Goal: Task Accomplishment & Management: Manage account settings

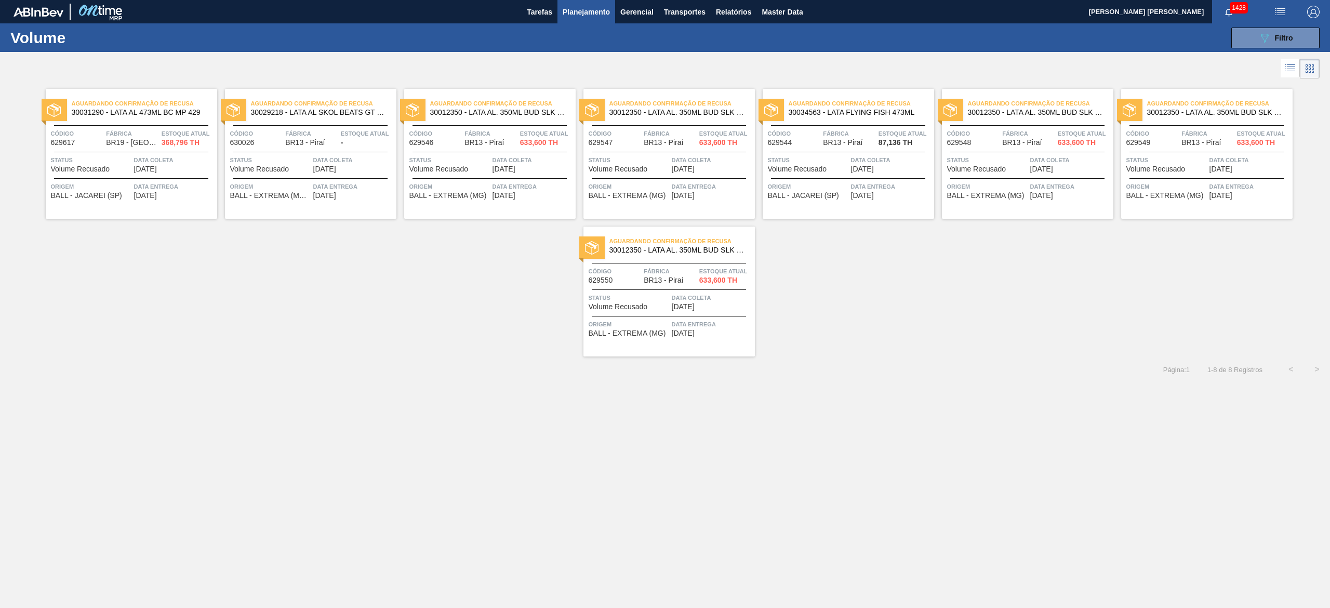
click at [595, 12] on span "Planejamento" at bounding box center [586, 12] width 47 height 12
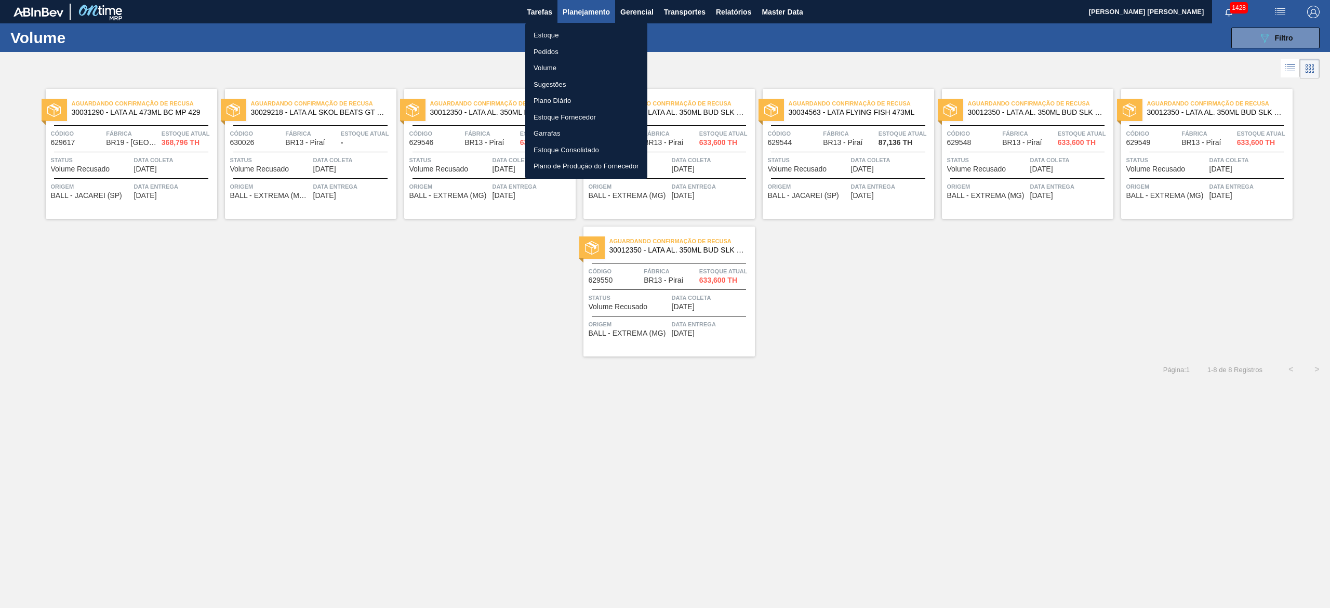
click at [551, 49] on li "Pedidos" at bounding box center [586, 52] width 122 height 17
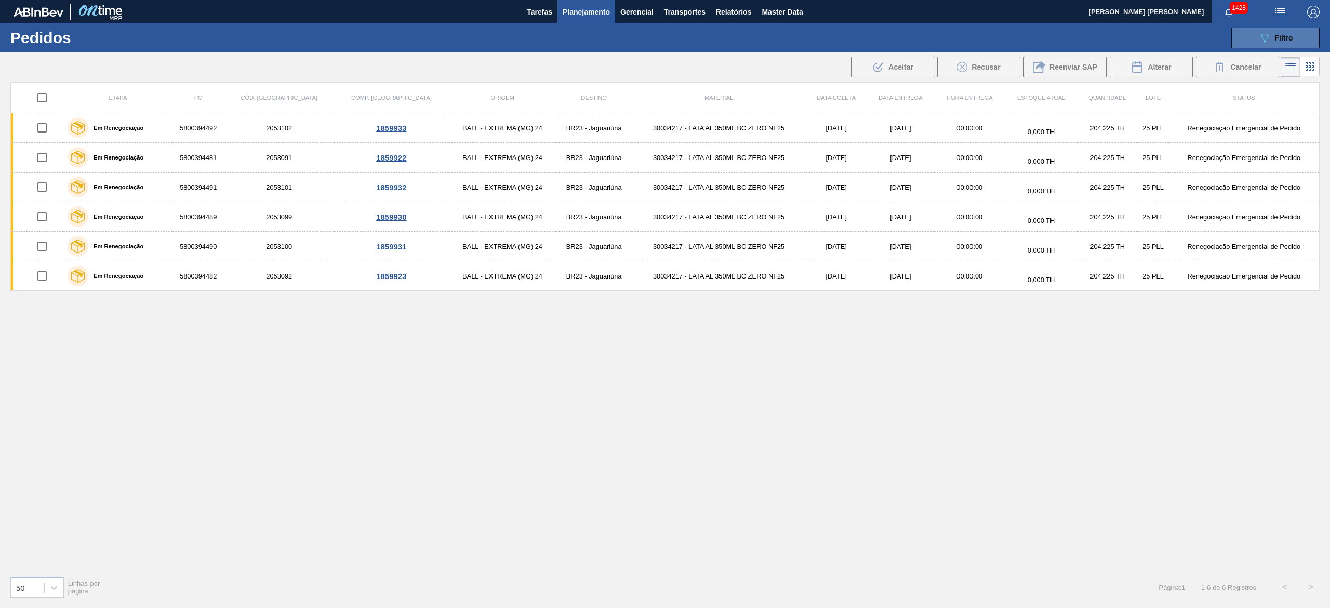
click at [1260, 32] on icon "089F7B8B-B2A5-4AFE-B5C0-19BA573D28AC" at bounding box center [1265, 38] width 12 height 12
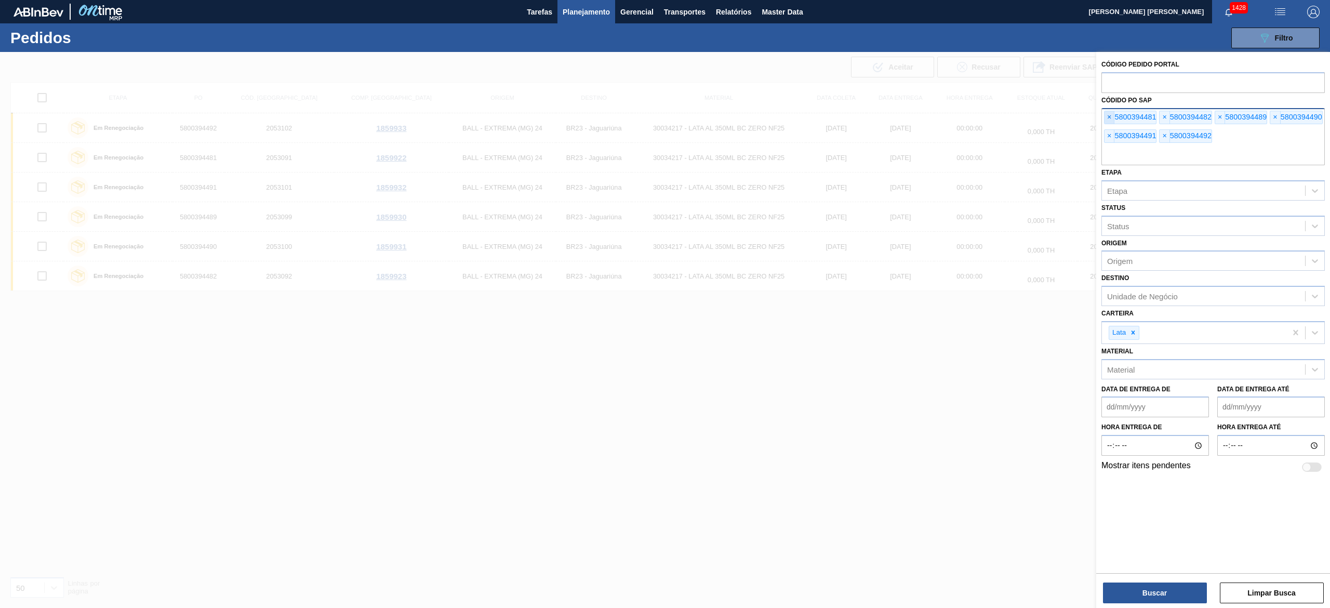
click at [1106, 111] on span "×" at bounding box center [1110, 117] width 10 height 12
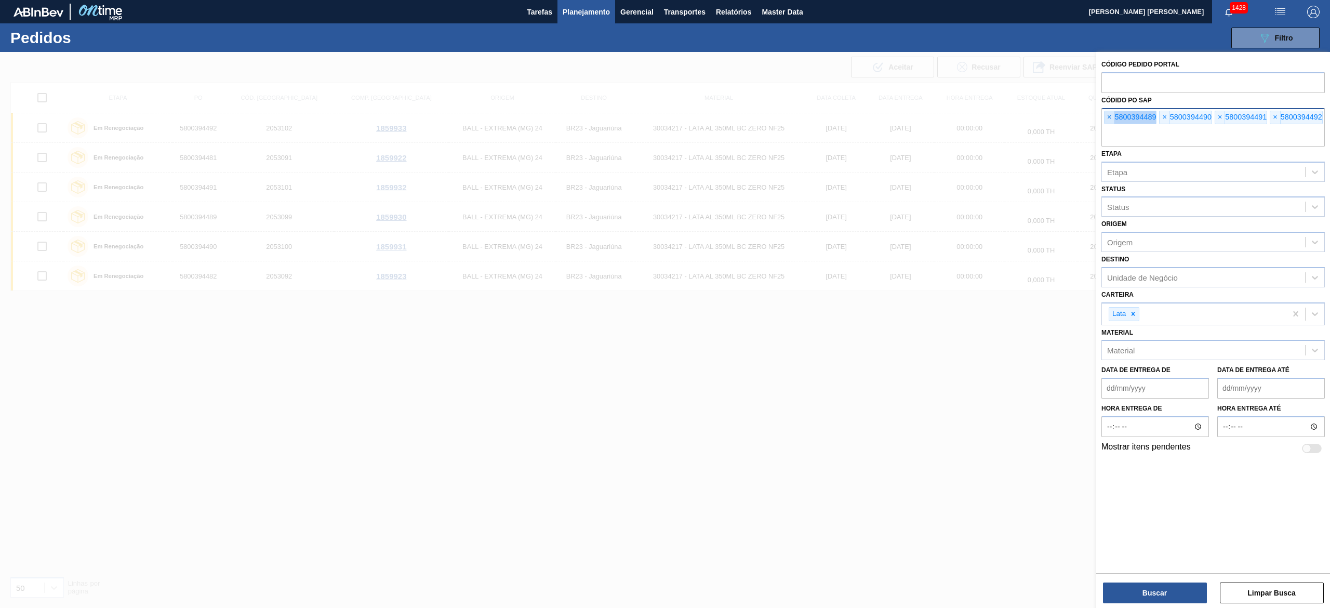
click at [1106, 111] on span "×" at bounding box center [1110, 117] width 10 height 12
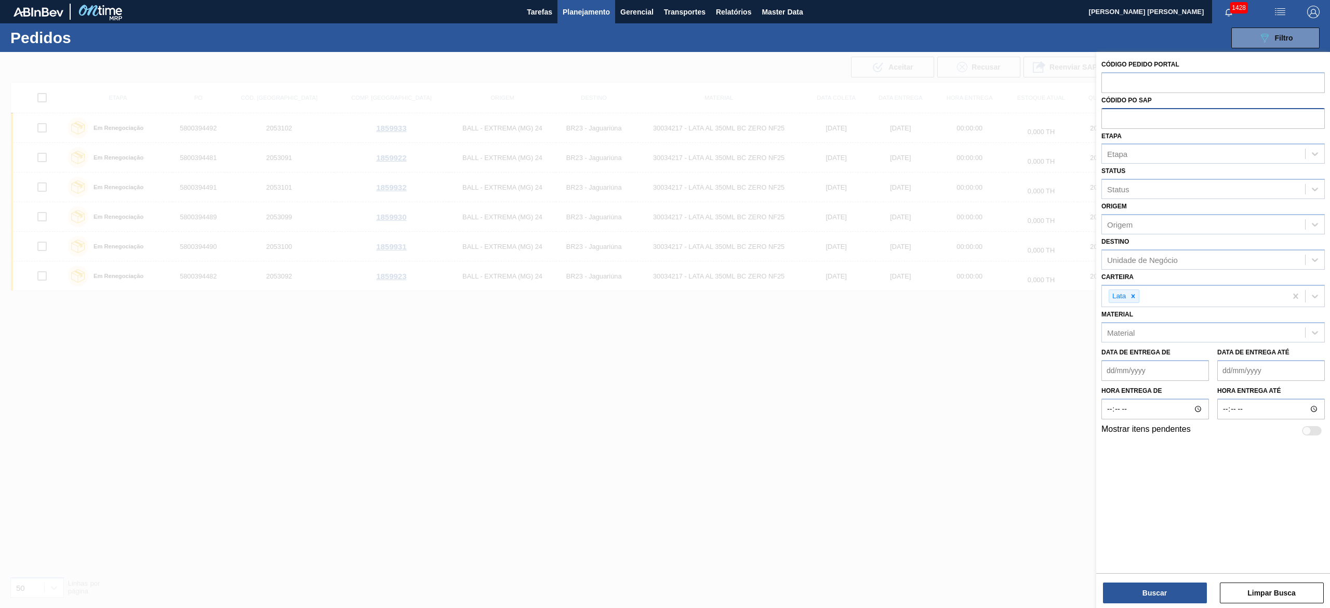
paste input "text"
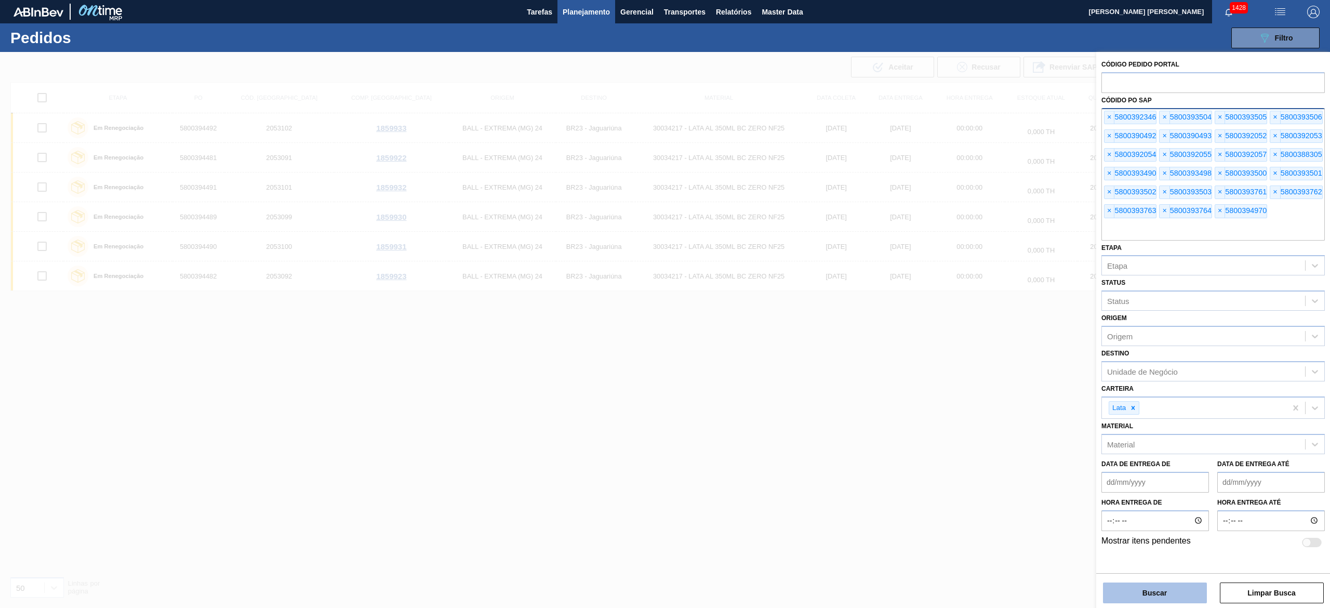
click at [1174, 589] on button "Buscar" at bounding box center [1155, 593] width 104 height 21
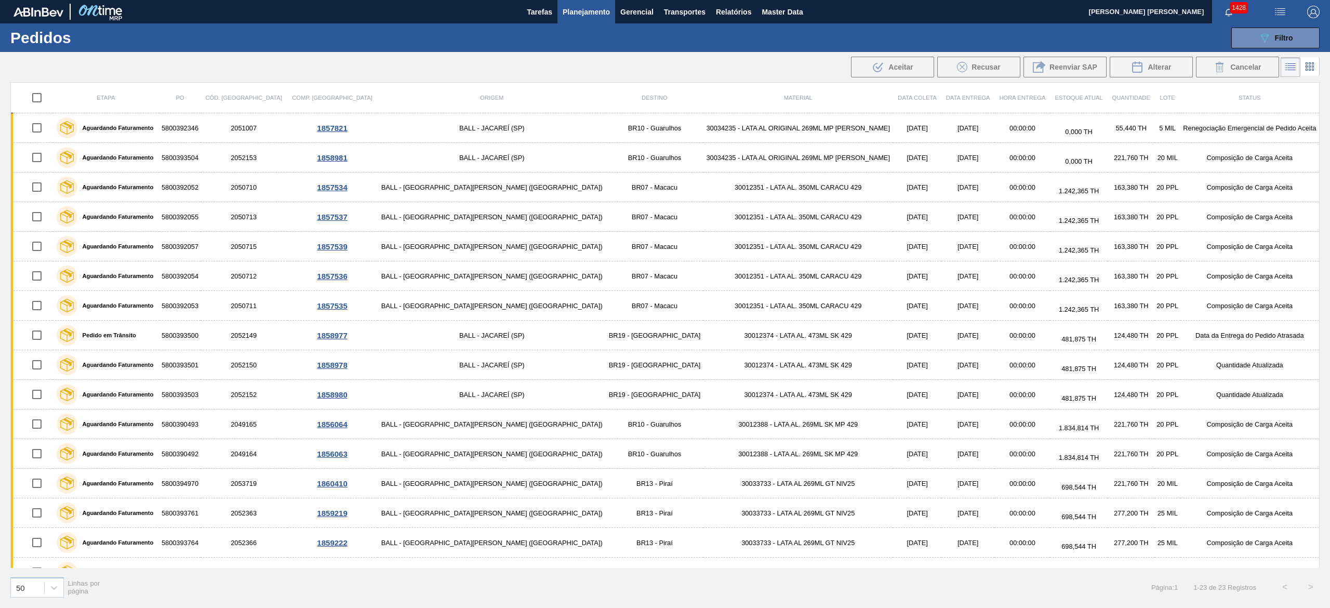
click at [41, 98] on input "checkbox" at bounding box center [37, 98] width 22 height 22
checkbox input "true"
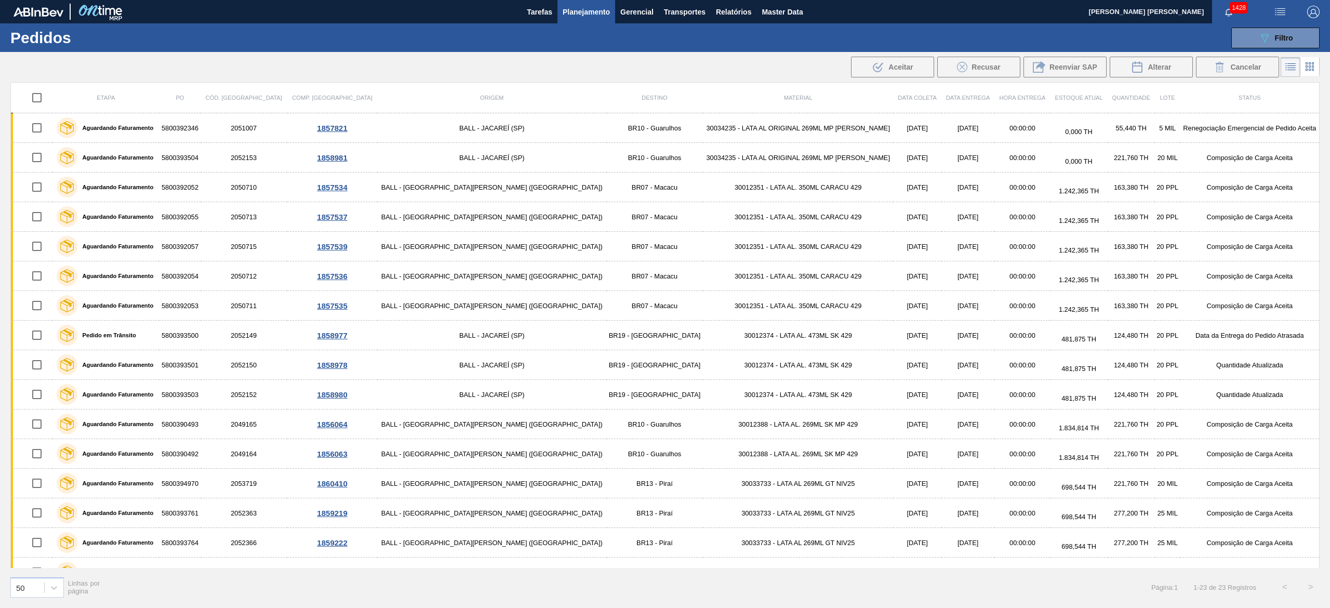
checkbox input "true"
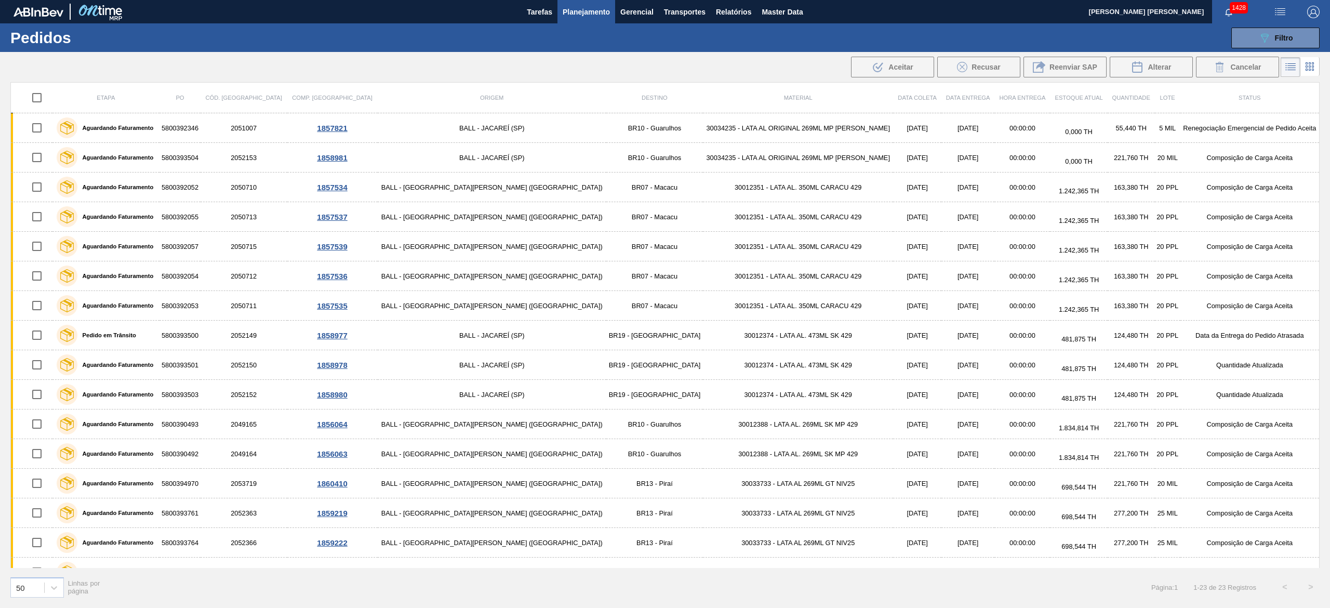
checkbox input "true"
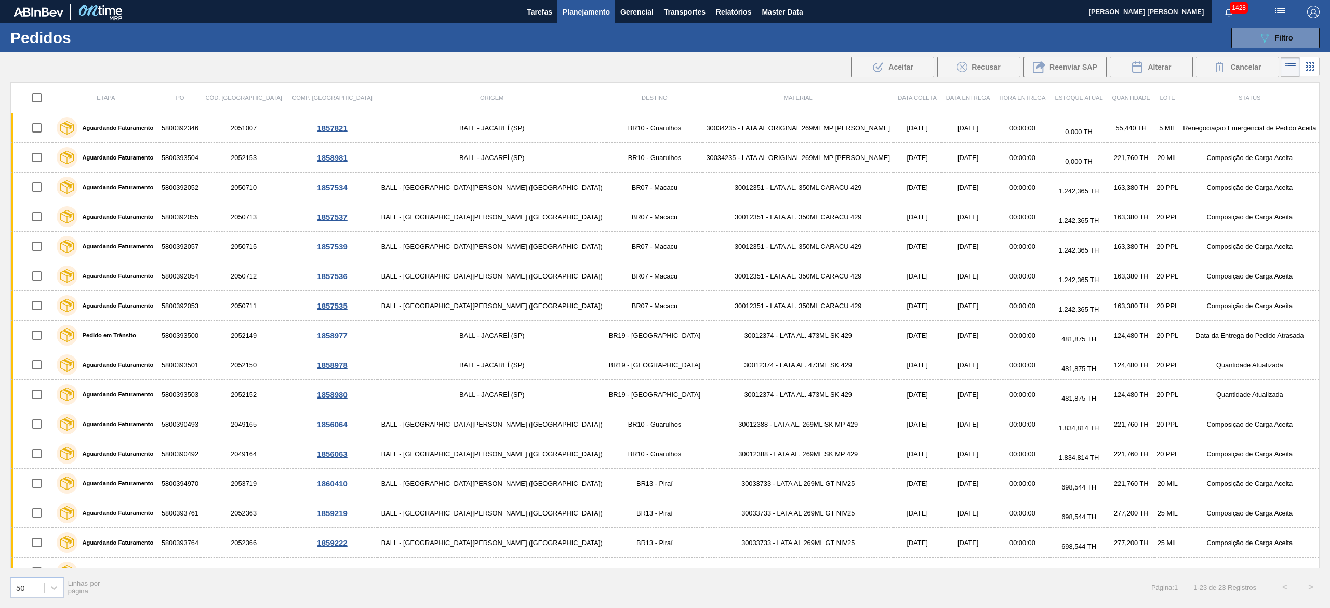
checkbox input "true"
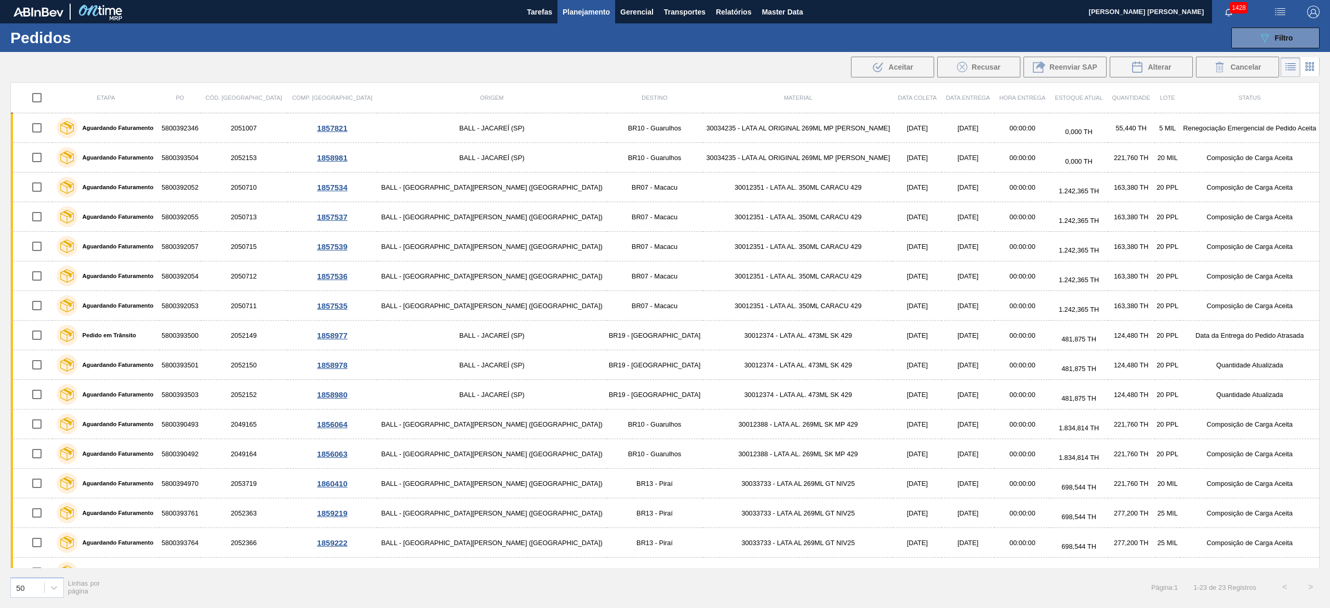
checkbox input "true"
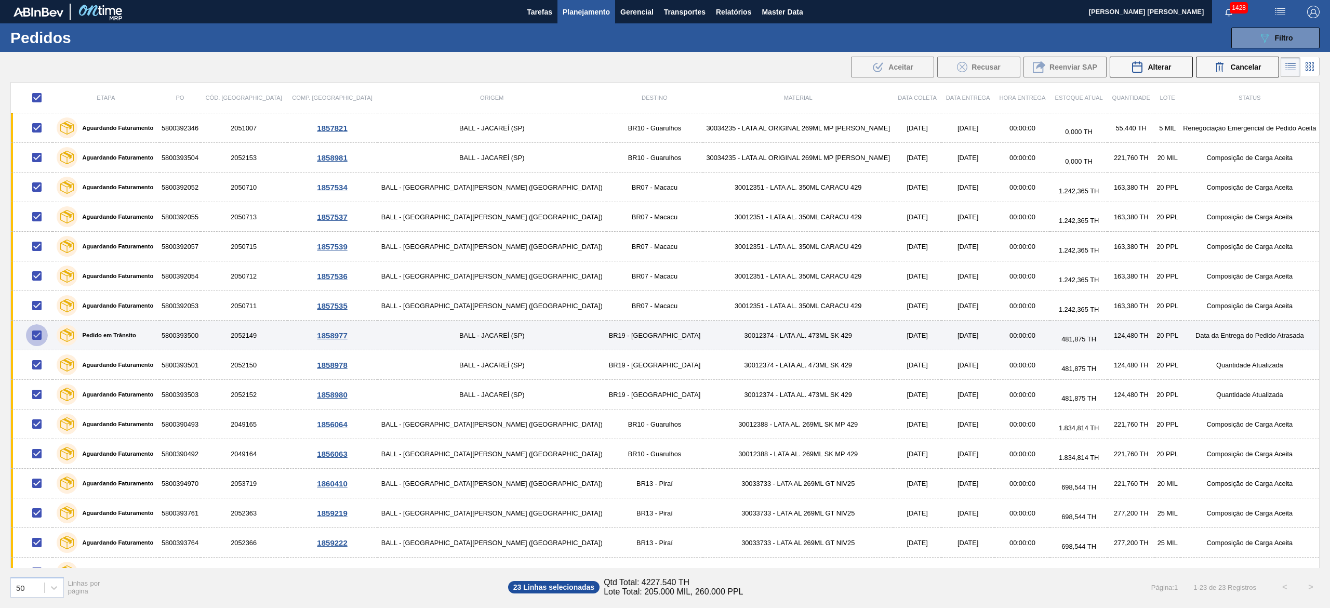
click at [42, 333] on input "checkbox" at bounding box center [37, 335] width 22 height 22
checkbox input "false"
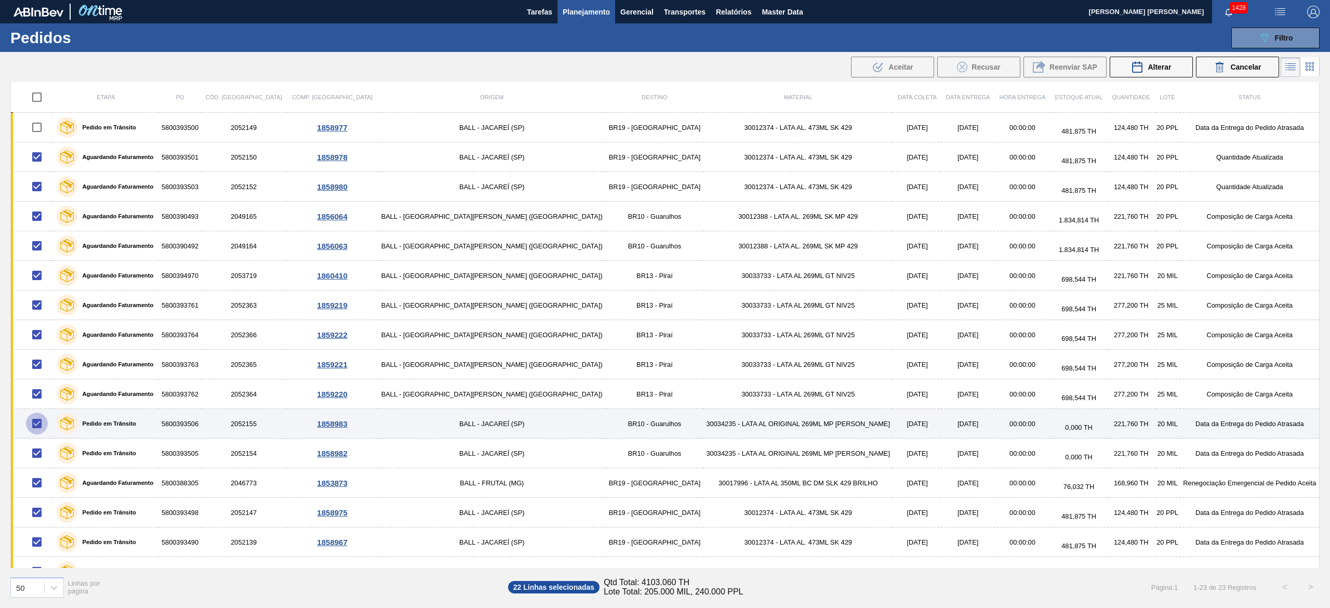
click at [46, 427] on input "checkbox" at bounding box center [37, 424] width 22 height 22
checkbox input "false"
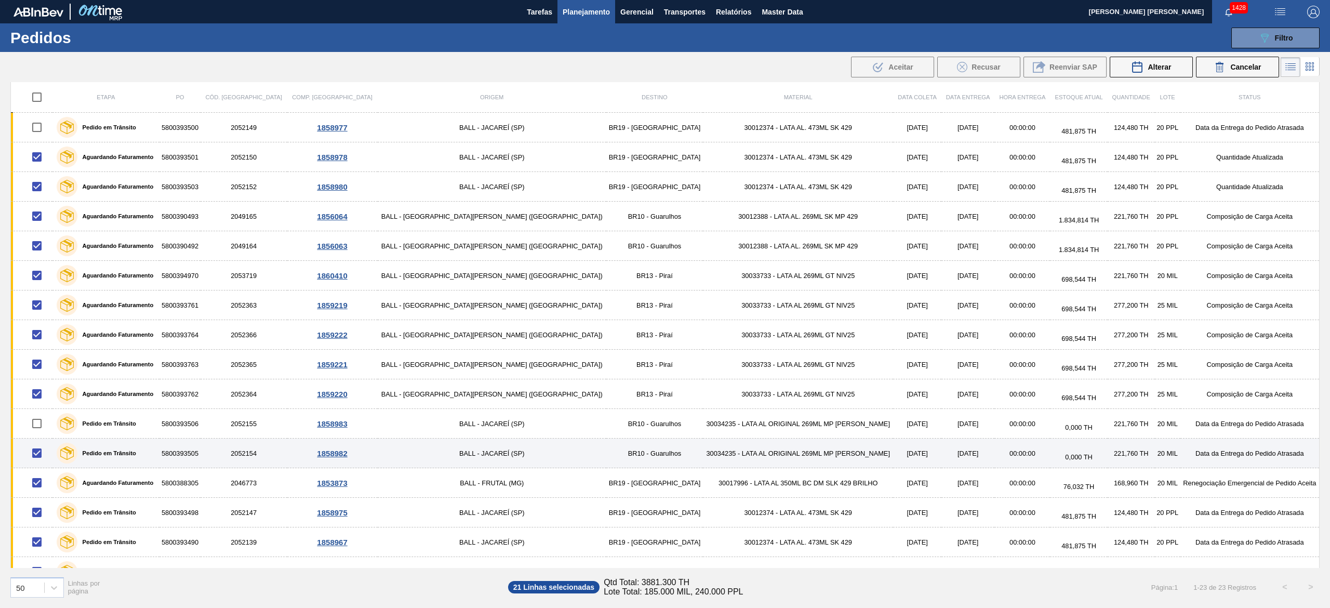
click at [42, 458] on input "checkbox" at bounding box center [37, 453] width 22 height 22
checkbox input "false"
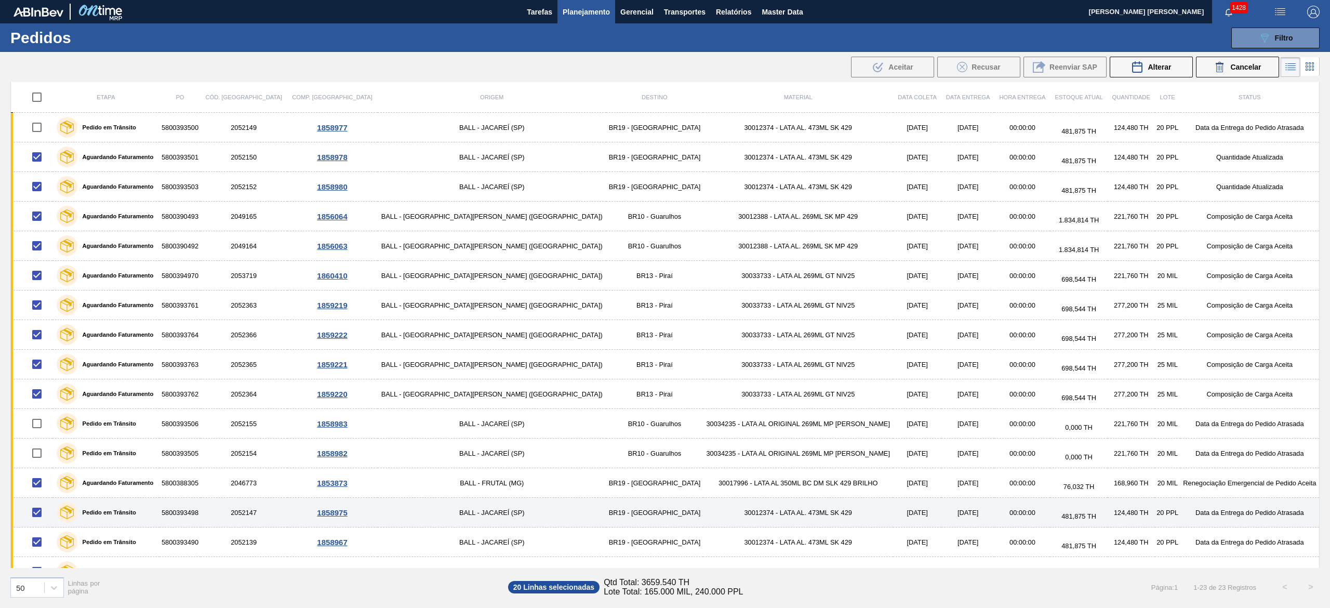
click at [45, 509] on input "checkbox" at bounding box center [37, 512] width 22 height 22
checkbox input "false"
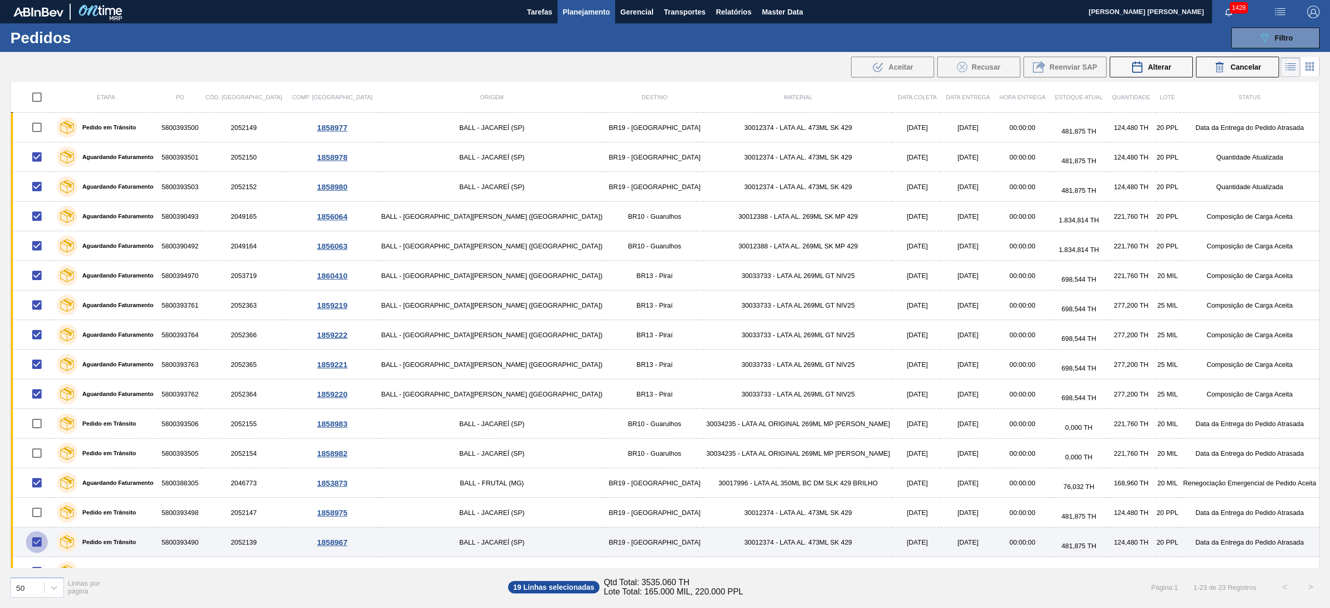
click at [39, 543] on input "checkbox" at bounding box center [37, 542] width 22 height 22
checkbox input "false"
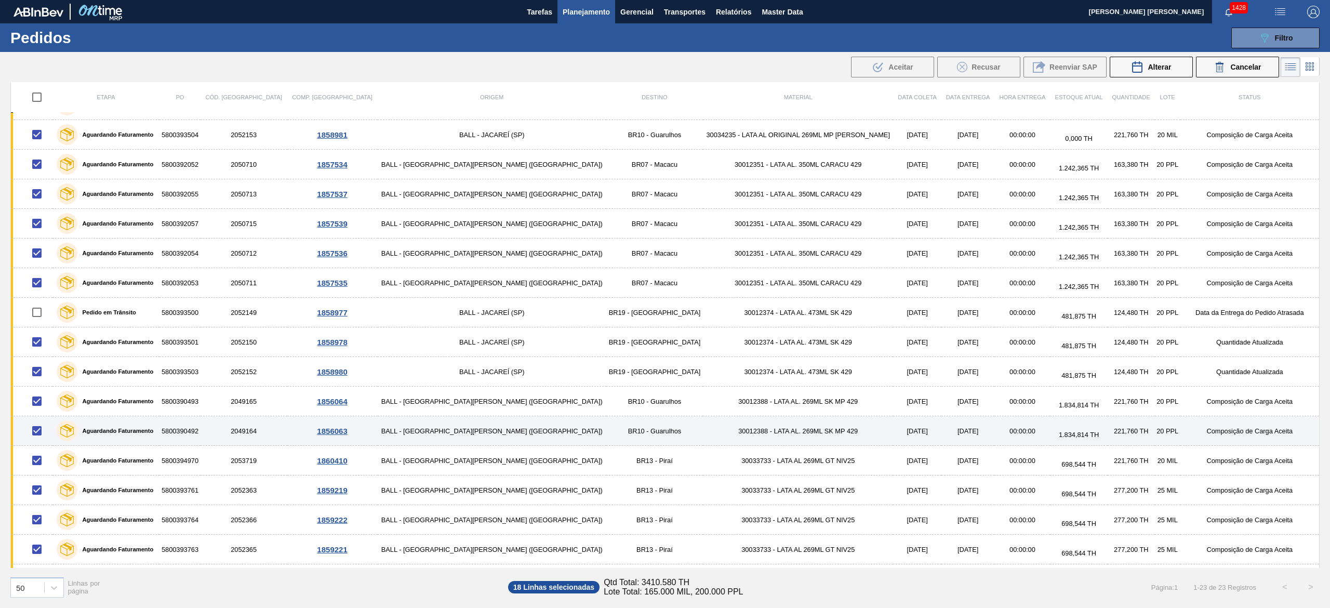
scroll to position [0, 0]
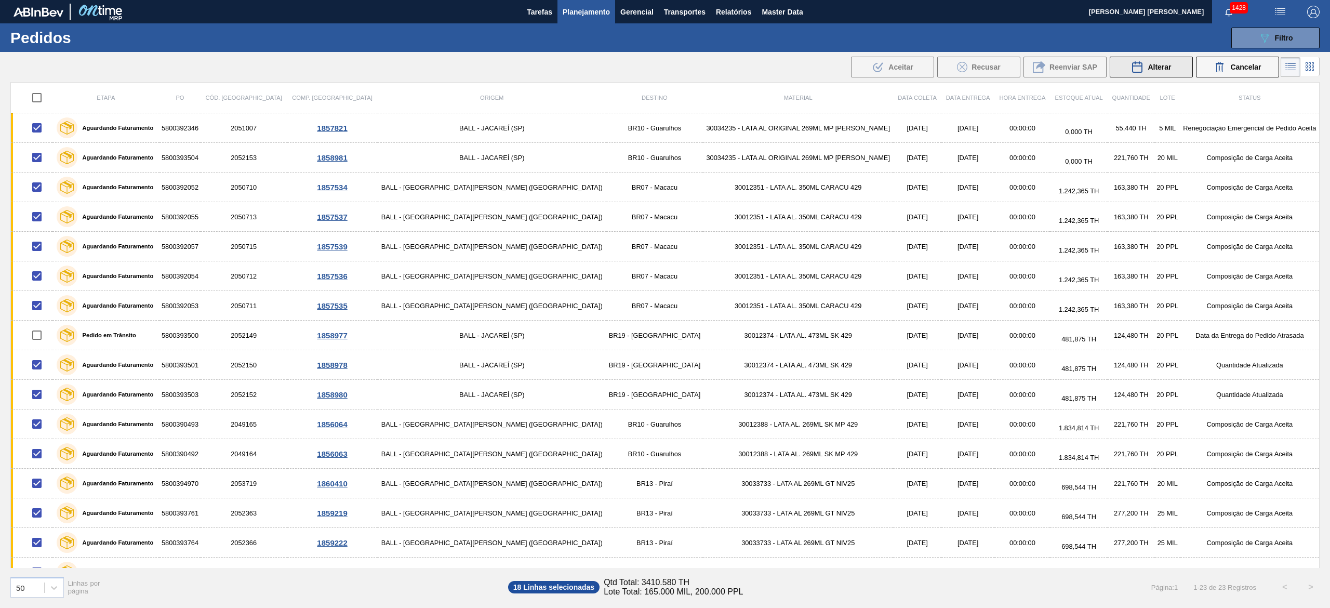
click at [1162, 74] on button "Alterar" at bounding box center [1151, 67] width 83 height 21
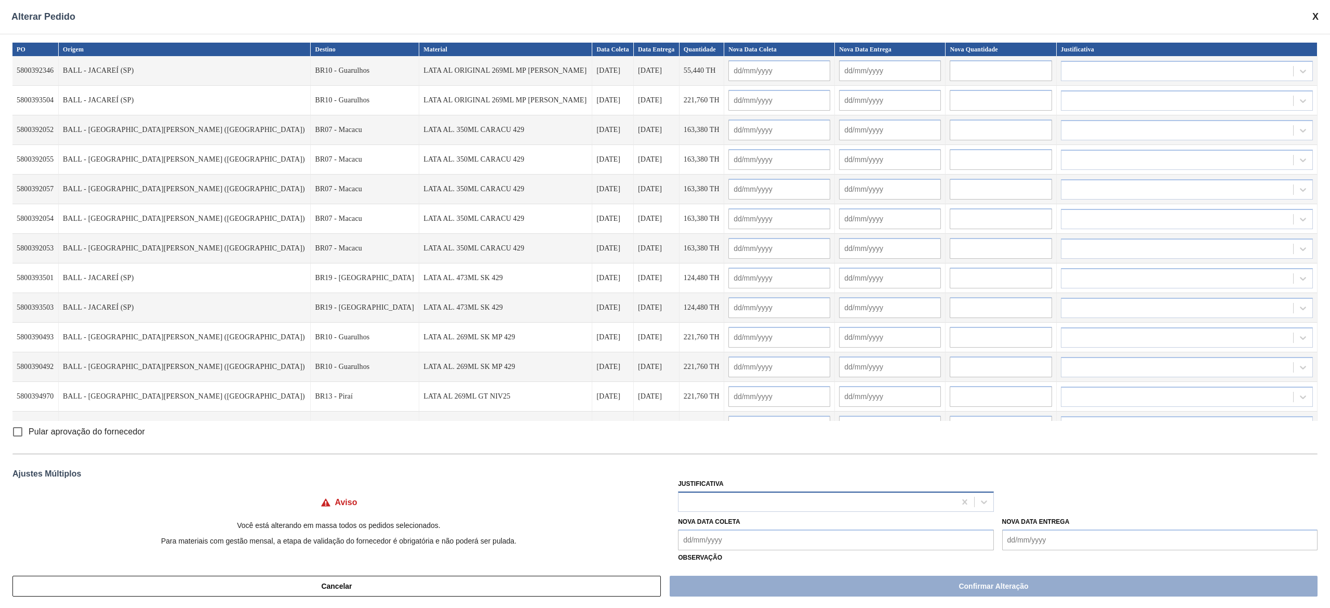
click at [741, 493] on div at bounding box center [835, 502] width 315 height 20
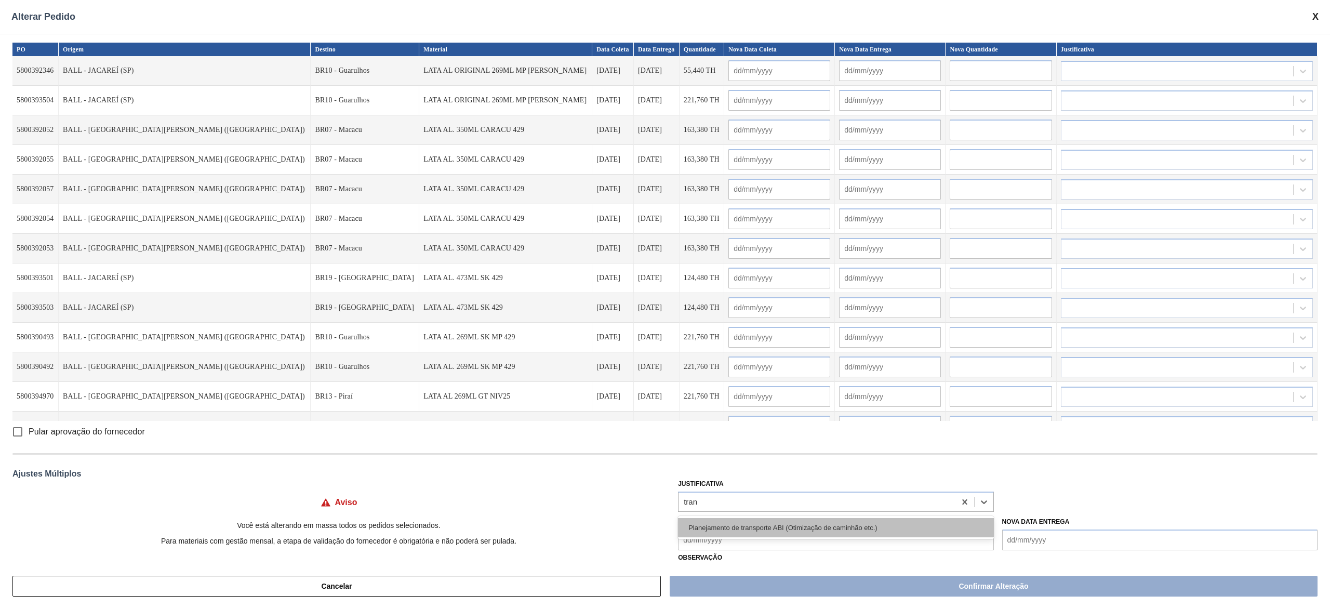
type input "trans"
click at [747, 530] on div "Planejamento de transporte ABI (Otimização de caminhão etc.)" at bounding box center [835, 527] width 315 height 19
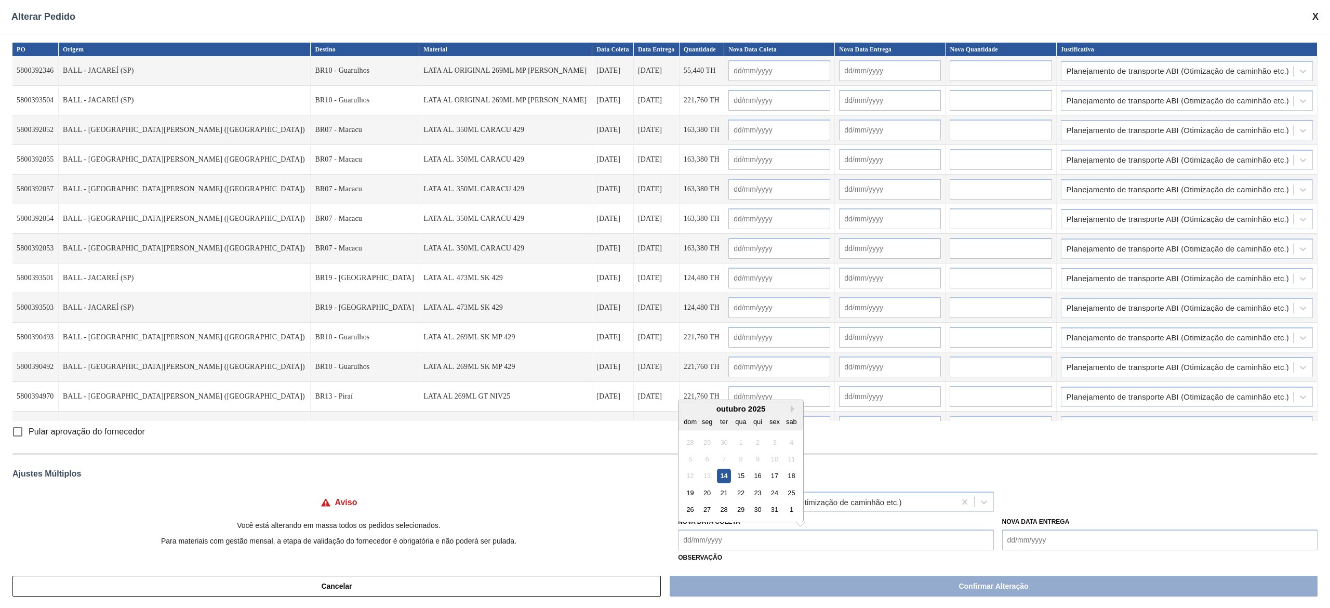
click at [747, 530] on Coleta "Nova Data Coleta" at bounding box center [835, 540] width 315 height 21
click at [722, 477] on div "14" at bounding box center [724, 476] width 14 height 14
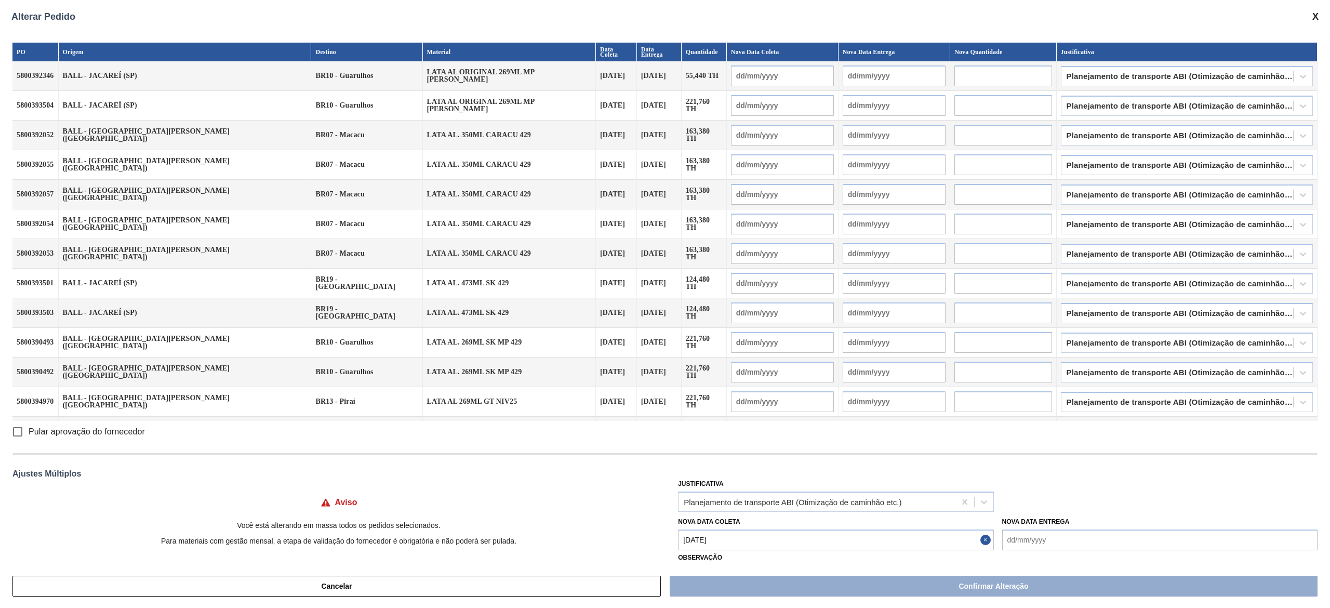
type Coleta "[DATE]"
type input "[DATE]"
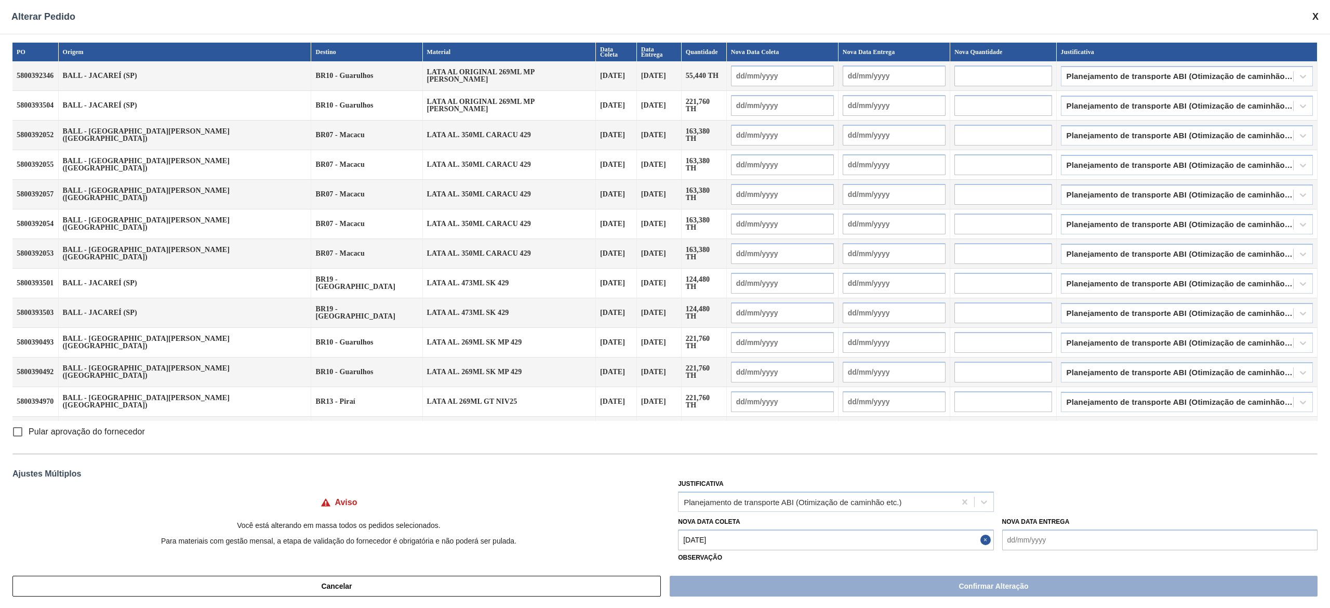
type input "[DATE]"
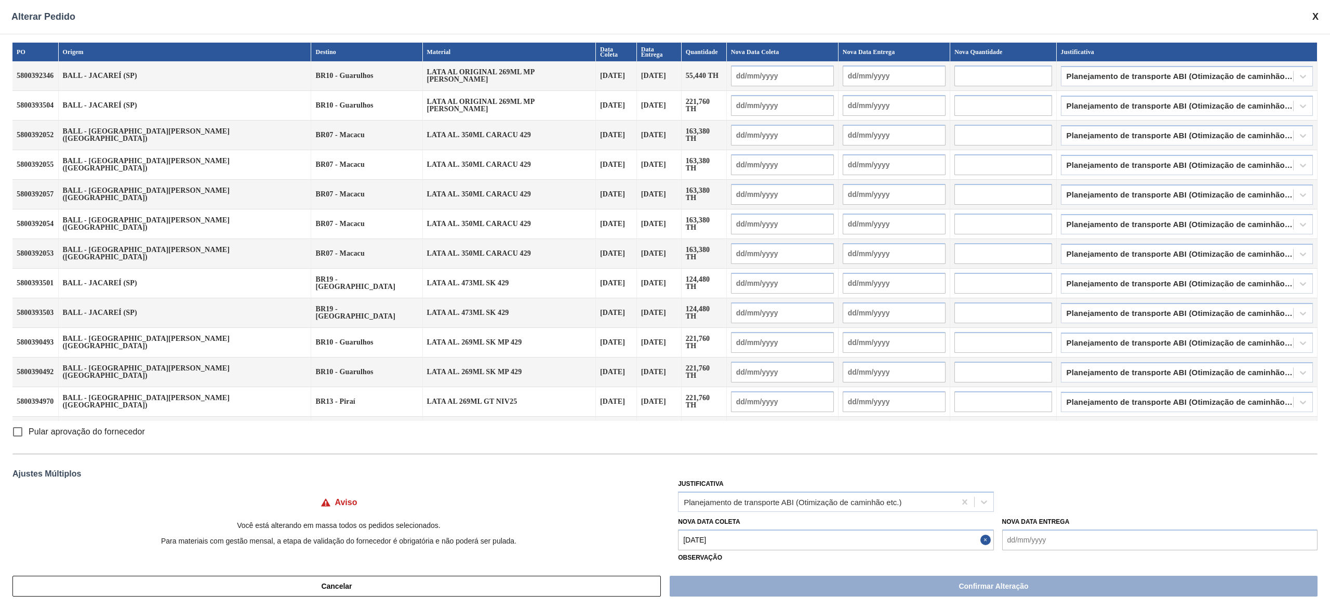
type input "[DATE]"
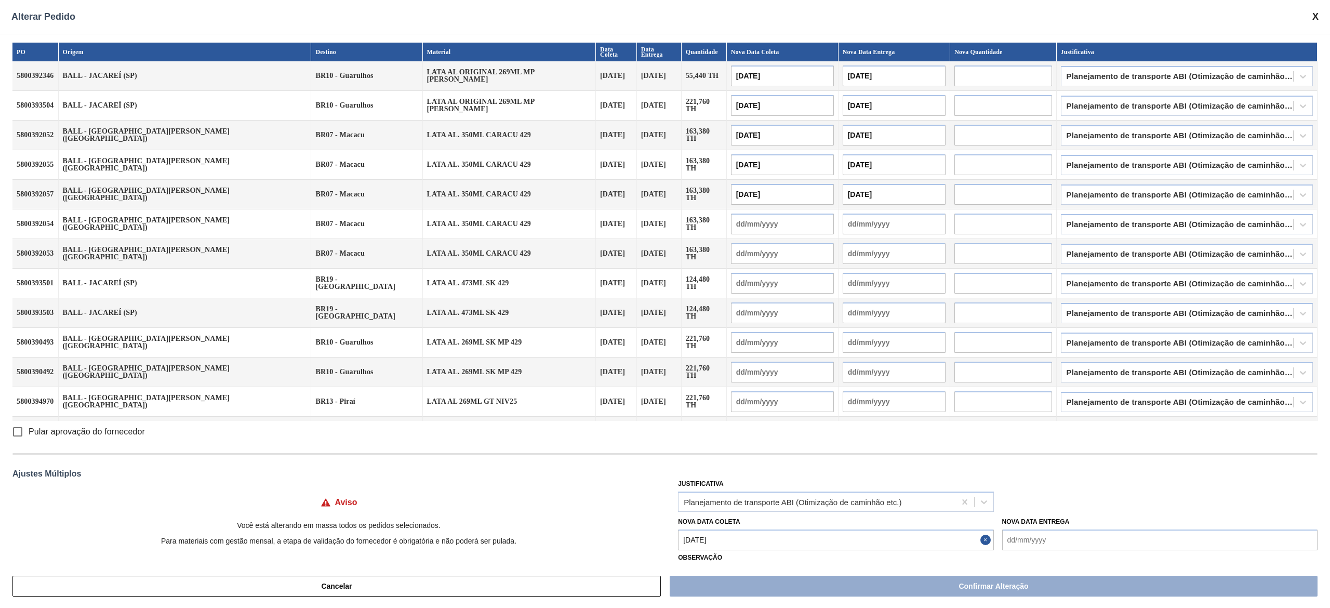
type input "[DATE]"
type input "15/10/2025"
type input "[DATE]"
type input "15/10/2025"
type input "[DATE]"
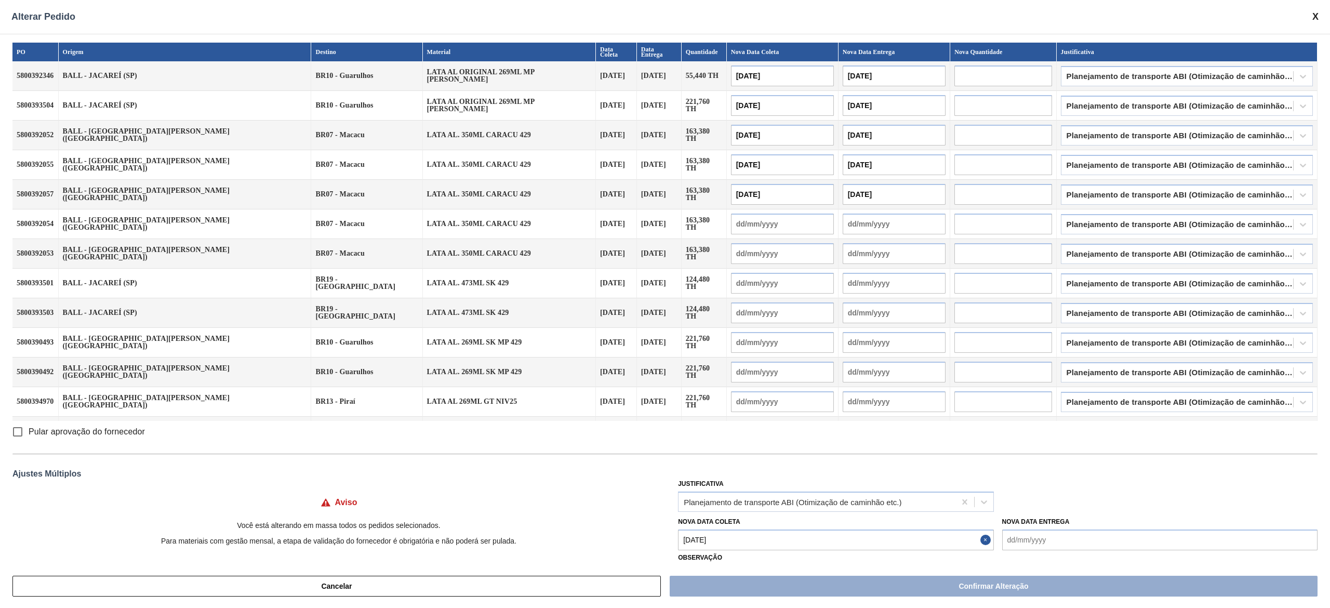
type input "15/10/2025"
type input "[DATE]"
type input "15/10/2025"
type input "[DATE]"
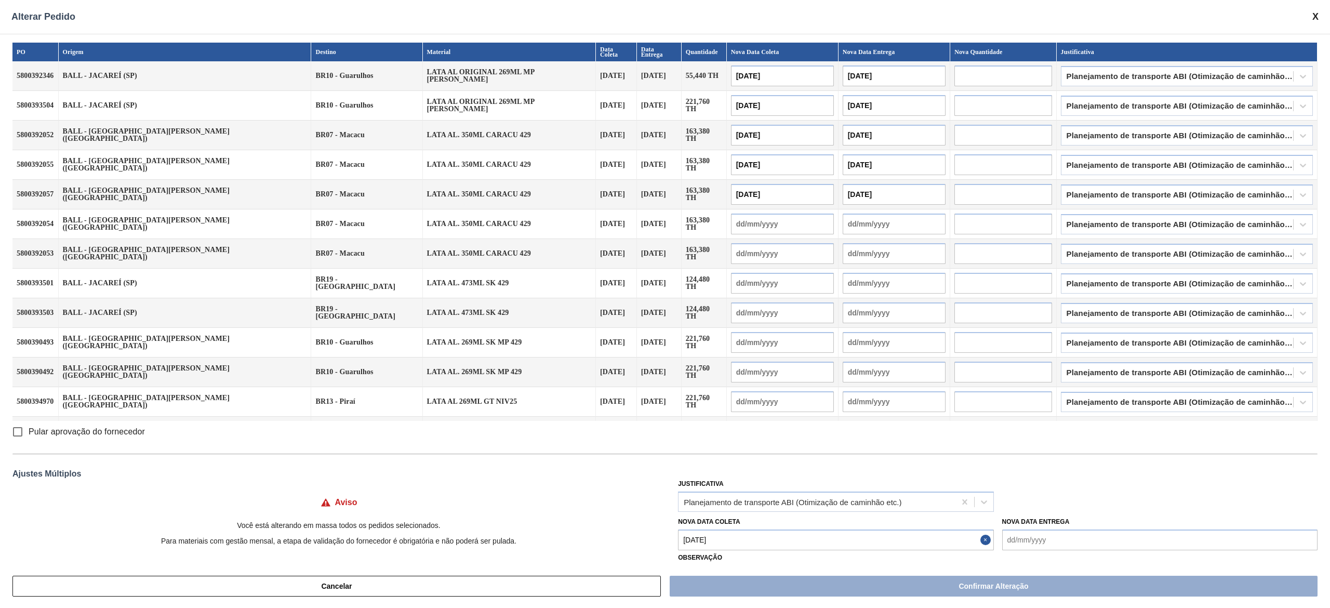
type input "[DATE]"
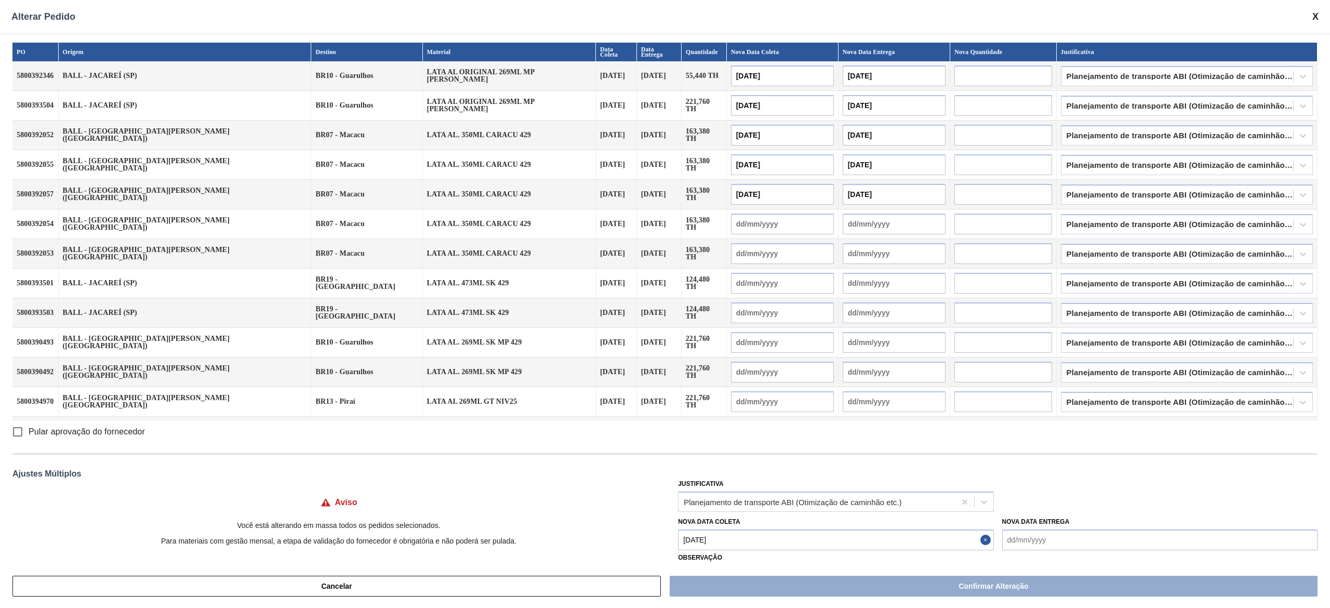
type input "[DATE]"
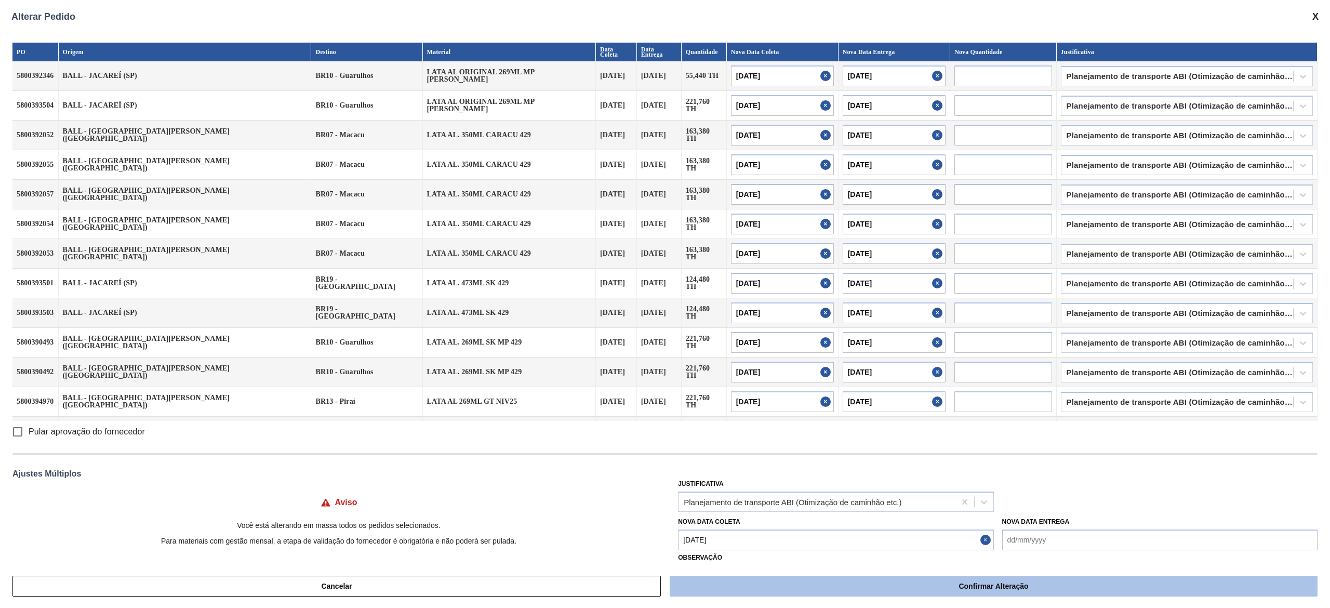
click at [776, 589] on button "Confirmar Alteração" at bounding box center [994, 586] width 648 height 21
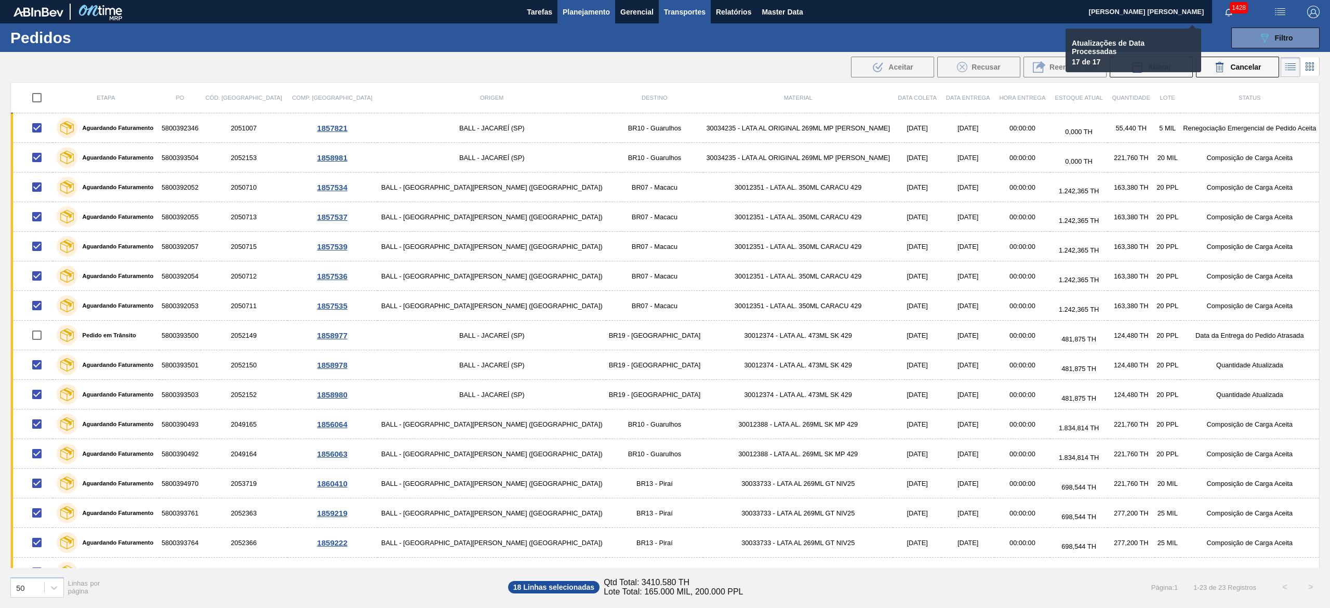
checkbox input "false"
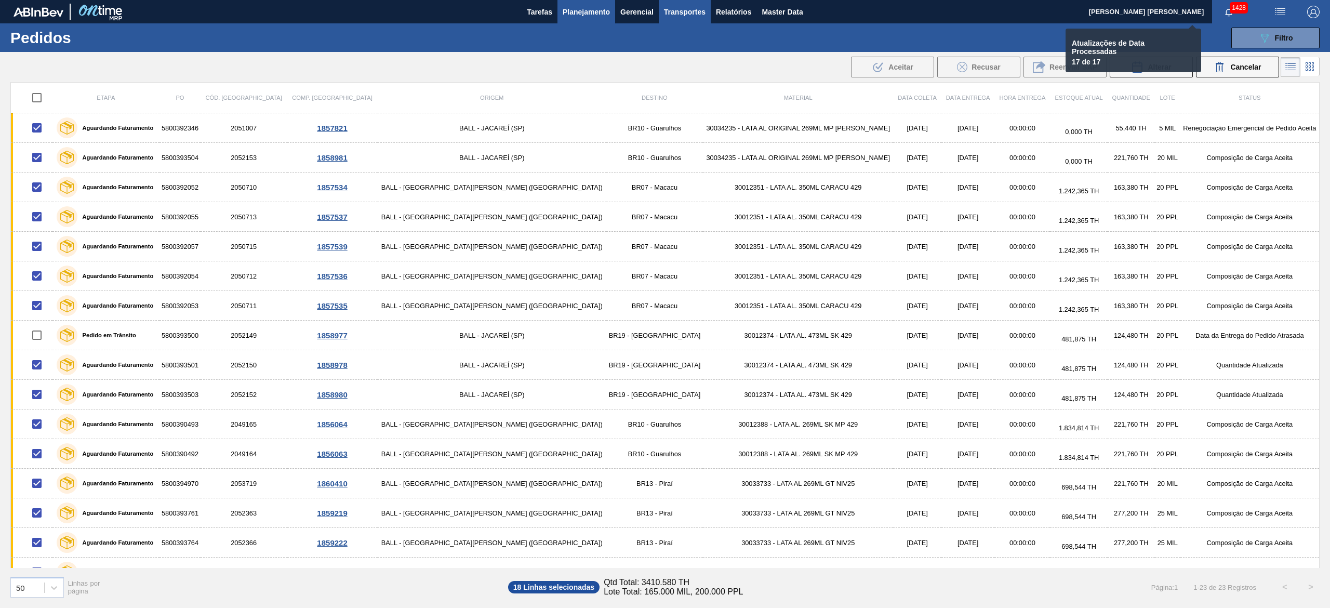
checkbox input "false"
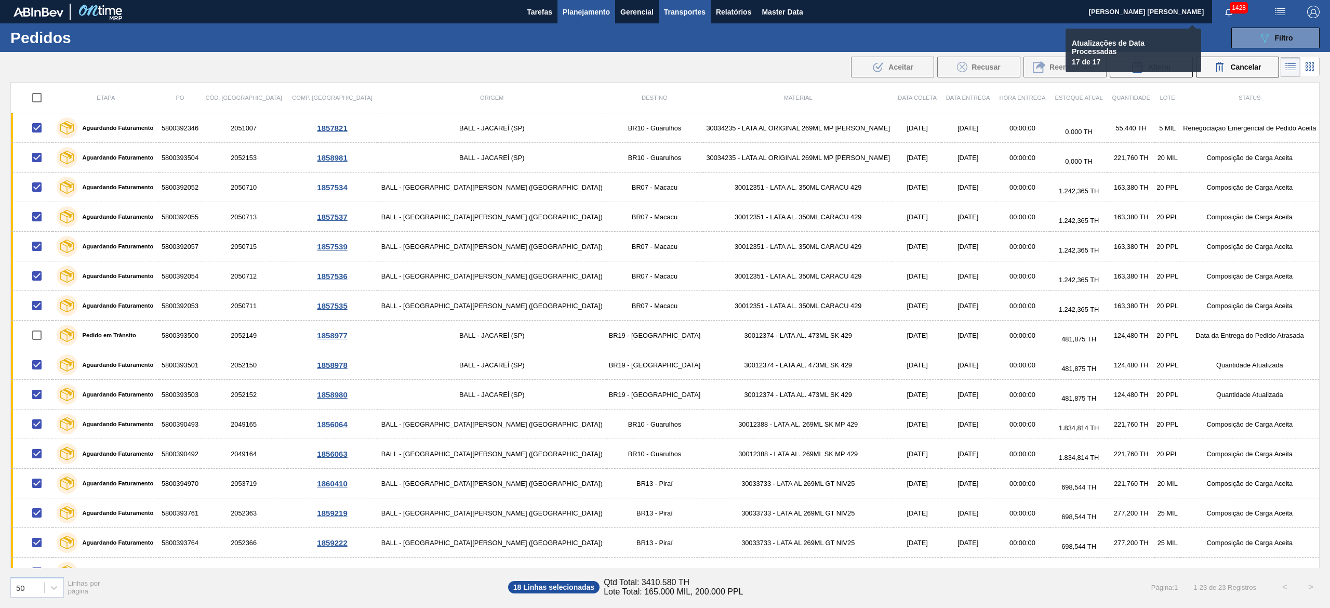
checkbox input "false"
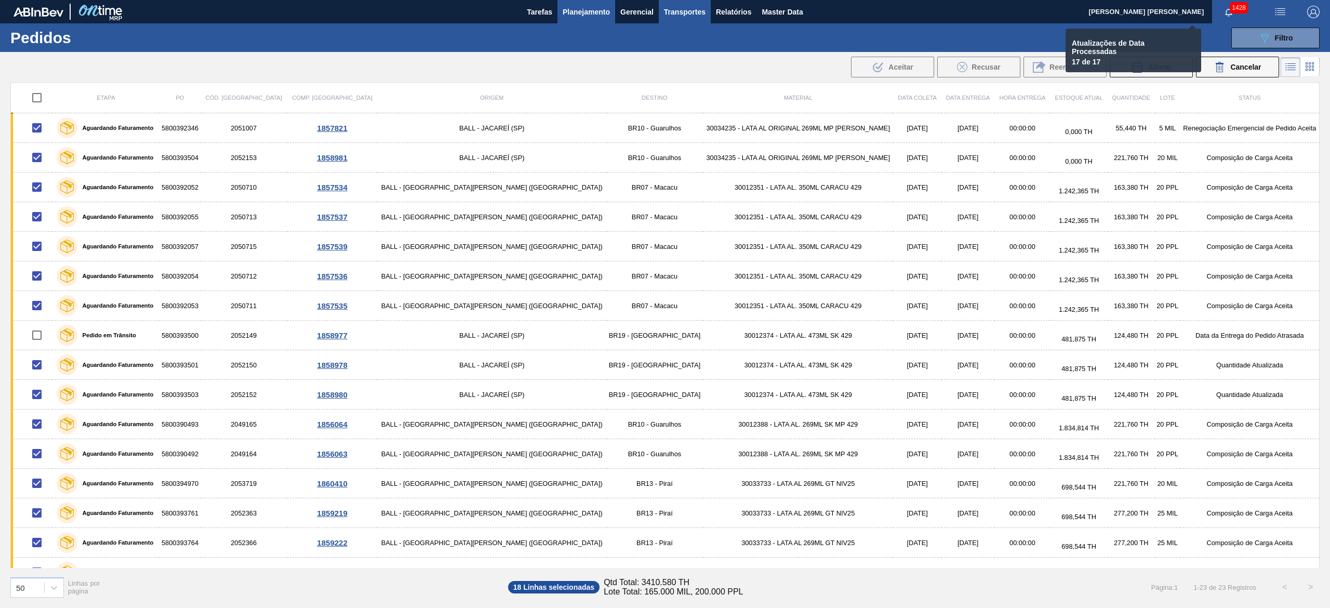
checkbox input "false"
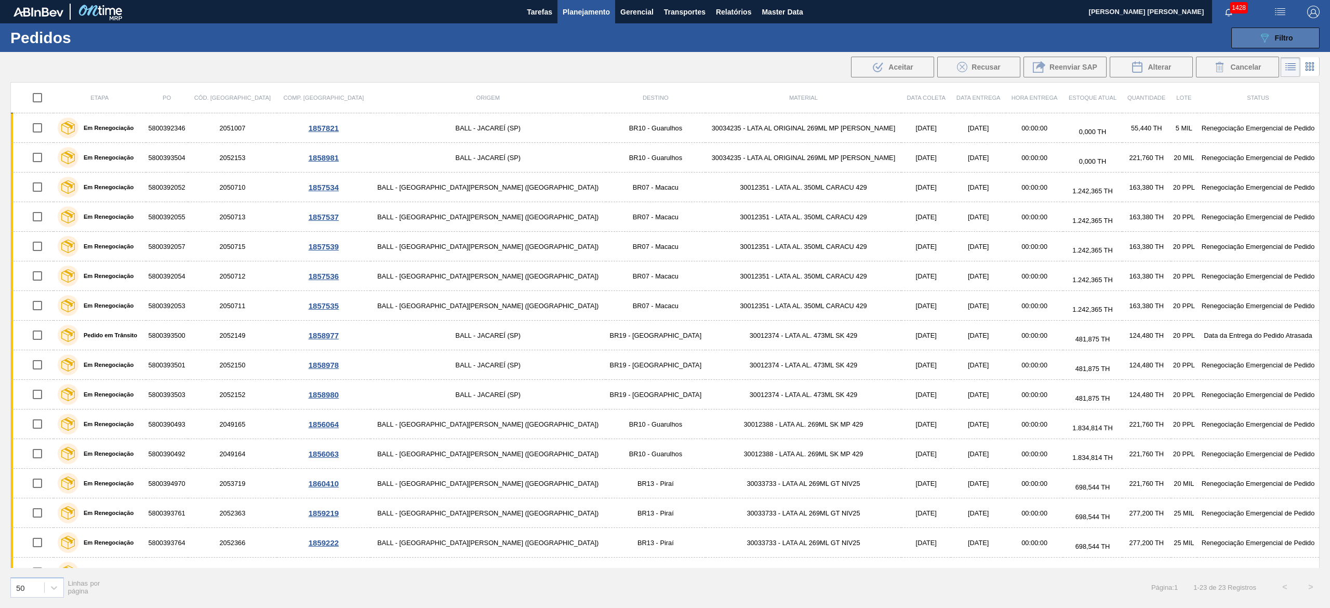
click at [1273, 39] on div "089F7B8B-B2A5-4AFE-B5C0-19BA573D28AC Filtro" at bounding box center [1276, 38] width 35 height 12
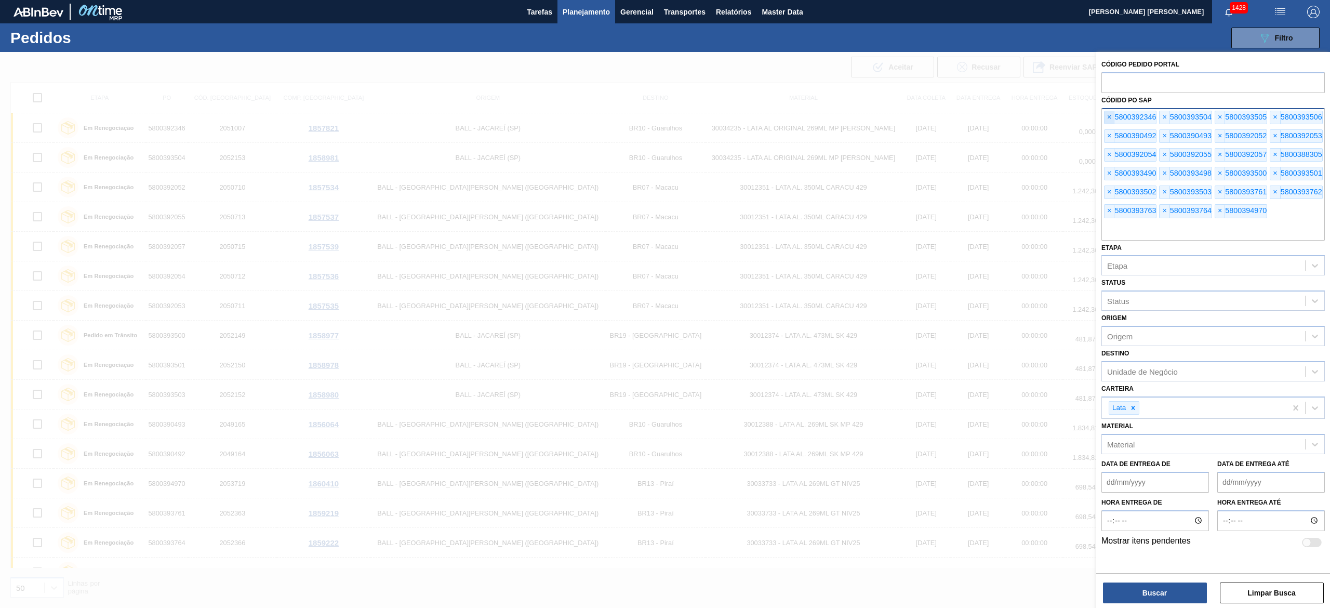
click at [1111, 114] on span "×" at bounding box center [1110, 117] width 10 height 12
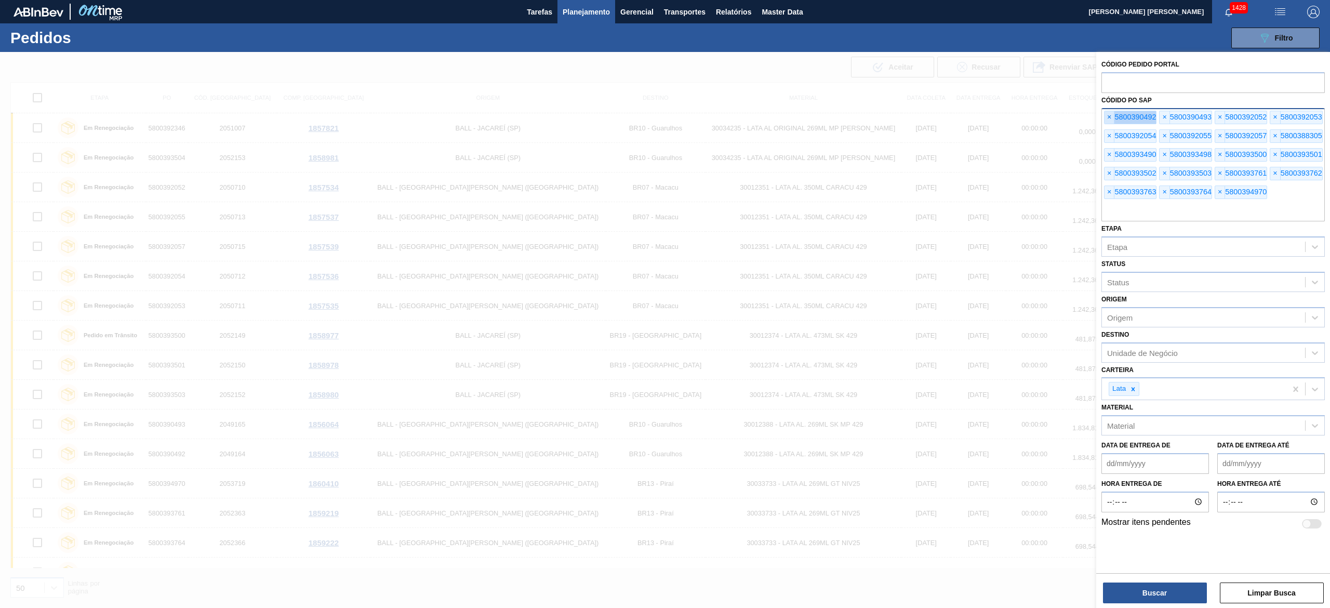
click at [1111, 114] on span "×" at bounding box center [1110, 117] width 10 height 12
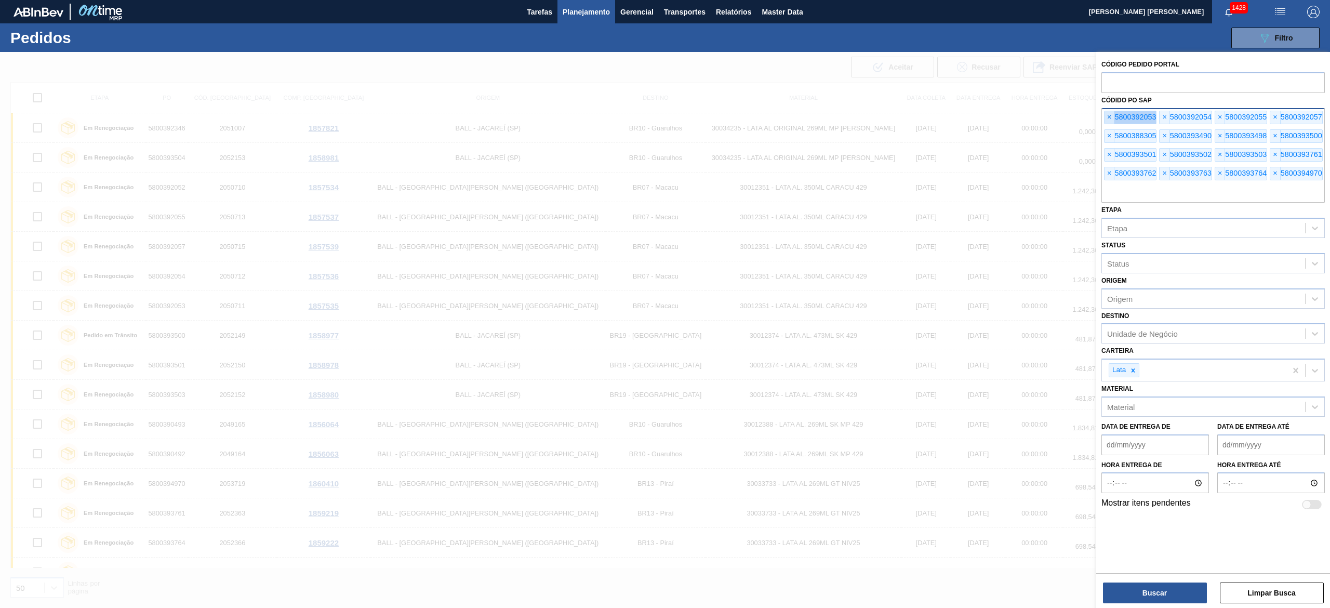
click at [1111, 114] on span "×" at bounding box center [1110, 117] width 10 height 12
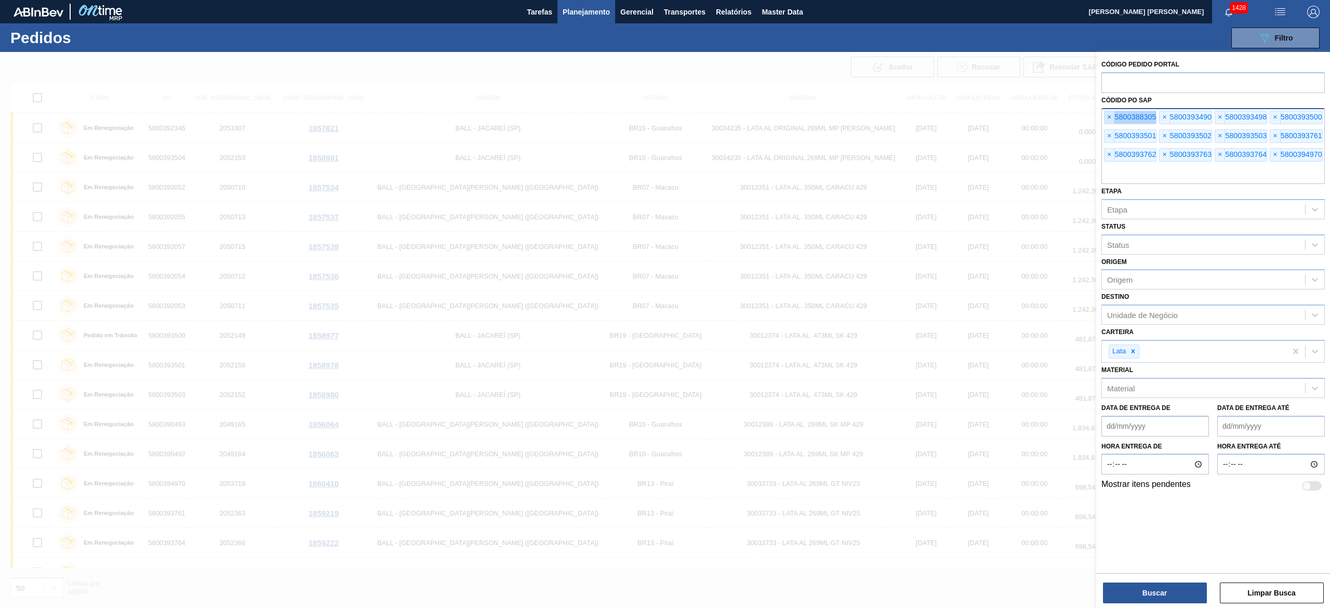
click at [1111, 114] on span "×" at bounding box center [1110, 117] width 10 height 12
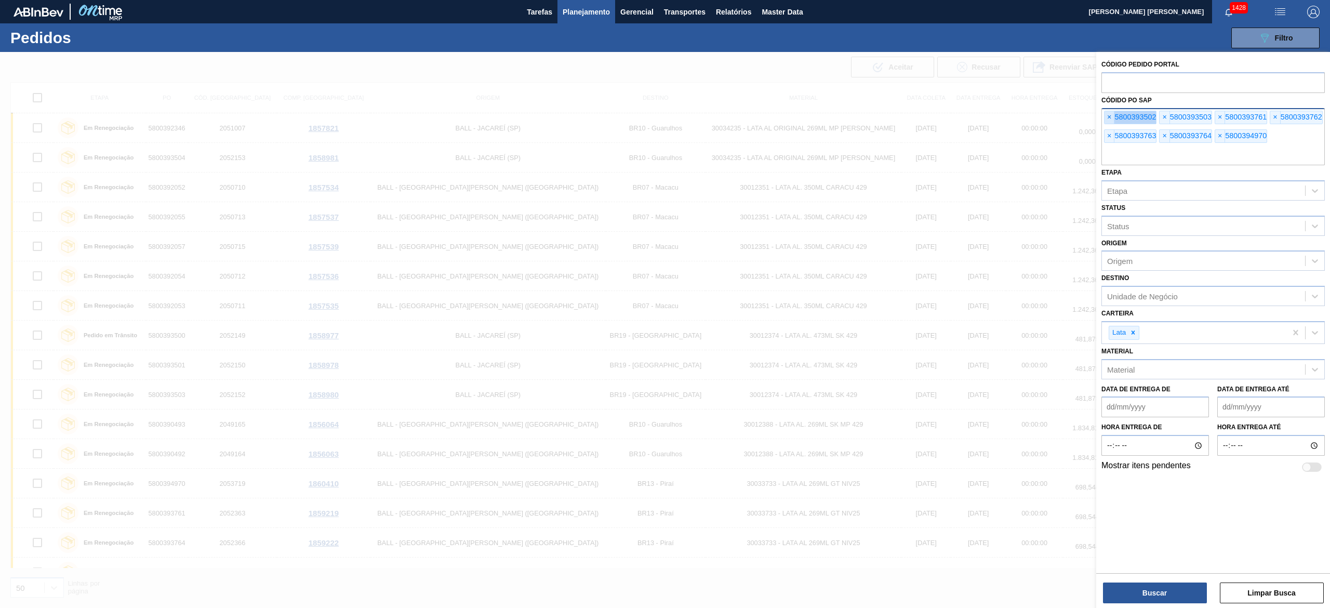
click at [1111, 114] on span "×" at bounding box center [1110, 117] width 10 height 12
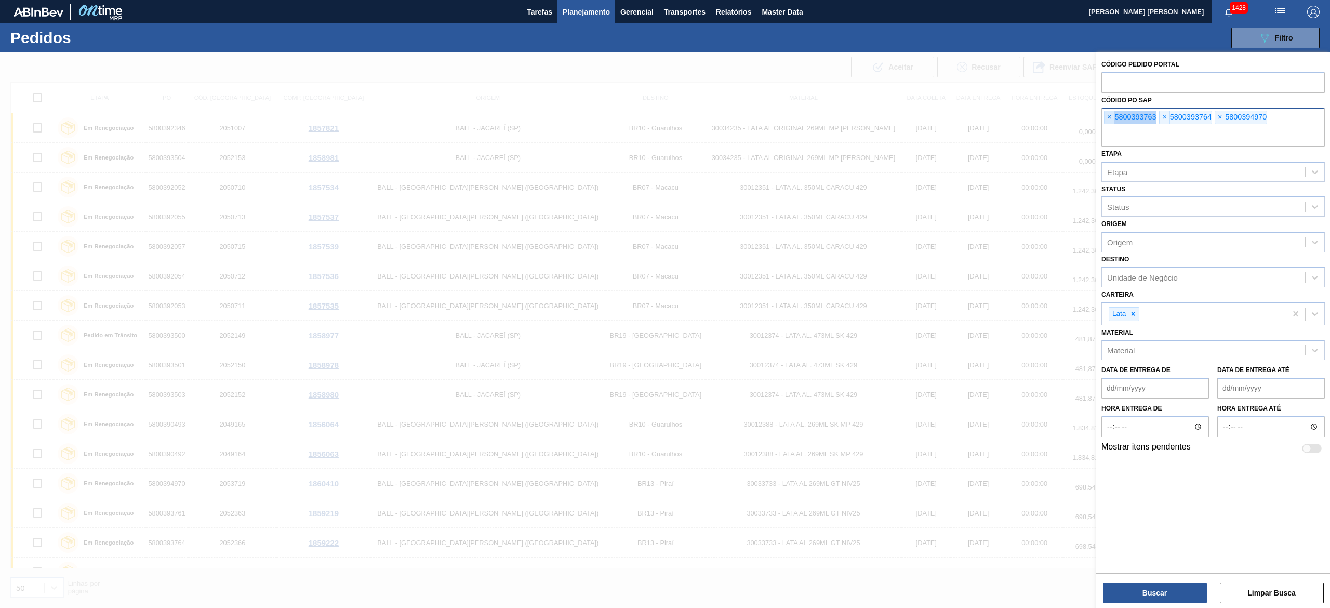
click at [1111, 114] on span "×" at bounding box center [1110, 117] width 10 height 12
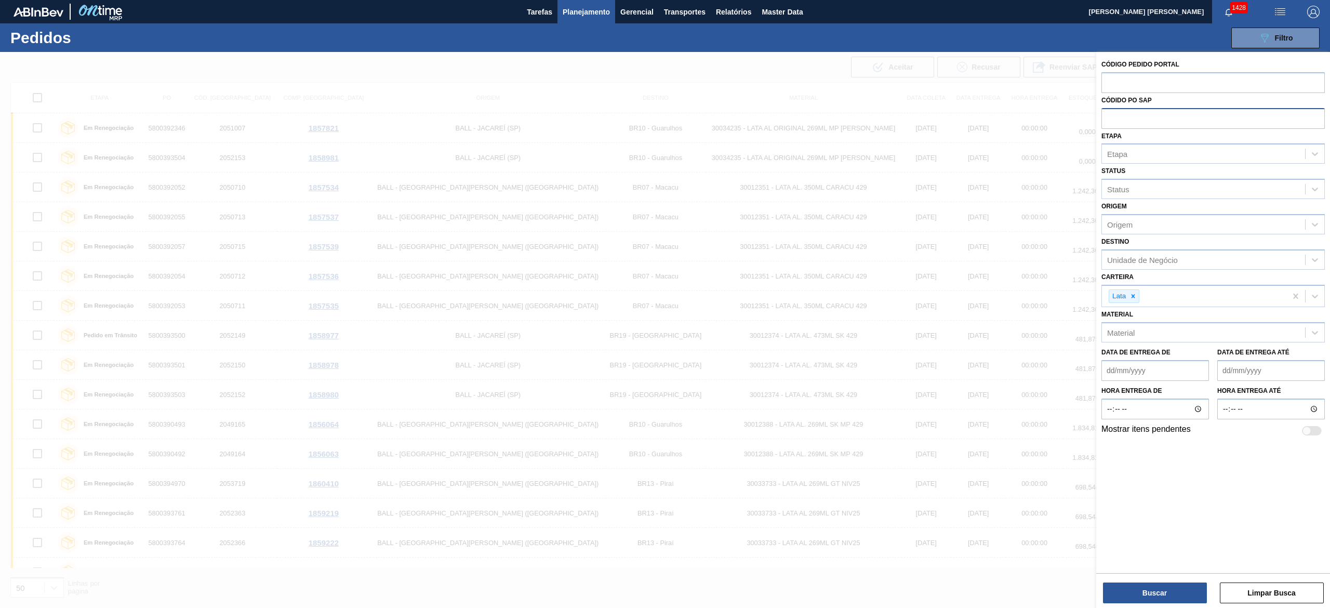
paste input "text"
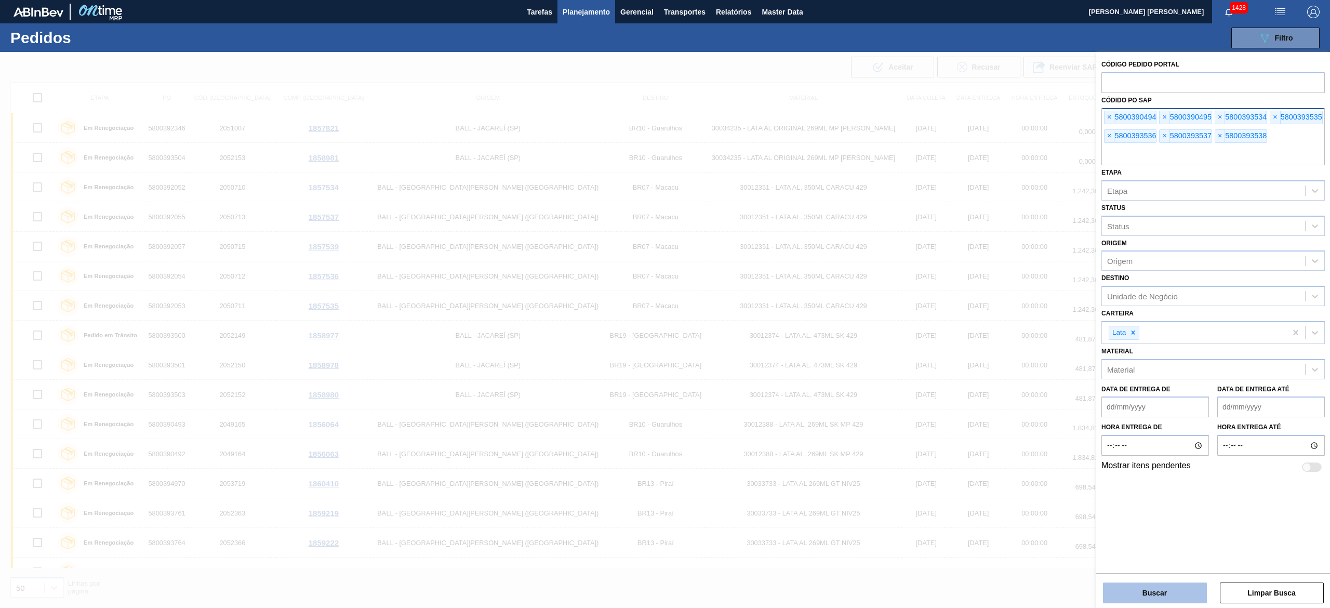
click at [1176, 596] on button "Buscar" at bounding box center [1155, 593] width 104 height 21
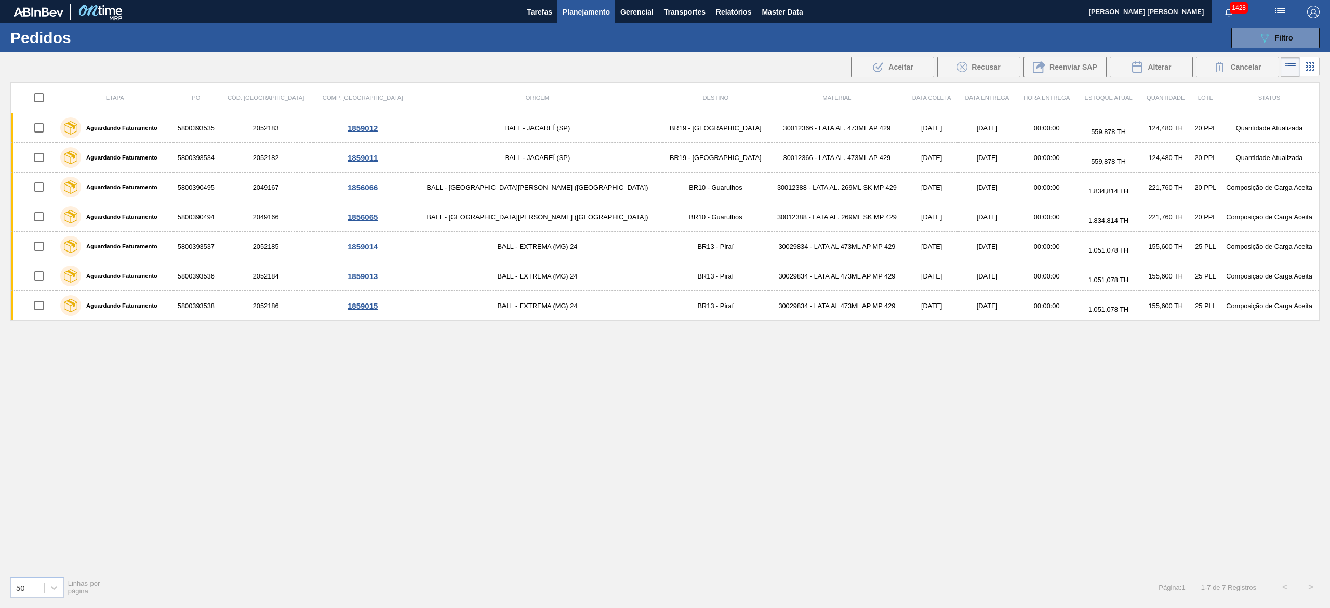
click at [46, 98] on input "checkbox" at bounding box center [39, 98] width 22 height 22
checkbox input "true"
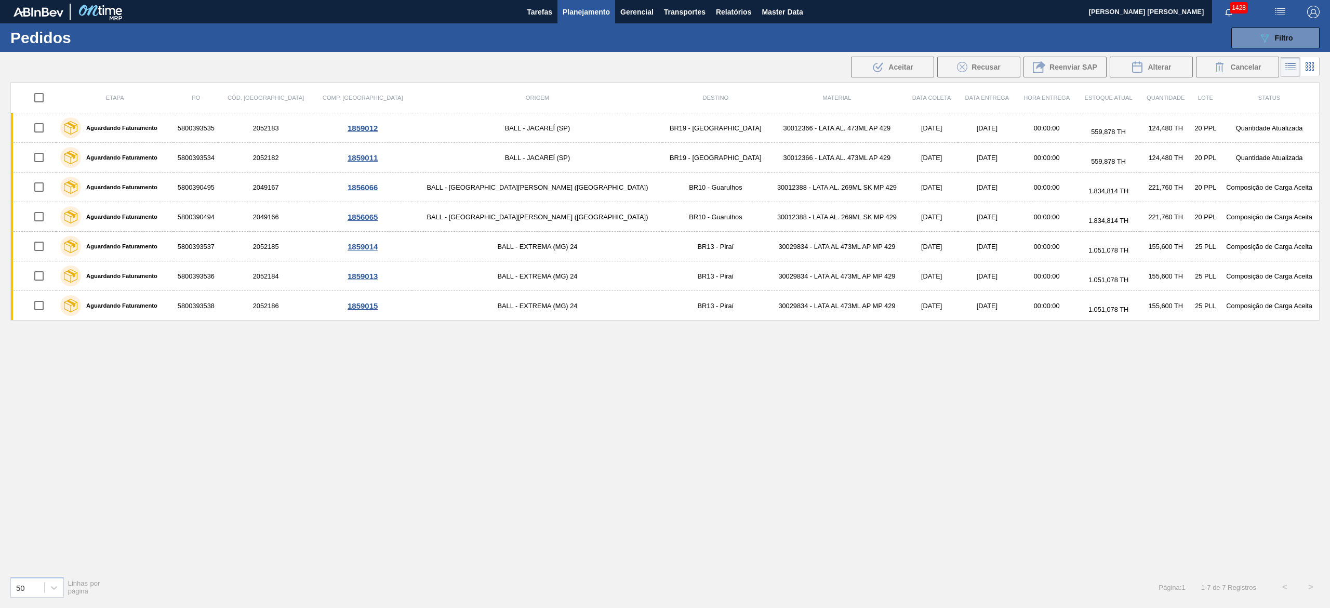
checkbox input "true"
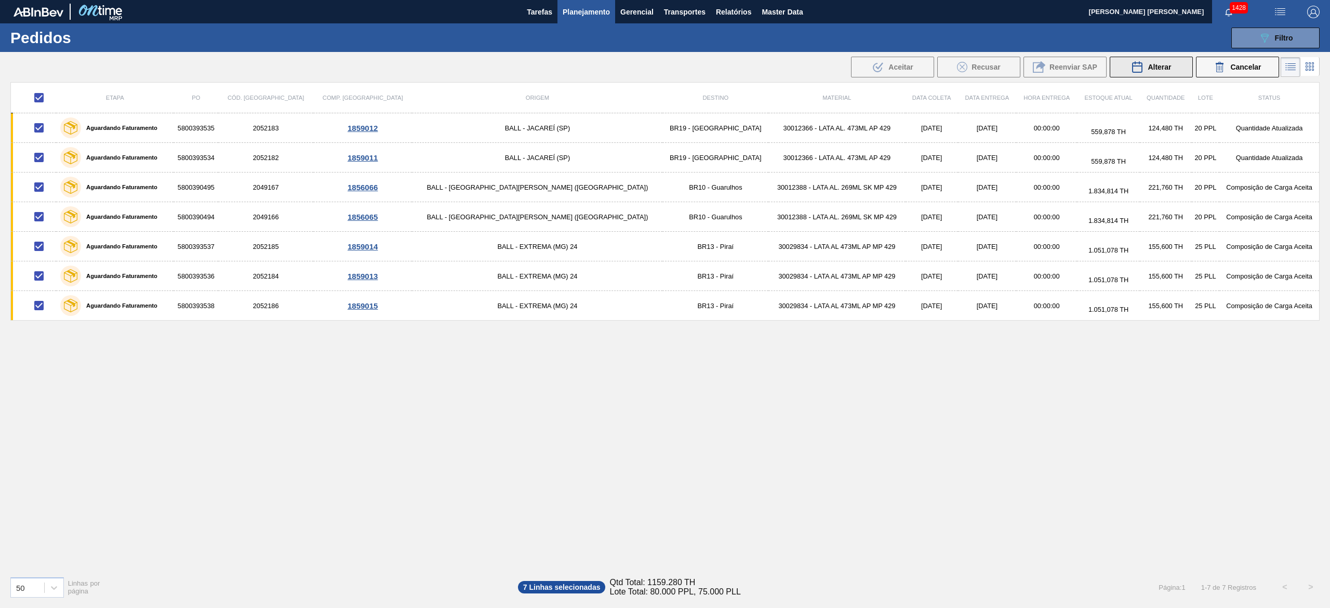
click at [1159, 70] on span "Alterar" at bounding box center [1159, 67] width 23 height 8
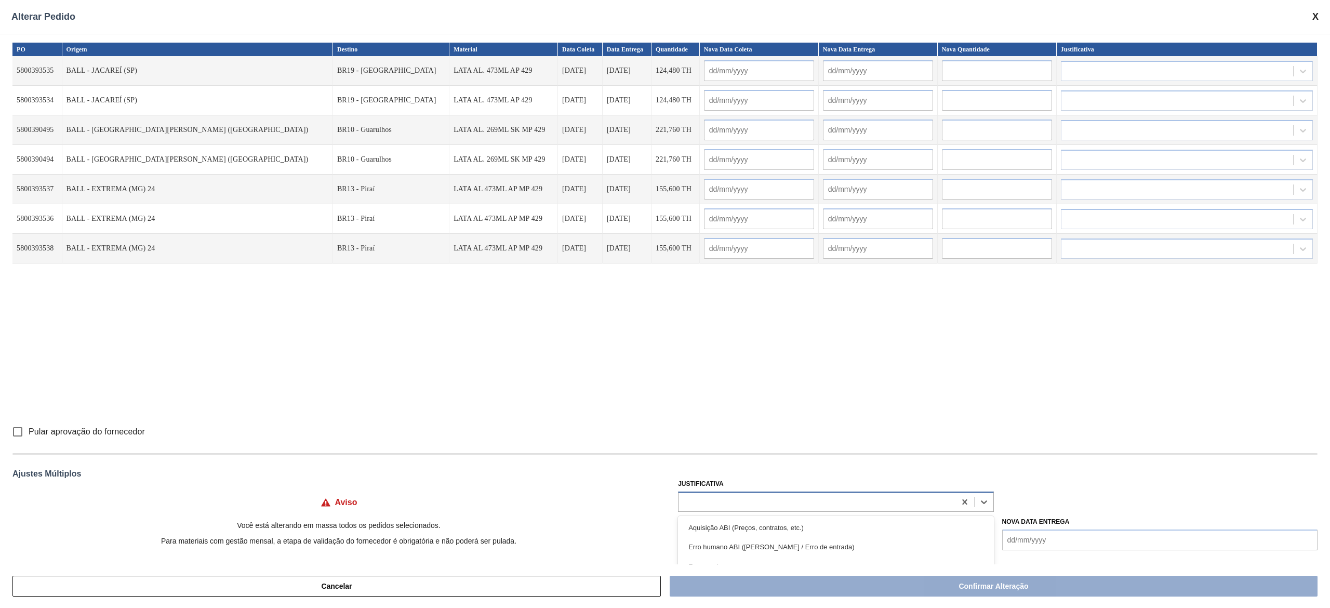
click at [758, 494] on div at bounding box center [817, 501] width 276 height 15
type input "transp"
drag, startPoint x: 744, startPoint y: 502, endPoint x: 689, endPoint y: 503, distance: 55.1
click at [689, 503] on div at bounding box center [817, 501] width 276 height 15
type input "B"
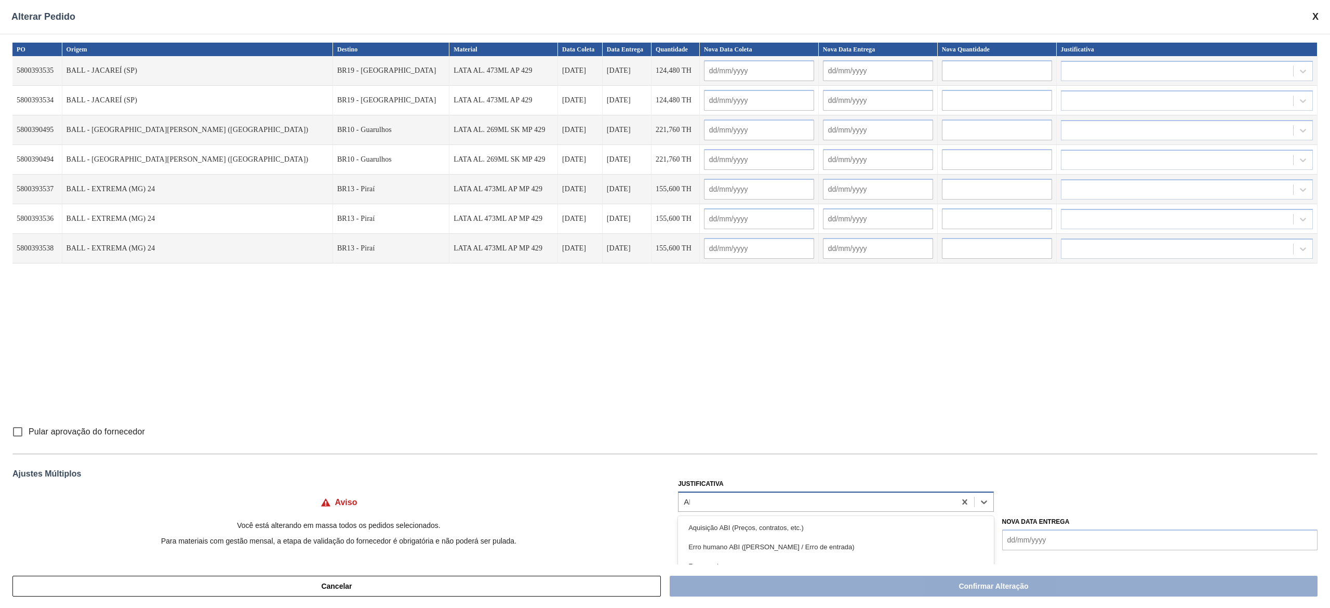
type input "ABI"
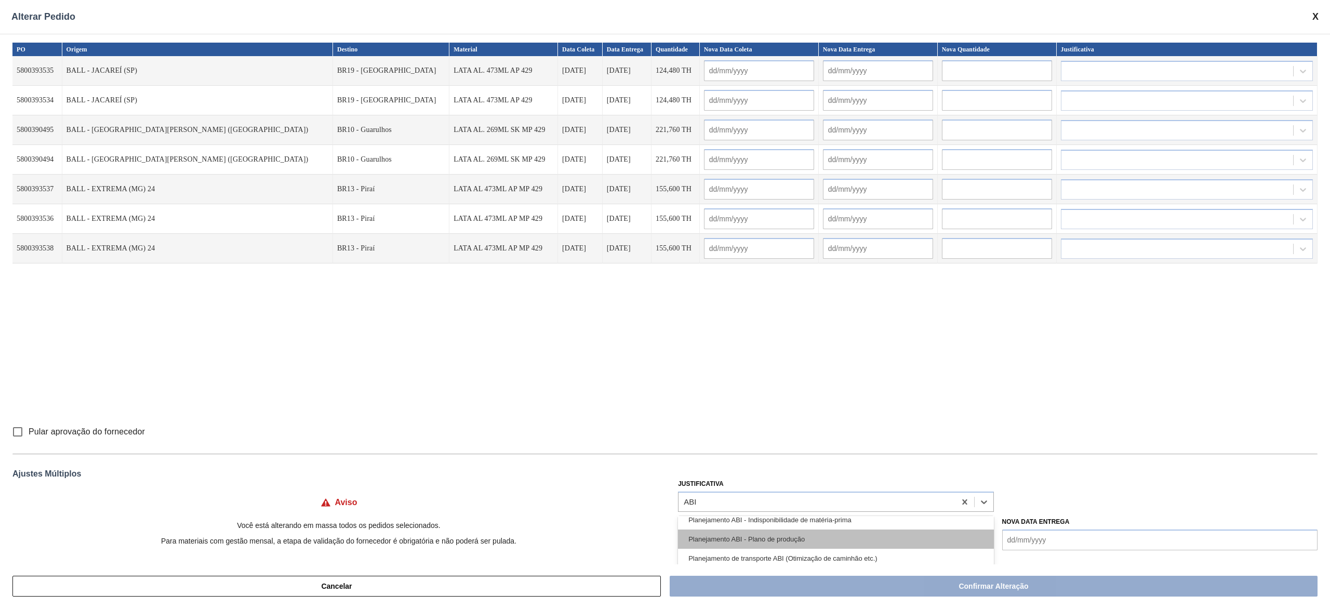
click at [715, 536] on div "Planejamento ABI - Plano de produção" at bounding box center [835, 539] width 315 height 19
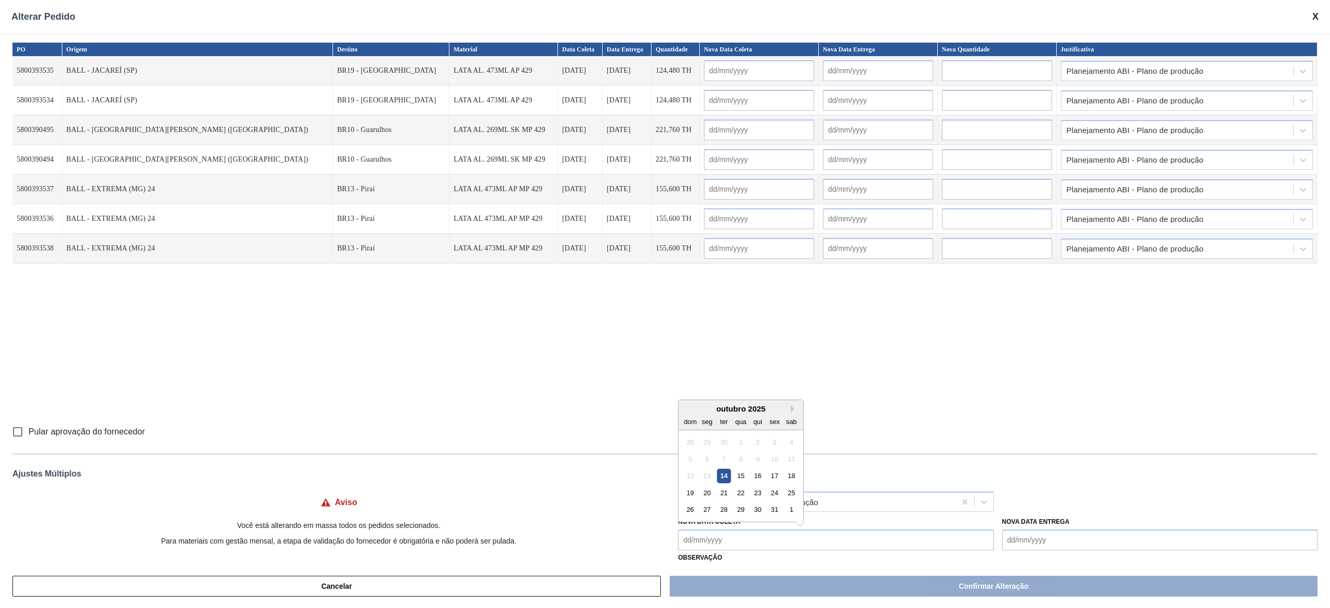
click at [724, 538] on Coleta "Nova Data Coleta" at bounding box center [835, 540] width 315 height 21
click at [743, 478] on div "15" at bounding box center [741, 476] width 14 height 14
type Coleta "[DATE]"
type input "[DATE]"
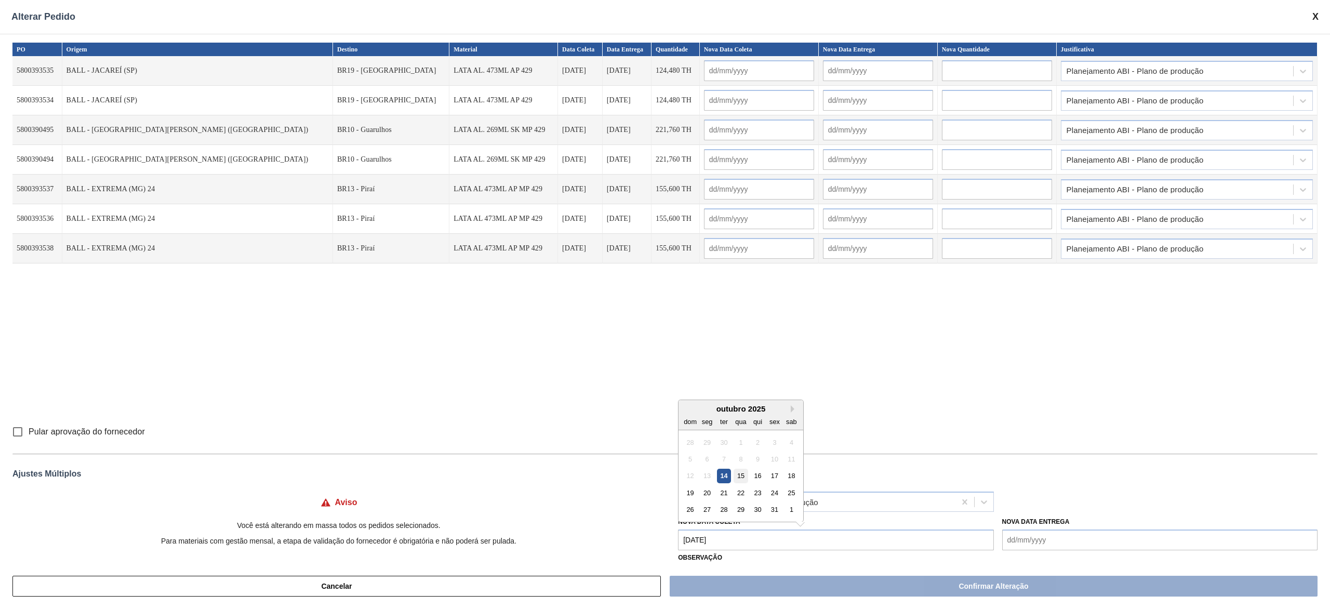
type input "[DATE]"
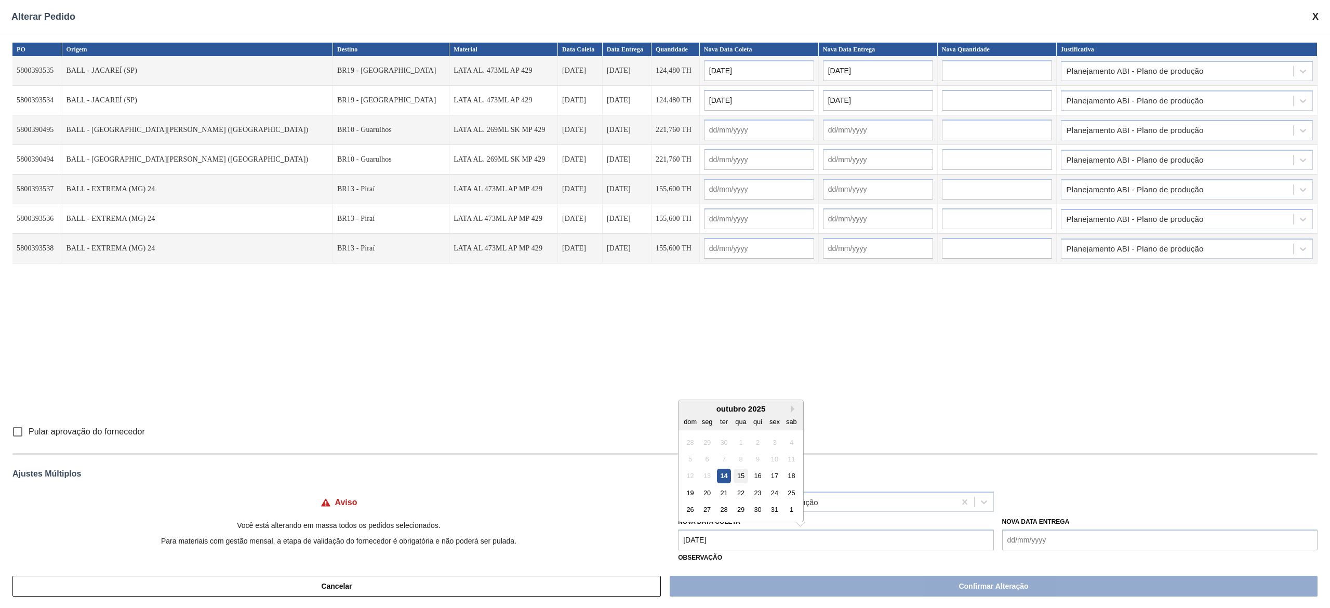
type input "[DATE]"
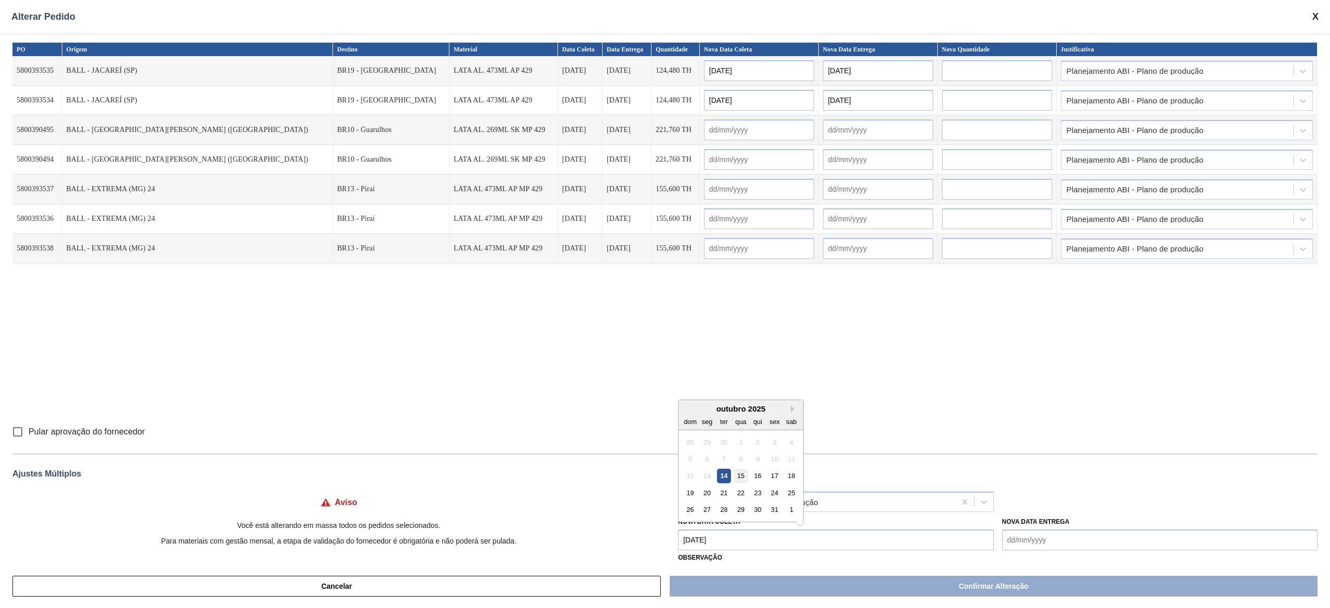
type input "[DATE]"
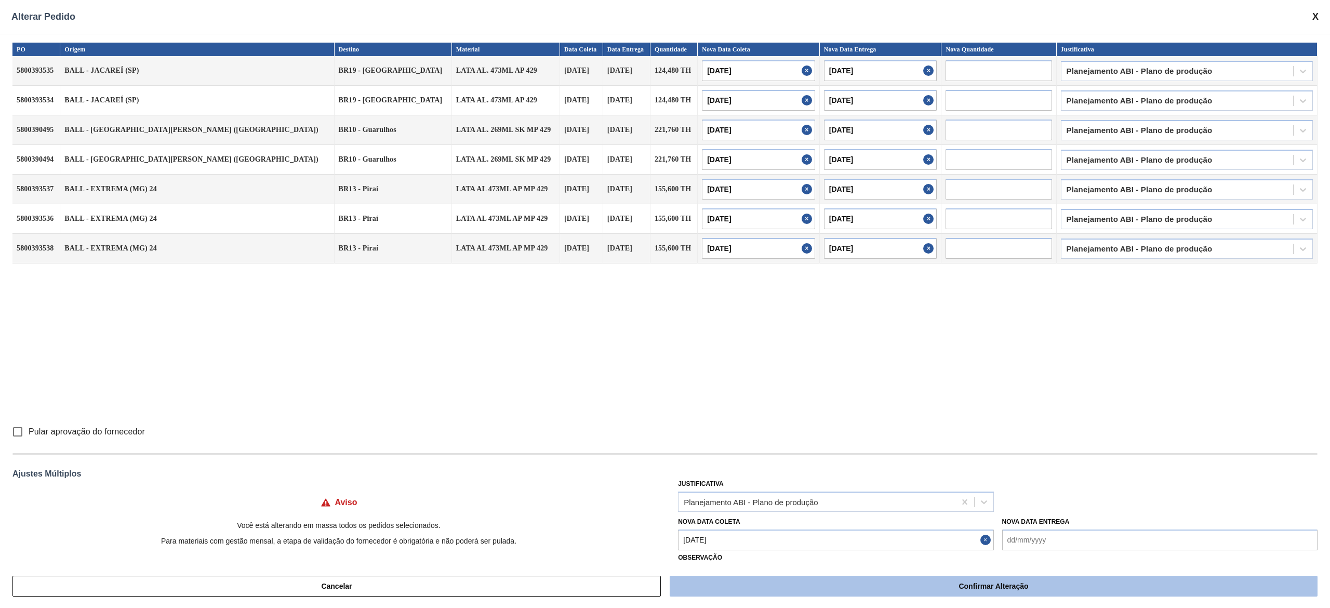
click at [790, 591] on button "Confirmar Alteração" at bounding box center [994, 586] width 648 height 21
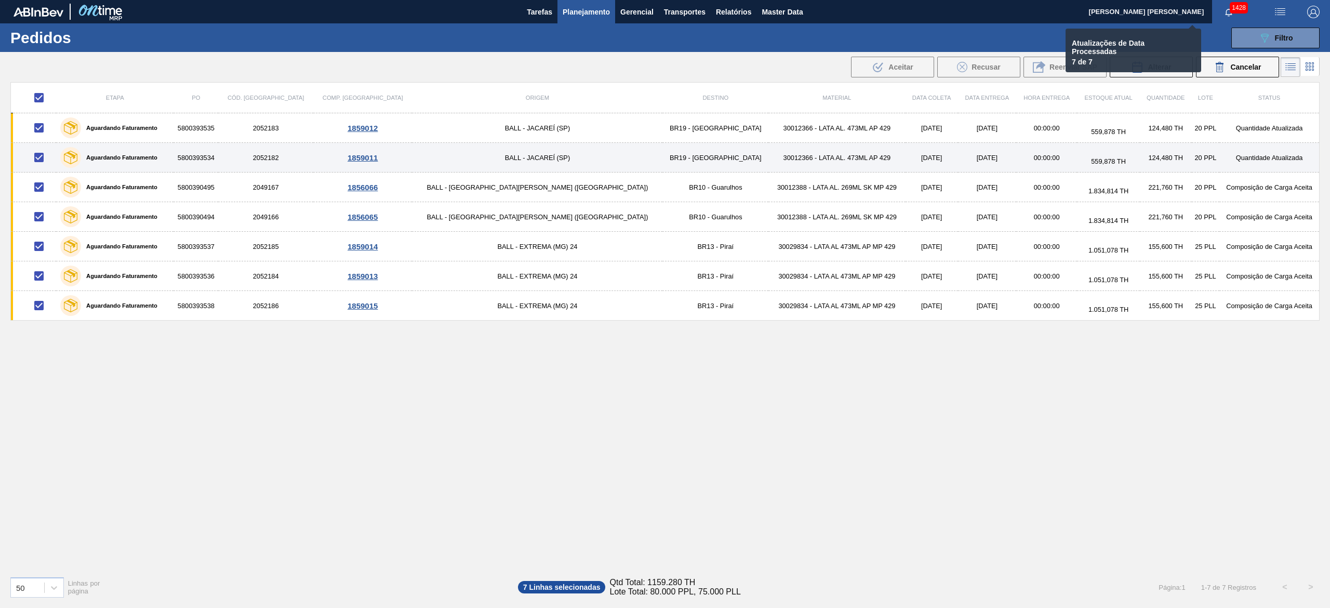
checkbox input "false"
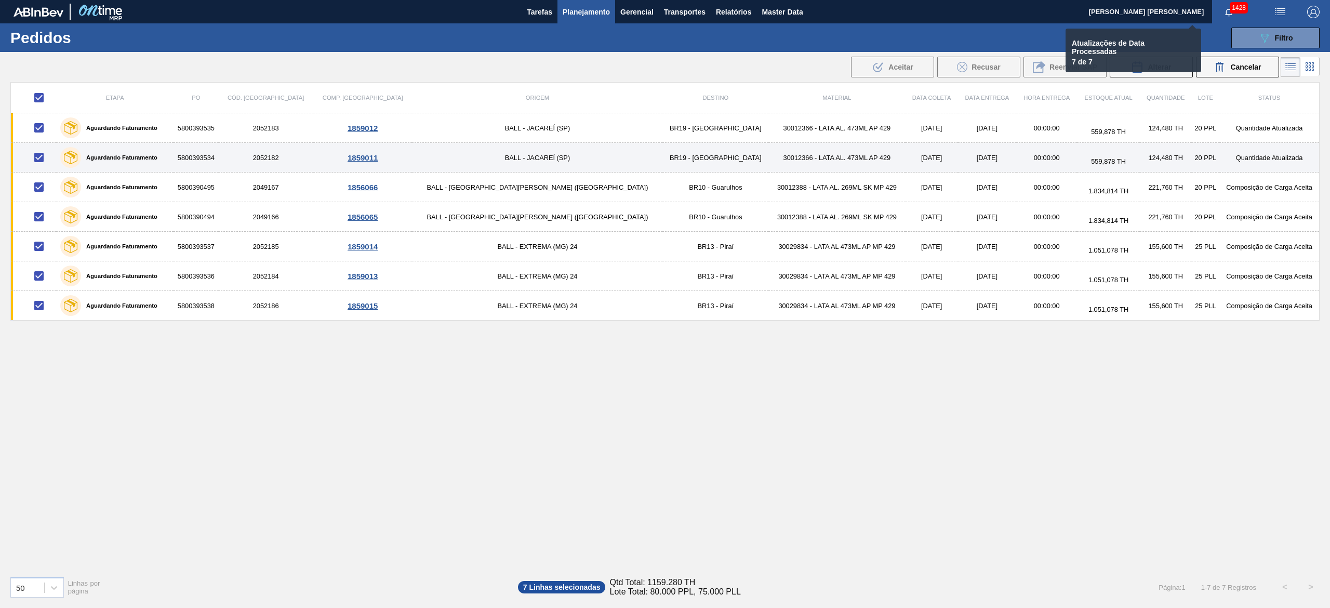
checkbox input "false"
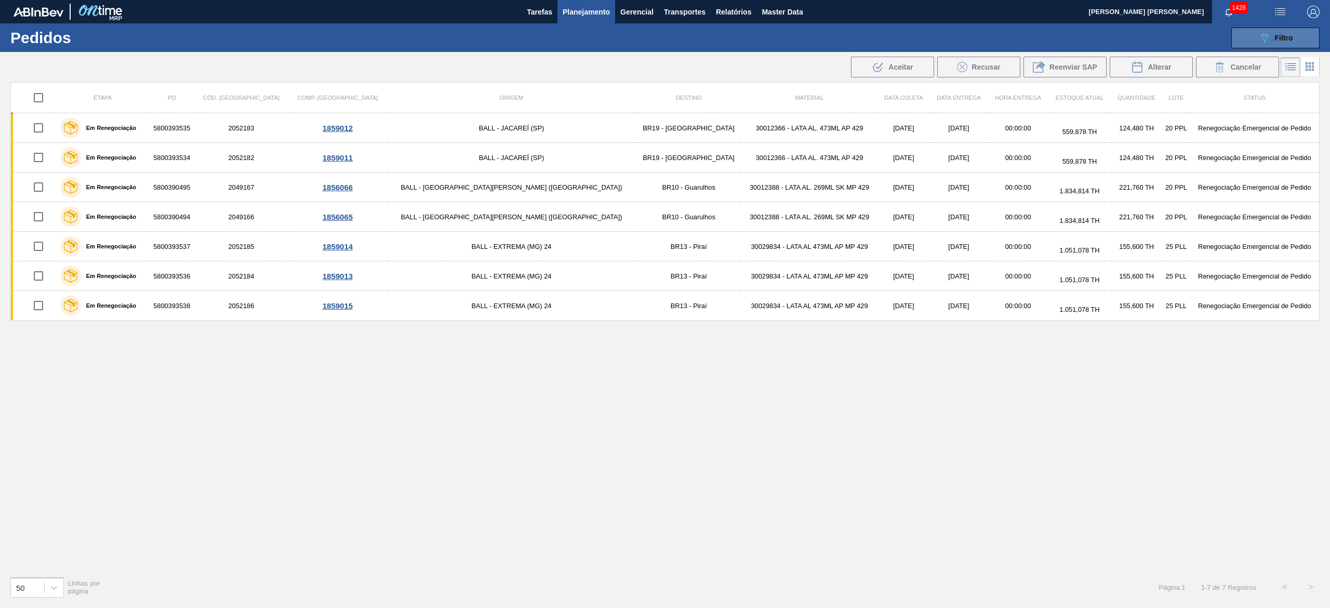
click at [1264, 28] on button "089F7B8B-B2A5-4AFE-B5C0-19BA573D28AC Filtro" at bounding box center [1276, 38] width 88 height 21
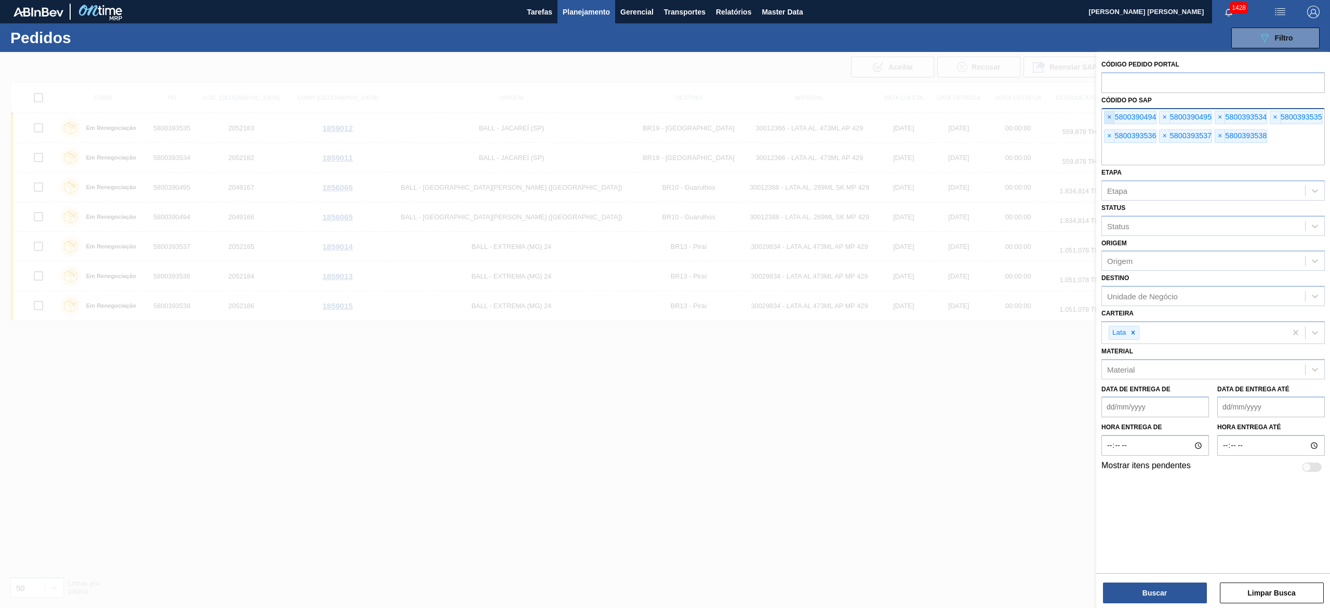
click at [1114, 114] on span "×" at bounding box center [1110, 117] width 10 height 12
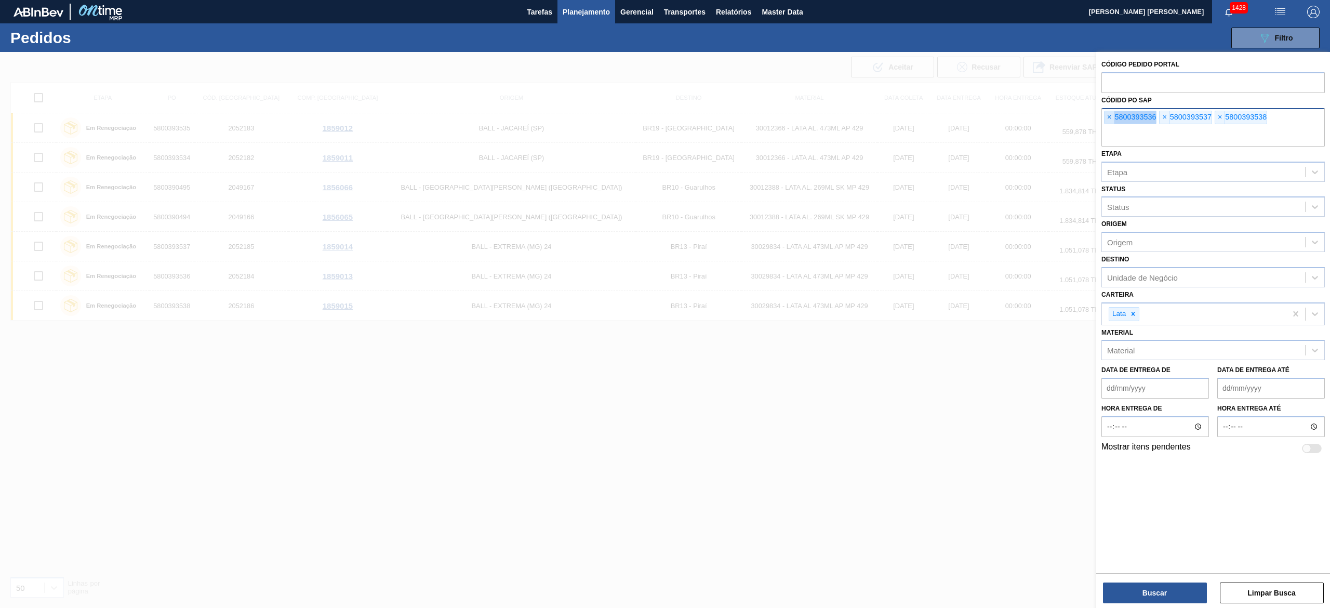
click at [1114, 114] on span "×" at bounding box center [1110, 117] width 10 height 12
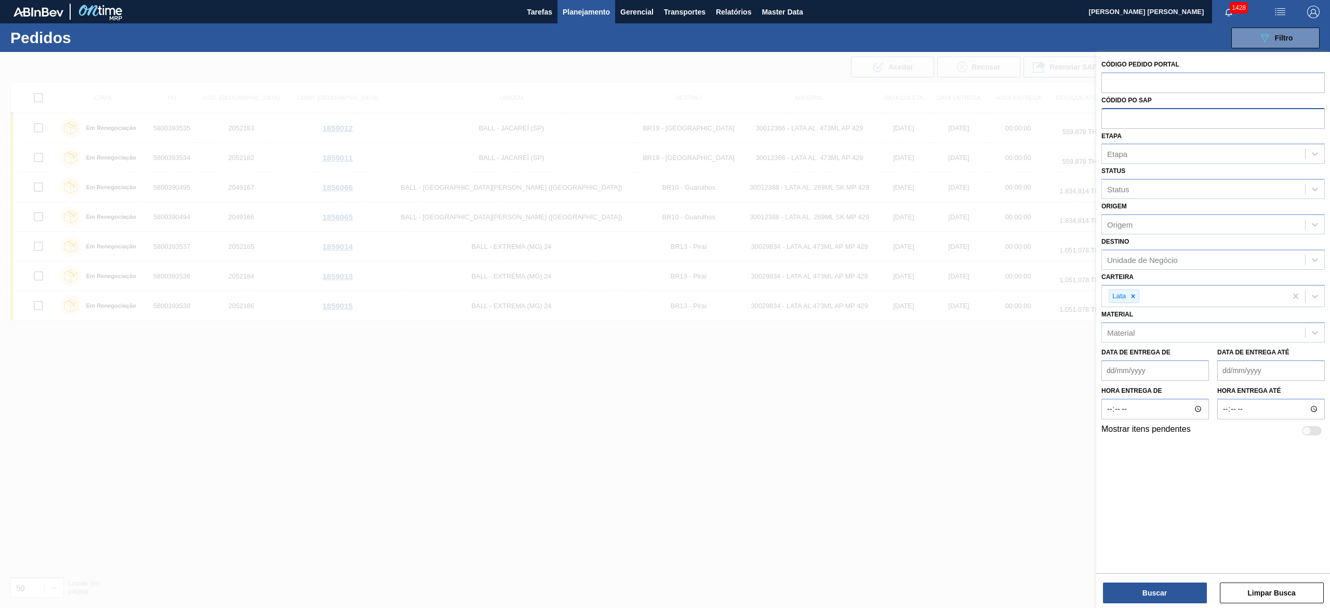
click at [1215, 117] on input "text" at bounding box center [1213, 118] width 223 height 20
paste input "text"
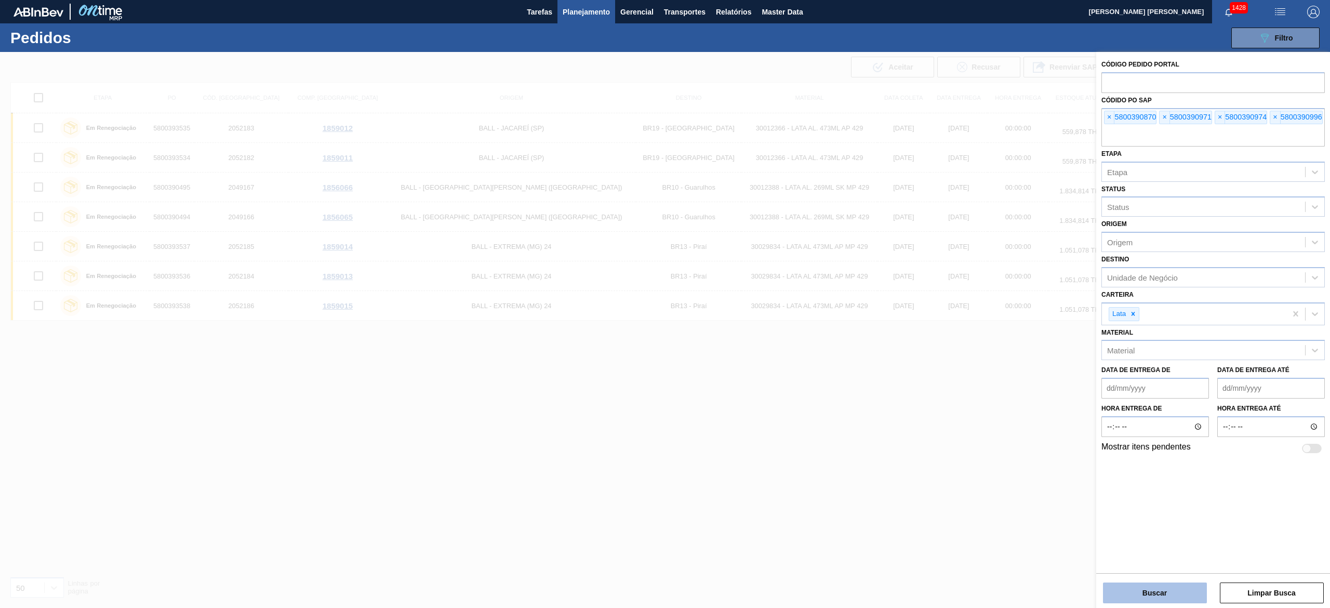
click at [1128, 598] on button "Buscar" at bounding box center [1155, 593] width 104 height 21
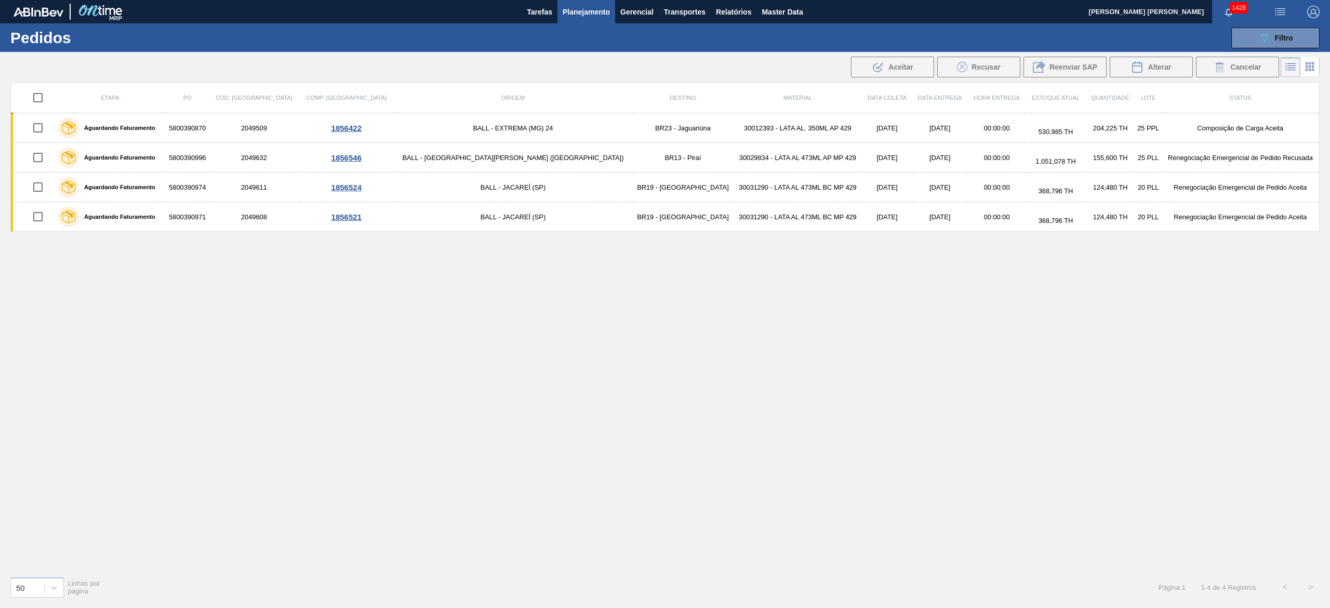
click at [44, 98] on input "checkbox" at bounding box center [38, 98] width 22 height 22
checkbox input "true"
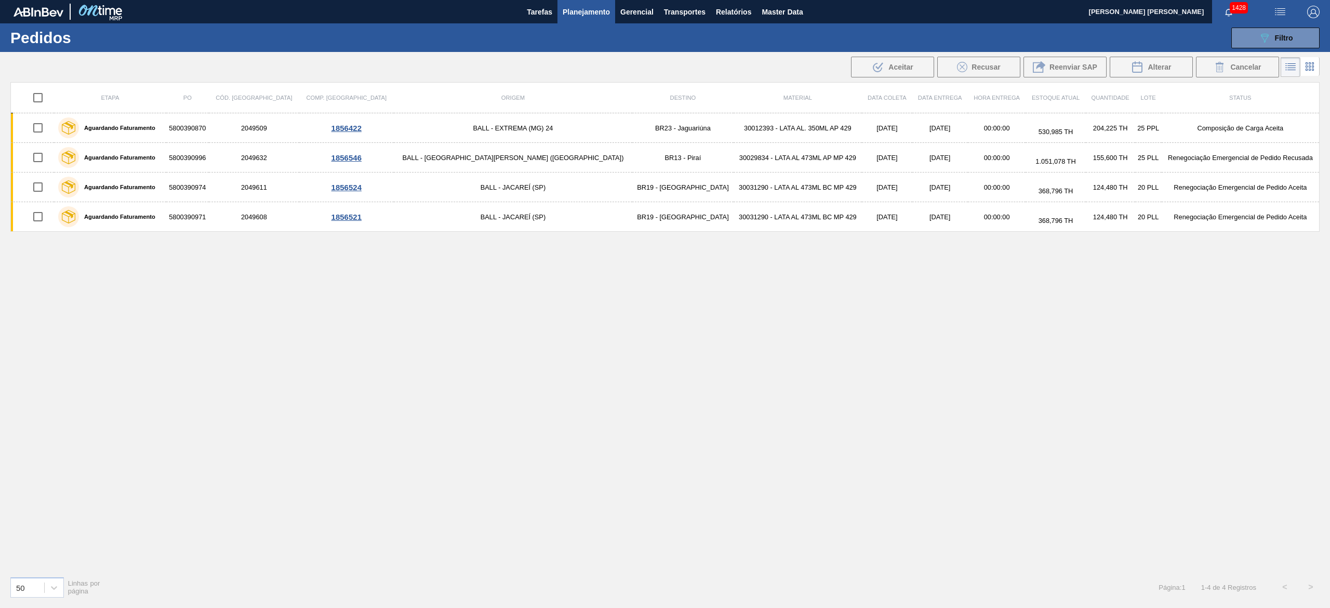
checkbox input "true"
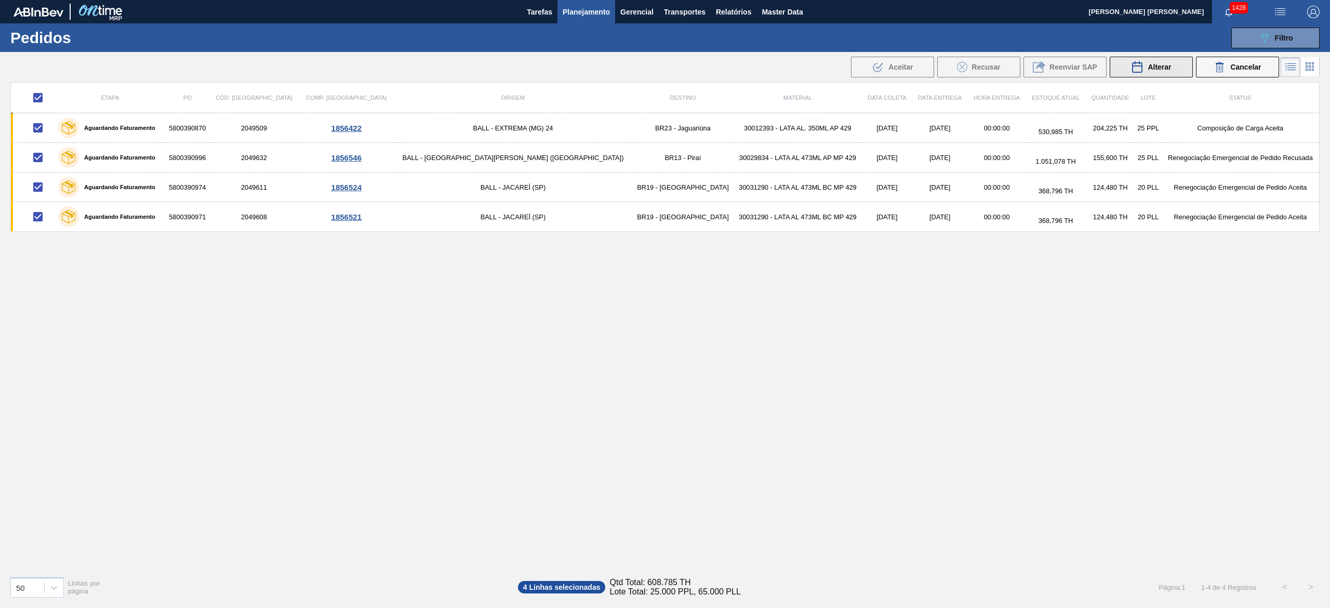
click at [1151, 72] on div "Alterar" at bounding box center [1151, 67] width 40 height 12
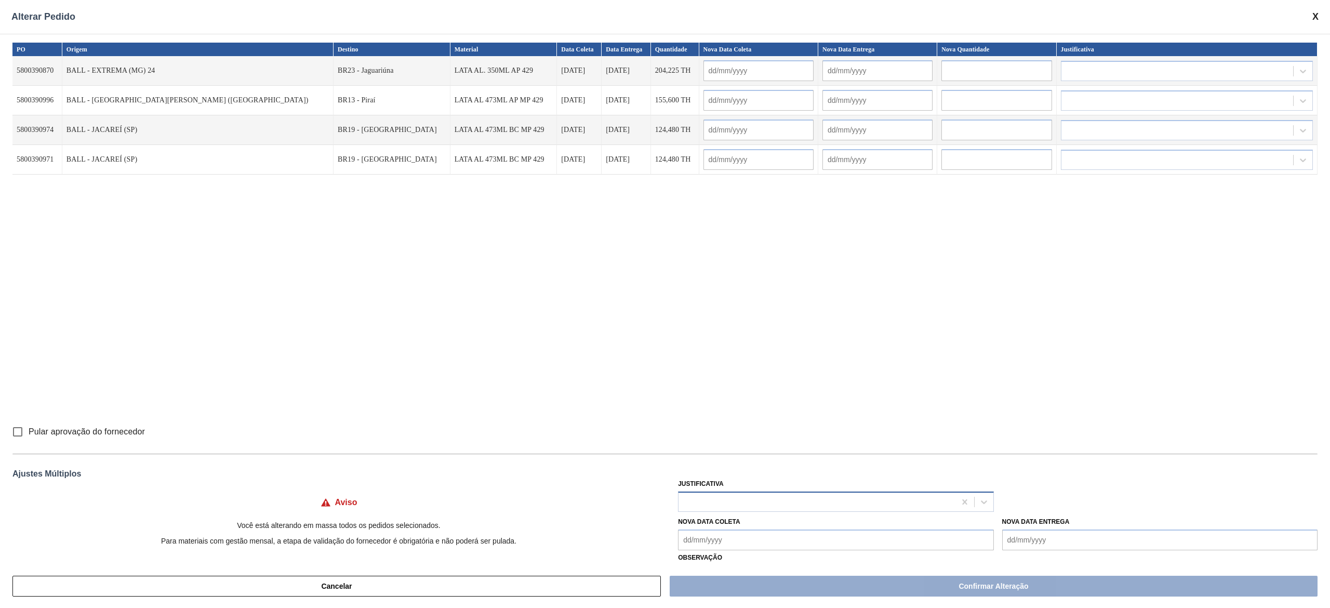
click at [764, 494] on div at bounding box center [817, 501] width 276 height 15
type input "TRANS"
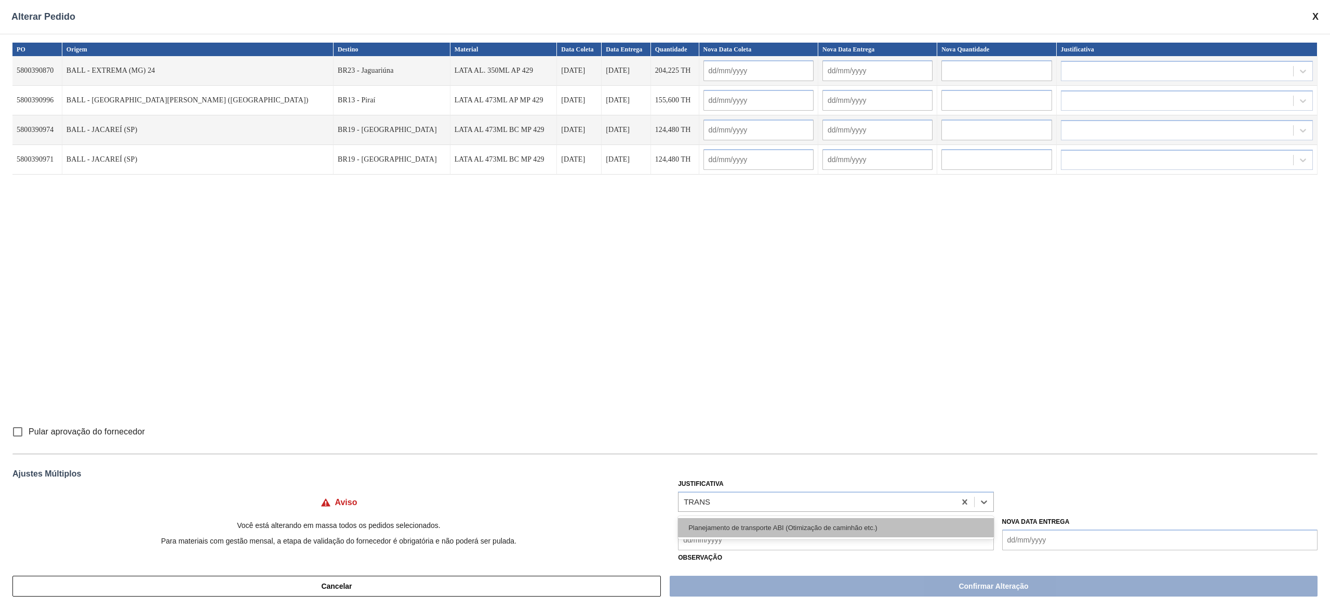
click at [775, 523] on div "Planejamento de transporte ABI (Otimização de caminhão etc.)" at bounding box center [835, 527] width 315 height 19
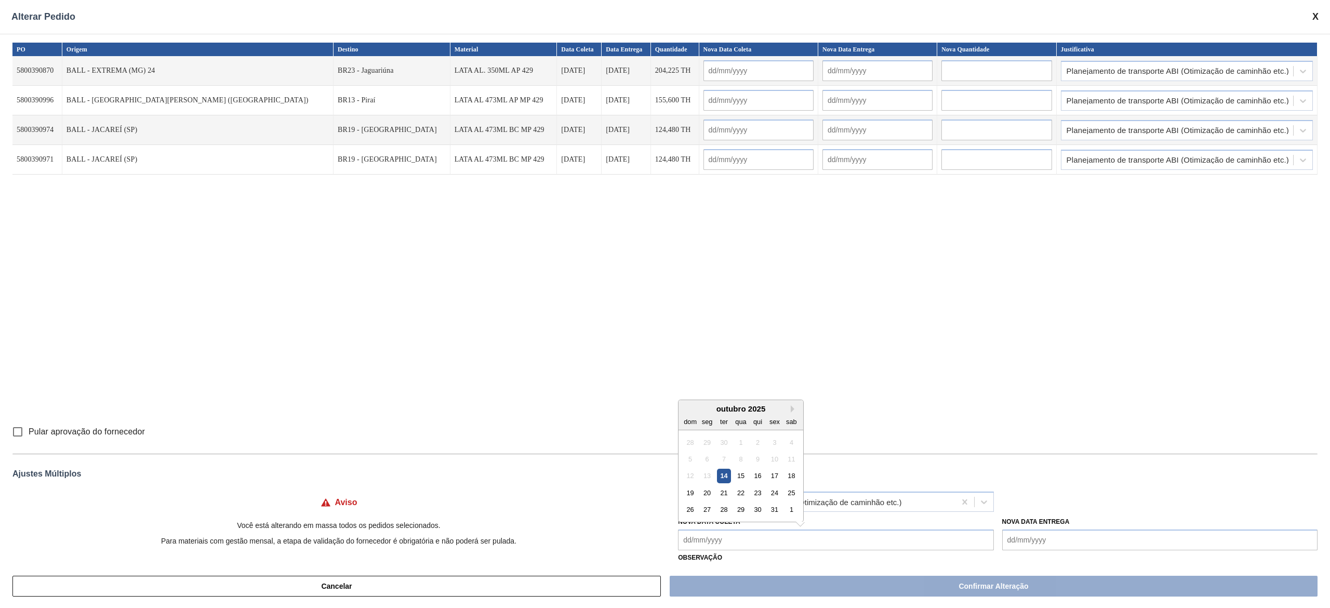
click at [768, 544] on Coleta "Nova Data Coleta" at bounding box center [835, 540] width 315 height 21
click at [759, 481] on div "16" at bounding box center [758, 476] width 14 height 14
type Coleta "[DATE]"
type input "[DATE]"
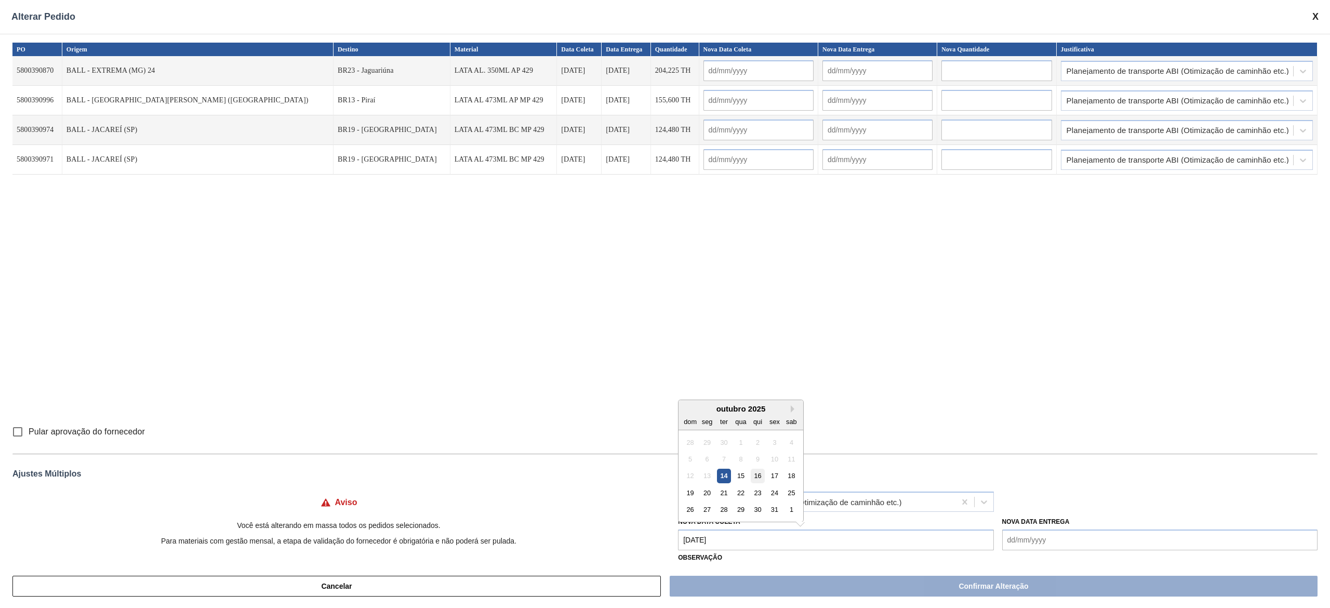
type input "[DATE]"
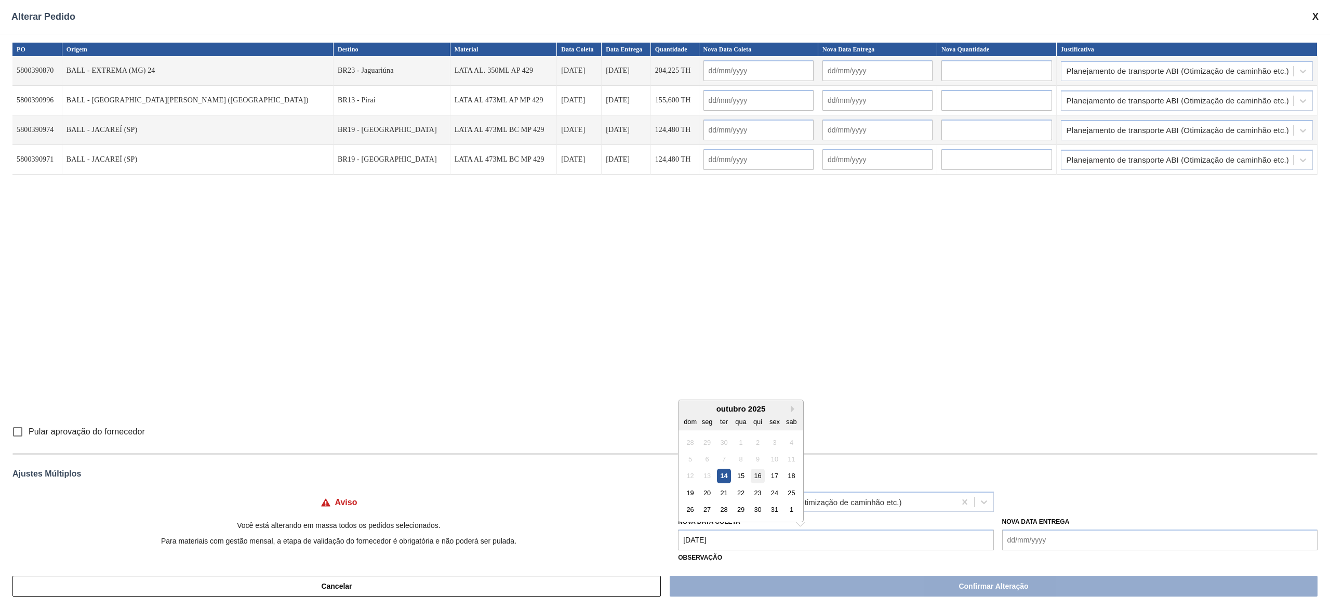
type input "[DATE]"
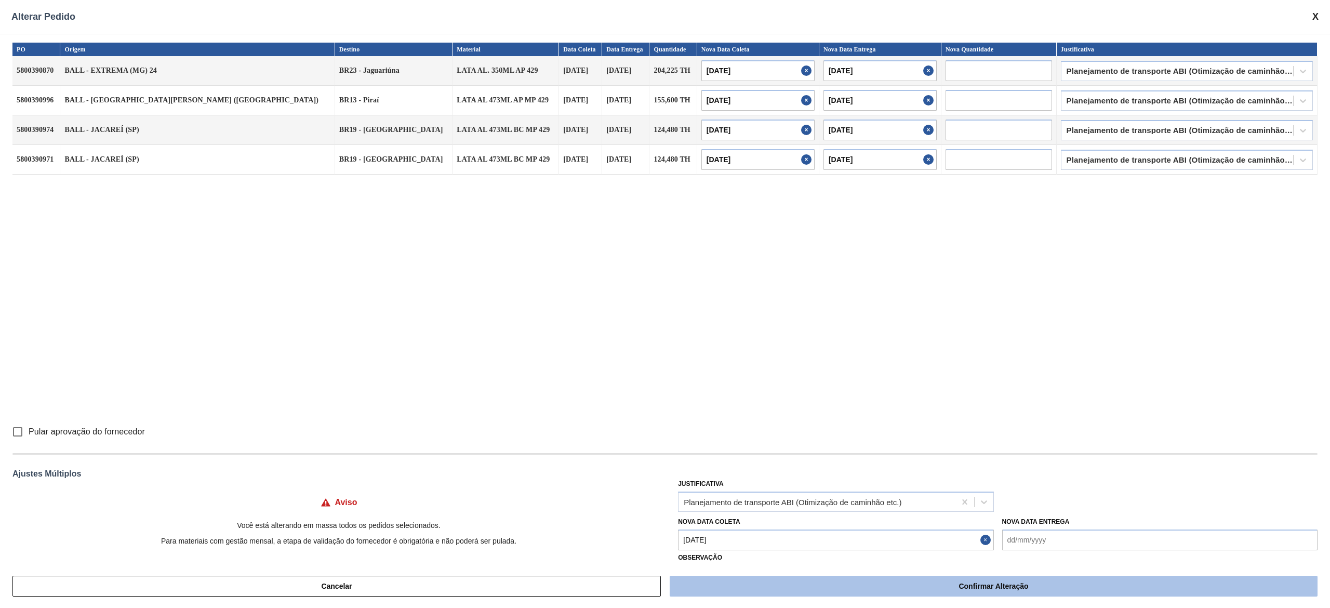
click at [807, 584] on button "Confirmar Alteração" at bounding box center [994, 586] width 648 height 21
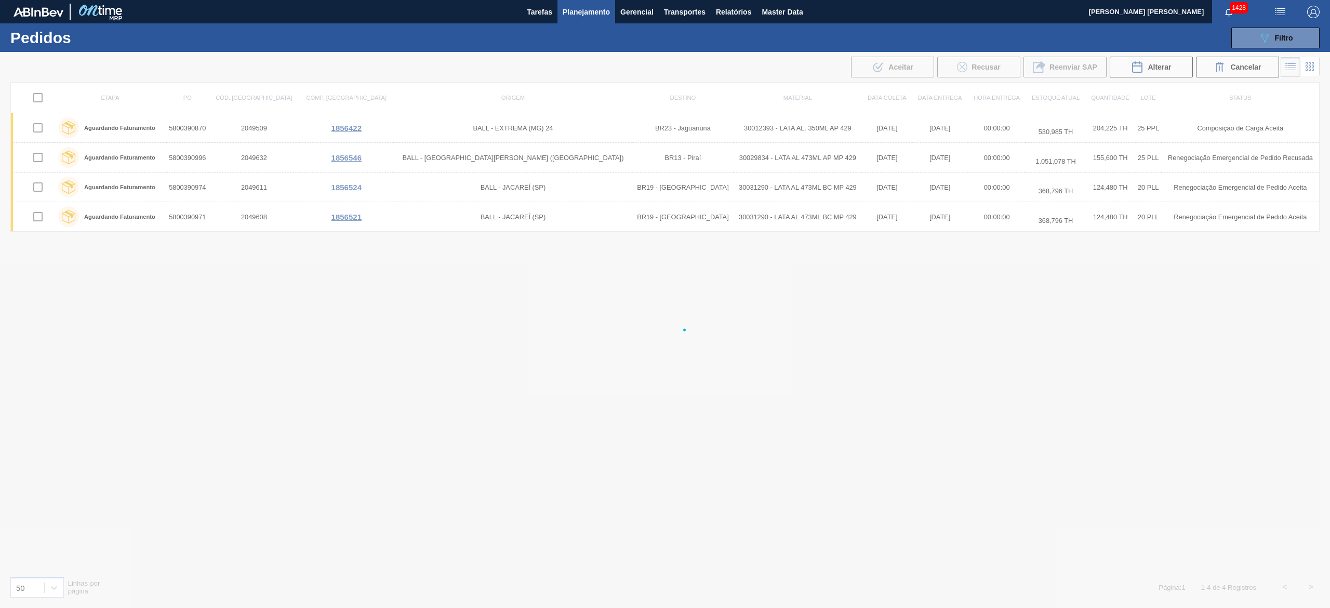
checkbox input "false"
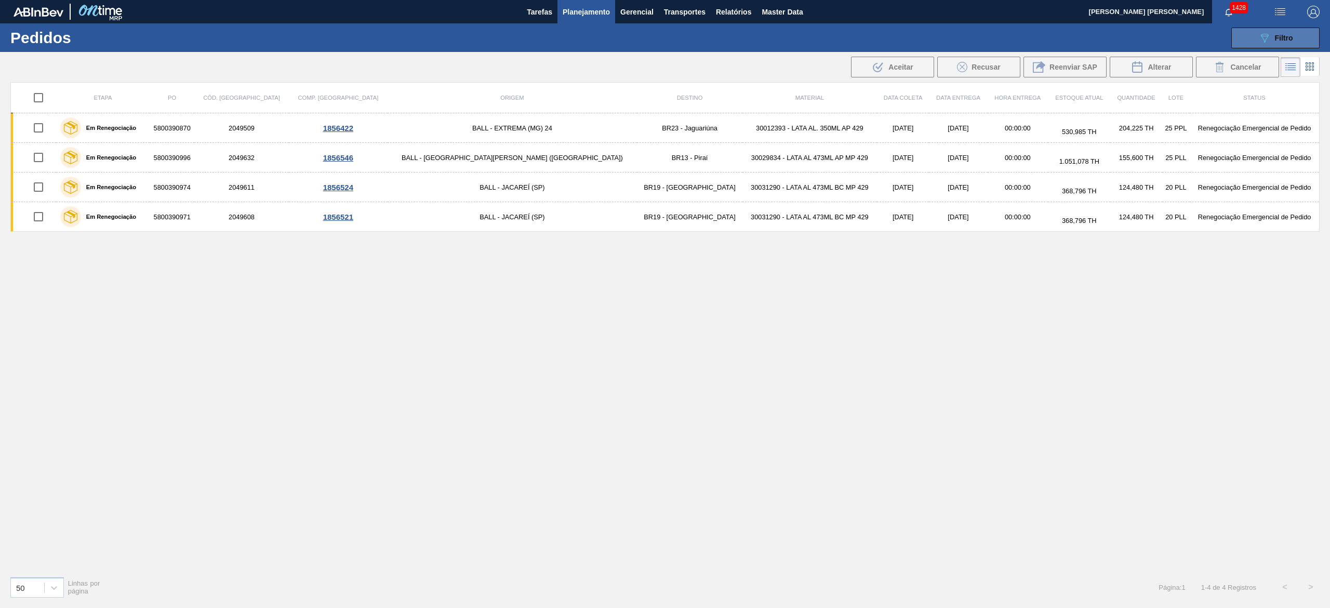
click at [1267, 34] on icon at bounding box center [1265, 38] width 8 height 9
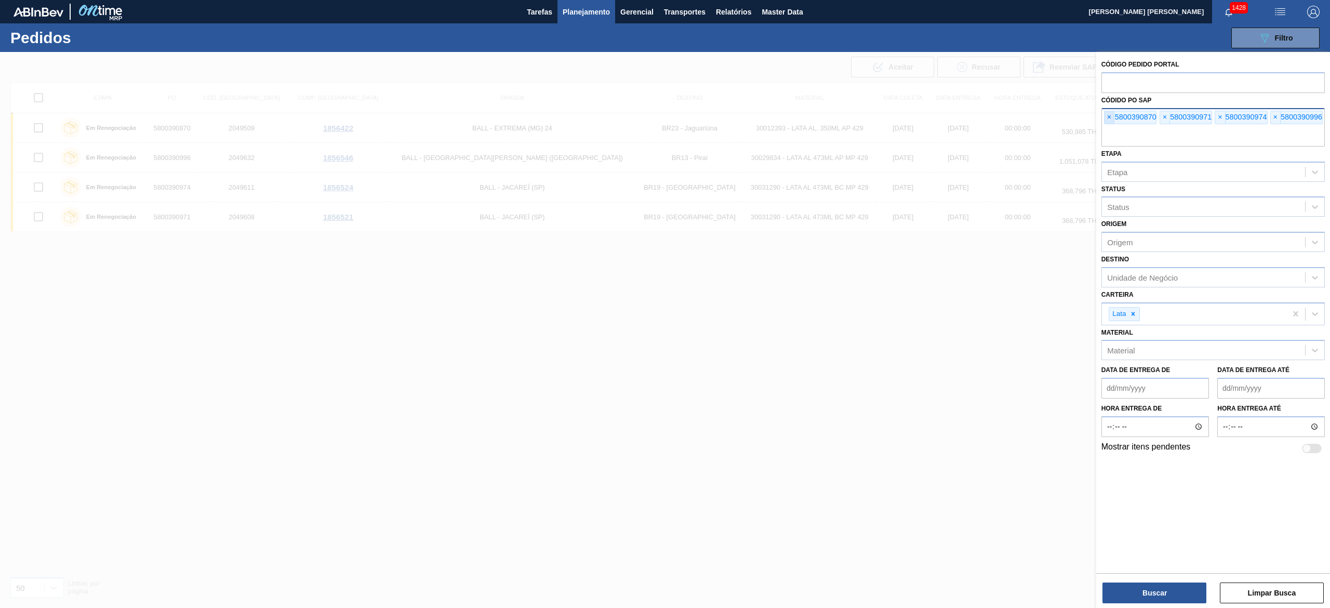
click at [1114, 121] on span "×" at bounding box center [1110, 117] width 10 height 12
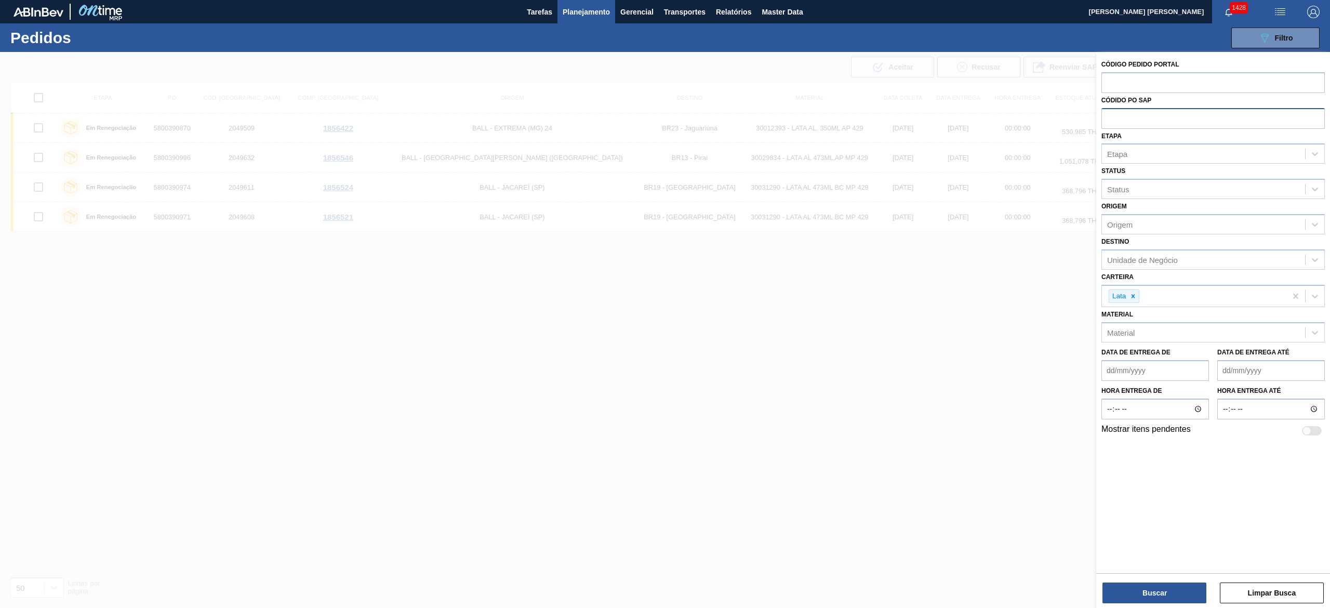
paste input "text"
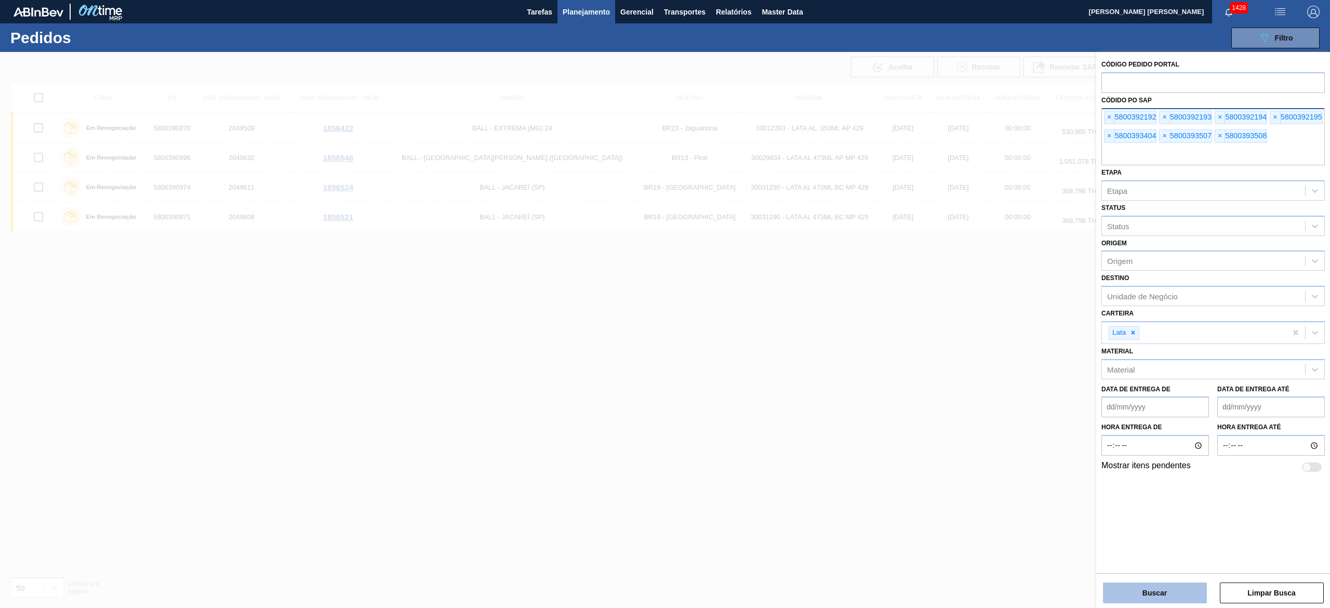
click at [1170, 600] on button "Buscar" at bounding box center [1155, 593] width 104 height 21
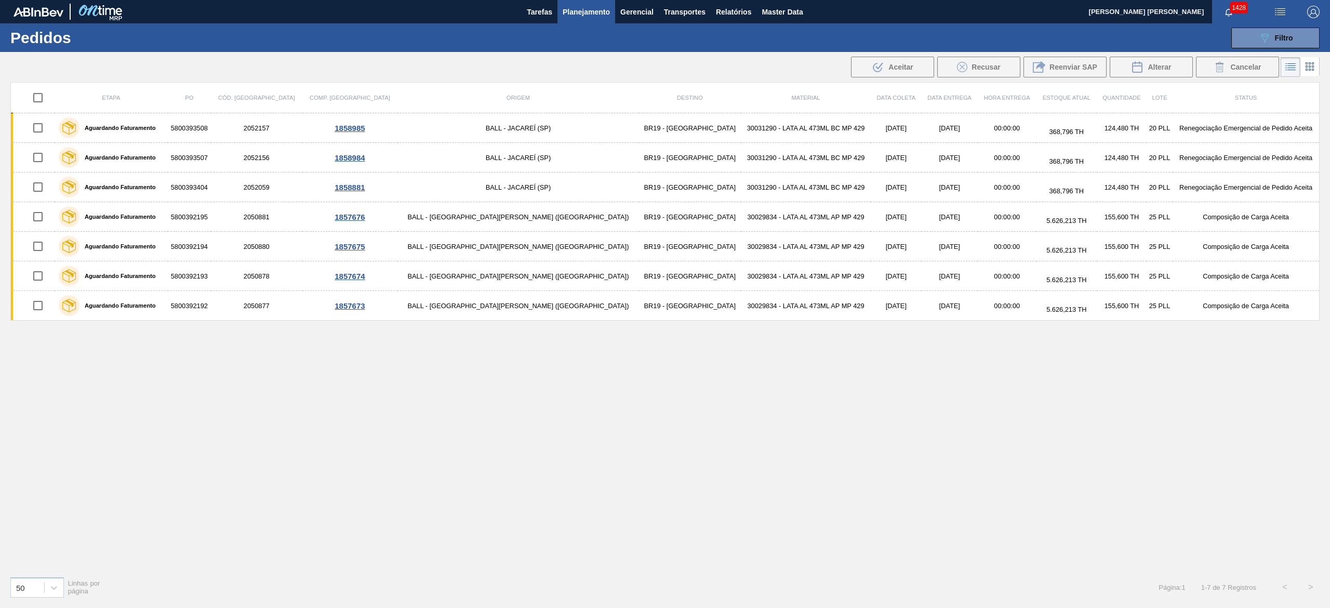
click at [44, 103] on input "checkbox" at bounding box center [38, 98] width 22 height 22
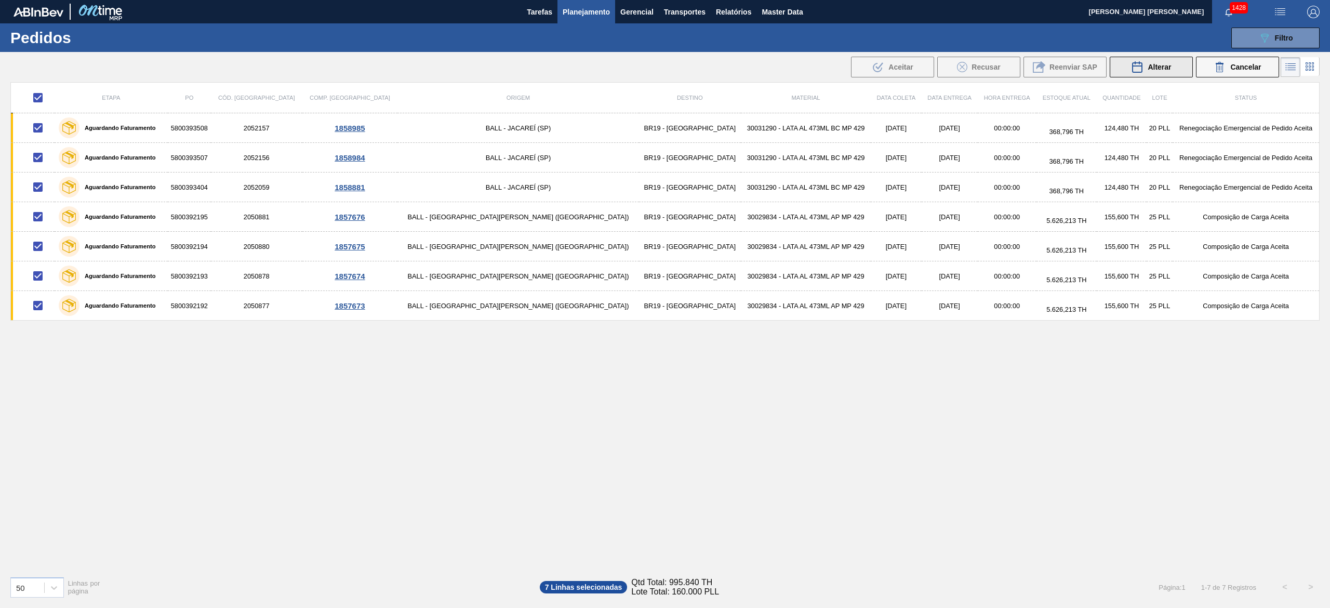
click at [1123, 76] on button "Alterar" at bounding box center [1151, 67] width 83 height 21
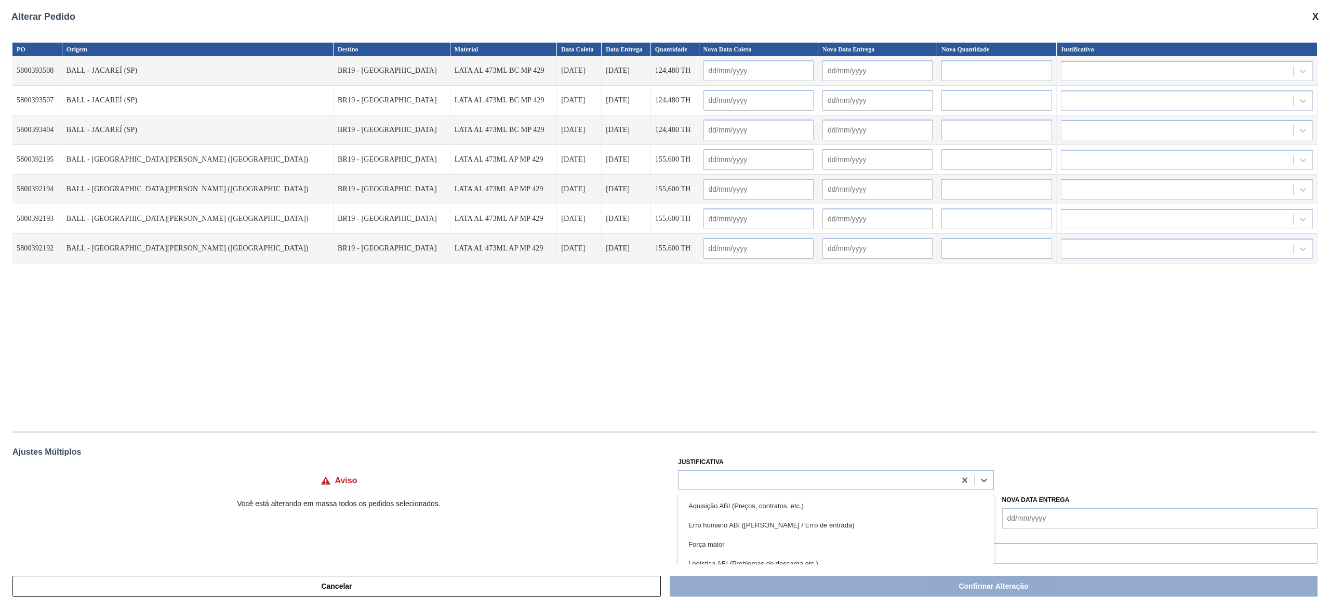
drag, startPoint x: 745, startPoint y: 476, endPoint x: 744, endPoint y: 469, distance: 6.3
click at [744, 470] on div at bounding box center [835, 480] width 315 height 20
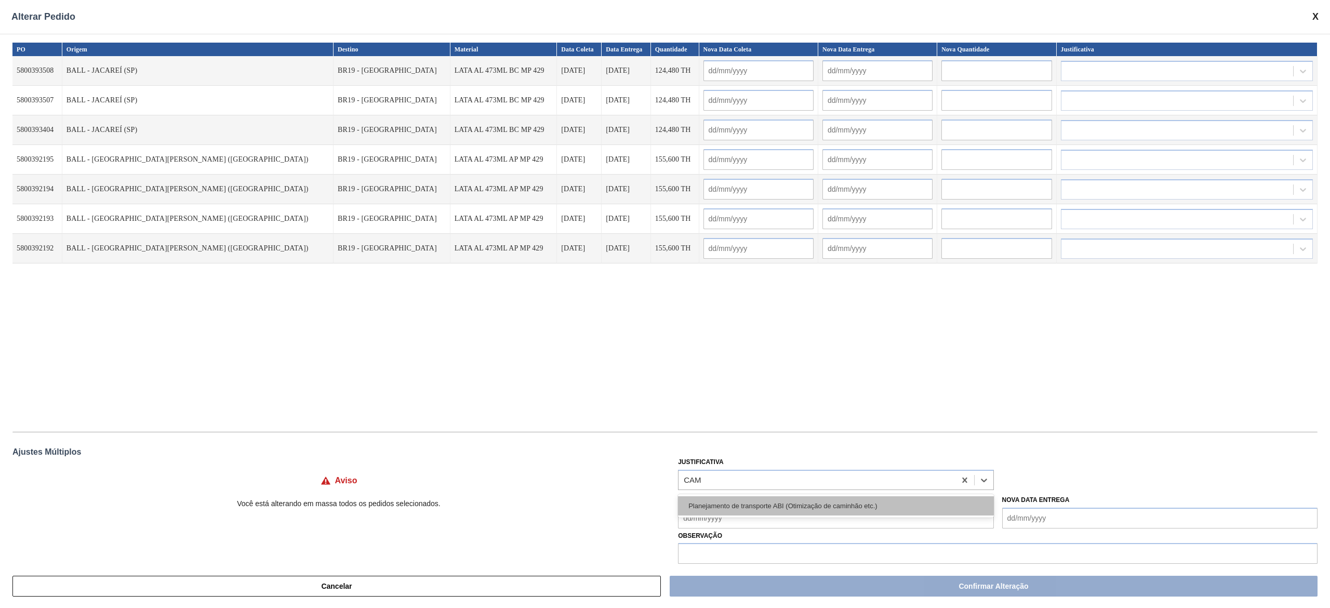
click at [763, 498] on div "Planejamento de transporte ABI (Otimização de caminhão etc.)" at bounding box center [835, 505] width 315 height 19
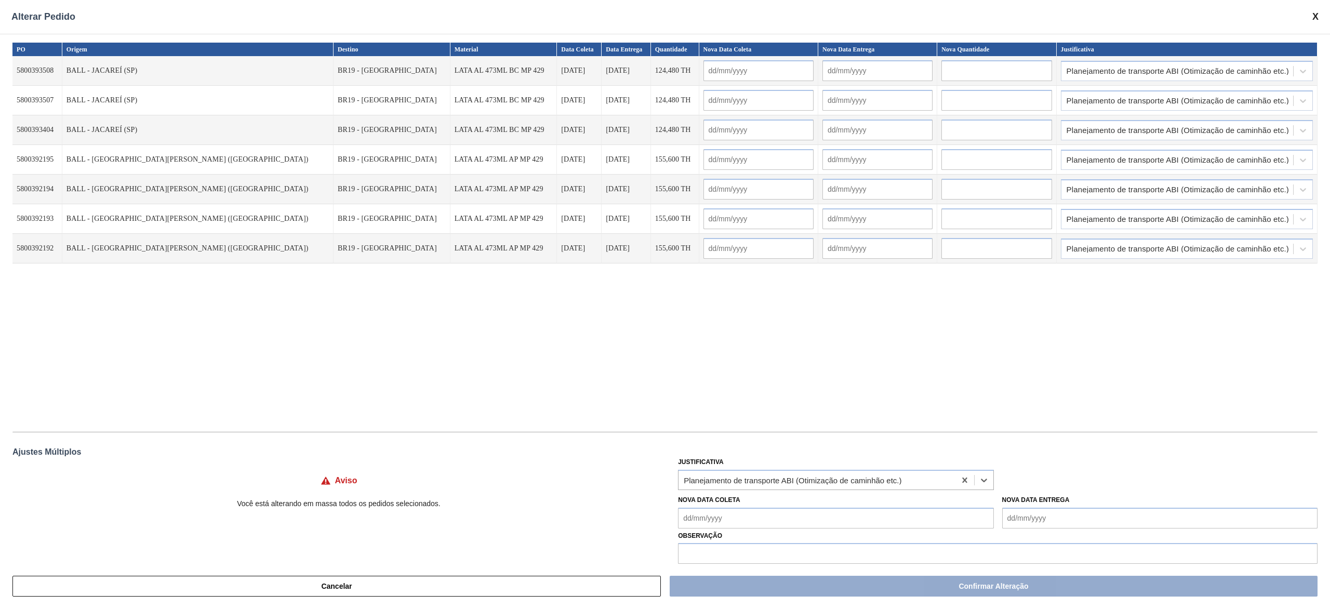
click at [760, 526] on Coleta "Nova Data Coleta" at bounding box center [835, 518] width 315 height 21
click at [770, 455] on div "17" at bounding box center [775, 454] width 14 height 14
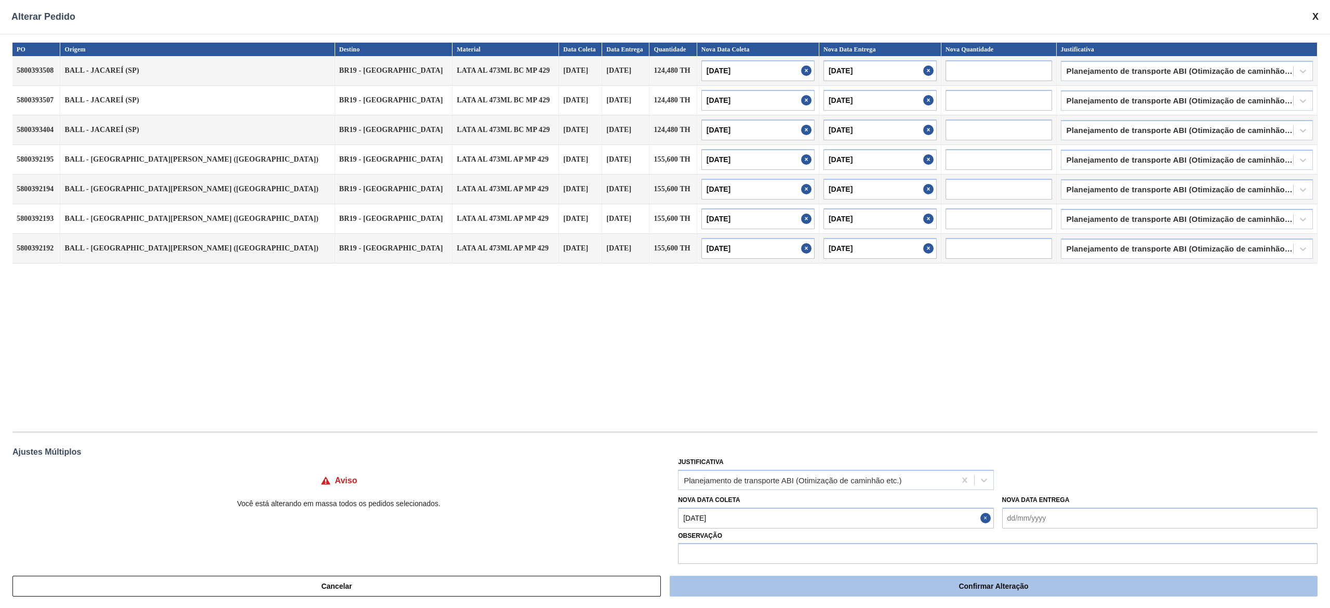
click at [824, 582] on button "Confirmar Alteração" at bounding box center [994, 586] width 648 height 21
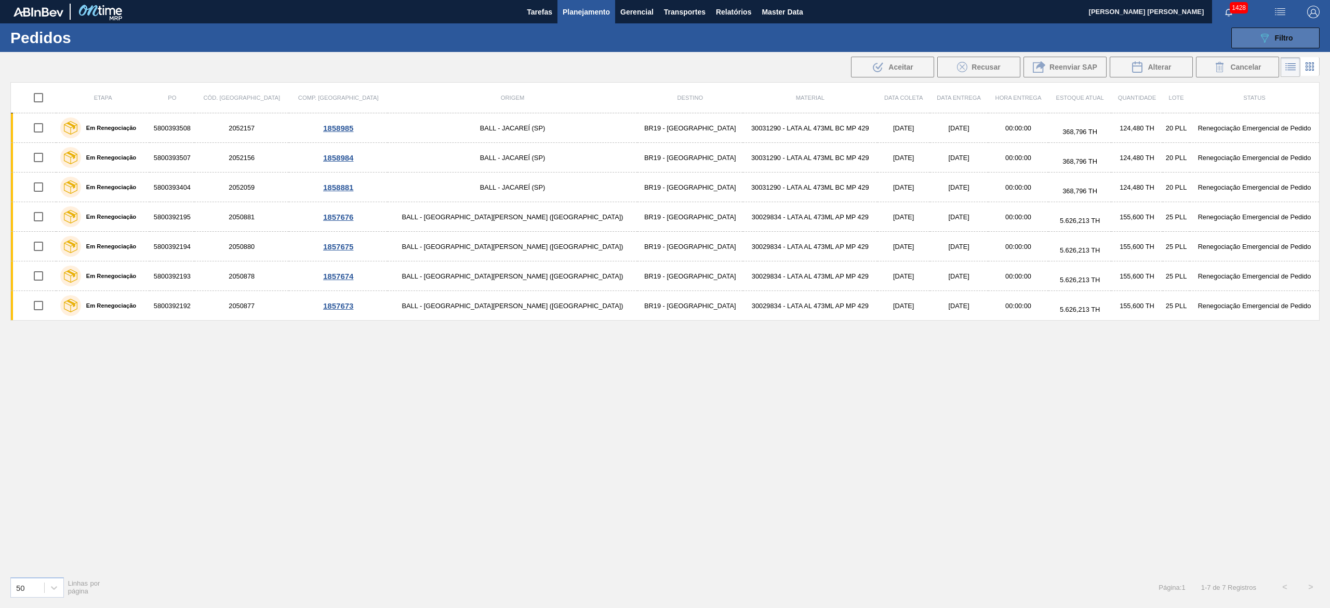
click at [1285, 38] on span "Filtro" at bounding box center [1284, 38] width 18 height 8
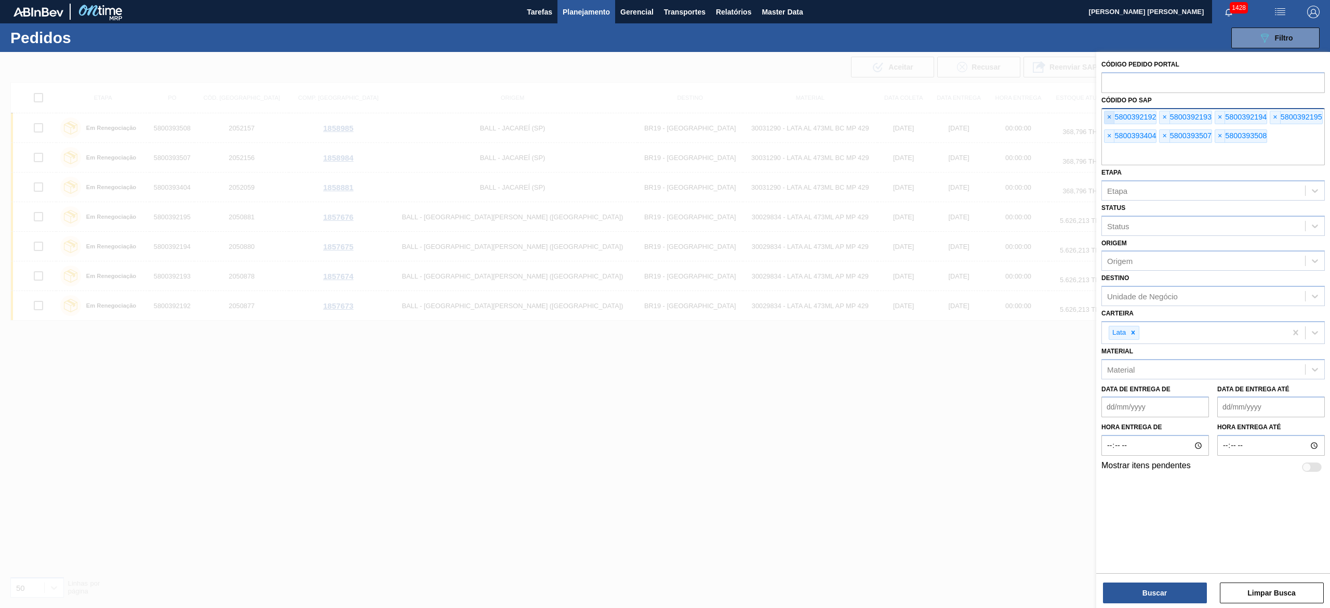
click at [1115, 114] on span "×" at bounding box center [1110, 117] width 10 height 12
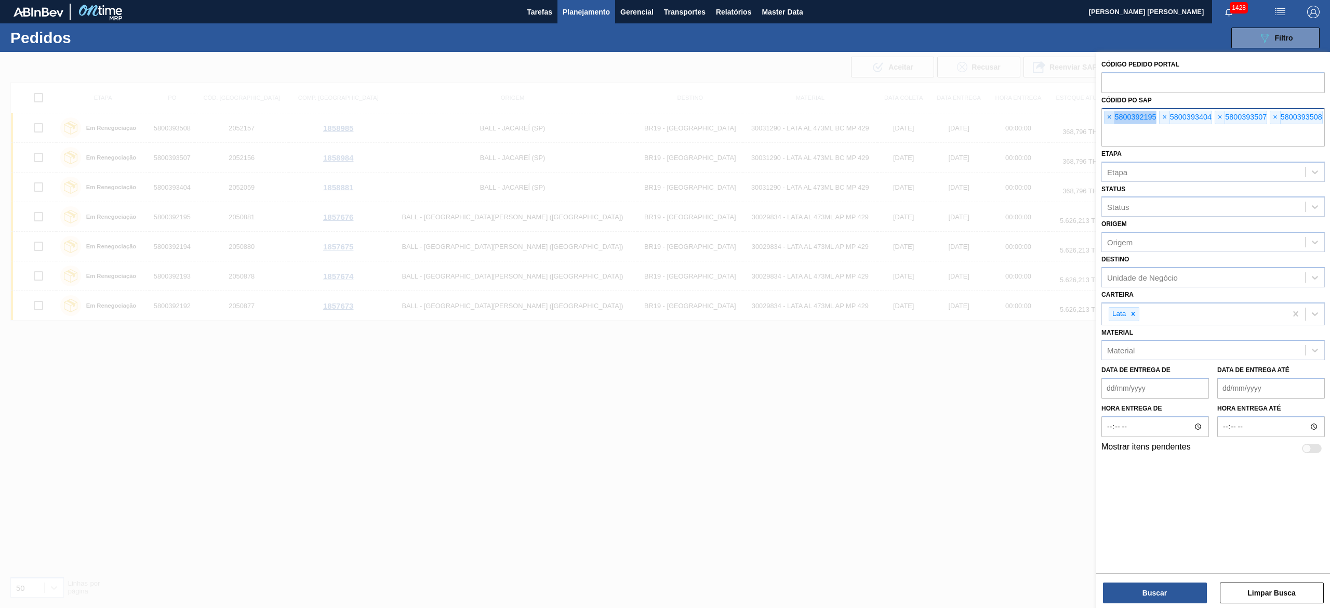
click at [1115, 114] on span "×" at bounding box center [1110, 117] width 10 height 12
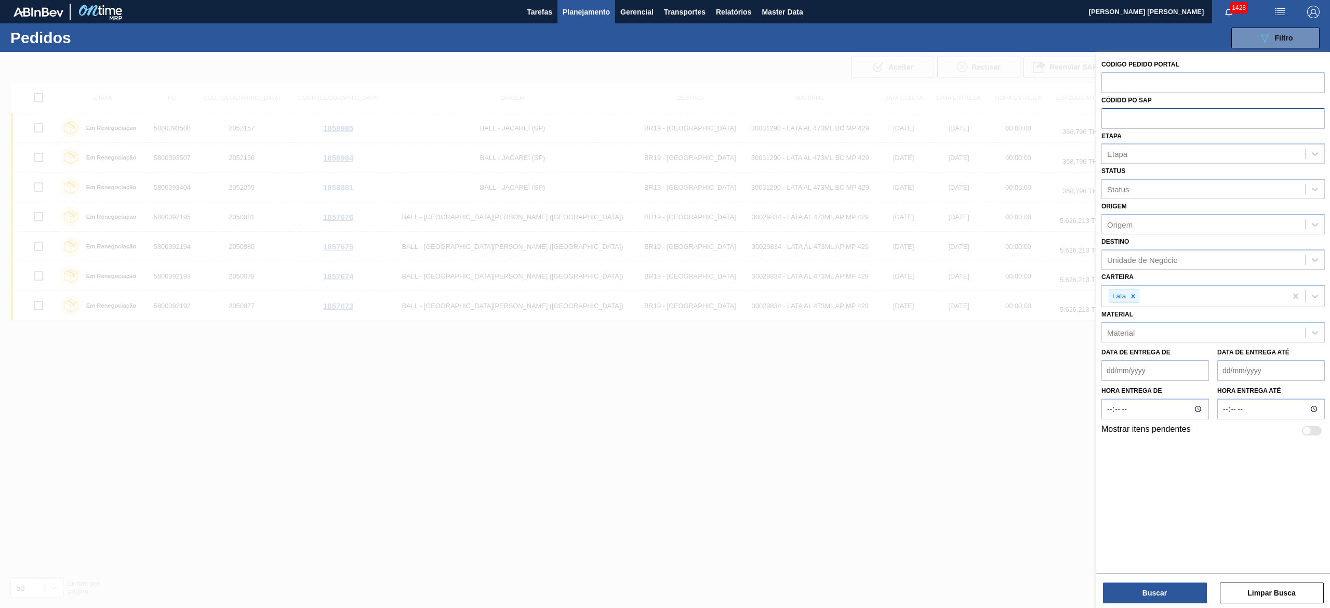
paste input "5800392467"
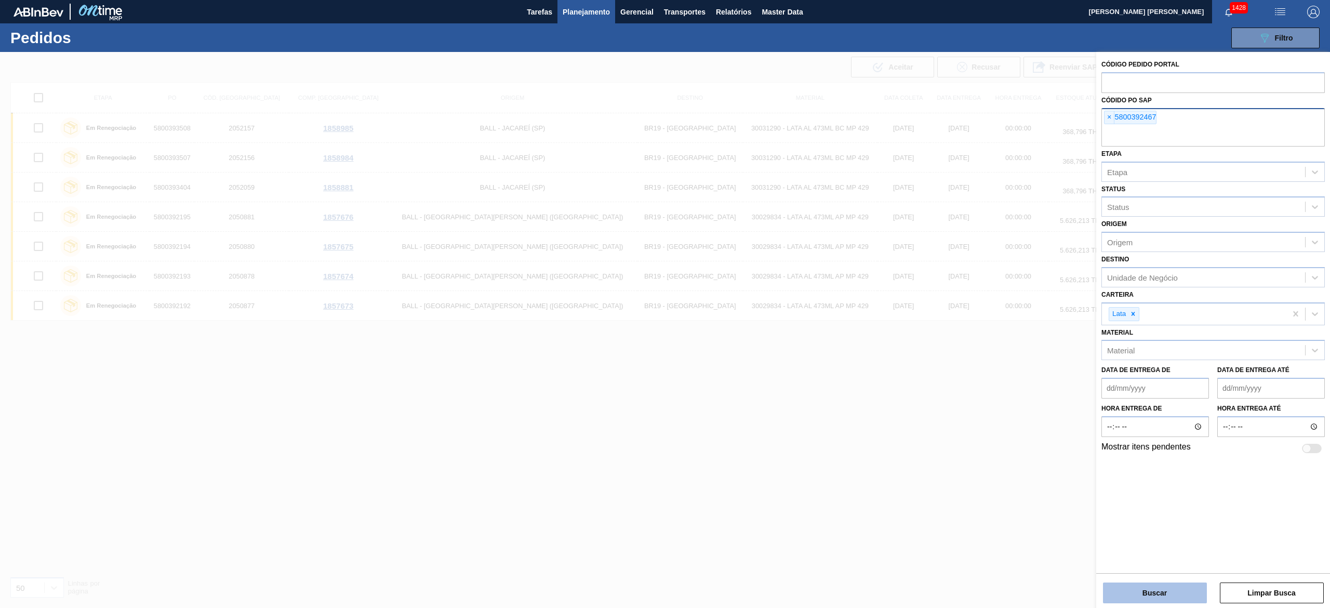
click at [1165, 595] on button "Buscar" at bounding box center [1155, 593] width 104 height 21
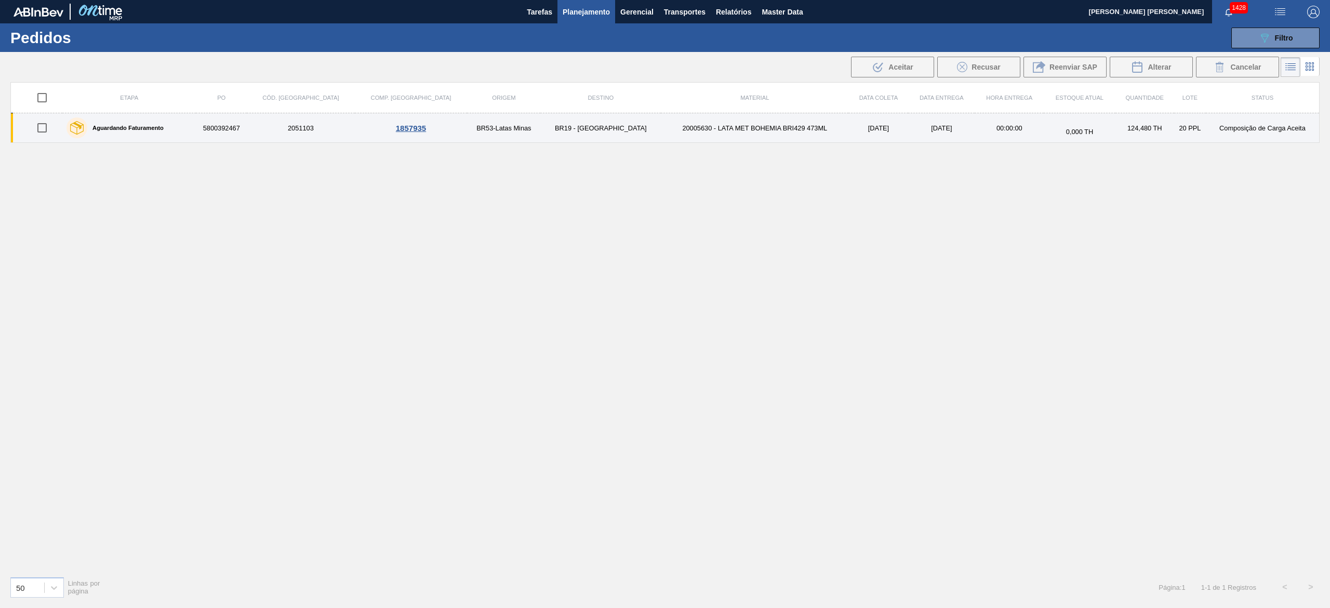
click at [540, 131] on td "BR19 - Nova Rio" at bounding box center [600, 128] width 121 height 30
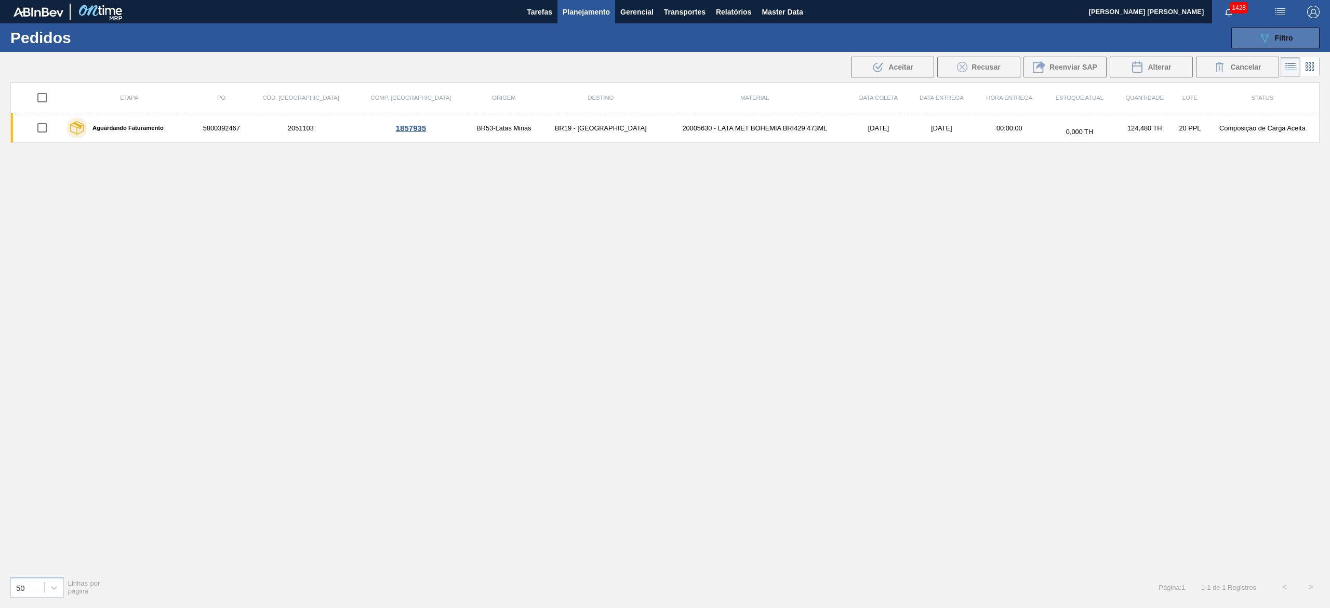
click at [1269, 43] on icon "089F7B8B-B2A5-4AFE-B5C0-19BA573D28AC" at bounding box center [1265, 38] width 12 height 12
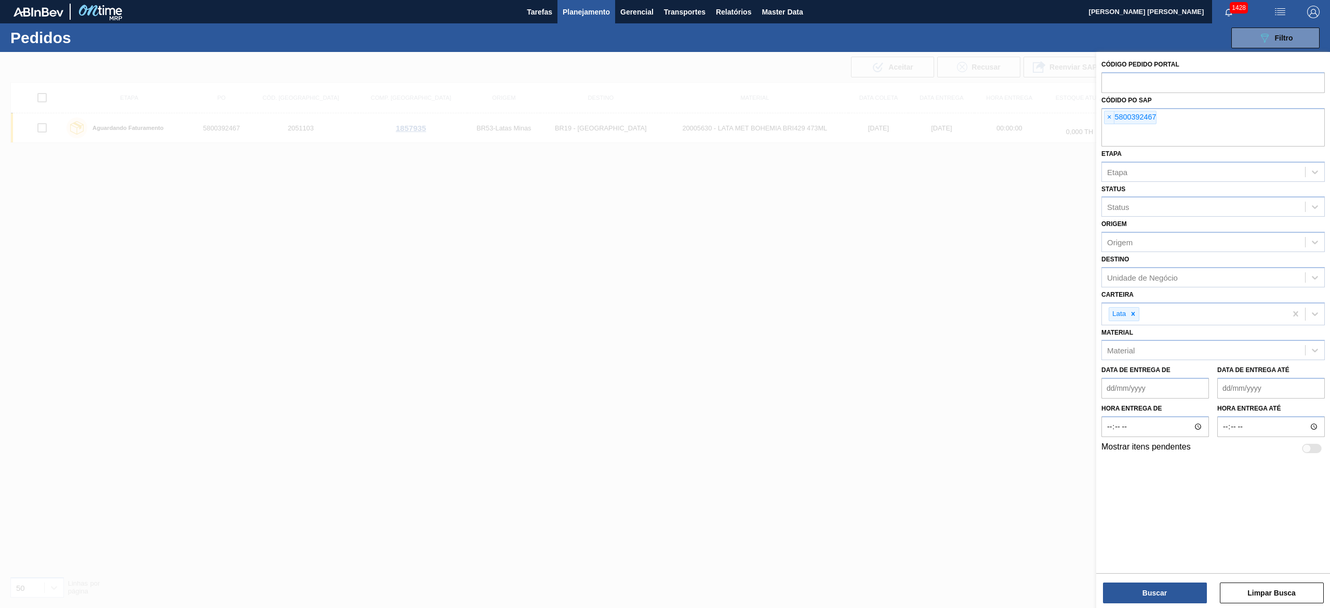
click at [1005, 214] on div at bounding box center [665, 356] width 1330 height 608
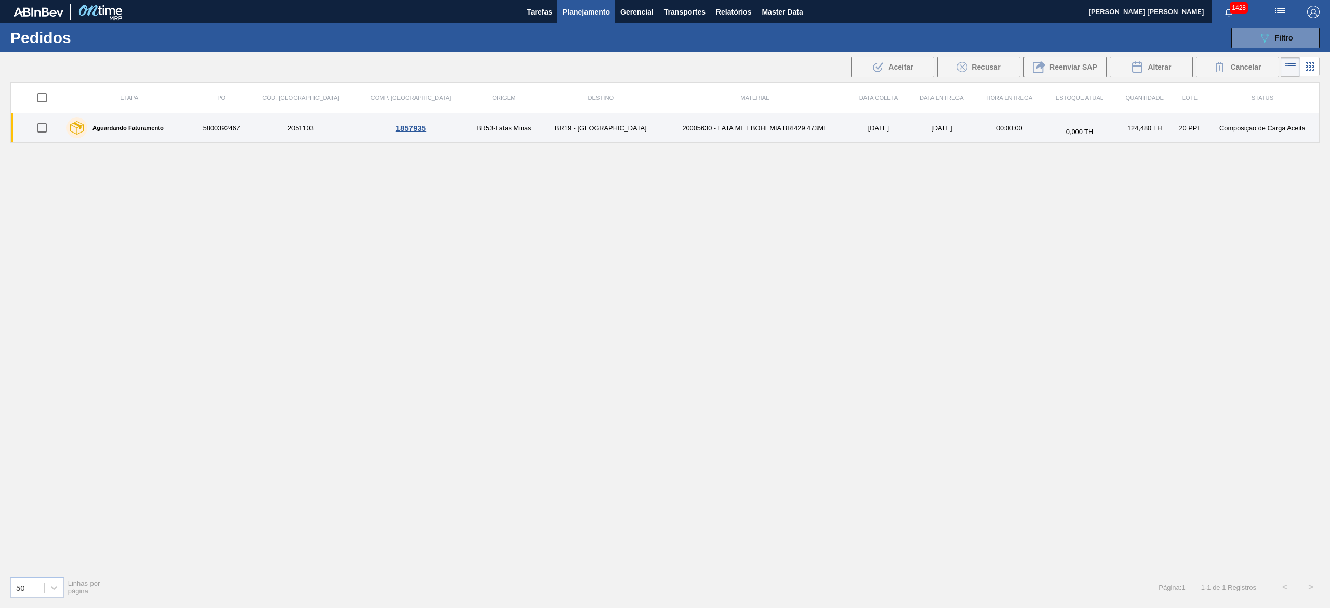
click at [50, 133] on input "checkbox" at bounding box center [42, 128] width 22 height 22
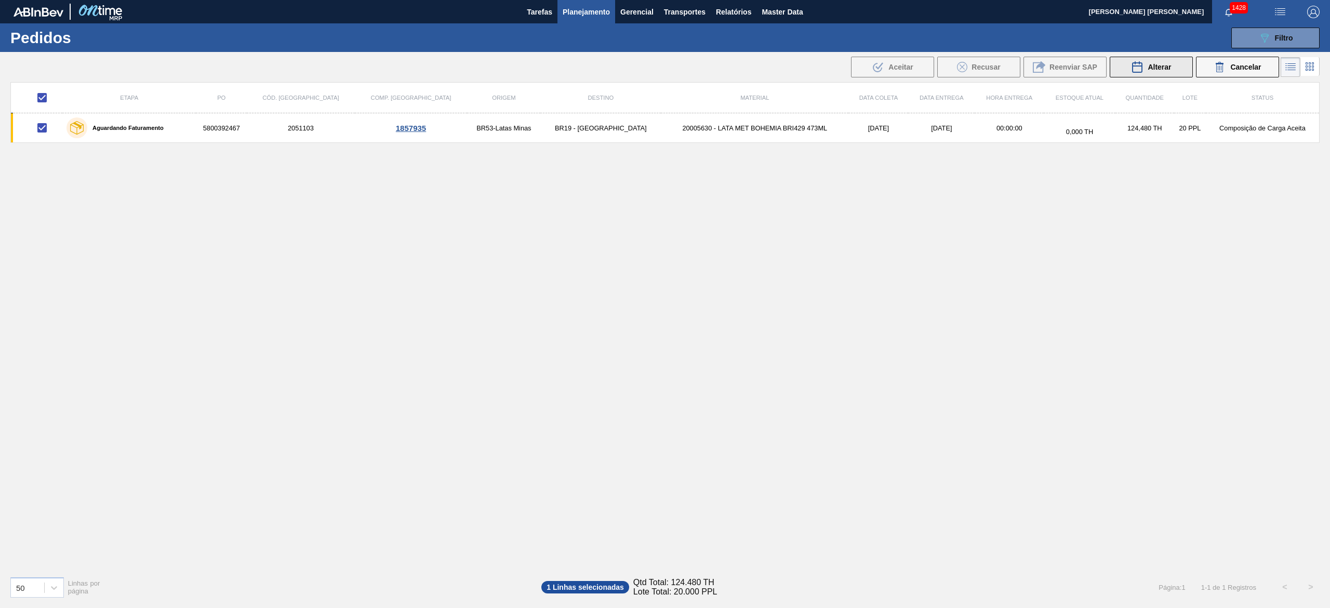
click at [1124, 68] on button "Alterar" at bounding box center [1151, 67] width 83 height 21
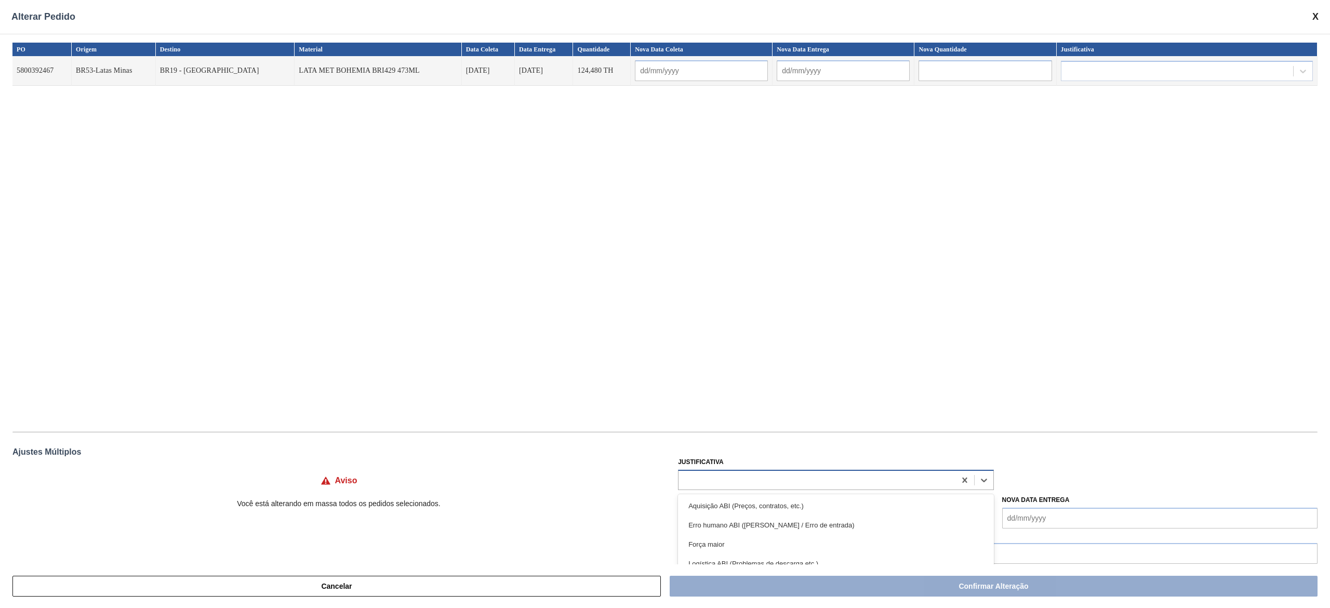
click at [775, 474] on div at bounding box center [817, 479] width 276 height 15
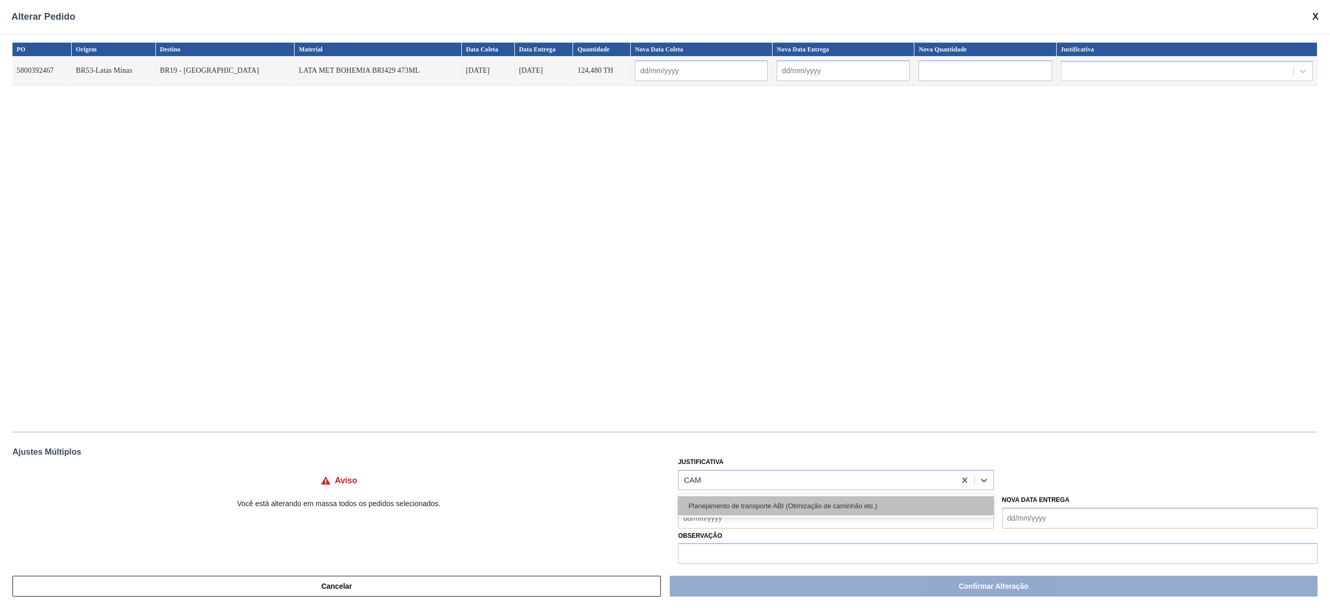
click at [820, 511] on div "Planejamento de transporte ABI (Otimização de caminhão etc.)" at bounding box center [835, 505] width 315 height 19
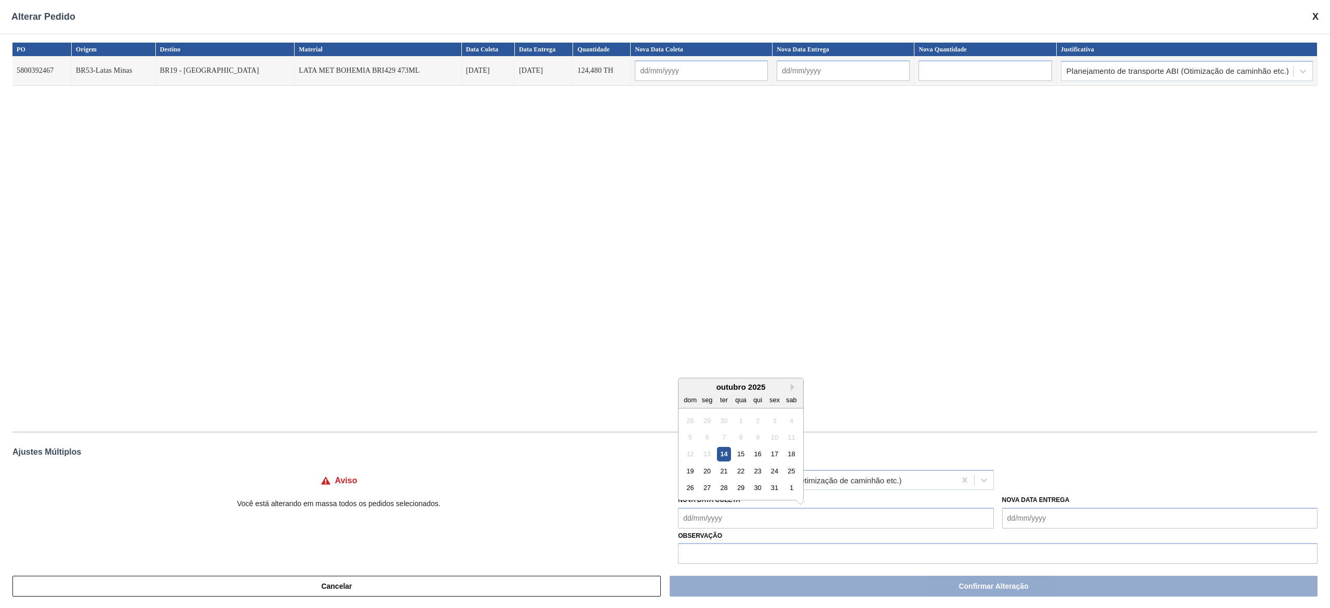
click at [808, 525] on Coleta "Nova Data Coleta" at bounding box center [835, 518] width 315 height 21
click at [687, 471] on div "19" at bounding box center [690, 471] width 14 height 14
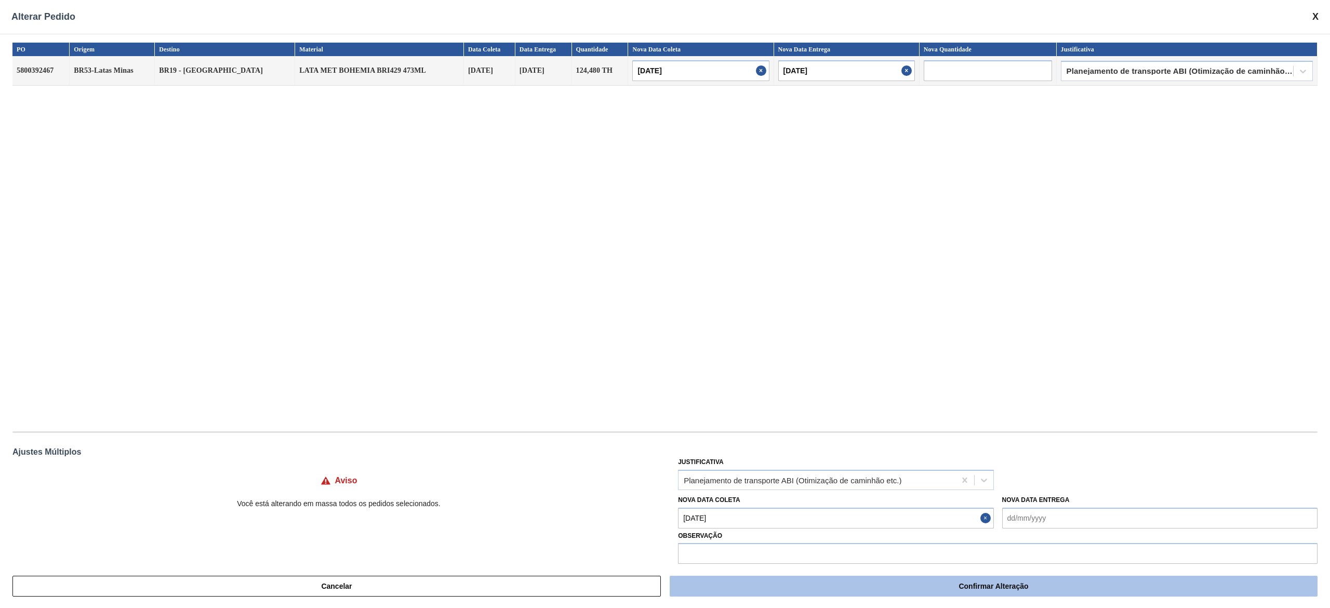
click at [852, 593] on button "Confirmar Alteração" at bounding box center [994, 586] width 648 height 21
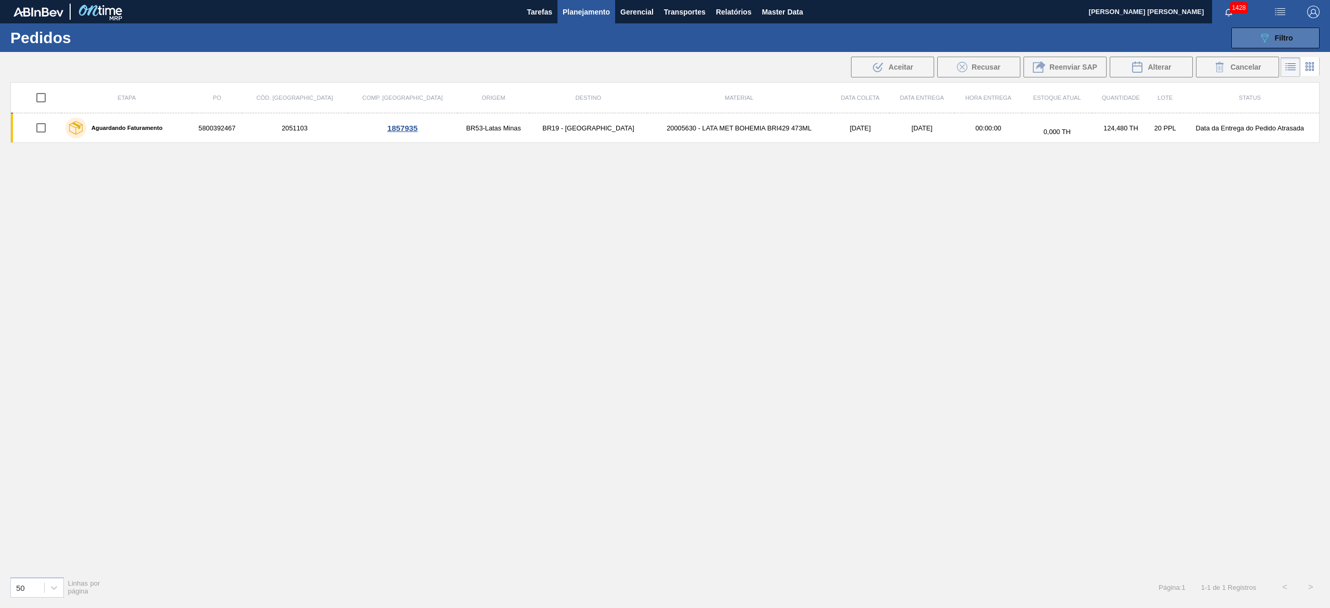
click at [1293, 29] on button "089F7B8B-B2A5-4AFE-B5C0-19BA573D28AC Filtro" at bounding box center [1276, 38] width 88 height 21
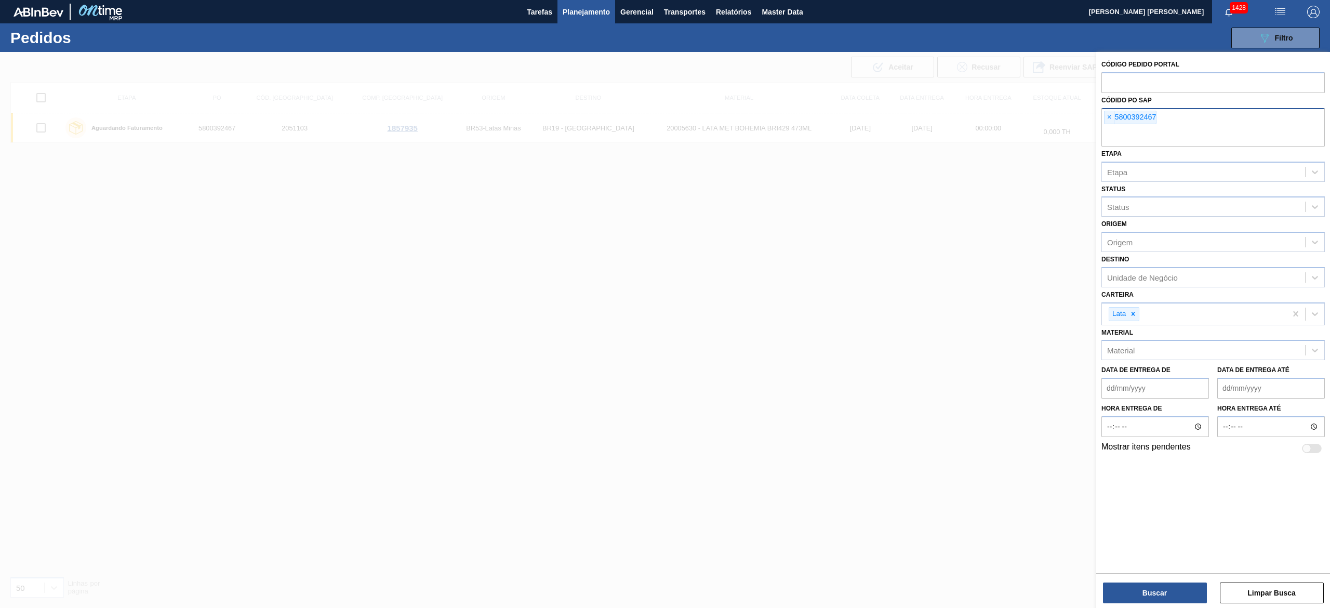
click at [1106, 111] on div "× 5800392467" at bounding box center [1130, 118] width 52 height 14
click at [1107, 114] on span "×" at bounding box center [1110, 117] width 10 height 12
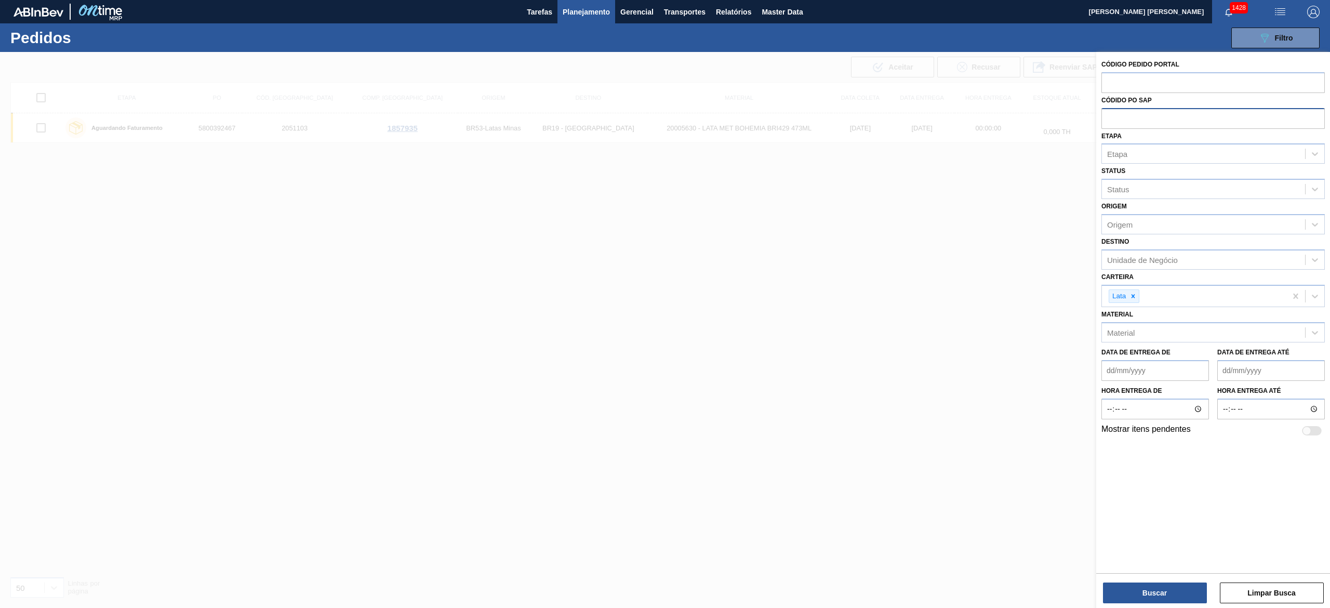
paste input "5800394351"
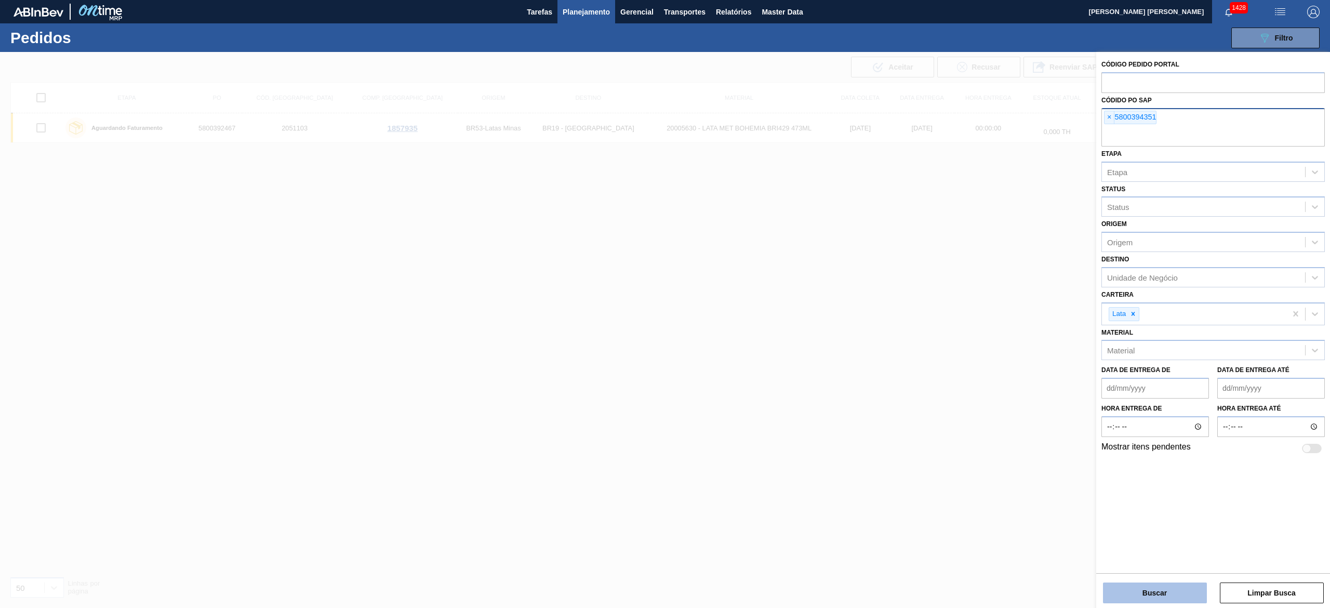
click at [1187, 583] on button "Buscar" at bounding box center [1155, 593] width 104 height 21
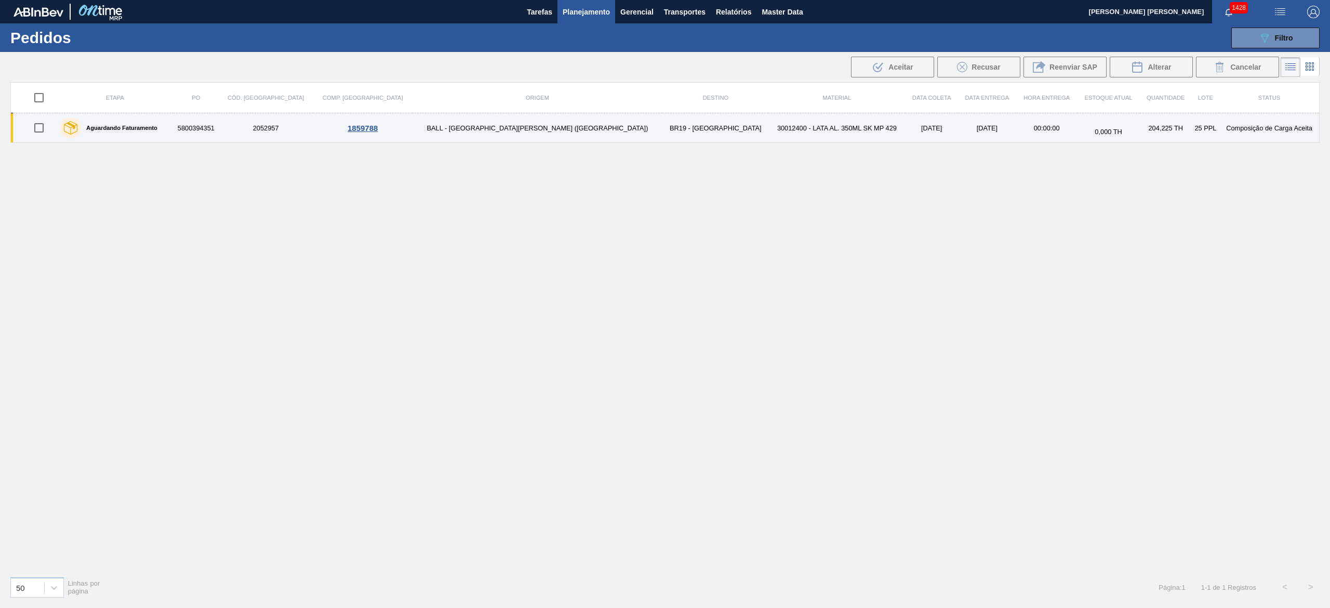
click at [50, 121] on input "checkbox" at bounding box center [39, 128] width 22 height 22
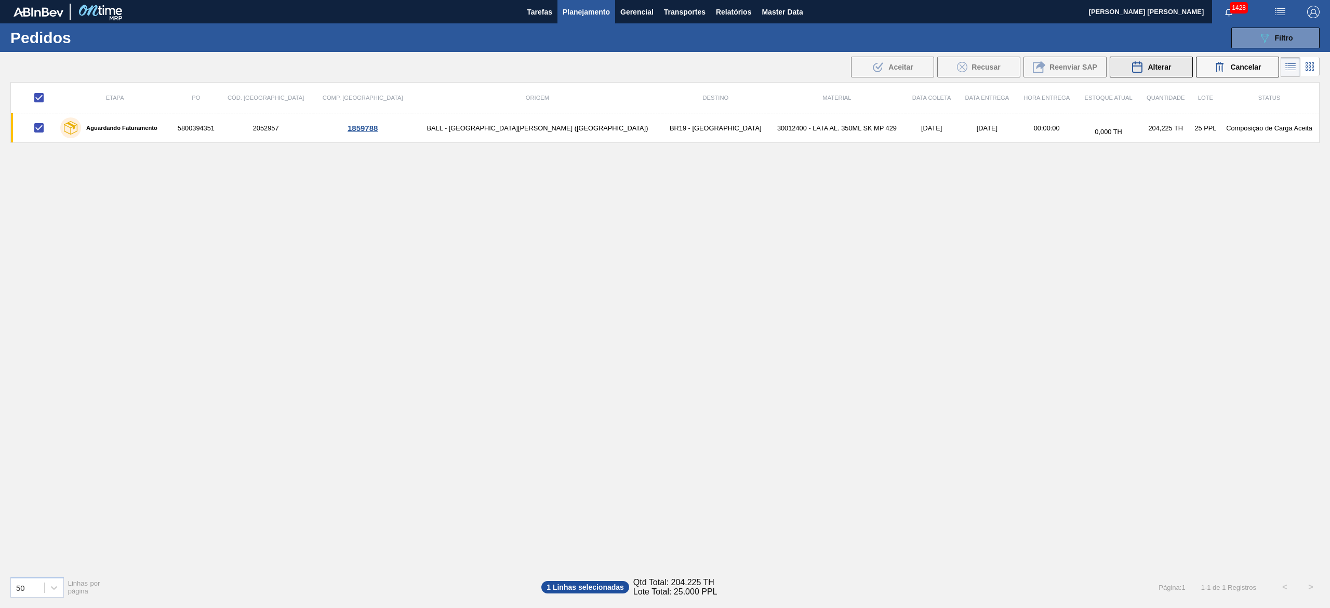
click at [1148, 65] on span "Alterar" at bounding box center [1159, 67] width 23 height 8
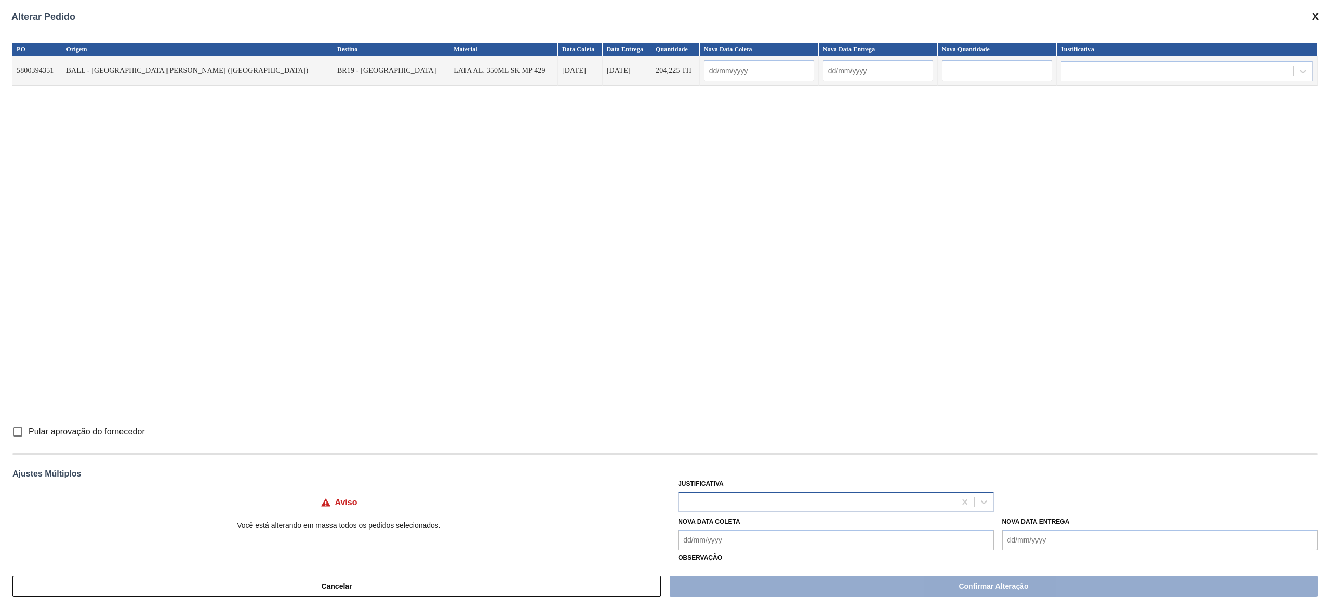
click at [701, 498] on div at bounding box center [817, 501] width 276 height 15
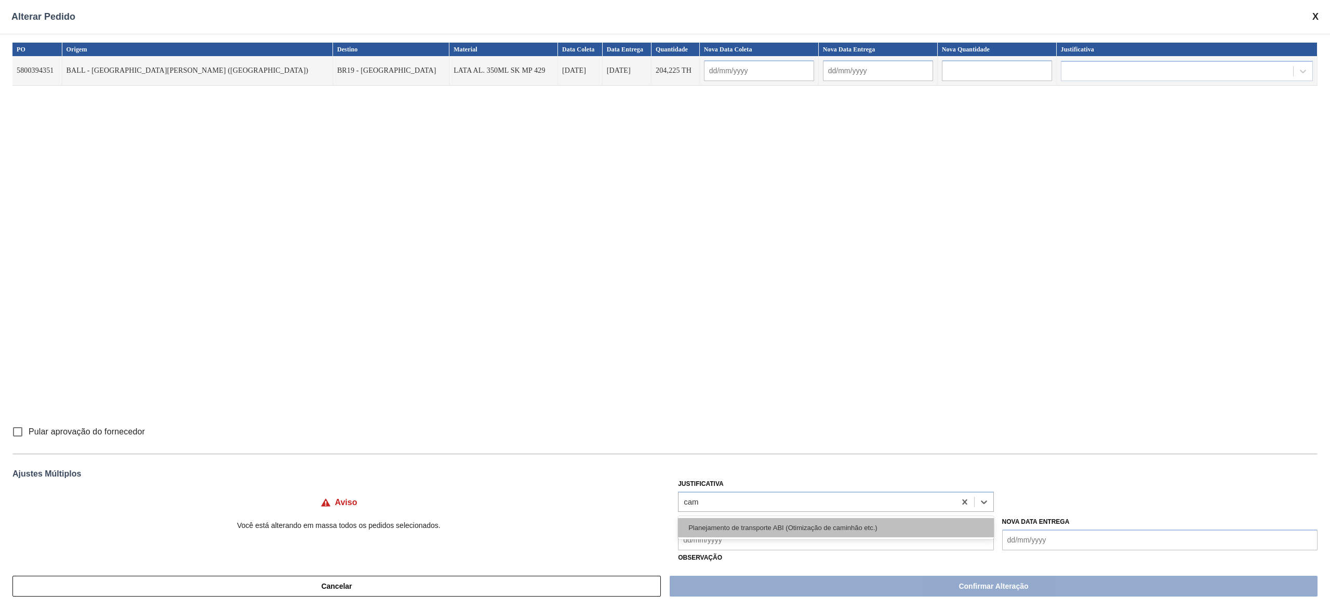
click at [742, 536] on div "Planejamento de transporte ABI (Otimização de caminhão etc.)" at bounding box center [835, 527] width 315 height 19
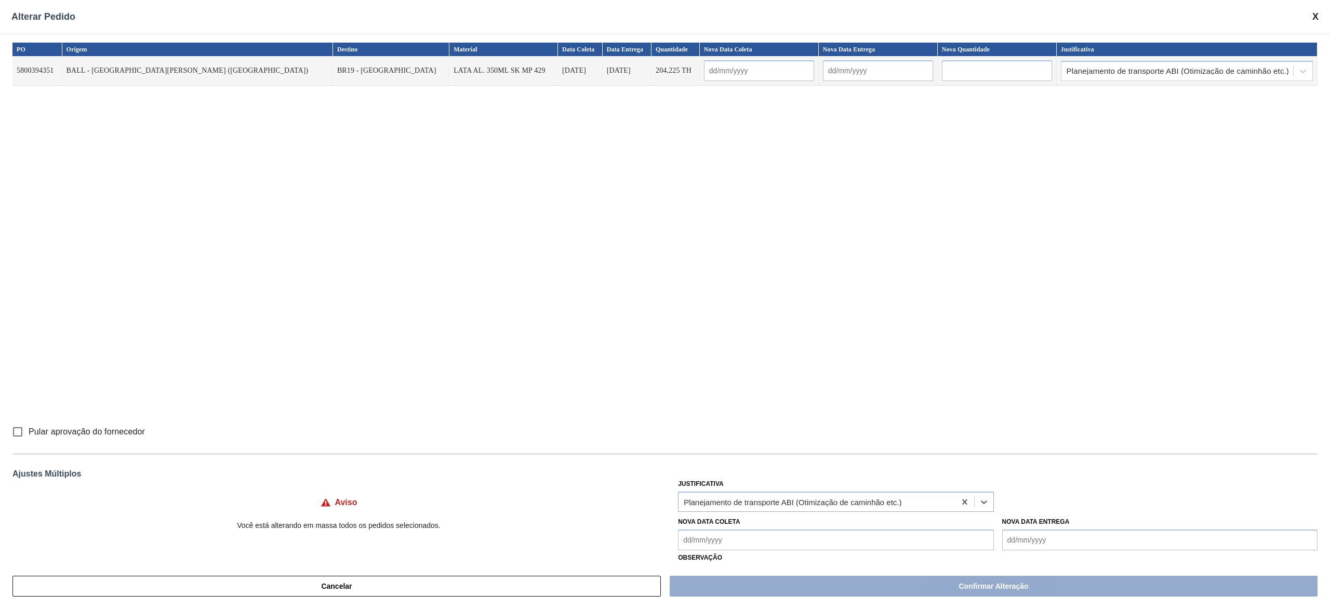
click at [730, 542] on Coleta "Nova Data Coleta" at bounding box center [835, 540] width 315 height 21
click at [711, 499] on div "20" at bounding box center [708, 493] width 14 height 14
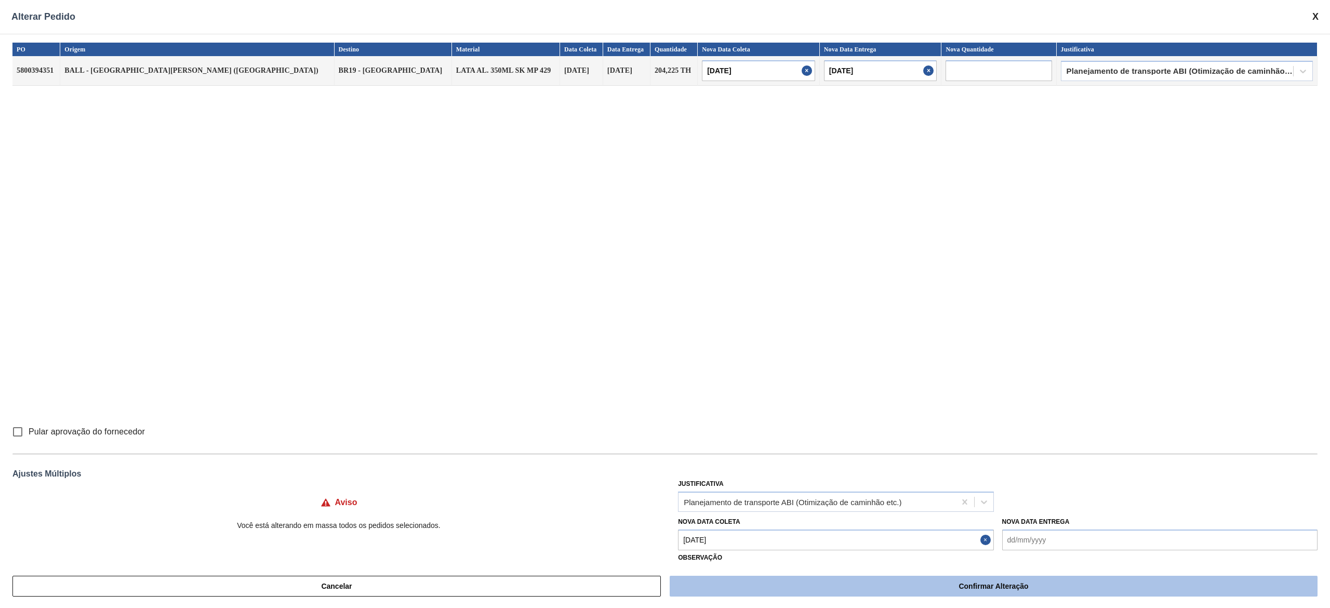
click at [914, 588] on button "Confirmar Alteração" at bounding box center [994, 586] width 648 height 21
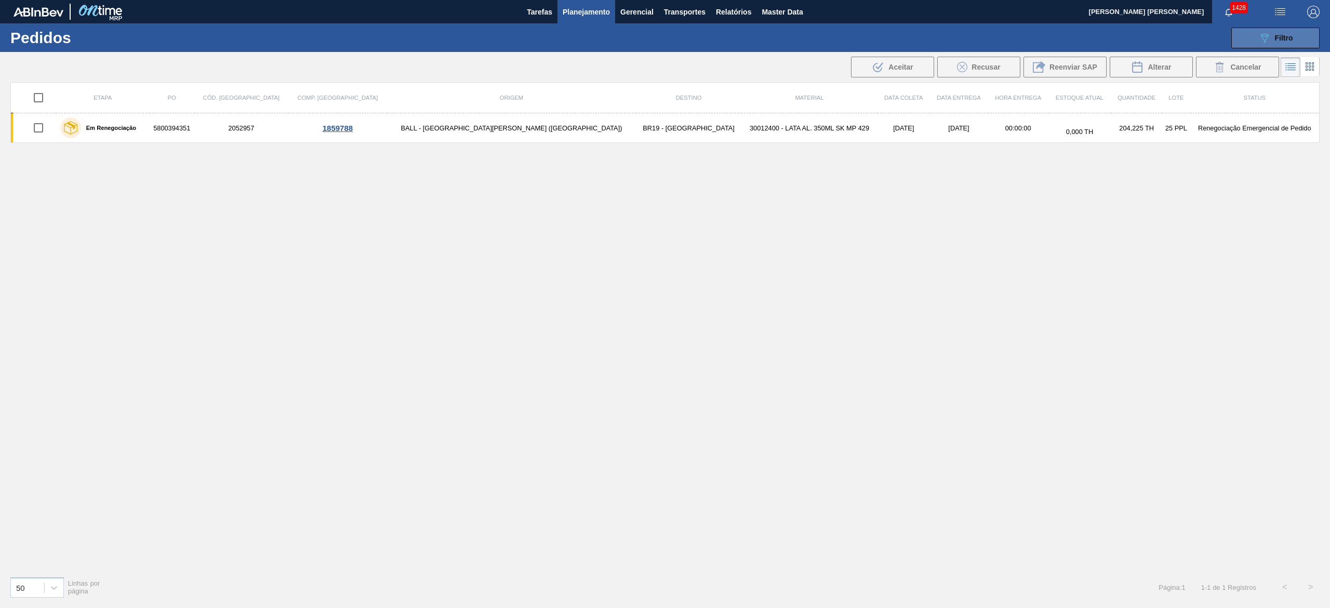
click at [1289, 39] on span "Filtro" at bounding box center [1284, 38] width 18 height 8
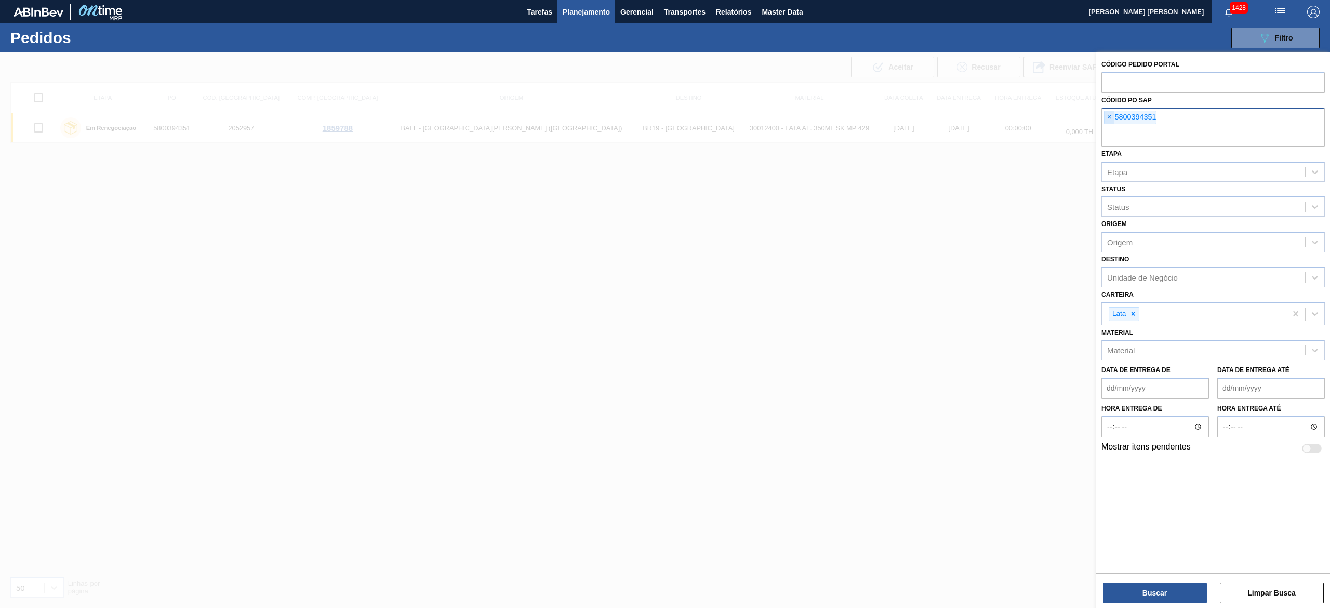
click at [1115, 122] on span "×" at bounding box center [1110, 117] width 10 height 12
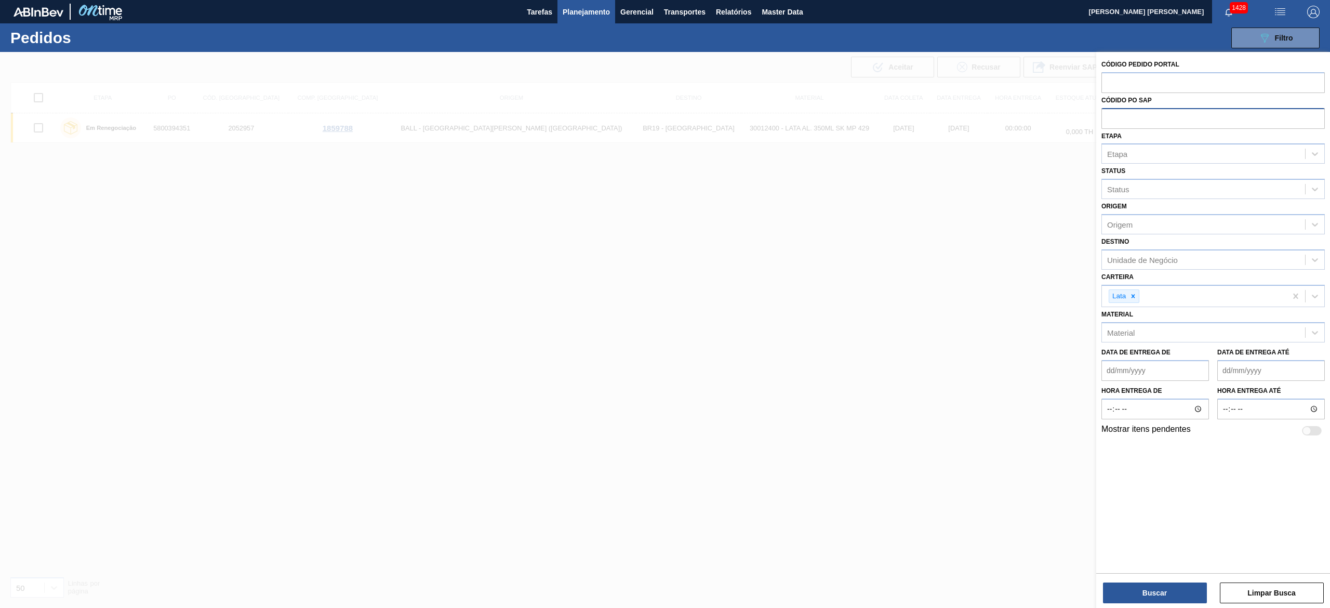
paste input "text"
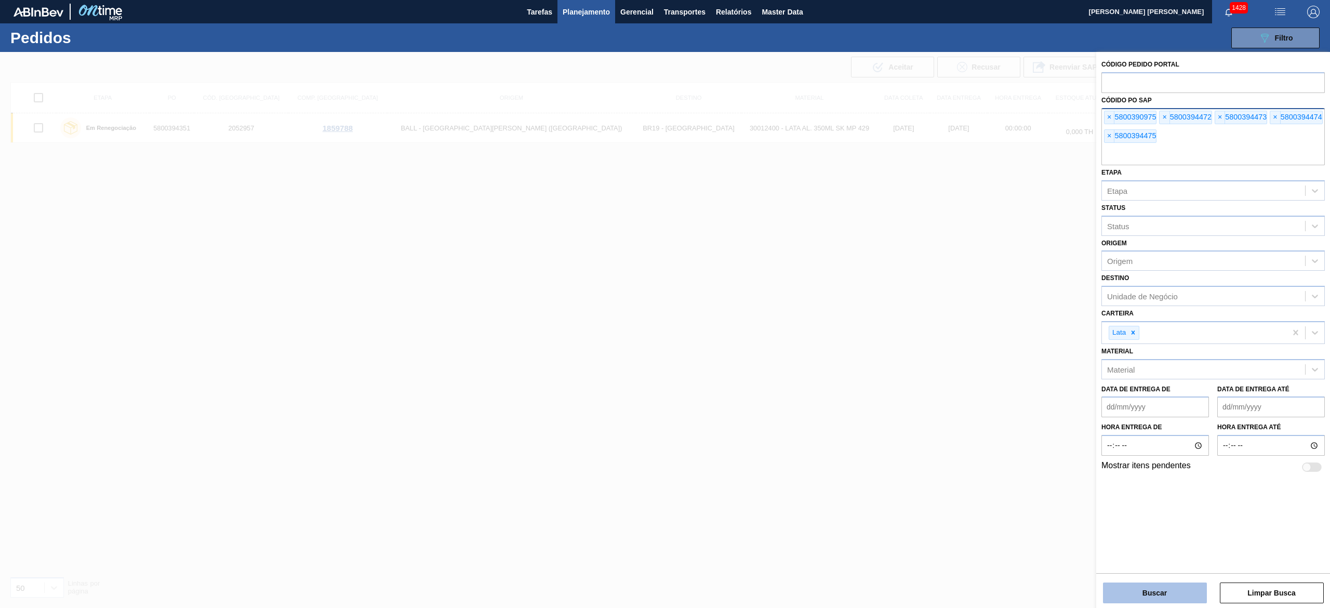
click at [1160, 586] on button "Buscar" at bounding box center [1155, 593] width 104 height 21
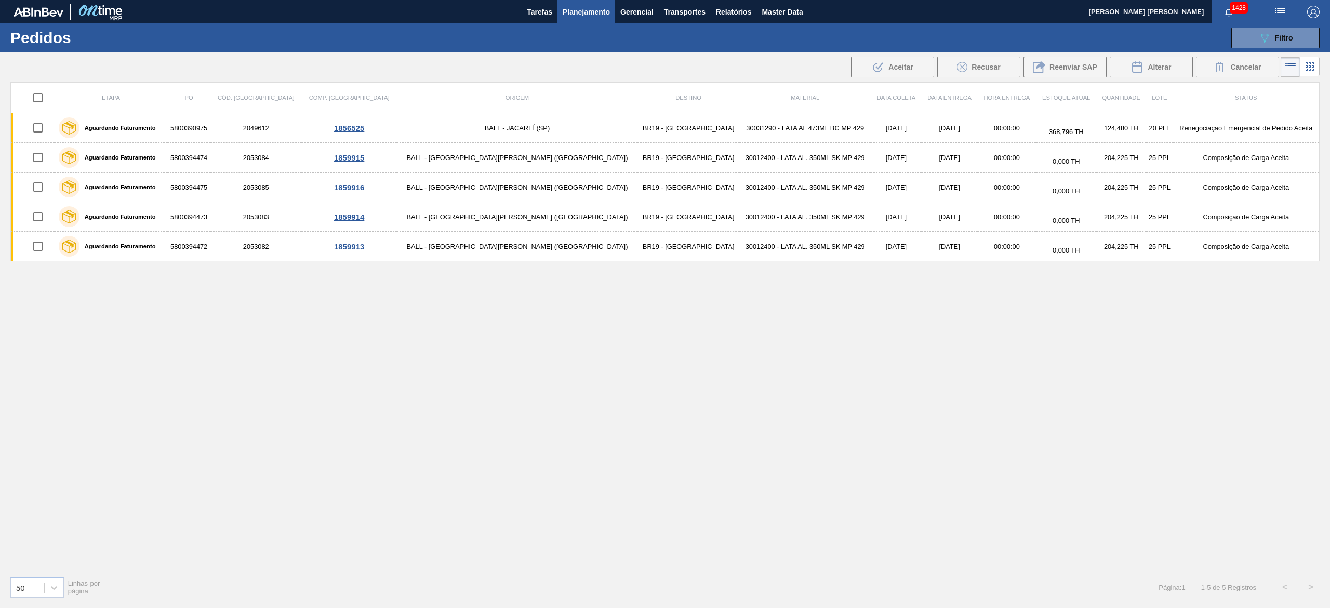
click at [45, 101] on input "checkbox" at bounding box center [38, 98] width 22 height 22
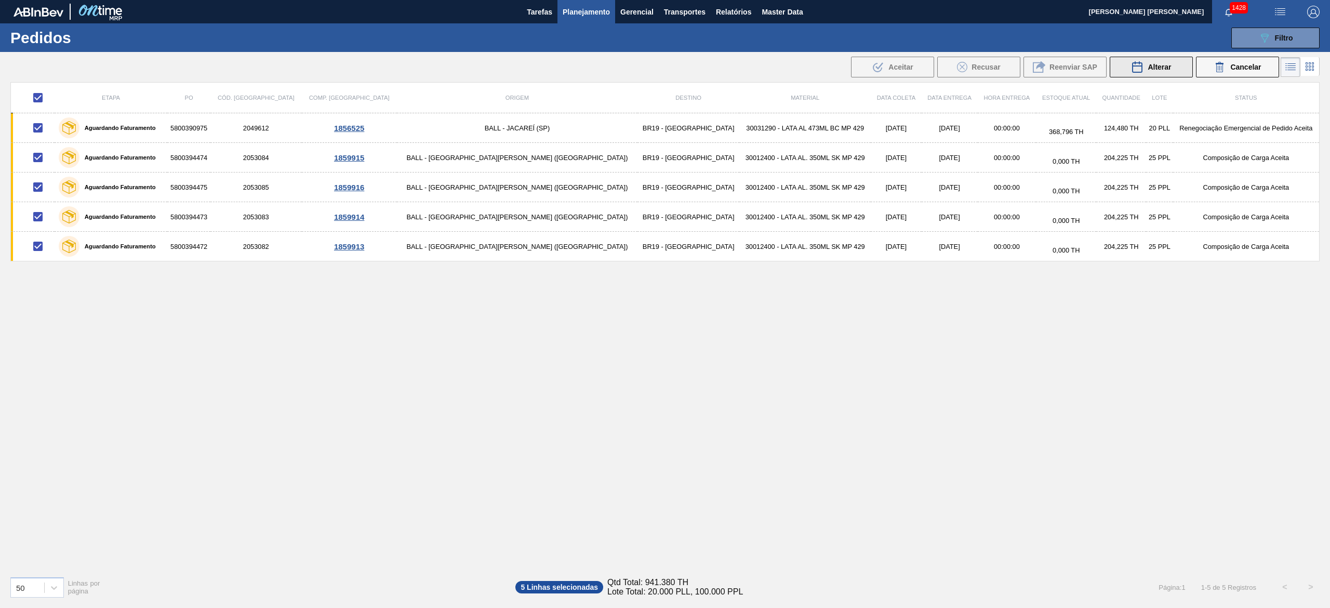
click at [1146, 68] on div "Alterar" at bounding box center [1151, 67] width 40 height 12
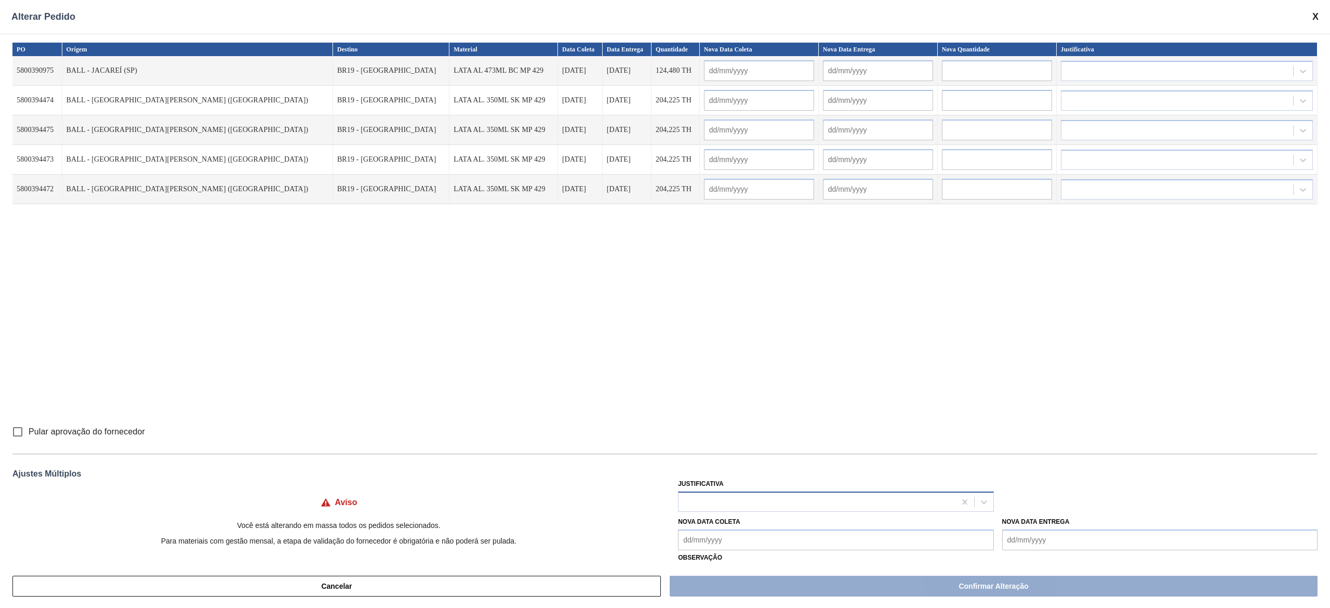
click at [714, 503] on div at bounding box center [817, 501] width 276 height 15
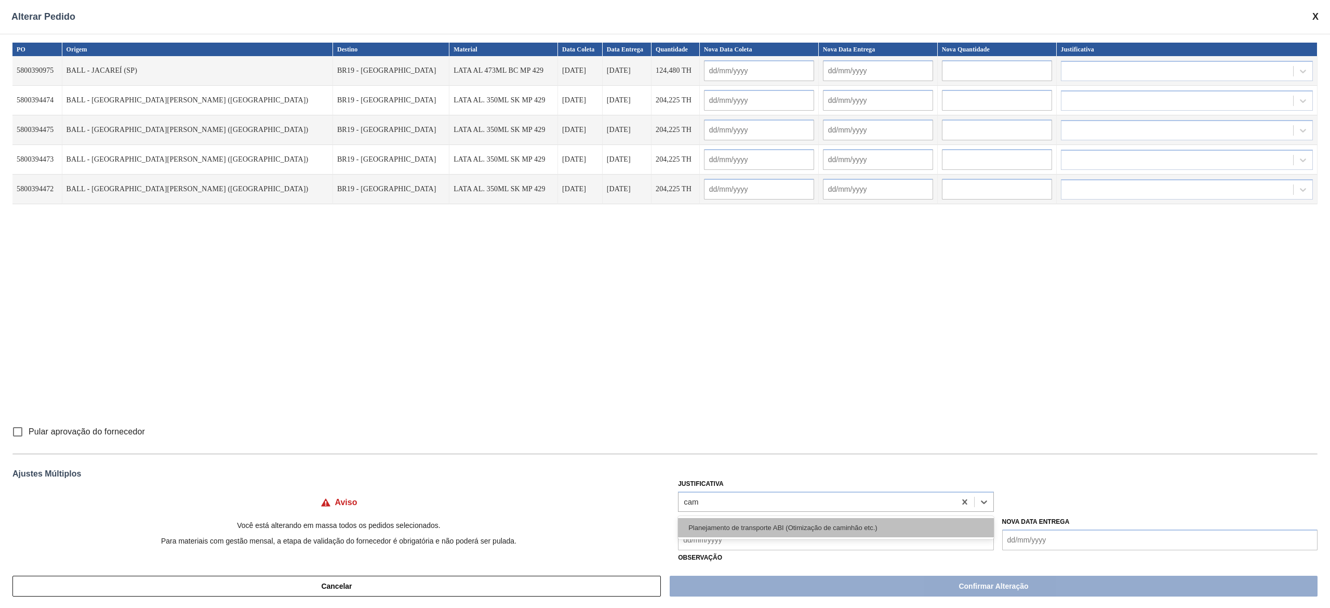
click at [726, 534] on div "Planejamento de transporte ABI (Otimização de caminhão etc.)" at bounding box center [835, 527] width 315 height 19
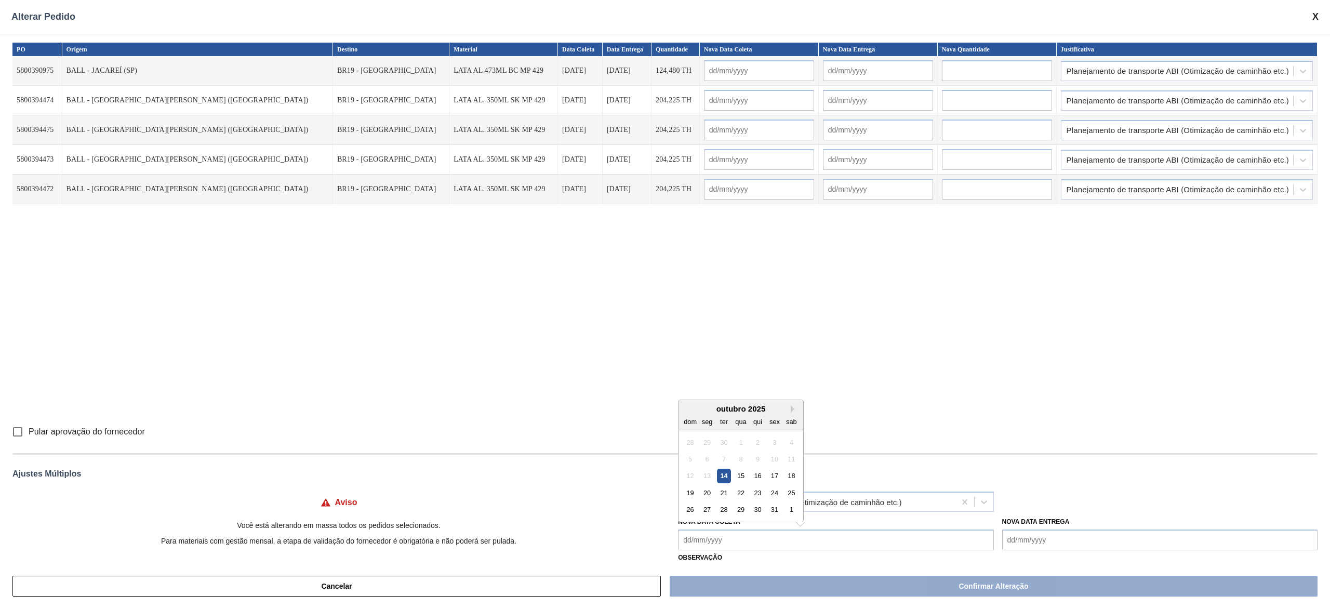
click at [740, 546] on Coleta "Nova Data Coleta" at bounding box center [835, 540] width 315 height 21
click at [725, 496] on div "21" at bounding box center [724, 493] width 14 height 14
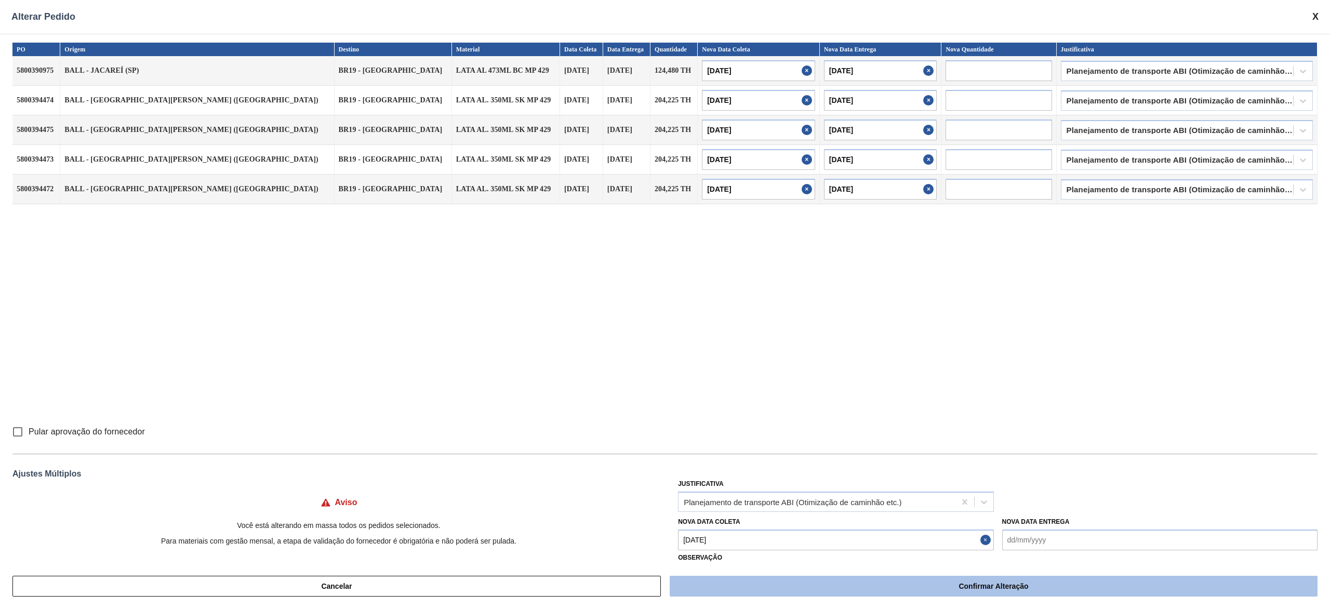
click at [853, 591] on button "Confirmar Alteração" at bounding box center [994, 586] width 648 height 21
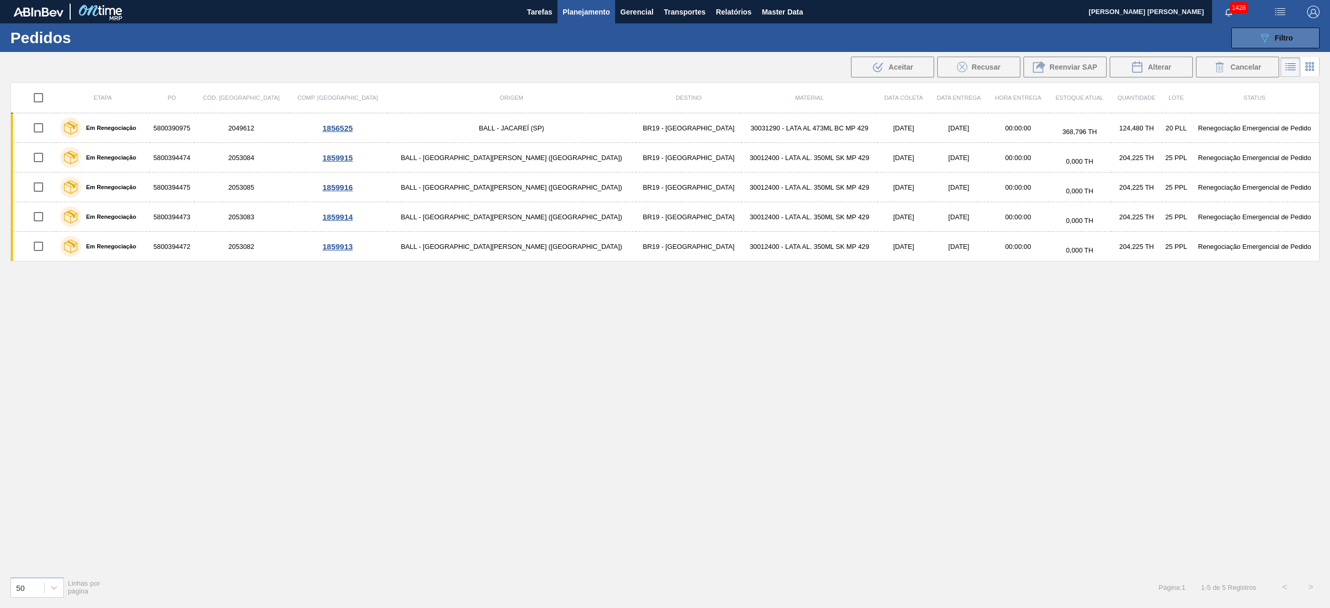
click at [1266, 35] on icon "089F7B8B-B2A5-4AFE-B5C0-19BA573D28AC" at bounding box center [1265, 38] width 12 height 12
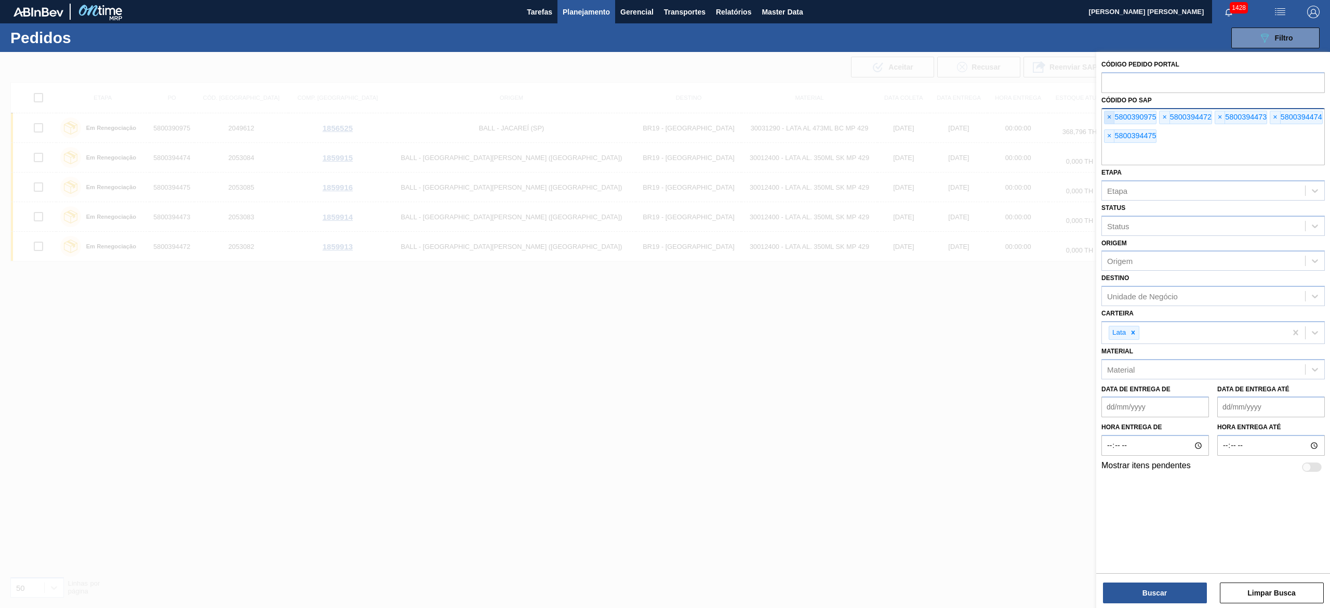
click at [1111, 118] on span "×" at bounding box center [1110, 117] width 10 height 12
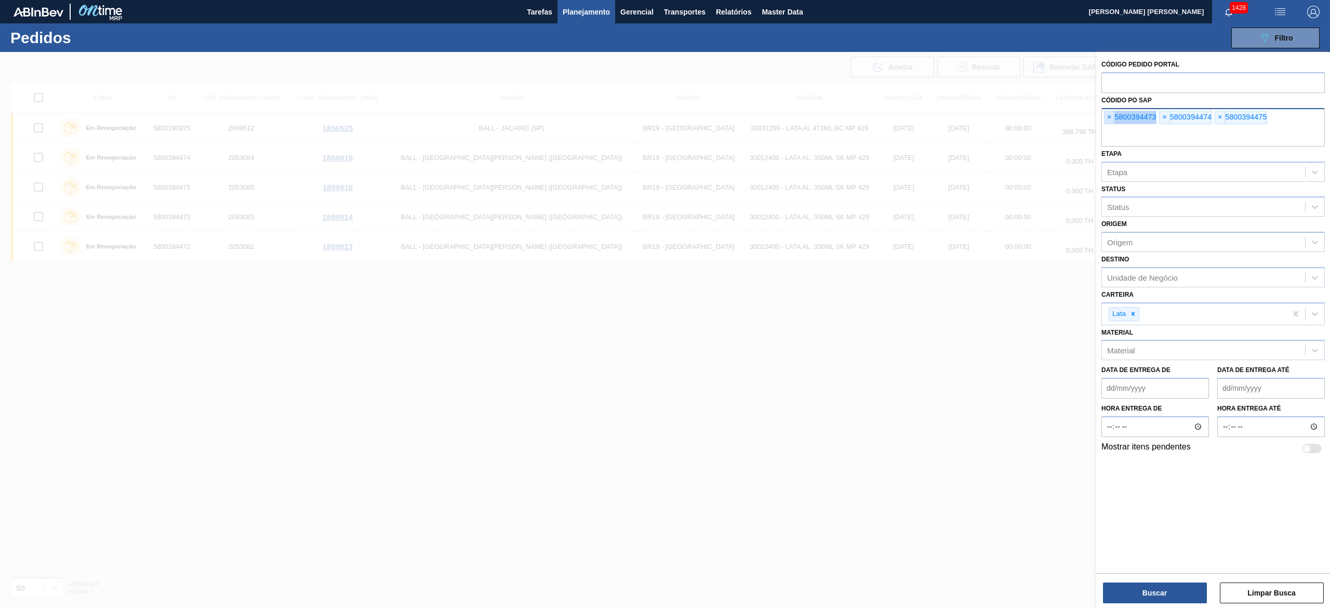
click at [1111, 118] on span "×" at bounding box center [1110, 117] width 10 height 12
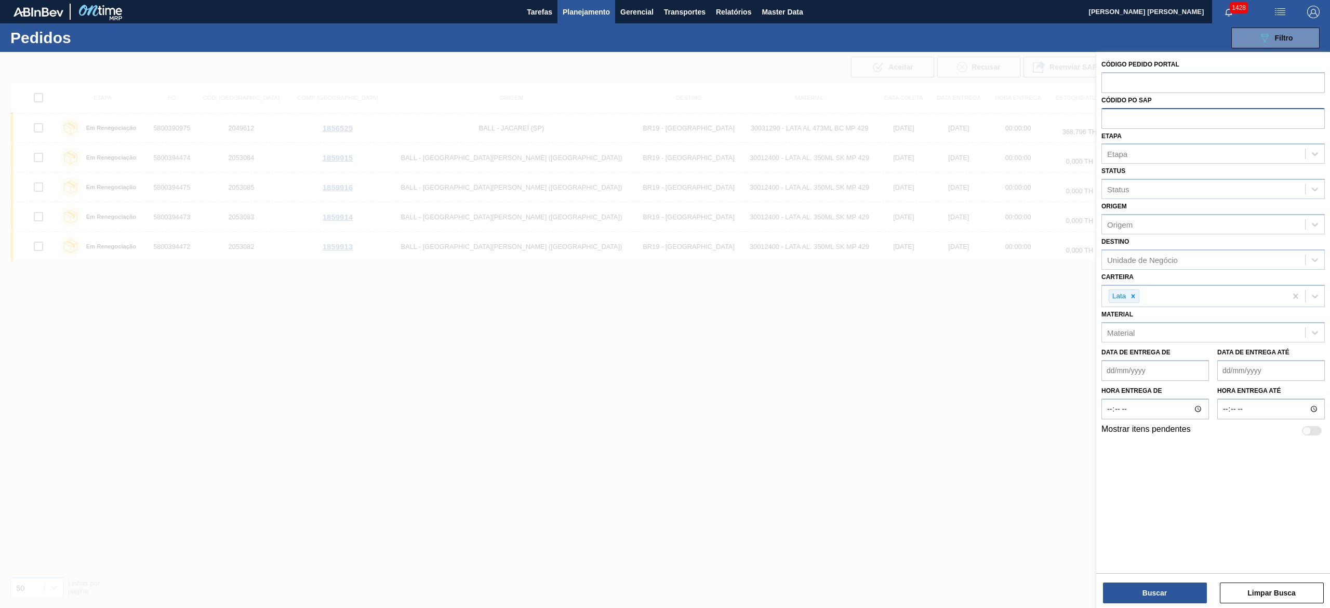
paste input "text"
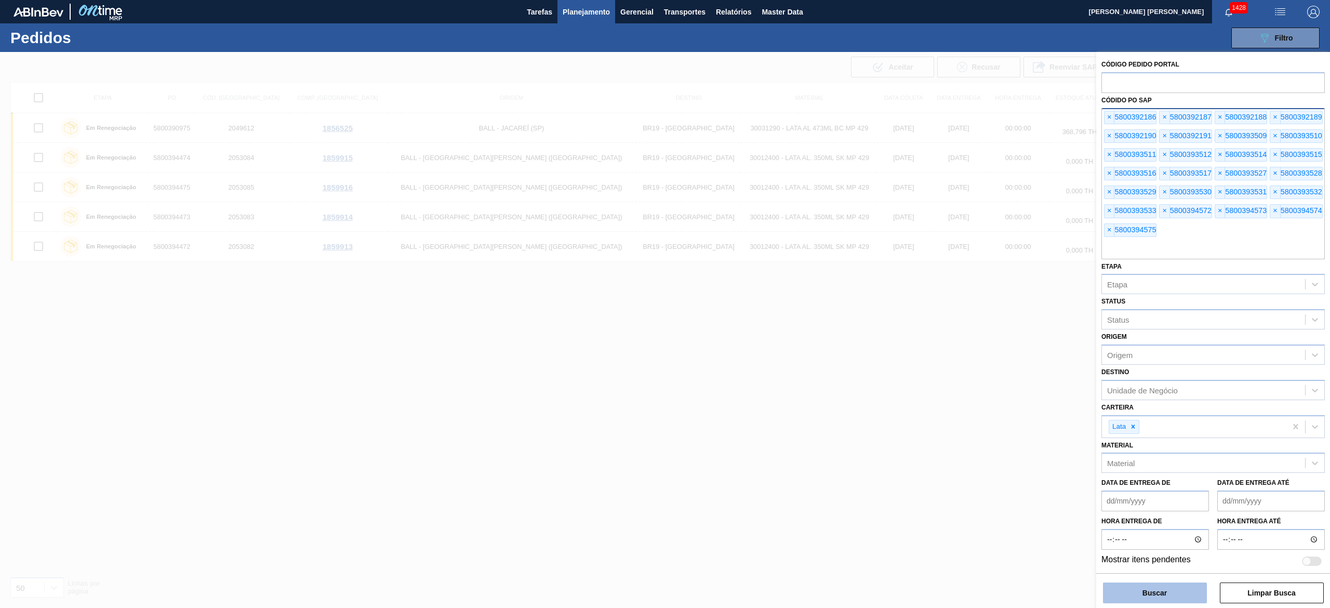
click at [1183, 597] on button "Buscar" at bounding box center [1155, 593] width 104 height 21
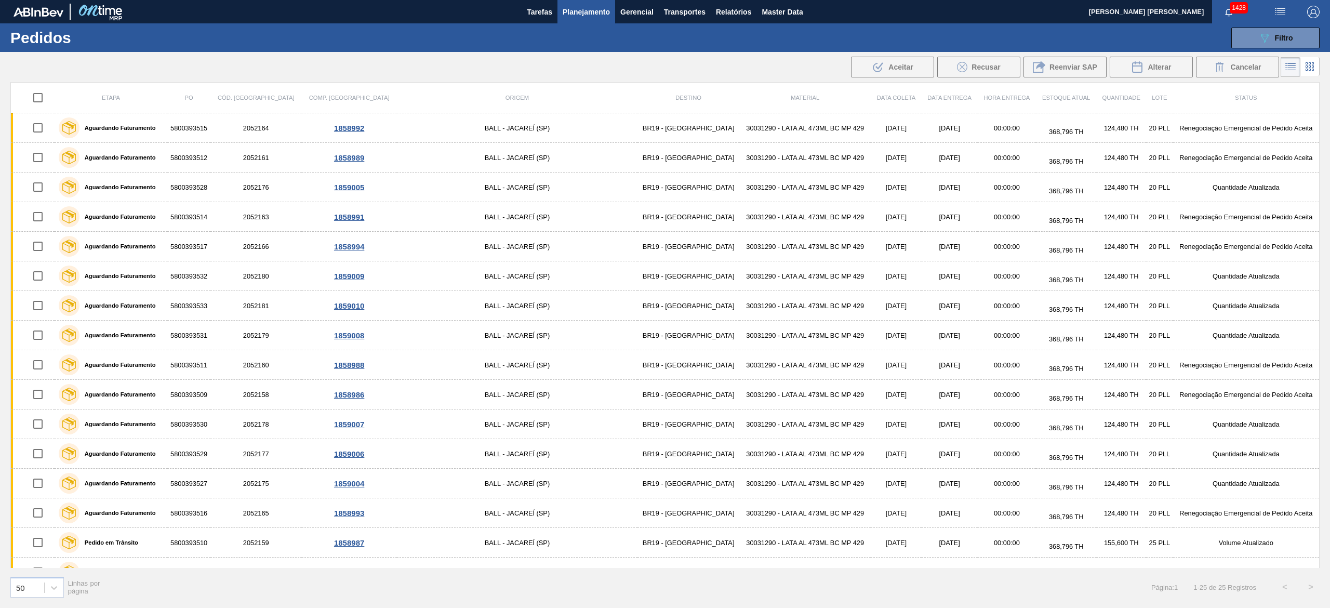
click at [46, 98] on input "checkbox" at bounding box center [38, 98] width 22 height 22
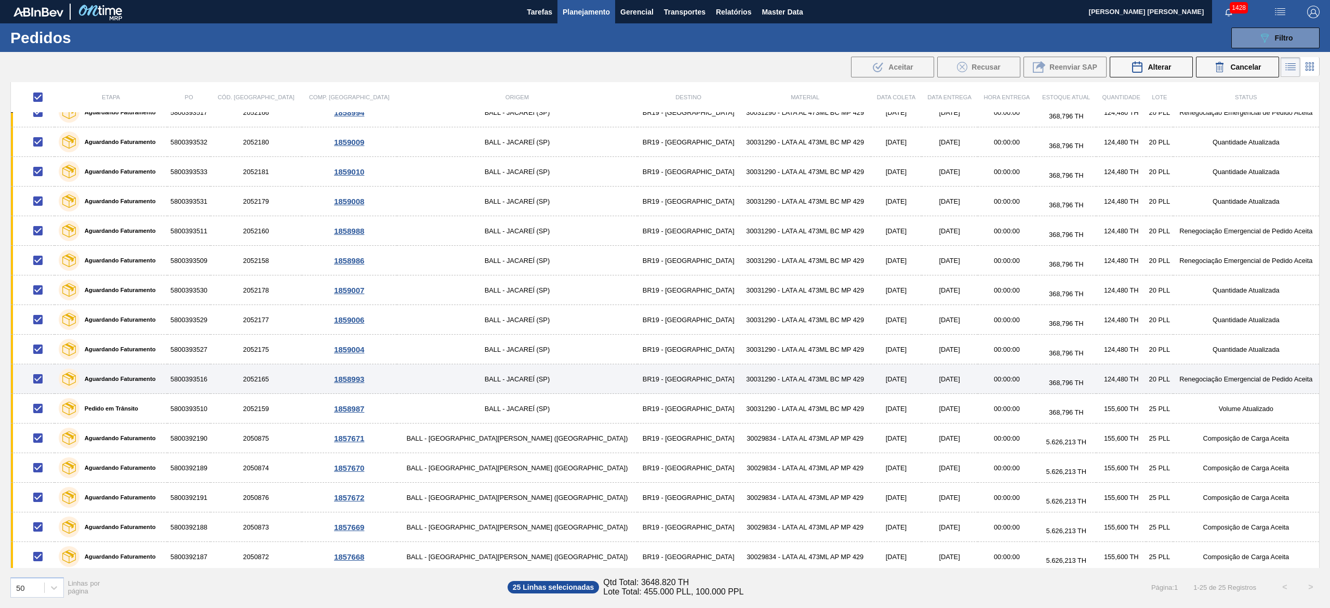
scroll to position [290, 0]
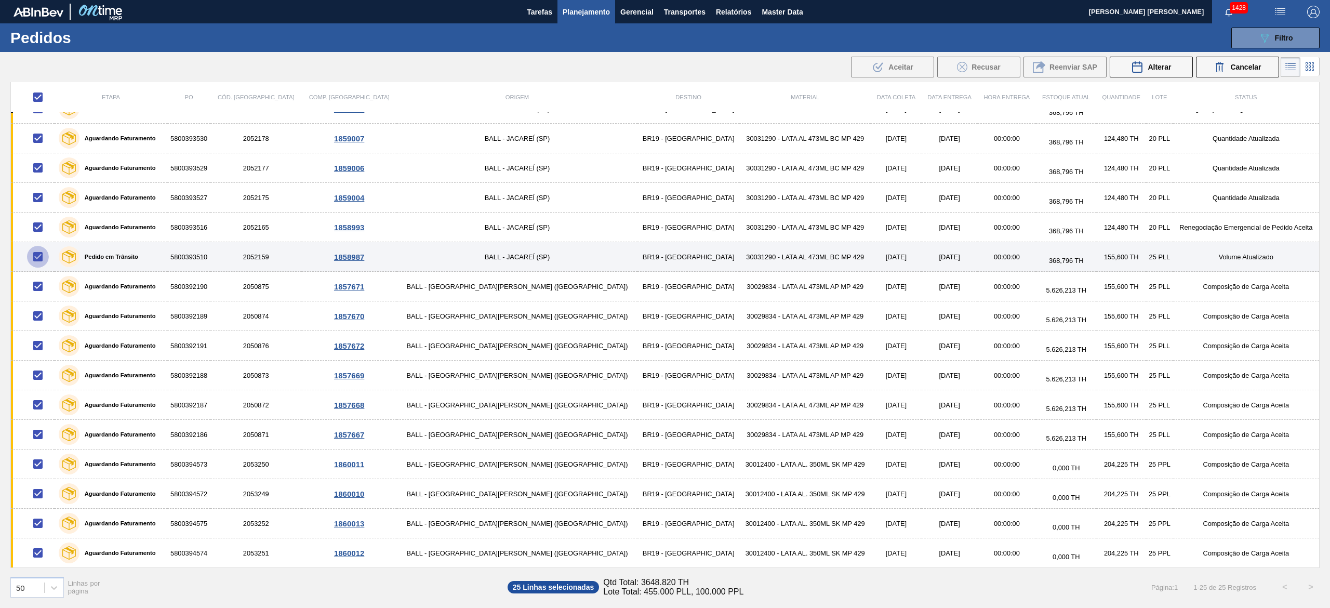
click at [48, 254] on input "checkbox" at bounding box center [38, 257] width 22 height 22
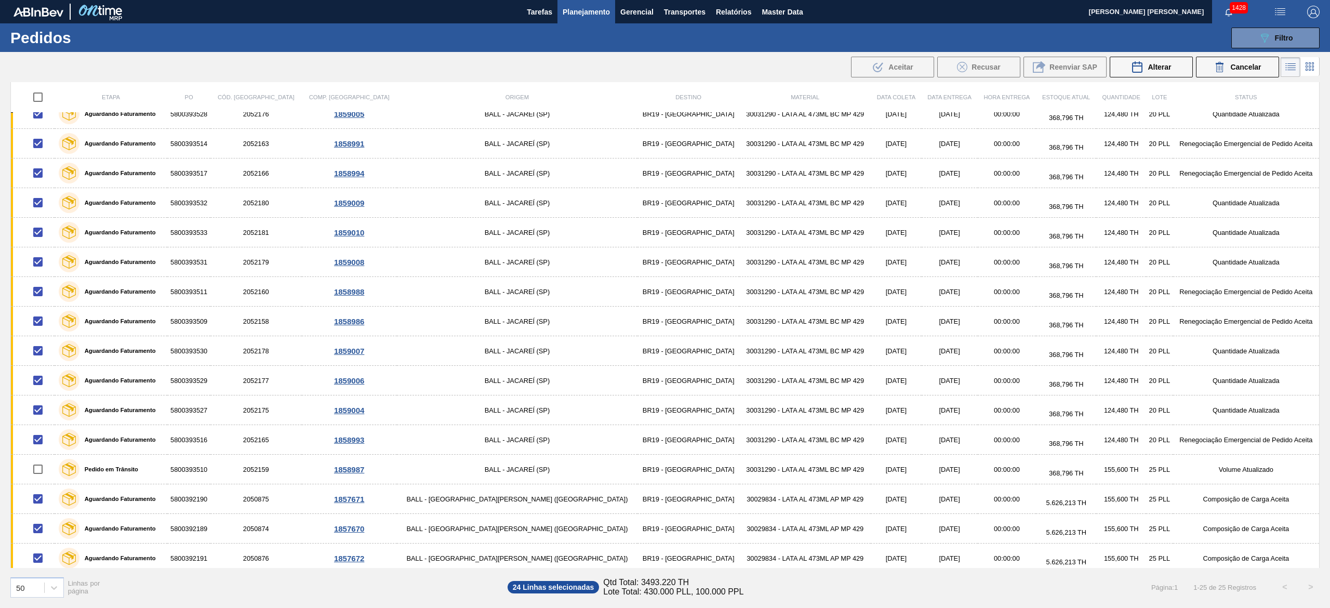
scroll to position [0, 0]
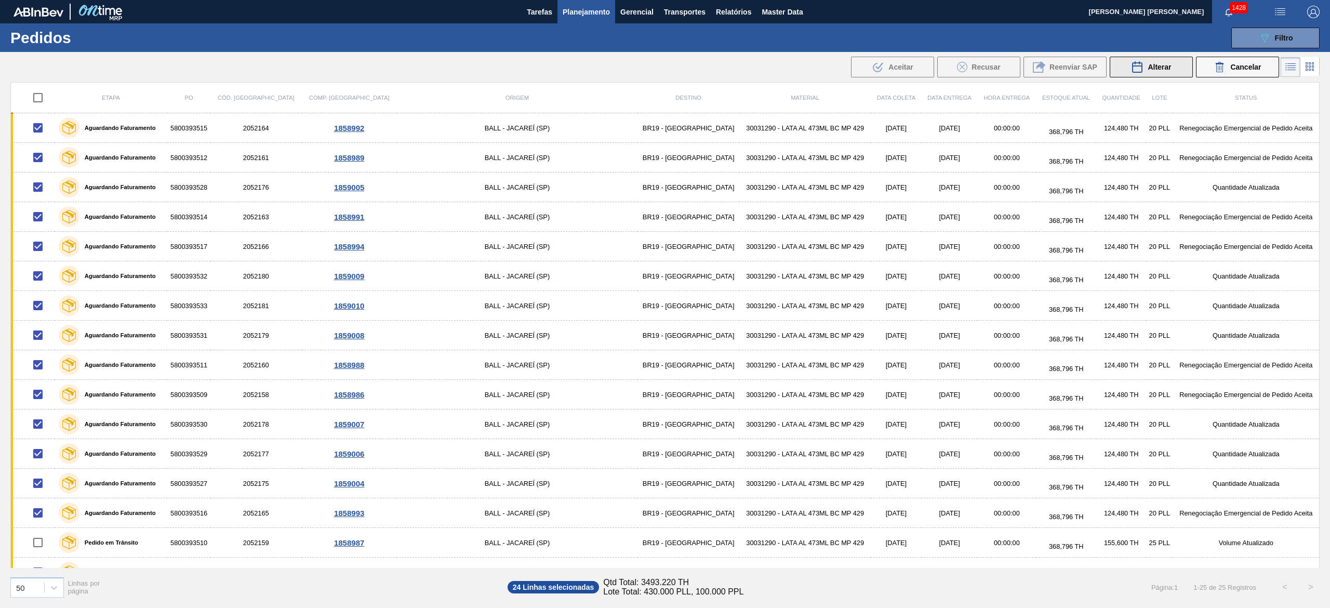
click at [1147, 72] on div "Alterar" at bounding box center [1151, 67] width 40 height 12
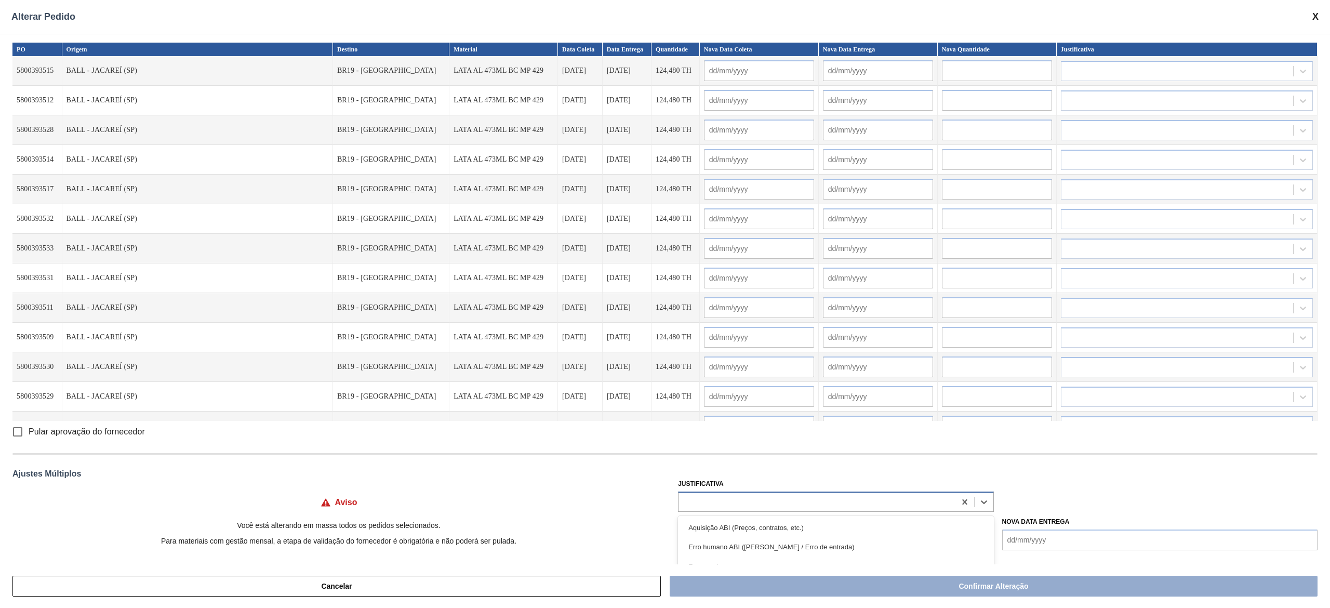
click at [744, 501] on div at bounding box center [817, 501] width 276 height 15
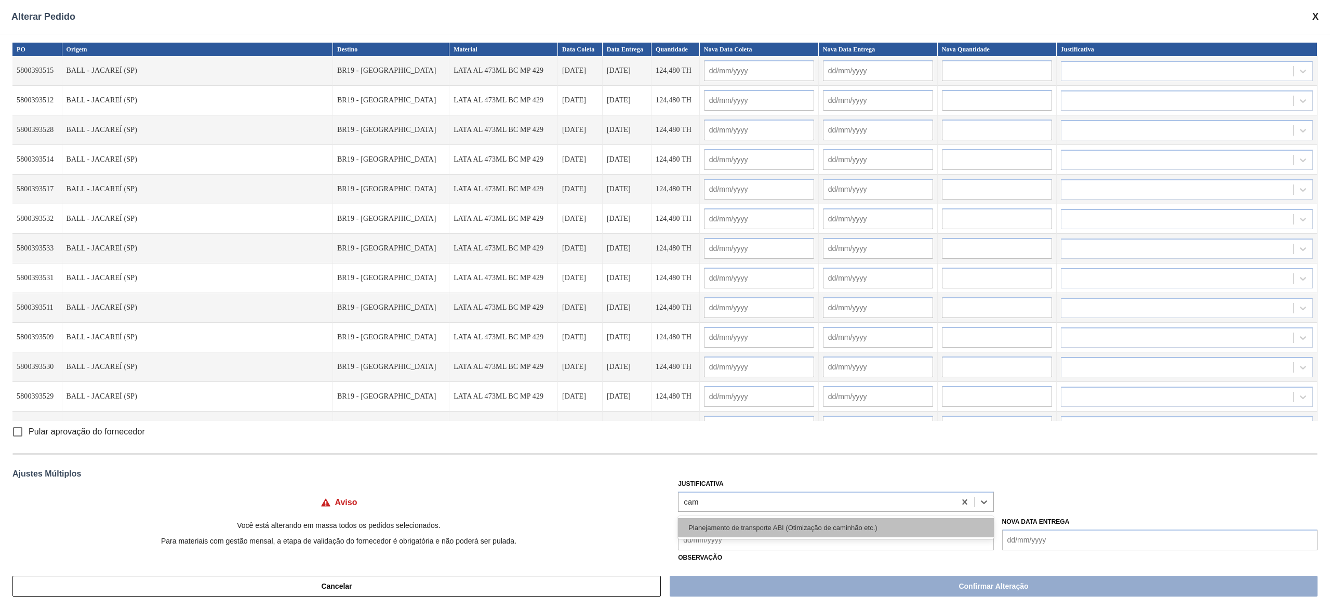
click at [743, 527] on div "Planejamento de transporte ABI (Otimização de caminhão etc.)" at bounding box center [835, 527] width 315 height 19
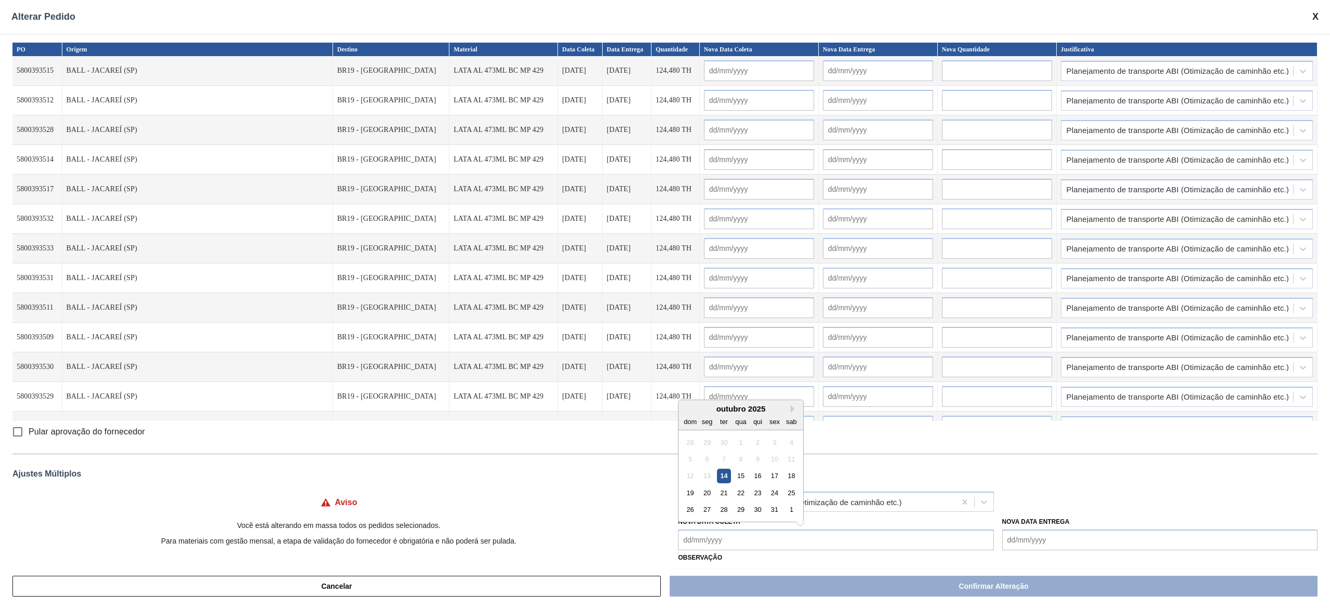
click at [733, 534] on Coleta "Nova Data Coleta" at bounding box center [835, 540] width 315 height 21
click at [741, 492] on div "22" at bounding box center [741, 493] width 14 height 14
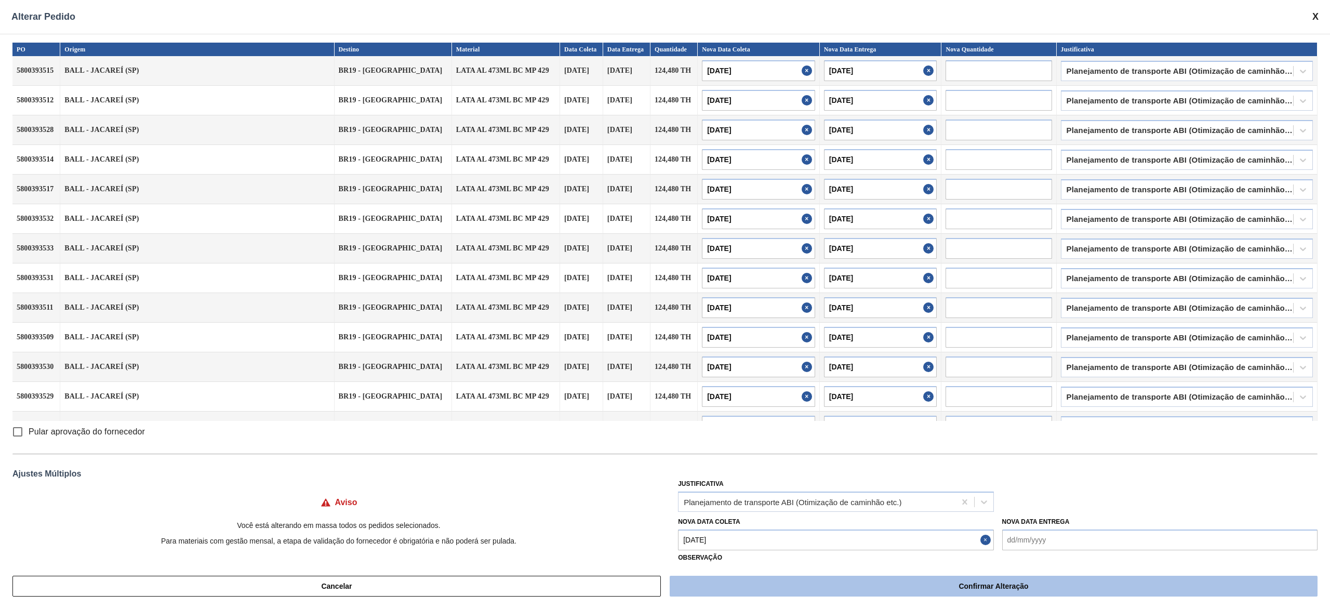
click at [829, 582] on button "Confirmar Alteração" at bounding box center [994, 586] width 648 height 21
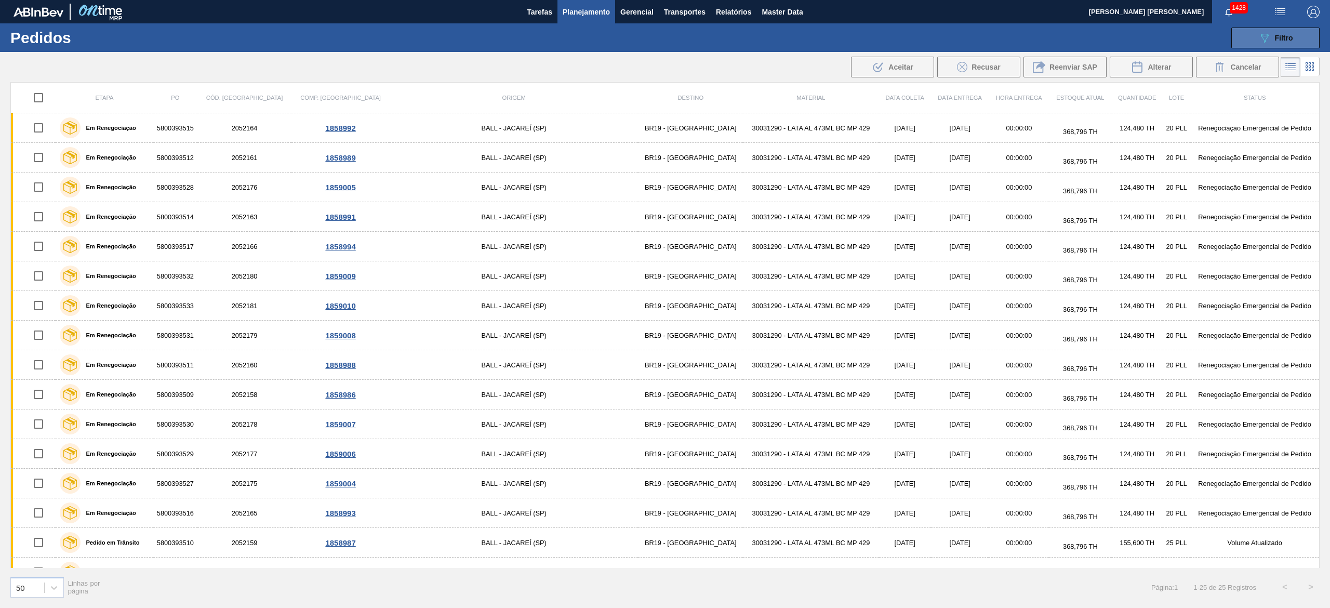
click at [1250, 28] on button "089F7B8B-B2A5-4AFE-B5C0-19BA573D28AC Filtro" at bounding box center [1276, 38] width 88 height 21
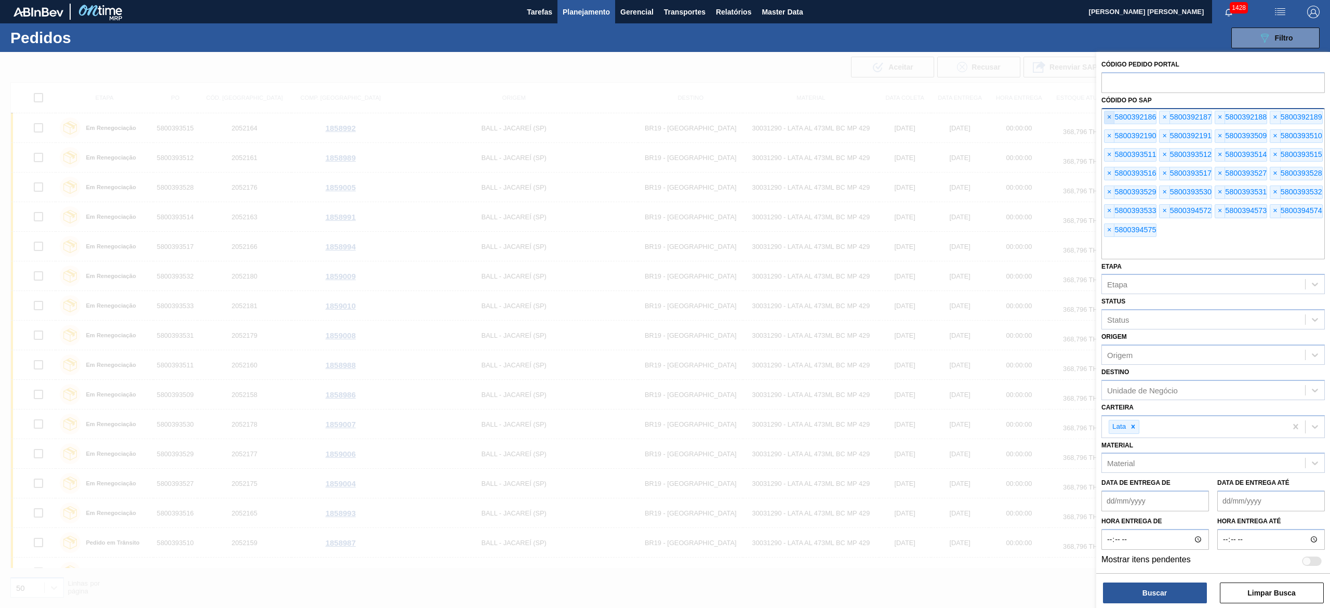
click at [1112, 120] on span "×" at bounding box center [1110, 117] width 10 height 12
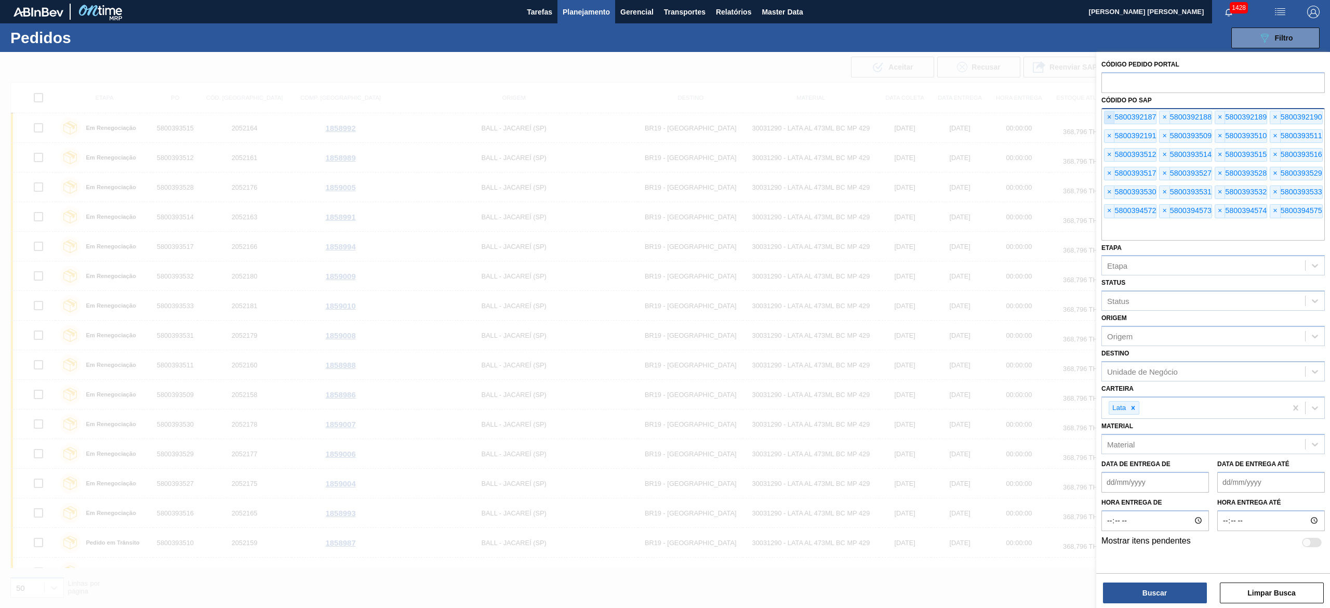
click at [1112, 120] on span "×" at bounding box center [1110, 117] width 10 height 12
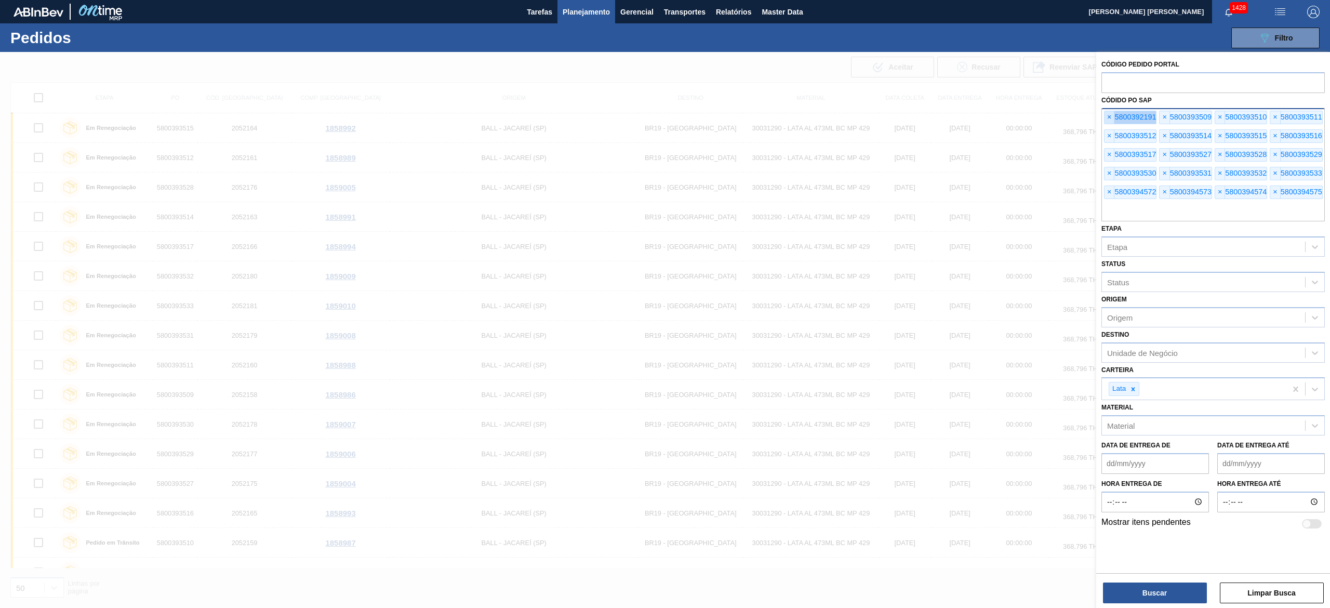
click at [1112, 120] on span "×" at bounding box center [1110, 117] width 10 height 12
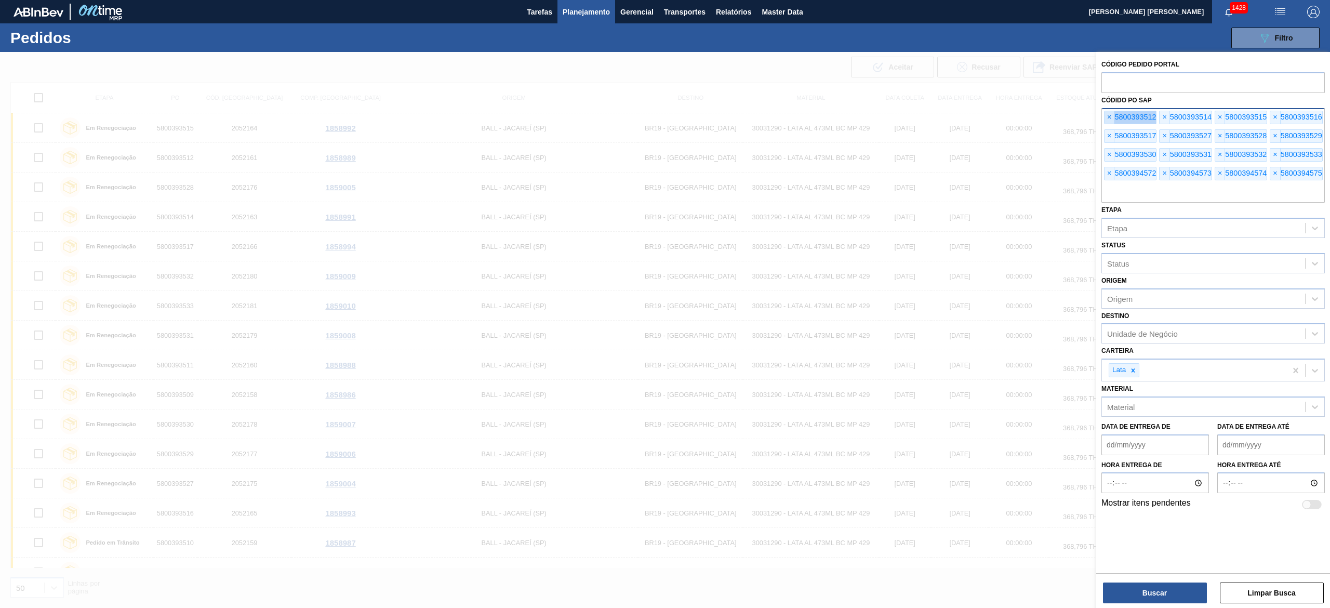
click at [1112, 120] on span "×" at bounding box center [1110, 117] width 10 height 12
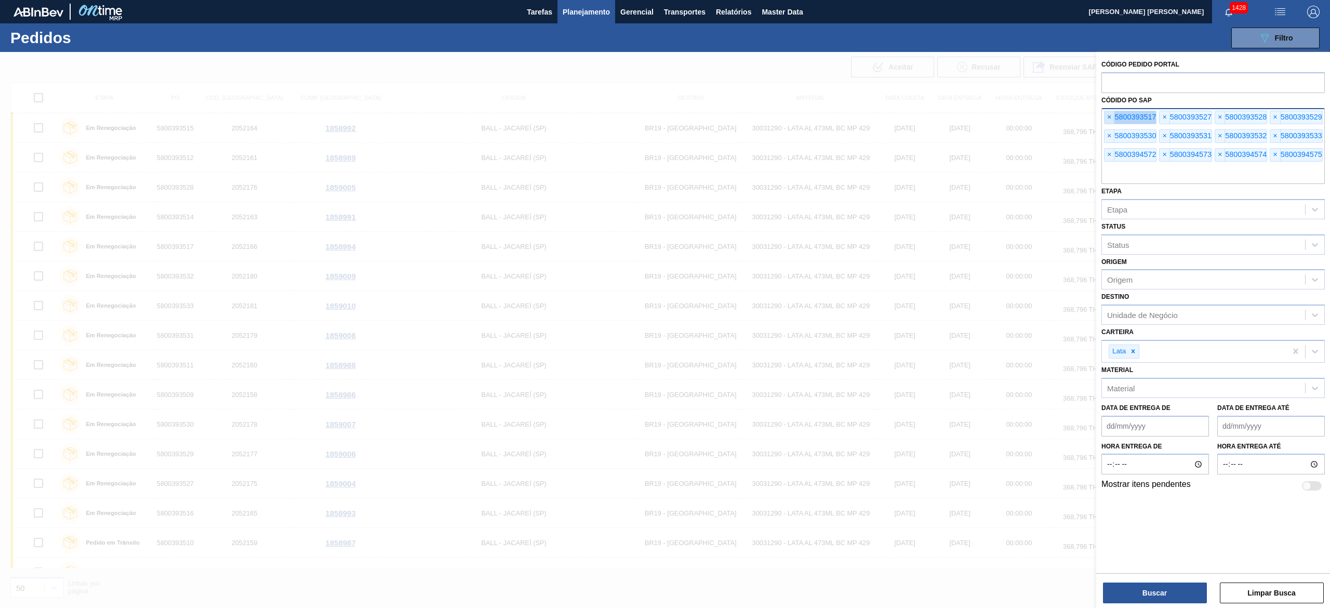
click at [1112, 120] on span "×" at bounding box center [1110, 117] width 10 height 12
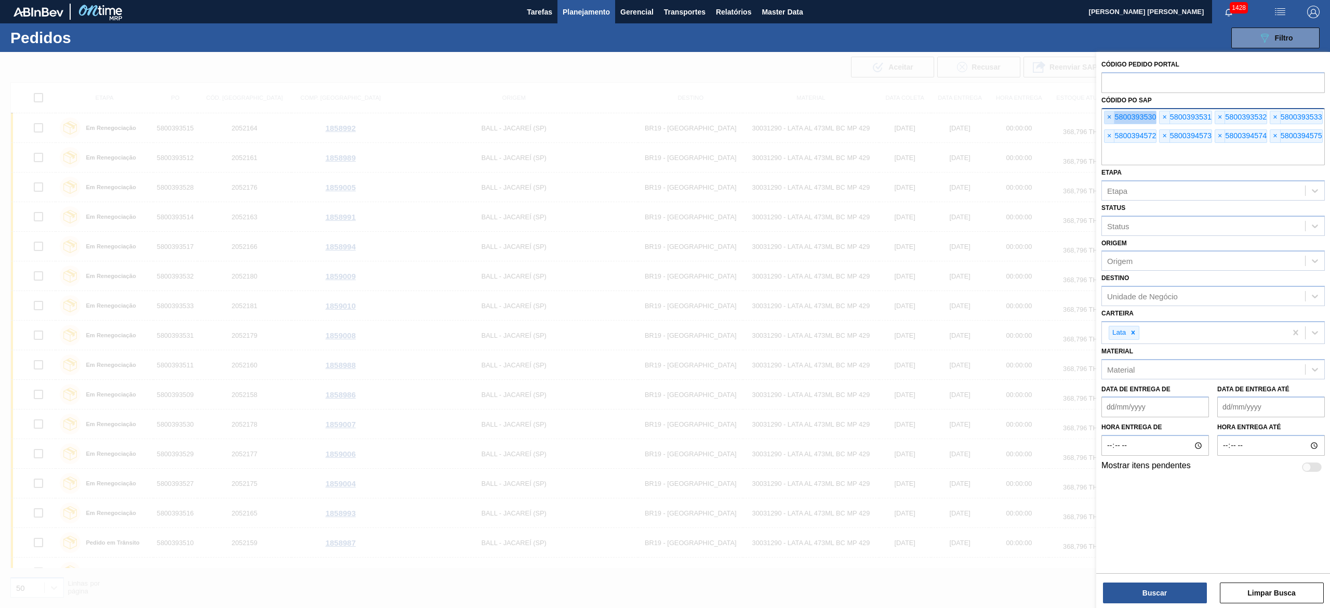
click at [1112, 120] on span "×" at bounding box center [1110, 117] width 10 height 12
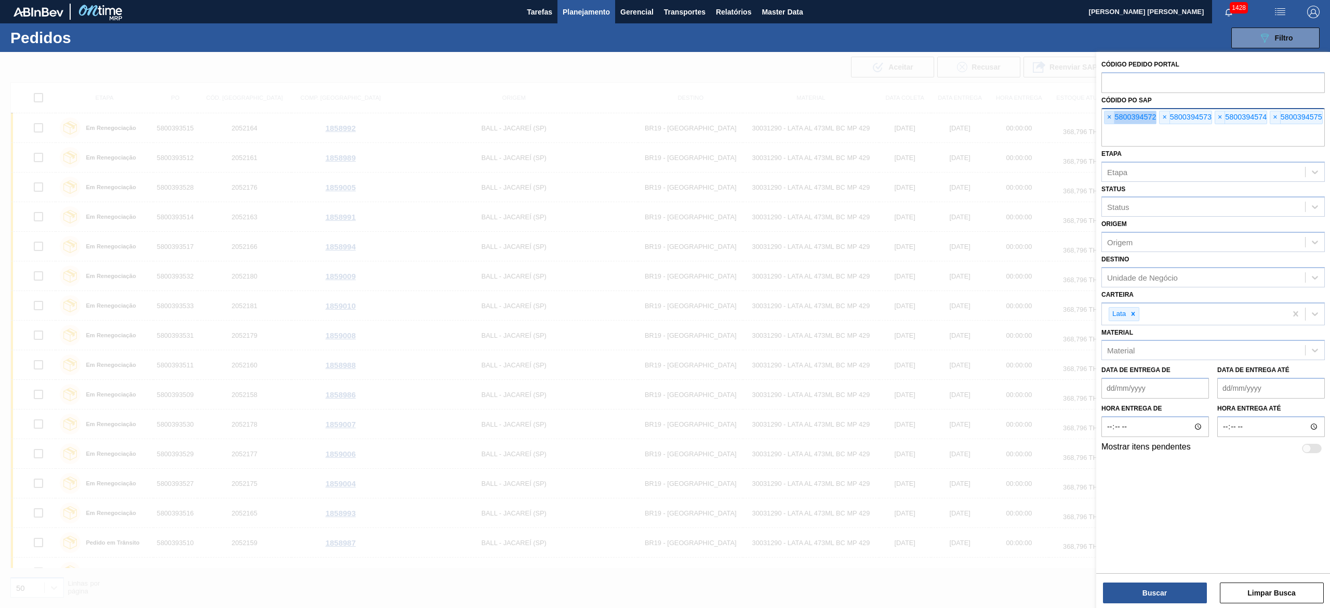
click at [1112, 120] on span "×" at bounding box center [1110, 117] width 10 height 12
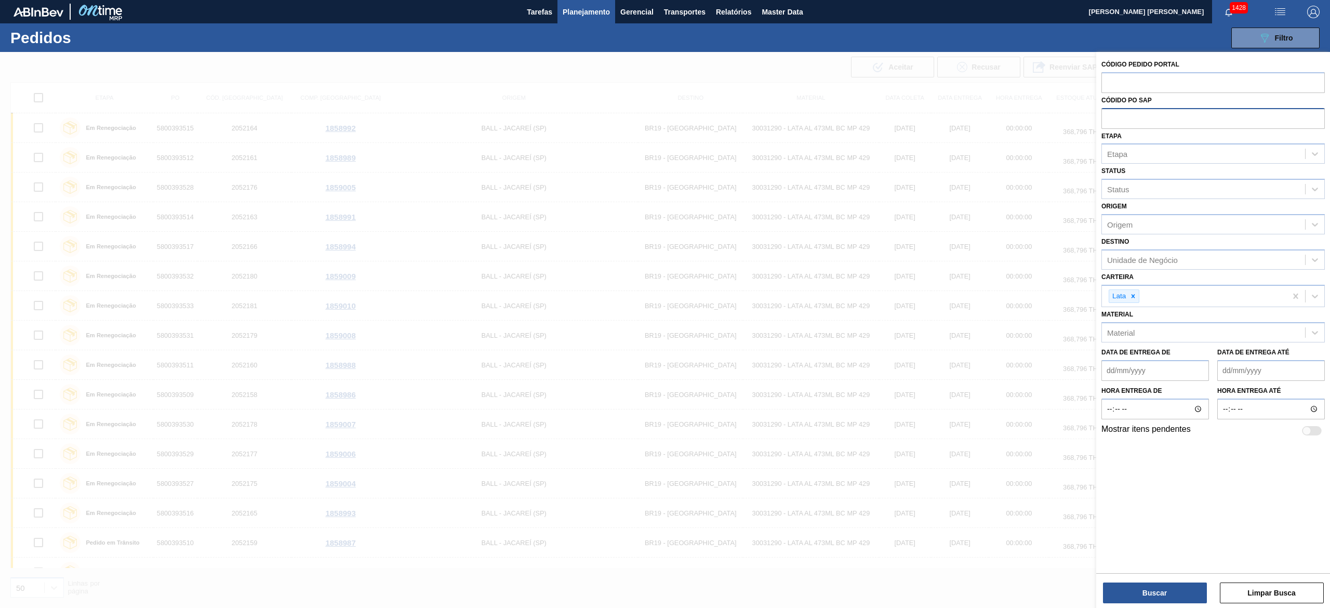
paste input "text"
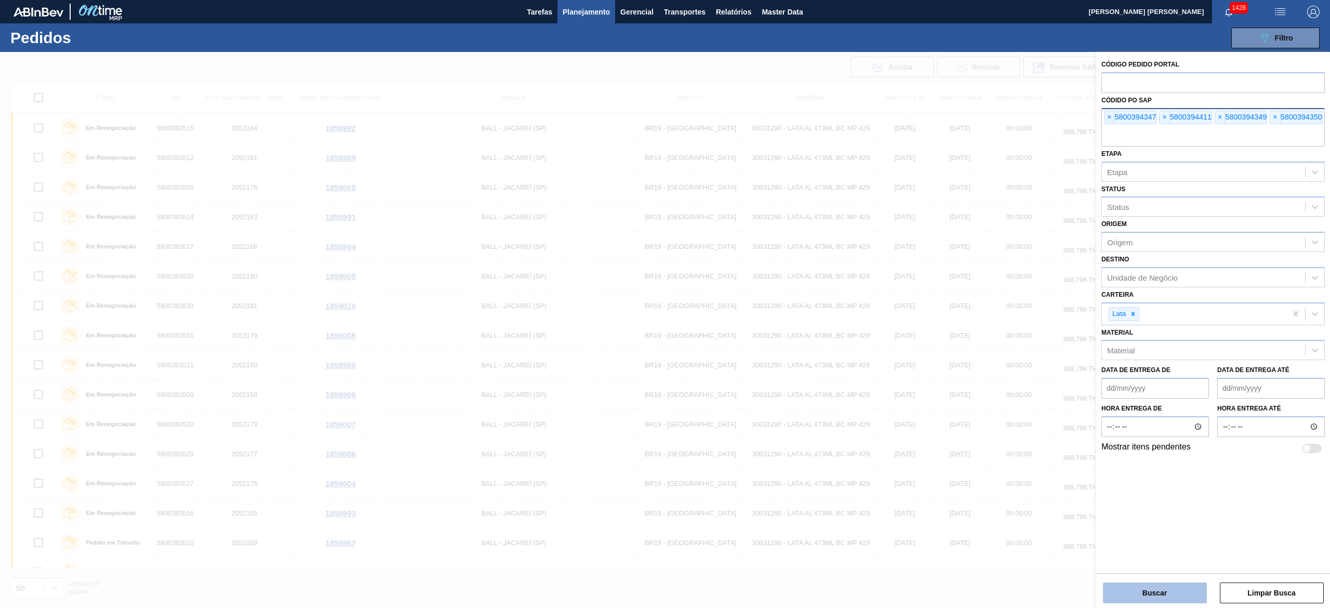
click at [1164, 598] on button "Buscar" at bounding box center [1155, 593] width 104 height 21
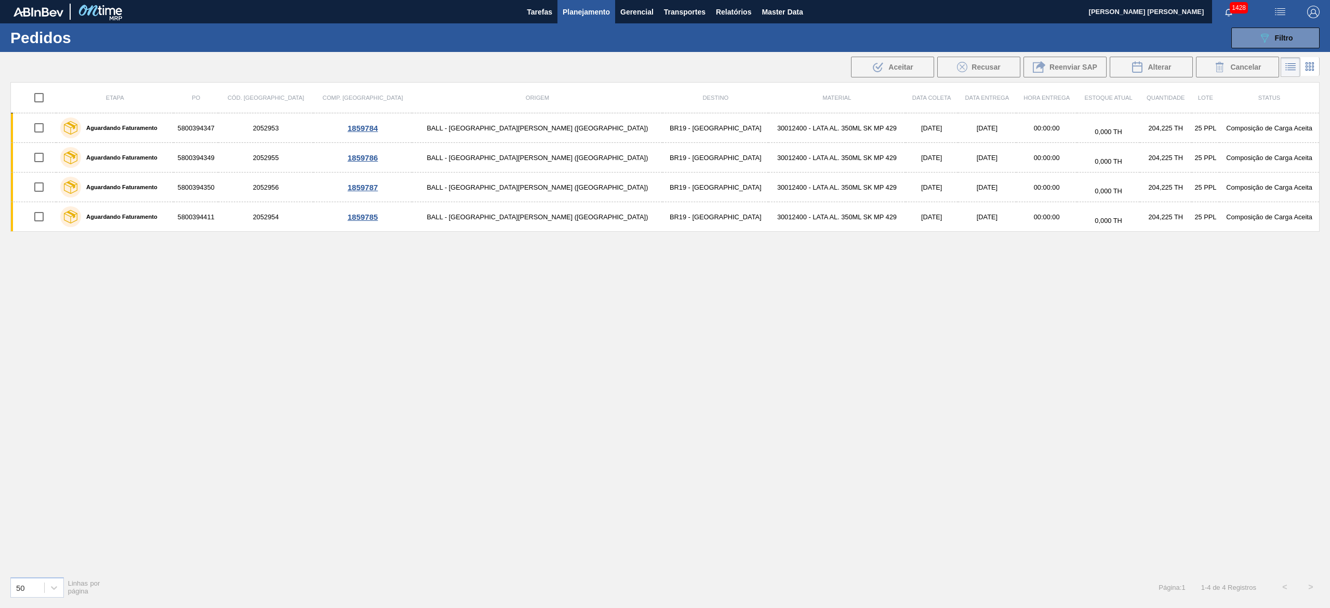
click at [44, 99] on input "checkbox" at bounding box center [39, 98] width 22 height 22
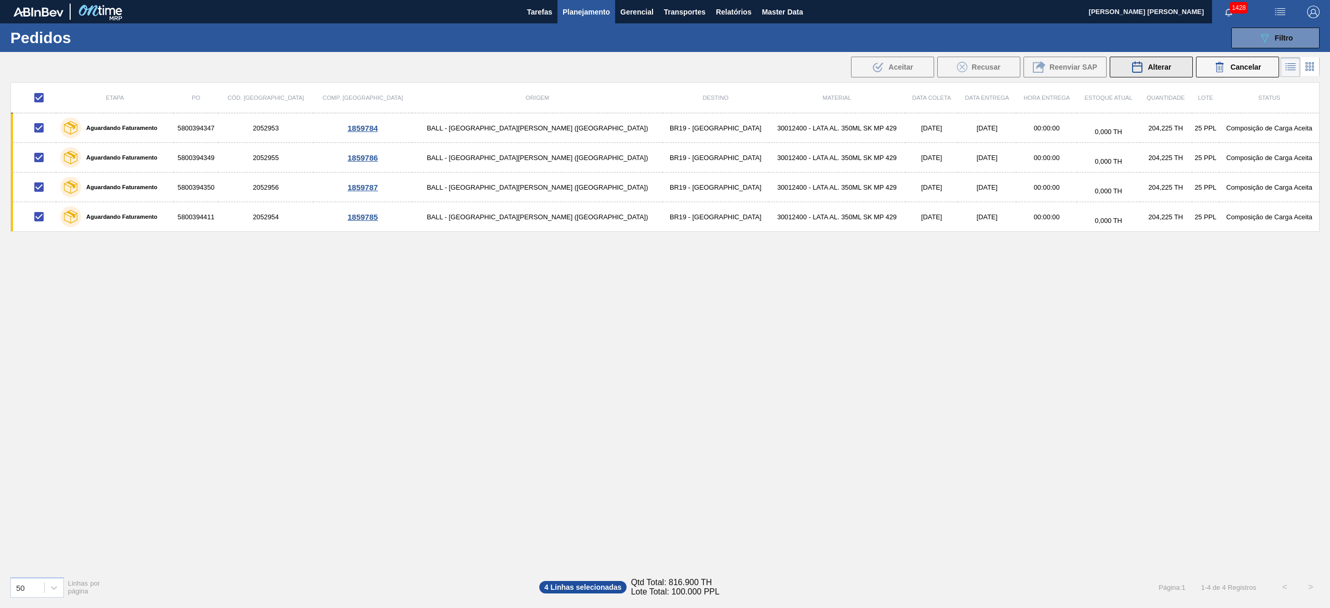
click at [1146, 72] on div "Alterar" at bounding box center [1151, 67] width 40 height 12
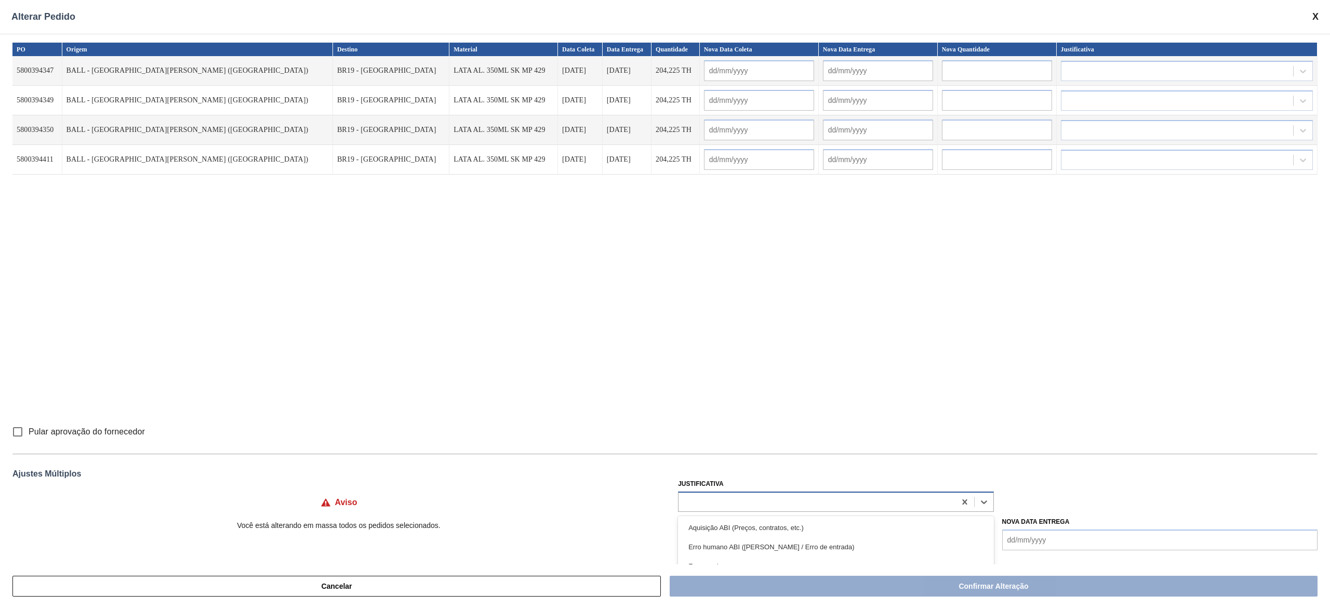
click at [816, 498] on div at bounding box center [817, 501] width 276 height 15
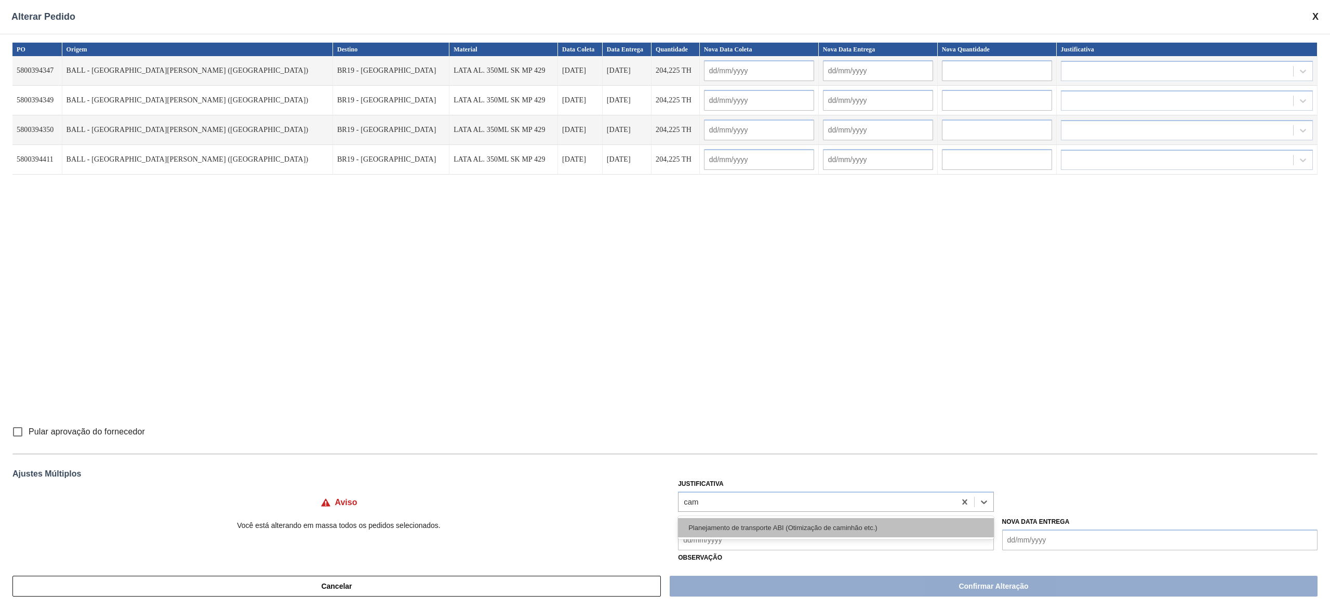
click at [809, 525] on div "Planejamento de transporte ABI (Otimização de caminhão etc.)" at bounding box center [835, 527] width 315 height 19
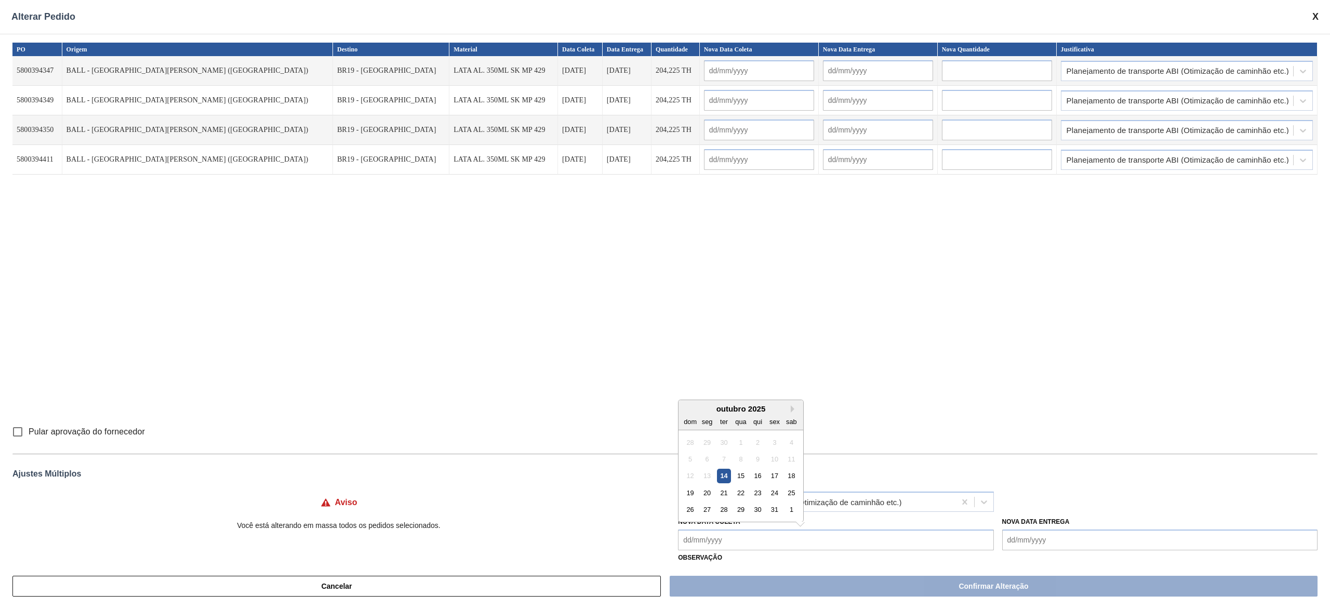
click at [788, 544] on Coleta "Nova Data Coleta" at bounding box center [835, 540] width 315 height 21
click at [759, 492] on div "23" at bounding box center [758, 493] width 14 height 14
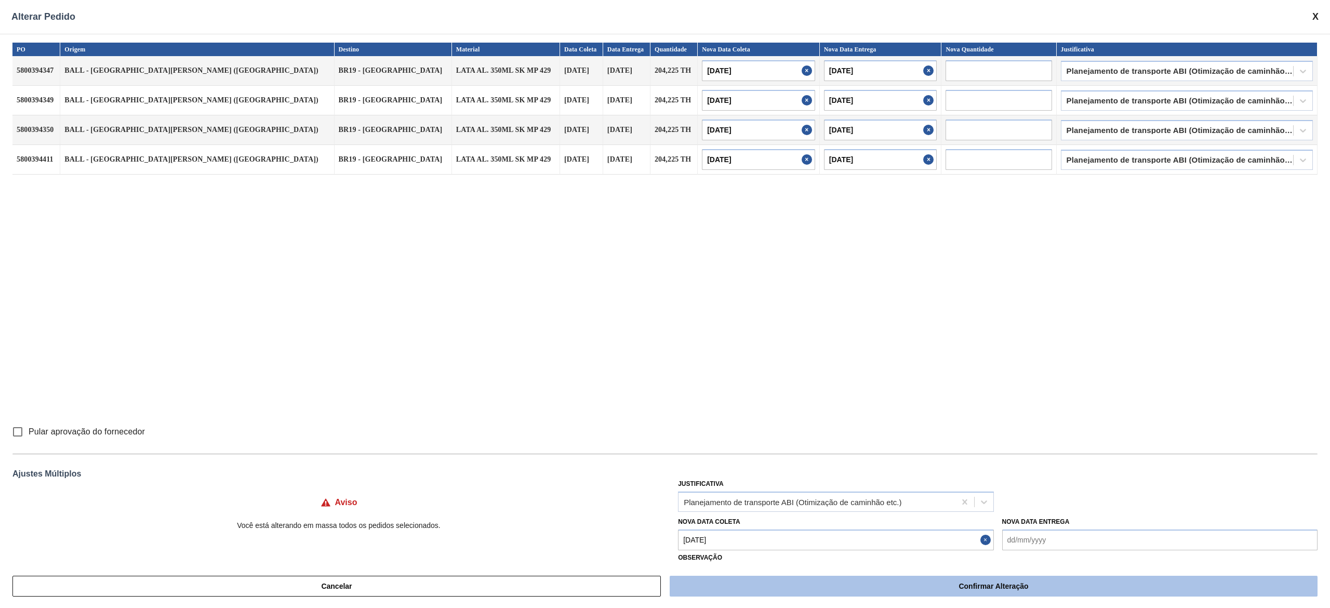
click at [784, 589] on button "Confirmar Alteração" at bounding box center [994, 586] width 648 height 21
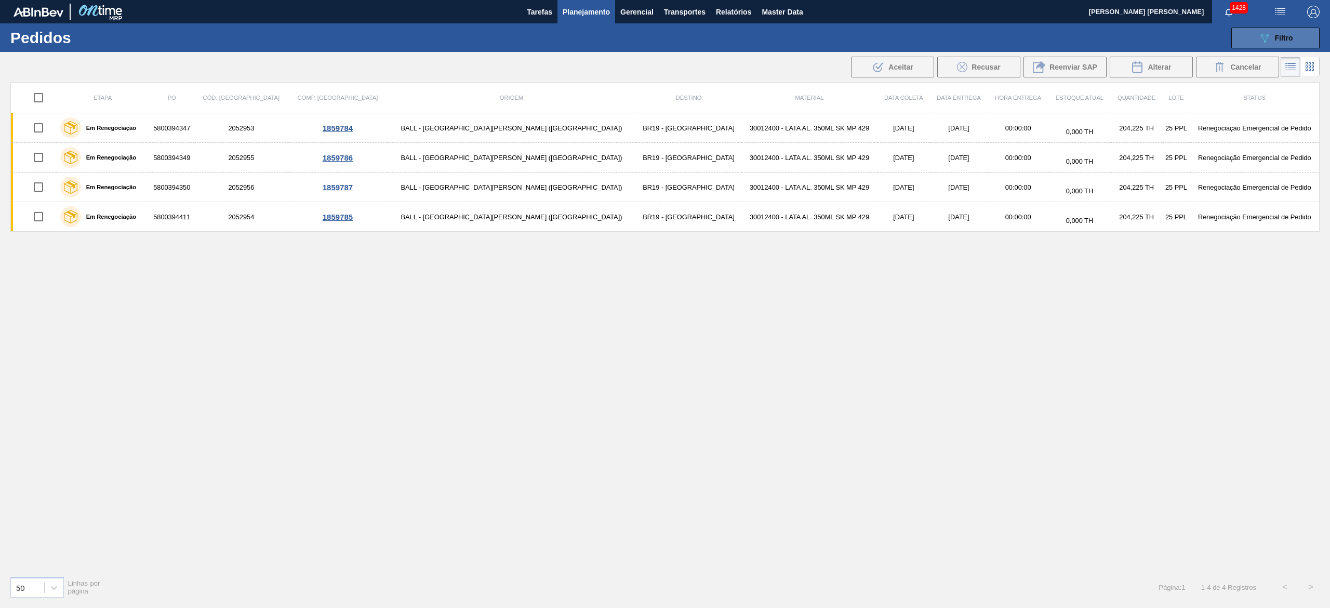
click at [1258, 41] on button "089F7B8B-B2A5-4AFE-B5C0-19BA573D28AC Filtro" at bounding box center [1276, 38] width 88 height 21
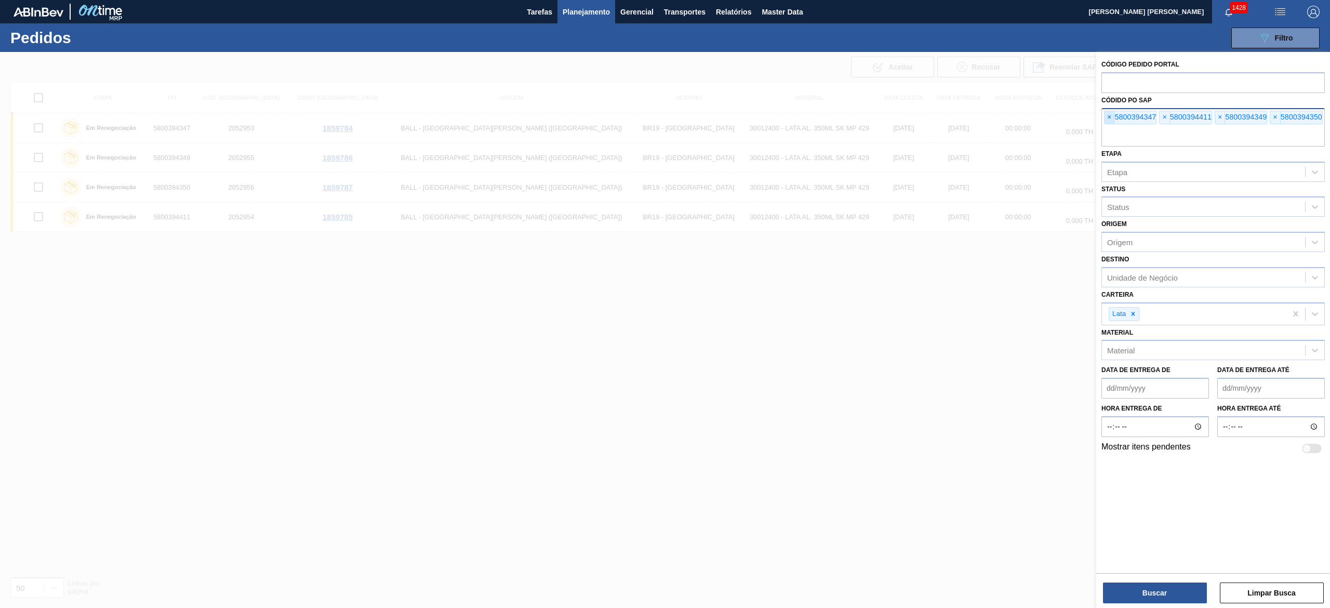
click at [1108, 123] on span "×" at bounding box center [1110, 117] width 10 height 12
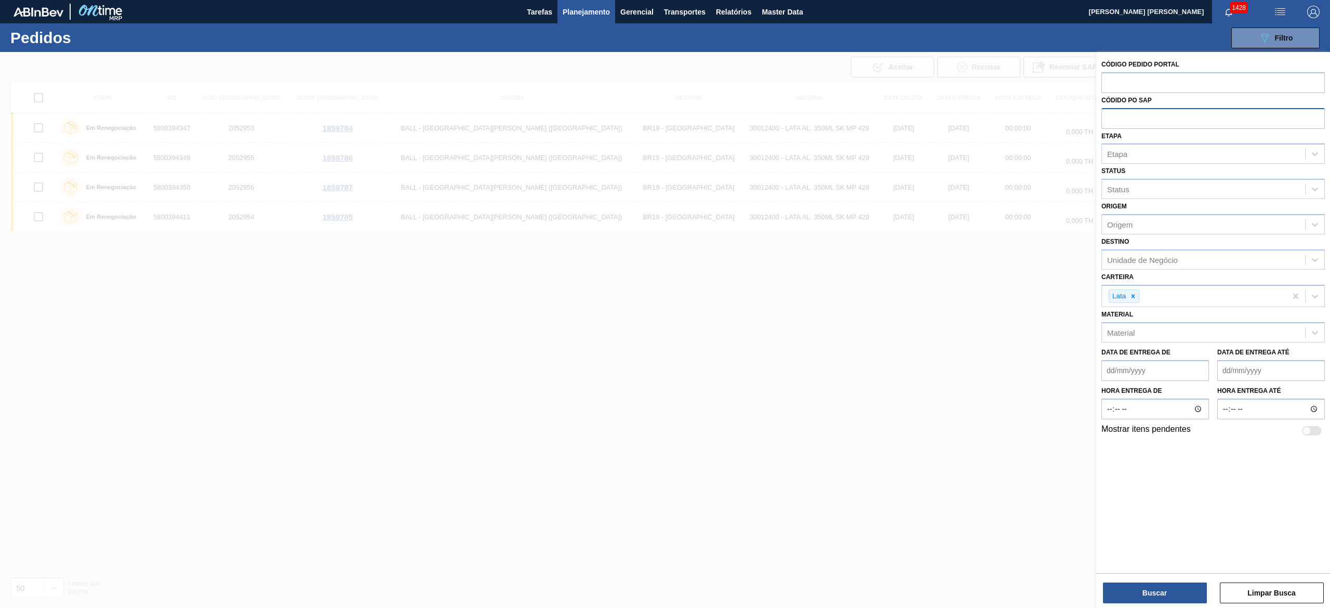
paste input "text"
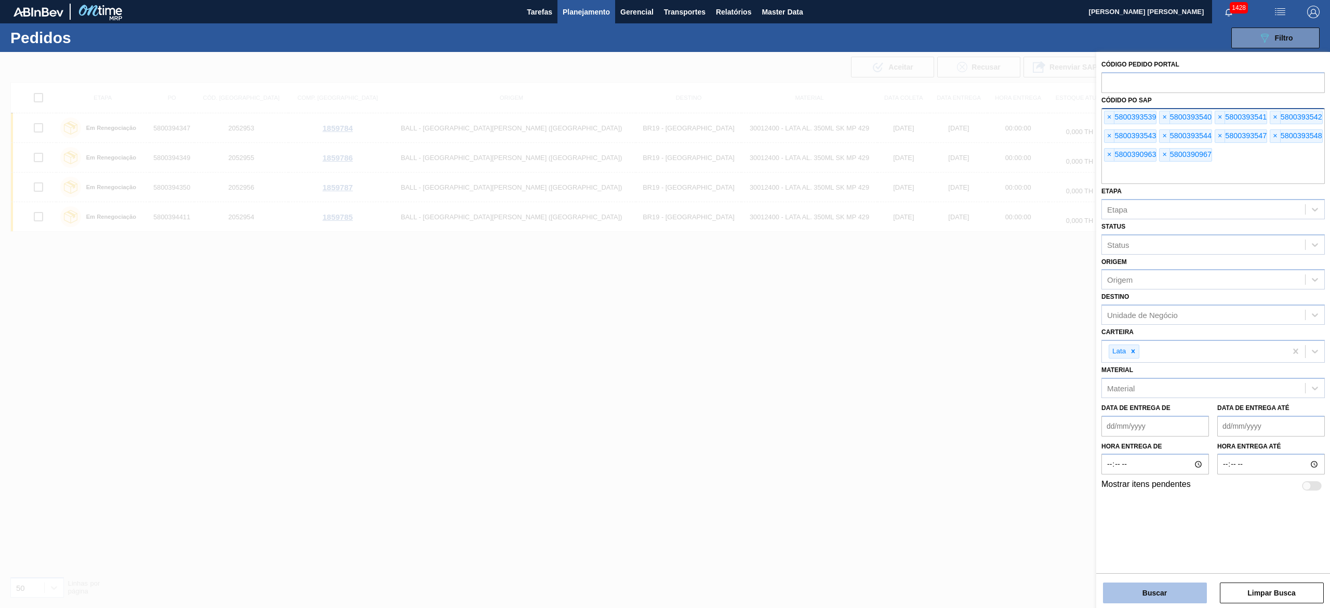
click at [1184, 597] on button "Buscar" at bounding box center [1155, 593] width 104 height 21
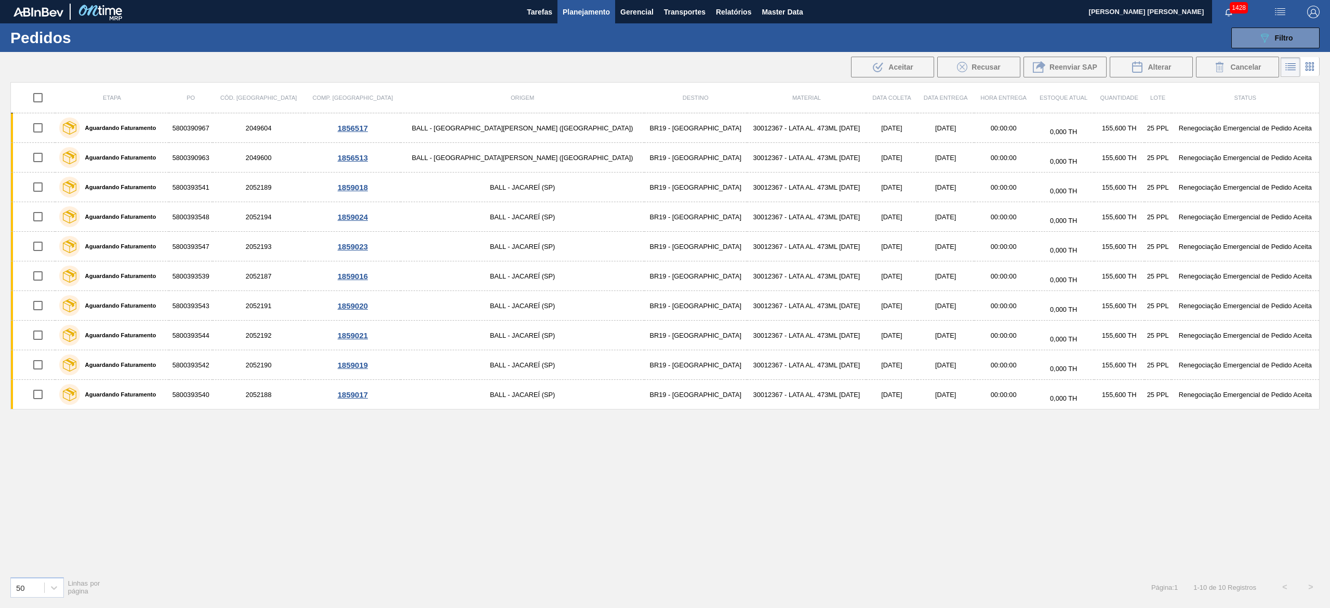
click at [48, 102] on input "checkbox" at bounding box center [38, 98] width 22 height 22
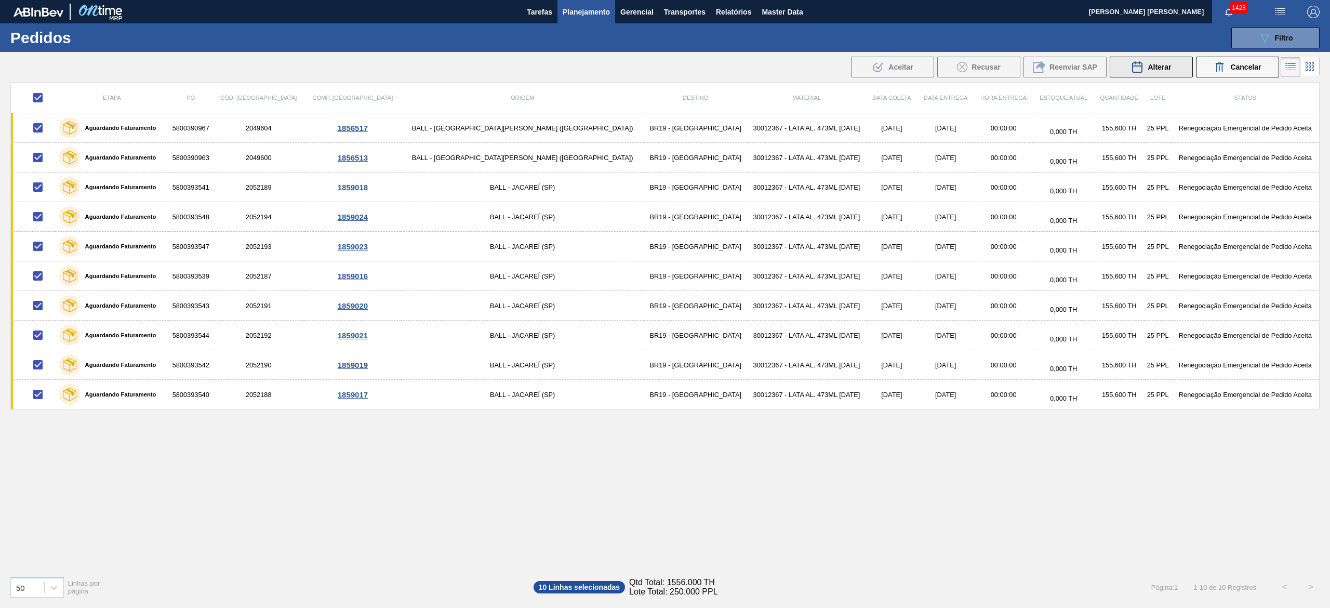
click at [1167, 73] on div "Alterar" at bounding box center [1151, 67] width 40 height 12
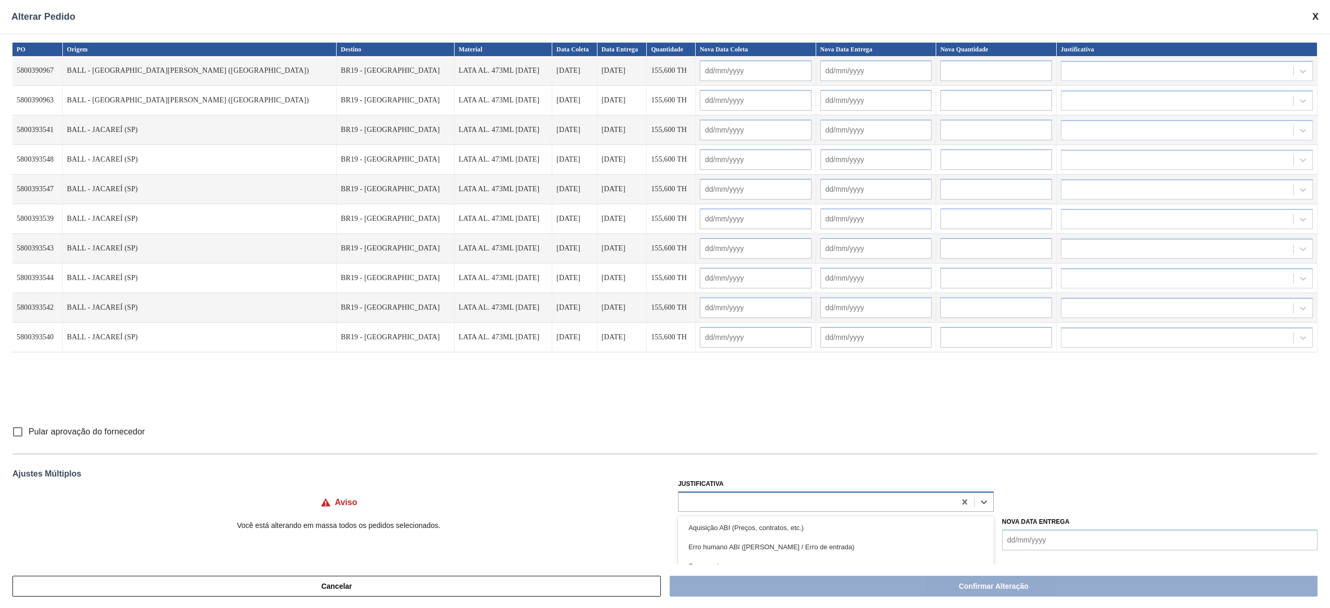
click at [785, 505] on div at bounding box center [817, 501] width 276 height 15
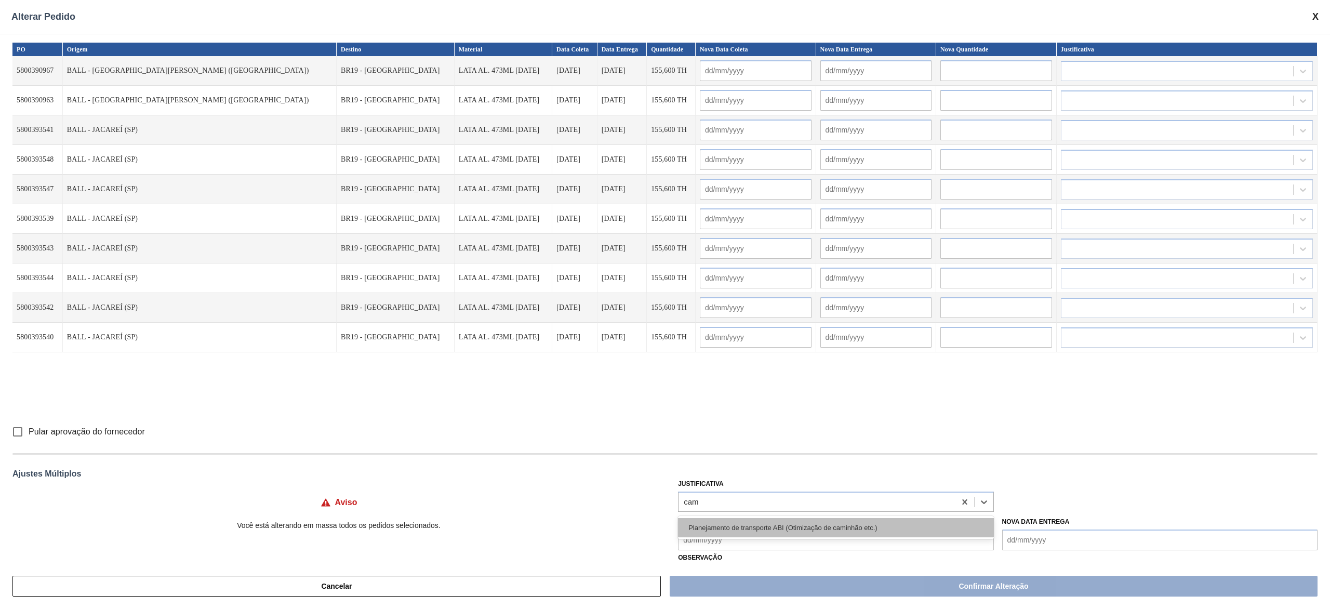
click at [800, 519] on div "Planejamento de transporte ABI (Otimização de caminhão etc.)" at bounding box center [835, 527] width 315 height 19
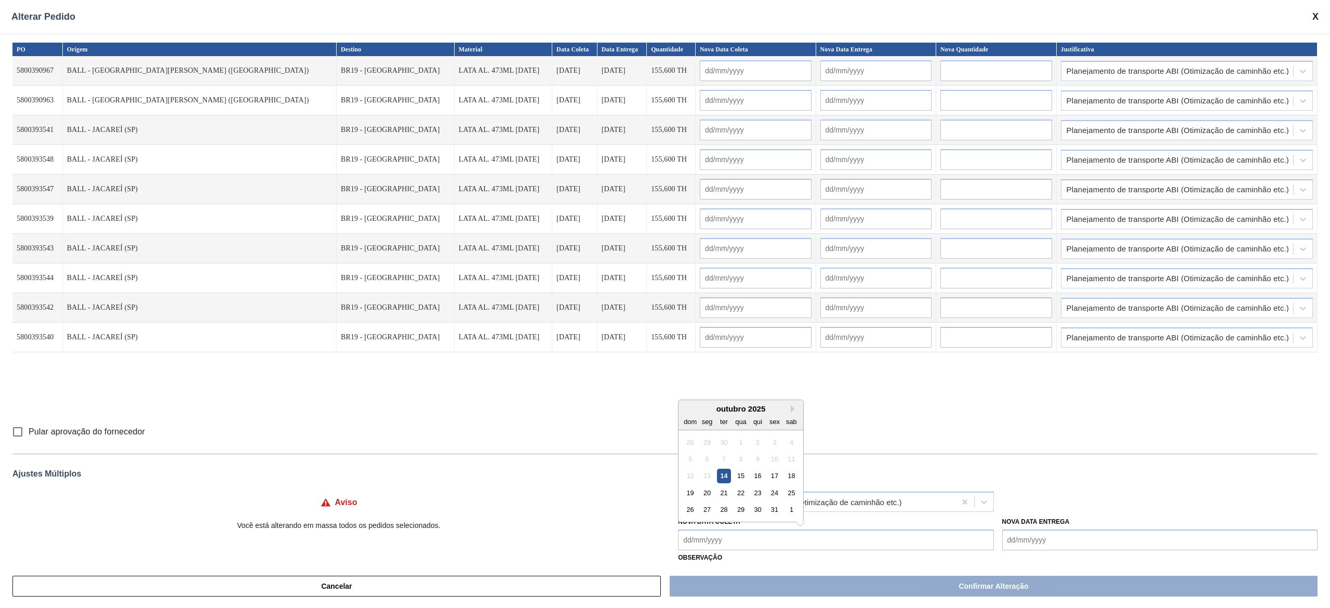
click at [768, 538] on Coleta "Nova Data Coleta" at bounding box center [835, 540] width 315 height 21
click at [770, 498] on div "24" at bounding box center [775, 493] width 14 height 14
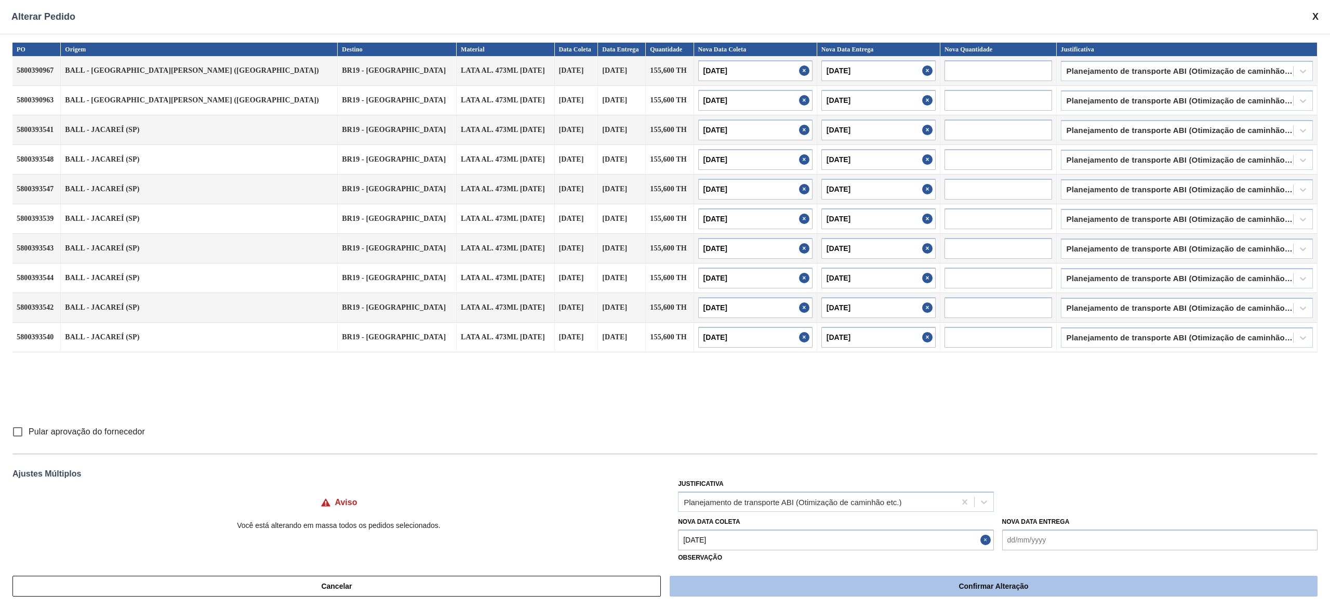
click at [829, 579] on button "Confirmar Alteração" at bounding box center [994, 586] width 648 height 21
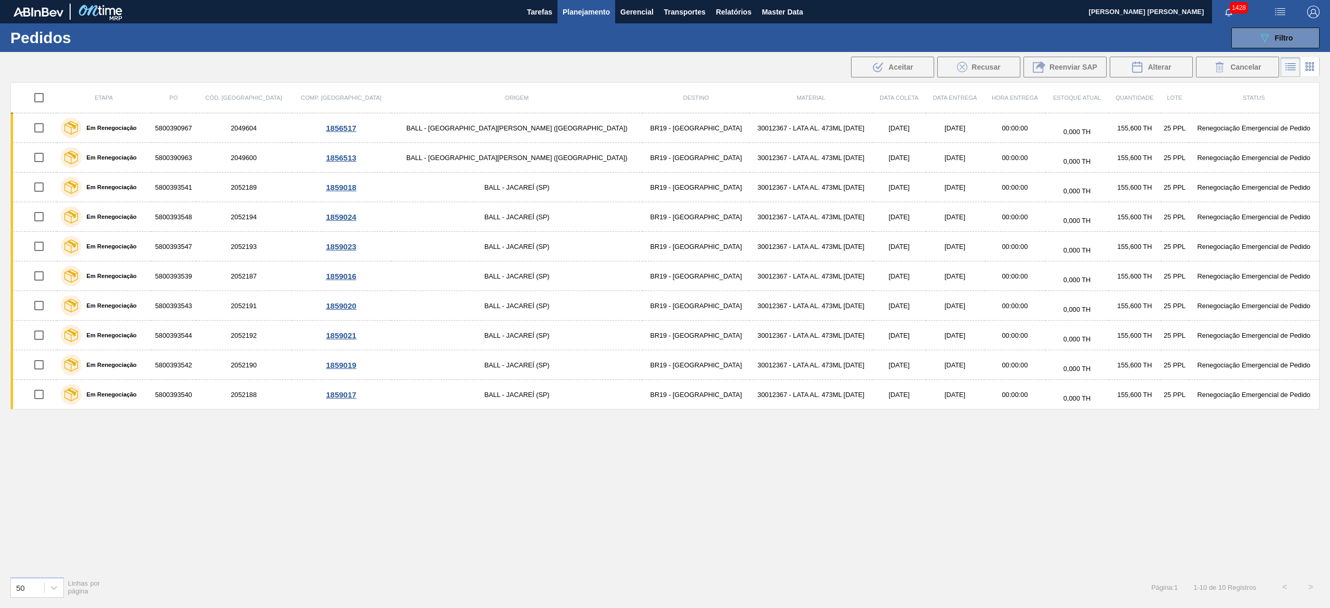
click at [44, 103] on input "checkbox" at bounding box center [39, 98] width 22 height 22
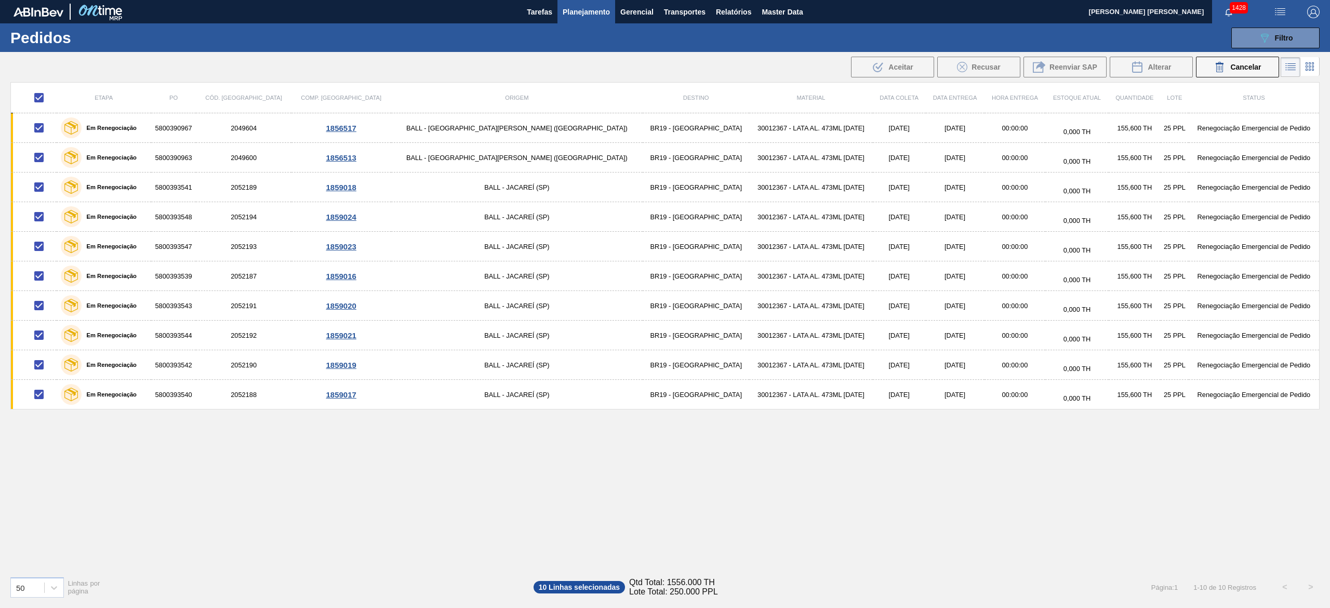
click at [595, 11] on span "Planejamento" at bounding box center [586, 12] width 47 height 12
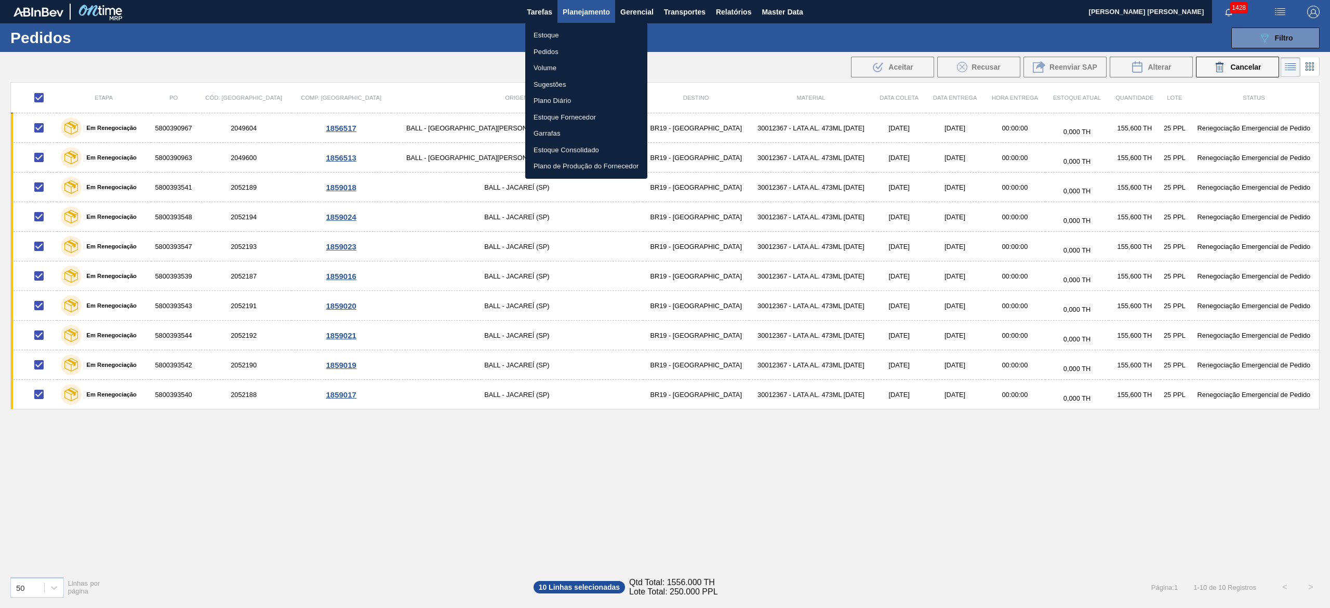
click at [556, 39] on li "Estoque" at bounding box center [586, 35] width 122 height 17
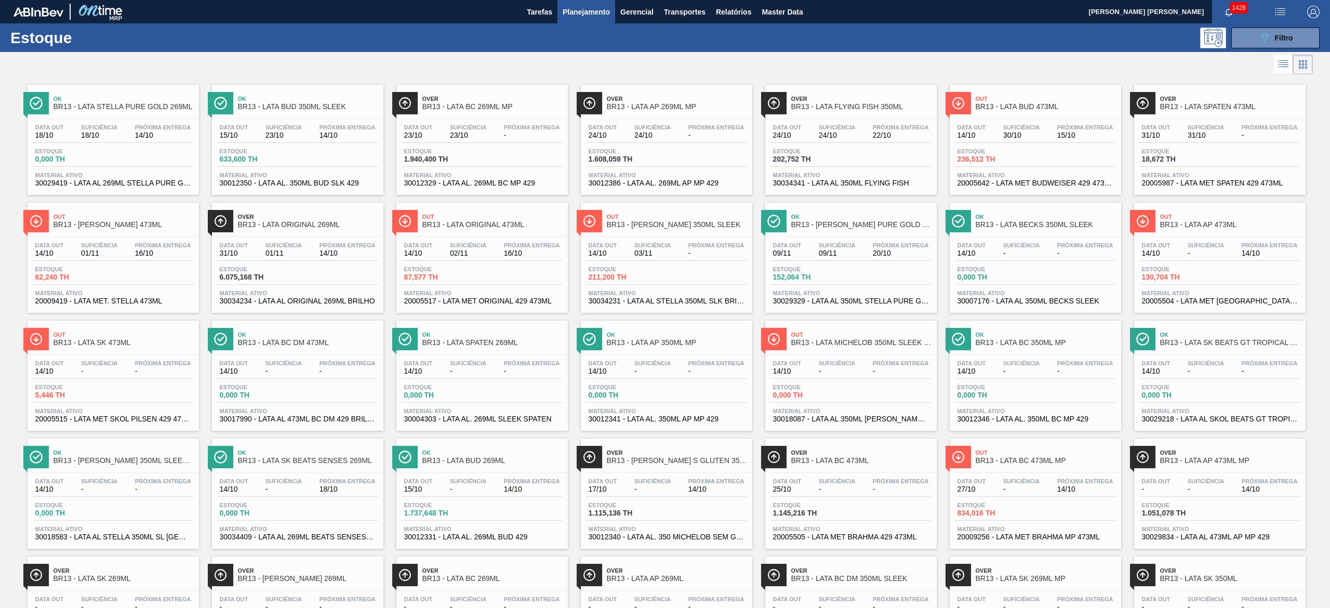
click at [583, 16] on span "Planejamento" at bounding box center [586, 12] width 47 height 12
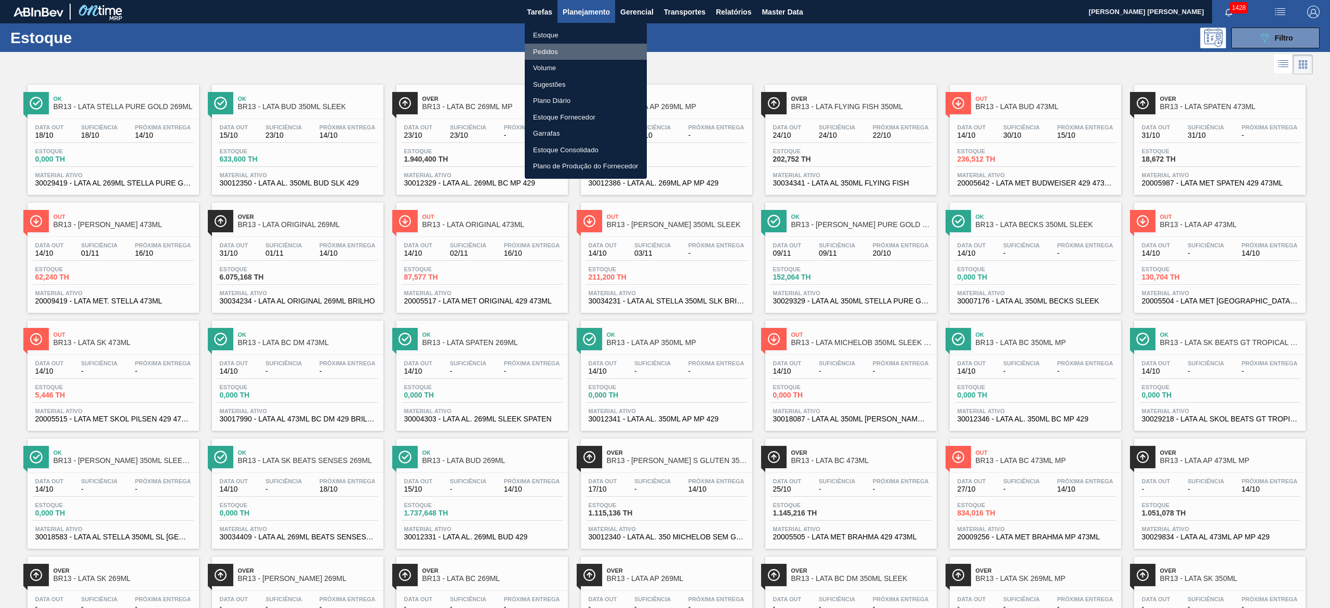
click at [573, 51] on li "Pedidos" at bounding box center [586, 52] width 122 height 17
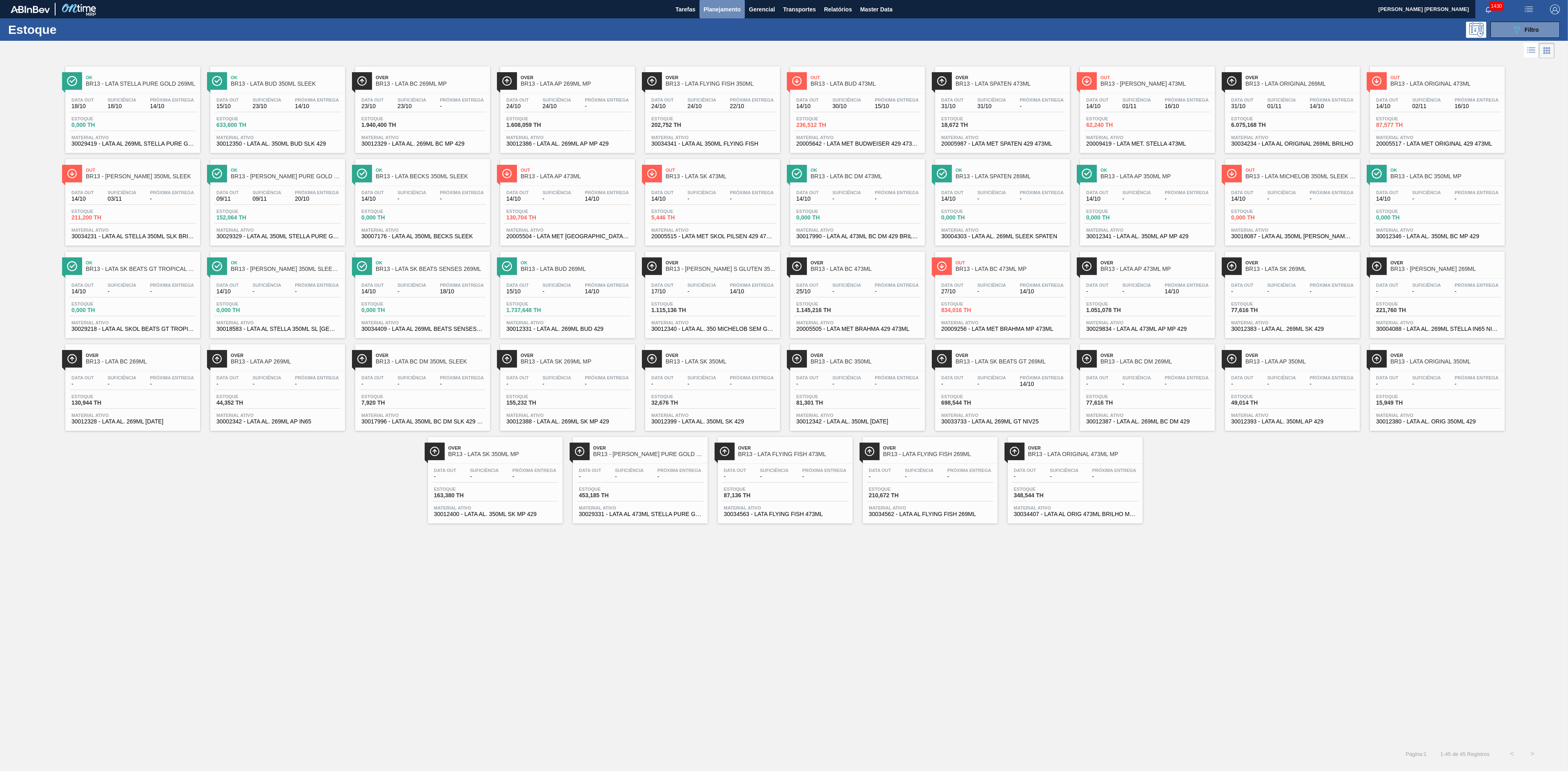
click at [723, 11] on span "Planejamento" at bounding box center [721, 9] width 37 height 9
click at [702, 40] on li "Pedidos" at bounding box center [722, 41] width 96 height 13
click at [726, 13] on span "Planejamento" at bounding box center [721, 9] width 37 height 9
click at [697, 37] on li "Pedidos" at bounding box center [722, 41] width 96 height 13
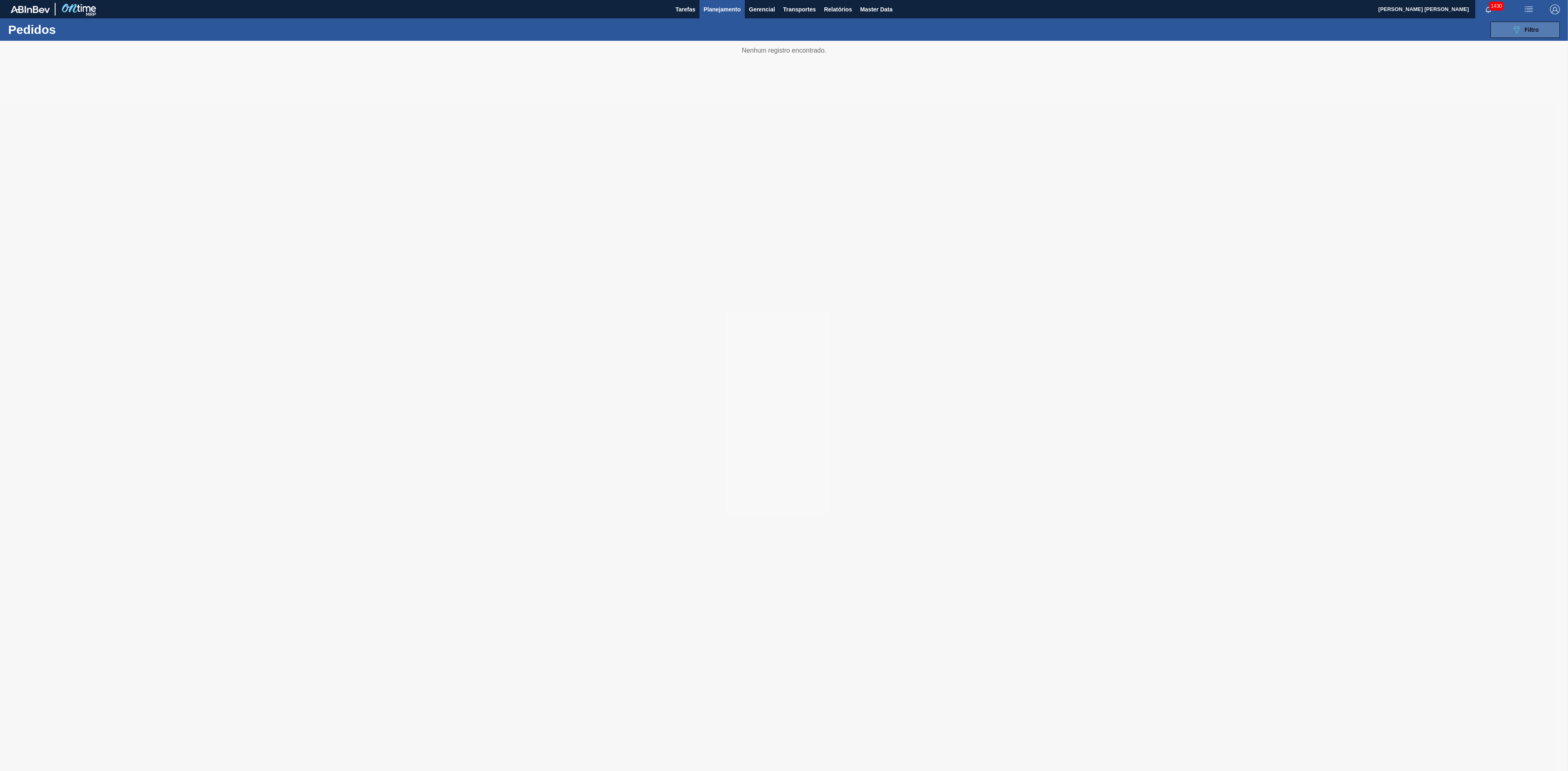
click at [1045, 26] on icon "089F7B8B-B2A5-4AFE-B5C0-19BA573D28AC" at bounding box center [1516, 30] width 9 height 9
click at [1045, 95] on span "×" at bounding box center [1394, 92] width 8 height 9
click at [1045, 100] on div at bounding box center [1475, 93] width 175 height 16
click at [1045, 88] on input "text" at bounding box center [1475, 93] width 175 height 16
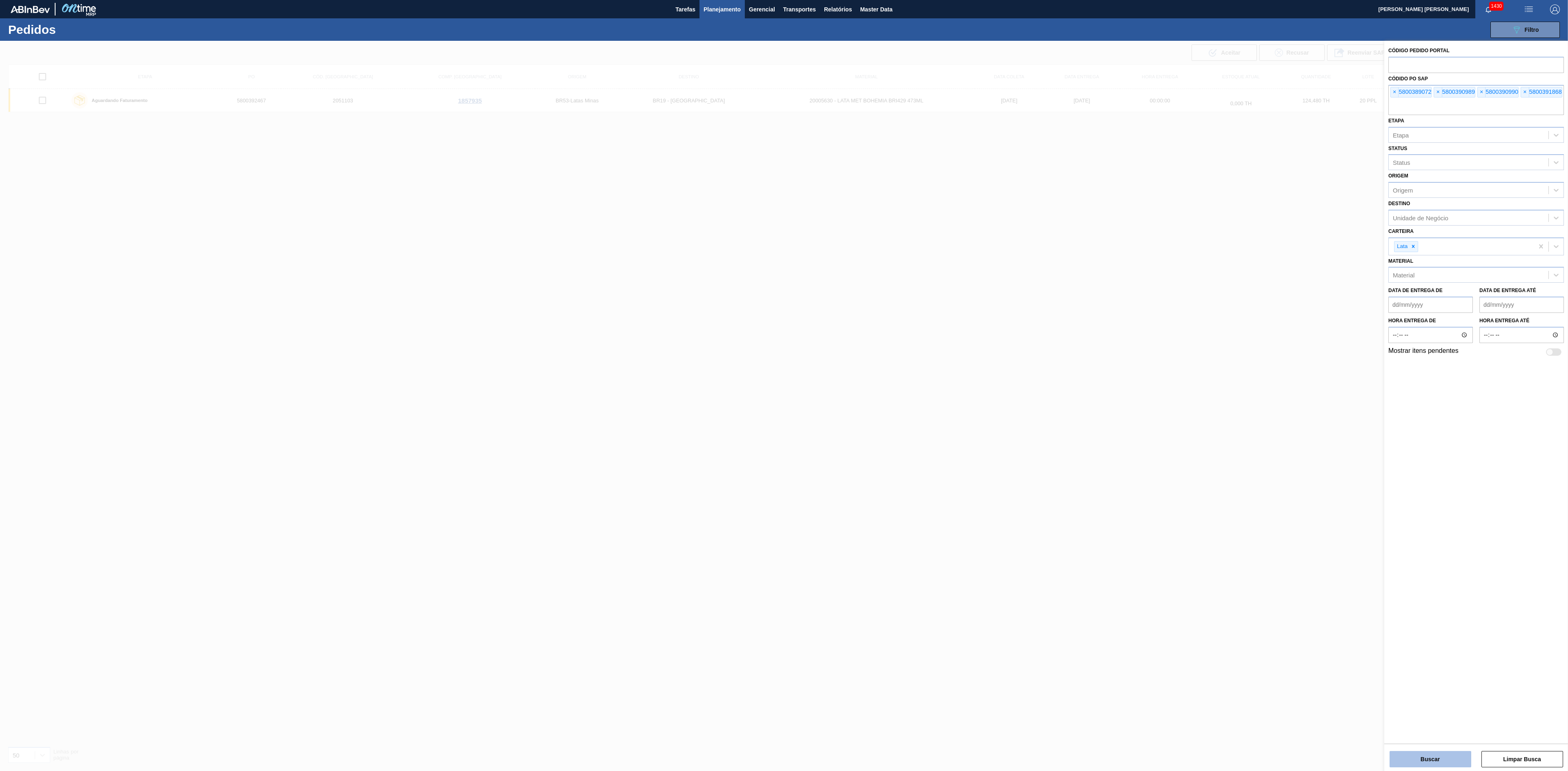
click at [1045, 477] on button "Buscar" at bounding box center [1430, 759] width 82 height 16
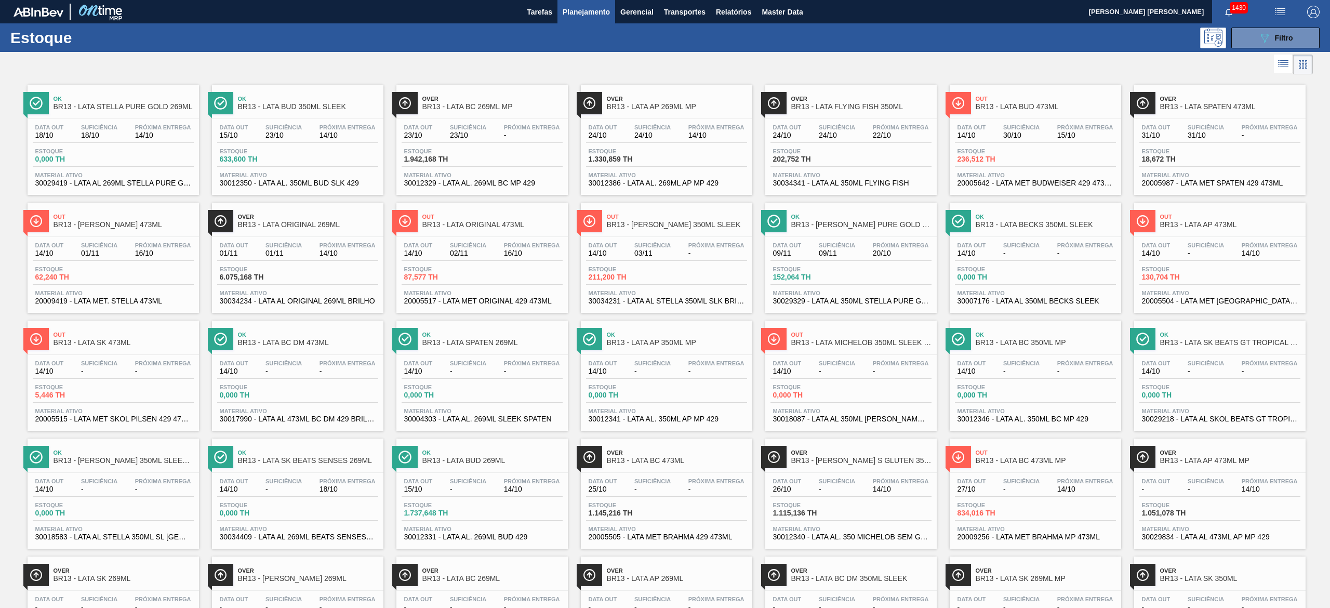
scroll to position [323, 0]
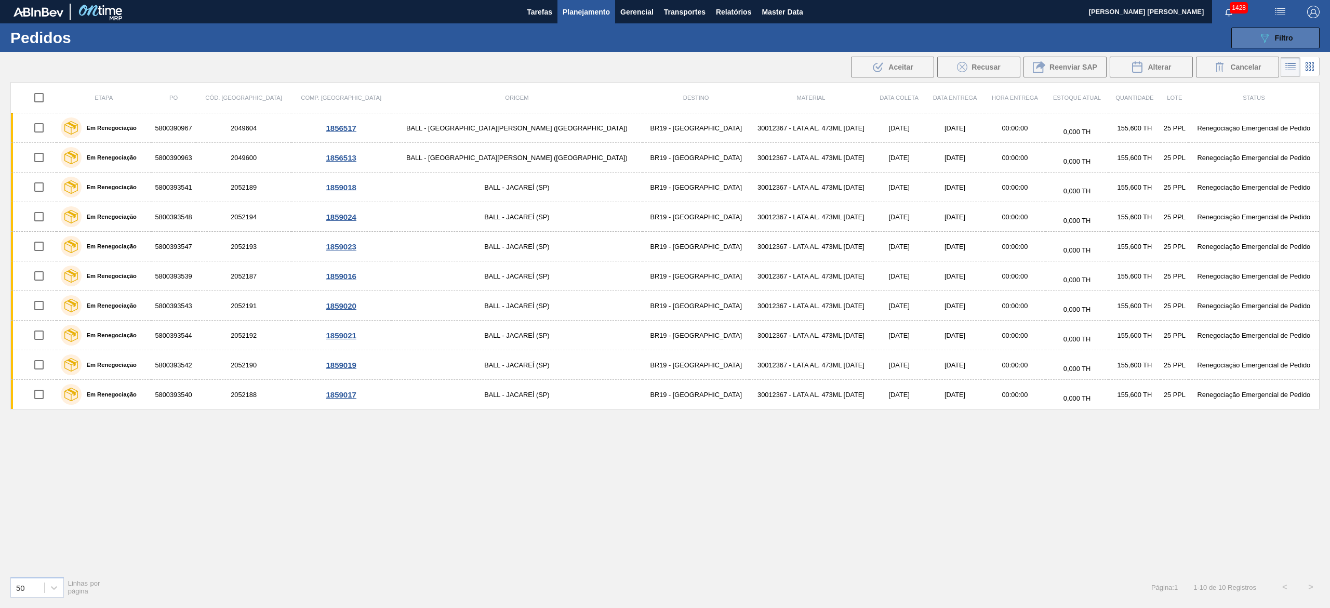
click at [1262, 42] on icon "089F7B8B-B2A5-4AFE-B5C0-19BA573D28AC" at bounding box center [1265, 38] width 12 height 12
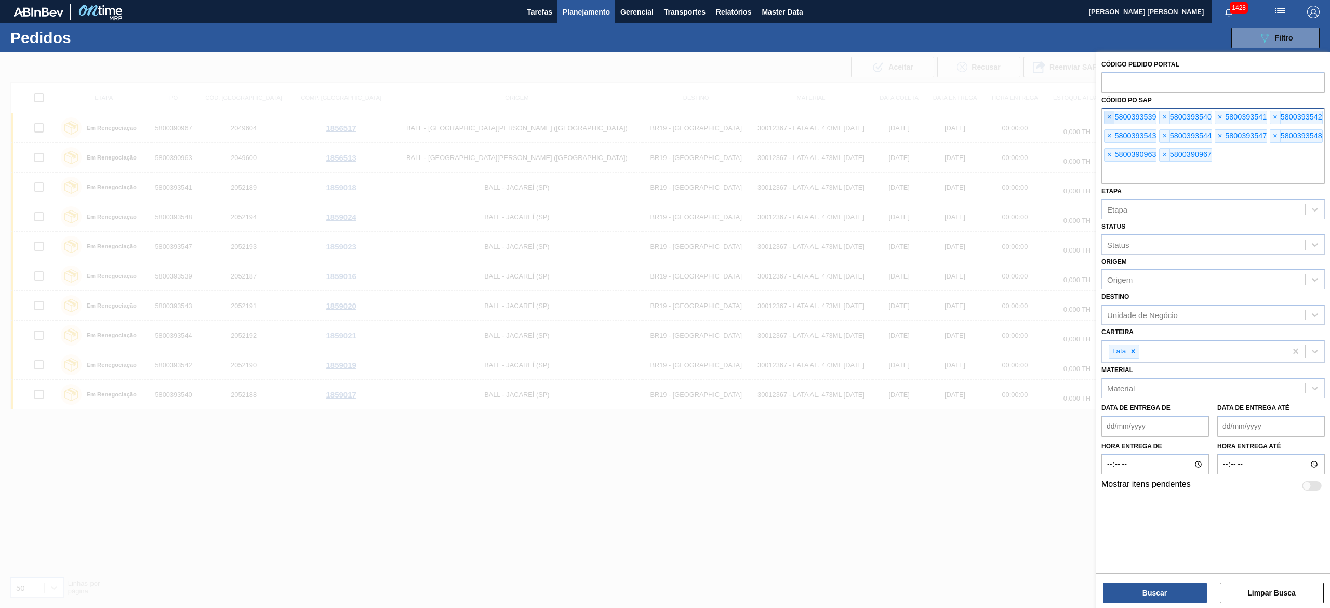
click at [1111, 113] on span "×" at bounding box center [1110, 117] width 10 height 12
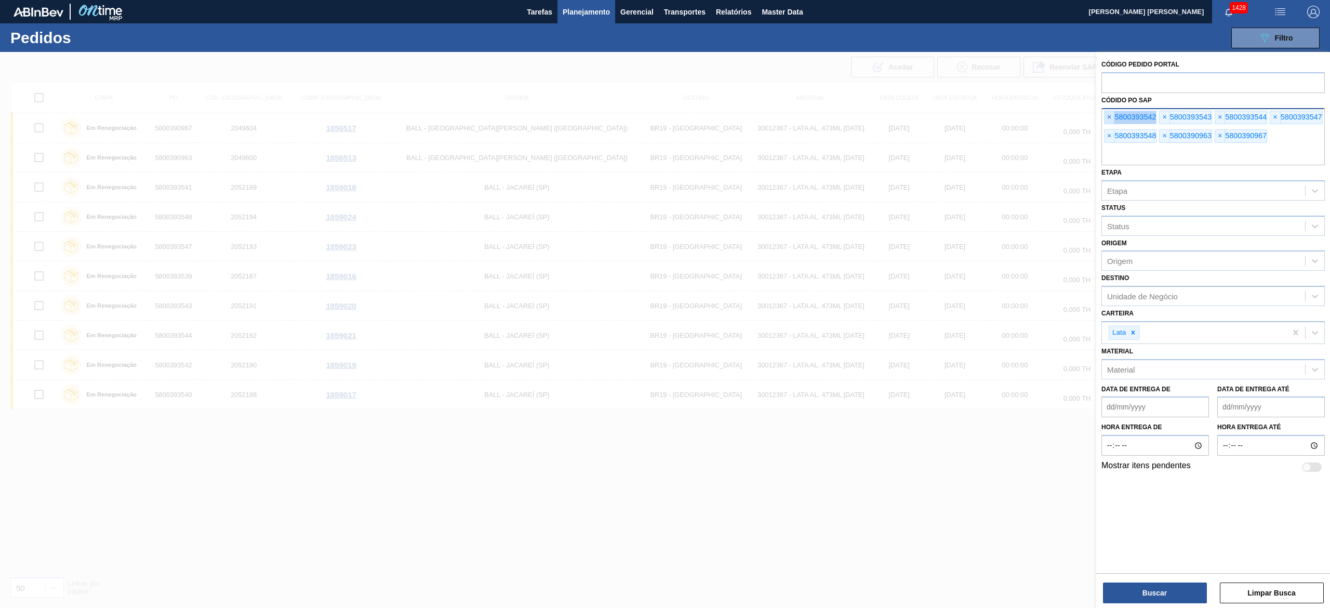
click at [1111, 113] on span "×" at bounding box center [1110, 117] width 10 height 12
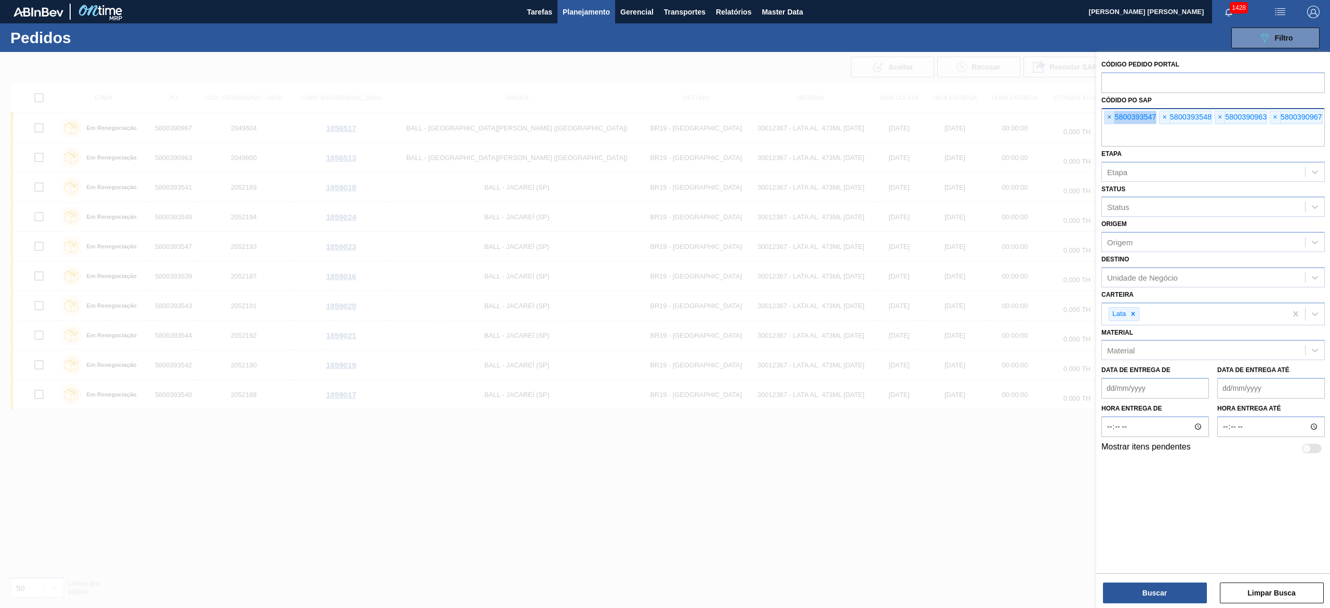
click at [1111, 113] on span "×" at bounding box center [1110, 117] width 10 height 12
click at [1111, 127] on input "text" at bounding box center [1213, 137] width 223 height 20
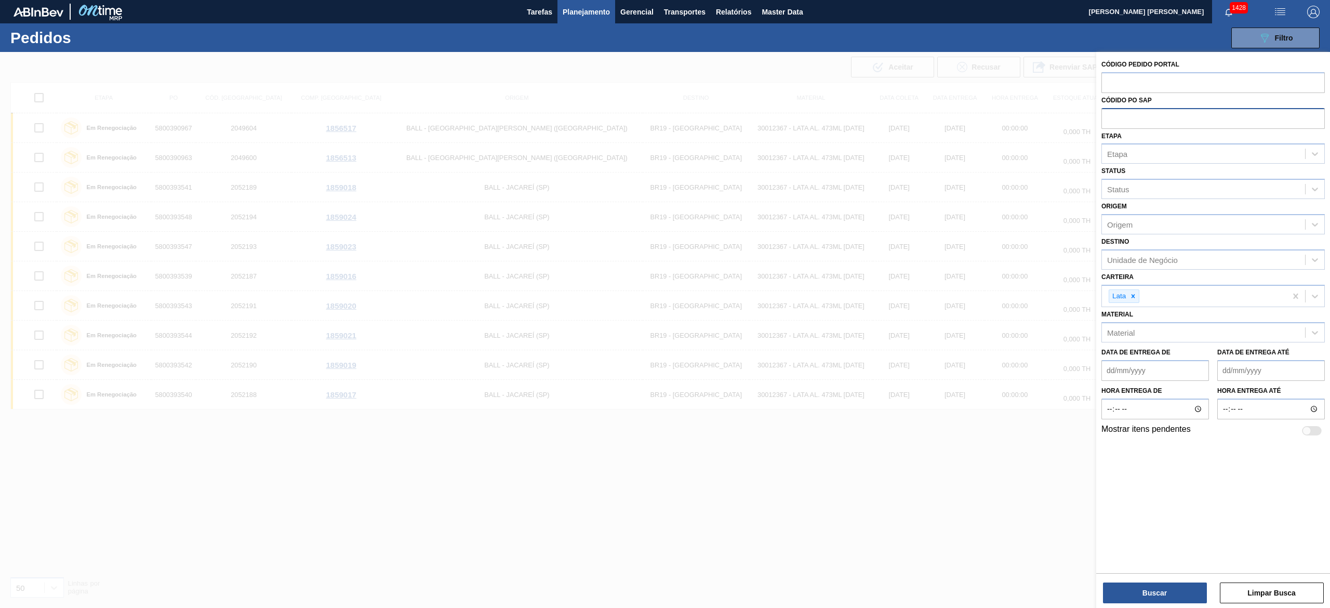
paste input "text"
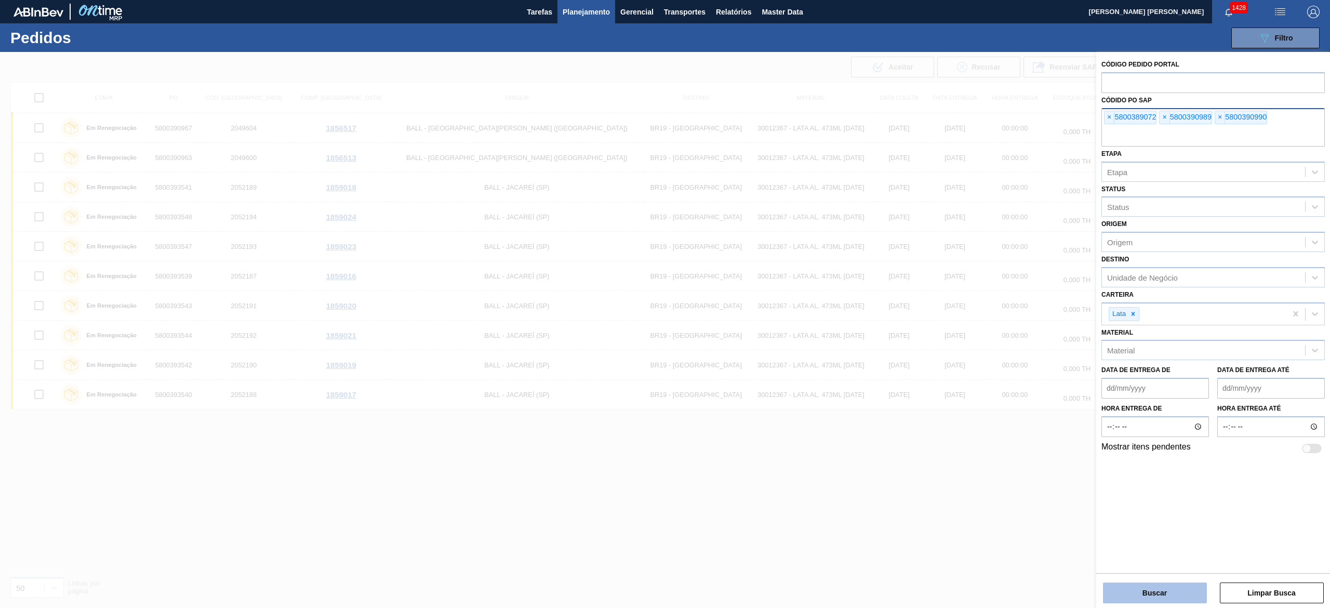
click at [1109, 587] on button "Buscar" at bounding box center [1155, 593] width 104 height 21
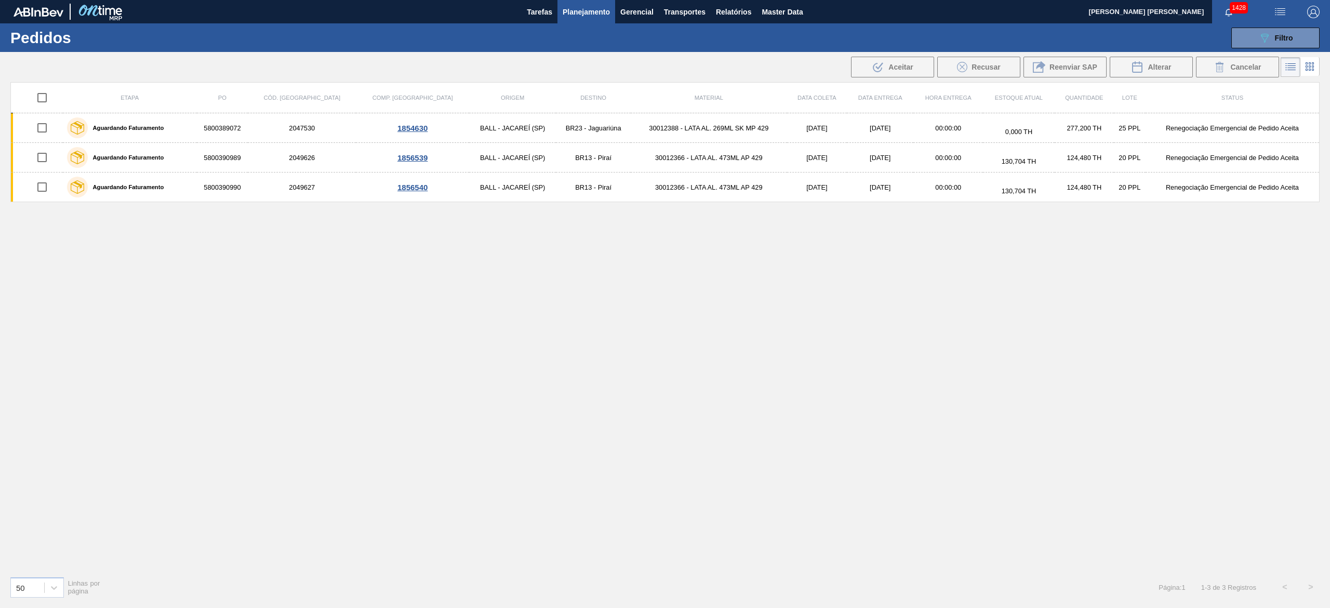
click at [38, 96] on input "checkbox" at bounding box center [42, 98] width 22 height 22
checkbox input "true"
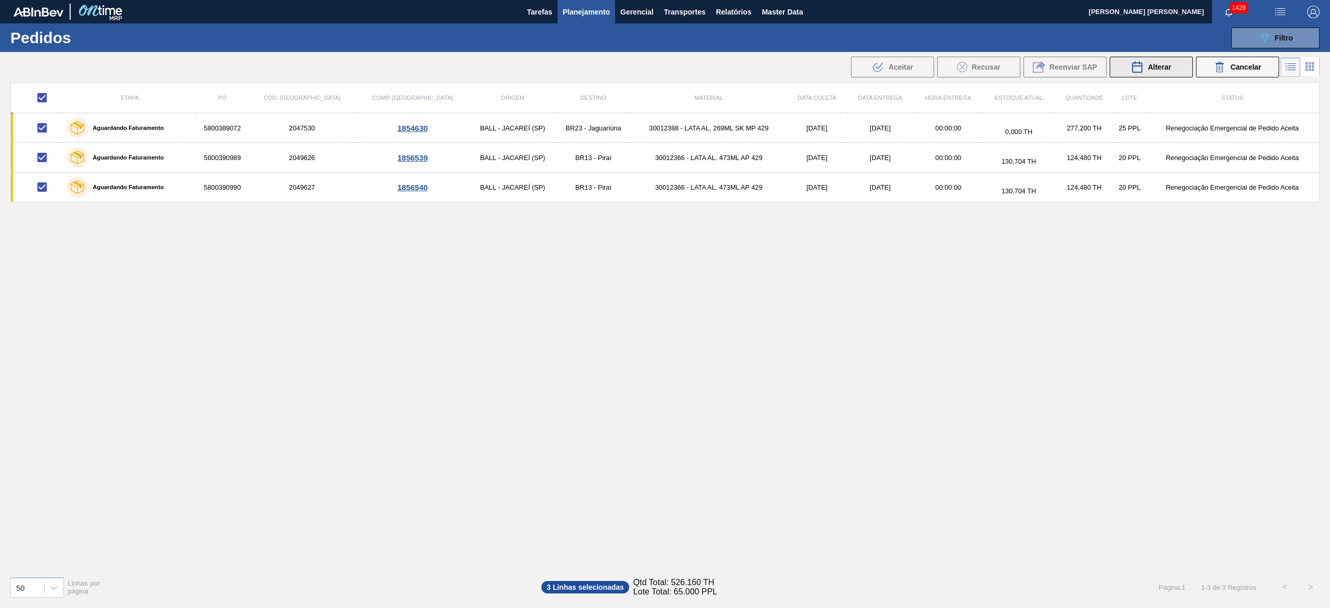
click at [1125, 72] on button "Alterar" at bounding box center [1151, 67] width 83 height 21
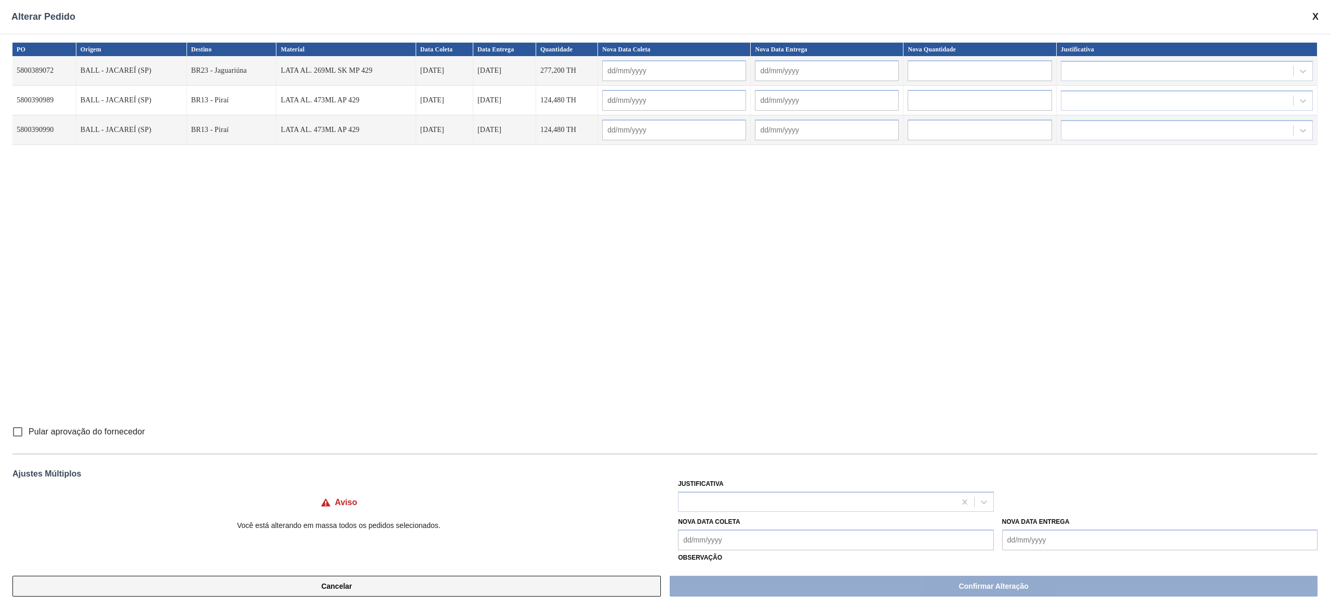
click at [401, 584] on button "Cancelar" at bounding box center [336, 586] width 649 height 21
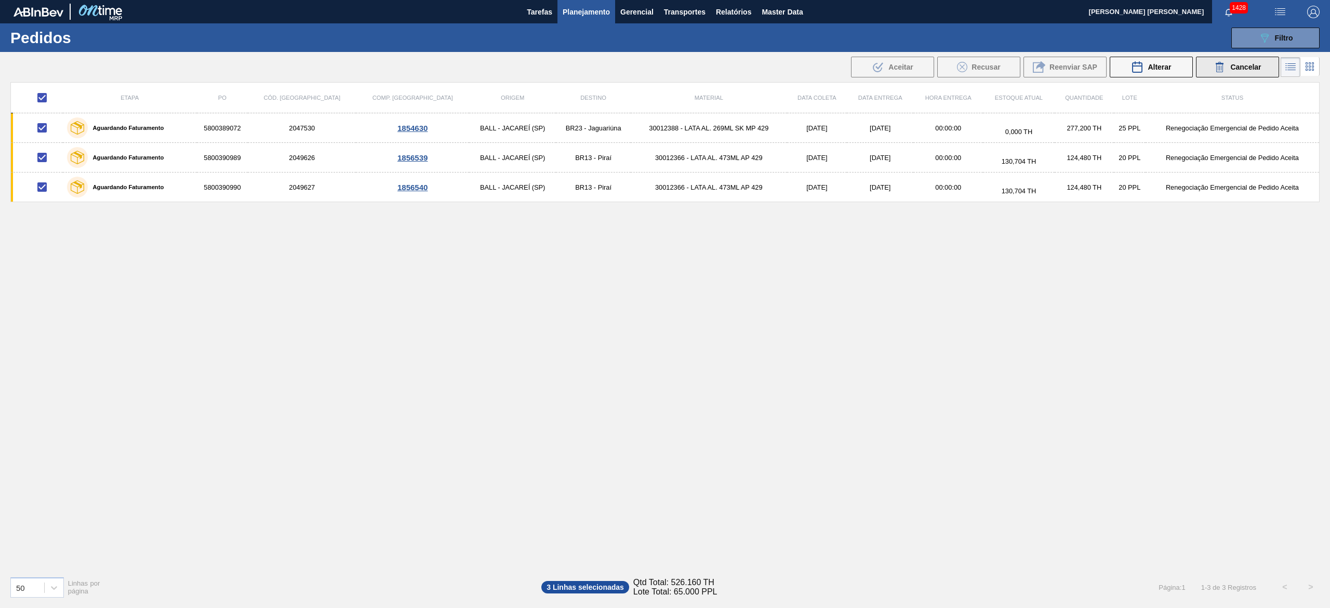
click at [1236, 74] on button "Cancelar" at bounding box center [1237, 67] width 83 height 21
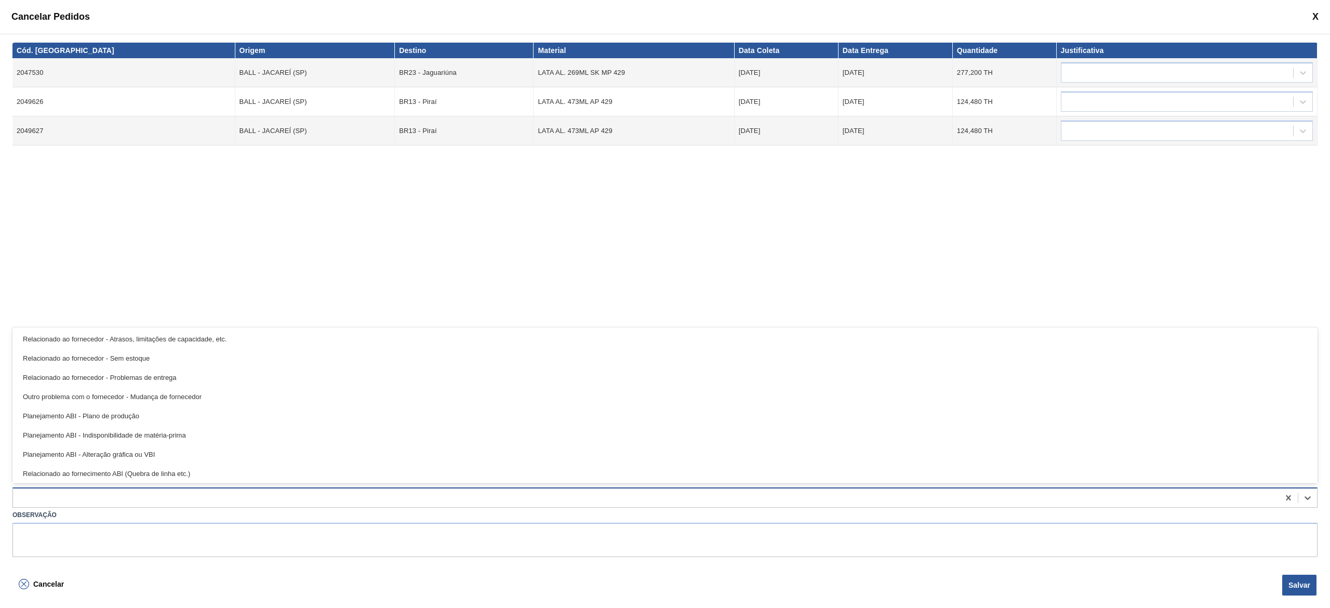
click at [158, 504] on div at bounding box center [646, 498] width 1266 height 15
type input "cam"
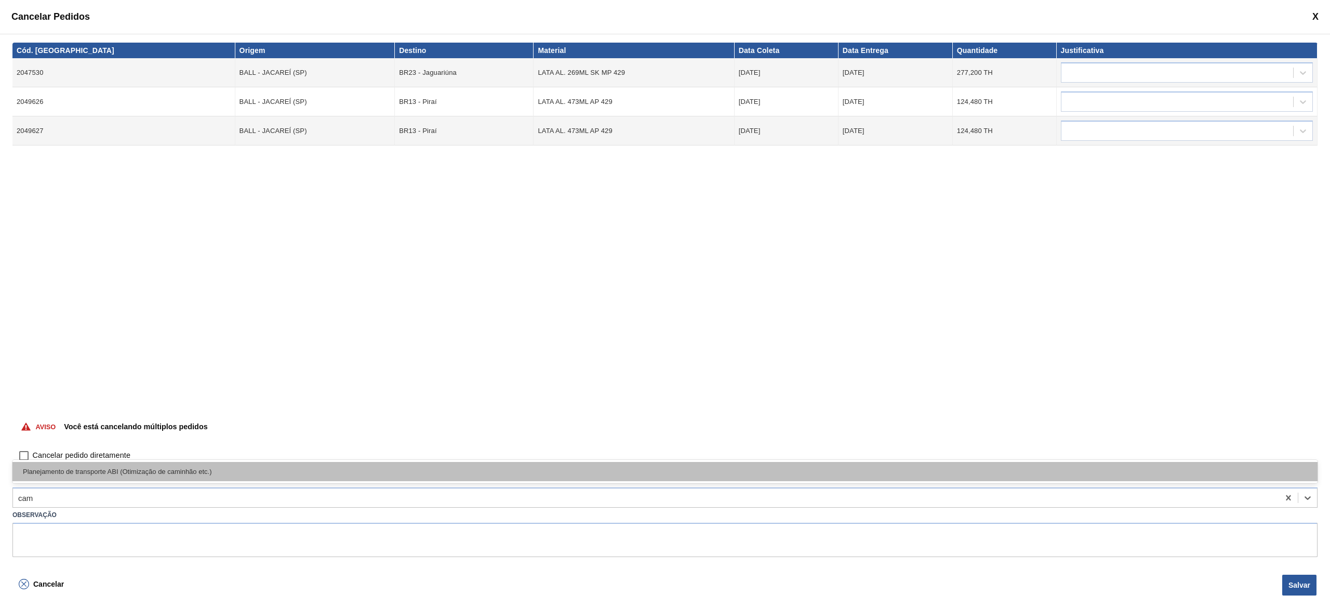
click at [175, 473] on div "Planejamento de transporte ABI (Otimização de caminhão etc.)" at bounding box center [664, 471] width 1305 height 19
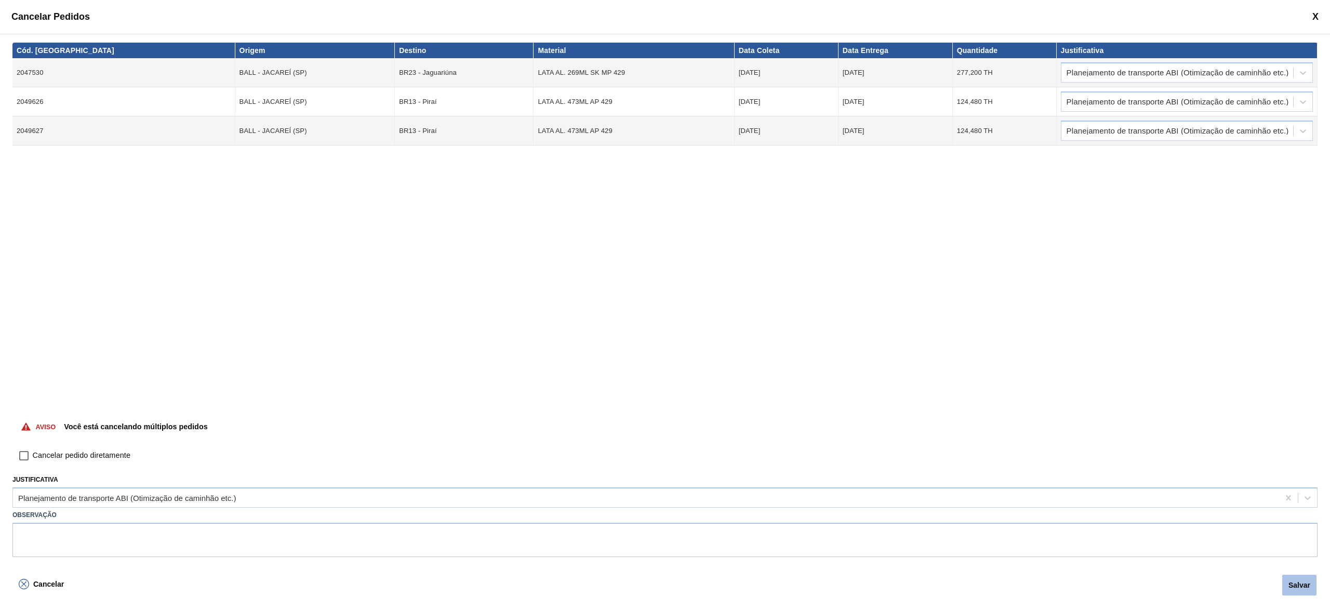
click at [1305, 590] on button "Salvar" at bounding box center [1300, 585] width 34 height 21
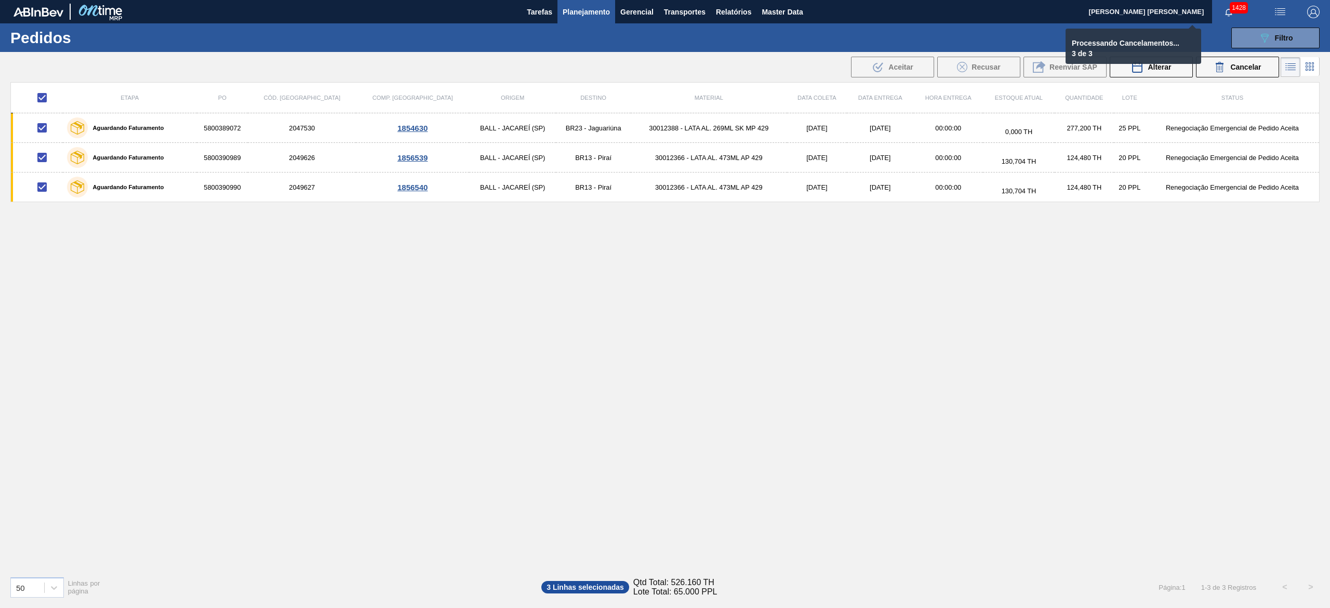
checkbox input "false"
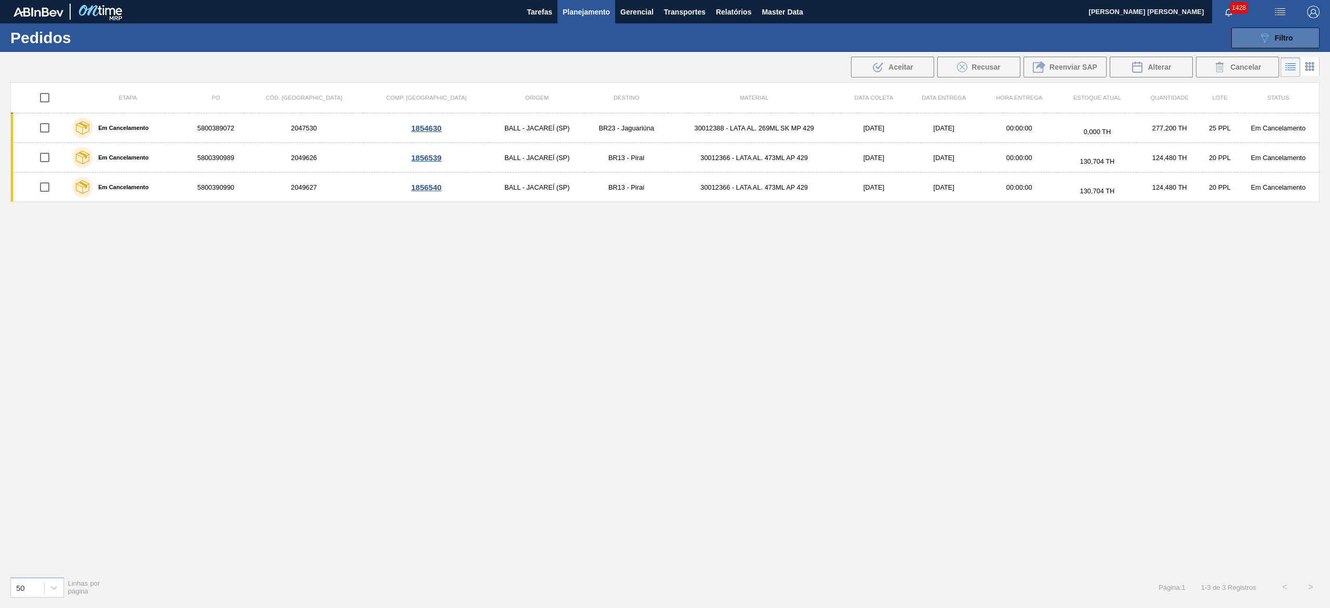
click at [1256, 41] on button "089F7B8B-B2A5-4AFE-B5C0-19BA573D28AC Filtro" at bounding box center [1276, 38] width 88 height 21
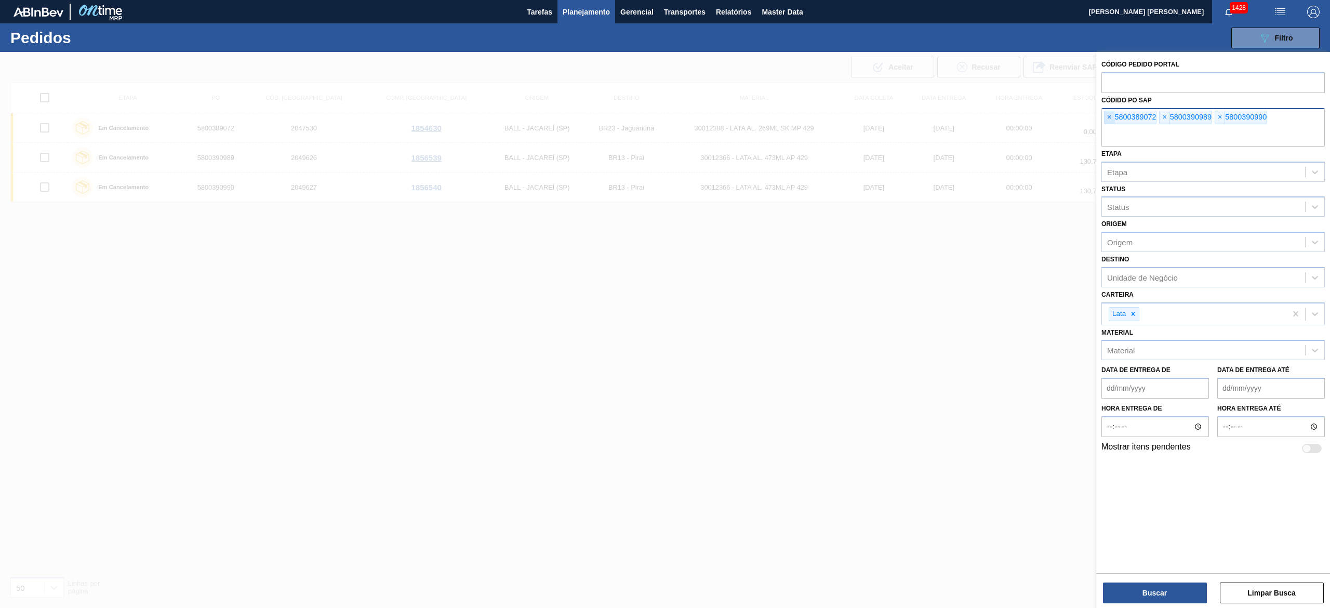
click at [1104, 121] on div "× 5800389072" at bounding box center [1130, 118] width 52 height 14
click at [1108, 121] on span "×" at bounding box center [1110, 117] width 10 height 12
click at [1108, 122] on span "×" at bounding box center [1110, 117] width 10 height 12
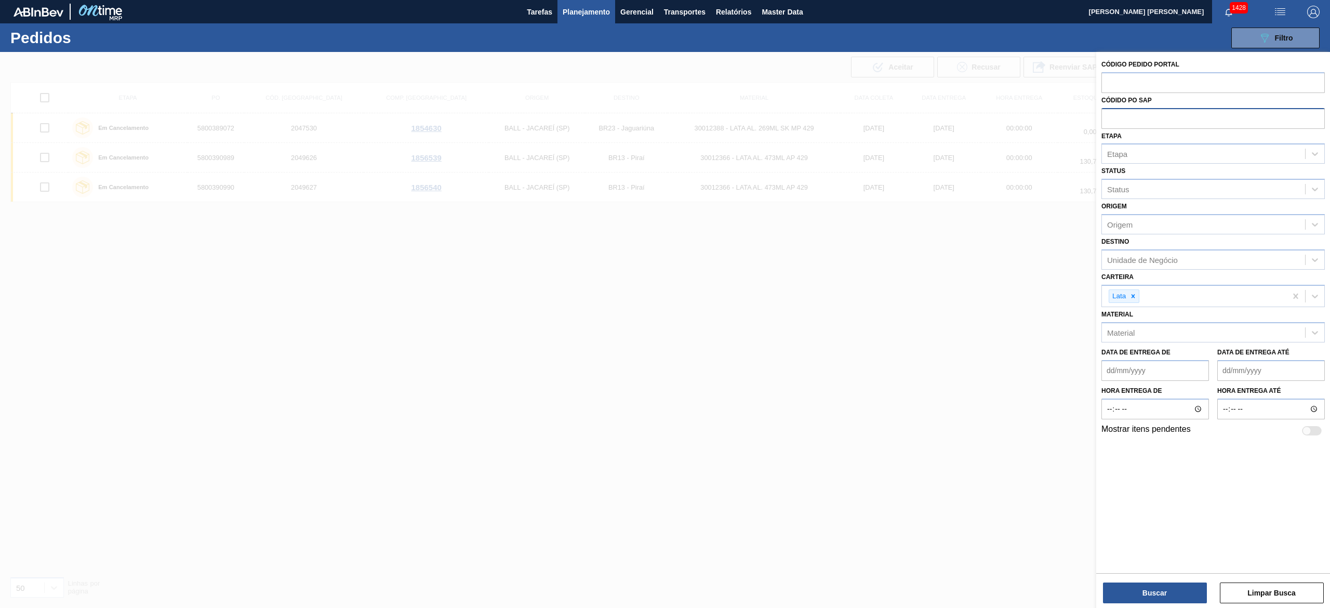
paste input "5800392346"
type input "5800392346"
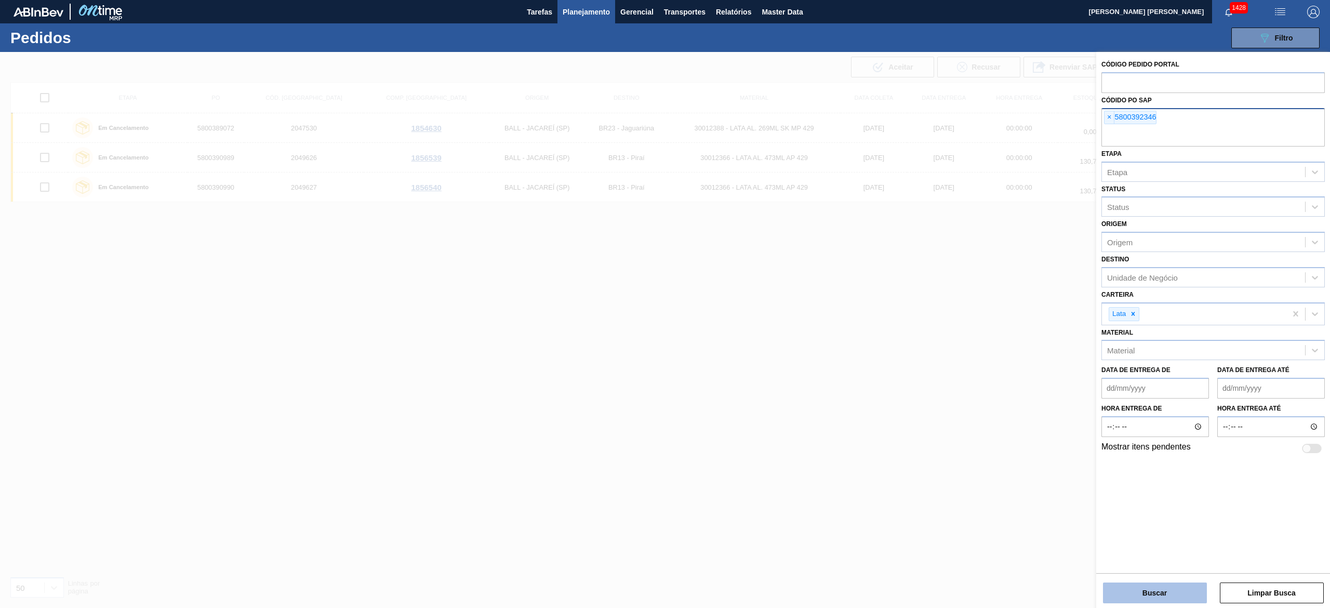
click at [1150, 602] on button "Buscar" at bounding box center [1155, 593] width 104 height 21
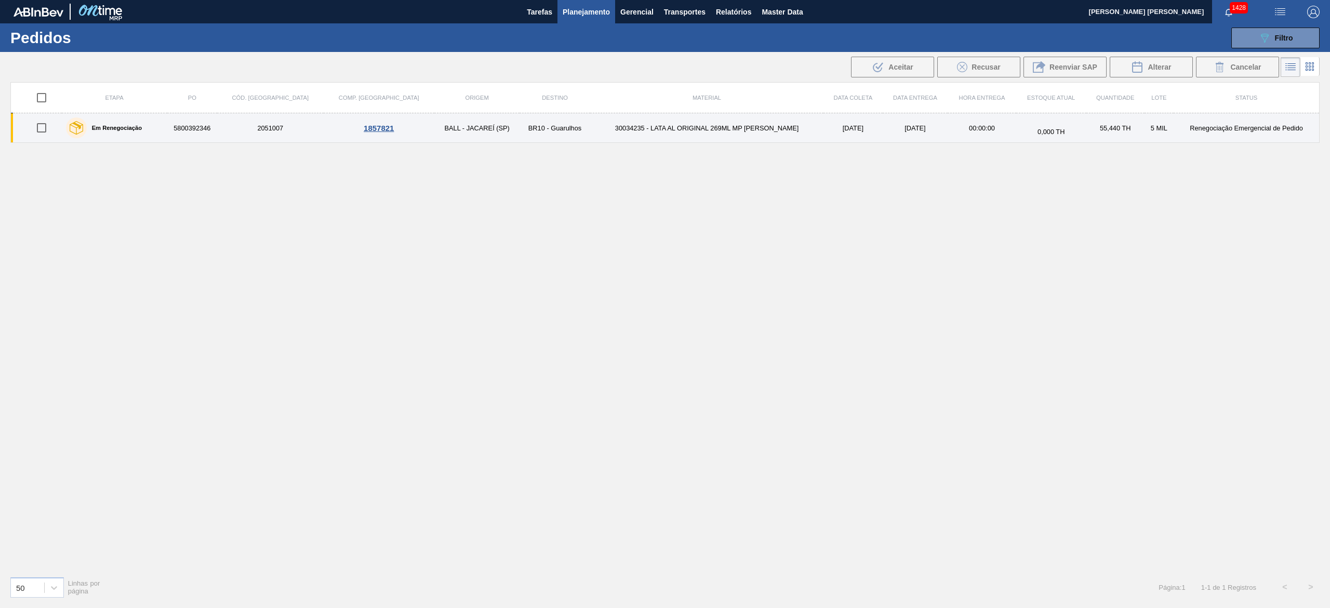
click at [590, 130] on td "30034235 - LATA AL ORIGINAL 269ML MP BRILHO" at bounding box center [706, 128] width 233 height 30
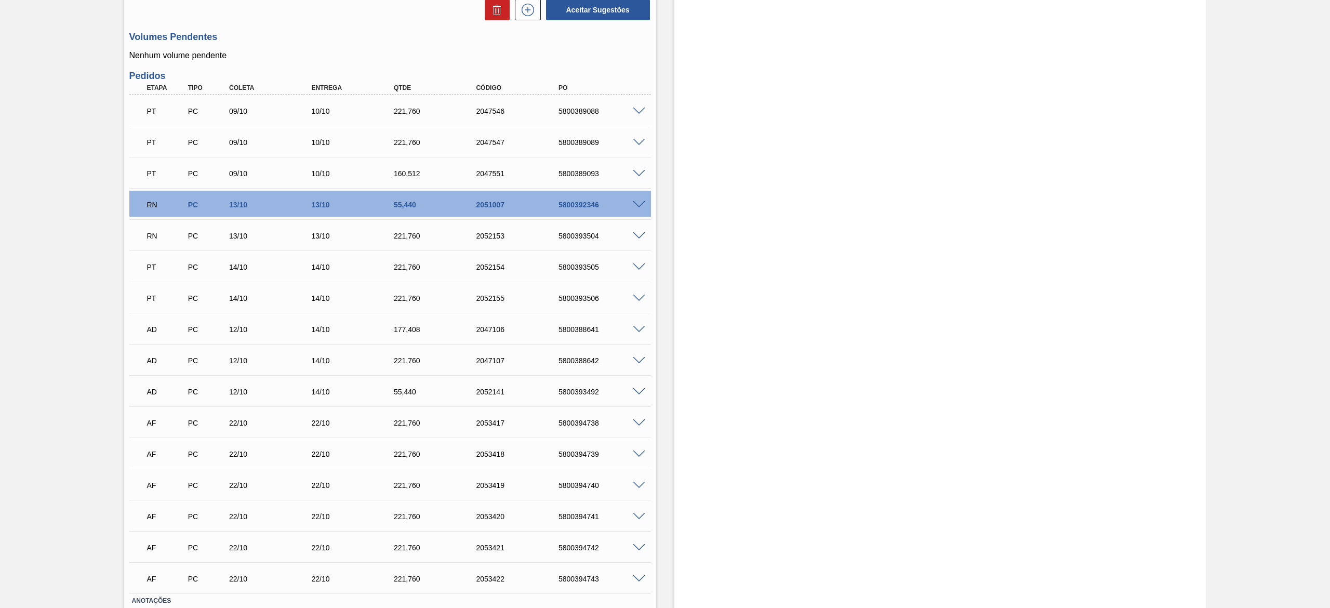
scroll to position [296, 0]
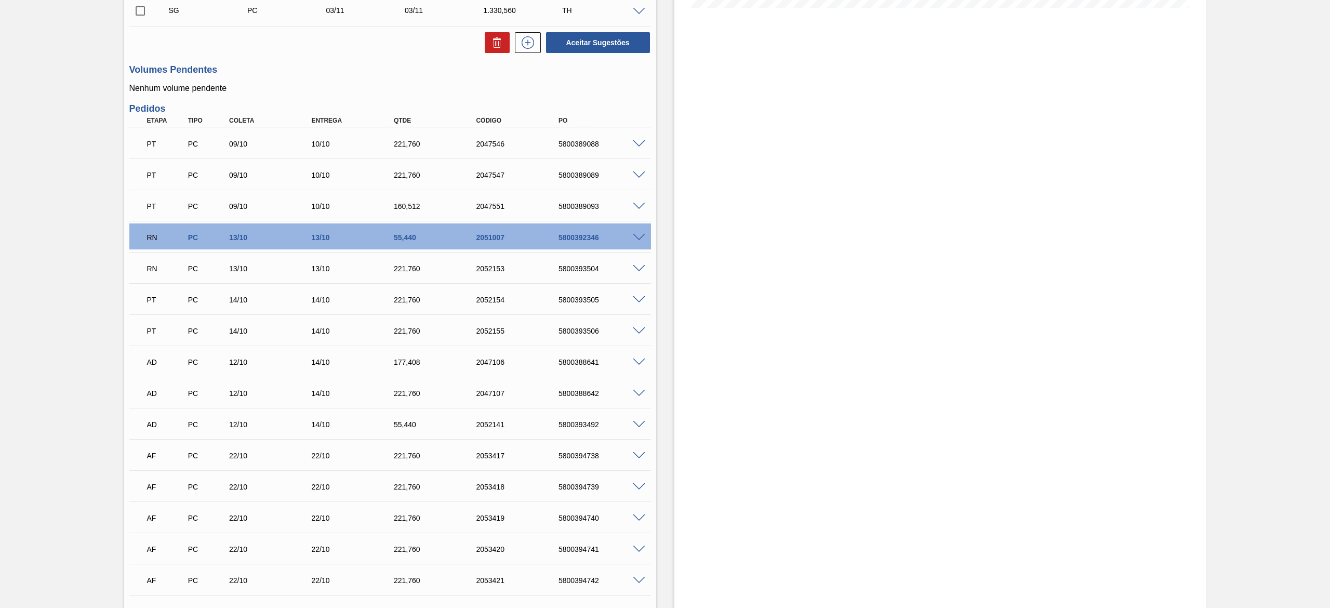
click at [637, 241] on div "5800392346" at bounding box center [603, 237] width 94 height 8
click at [636, 234] on span at bounding box center [639, 238] width 12 height 8
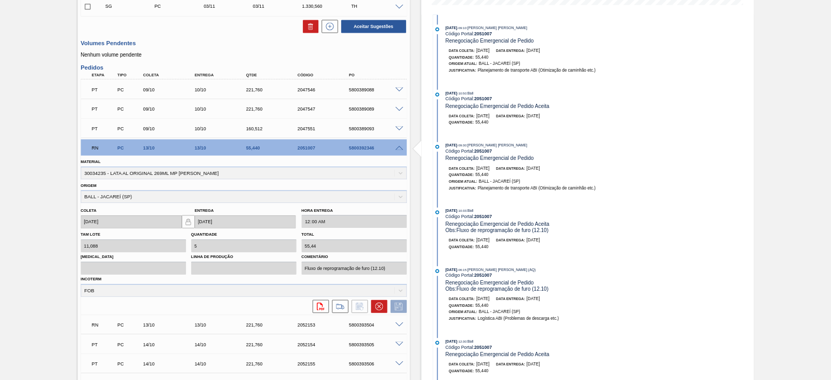
scroll to position [0, 0]
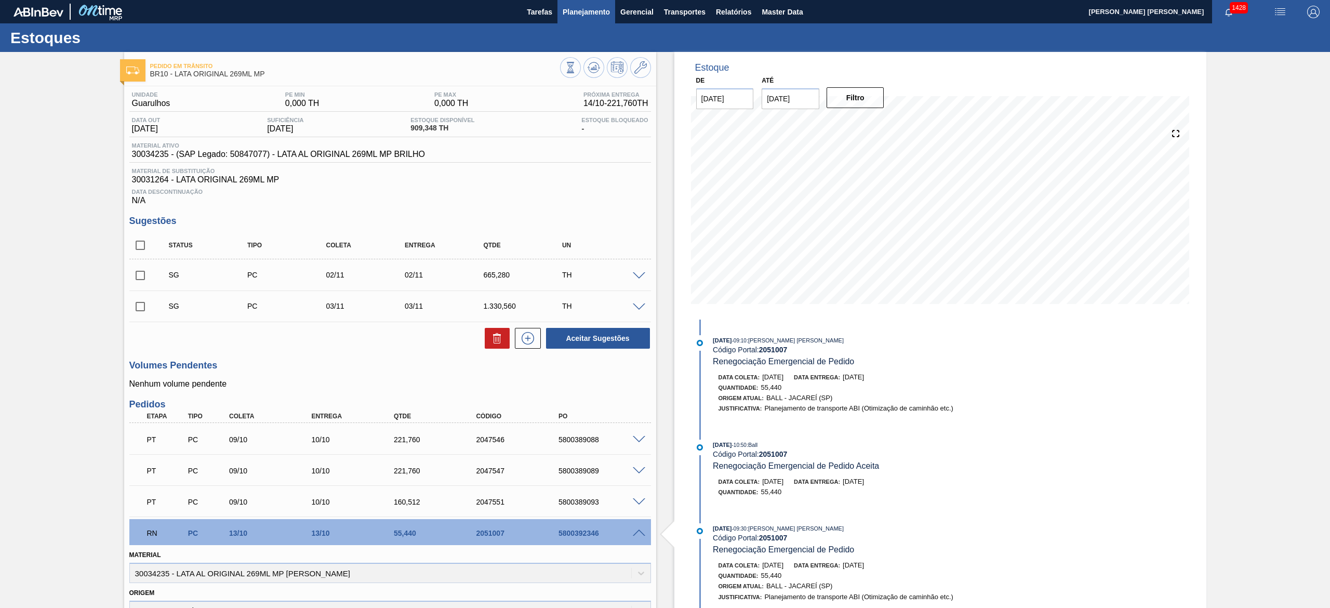
click at [595, 1] on button "Planejamento" at bounding box center [587, 11] width 58 height 23
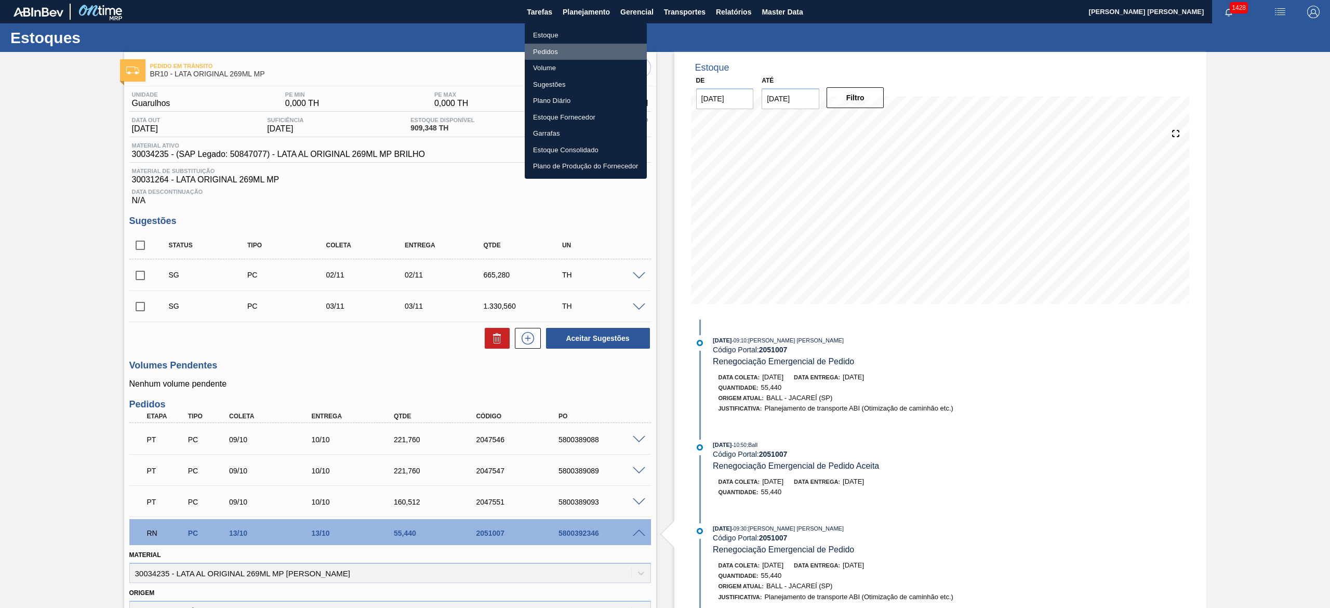
click at [541, 47] on li "Pedidos" at bounding box center [586, 52] width 122 height 17
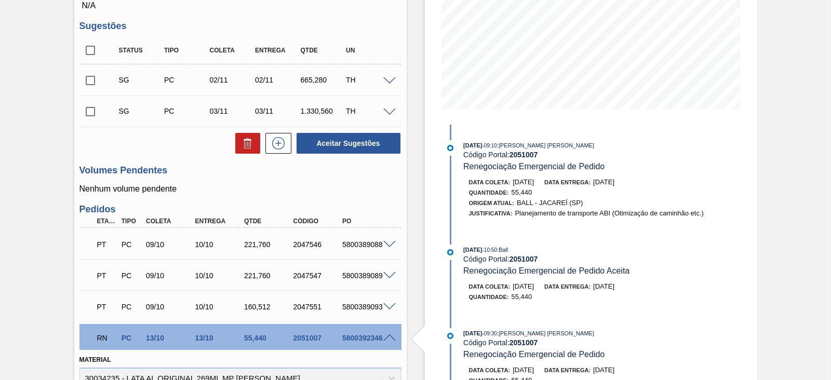
scroll to position [64, 0]
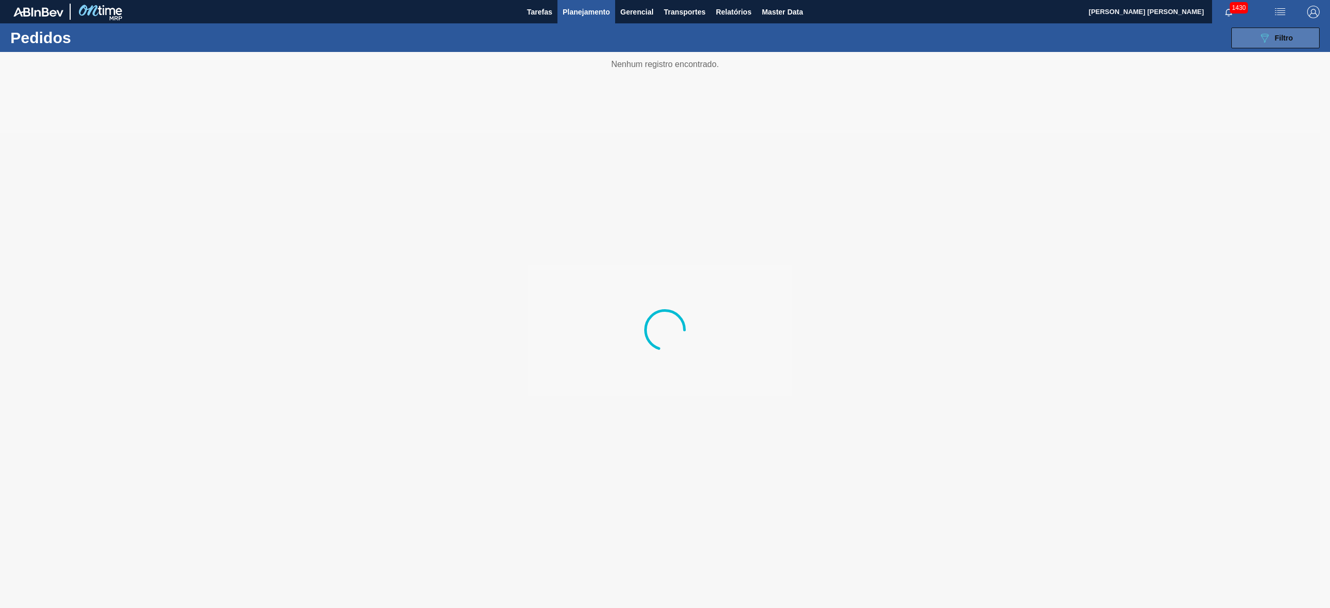
click at [1250, 43] on button "089F7B8B-B2A5-4AFE-B5C0-19BA573D28AC Filtro" at bounding box center [1276, 38] width 88 height 21
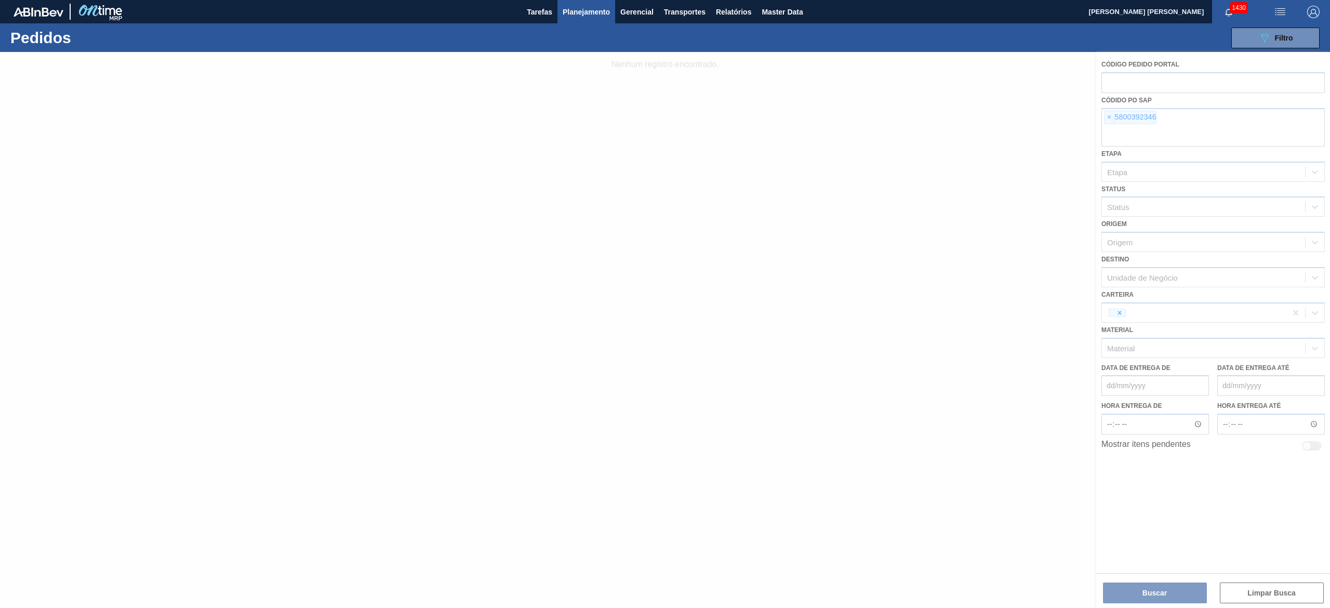
click at [1105, 120] on div at bounding box center [665, 330] width 1330 height 556
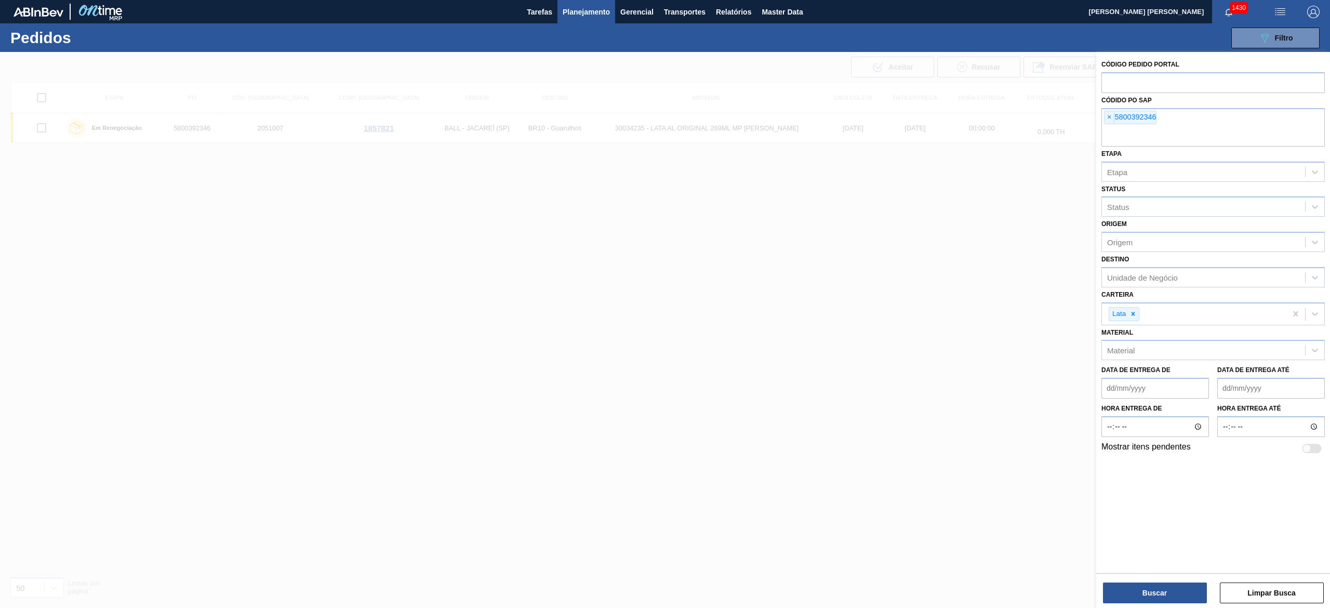
click at [1106, 120] on span "×" at bounding box center [1110, 117] width 10 height 12
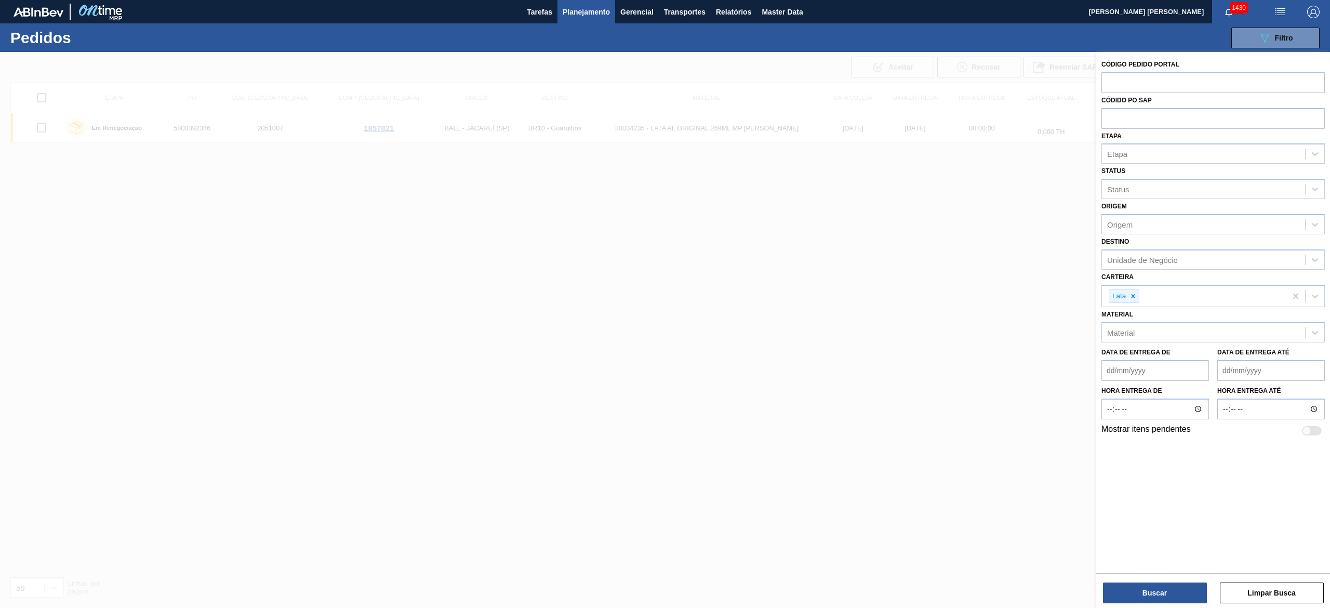
paste input "5800392467"
type input "5800392467"
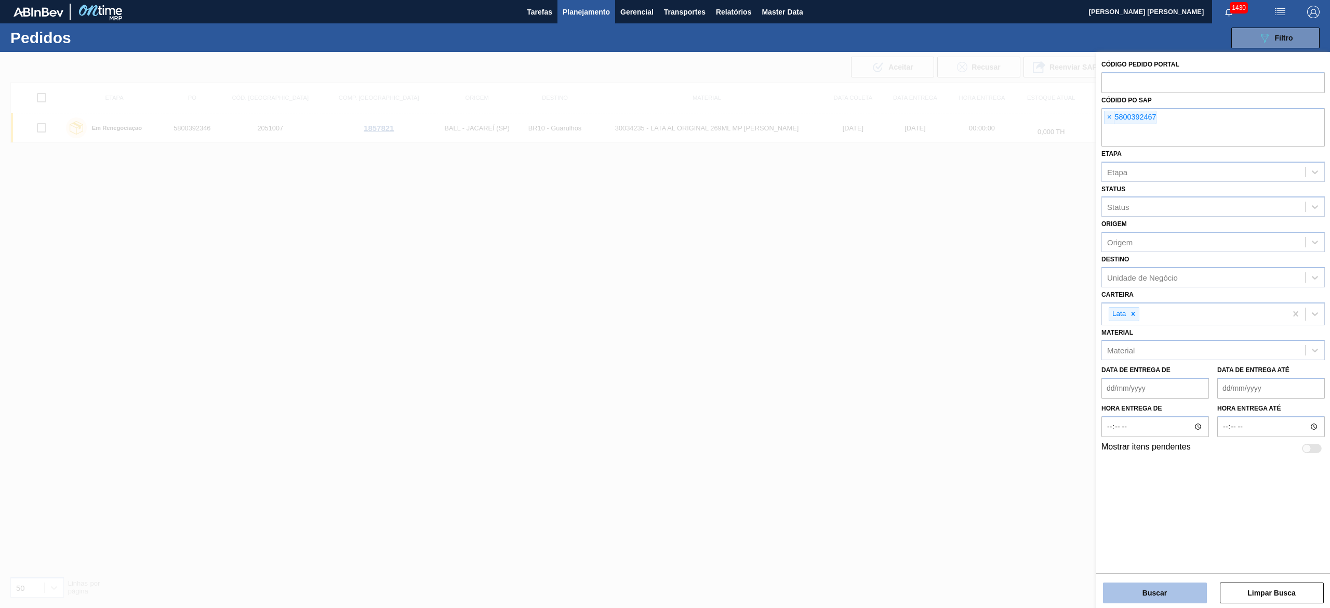
click at [1150, 592] on button "Buscar" at bounding box center [1155, 593] width 104 height 21
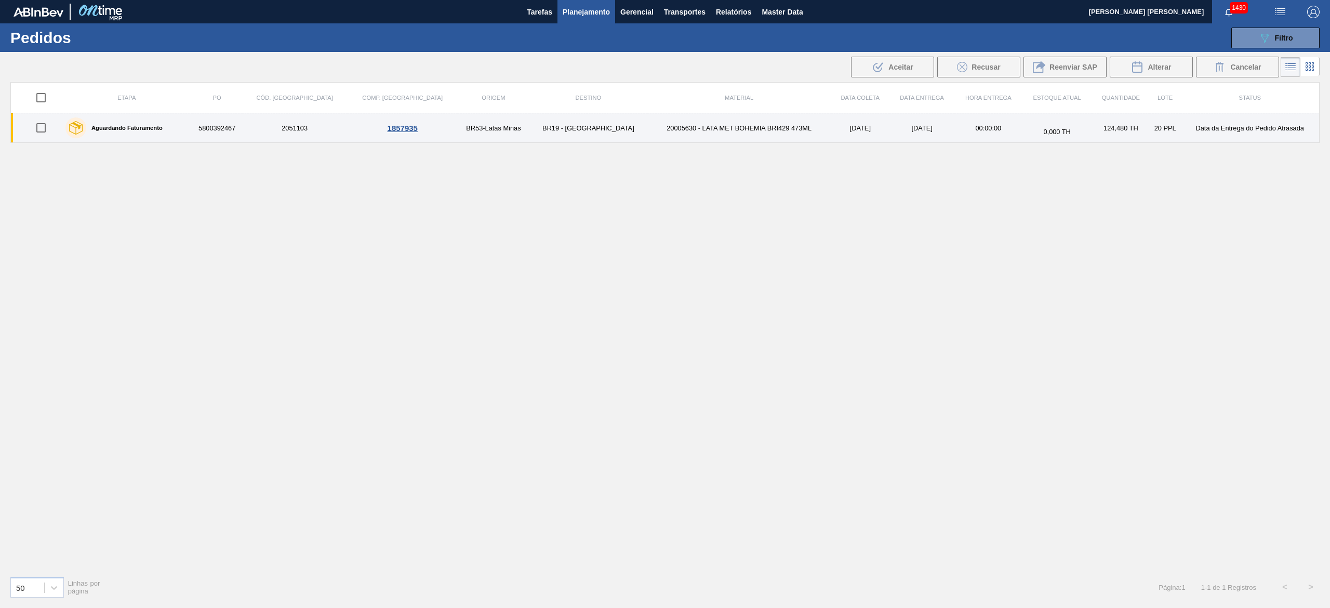
click at [765, 137] on td "20005630 - LATA MET BOHEMIA BRI429 473ML" at bounding box center [740, 128] width 184 height 30
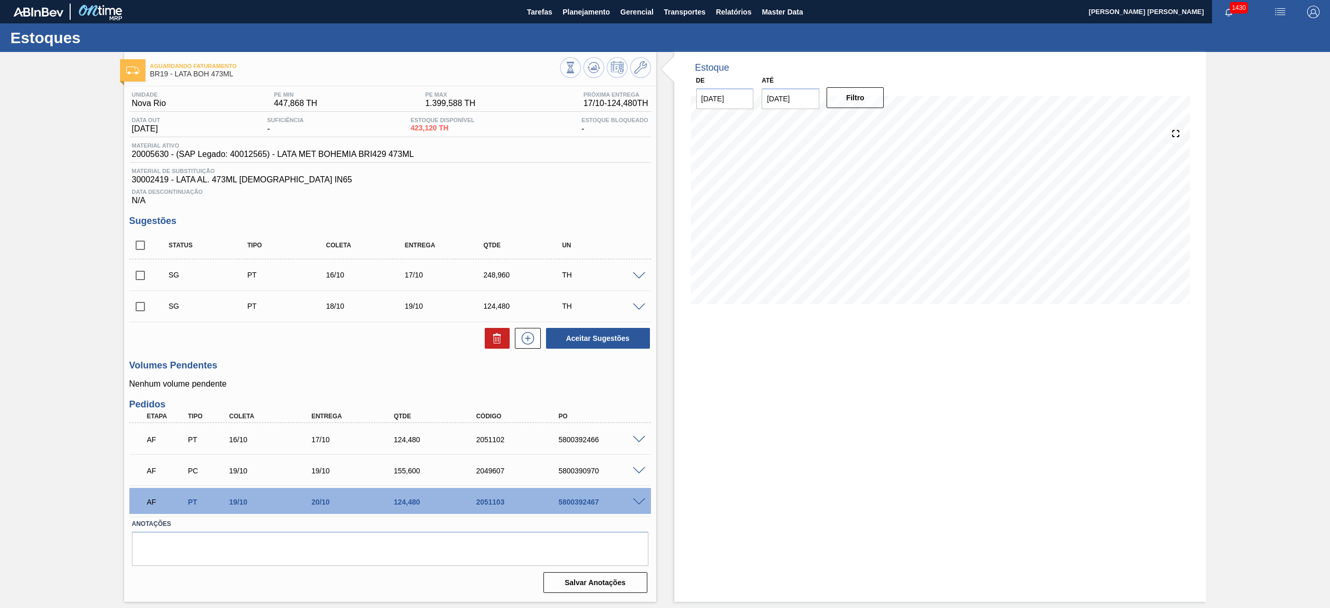
click at [638, 503] on span at bounding box center [639, 502] width 12 height 8
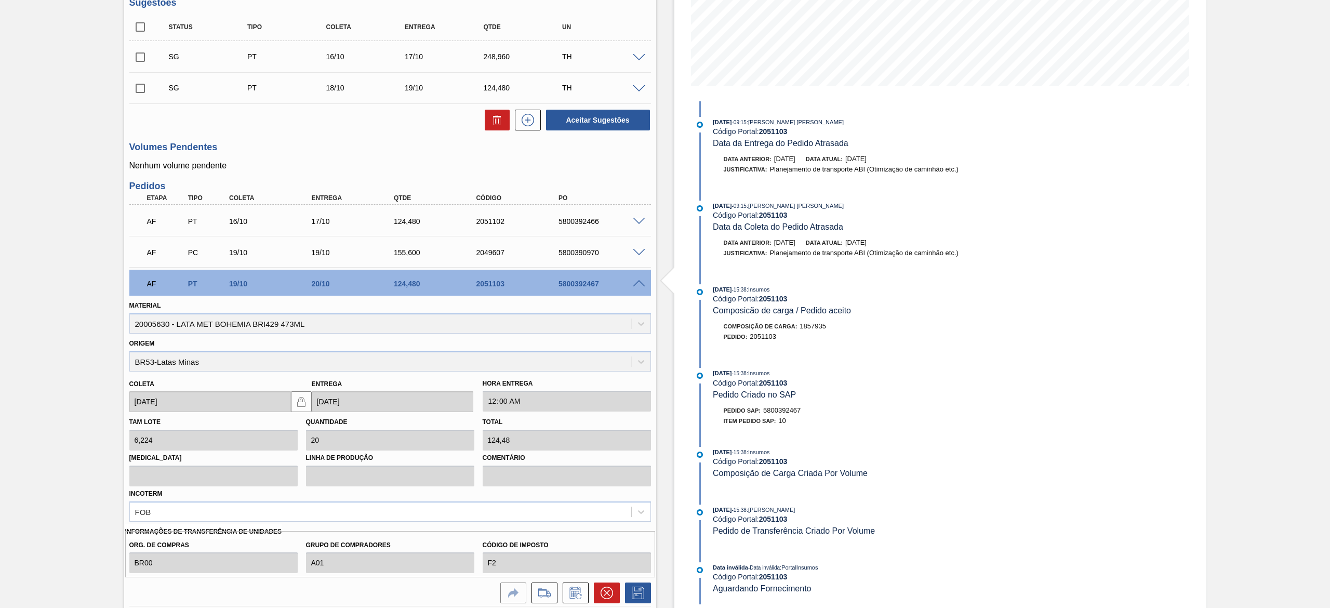
scroll to position [302, 0]
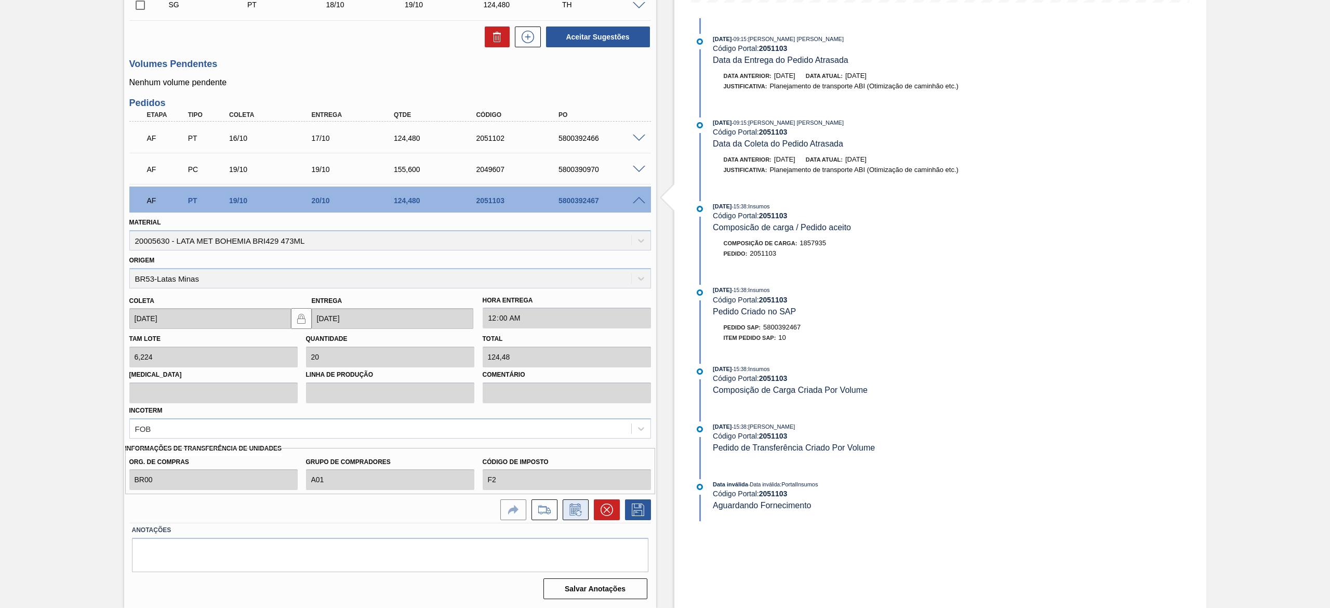
click at [572, 504] on icon at bounding box center [575, 510] width 11 height 12
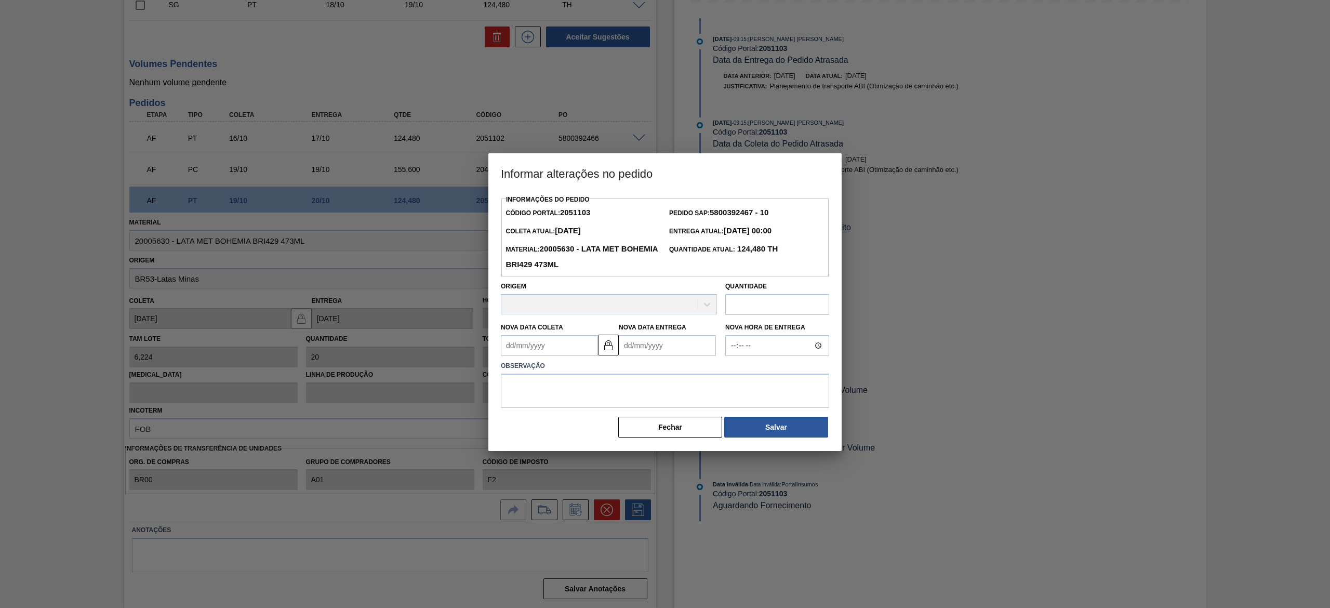
click at [575, 345] on Coleta2051103 "Nova Data Coleta" at bounding box center [549, 345] width 97 height 21
click at [592, 439] on div "17" at bounding box center [597, 438] width 14 height 14
type Coleta2051103 "[DATE]"
type Entrega2051103 "[DATE]"
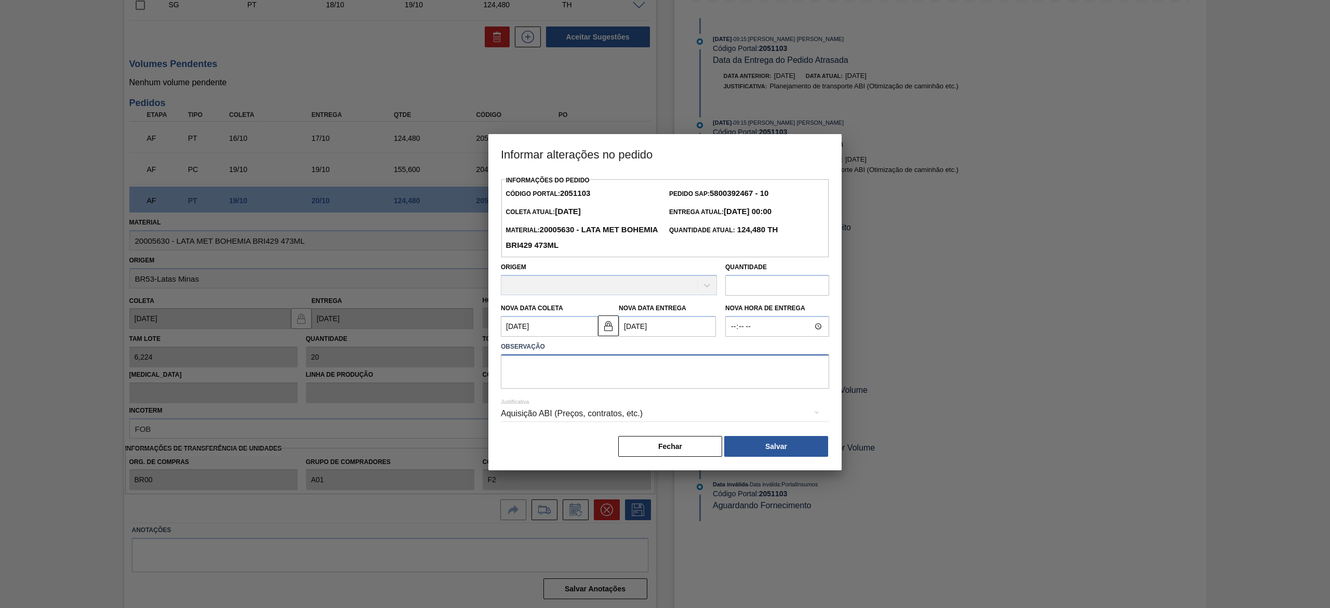
click at [595, 375] on textarea at bounding box center [665, 371] width 328 height 34
type textarea "Erro humano"
click at [771, 445] on button "Salvar" at bounding box center [776, 446] width 104 height 21
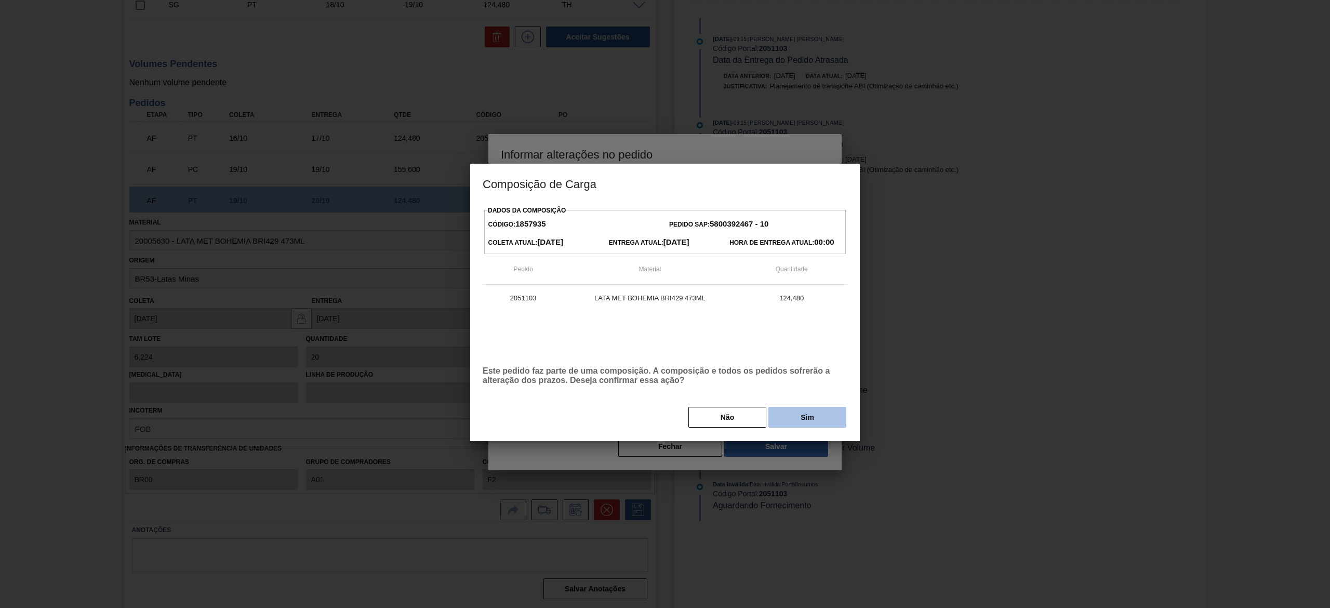
click at [788, 425] on button "Sim" at bounding box center [808, 417] width 78 height 21
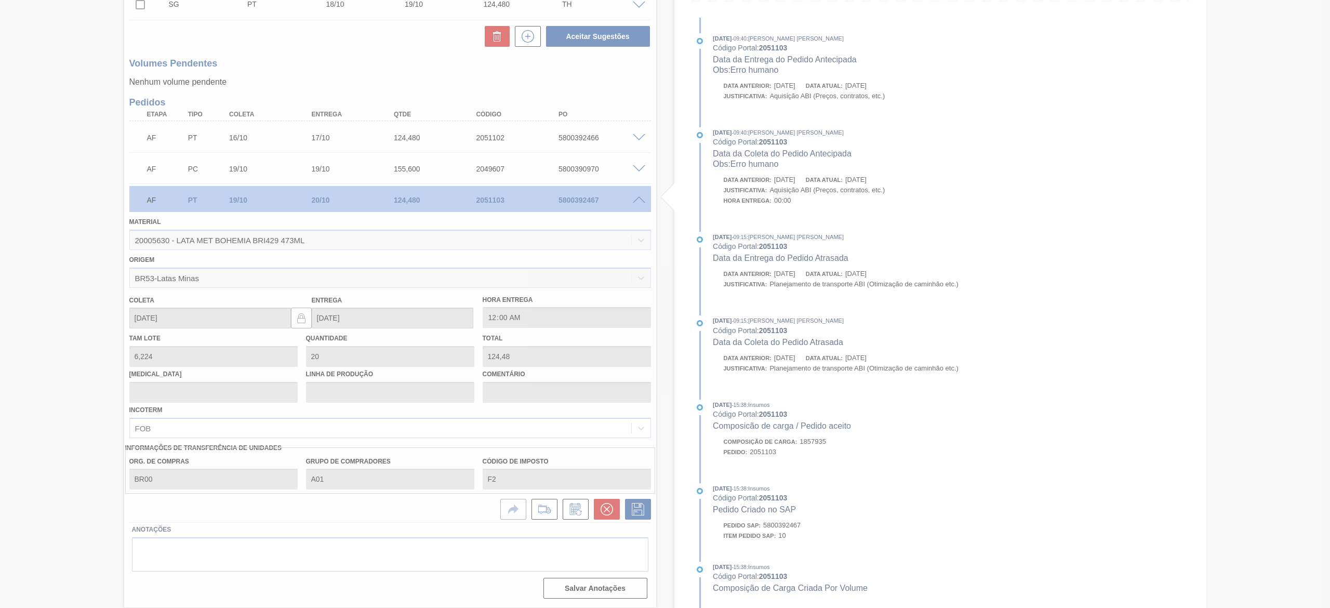
type input "Erro humano"
type input "[DATE]"
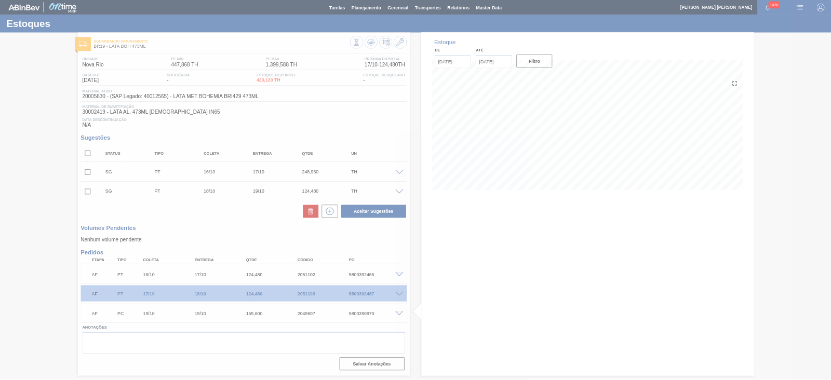
scroll to position [0, 0]
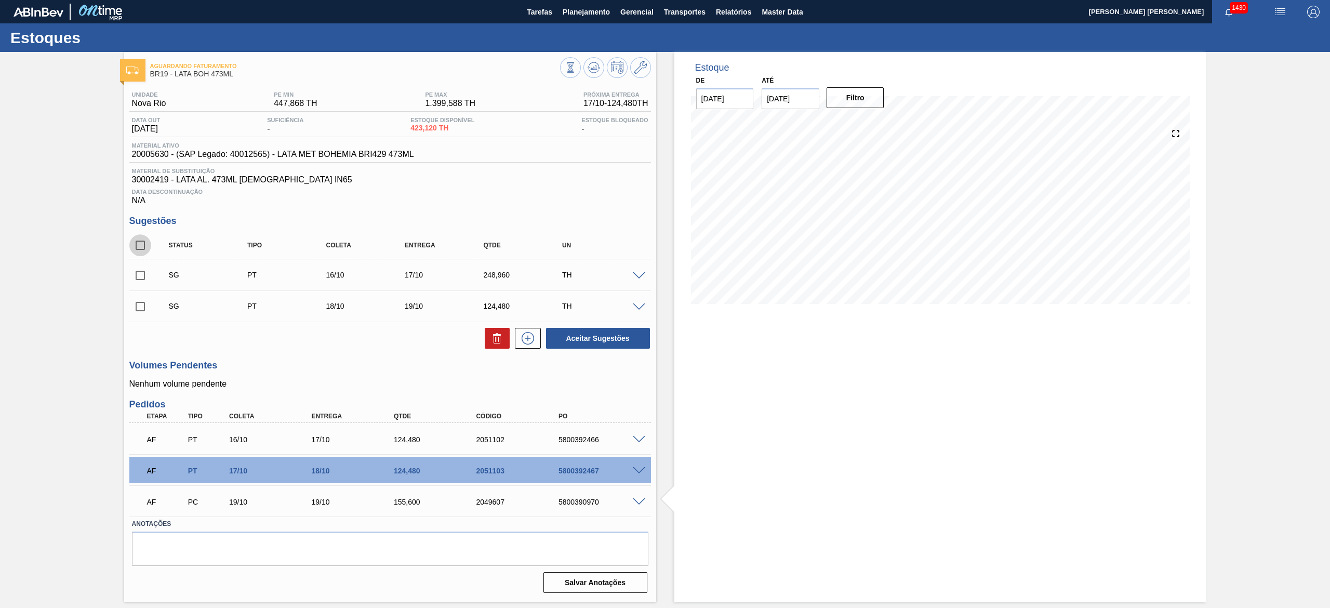
click at [143, 247] on input "checkbox" at bounding box center [140, 245] width 22 height 22
checkbox input "true"
click at [493, 345] on icon at bounding box center [497, 338] width 12 height 12
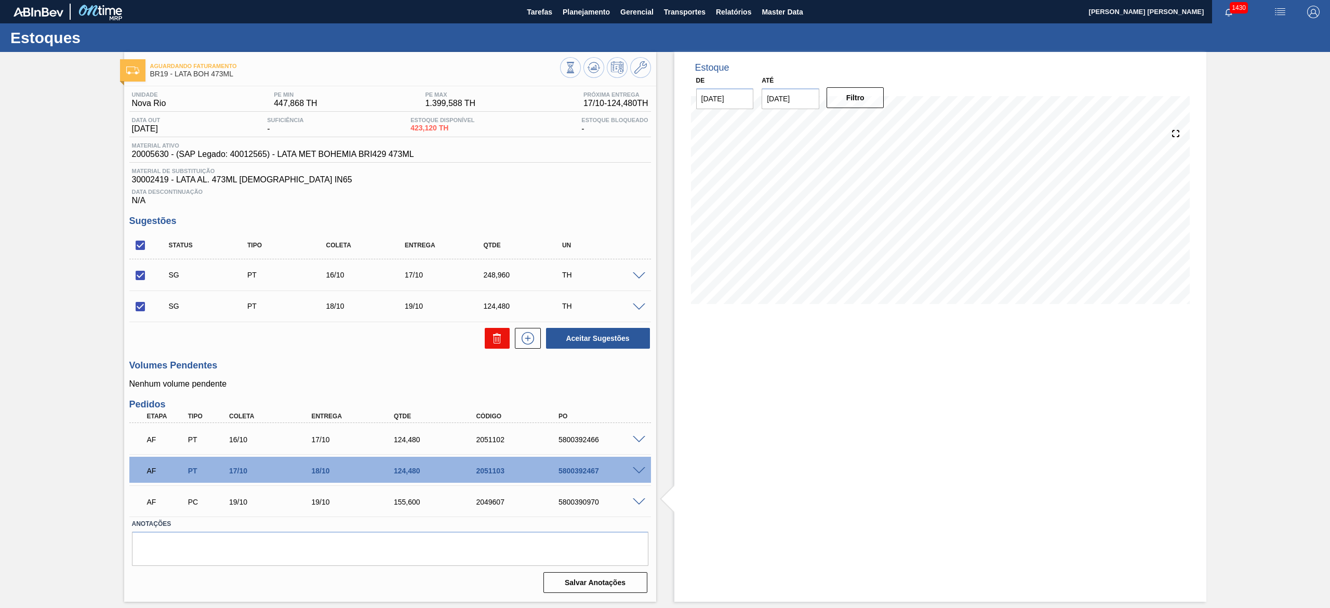
checkbox input "false"
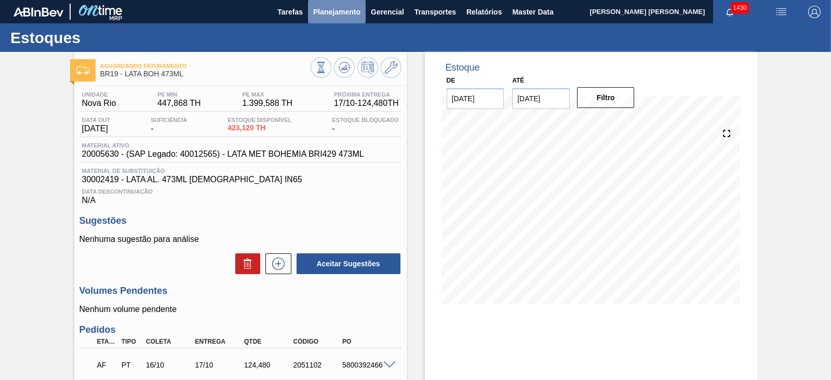
click at [334, 8] on span "Planejamento" at bounding box center [336, 12] width 47 height 12
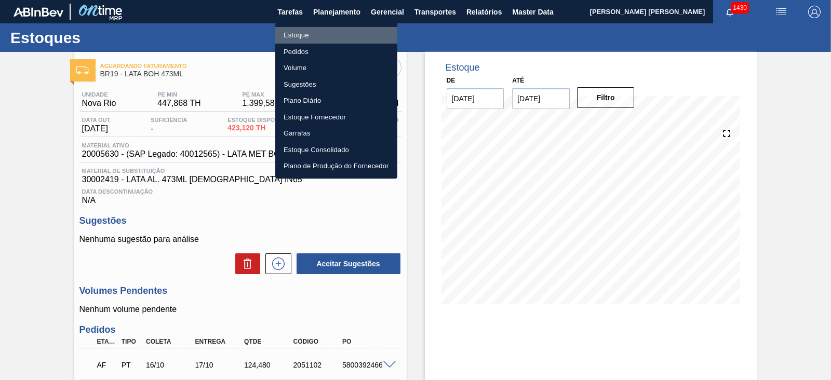
click at [305, 32] on li "Estoque" at bounding box center [336, 35] width 122 height 17
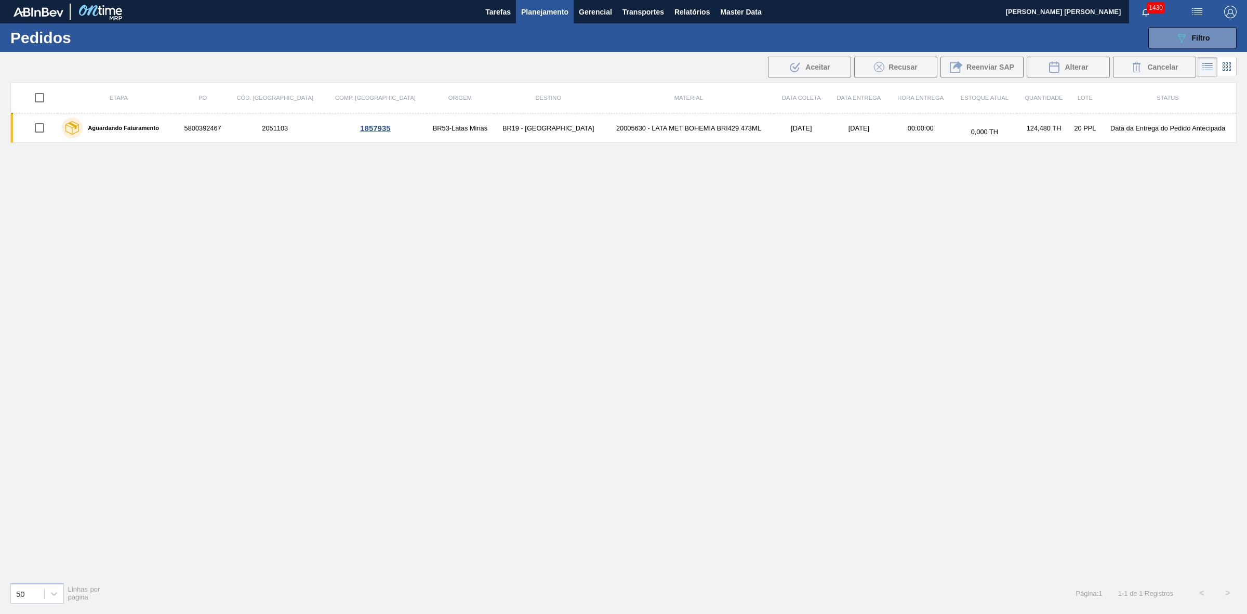
click at [534, 10] on span "Planejamento" at bounding box center [544, 12] width 47 height 12
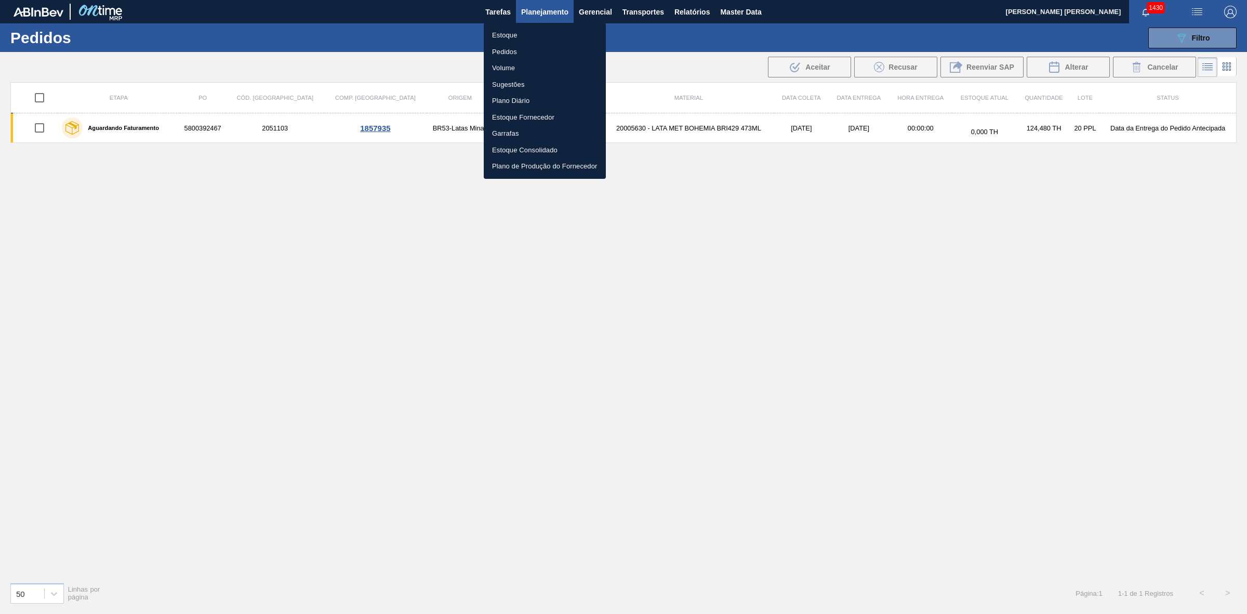
click at [513, 36] on li "Estoque" at bounding box center [545, 35] width 122 height 17
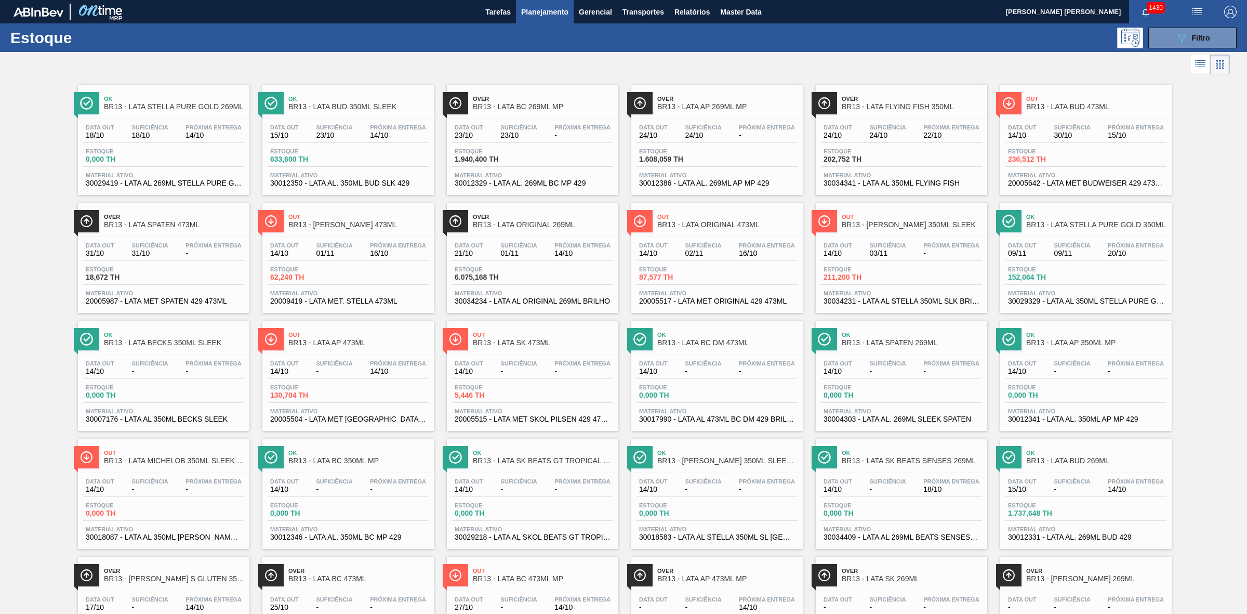
click at [379, 113] on div "Ok BR13 - LATA BUD 350ML SLEEK" at bounding box center [358, 102] width 140 height 23
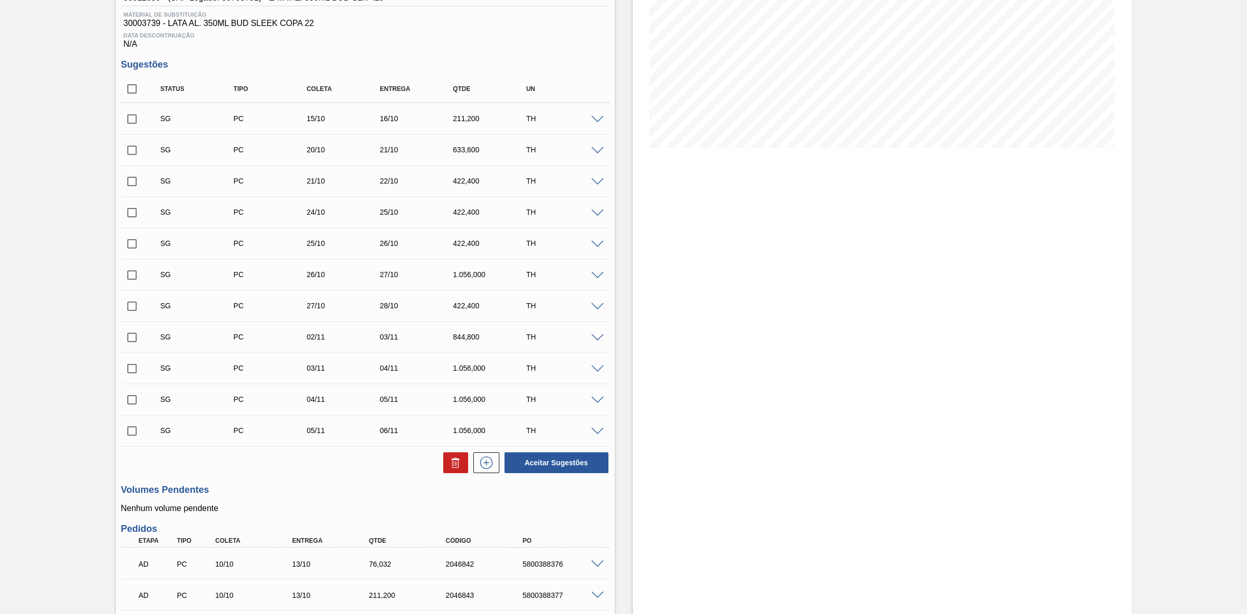
scroll to position [107, 0]
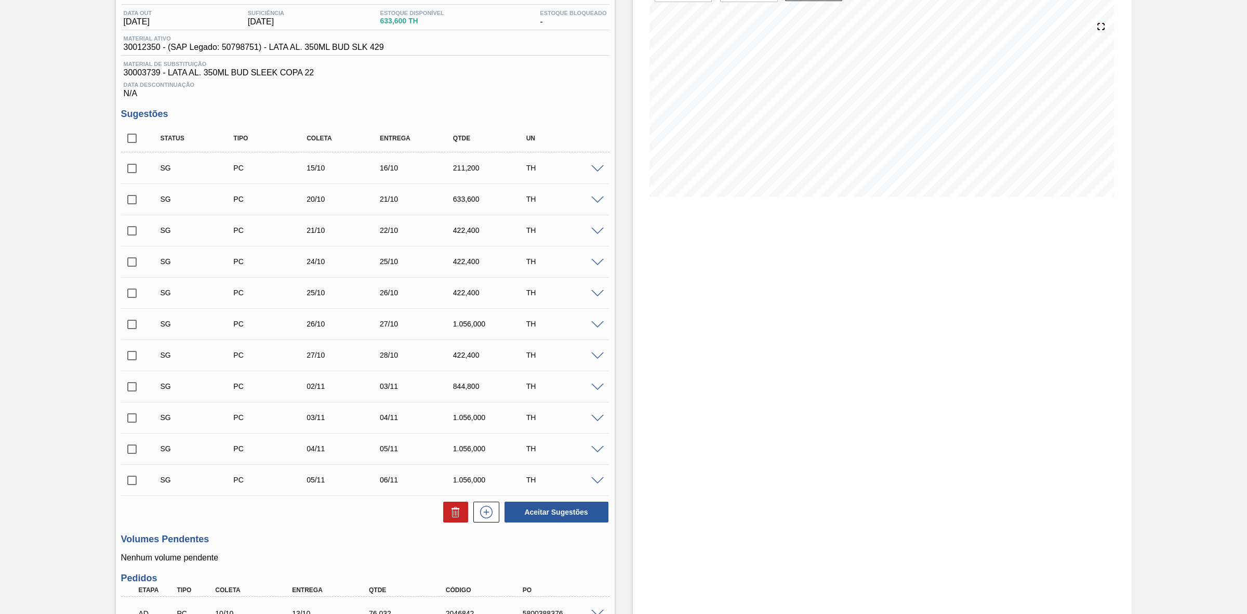
click at [136, 207] on input "checkbox" at bounding box center [132, 200] width 22 height 22
checkbox input "true"
click at [134, 232] on input "checkbox" at bounding box center [132, 231] width 22 height 22
checkbox input "true"
click at [140, 326] on input "checkbox" at bounding box center [132, 324] width 22 height 22
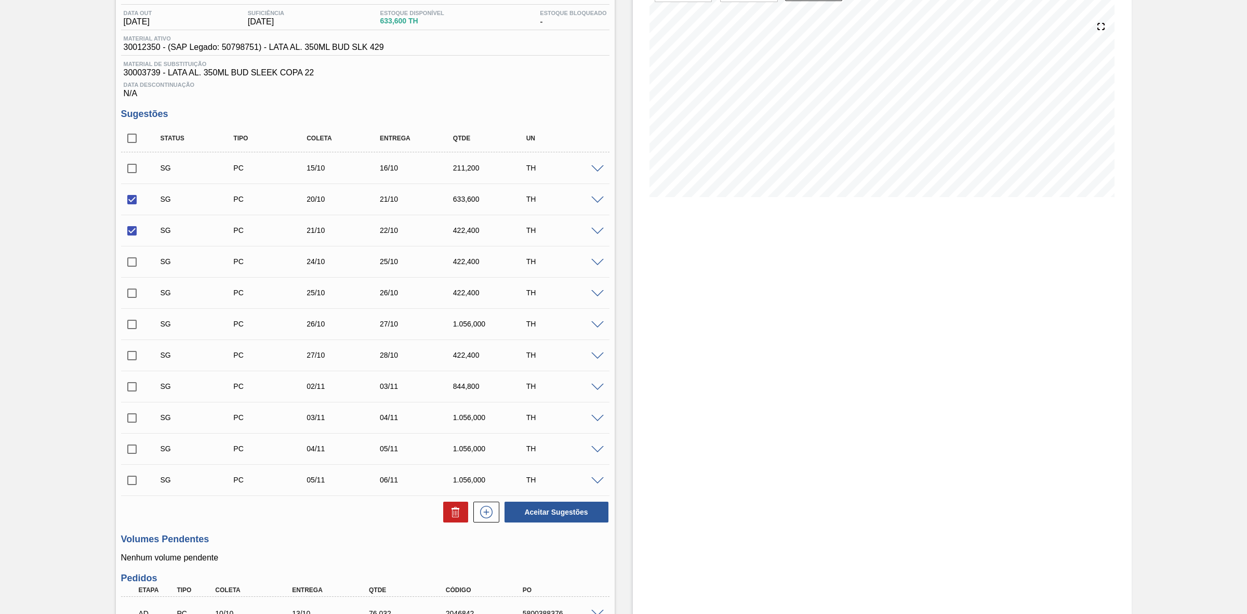
checkbox input "true"
click at [131, 300] on input "checkbox" at bounding box center [132, 293] width 22 height 22
checkbox input "true"
click at [130, 365] on input "checkbox" at bounding box center [132, 356] width 22 height 22
checkbox input "true"
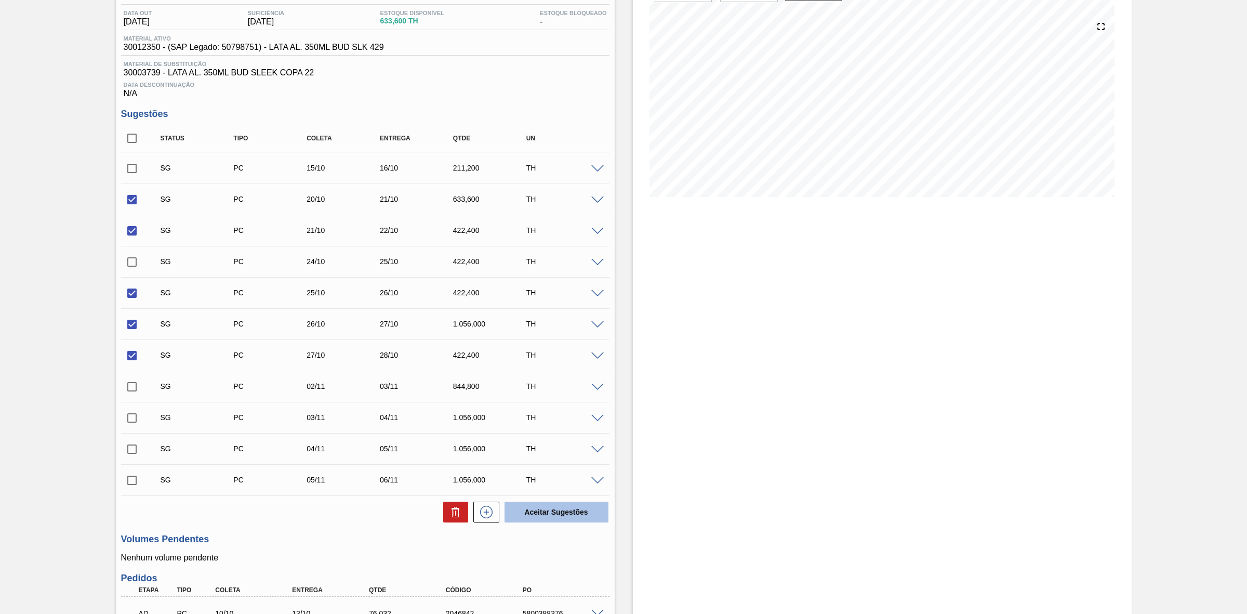
click at [542, 518] on button "Aceitar Sugestões" at bounding box center [557, 511] width 104 height 21
checkbox input "false"
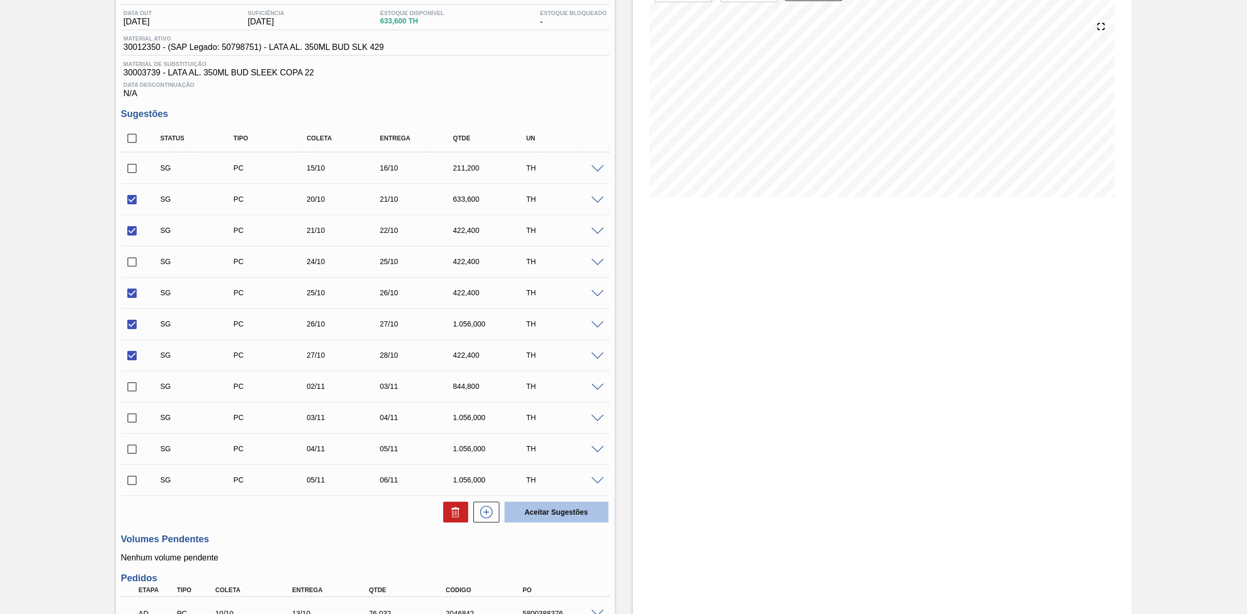
checkbox input "false"
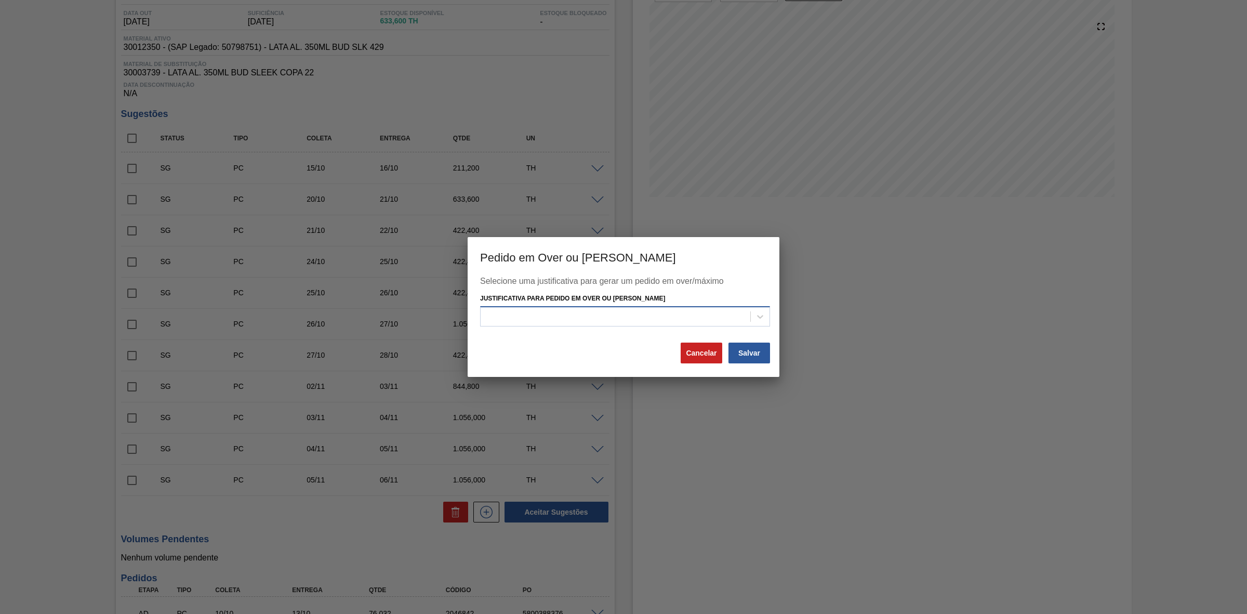
click at [616, 319] on div at bounding box center [616, 316] width 270 height 15
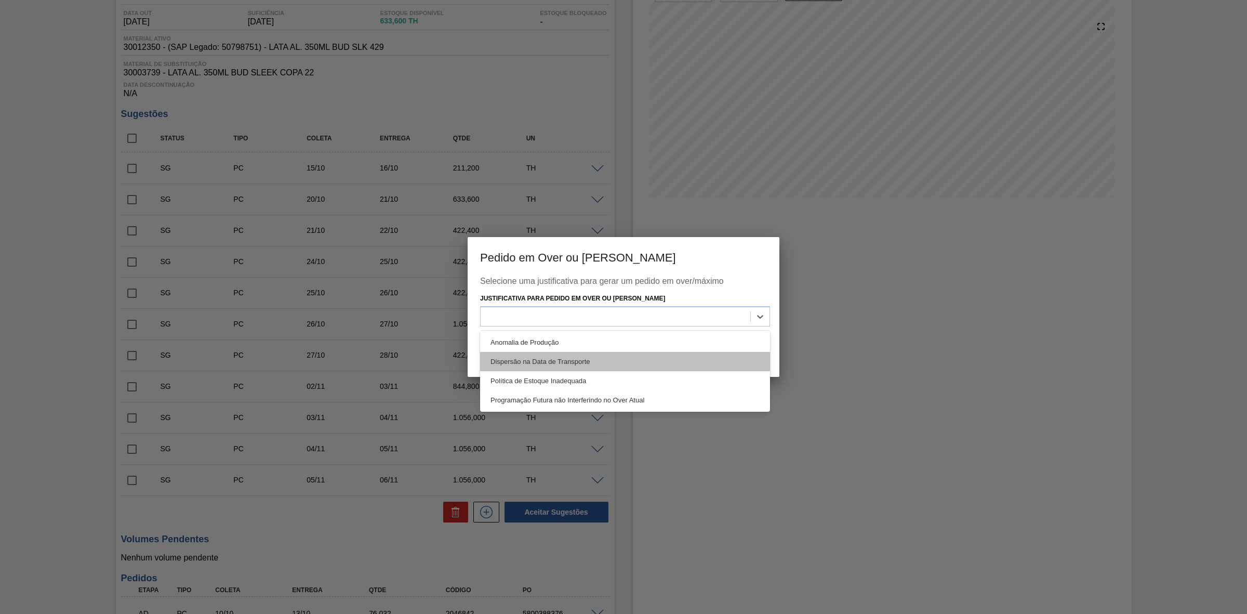
click at [598, 370] on div "Dispersão na Data de Transporte" at bounding box center [625, 361] width 290 height 19
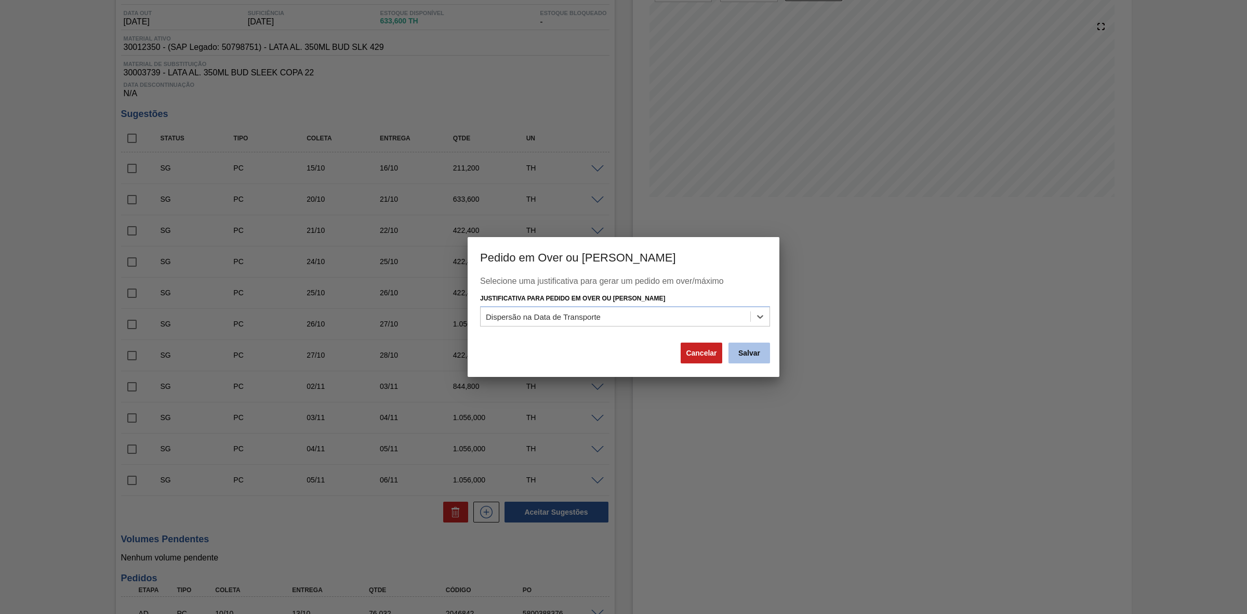
click at [754, 349] on button "Salvar" at bounding box center [750, 352] width 42 height 21
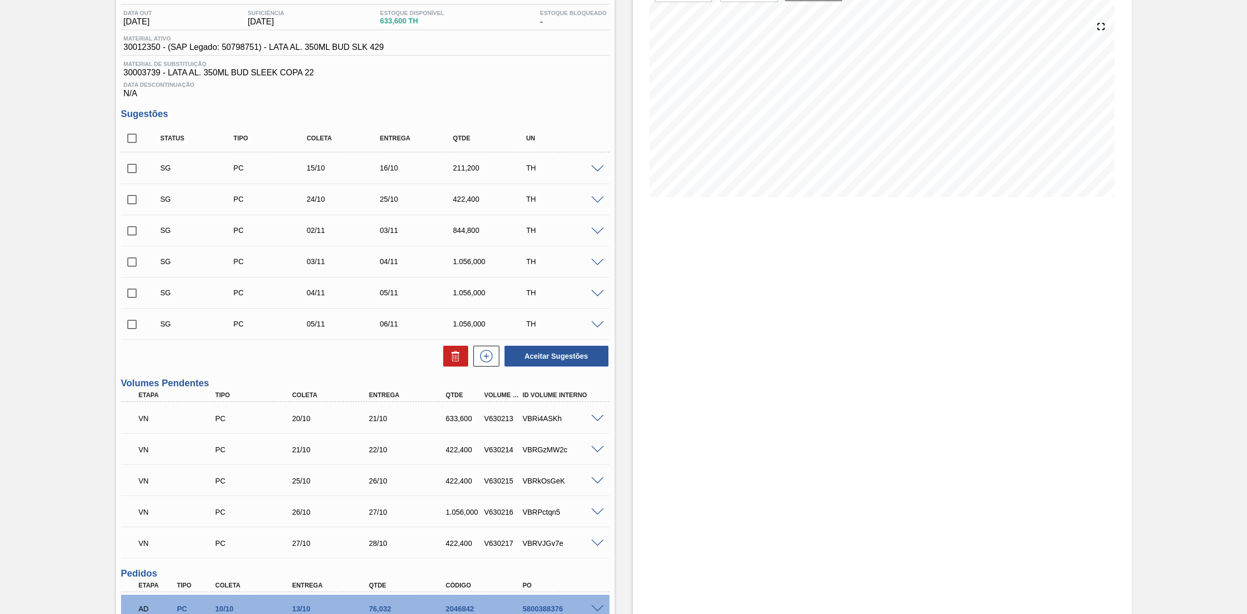
scroll to position [42, 0]
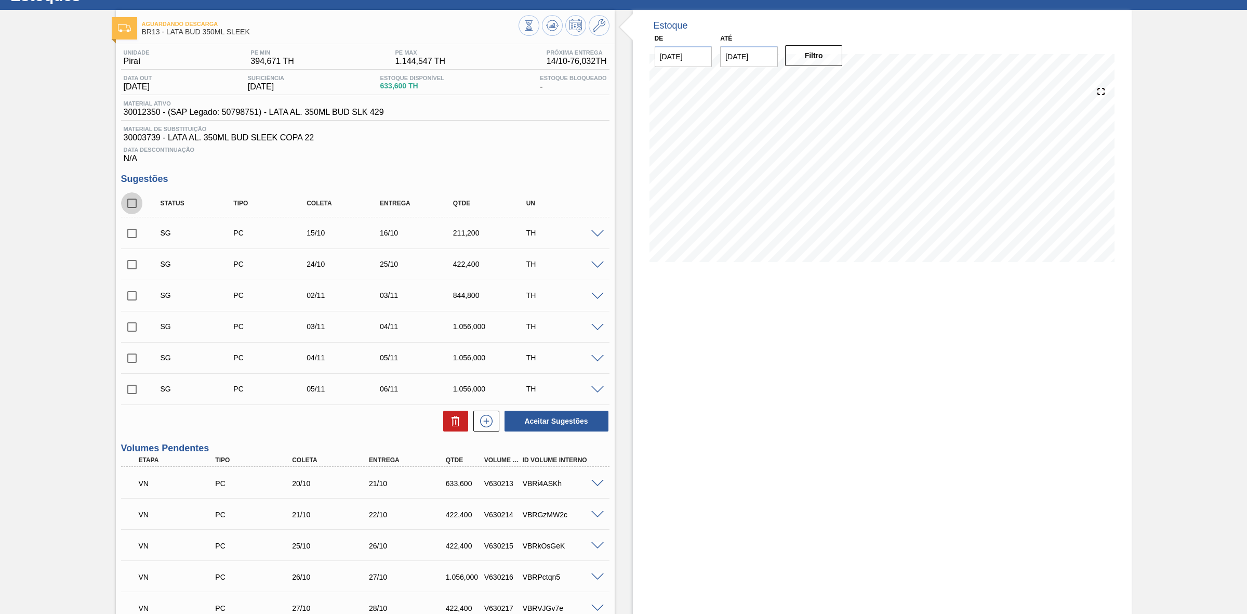
click at [136, 204] on input "checkbox" at bounding box center [132, 203] width 22 height 22
checkbox input "true"
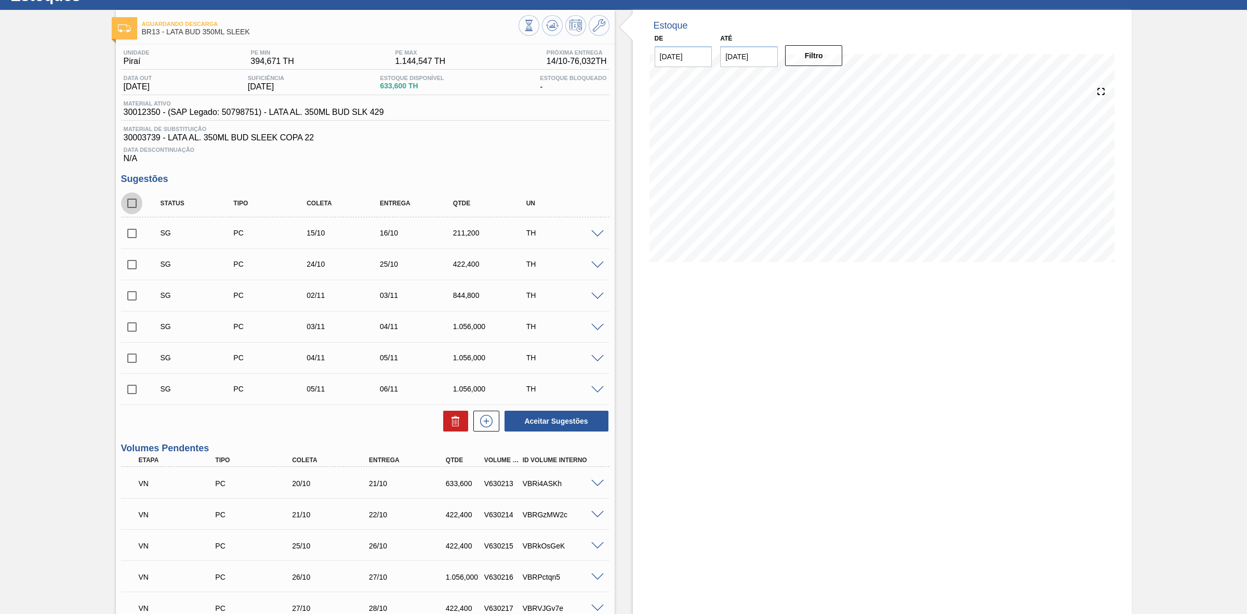
checkbox input "true"
click at [554, 27] on icon at bounding box center [552, 25] width 7 height 5
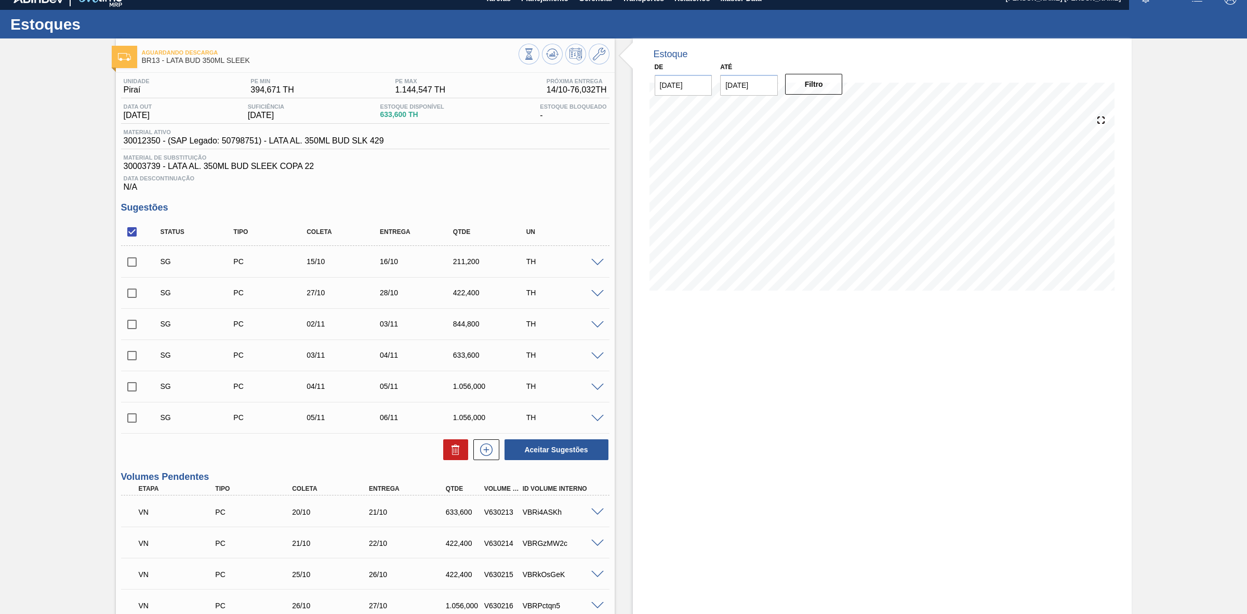
scroll to position [0, 0]
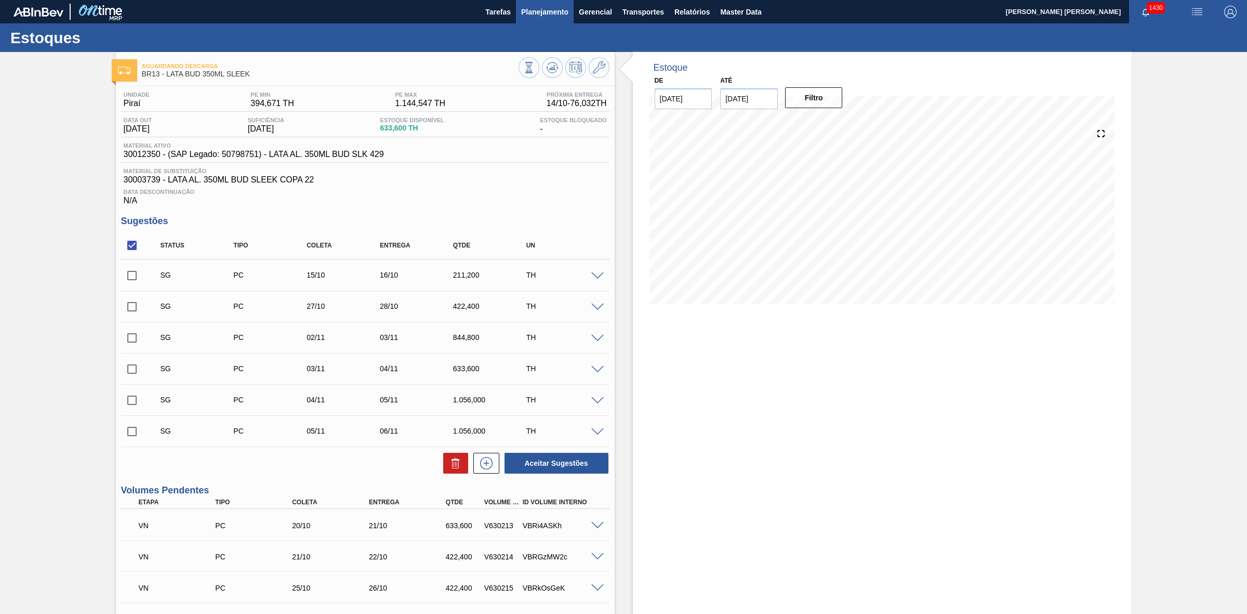
click at [528, 4] on button "Planejamento" at bounding box center [545, 11] width 58 height 23
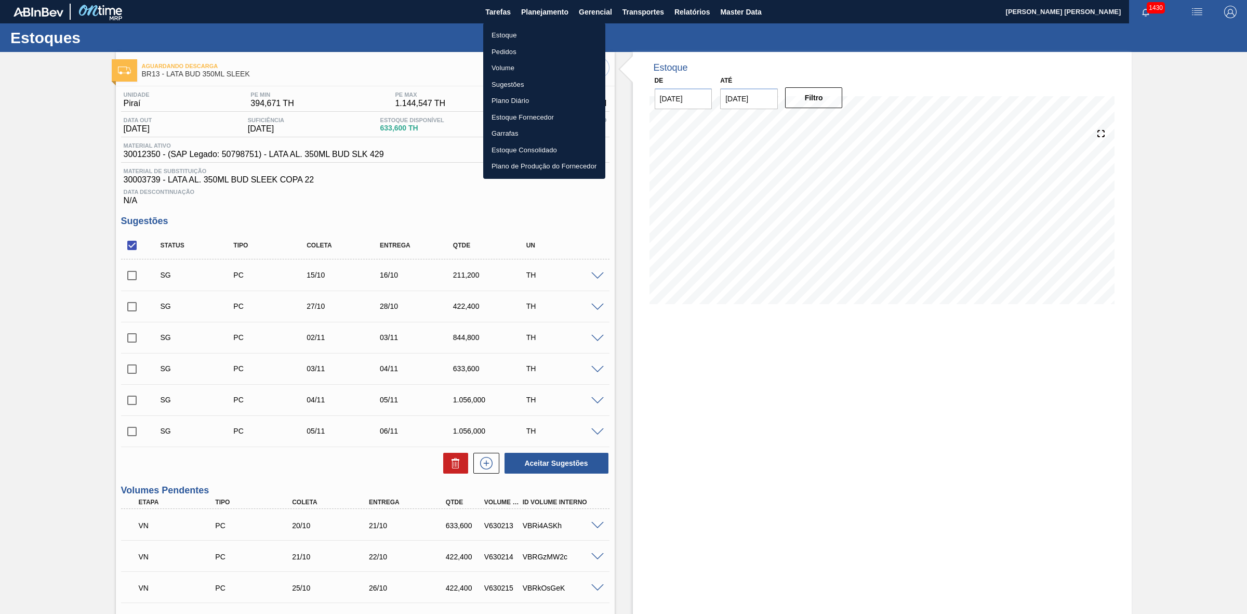
click at [519, 35] on li "Estoque" at bounding box center [544, 35] width 122 height 17
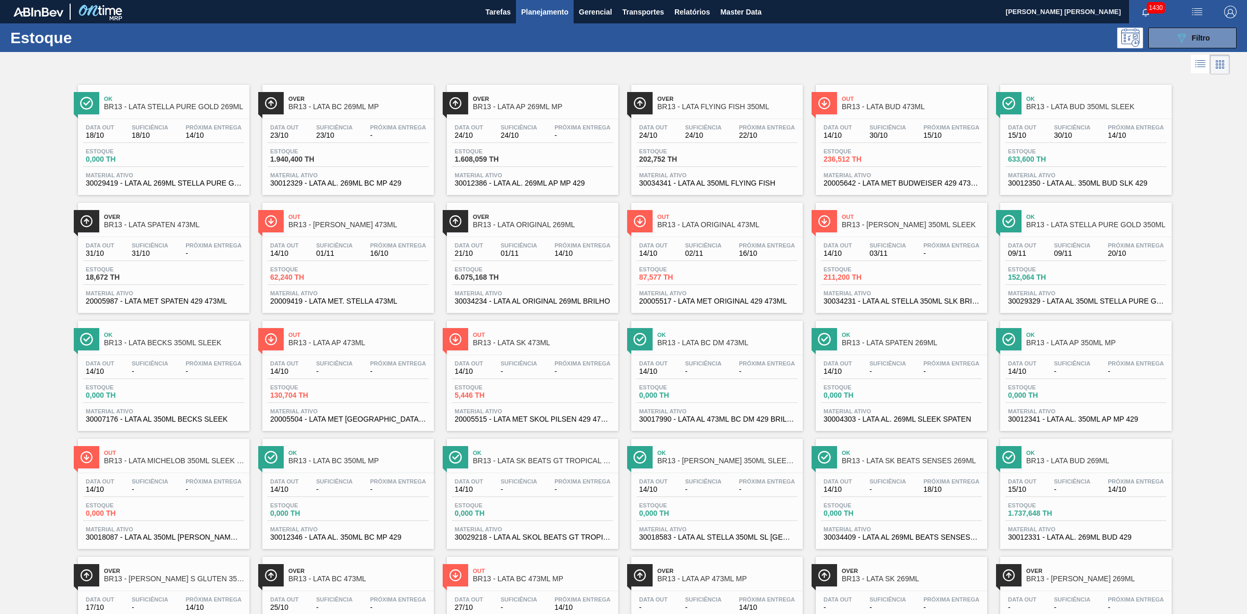
click at [720, 114] on div "Over BR13 - LATA FLYING FISH 350ML" at bounding box center [727, 102] width 140 height 23
click at [373, 386] on div "Estoque 130,704 TH" at bounding box center [348, 393] width 161 height 19
click at [897, 275] on div "Estoque 211,200 TH" at bounding box center [860, 273] width 78 height 15
click at [541, 365] on div "Data out 14/10 Suficiência - Próxima Entrega -" at bounding box center [532, 369] width 161 height 19
click at [891, 165] on div "Estoque 236,512 TH" at bounding box center [901, 157] width 161 height 19
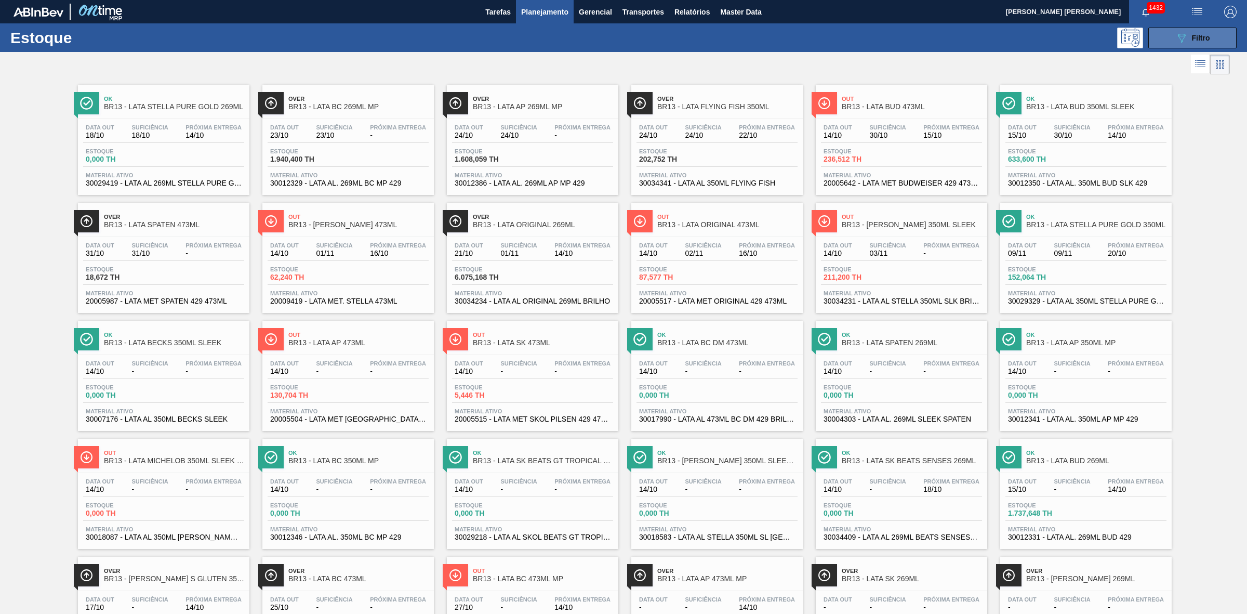
click at [1156, 45] on button "089F7B8B-B2A5-4AFE-B5C0-19BA573D28AC Filtro" at bounding box center [1193, 38] width 88 height 21
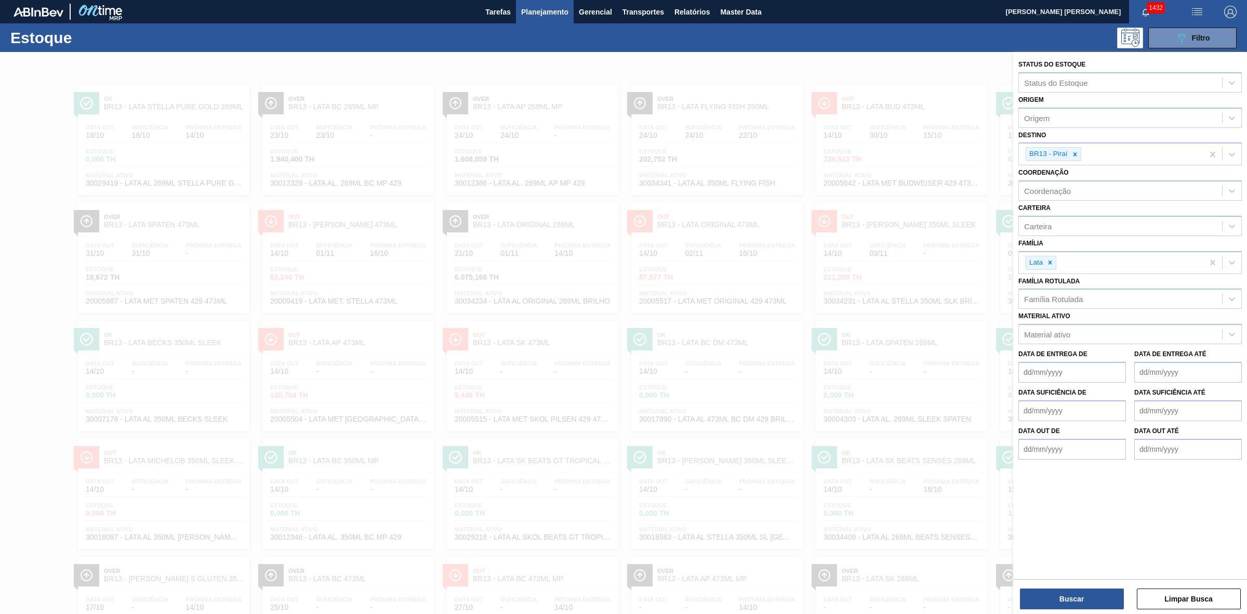
click at [923, 156] on div at bounding box center [623, 359] width 1247 height 614
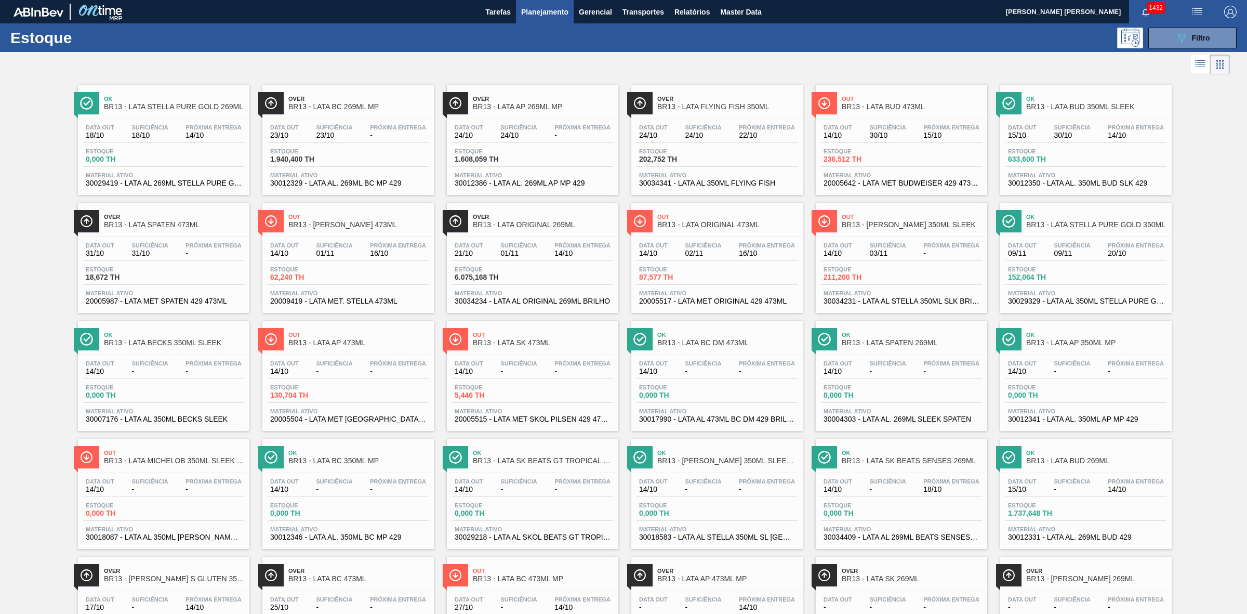
click at [373, 133] on span "-" at bounding box center [398, 135] width 56 height 8
click at [500, 152] on span "Estoque" at bounding box center [491, 151] width 73 height 6
click at [189, 469] on div "Out BR13 - LATA MICHELOB 350ML SLEEK EXP PY" at bounding box center [174, 456] width 140 height 23
click at [364, 274] on div "Estoque 62,240 TH" at bounding box center [348, 275] width 161 height 19
click at [881, 271] on span "Estoque" at bounding box center [860, 269] width 73 height 6
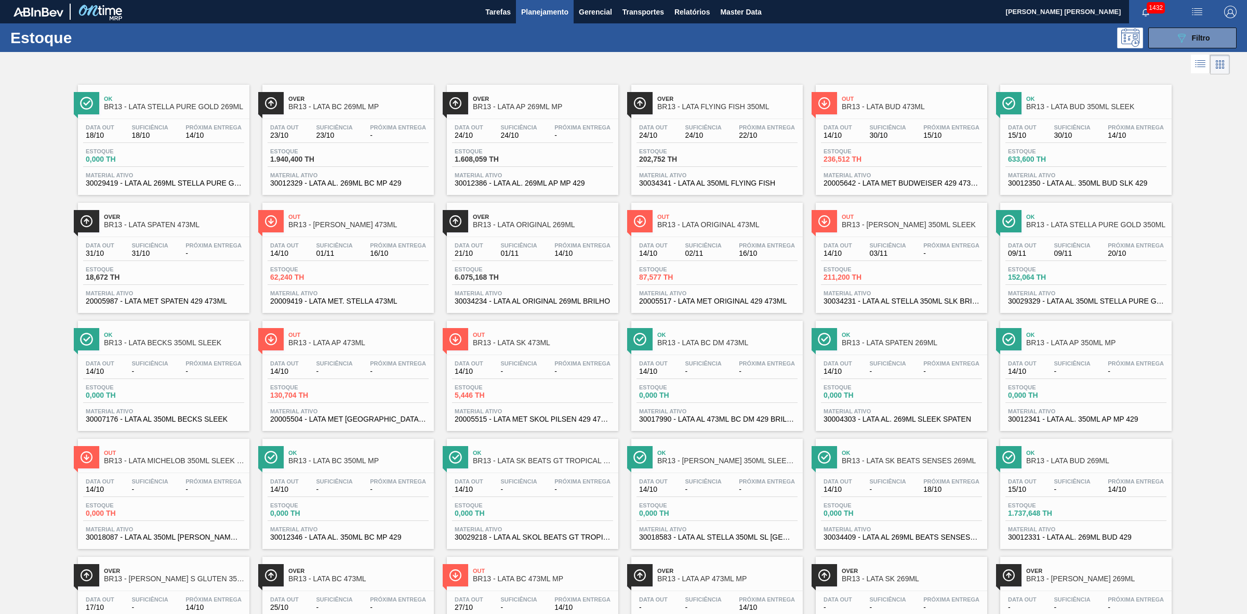
click at [538, 379] on div "Data out 14/10 Suficiência - Próxima Entrega -" at bounding box center [532, 369] width 161 height 19
click at [204, 472] on div "Out BR13 - LATA MICHELOB 350ML SLEEK EXP PY Data out 14/10 Suficiência - Próxim…" at bounding box center [163, 494] width 171 height 110
click at [1202, 34] on span "Filtro" at bounding box center [1201, 38] width 18 height 8
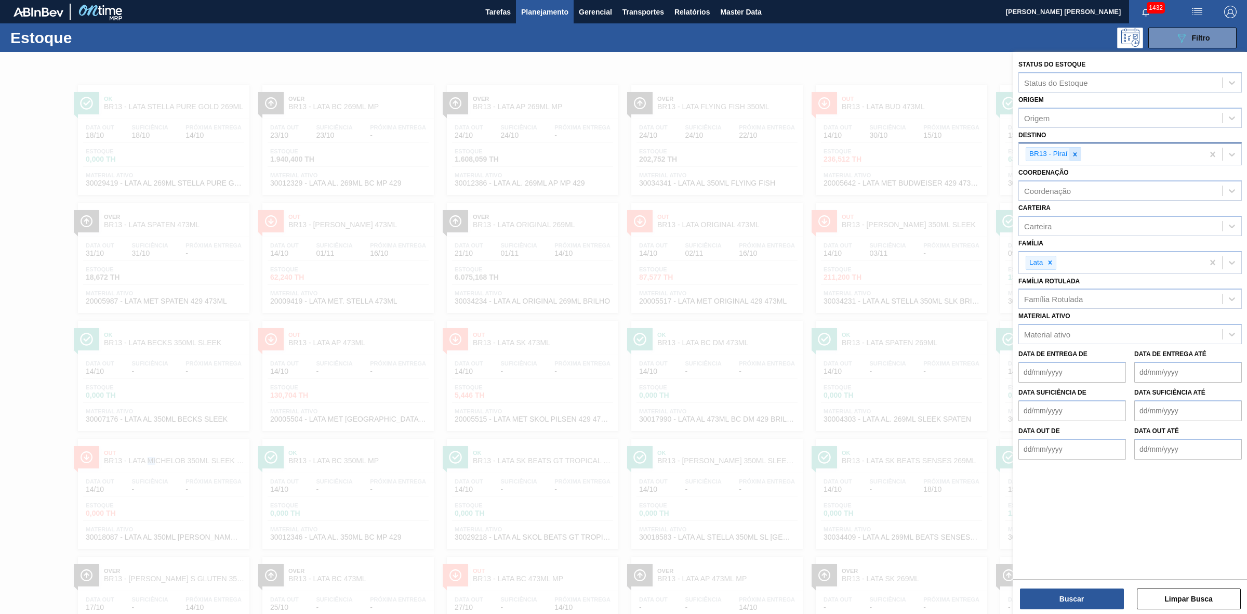
click at [1074, 155] on icon at bounding box center [1075, 154] width 4 height 4
type input "19"
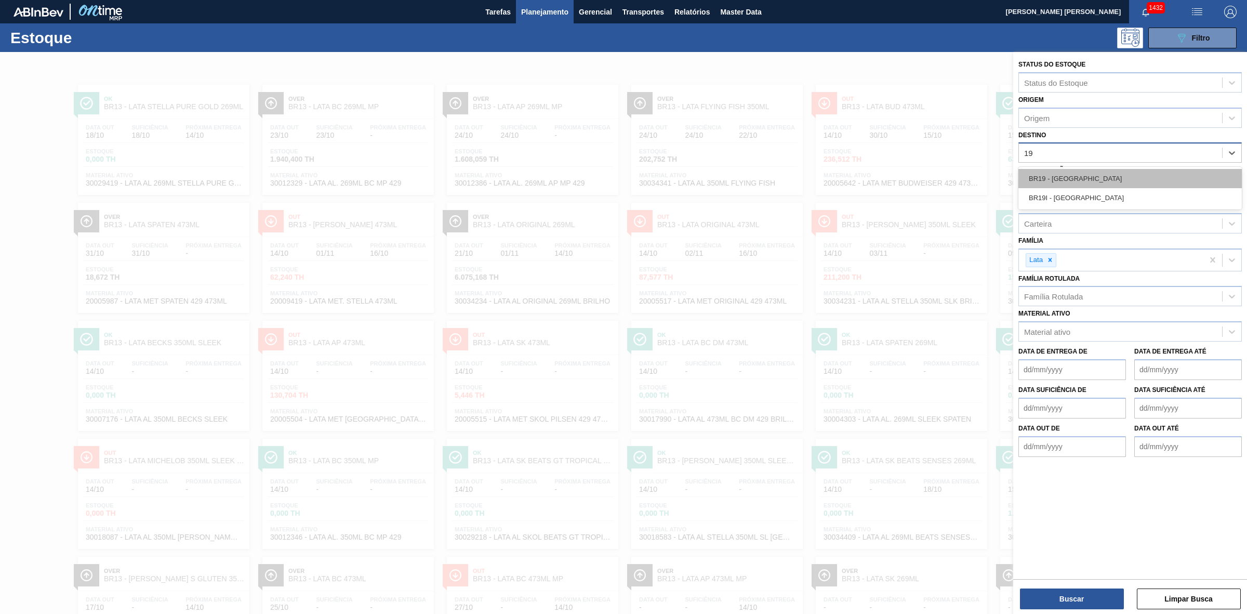
click at [1071, 170] on div "BR19 - Nova Rio" at bounding box center [1130, 178] width 223 height 19
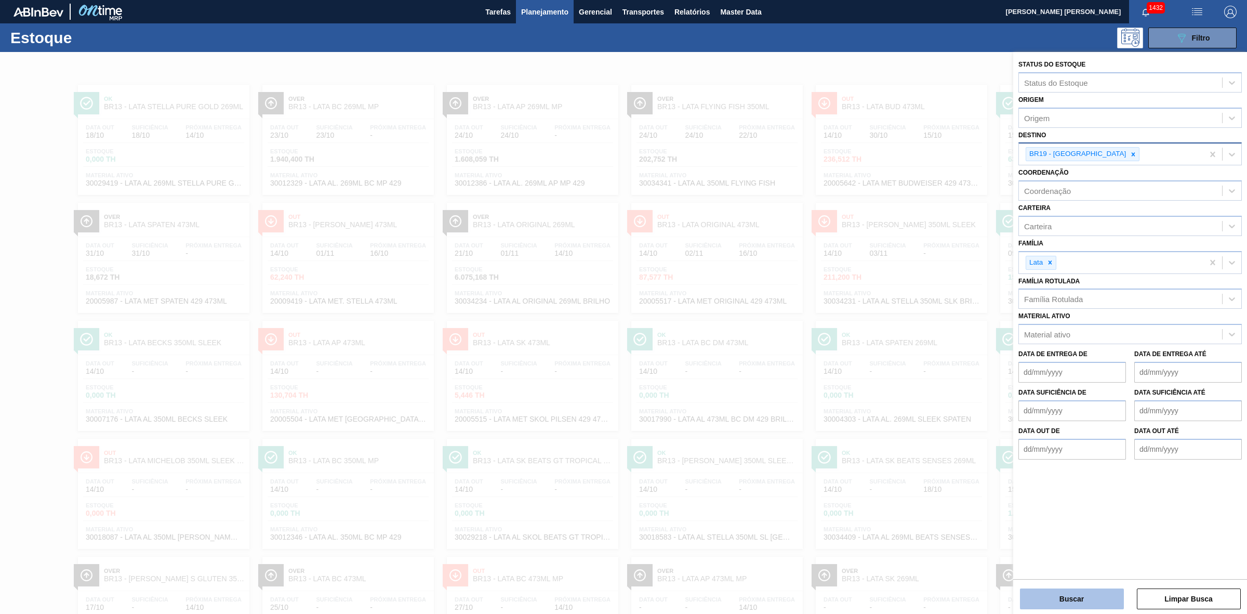
click at [1074, 593] on button "Buscar" at bounding box center [1072, 598] width 104 height 21
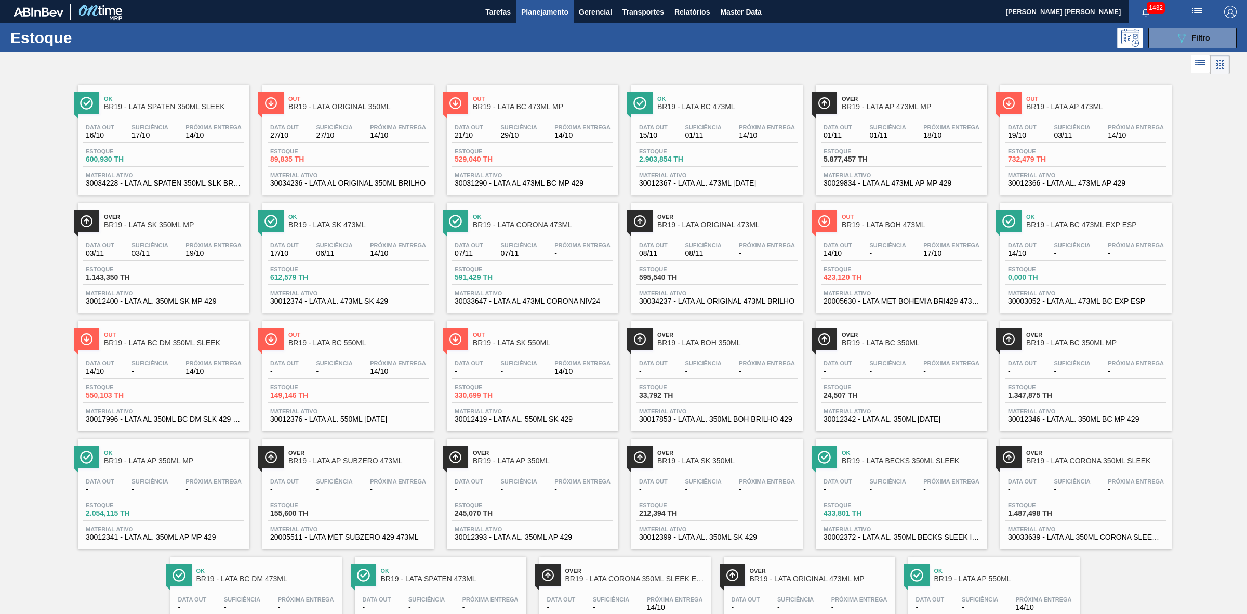
click at [580, 160] on div "Estoque 529,040 TH" at bounding box center [532, 157] width 161 height 19
click at [371, 142] on div "Data out 27/10 Suficiência 27/10 Próxima Entrega 14/10" at bounding box center [348, 133] width 161 height 19
click at [164, 99] on span "Ok" at bounding box center [174, 99] width 140 height 6
click at [677, 140] on div "Data out 15/10 Suficiência 01/11 Próxima Entrega 14/10" at bounding box center [717, 133] width 161 height 19
click at [1097, 136] on div "Data out 19/10 Suficiência 03/11 Próxima Entrega 14/10" at bounding box center [1086, 133] width 161 height 19
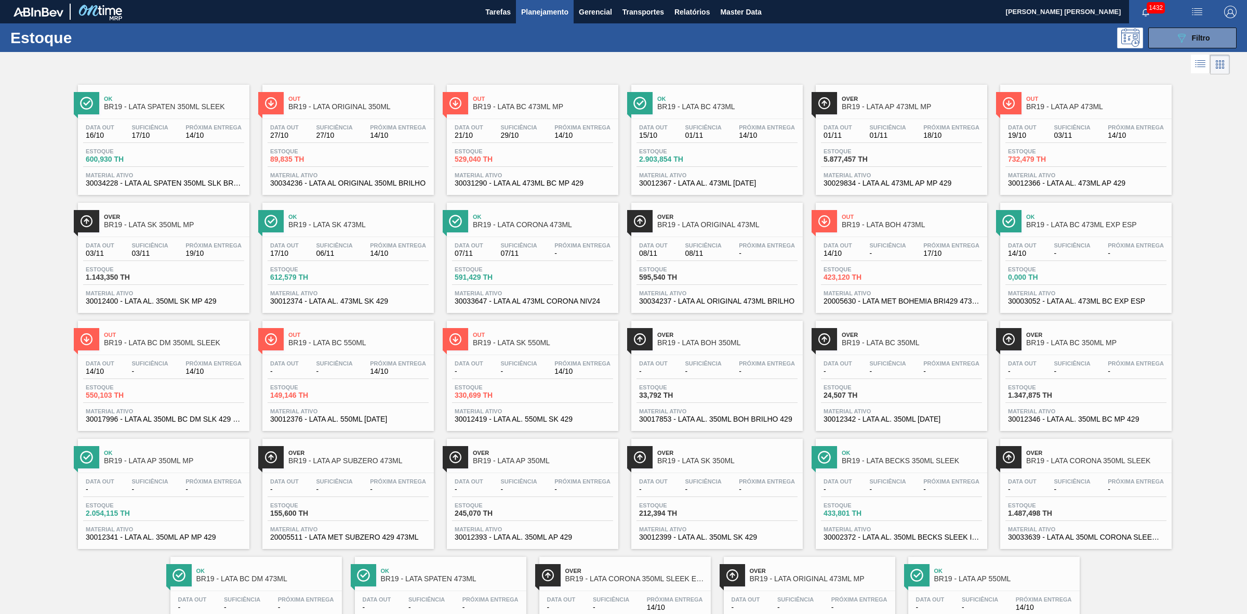
click at [951, 234] on div "Out BR19 - LATA BOH 473ML Data out 14/10 Suficiência - Próxima Entrega 17/10 Es…" at bounding box center [901, 258] width 171 height 110
click at [1189, 30] on button "089F7B8B-B2A5-4AFE-B5C0-19BA573D28AC Filtro" at bounding box center [1193, 38] width 88 height 21
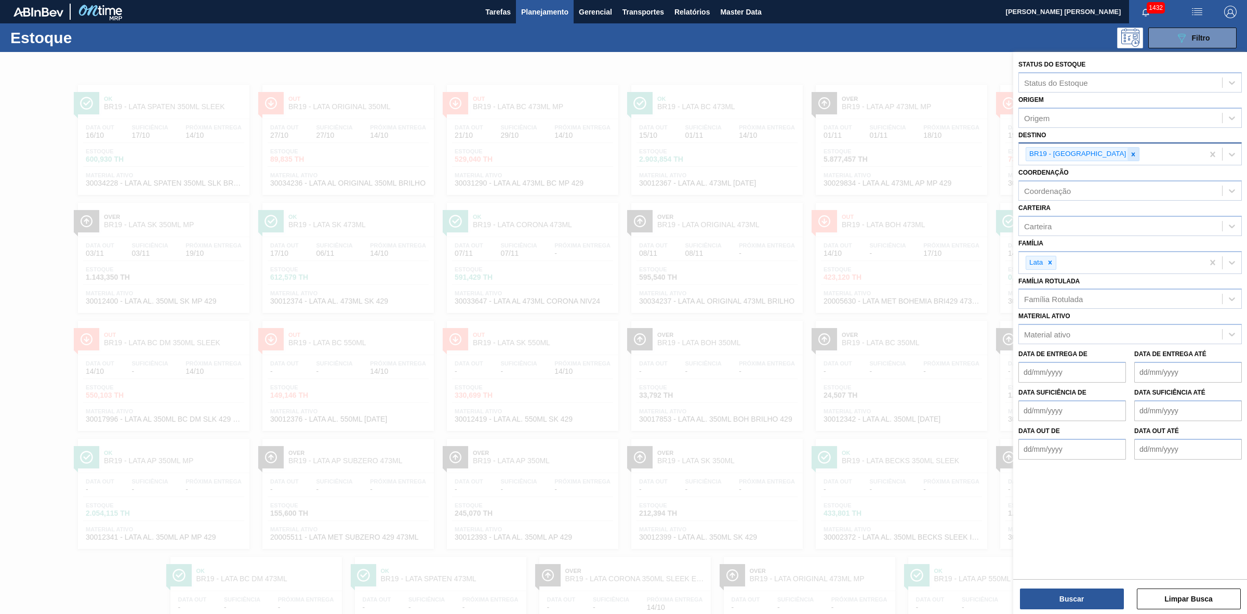
click at [1130, 155] on icon at bounding box center [1133, 154] width 7 height 7
type input "23"
click at [1072, 177] on div "BR23 - Jaguariúna" at bounding box center [1130, 178] width 223 height 19
click at [1101, 597] on button "Buscar" at bounding box center [1072, 598] width 104 height 21
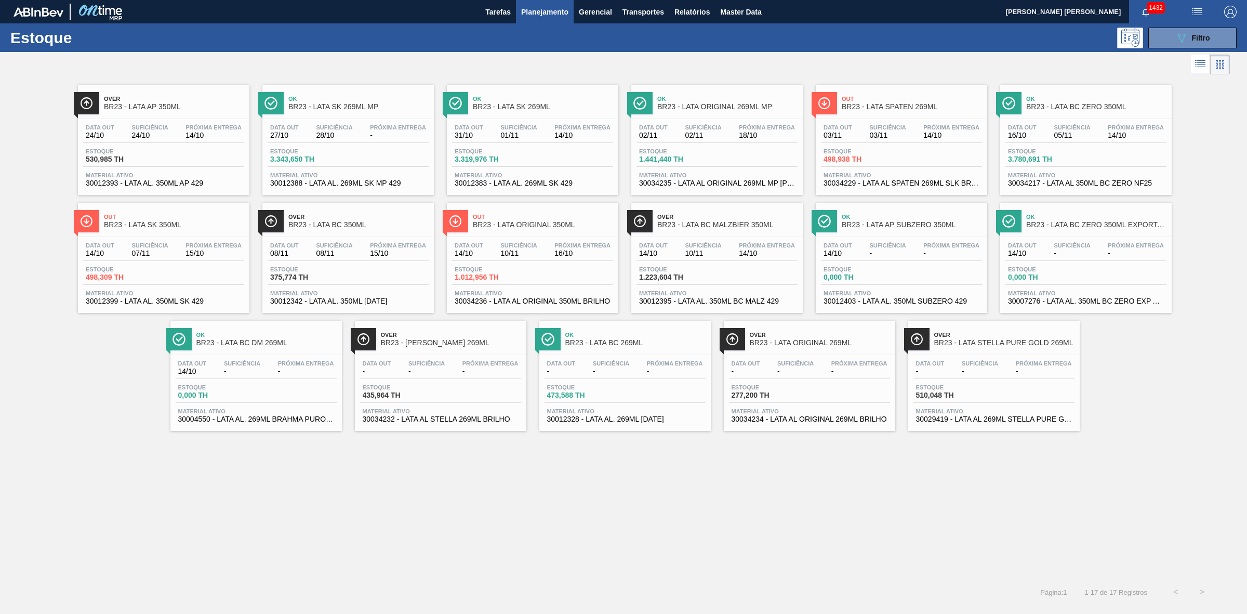
click at [184, 255] on div "Próxima Entrega 15/10" at bounding box center [213, 249] width 61 height 15
click at [745, 237] on div "Data out 14/10 Suficiência 10/11 Próxima Entrega 14/10 Estoque 1.223,604 TH Mat…" at bounding box center [716, 272] width 171 height 71
click at [1063, 134] on span "05/11" at bounding box center [1072, 135] width 36 height 8
click at [214, 123] on div "Data out 24/10 Suficiência 24/10 Próxima Entrega 14/10 Estoque 530,985 TH Mater…" at bounding box center [163, 154] width 171 height 71
click at [360, 134] on div "Data out 27/10 Suficiência 28/10 Próxima Entrega -" at bounding box center [348, 133] width 161 height 19
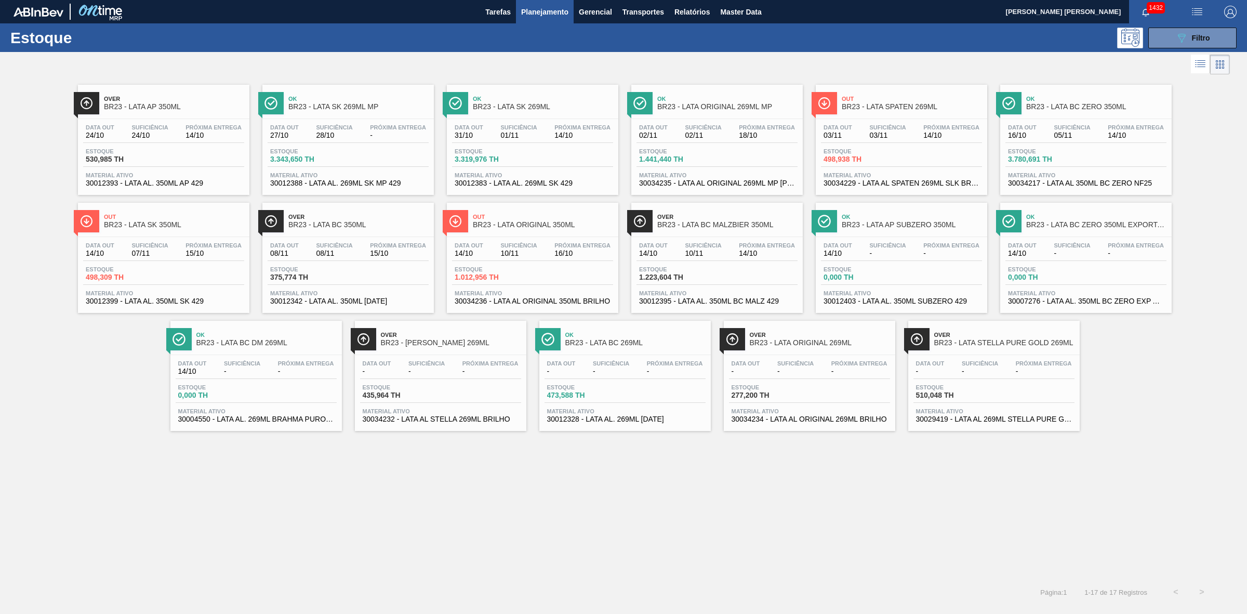
click at [530, 126] on span "Suficiência" at bounding box center [518, 127] width 36 height 6
click at [1170, 38] on button "089F7B8B-B2A5-4AFE-B5C0-19BA573D28AC Filtro" at bounding box center [1193, 38] width 88 height 21
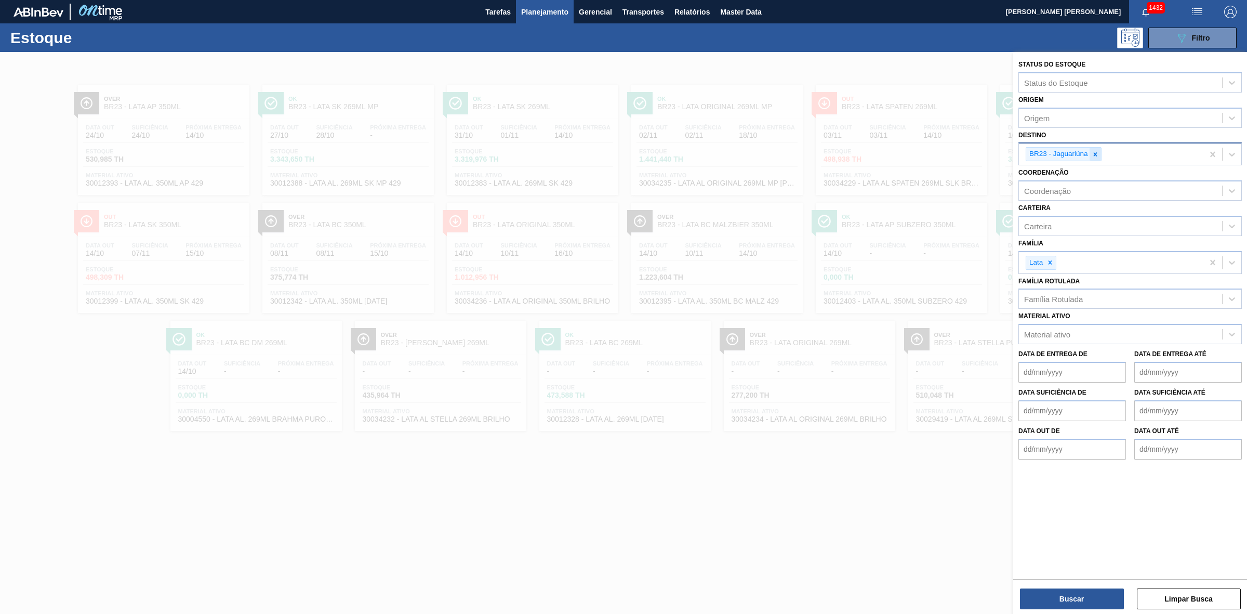
click at [1092, 152] on icon at bounding box center [1095, 154] width 7 height 7
type input "10"
click at [1090, 177] on div "BR10 - Guarulhos" at bounding box center [1130, 178] width 223 height 19
click at [1077, 603] on button "Buscar" at bounding box center [1072, 598] width 104 height 21
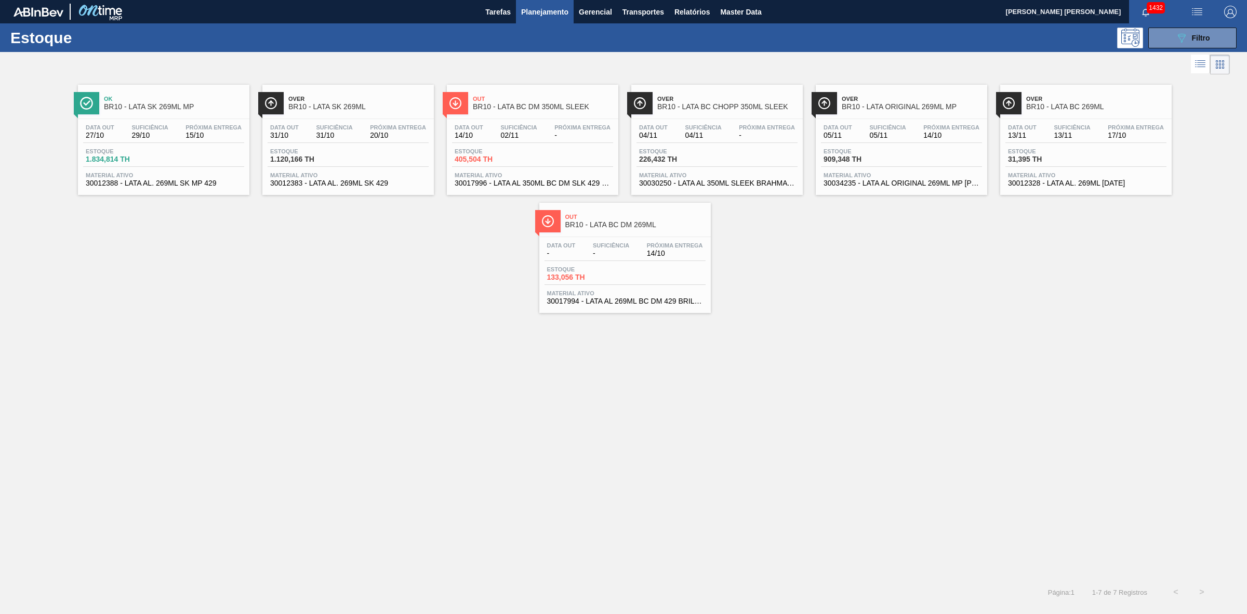
click at [520, 146] on div "Data out 14/10 Suficiência 02/11 Próxima Entrega - Estoque 405,504 TH Material …" at bounding box center [532, 154] width 171 height 71
click at [388, 138] on span "20/10" at bounding box center [398, 135] width 56 height 8
click at [186, 124] on span "Próxima Entrega" at bounding box center [214, 127] width 56 height 6
click at [1187, 30] on button "089F7B8B-B2A5-4AFE-B5C0-19BA573D28AC Filtro" at bounding box center [1193, 38] width 88 height 21
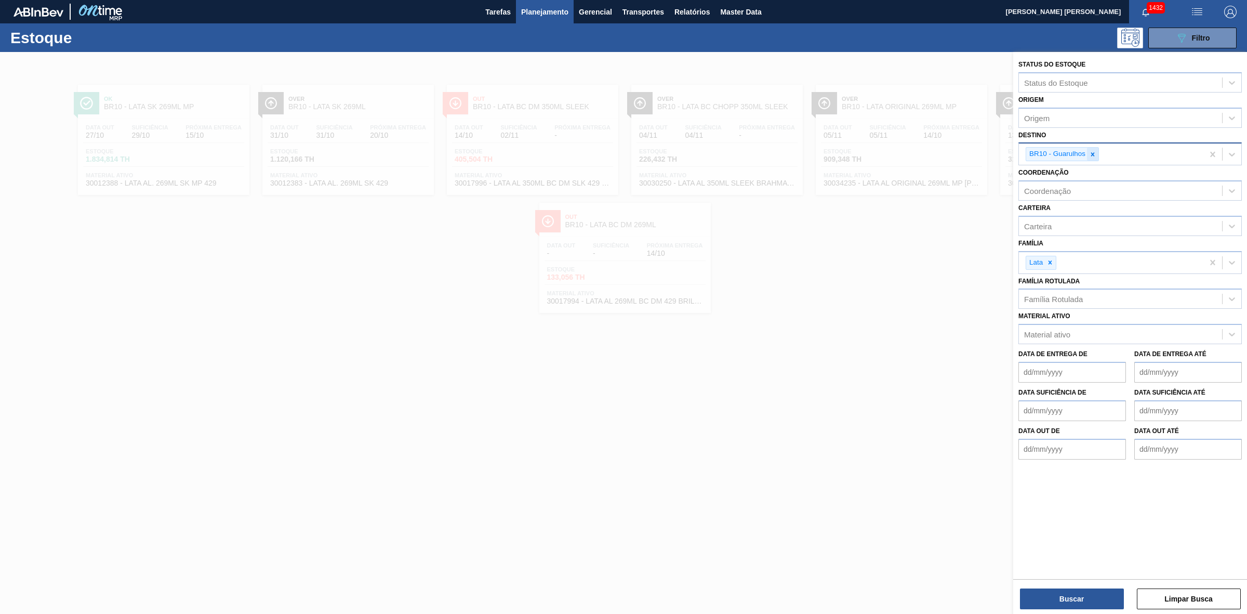
click at [1093, 156] on icon at bounding box center [1092, 154] width 7 height 7
type input "07"
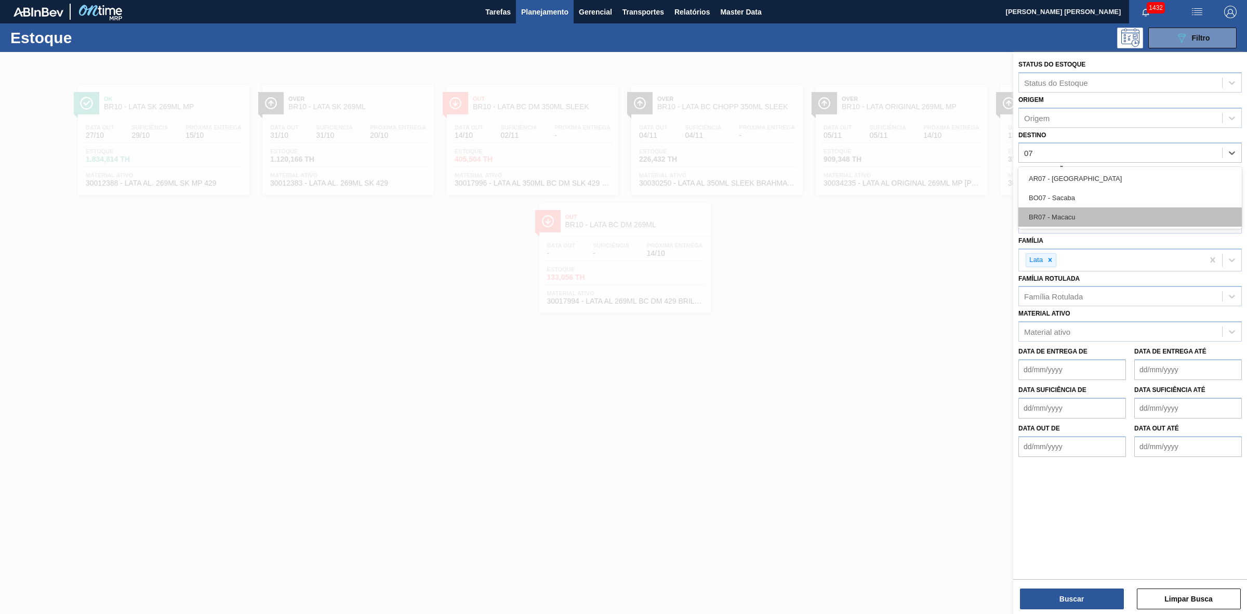
click at [1085, 214] on div "BR07 - Macacu" at bounding box center [1130, 216] width 223 height 19
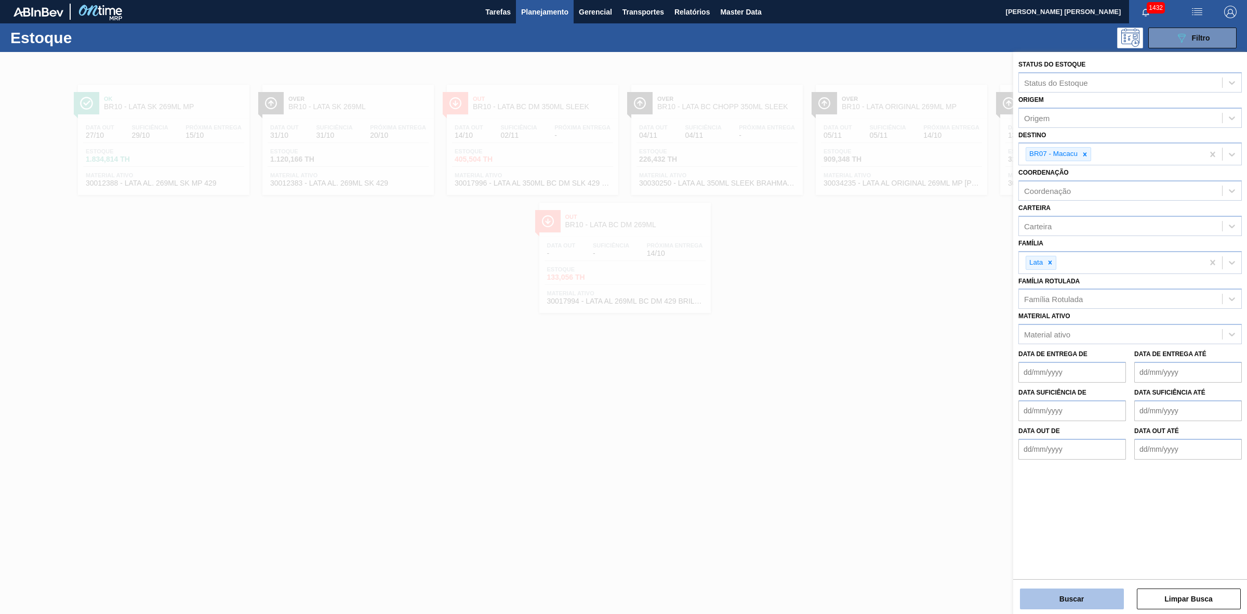
click at [1085, 588] on div "Buscar Limpar Busca" at bounding box center [1130, 593] width 234 height 29
drag, startPoint x: 1086, startPoint y: 595, endPoint x: 1084, endPoint y: 578, distance: 17.3
click at [1086, 587] on div "Buscar Limpar Busca" at bounding box center [1130, 593] width 234 height 29
click at [1074, 596] on button "Buscar" at bounding box center [1072, 598] width 104 height 21
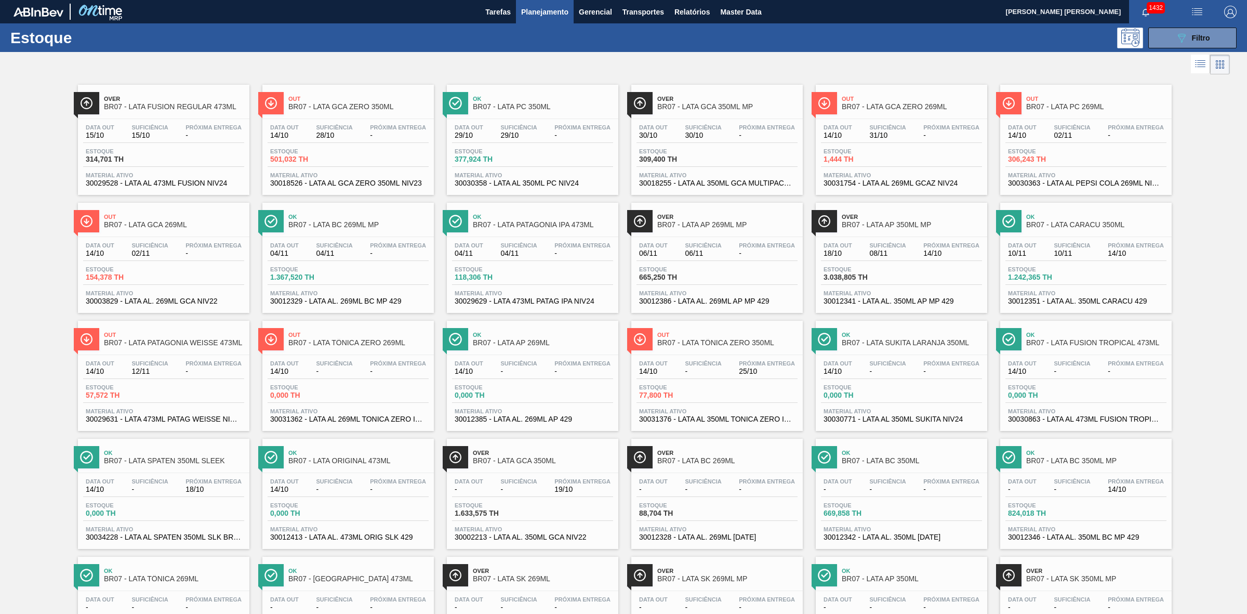
click at [173, 127] on div "Data out 15/10 Suficiência 15/10 Próxima Entrega -" at bounding box center [163, 133] width 161 height 19
click at [363, 149] on div "Estoque 501,032 TH" at bounding box center [348, 157] width 161 height 19
click at [510, 147] on div "Data out 29/10 Suficiência 29/10 Próxima Entrega - Estoque 377,924 TH Material …" at bounding box center [532, 154] width 171 height 71
click at [695, 152] on span "Estoque" at bounding box center [675, 151] width 73 height 6
click at [858, 151] on span "Estoque" at bounding box center [860, 151] width 73 height 6
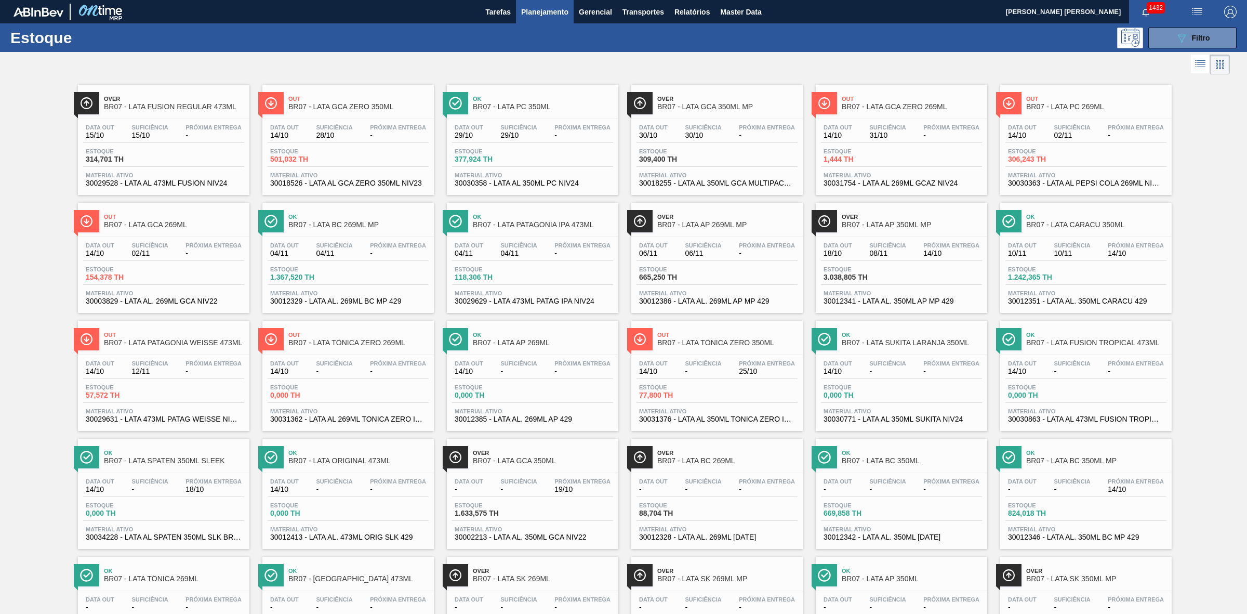
click at [1046, 136] on div "Data out 14/10 Suficiência 02/11 Próxima Entrega -" at bounding box center [1086, 133] width 161 height 19
click at [1106, 508] on div "Estoque 824,018 TH" at bounding box center [1086, 511] width 161 height 19
click at [390, 357] on div "Data out 14/10 Suficiência - Próxima Entrega - Estoque 0,000 TH Material ativo …" at bounding box center [347, 390] width 171 height 71
click at [729, 377] on div "Data out 14/10 Suficiência - Próxima Entrega 25/10" at bounding box center [717, 369] width 161 height 19
click at [157, 268] on div "Estoque 154,378 TH" at bounding box center [122, 273] width 78 height 15
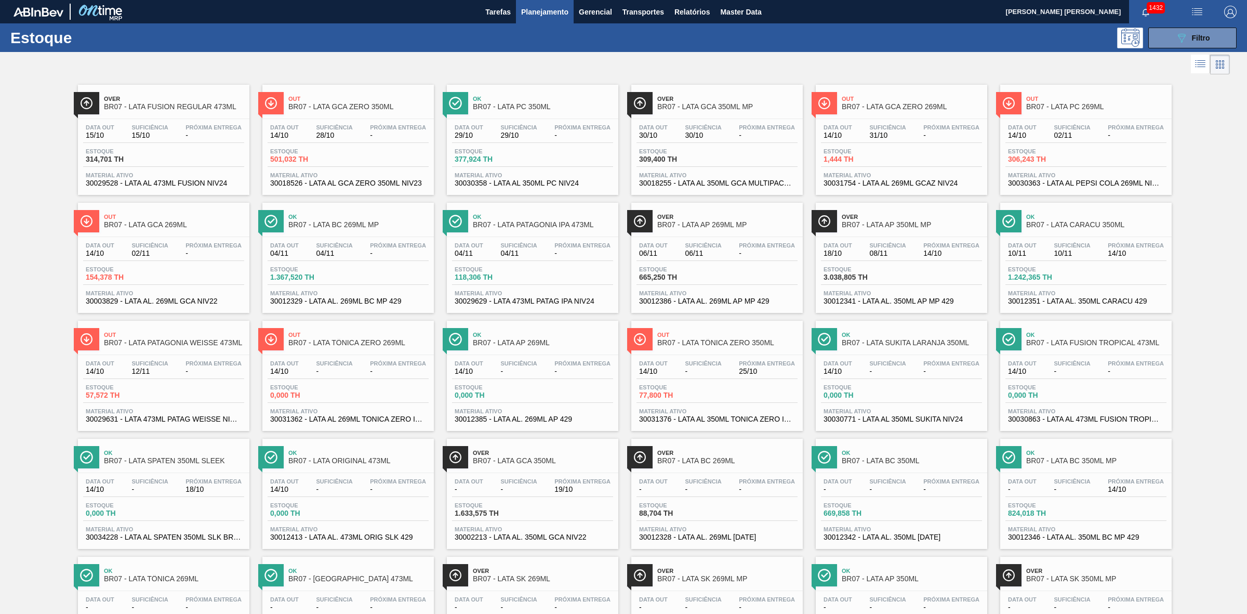
click at [939, 270] on div "Estoque 3.038,805 TH" at bounding box center [901, 275] width 161 height 19
click at [169, 351] on div "Out BR07 - LATA PATAGONIA WEISSE 473ML" at bounding box center [174, 338] width 140 height 23
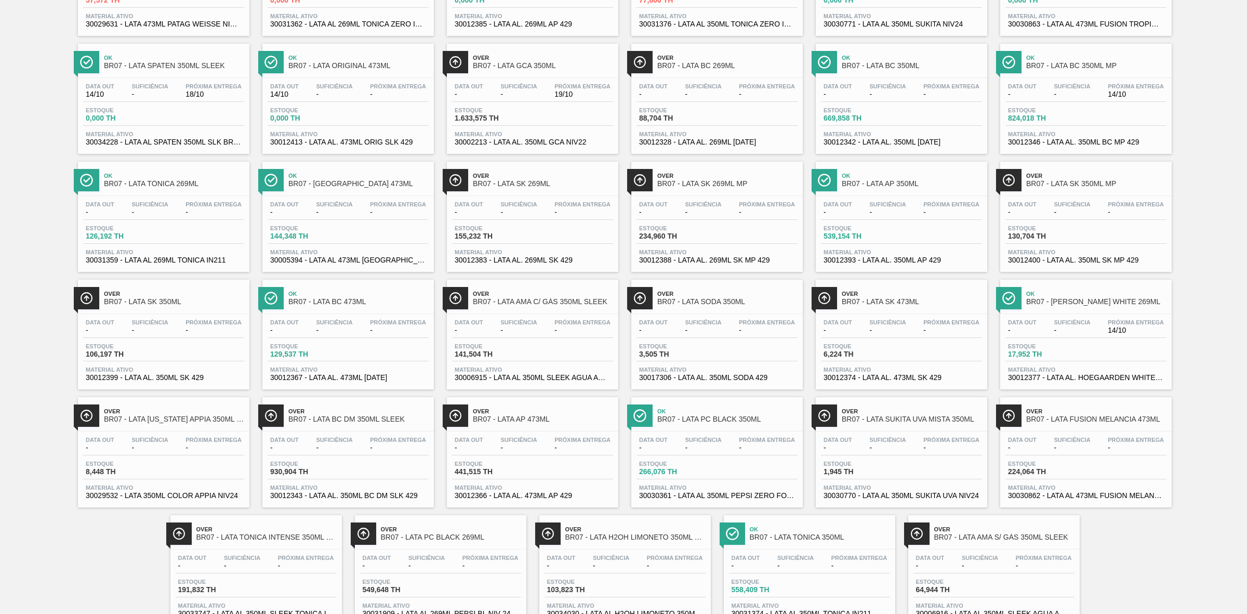
click at [1133, 344] on div "Data out - Suficiência - Próxima Entrega 14/10 Estoque 17,952 TH Material ativo…" at bounding box center [1085, 349] width 171 height 71
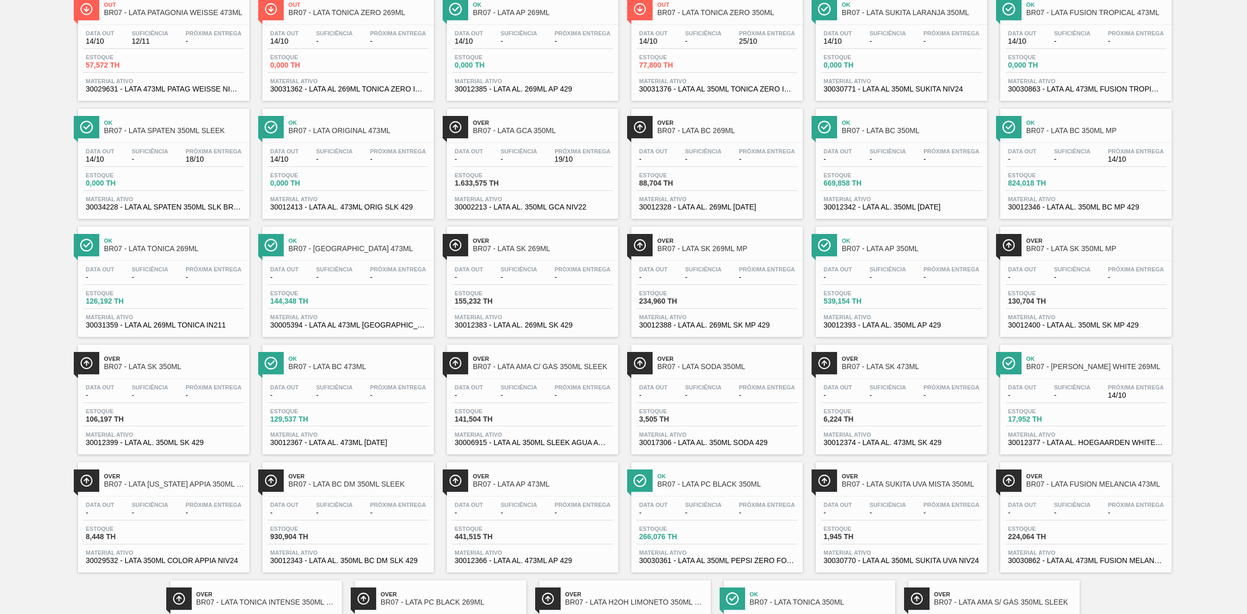
click at [565, 157] on div "Próxima Entrega 19/10" at bounding box center [582, 155] width 61 height 15
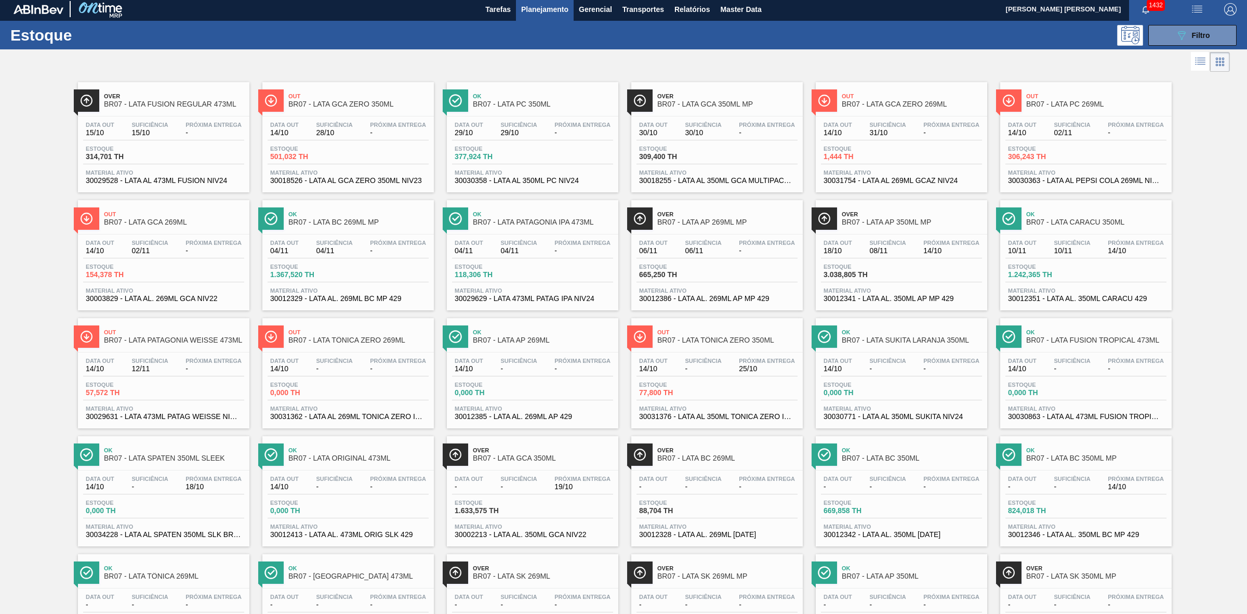
scroll to position [0, 0]
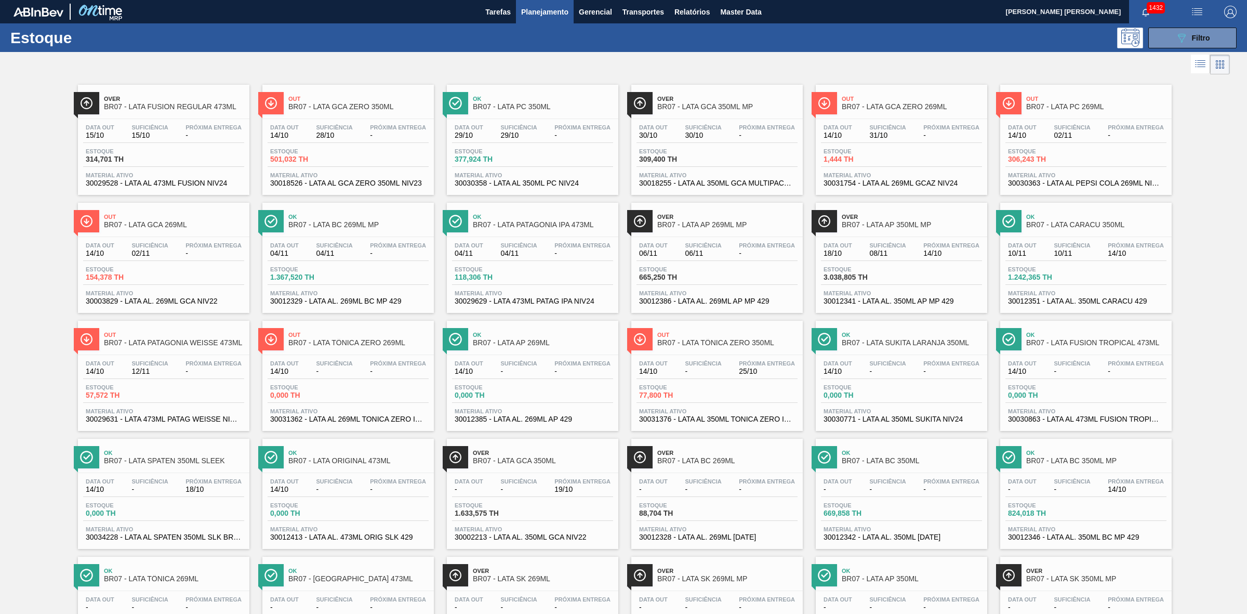
click at [908, 253] on div "Data out 18/10 Suficiência 08/11 Próxima Entrega 14/10" at bounding box center [901, 251] width 161 height 19
click at [399, 131] on span "-" at bounding box center [398, 135] width 56 height 8
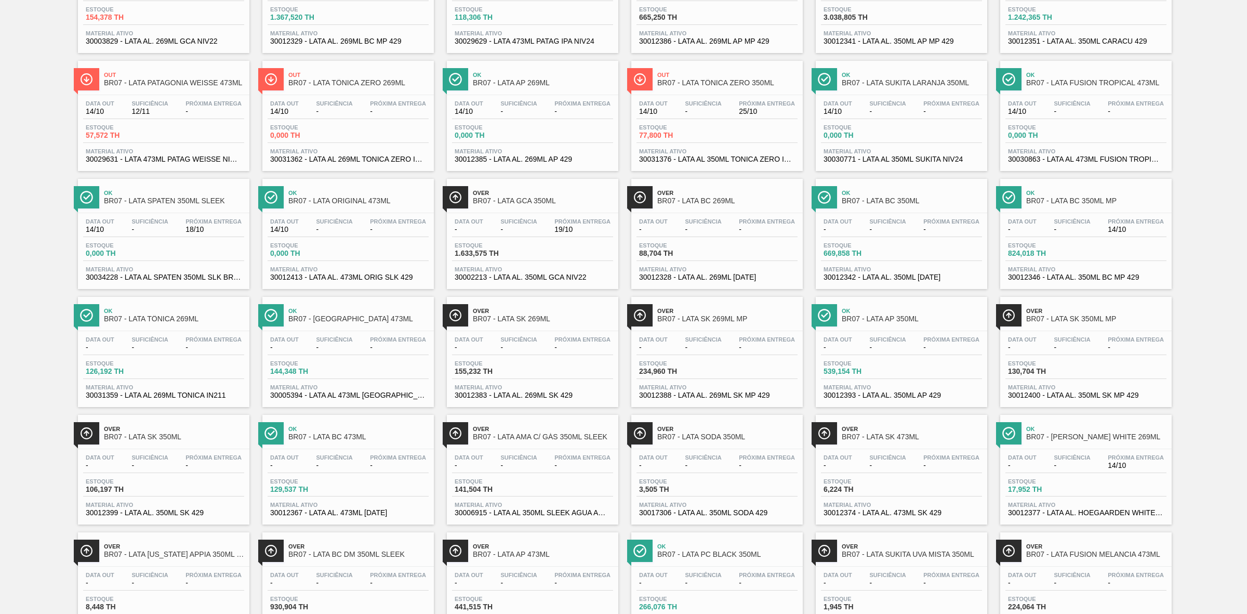
scroll to position [390, 0]
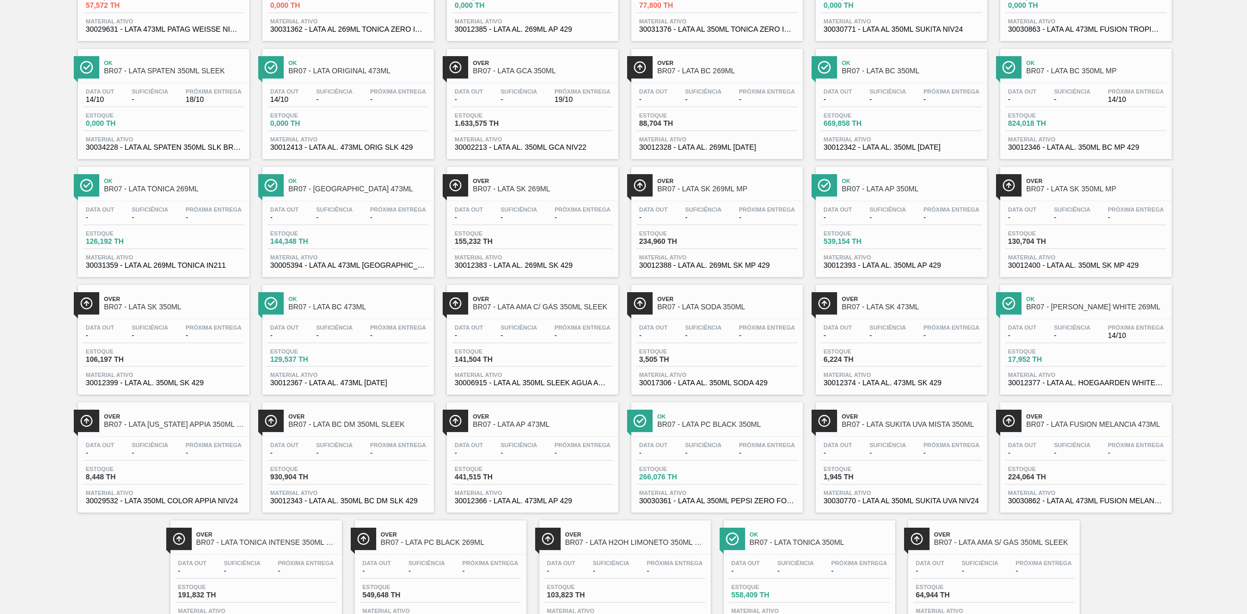
click at [744, 457] on span "-" at bounding box center [767, 453] width 56 height 8
click at [793, 563] on div "Data out - Suficiência - Próxima Entrega - Estoque 558,409 TH Material ativo 30…" at bounding box center [809, 590] width 171 height 71
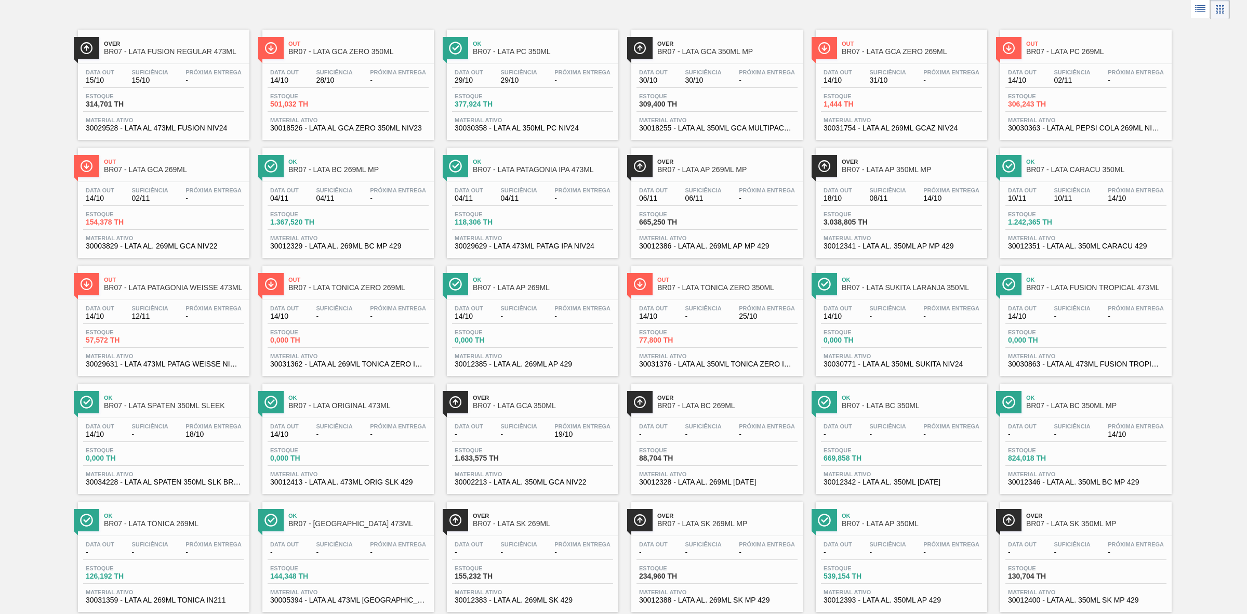
scroll to position [0, 0]
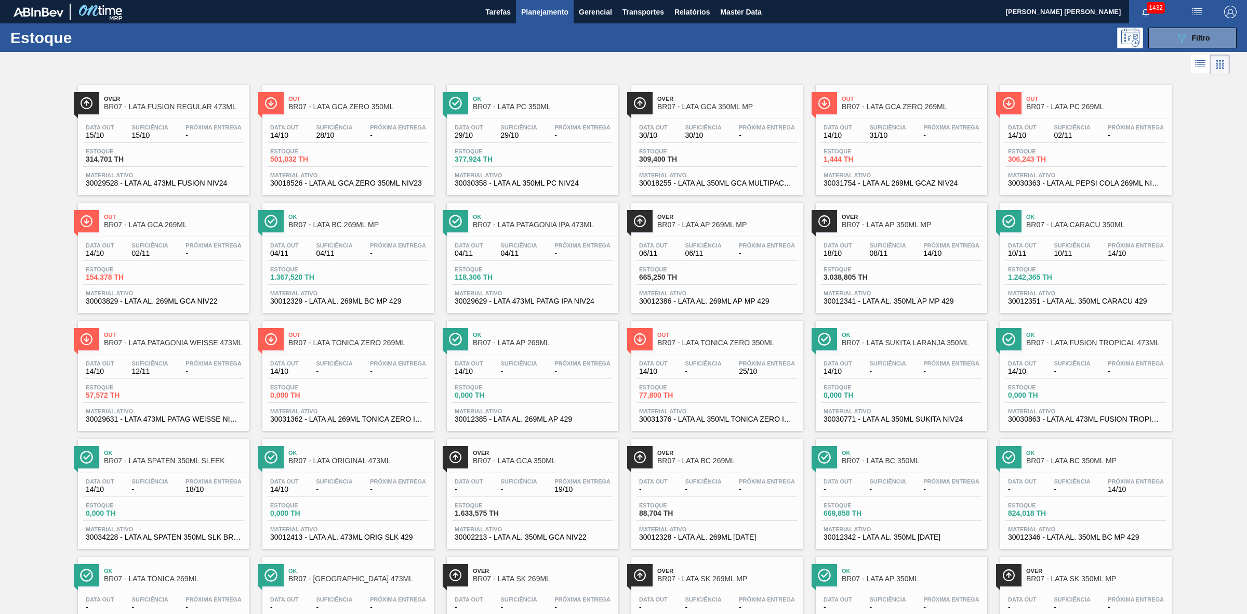
click at [534, 16] on span "Planejamento" at bounding box center [544, 12] width 47 height 12
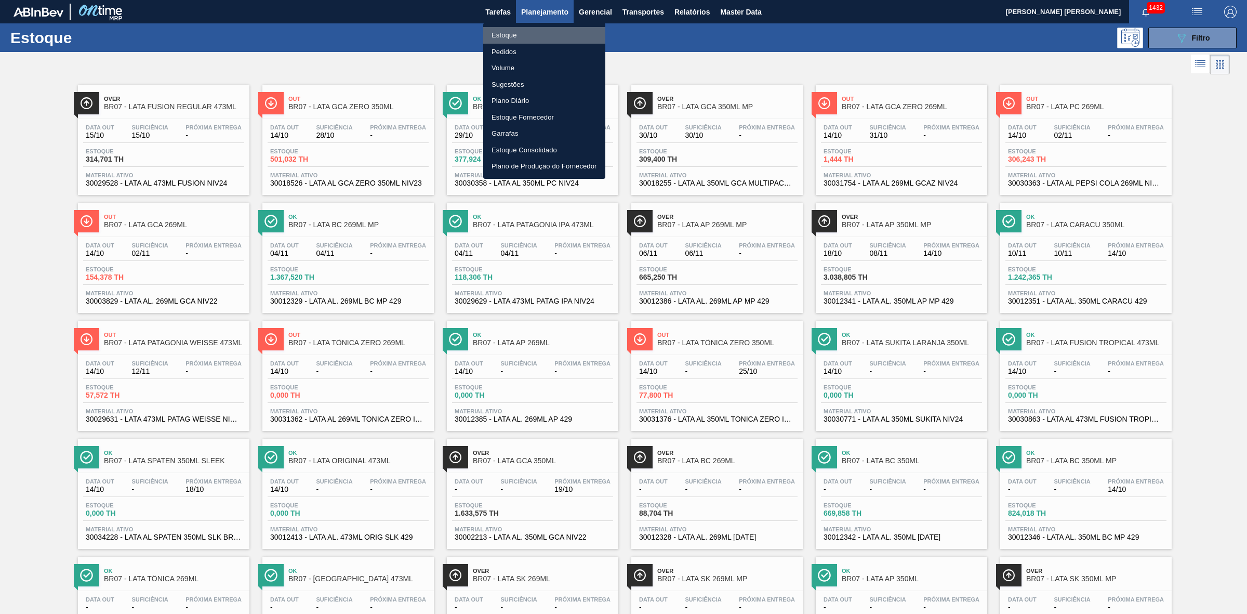
click at [528, 35] on li "Estoque" at bounding box center [544, 35] width 122 height 17
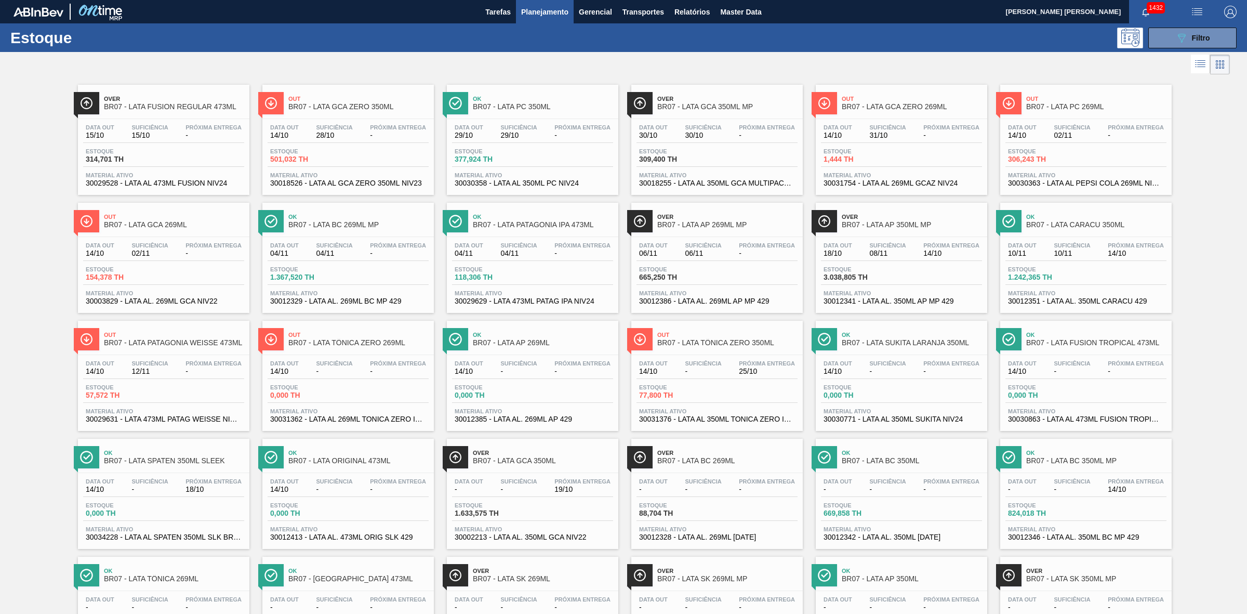
click at [539, 18] on button "Planejamento" at bounding box center [545, 11] width 58 height 23
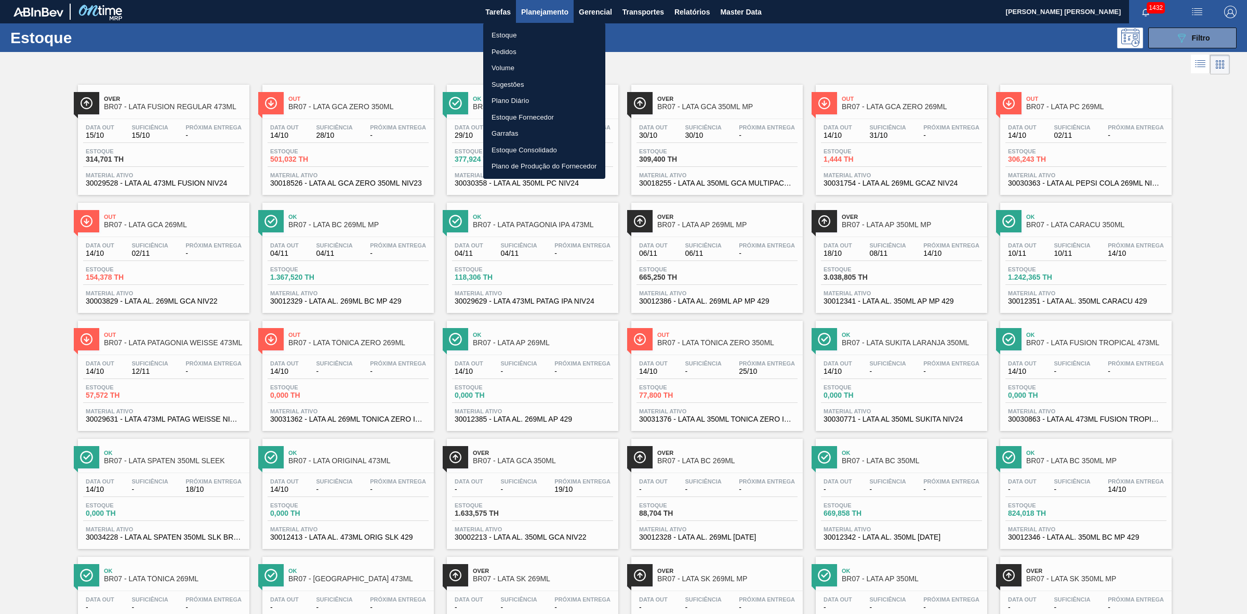
click at [521, 53] on li "Pedidos" at bounding box center [544, 52] width 122 height 17
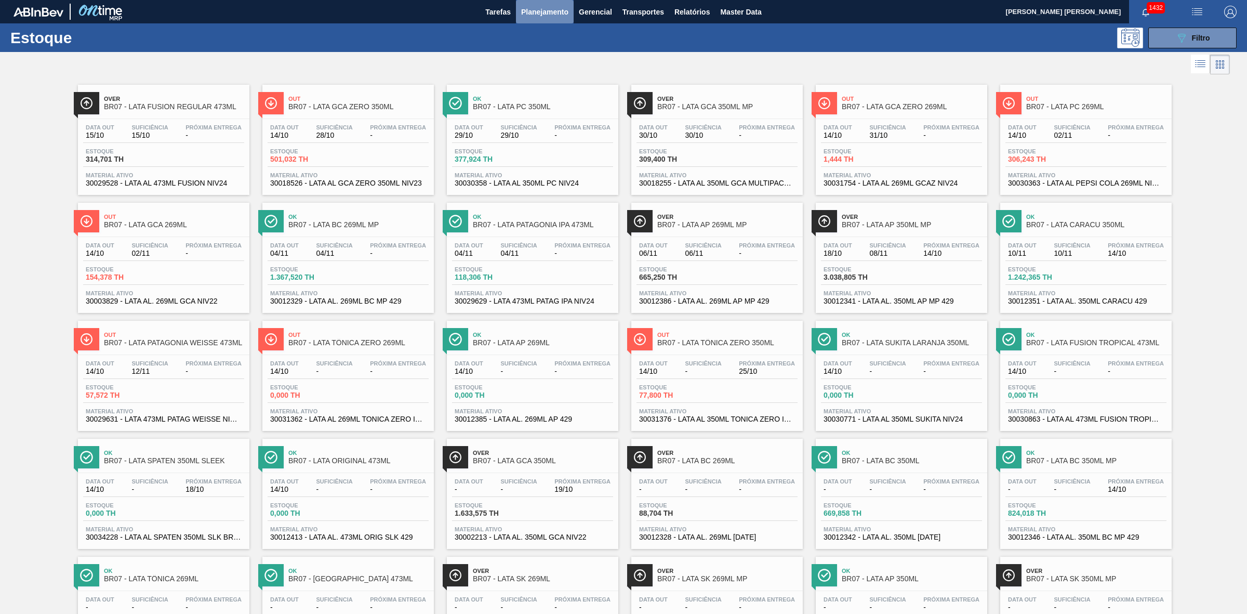
click at [537, 10] on span "Planejamento" at bounding box center [544, 12] width 47 height 12
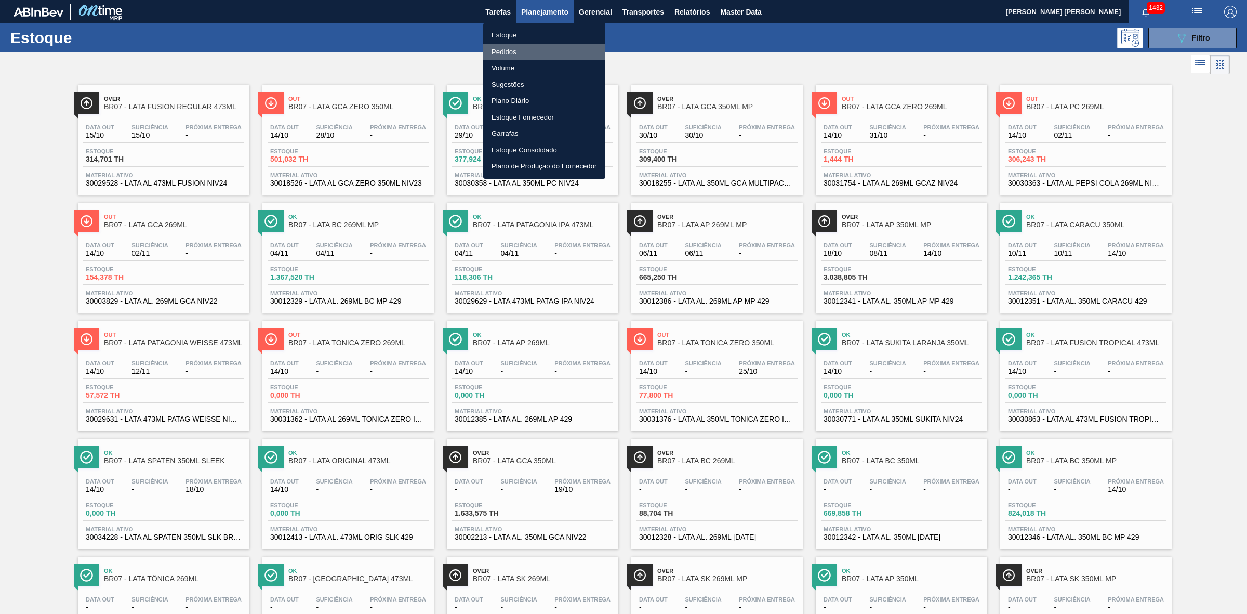
click at [525, 47] on li "Pedidos" at bounding box center [544, 52] width 122 height 17
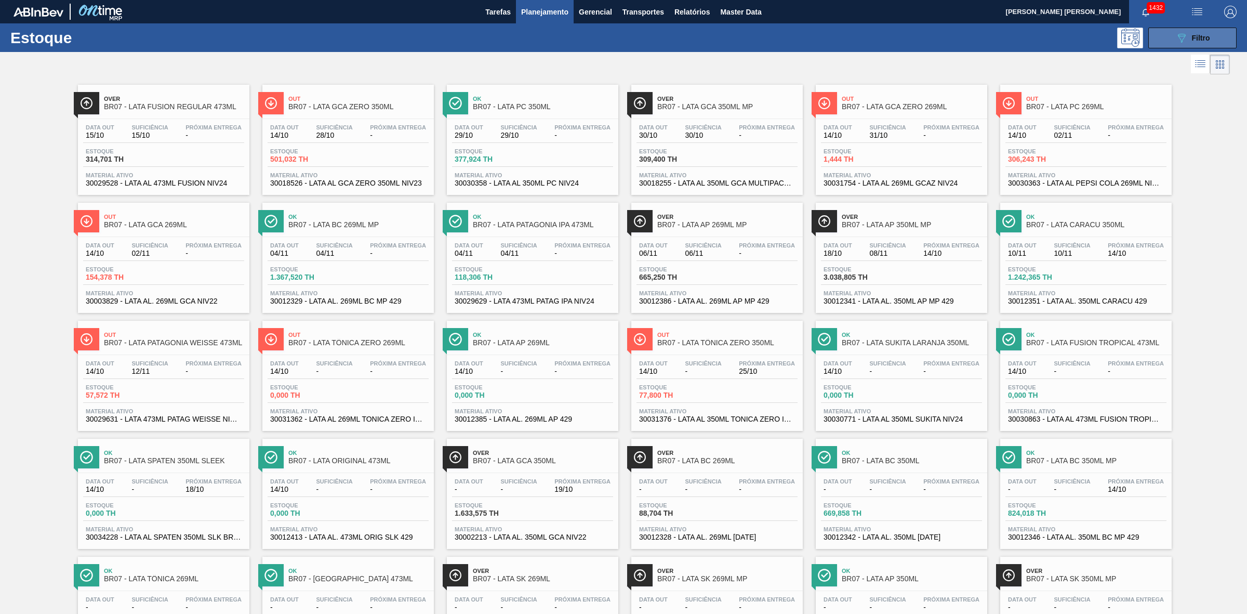
click at [1204, 36] on span "Filtro" at bounding box center [1201, 38] width 18 height 8
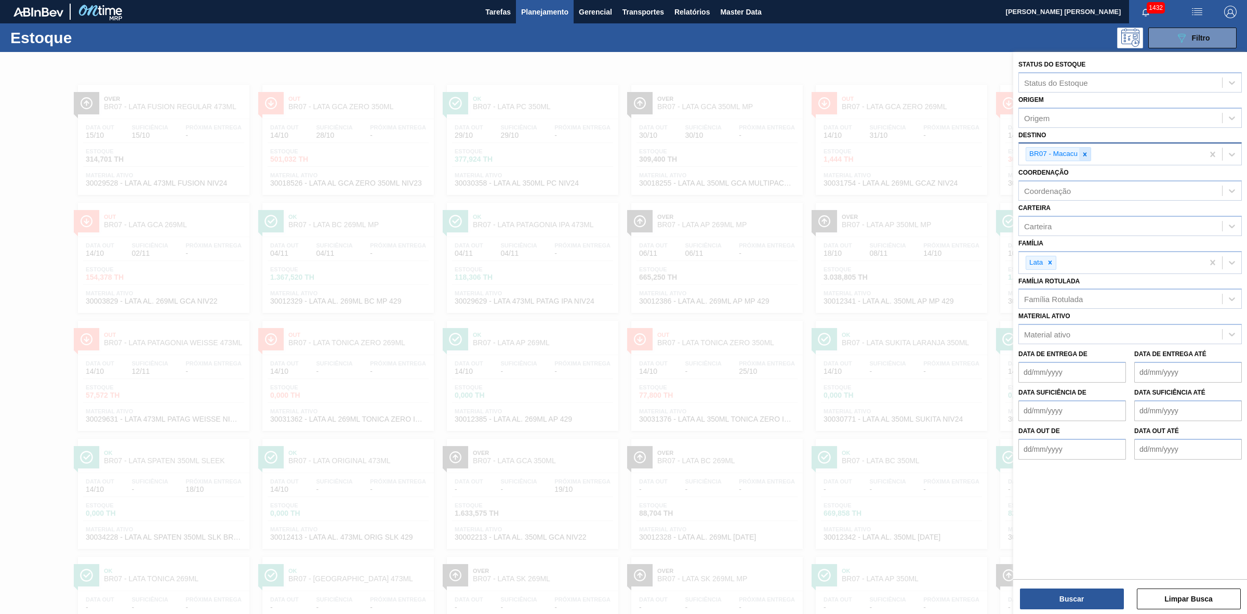
click at [1084, 152] on icon at bounding box center [1084, 154] width 7 height 7
type input "10"
click at [1077, 184] on div "BR10 - Guarulhos" at bounding box center [1130, 178] width 223 height 19
click at [1050, 583] on div "Buscar Limpar Busca" at bounding box center [1130, 593] width 234 height 29
click at [1050, 598] on button "Buscar" at bounding box center [1072, 598] width 104 height 21
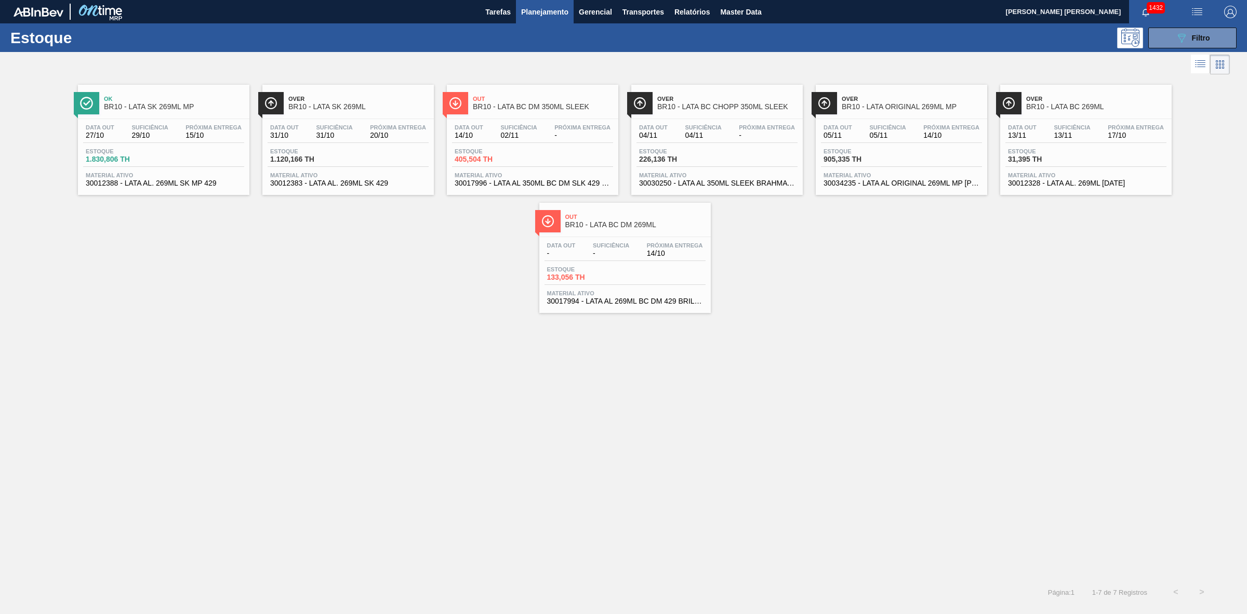
click at [360, 139] on div "Data out 31/10 Suficiência 31/10 Próxima Entrega 20/10" at bounding box center [348, 133] width 161 height 19
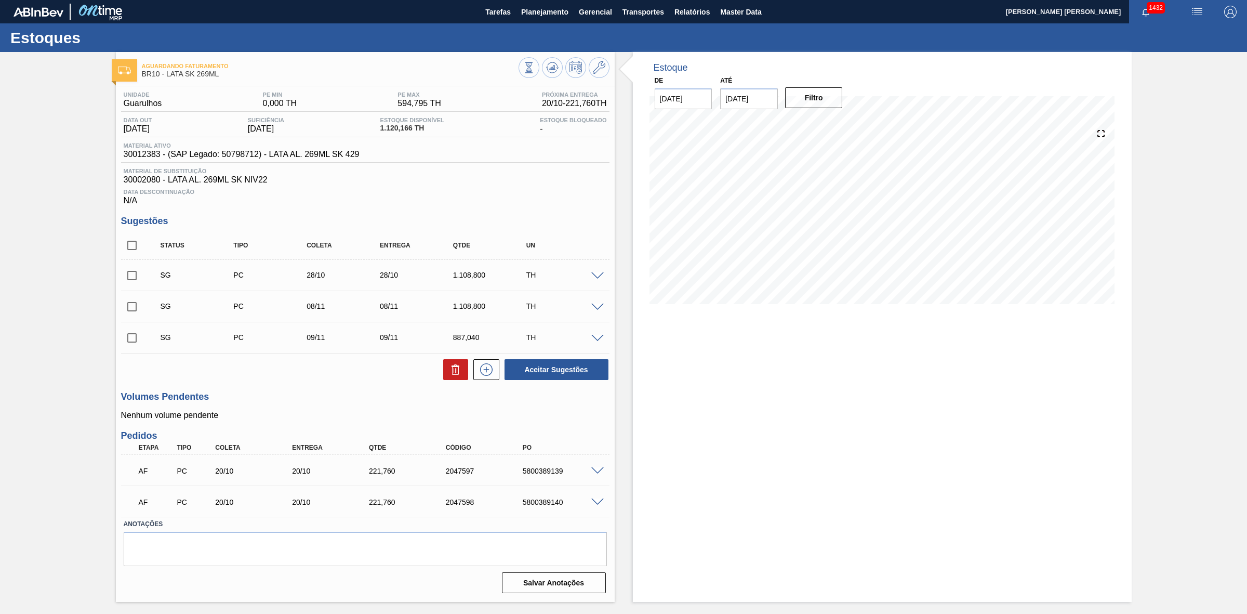
click at [134, 254] on input "checkbox" at bounding box center [132, 245] width 22 height 22
checkbox input "true"
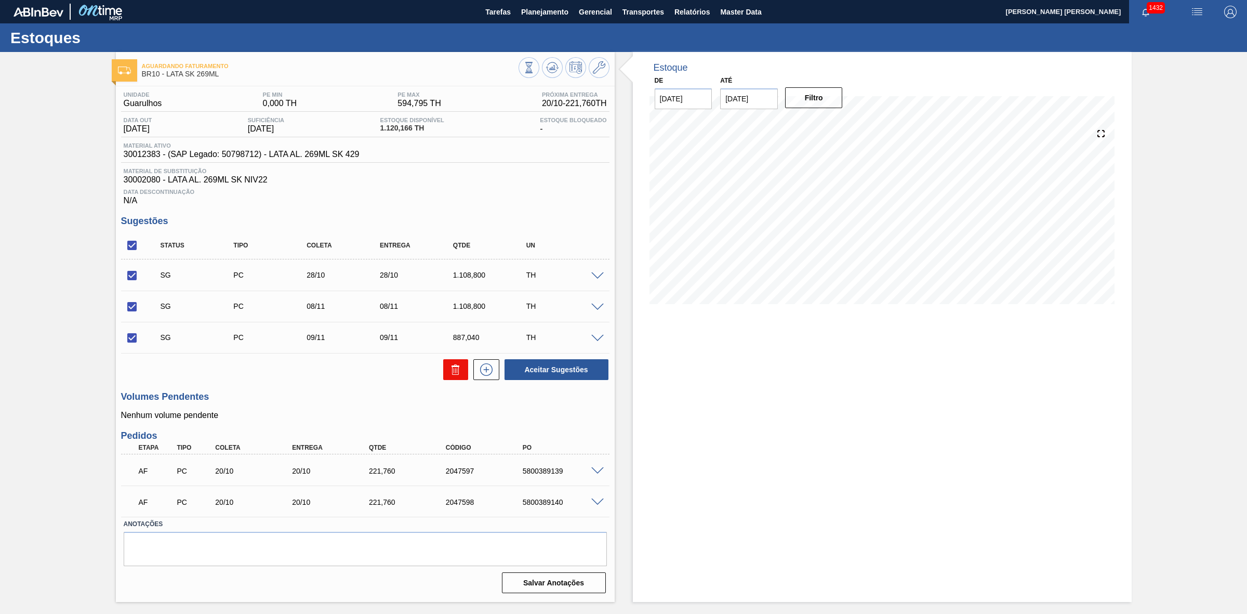
click at [450, 372] on icon at bounding box center [456, 369] width 12 height 12
checkbox input "false"
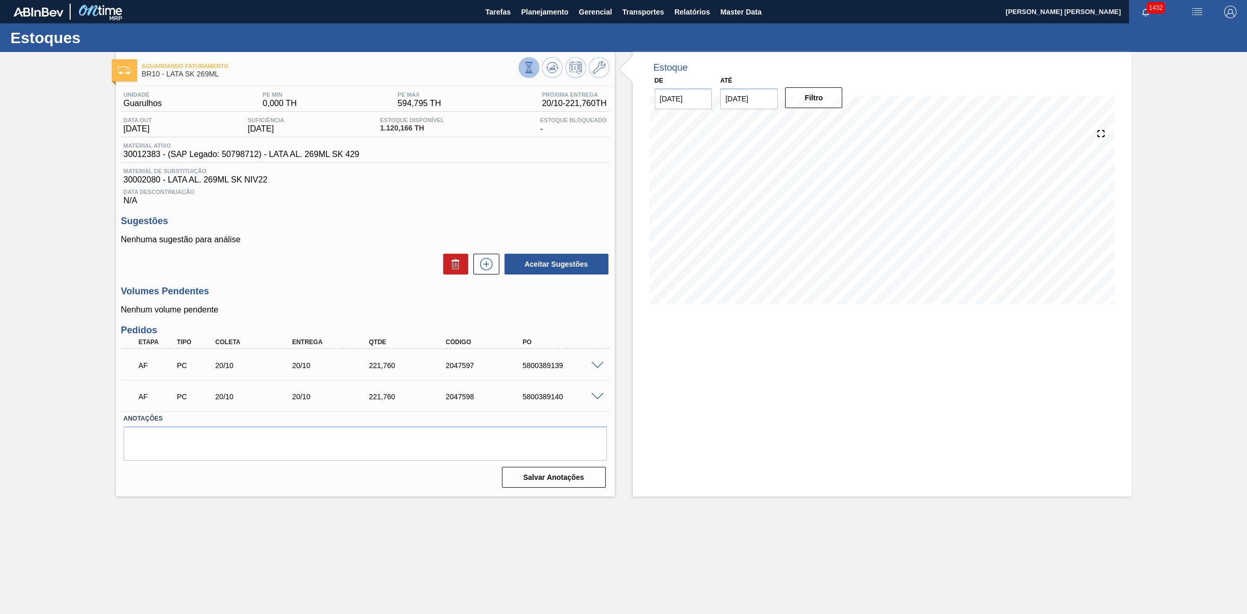
click at [533, 71] on icon at bounding box center [528, 67] width 11 height 11
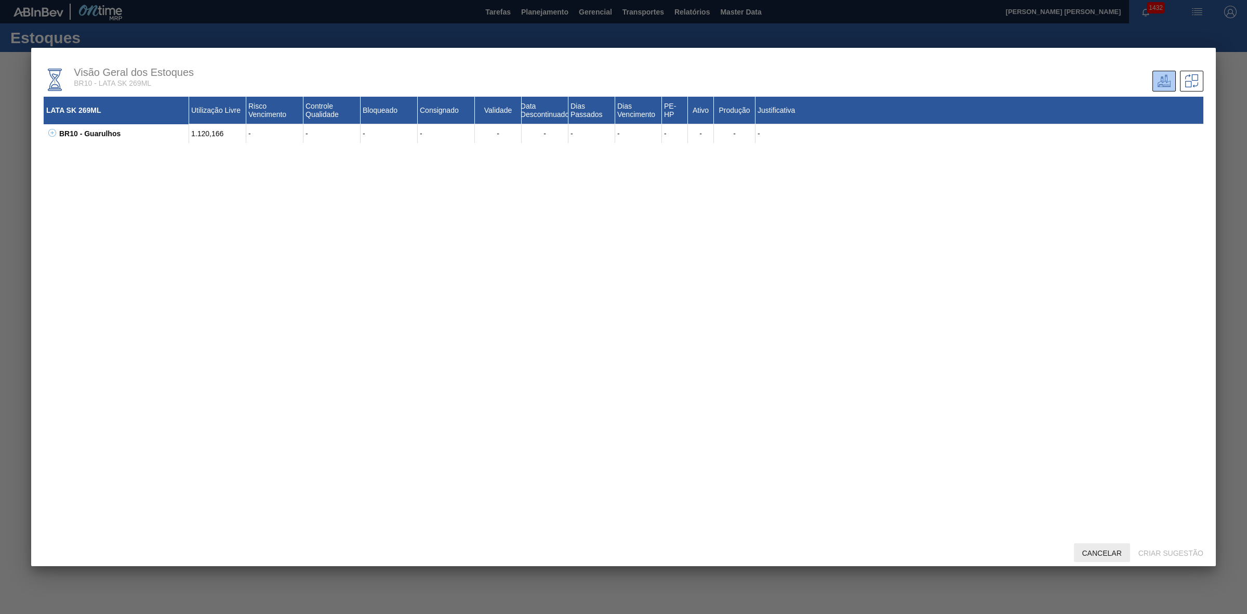
click at [1113, 552] on span "Cancelar" at bounding box center [1102, 553] width 56 height 8
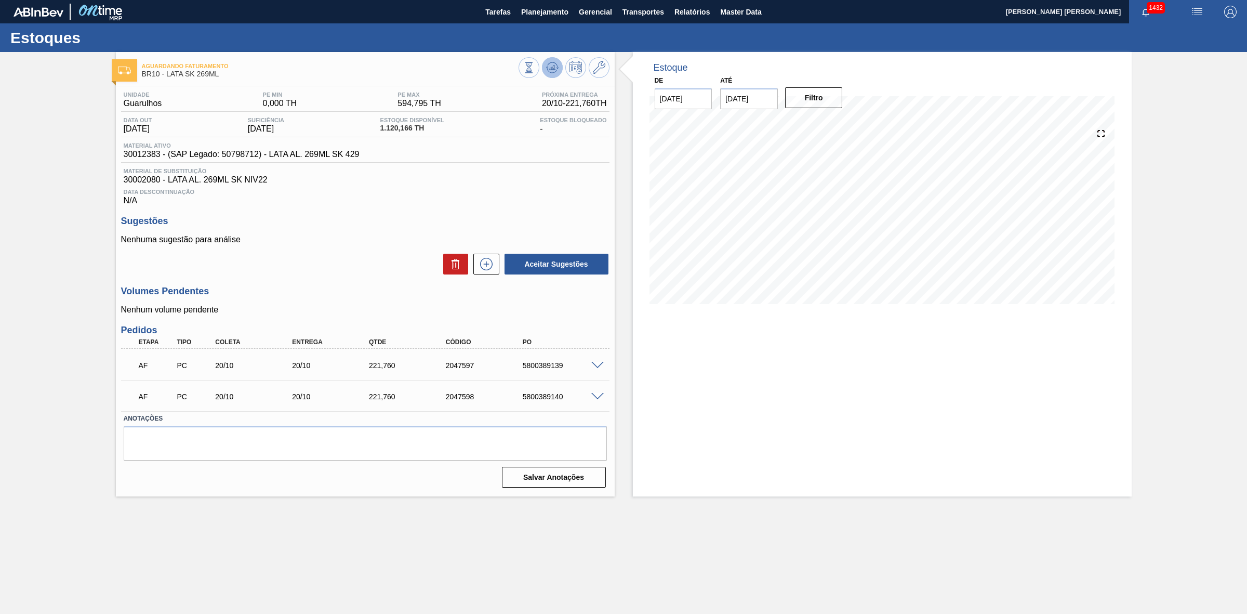
click at [552, 69] on icon at bounding box center [552, 67] width 7 height 5
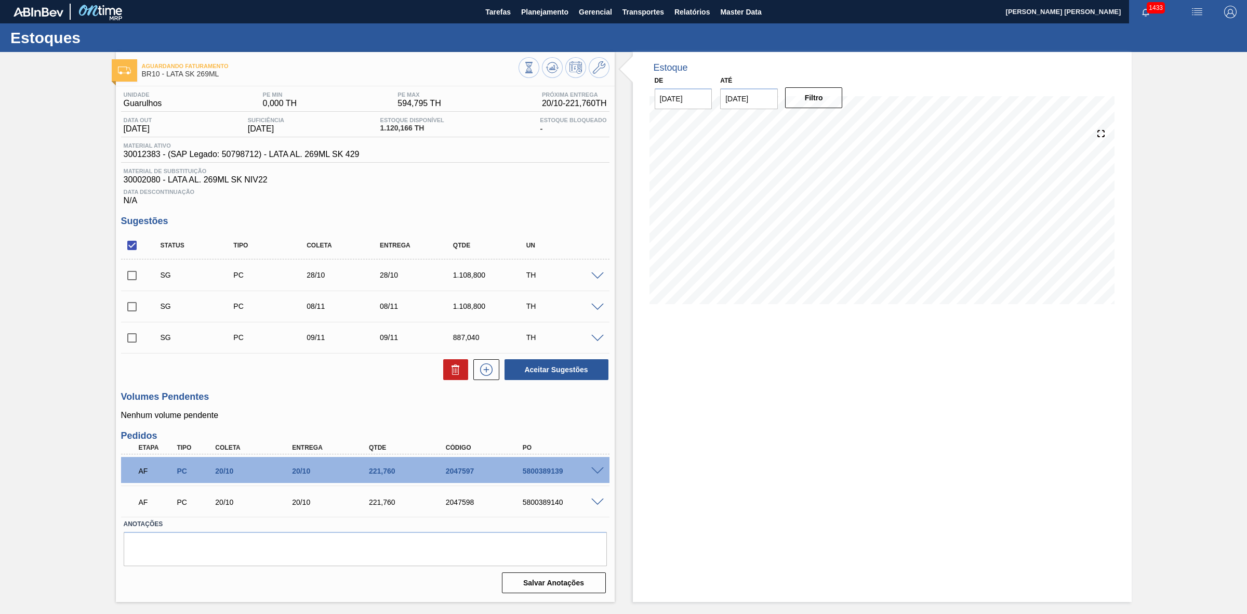
click at [133, 247] on input "checkbox" at bounding box center [132, 245] width 22 height 22
checkbox input "true"
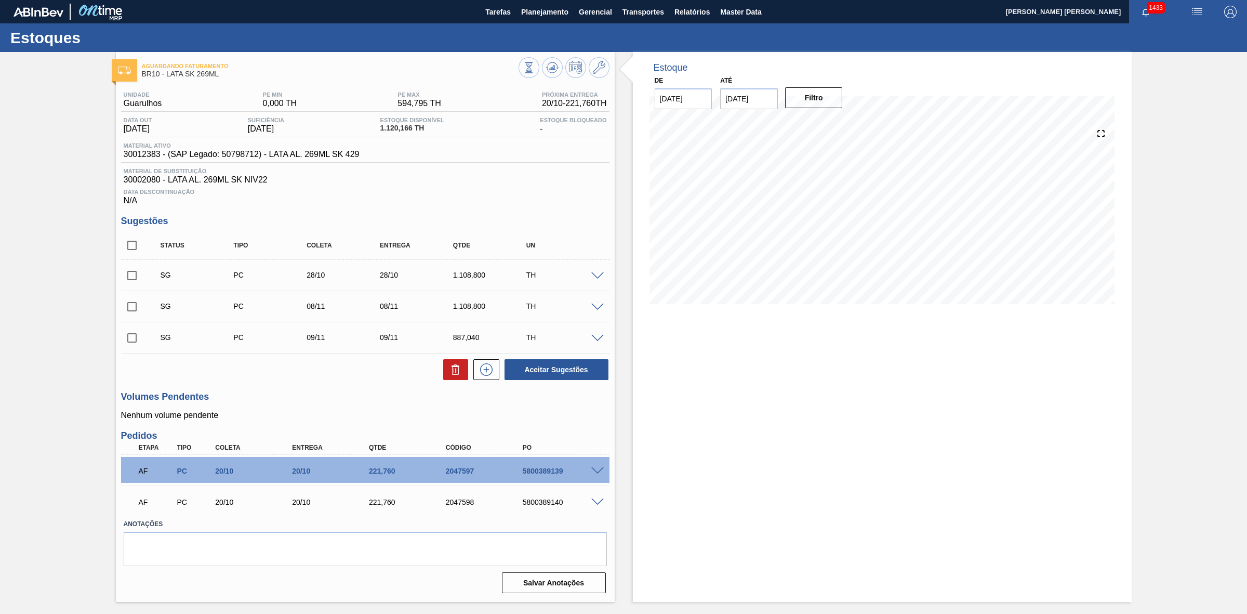
checkbox input "true"
click at [450, 373] on icon at bounding box center [456, 369] width 12 height 12
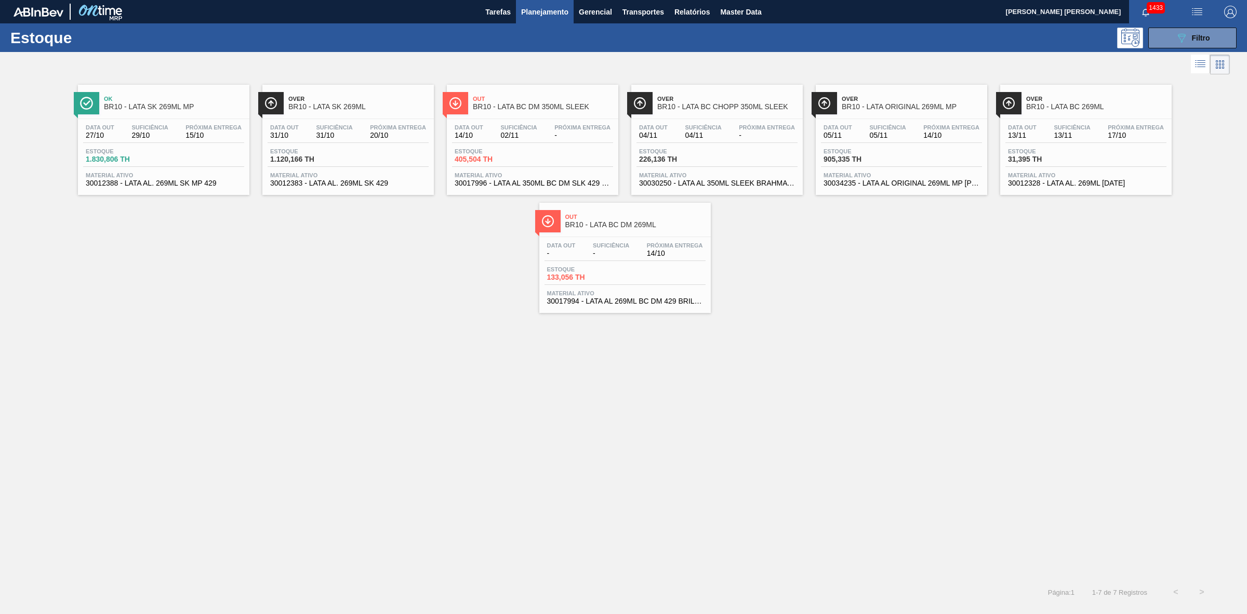
click at [185, 112] on div "Ok BR10 - LATA SK 269ML MP" at bounding box center [174, 102] width 140 height 23
click at [383, 144] on div "Data out 31/10 Suficiência 31/10 Próxima Entrega 20/10 Estoque 1.120,166 TH Mat…" at bounding box center [347, 154] width 171 height 71
click at [484, 149] on span "Estoque" at bounding box center [491, 151] width 73 height 6
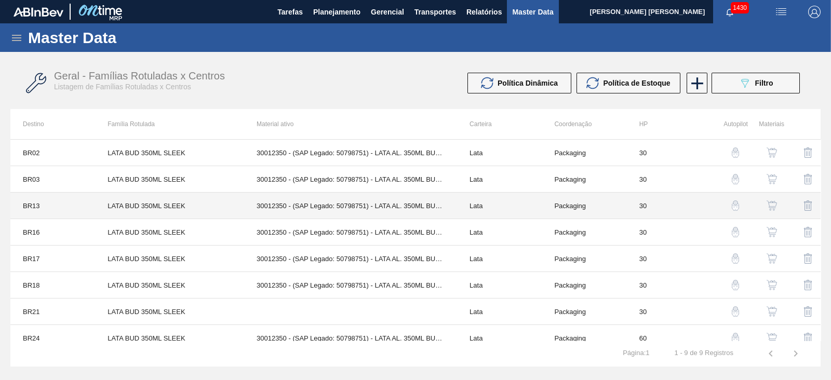
click at [105, 206] on td "LATA BUD 350ML SLEEK" at bounding box center [169, 206] width 149 height 27
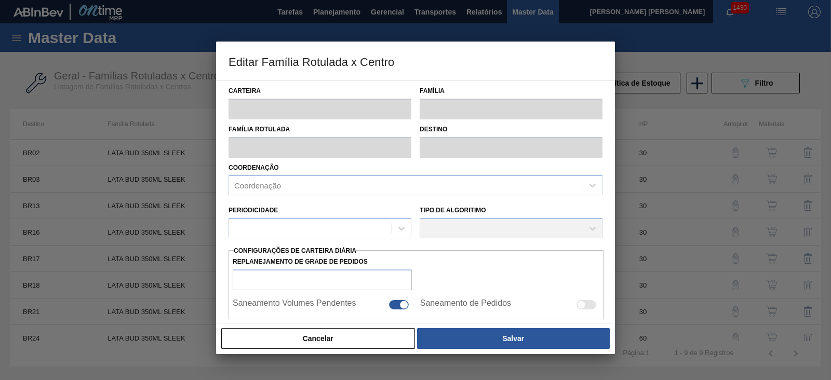
click at [111, 206] on div at bounding box center [415, 190] width 831 height 380
type input "Lata"
type input "LATA BUD 350ML SLEEK"
type input "BR13 - Piraí"
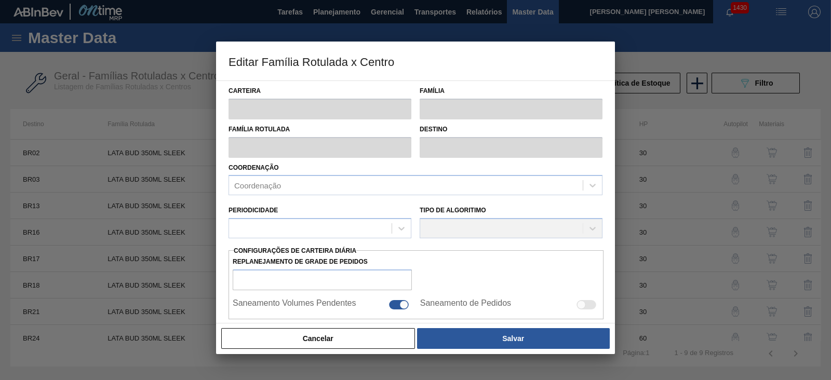
type input "0"
checkbox input "false"
type input "30"
type input "394,671"
type input "1.144,547"
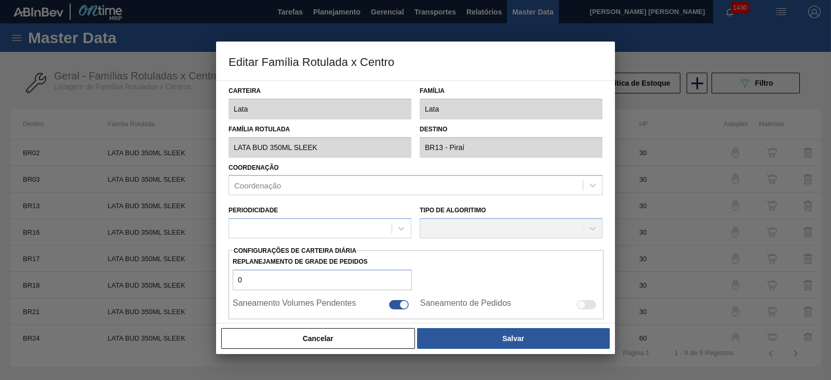
type input "37"
type input "672,125"
checkbox input "true"
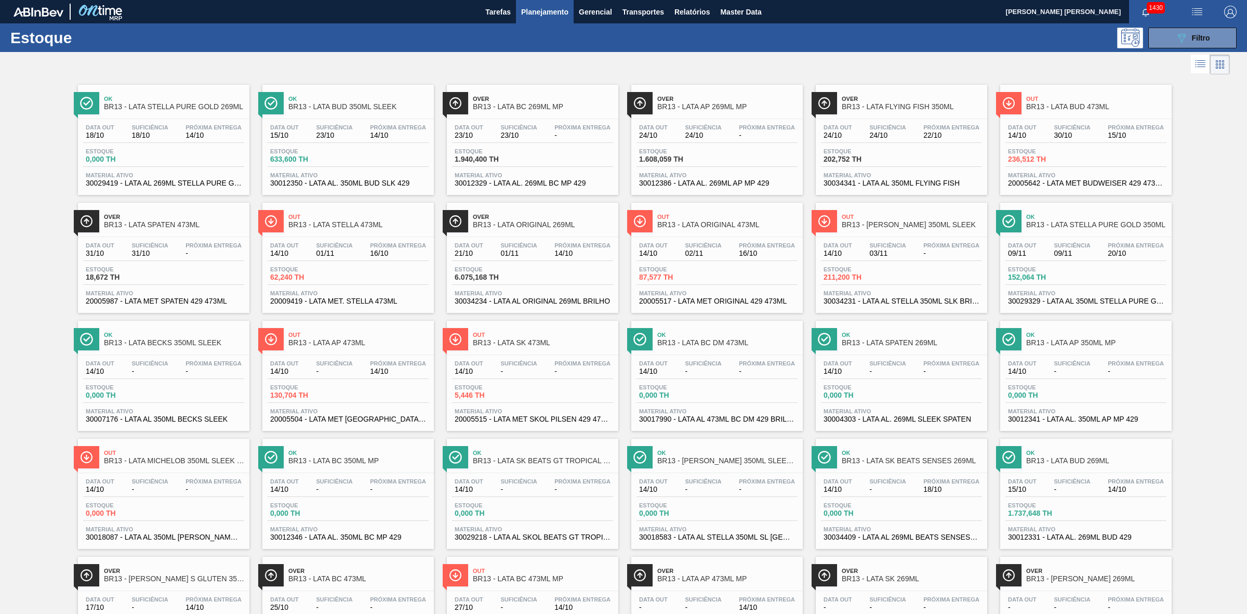
click at [177, 136] on div "Data out 18/10 Suficiência 18/10 Próxima Entrega 14/10" at bounding box center [163, 133] width 161 height 19
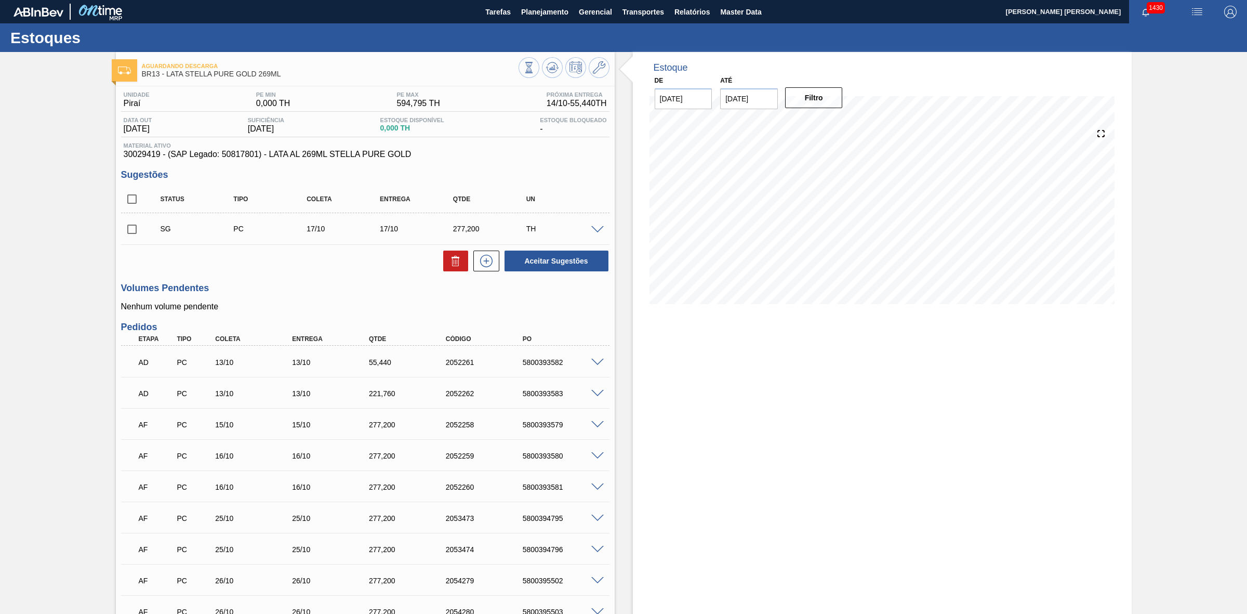
click at [138, 201] on input "checkbox" at bounding box center [132, 199] width 22 height 22
checkbox input "true"
click at [453, 258] on icon at bounding box center [456, 258] width 8 height 2
checkbox input "false"
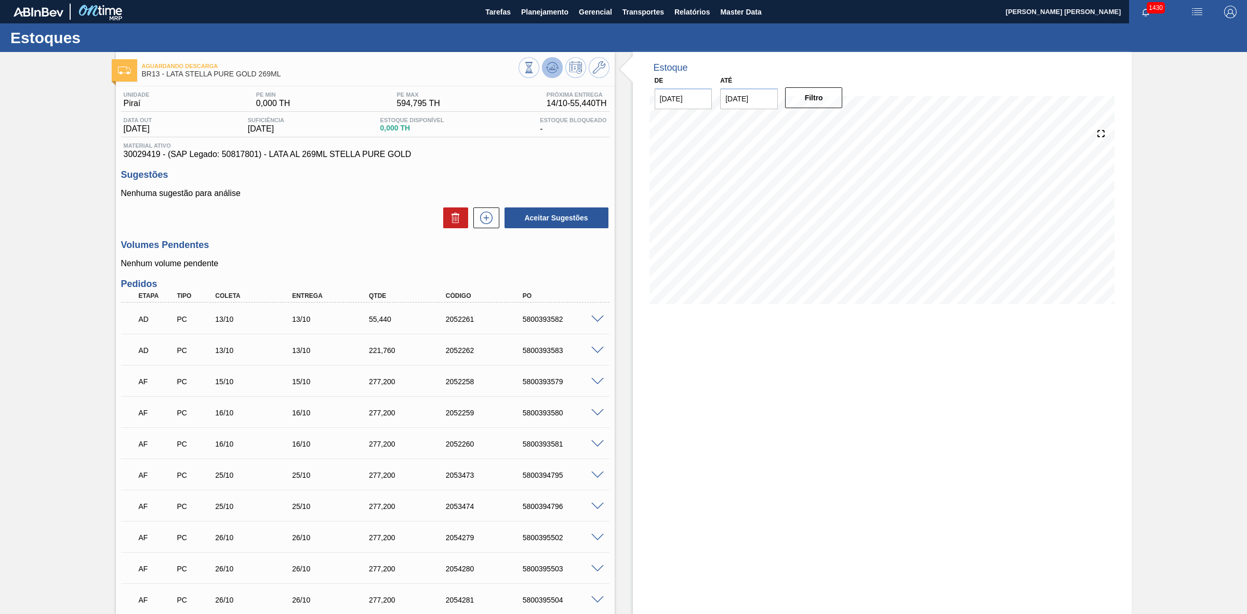
click at [551, 65] on icon at bounding box center [552, 67] width 12 height 12
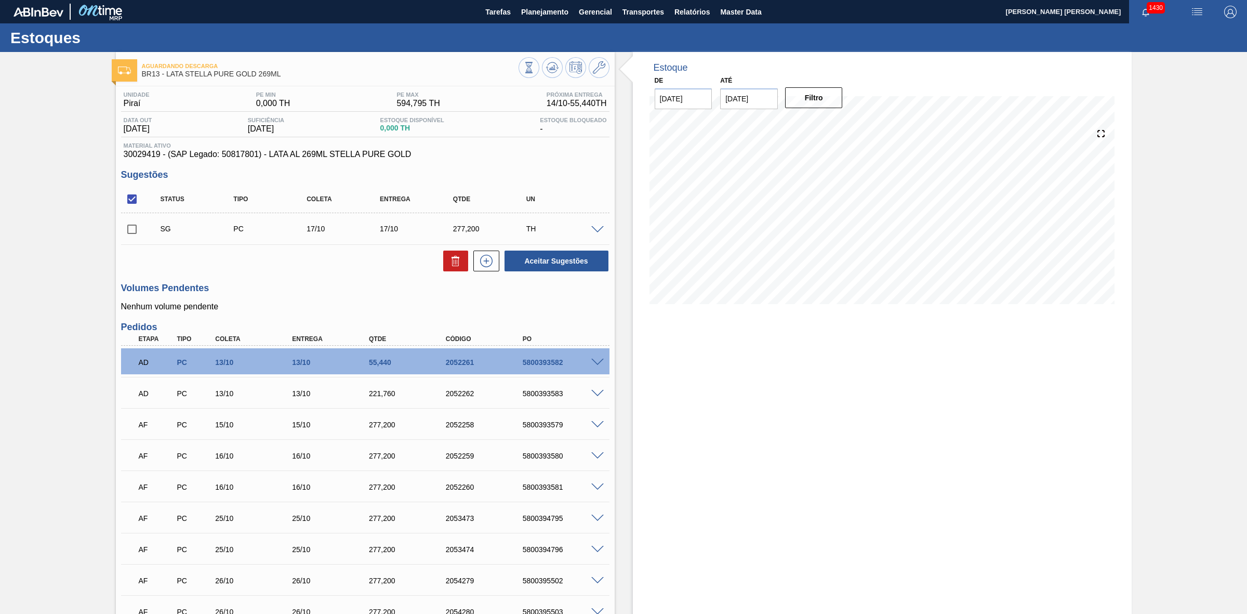
click at [755, 98] on input "[DATE]" at bounding box center [749, 98] width 58 height 21
click at [270, 269] on div "Aceitar Sugestões" at bounding box center [365, 260] width 489 height 23
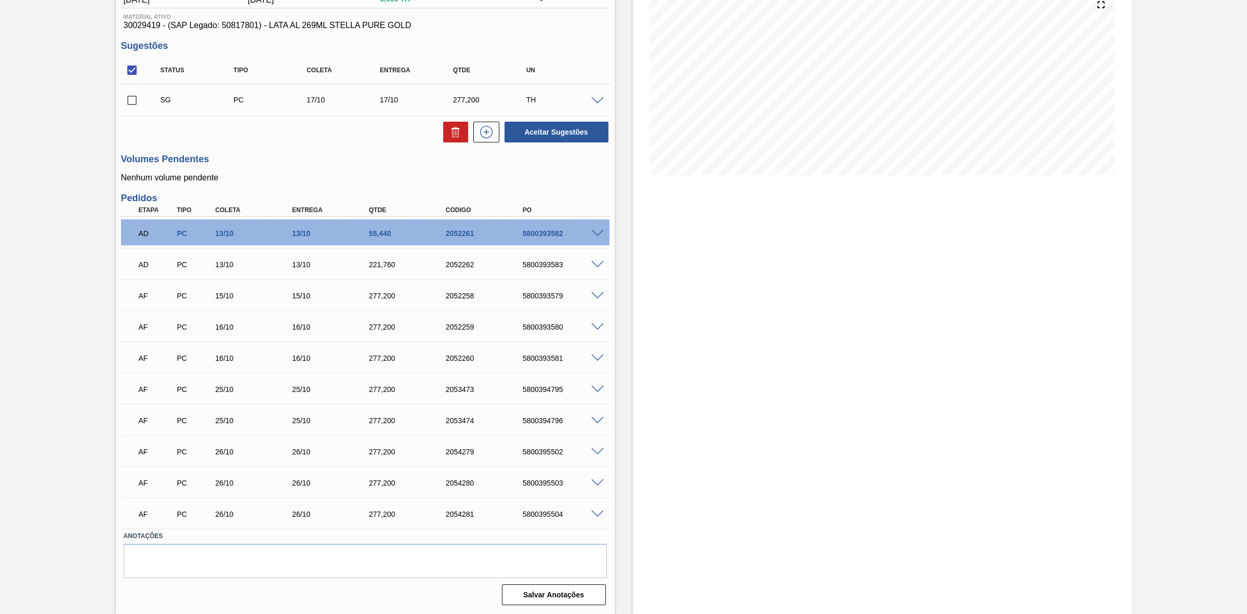
click at [594, 386] on span at bounding box center [597, 390] width 12 height 8
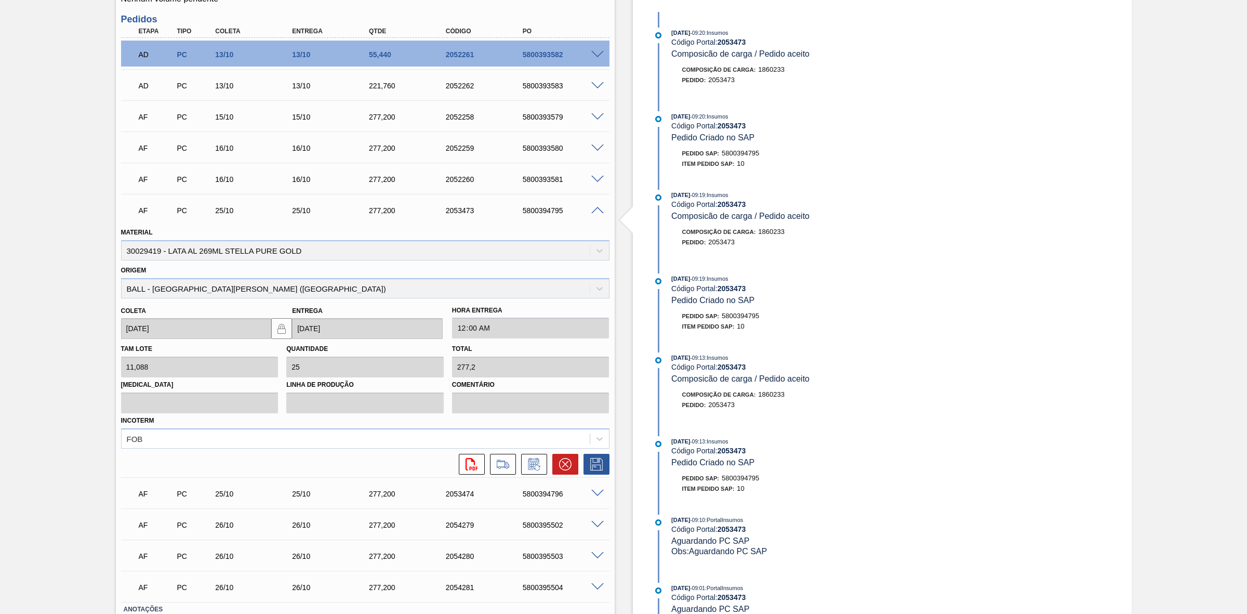
scroll to position [380, 0]
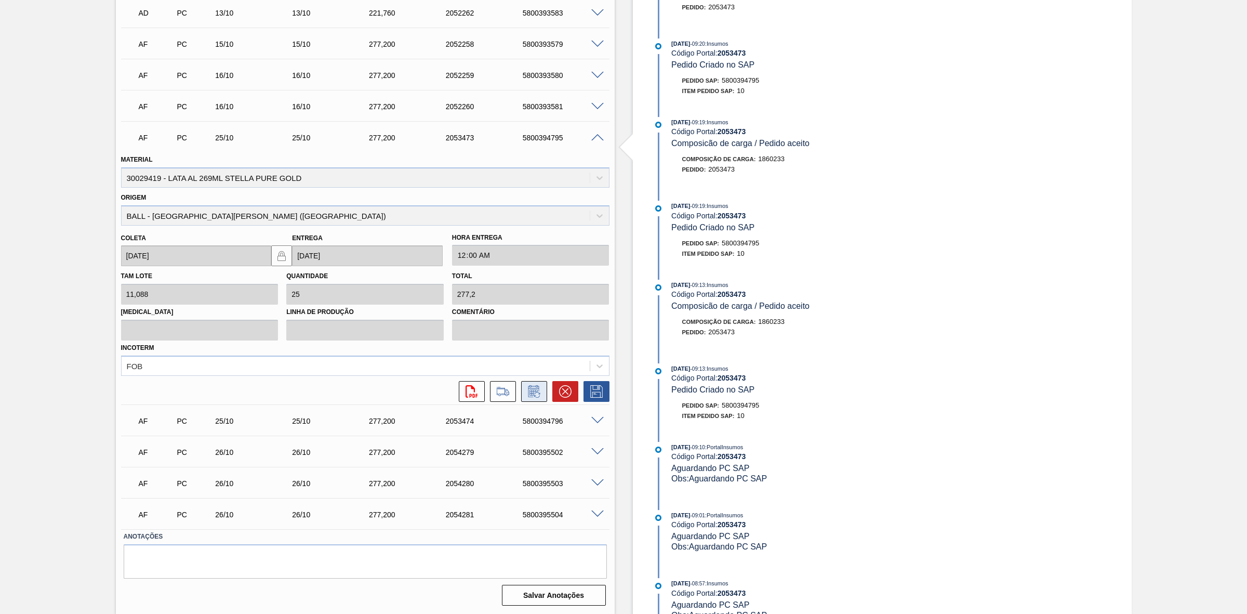
click at [538, 391] on icon at bounding box center [534, 391] width 17 height 12
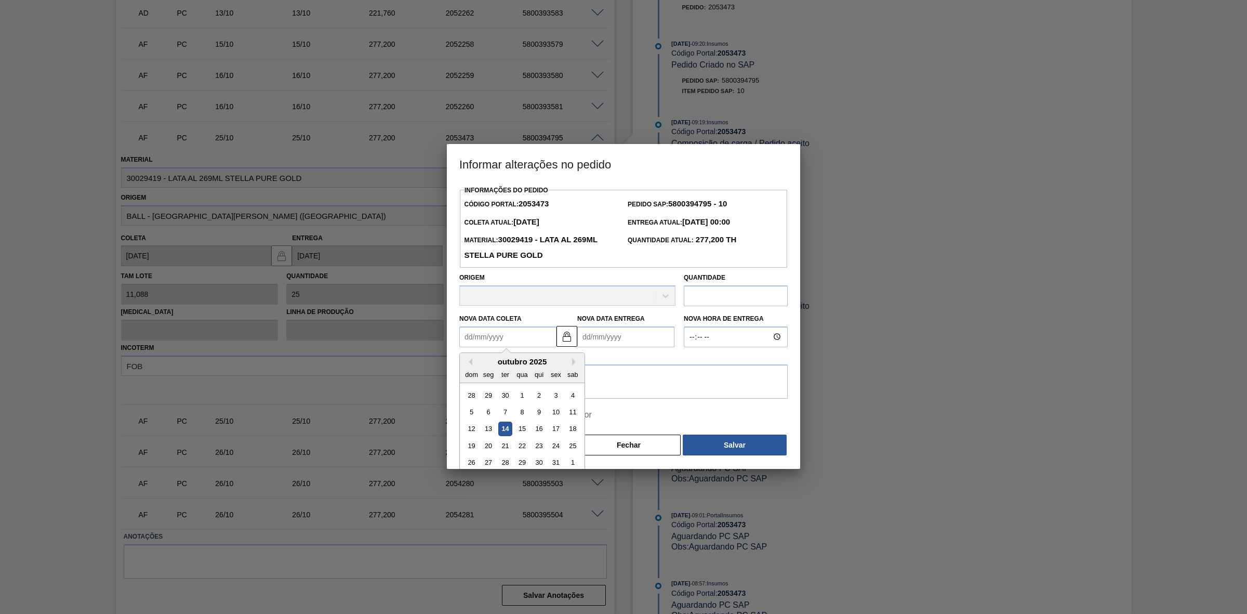
click at [516, 334] on Coleta2053473 "Nova Data Coleta" at bounding box center [507, 336] width 97 height 21
click at [552, 430] on div "17" at bounding box center [556, 428] width 14 height 14
type Coleta2053473 "17/10/2025"
type Entrega2053473 "17/10/2025"
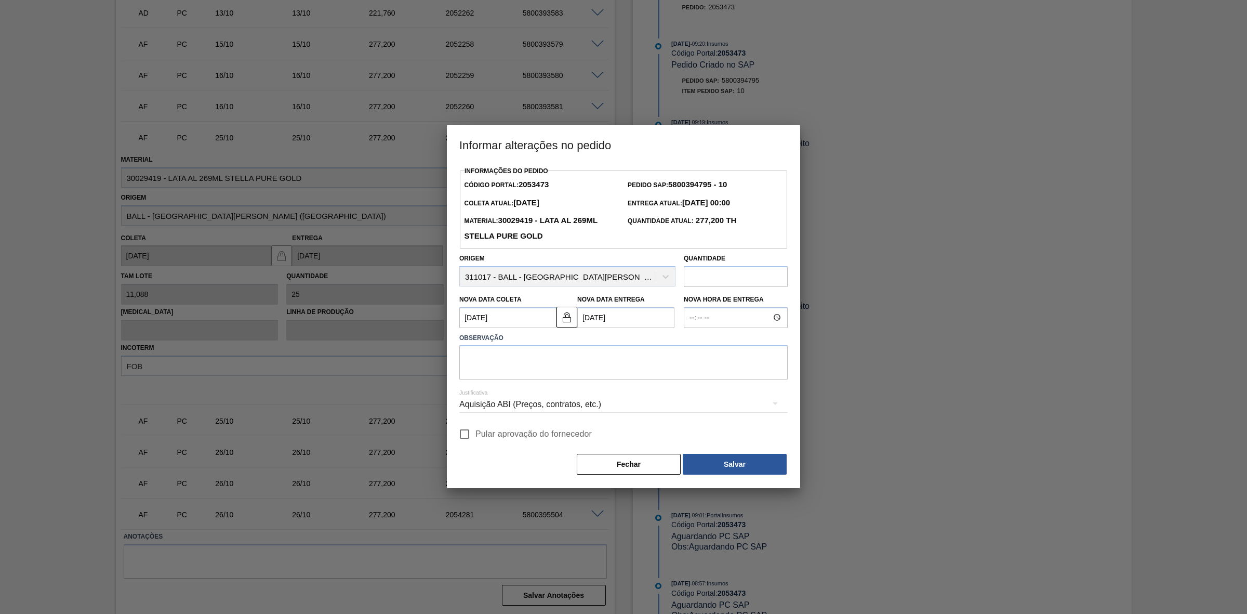
click at [497, 313] on Coleta2053473 "17/10/2025" at bounding box center [507, 317] width 97 height 21
click at [542, 408] on div "16" at bounding box center [539, 409] width 14 height 14
type Coleta2053473 "16/10/2025"
type Entrega2053473 "16/10/2025"
click at [530, 367] on textarea at bounding box center [623, 362] width 328 height 34
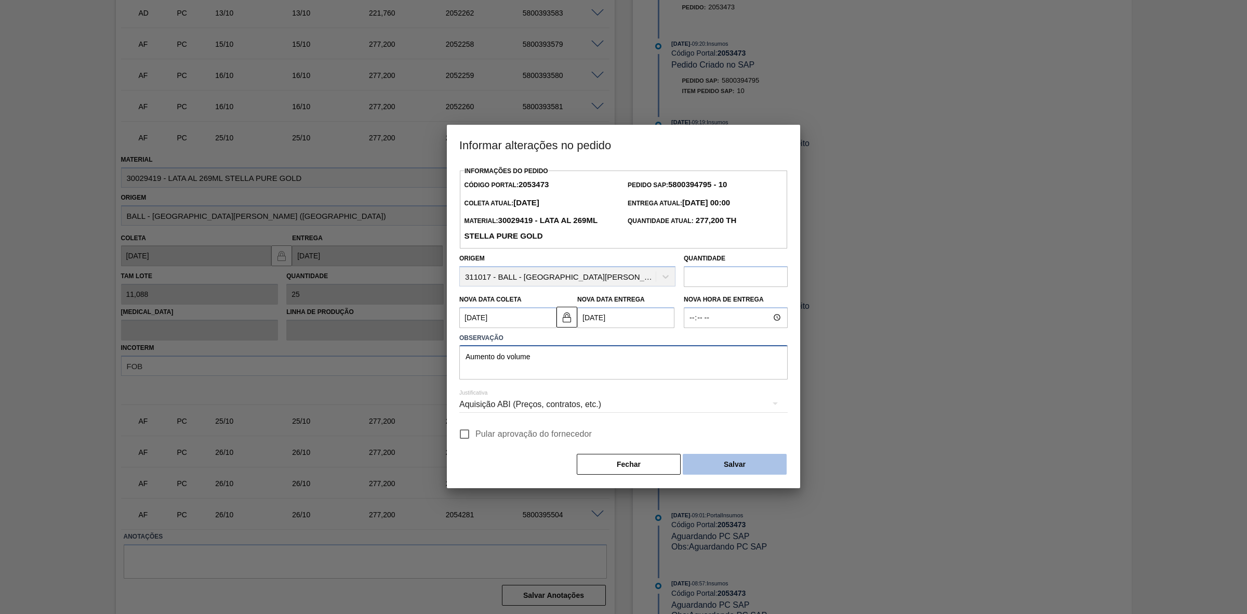
type textarea "Aumento do volume"
click at [733, 467] on button "Salvar" at bounding box center [735, 464] width 104 height 21
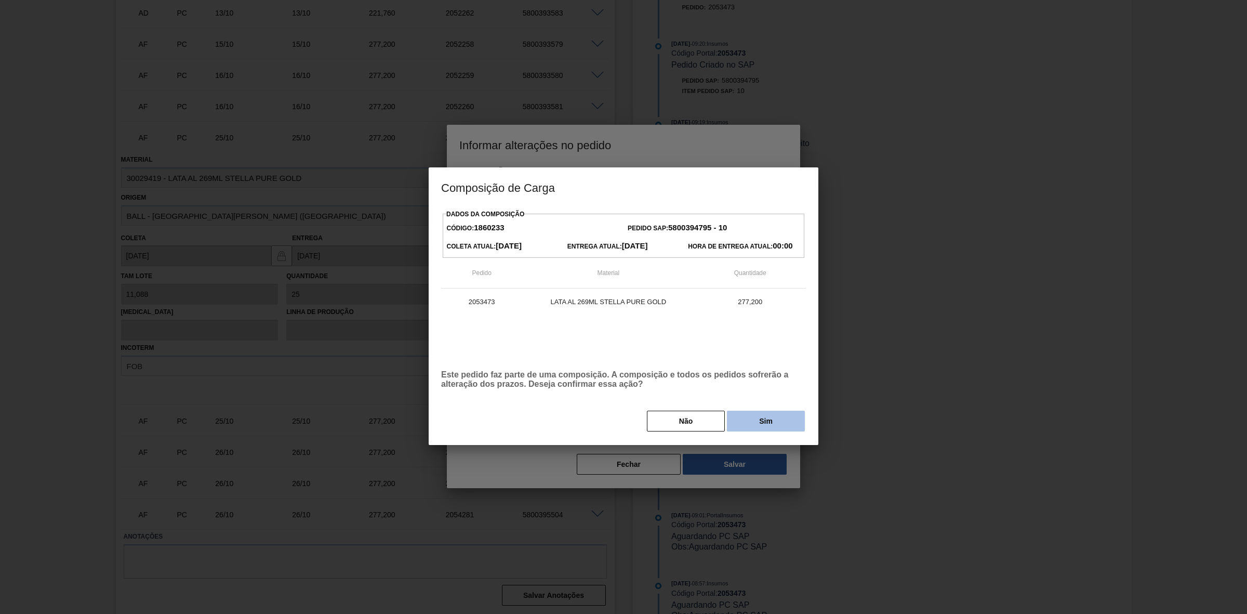
click at [738, 430] on button "Sim" at bounding box center [766, 421] width 78 height 21
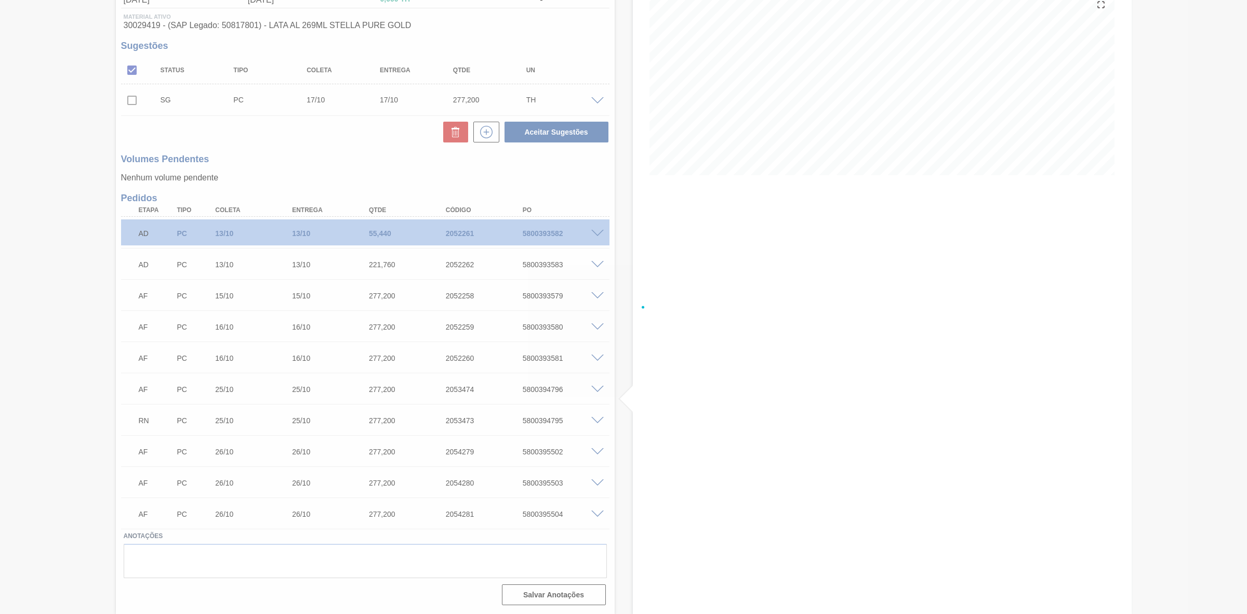
scroll to position [130, 0]
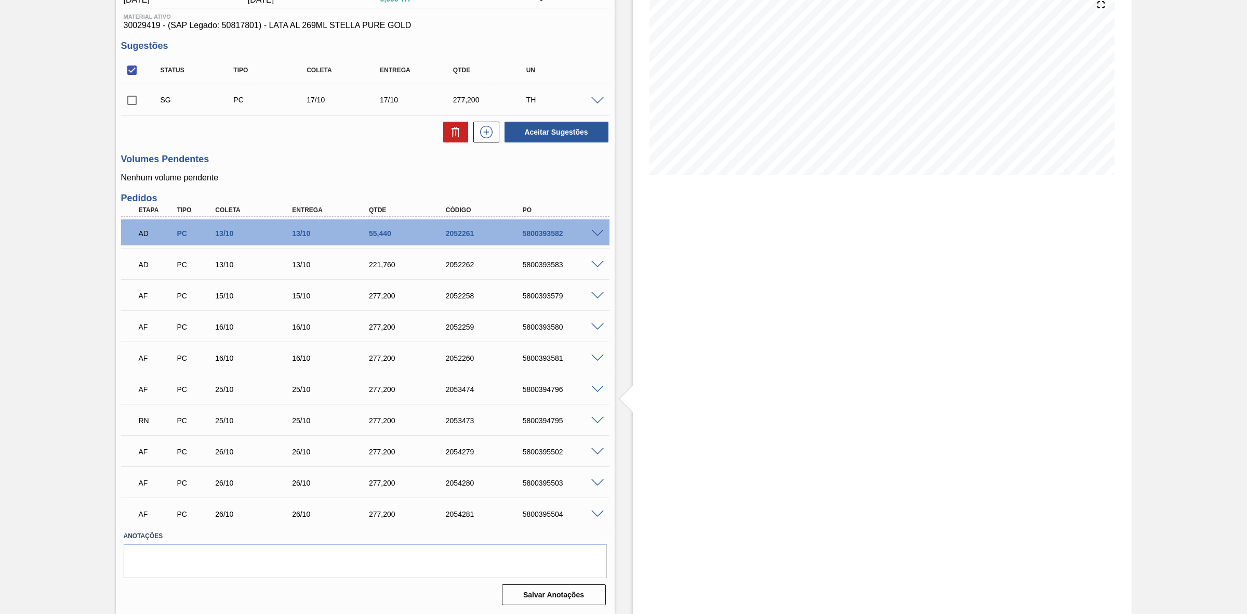
click at [135, 68] on input "checkbox" at bounding box center [132, 70] width 22 height 22
checkbox input "true"
click at [459, 137] on icon at bounding box center [456, 132] width 12 height 12
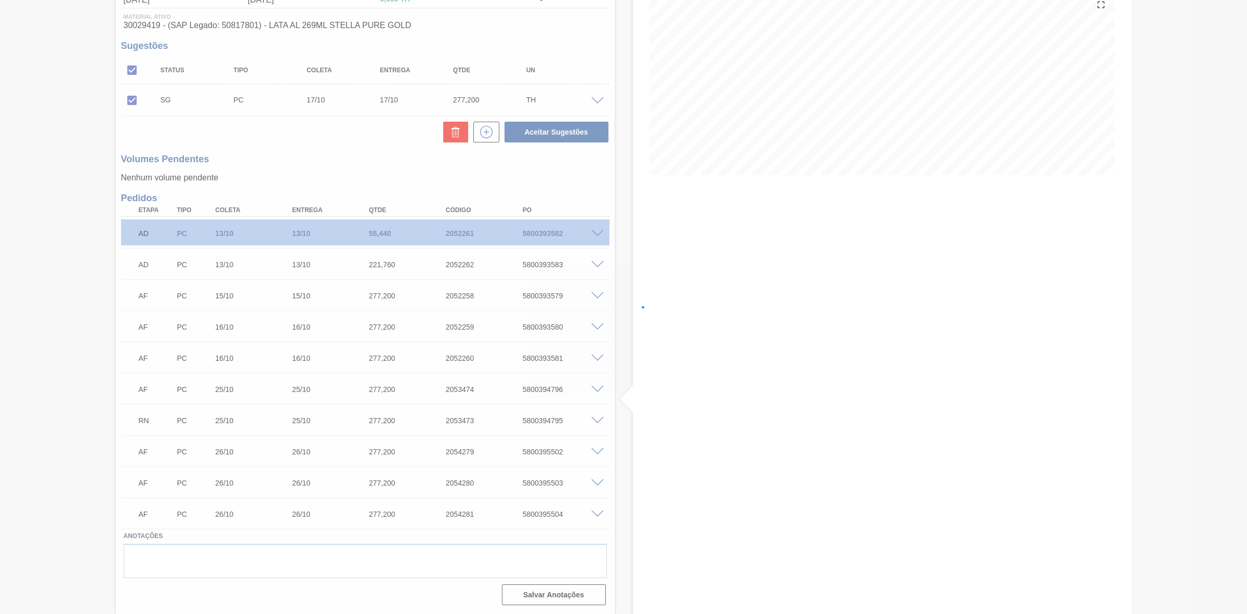
scroll to position [87, 0]
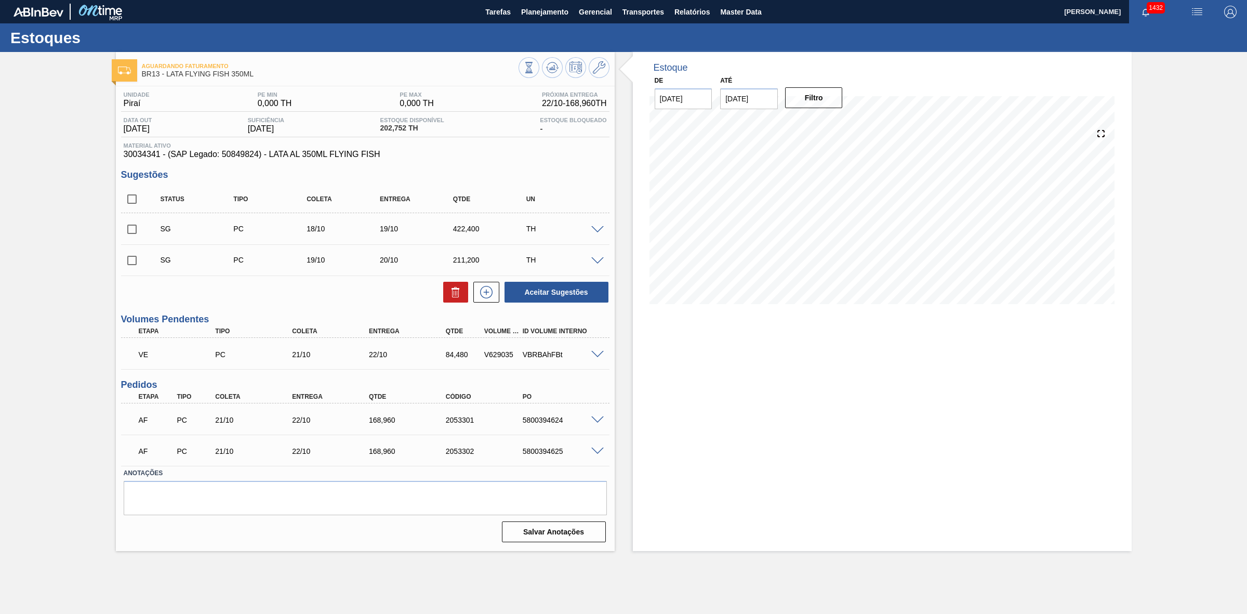
click at [131, 196] on input "checkbox" at bounding box center [132, 199] width 22 height 22
checkbox input "true"
click at [456, 292] on icon at bounding box center [456, 292] width 12 height 12
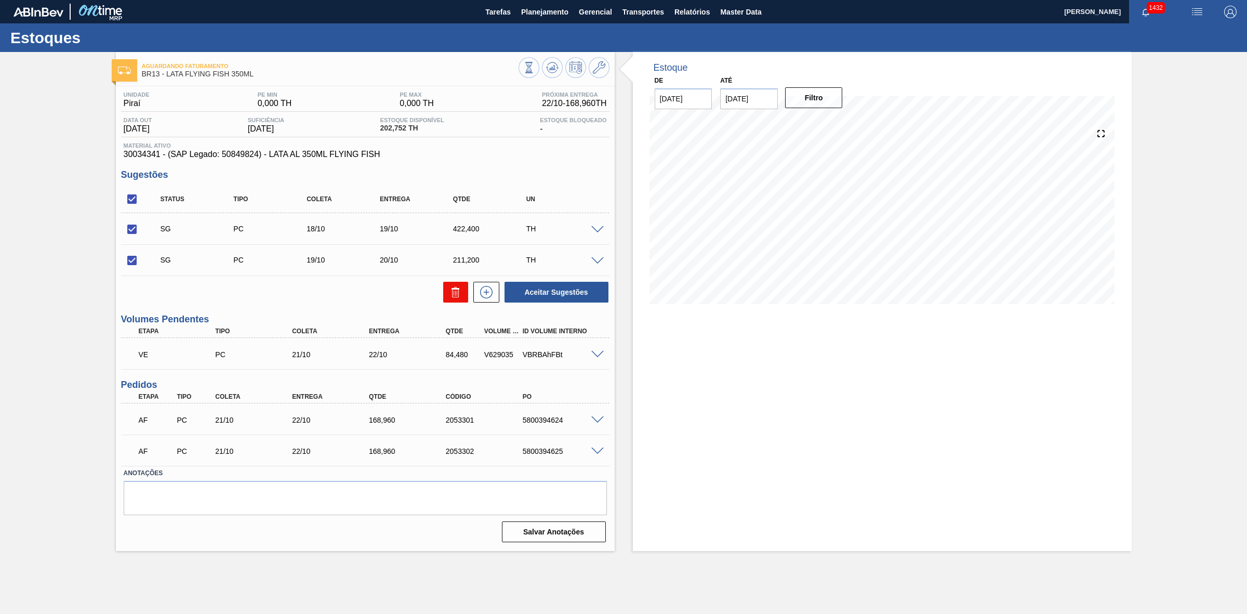
checkbox input "false"
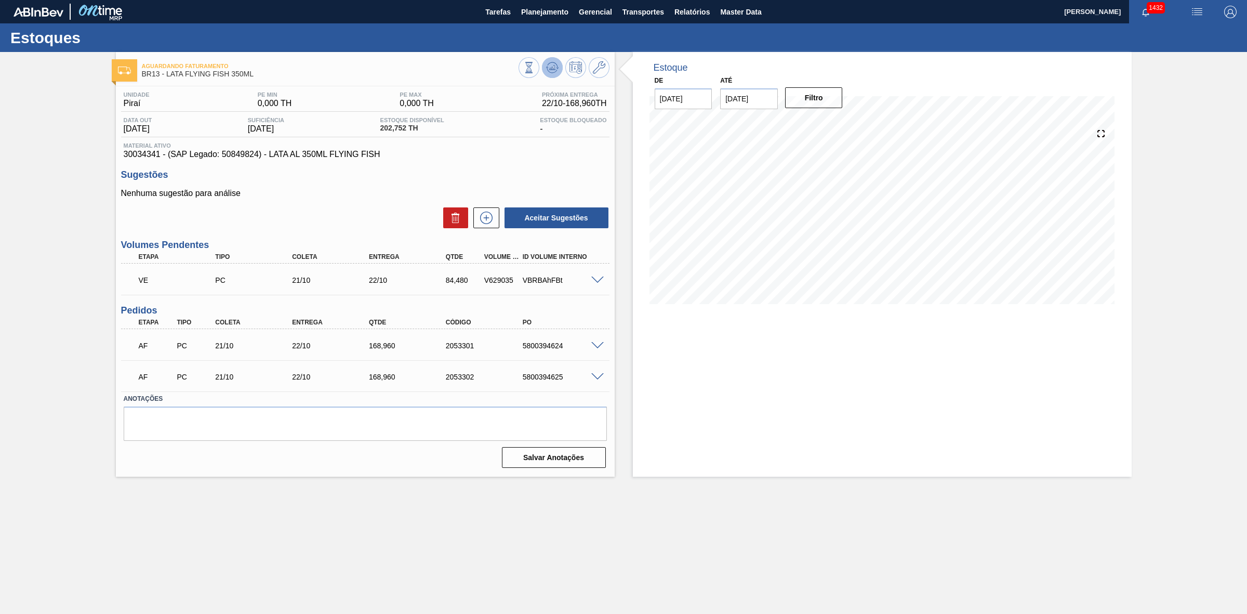
click at [557, 73] on icon at bounding box center [552, 67] width 12 height 12
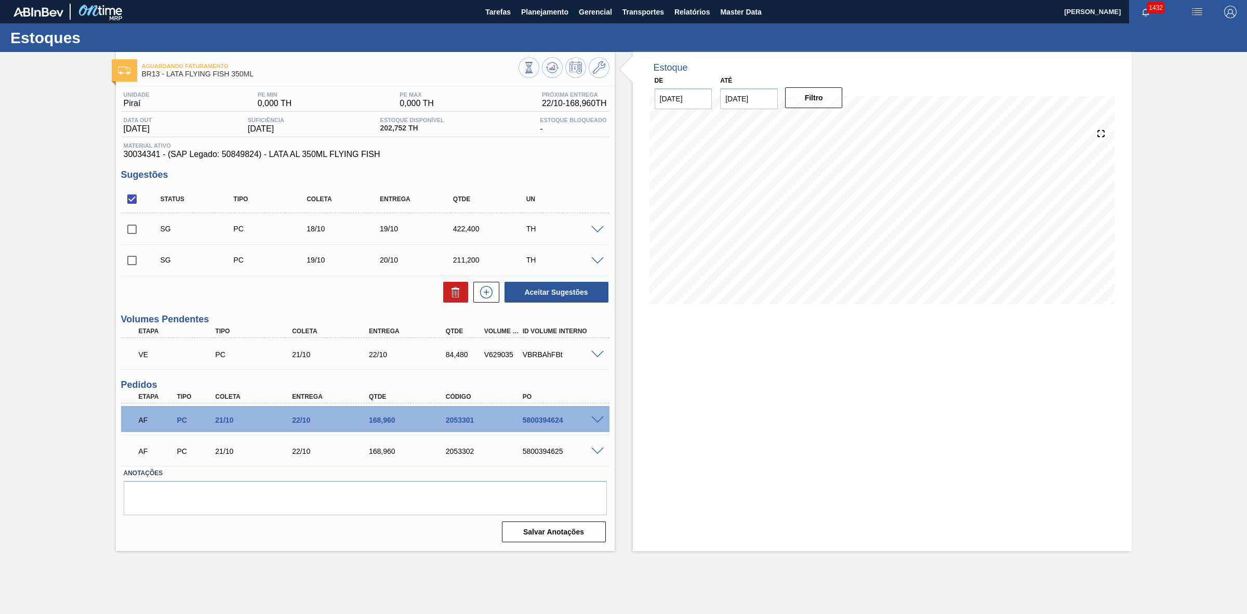
click at [599, 352] on span at bounding box center [597, 355] width 12 height 8
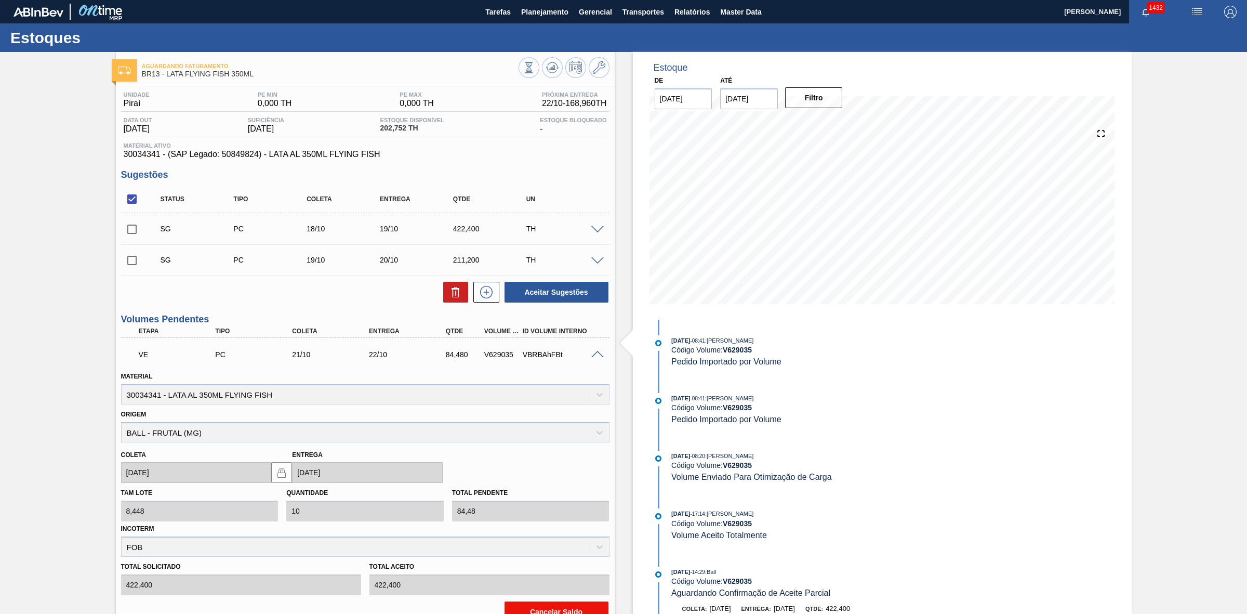
click at [536, 604] on button "Cancelar Saldo" at bounding box center [557, 611] width 104 height 21
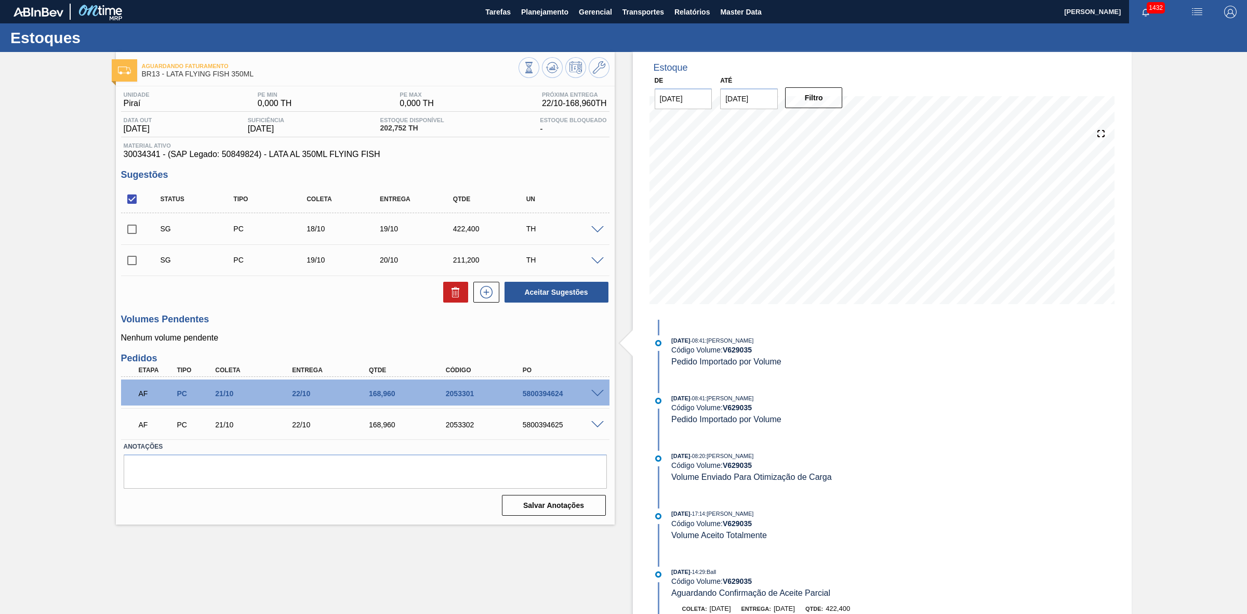
click at [440, 341] on p "Nenhum volume pendente" at bounding box center [365, 337] width 489 height 9
click at [552, 71] on icon at bounding box center [552, 67] width 12 height 12
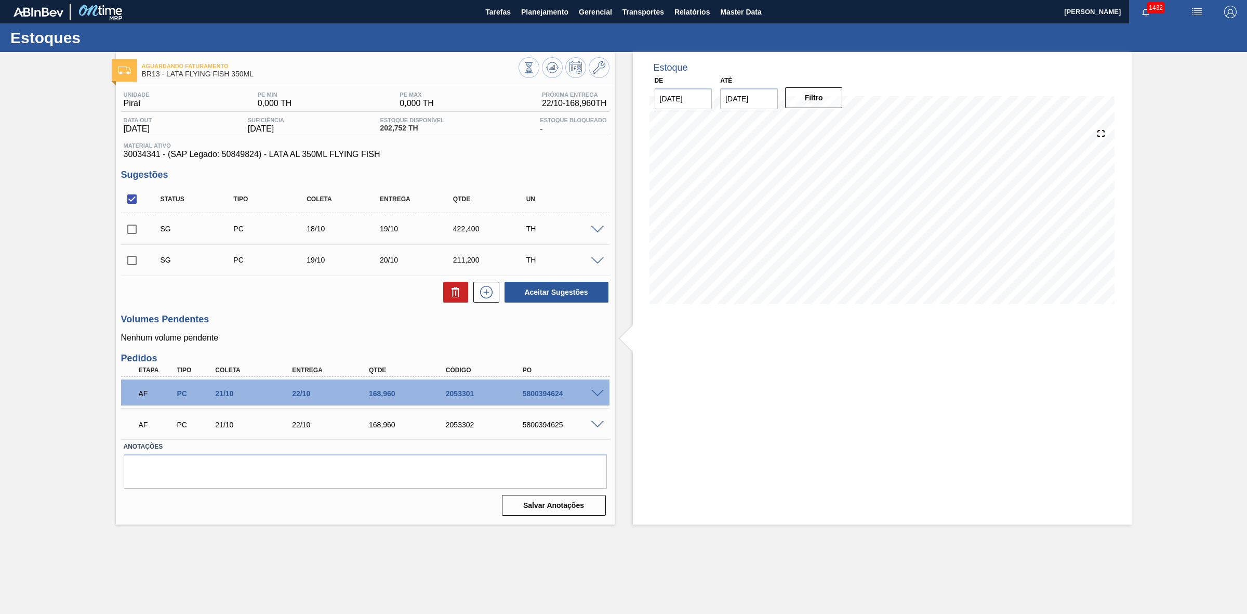
click at [285, 318] on h3 "Volumes Pendentes" at bounding box center [365, 319] width 489 height 11
click at [596, 259] on span at bounding box center [597, 261] width 12 height 8
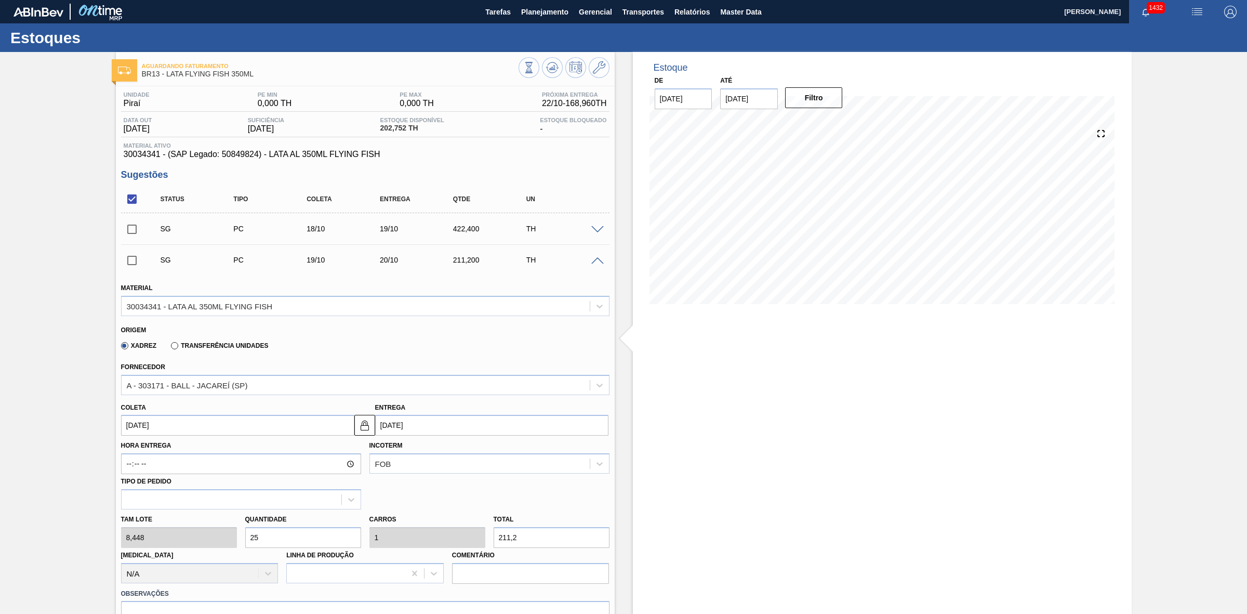
click at [221, 534] on div "Tam lote 8,448 Quantidade 25 Carros 1 Total 211,2 [MEDICAL_DATA] N/A Linha de P…" at bounding box center [365, 546] width 497 height 74
type input "4"
type input "0,16"
type input "33,792"
type input "40"
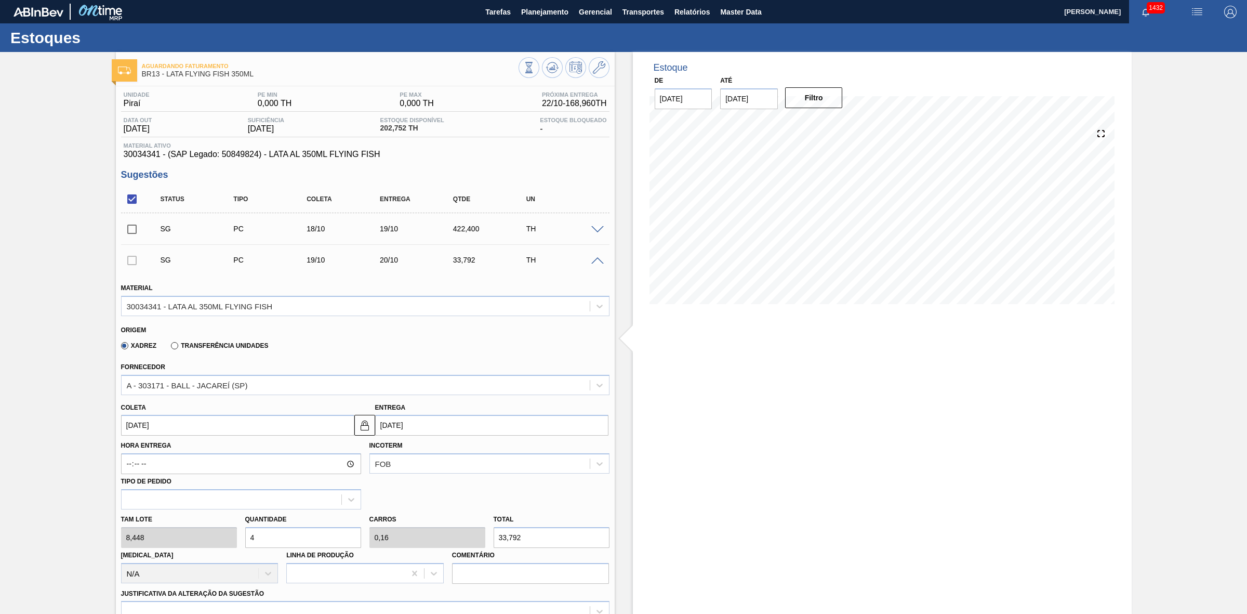
type input "1,6"
type input "337,92"
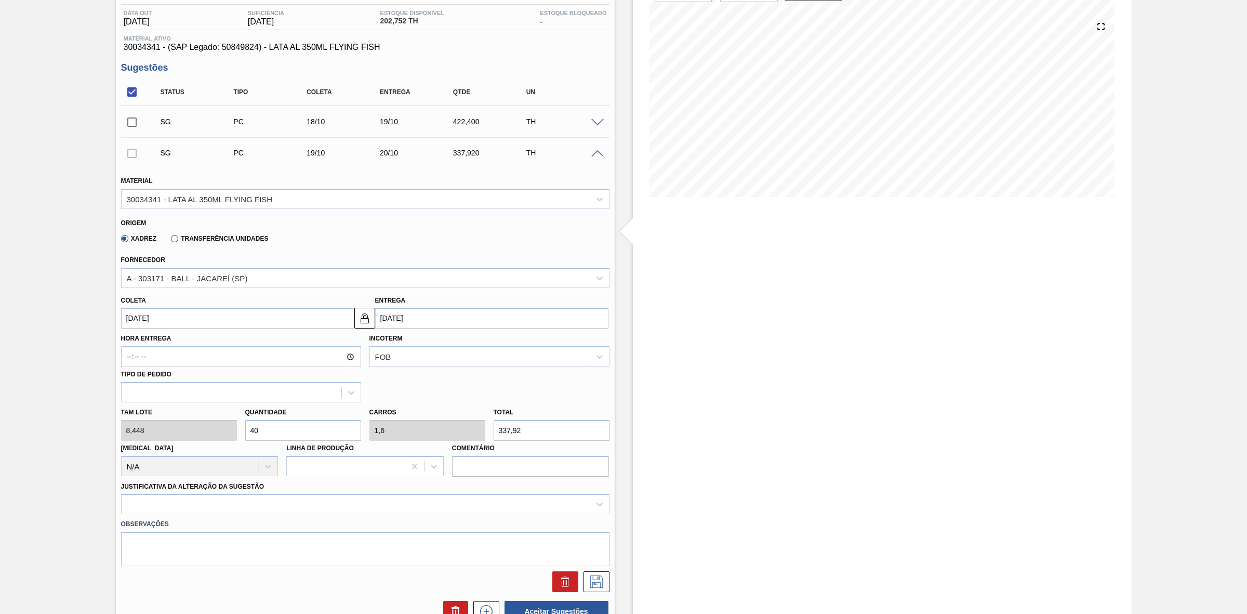
scroll to position [130, 0]
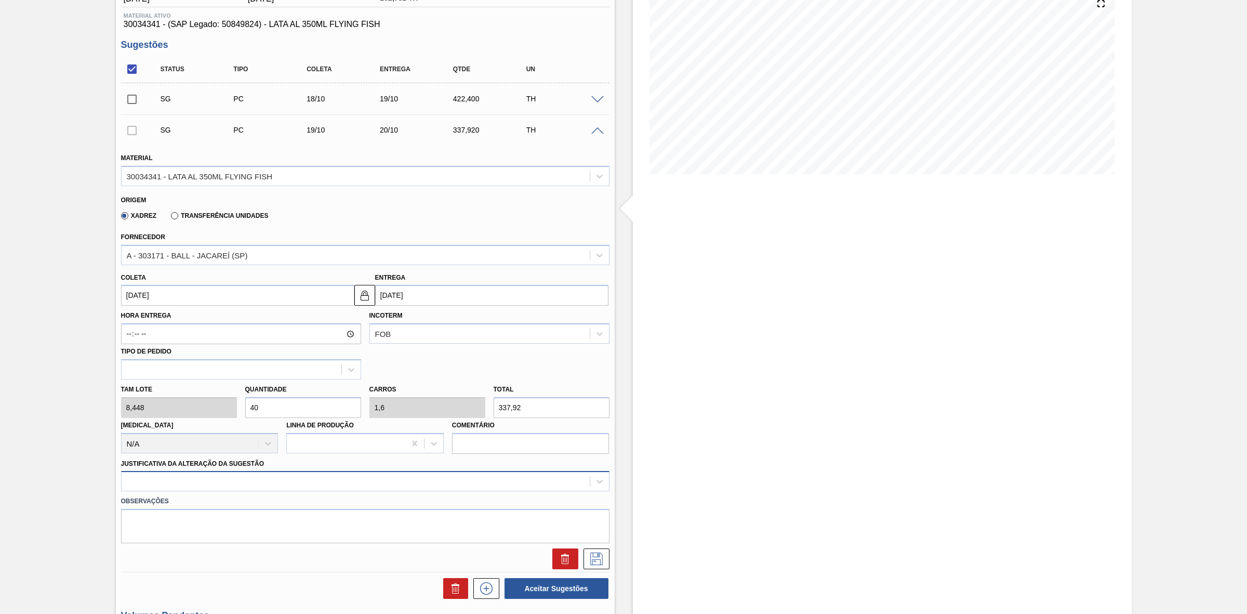
type input "40"
click at [331, 485] on div at bounding box center [365, 481] width 489 height 20
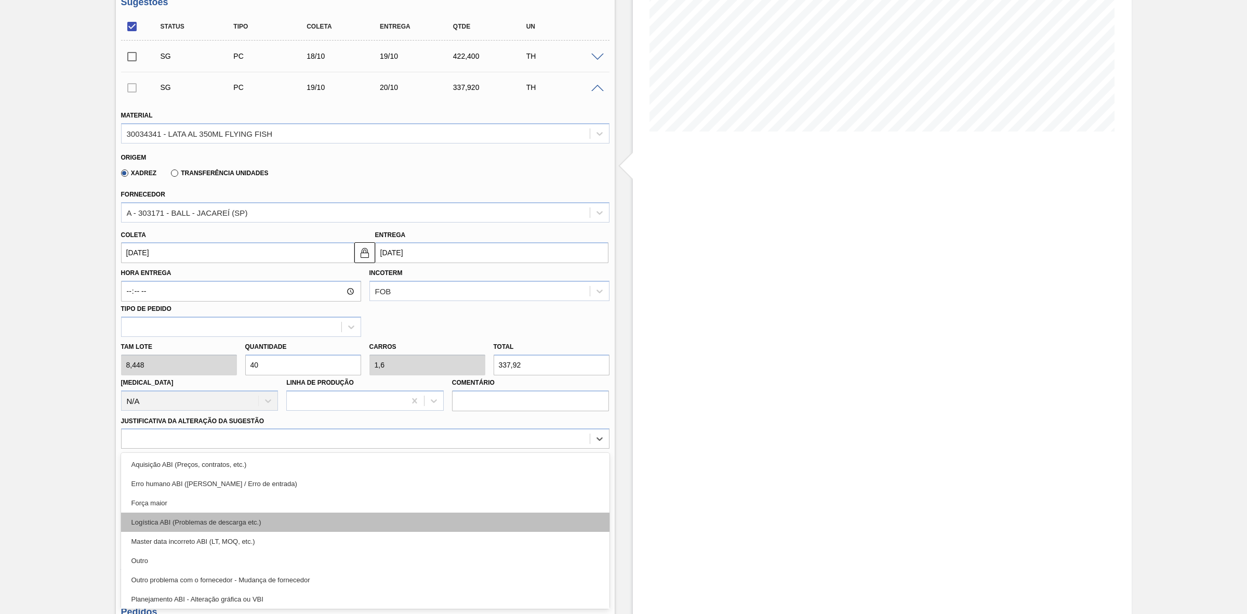
click at [246, 517] on div "Logística ABI (Problemas de descarga etc.)" at bounding box center [365, 521] width 489 height 19
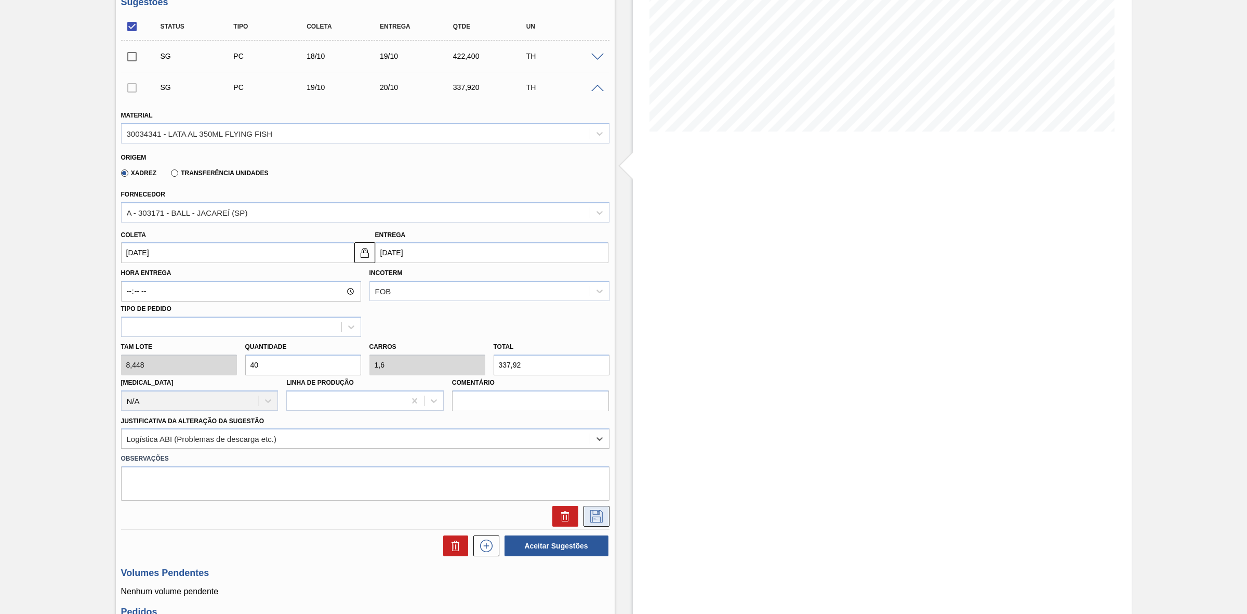
click at [599, 512] on icon at bounding box center [596, 516] width 17 height 12
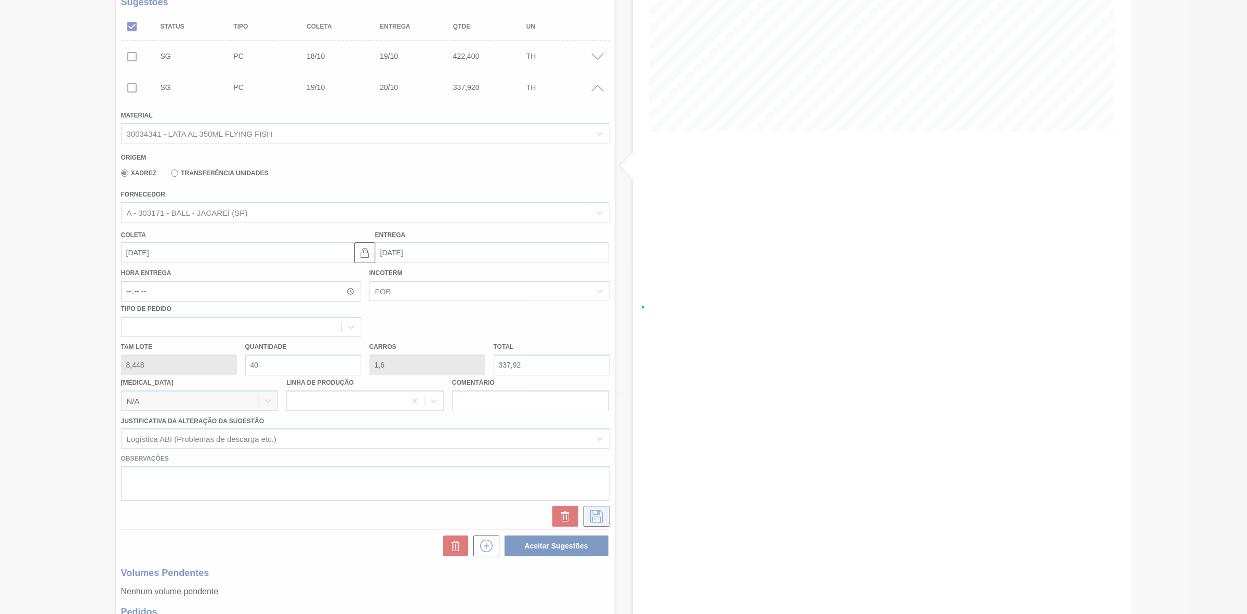
scroll to position [0, 0]
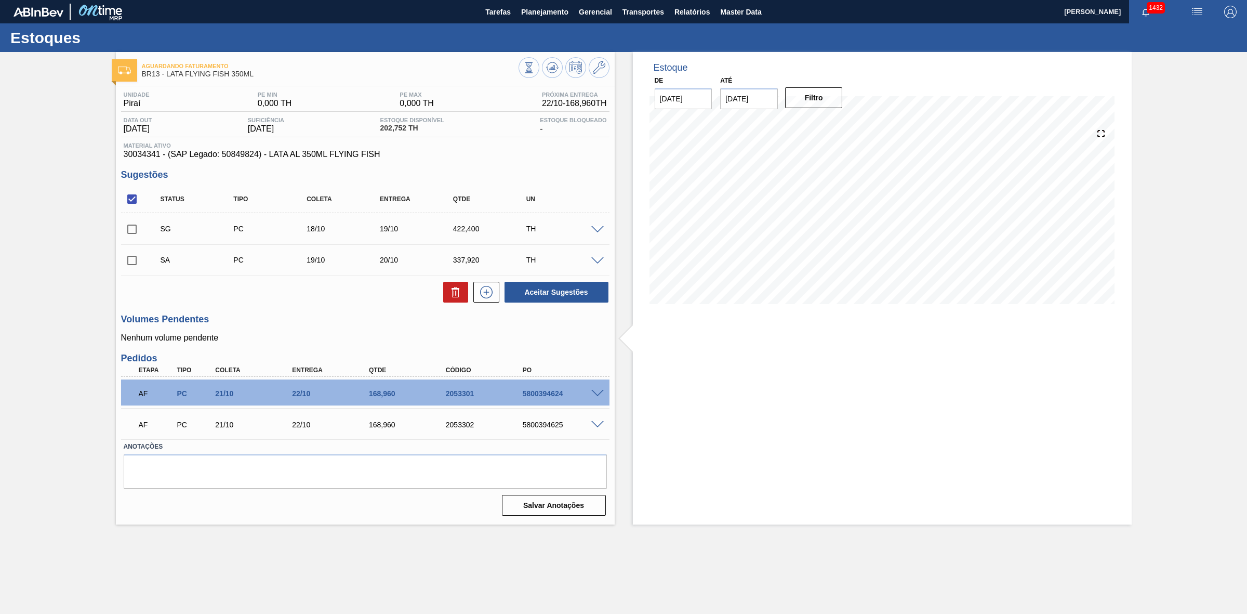
click at [595, 228] on span at bounding box center [597, 230] width 12 height 8
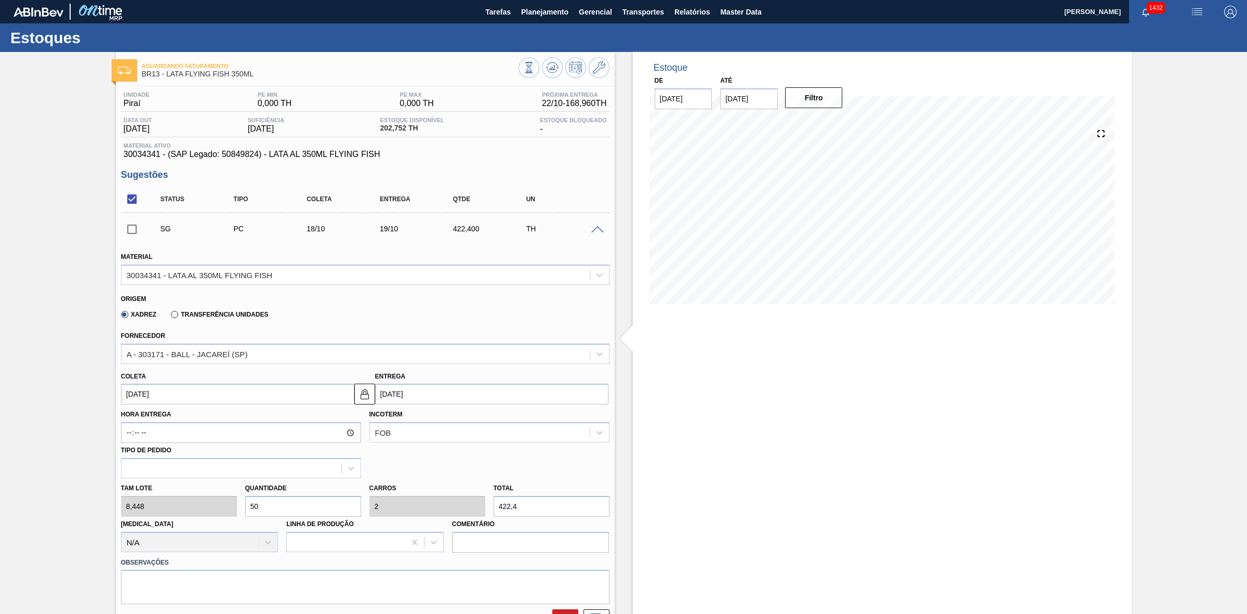
click at [195, 501] on div "Tam lote 8,448 Quantidade 50 Carros 2 Total 422,4 [MEDICAL_DATA] N/A Linha de P…" at bounding box center [365, 515] width 497 height 74
type input "4"
type input "0,16"
type input "33,792"
type input "40"
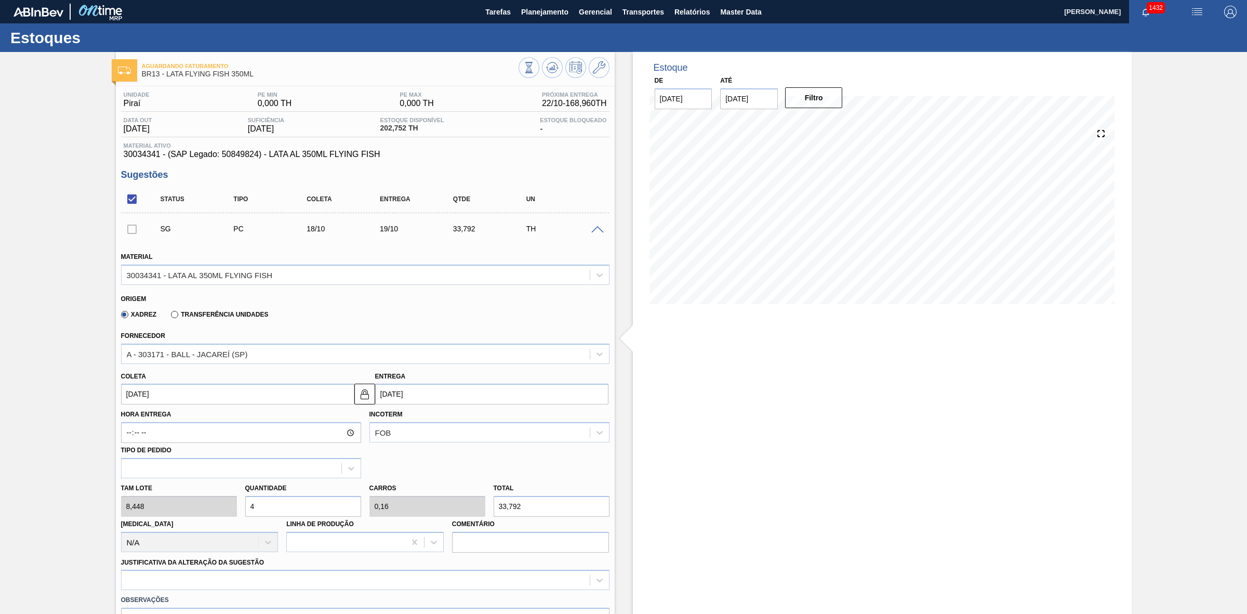
type input "1,6"
type input "337,92"
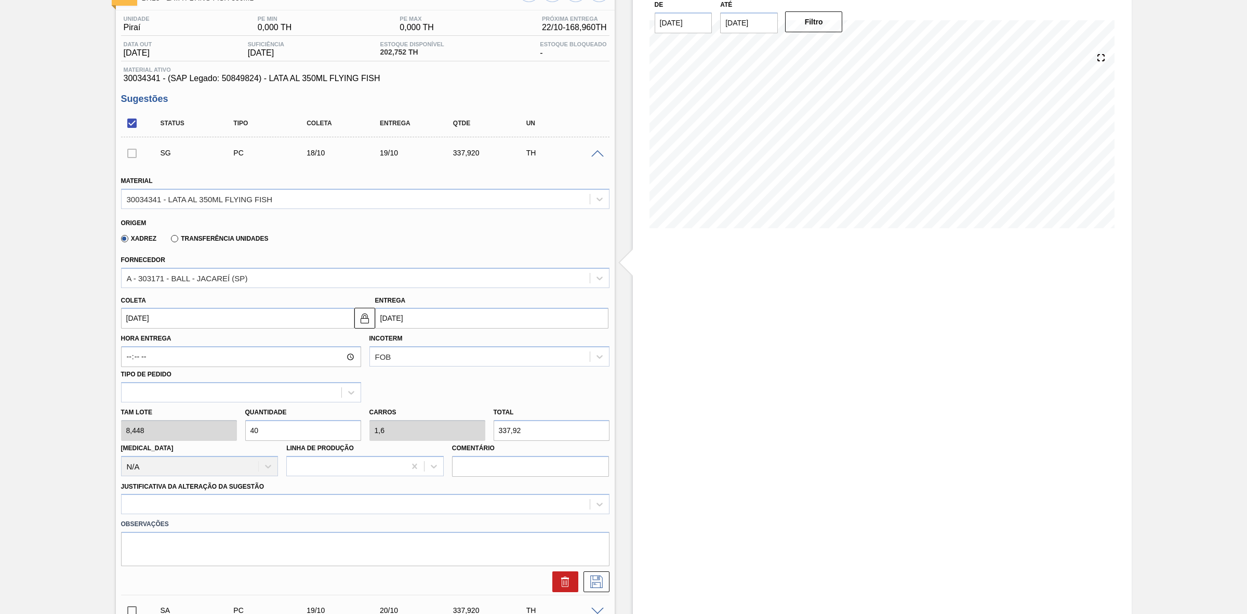
scroll to position [195, 0]
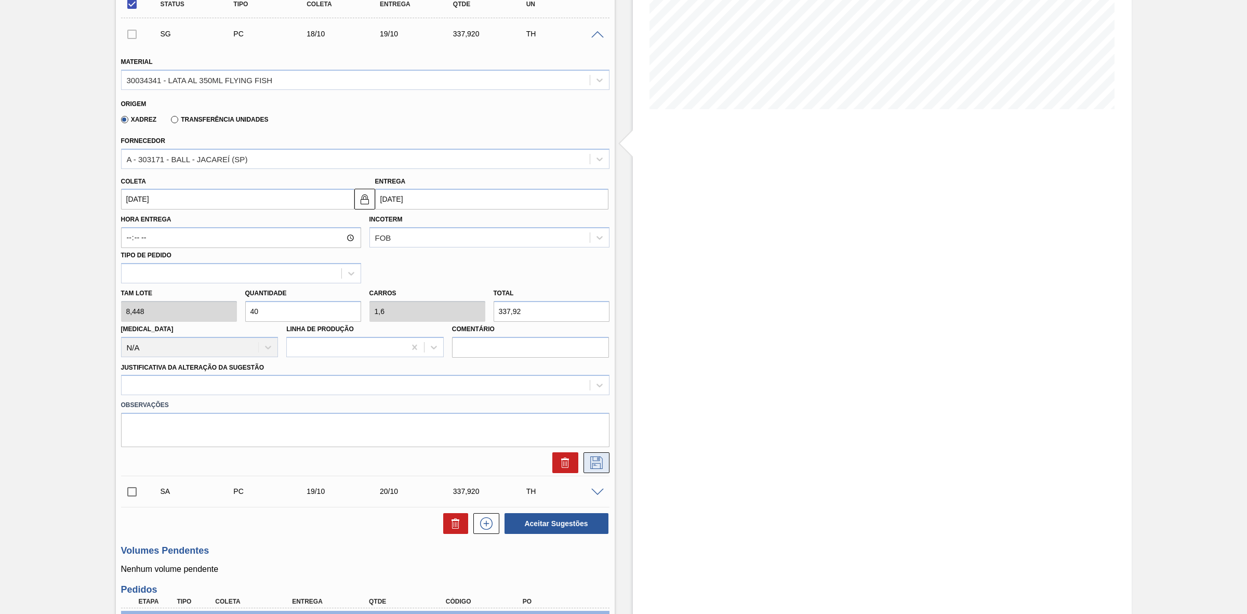
type input "40"
click at [601, 470] on button at bounding box center [597, 462] width 26 height 21
click at [346, 395] on div at bounding box center [365, 385] width 489 height 20
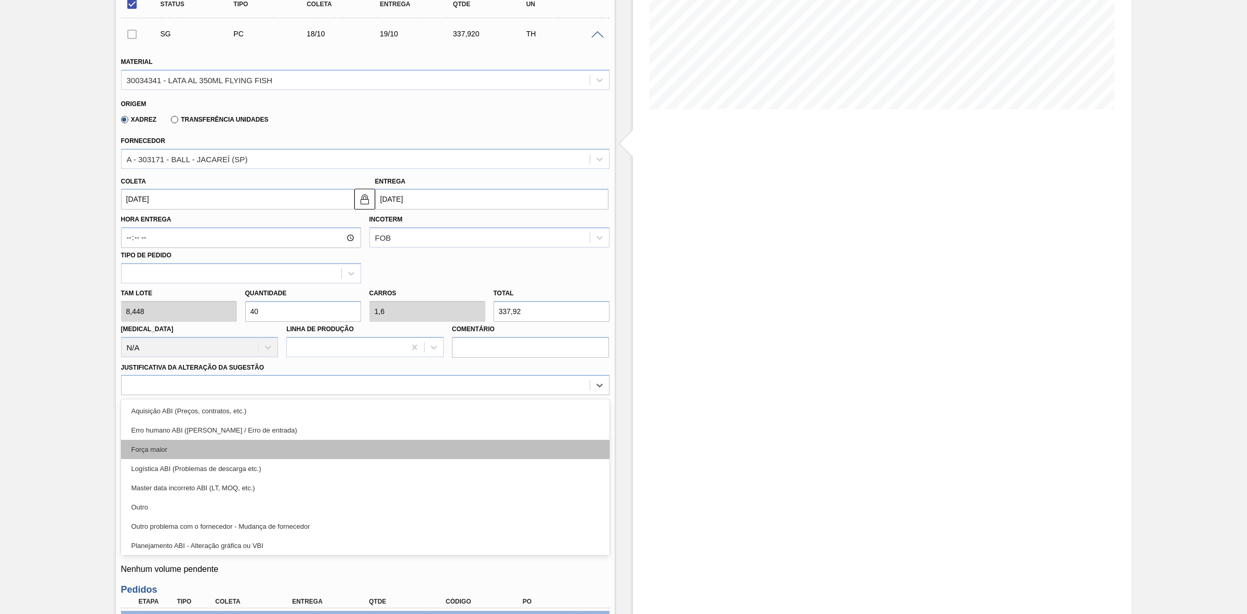
click at [273, 447] on div "Força maior" at bounding box center [365, 449] width 489 height 19
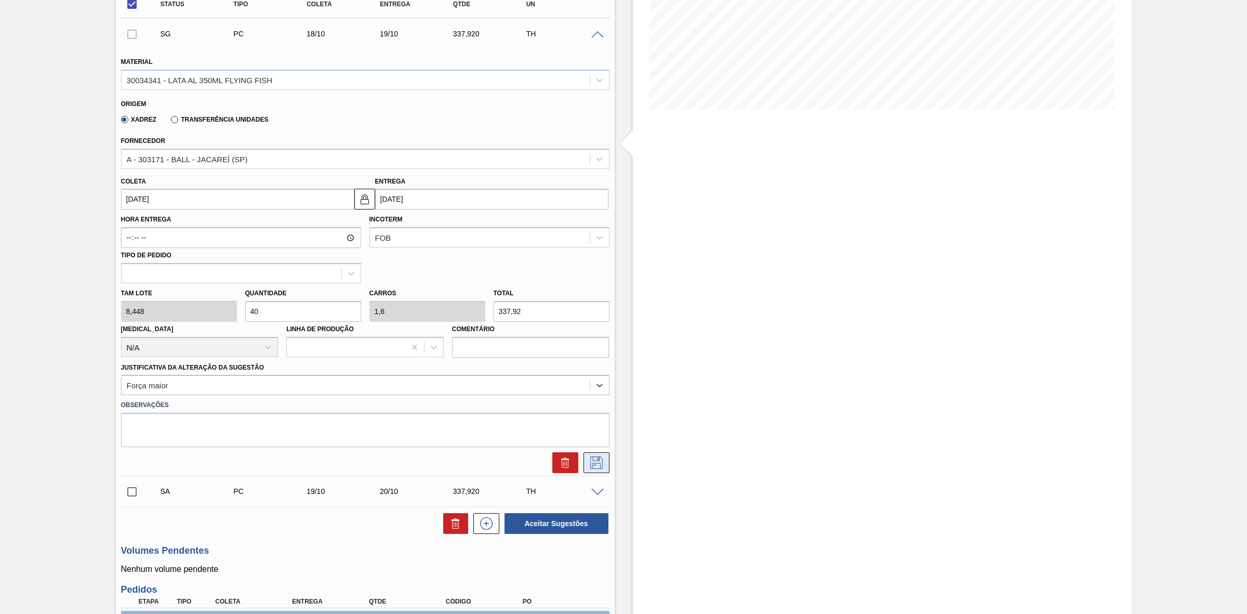
click at [590, 466] on icon at bounding box center [596, 462] width 12 height 12
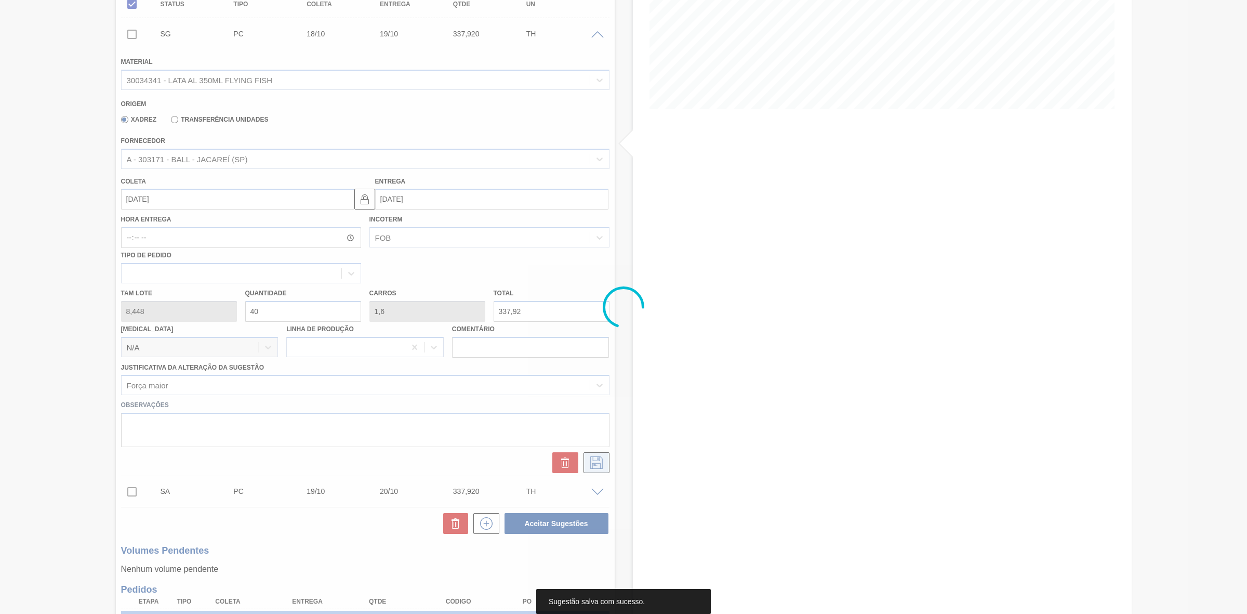
scroll to position [0, 0]
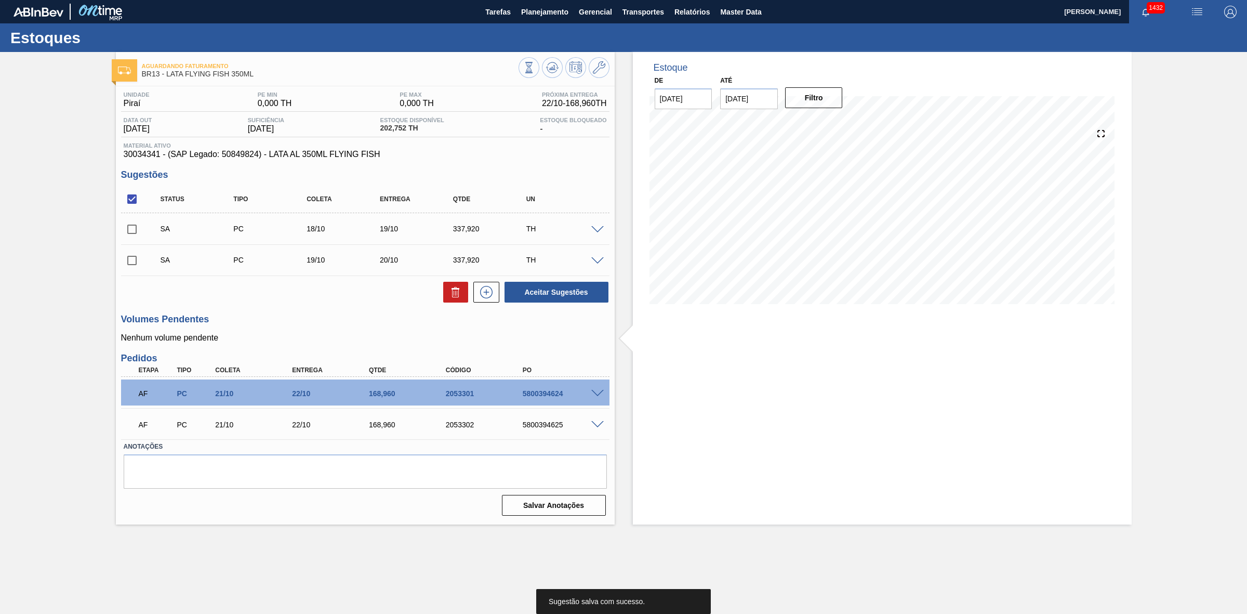
click at [131, 204] on input "checkbox" at bounding box center [132, 199] width 22 height 22
checkbox input "true"
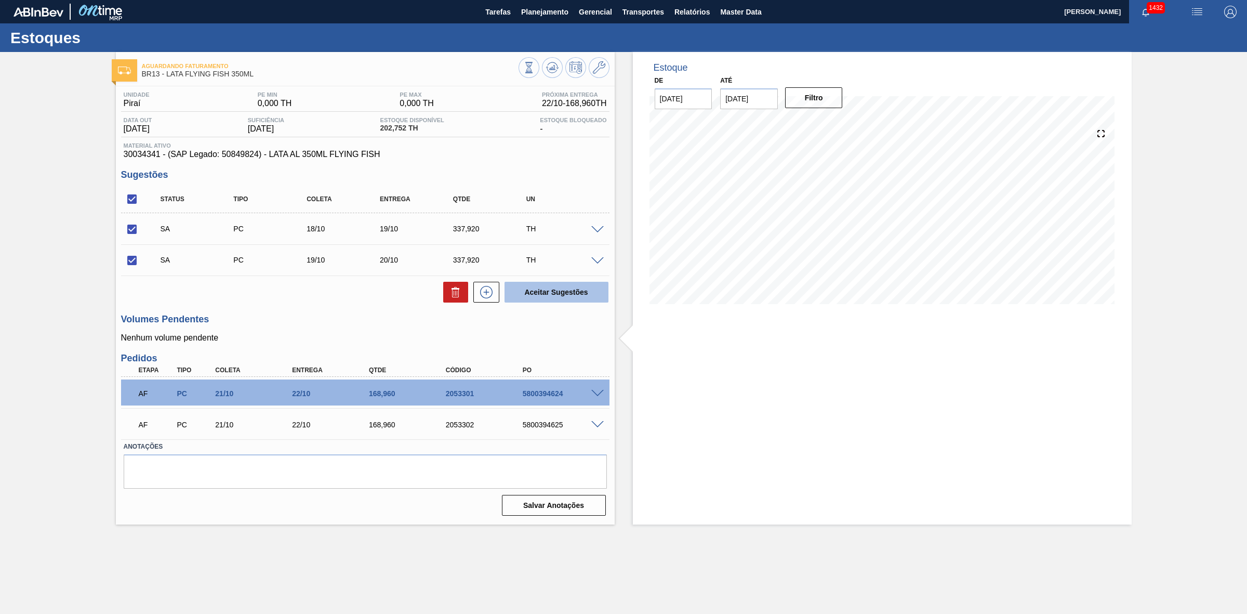
click at [536, 293] on button "Aceitar Sugestões" at bounding box center [557, 292] width 104 height 21
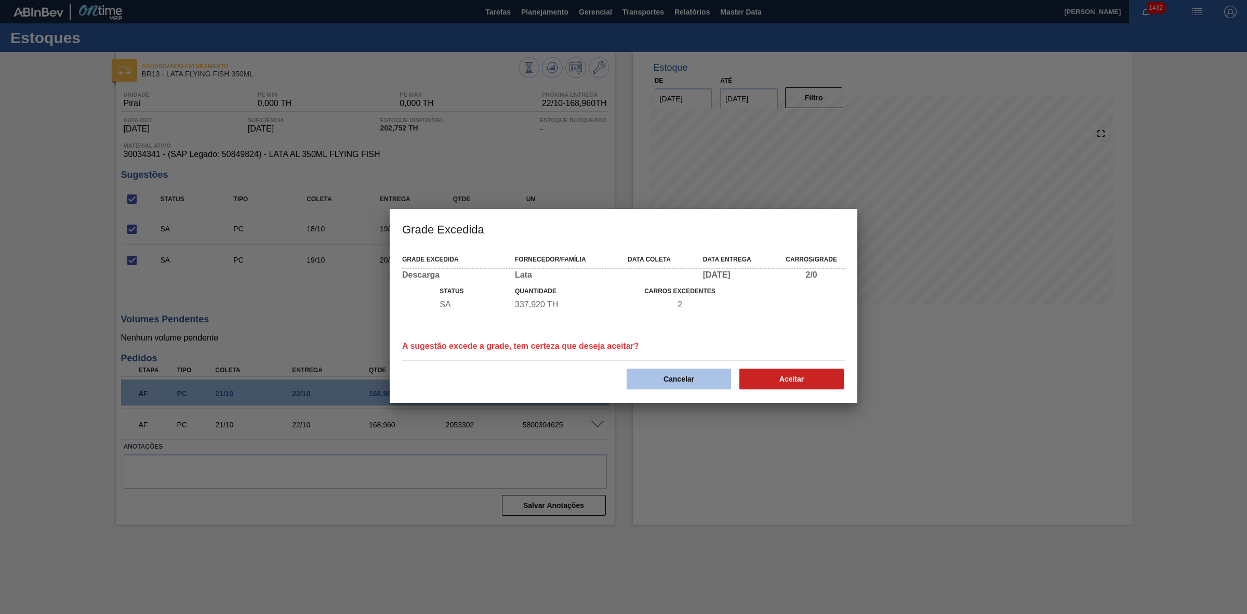
click at [700, 379] on button "Cancelar" at bounding box center [679, 378] width 104 height 21
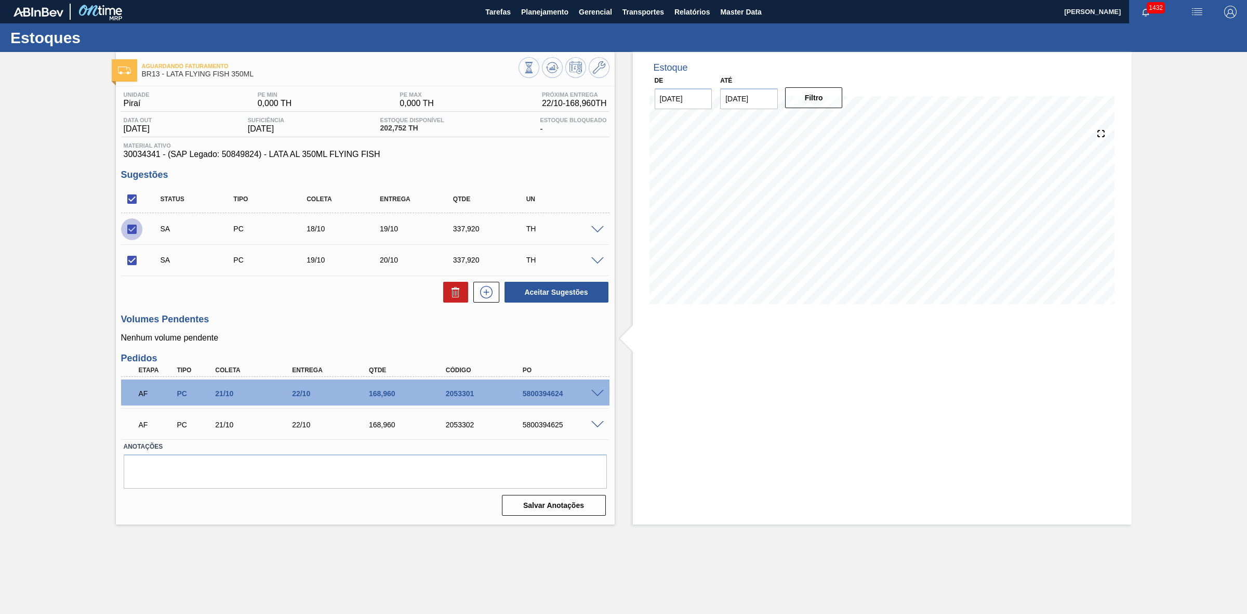
click at [137, 234] on input "checkbox" at bounding box center [132, 229] width 22 height 22
checkbox input "false"
click at [129, 256] on input "checkbox" at bounding box center [132, 260] width 22 height 22
checkbox input "false"
click at [134, 204] on input "checkbox" at bounding box center [132, 199] width 22 height 22
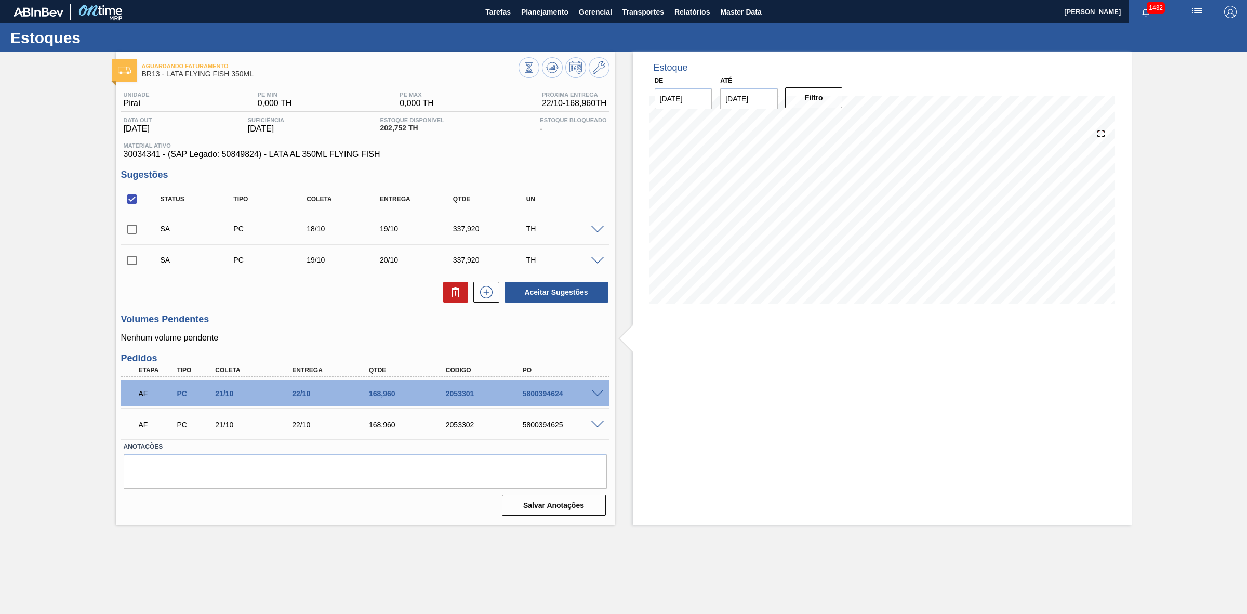
checkbox input "false"
click at [136, 227] on input "checkbox" at bounding box center [132, 229] width 22 height 22
click at [466, 294] on button at bounding box center [455, 292] width 25 height 21
checkbox input "false"
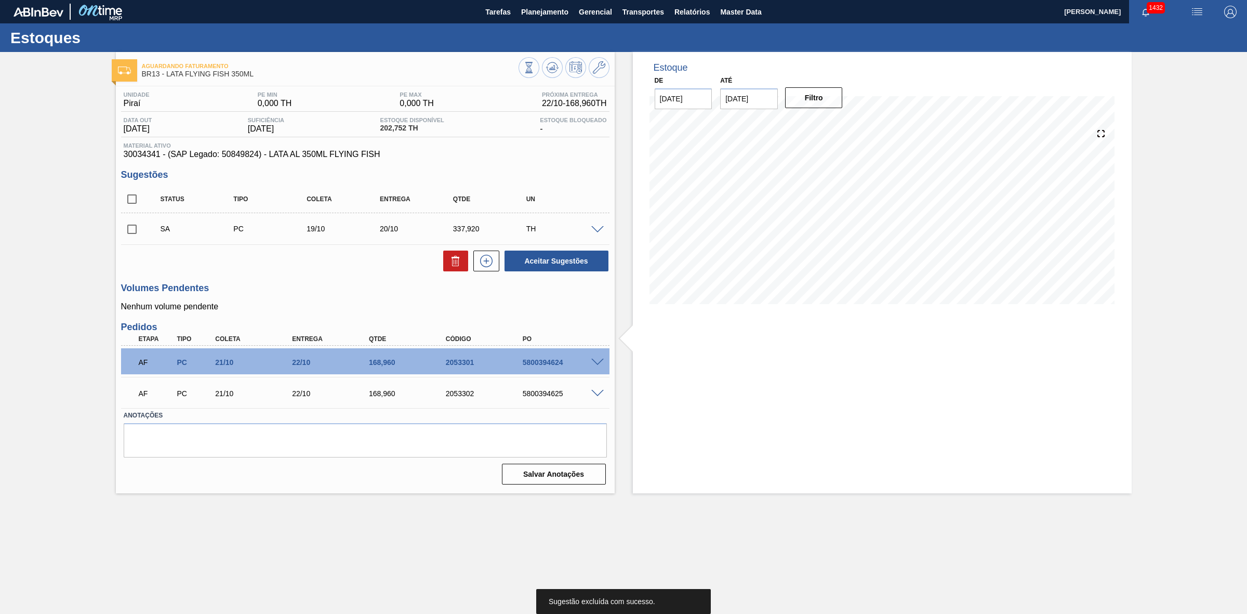
click at [604, 233] on div at bounding box center [599, 229] width 21 height 8
click at [596, 232] on span at bounding box center [597, 230] width 12 height 8
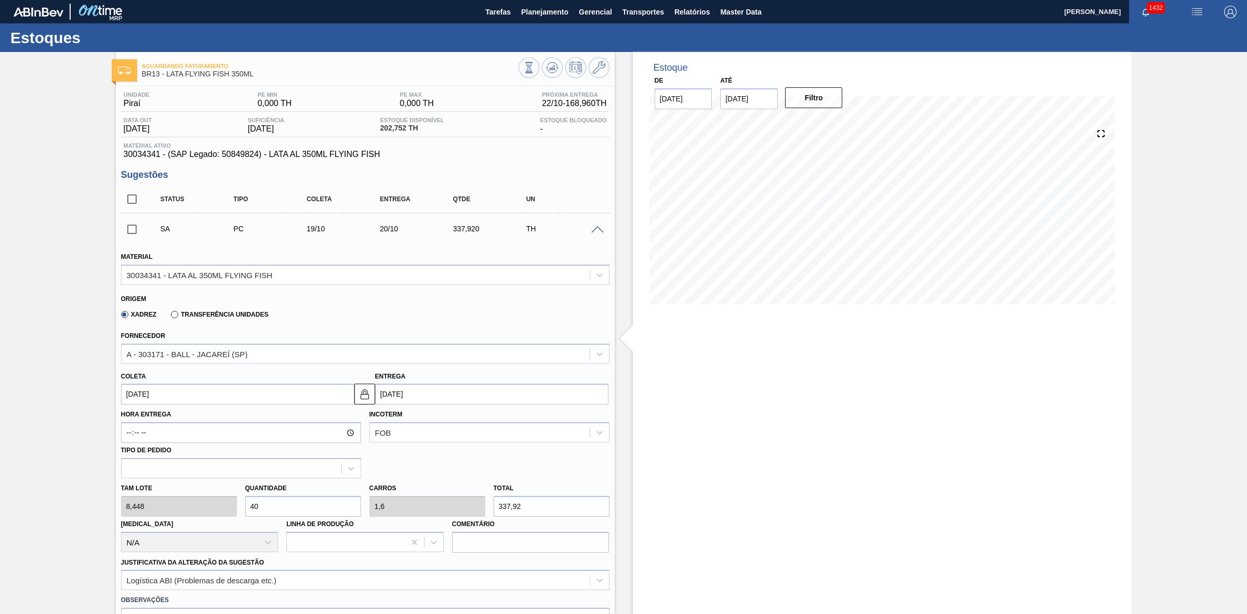
drag, startPoint x: 256, startPoint y: 505, endPoint x: 247, endPoint y: 505, distance: 9.4
click at [247, 505] on input "40" at bounding box center [303, 506] width 116 height 21
type input "8"
type input "0,32"
type input "67,584"
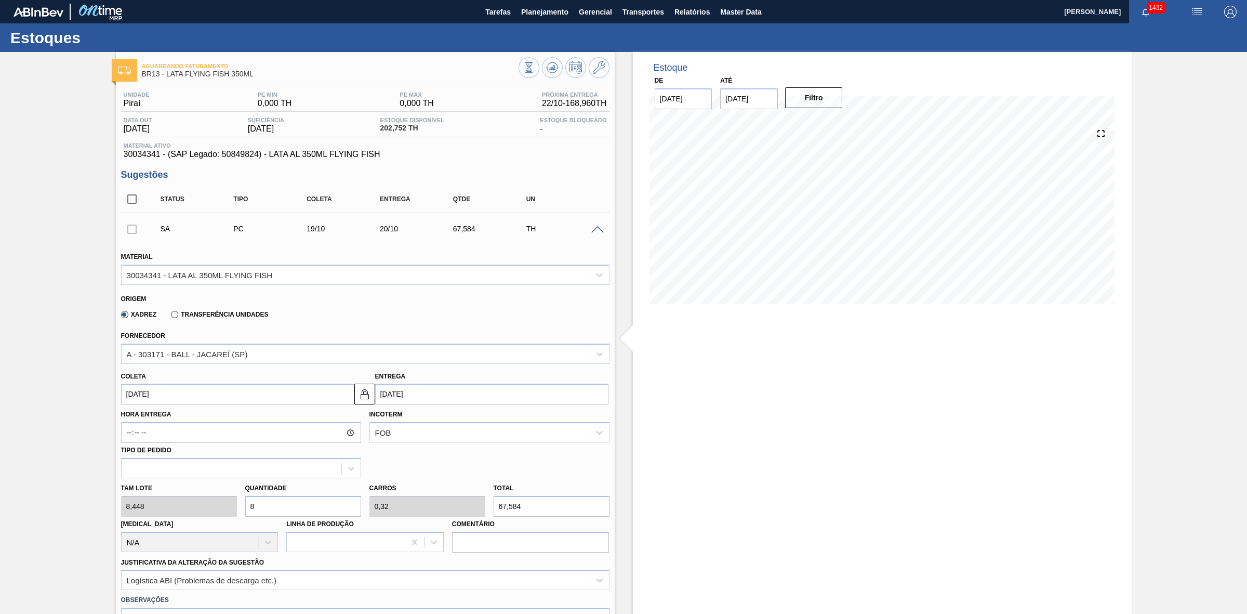
type input "80"
type input "3,2"
type input "675,84"
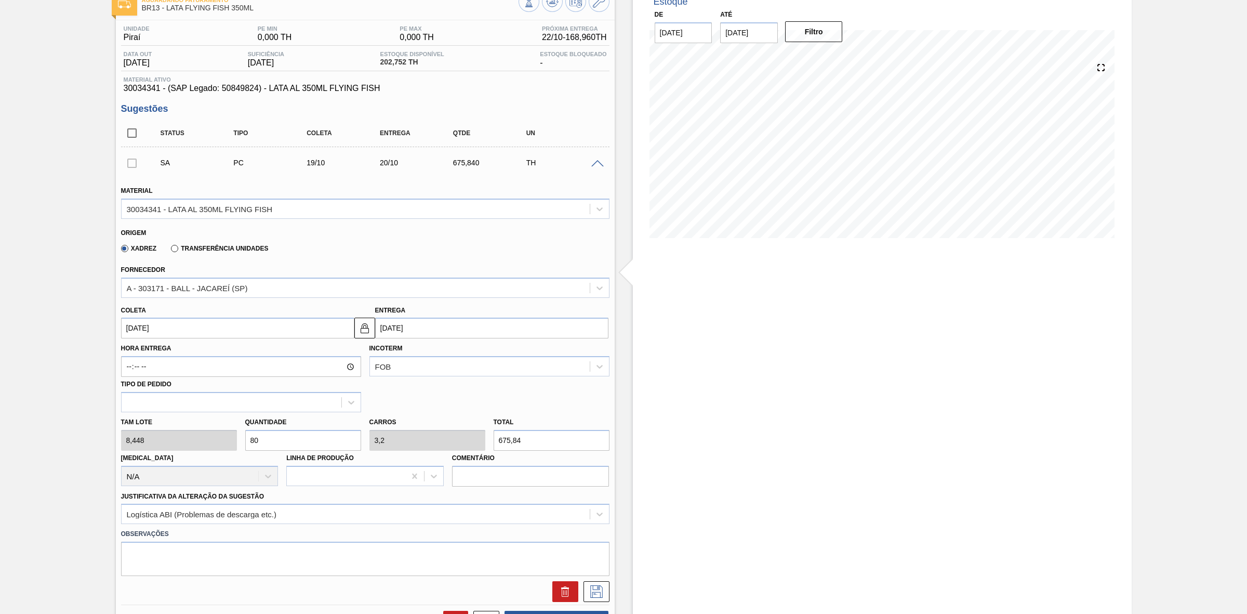
scroll to position [130, 0]
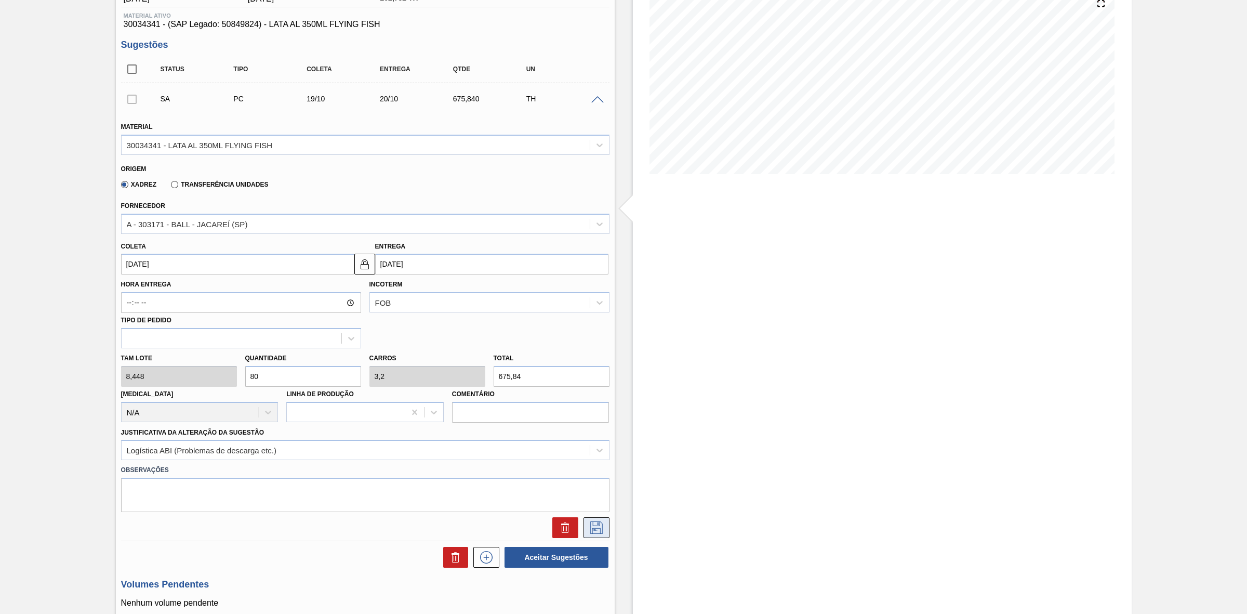
type input "80"
click at [596, 526] on icon at bounding box center [596, 527] width 12 height 12
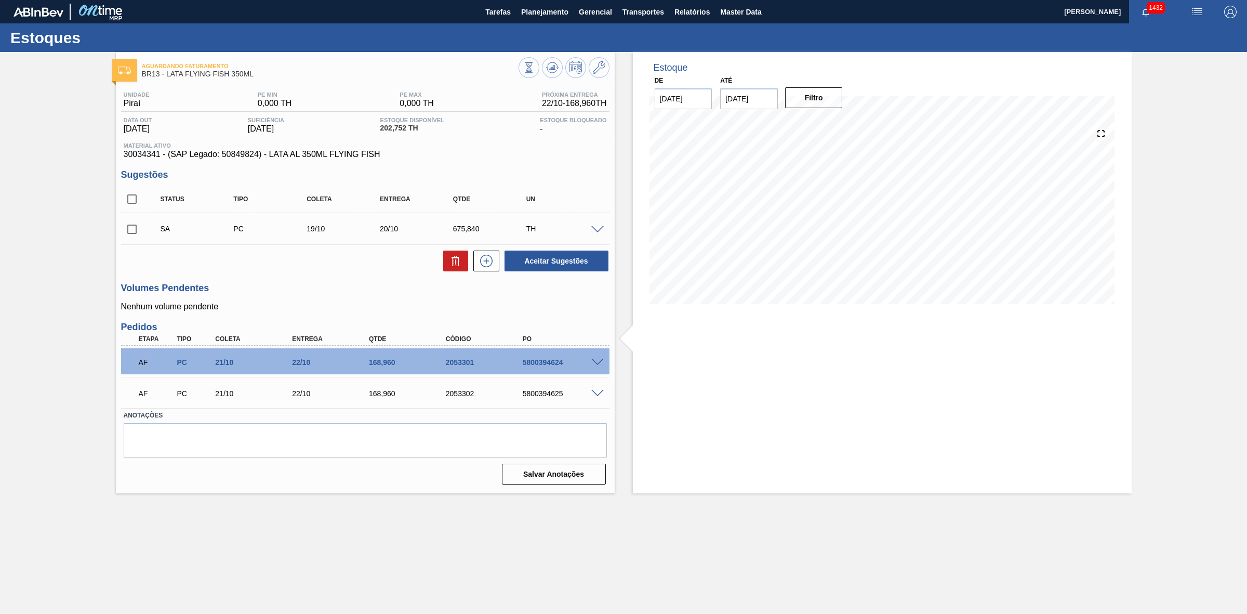
scroll to position [0, 0]
click at [589, 229] on div at bounding box center [599, 229] width 21 height 8
click at [595, 230] on span at bounding box center [597, 230] width 12 height 8
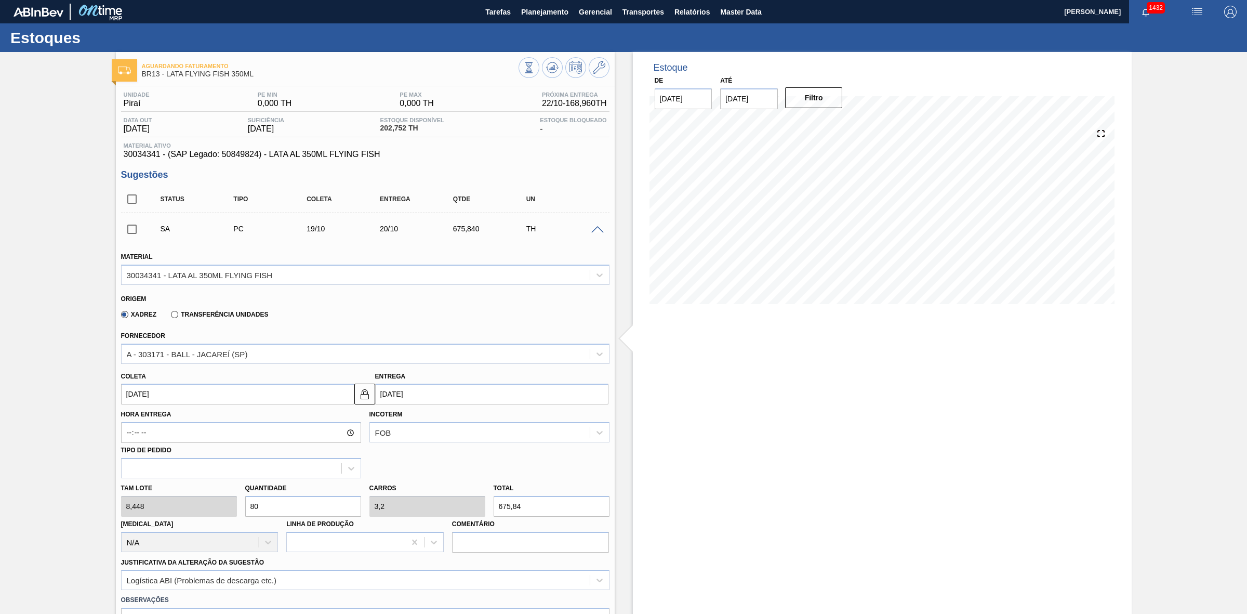
click at [438, 394] on input "20/10/2025" at bounding box center [491, 394] width 233 height 21
click at [385, 506] on div "19" at bounding box center [387, 503] width 14 height 14
type input "[DATE]"
type input "19/10/2025"
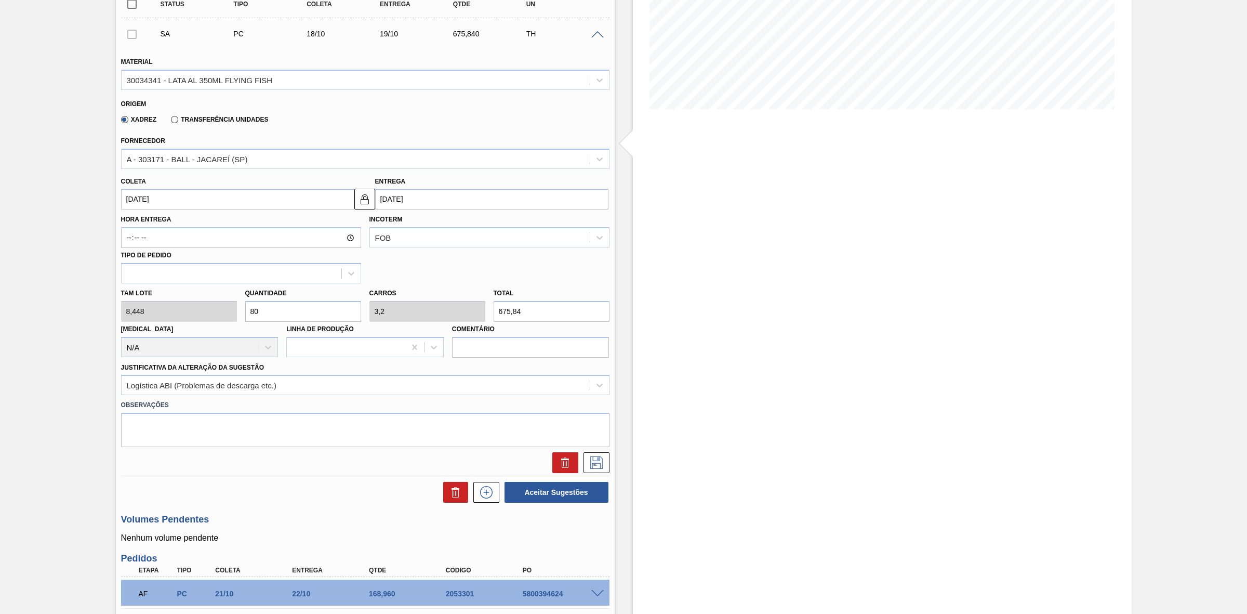
scroll to position [260, 0]
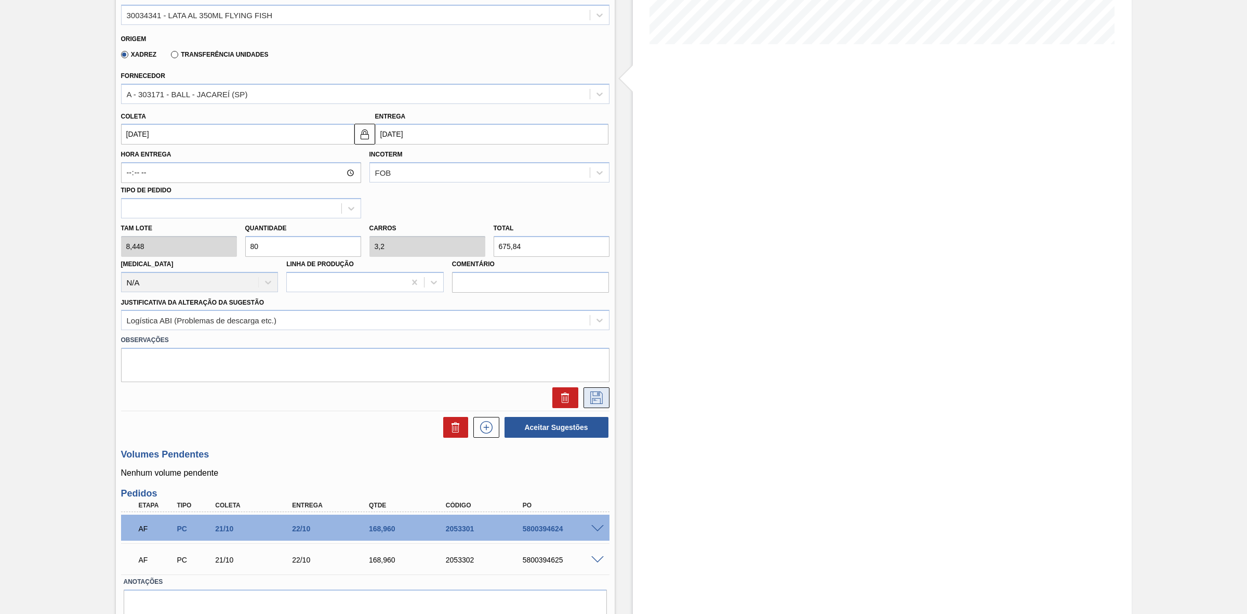
click at [598, 396] on icon at bounding box center [596, 397] width 17 height 12
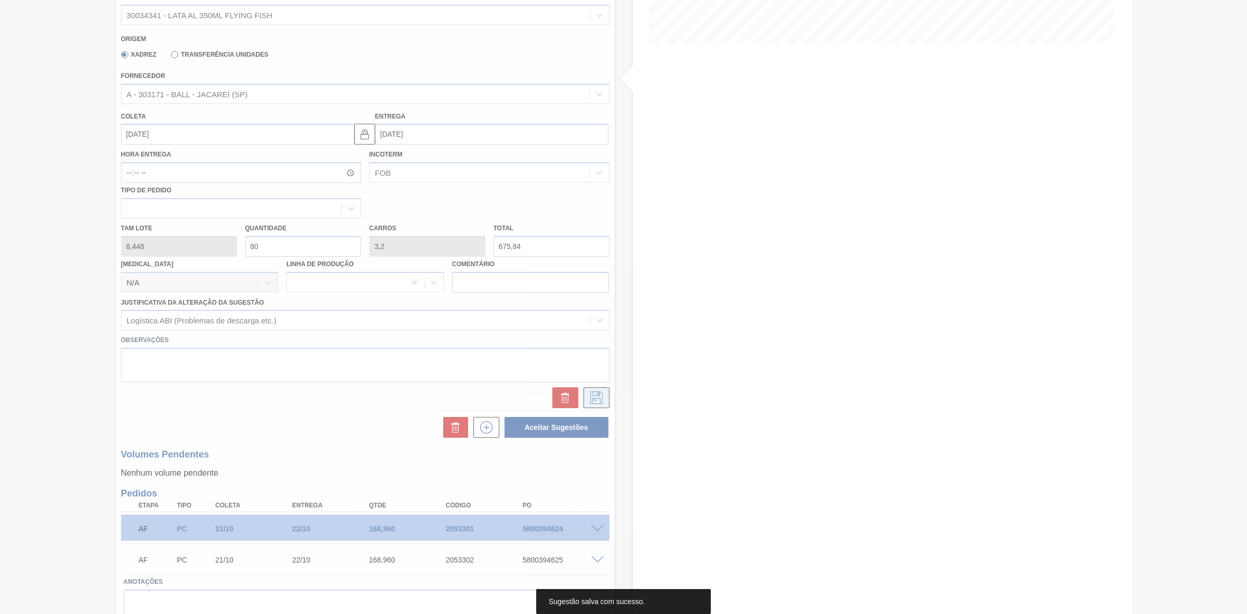
scroll to position [0, 0]
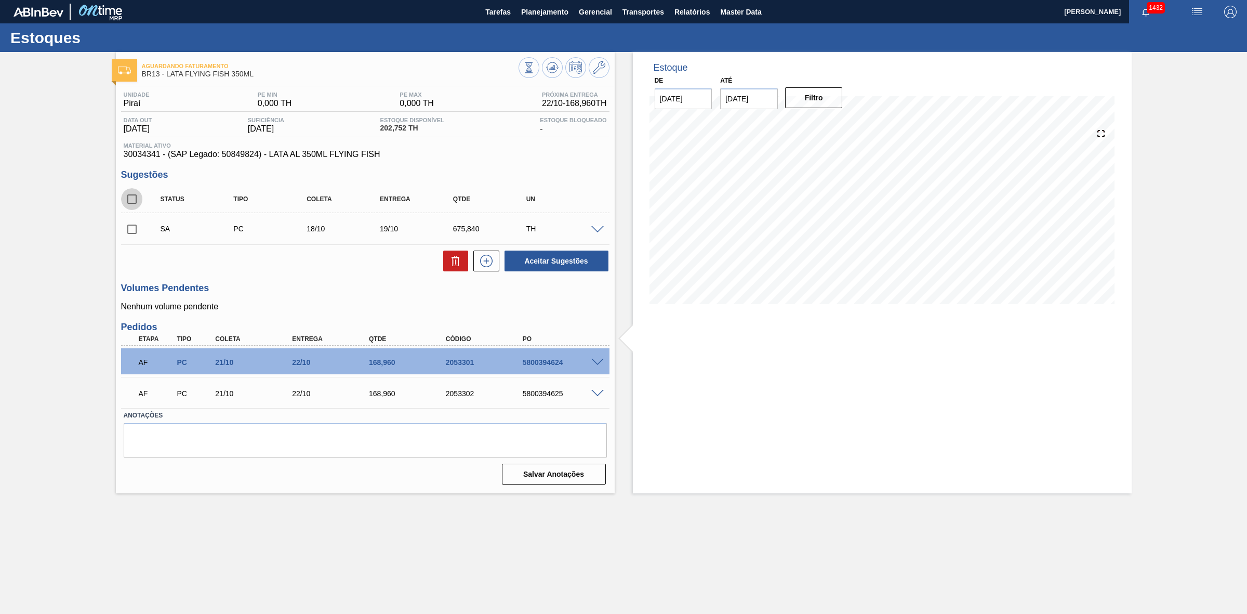
click at [133, 201] on input "checkbox" at bounding box center [132, 199] width 22 height 22
checkbox input "true"
click at [534, 258] on button "Aceitar Sugestões" at bounding box center [557, 260] width 104 height 21
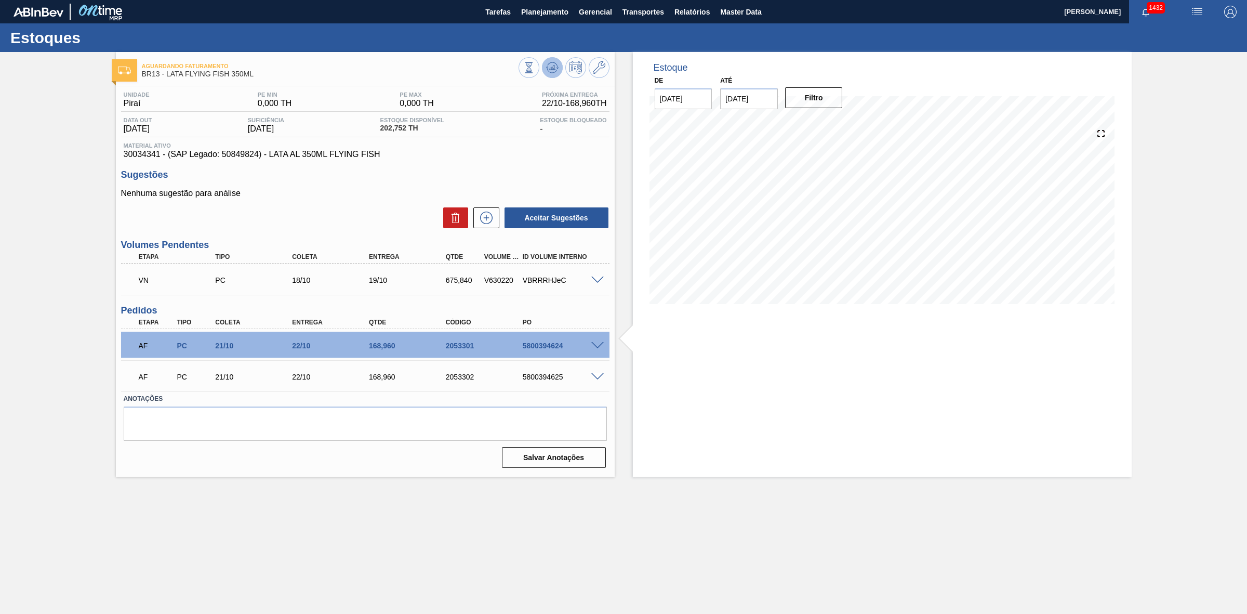
click at [552, 65] on icon at bounding box center [552, 67] width 12 height 12
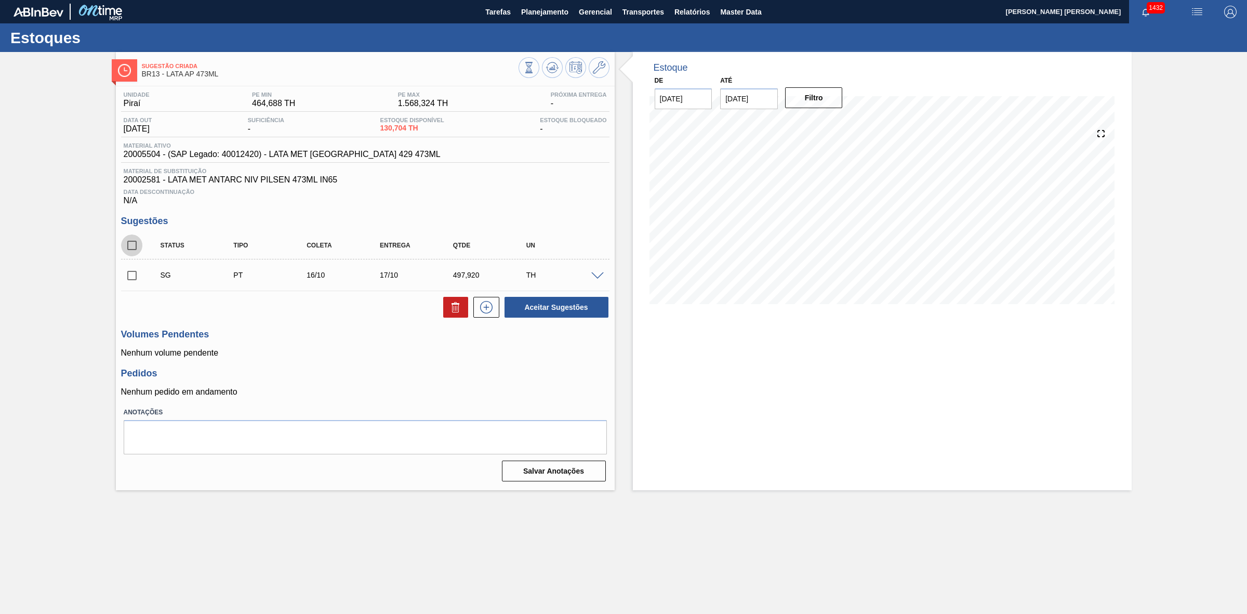
click at [134, 248] on input "checkbox" at bounding box center [132, 245] width 22 height 22
checkbox input "true"
click at [452, 309] on icon at bounding box center [455, 309] width 7 height 8
checkbox input "false"
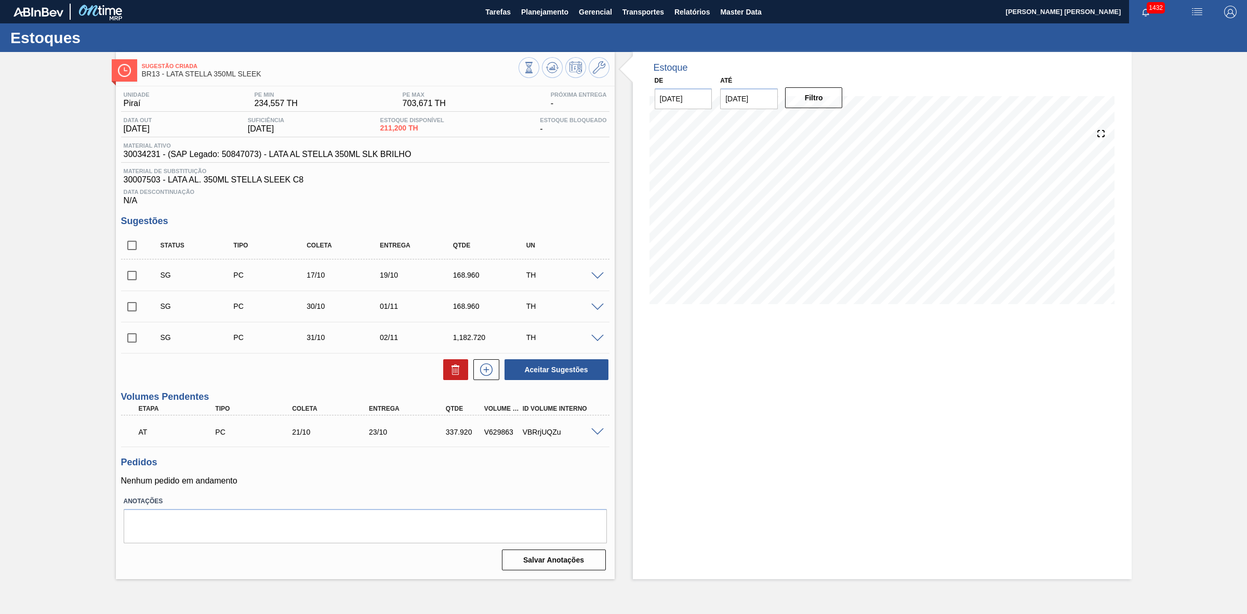
click at [130, 248] on input "checkbox" at bounding box center [132, 245] width 22 height 22
checkbox input "true"
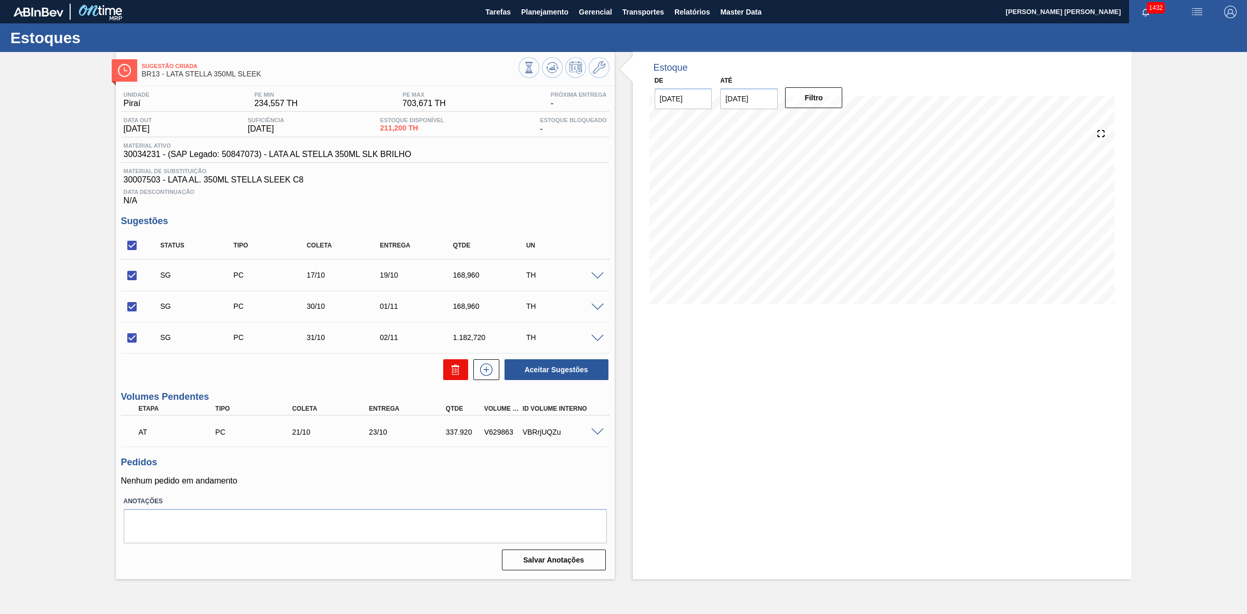
click at [450, 366] on icon at bounding box center [456, 369] width 12 height 12
checkbox input "false"
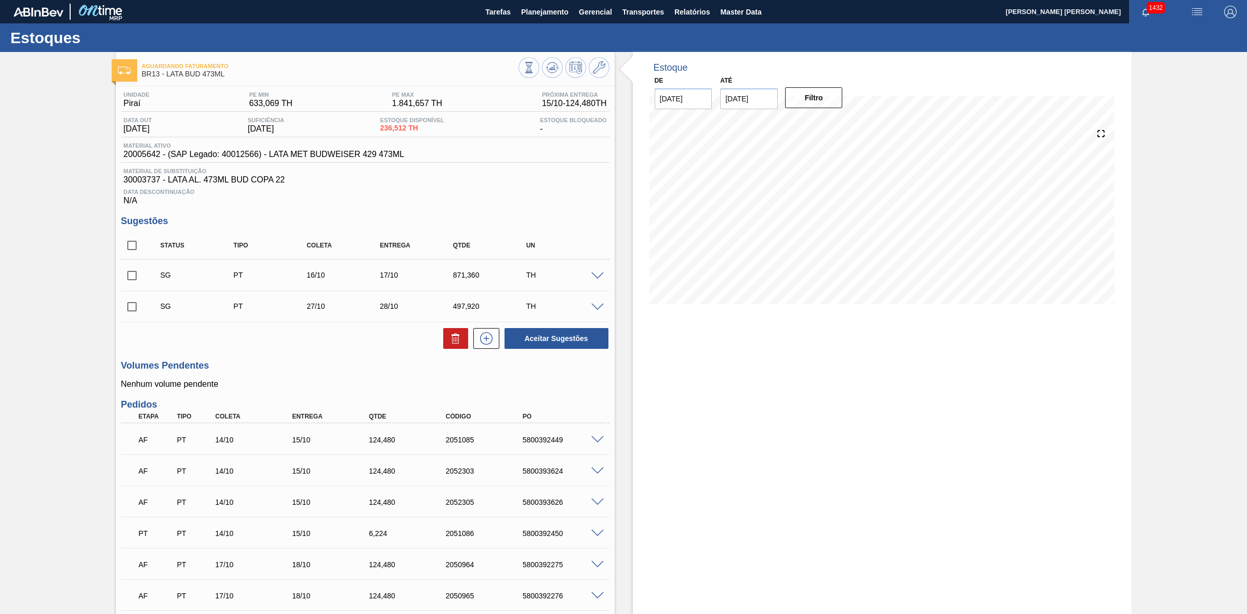
click at [130, 251] on input "checkbox" at bounding box center [132, 245] width 22 height 22
checkbox input "true"
click at [450, 343] on icon at bounding box center [456, 338] width 12 height 12
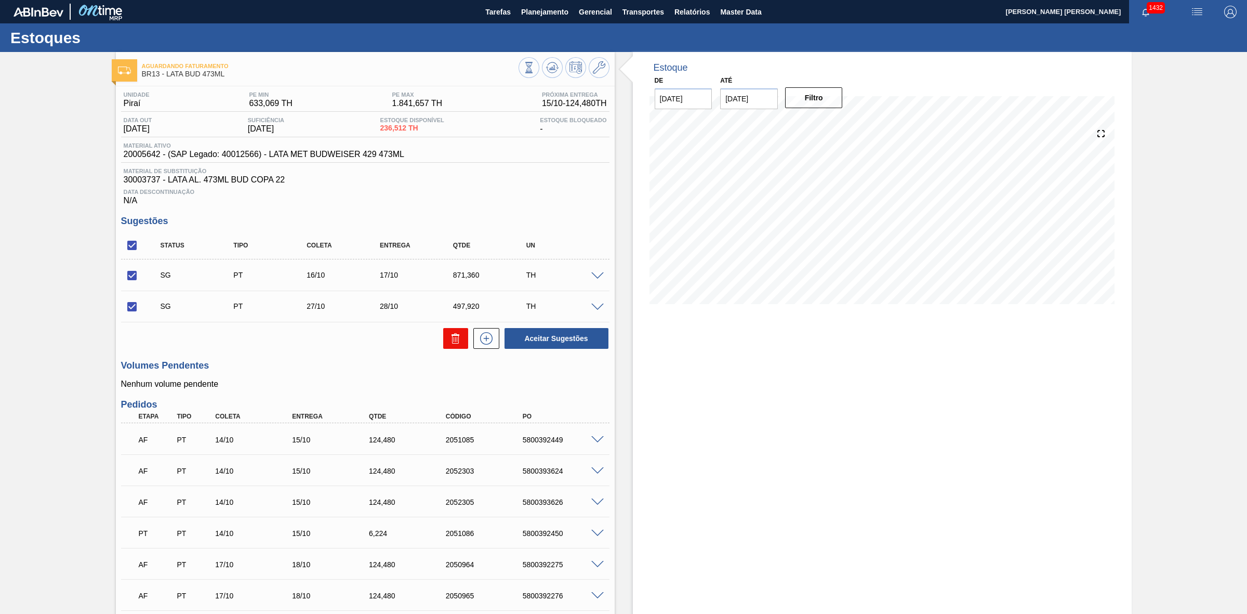
checkbox input "false"
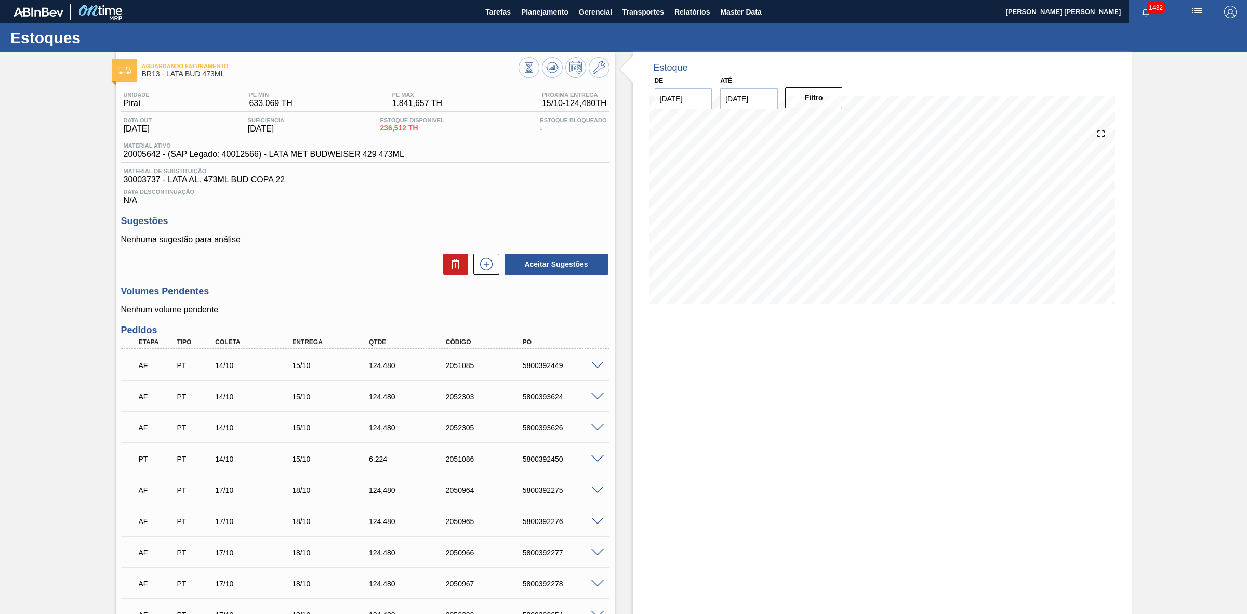
click at [443, 254] on button at bounding box center [455, 264] width 25 height 21
click at [554, 73] on icon at bounding box center [552, 67] width 12 height 12
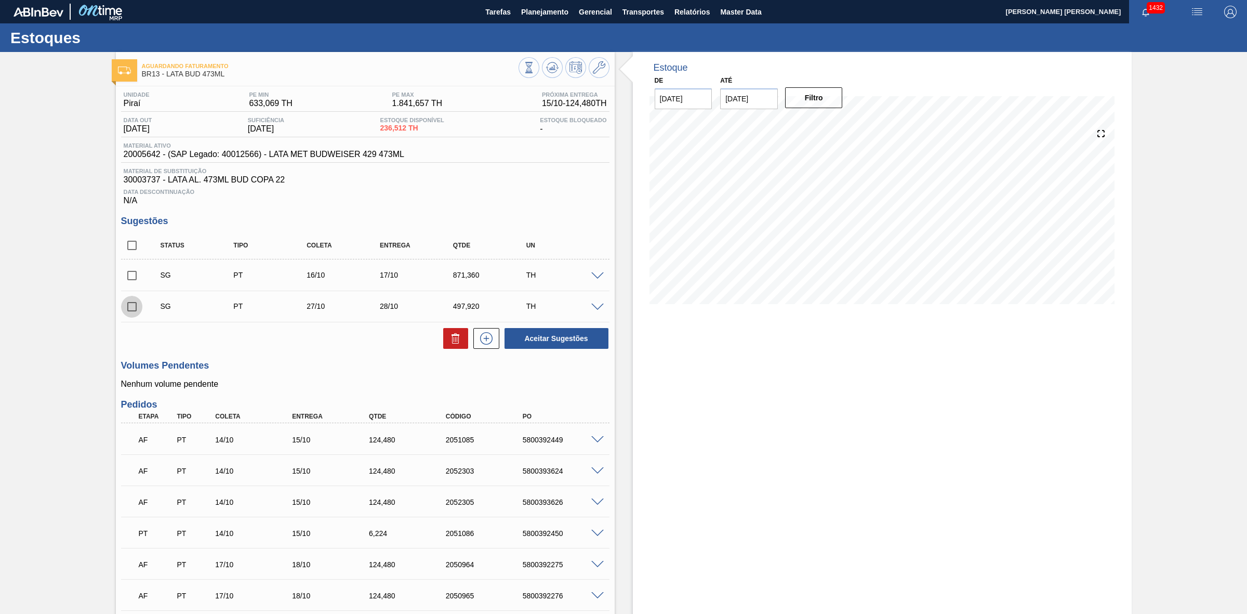
click at [131, 312] on input "checkbox" at bounding box center [132, 307] width 22 height 22
click at [447, 343] on button at bounding box center [455, 338] width 25 height 21
checkbox input "false"
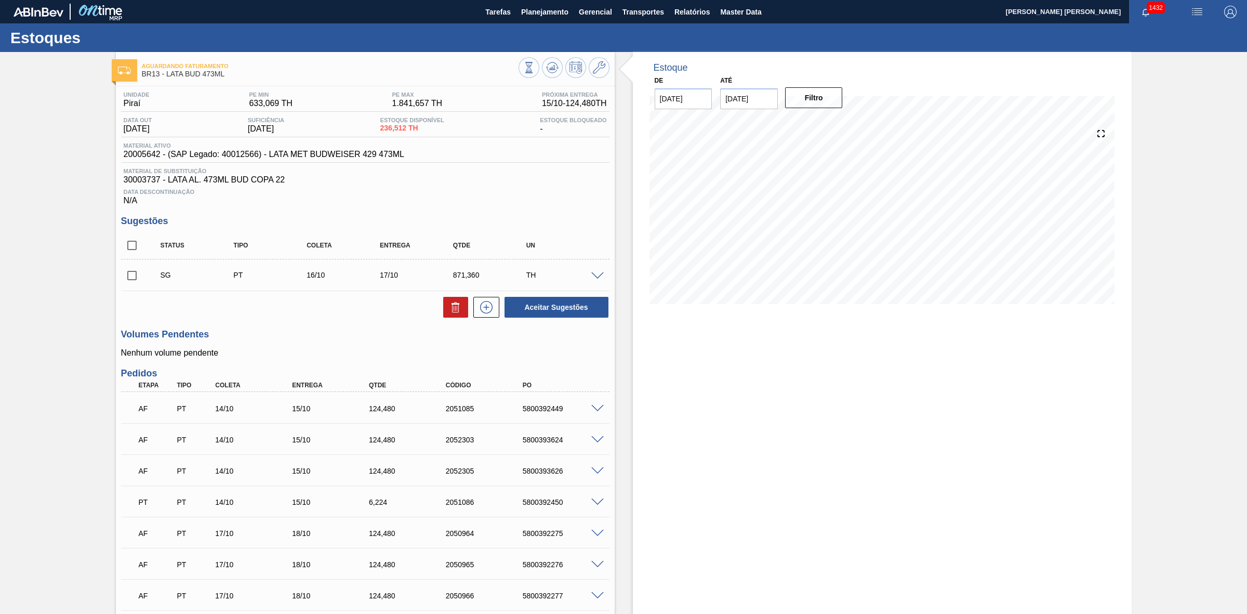
click at [596, 276] on span at bounding box center [597, 276] width 12 height 8
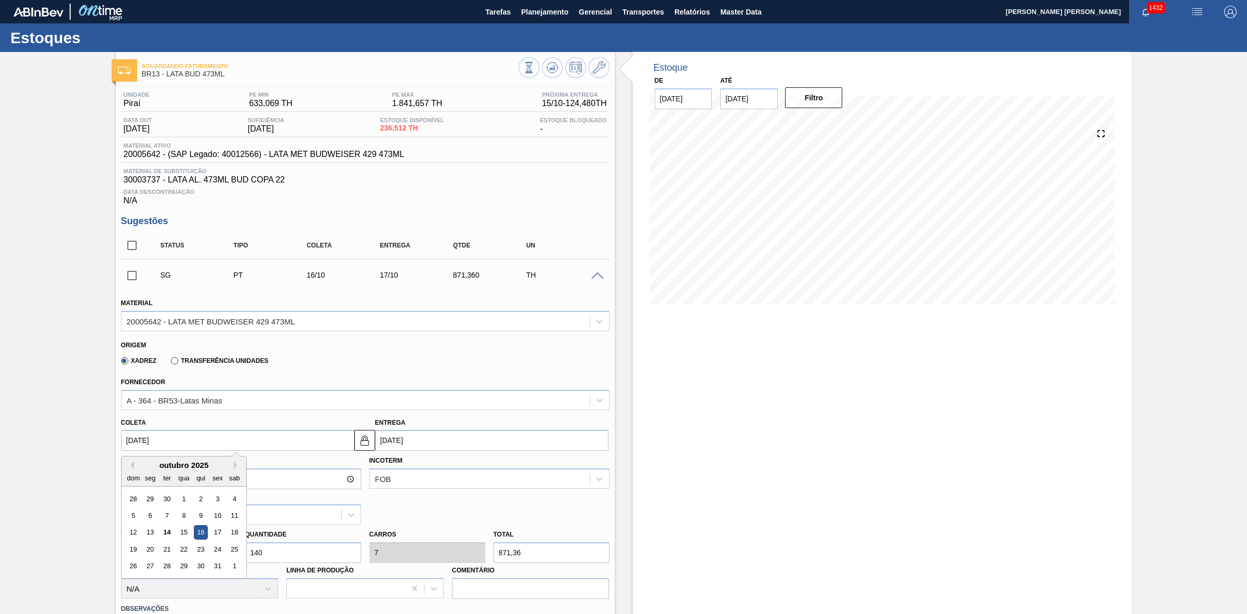
click at [232, 440] on input "16/10/2025" at bounding box center [237, 440] width 233 height 21
click at [146, 567] on div "27" at bounding box center [150, 566] width 14 height 14
type input "27/10/2025"
type input "28/10/2025"
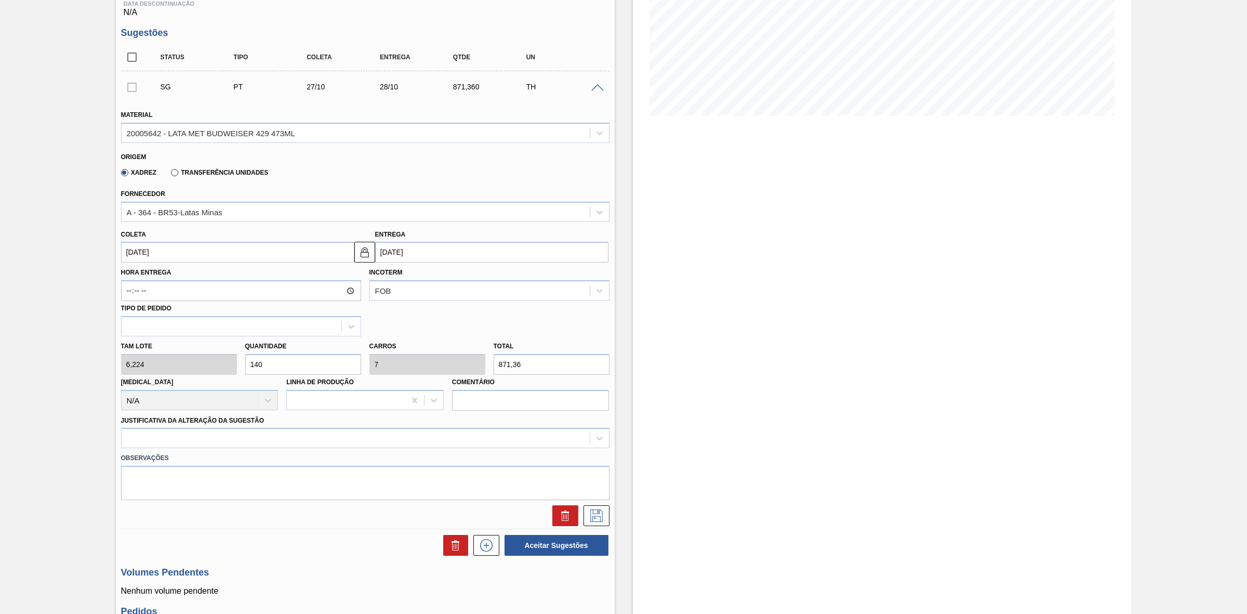
scroll to position [260, 0]
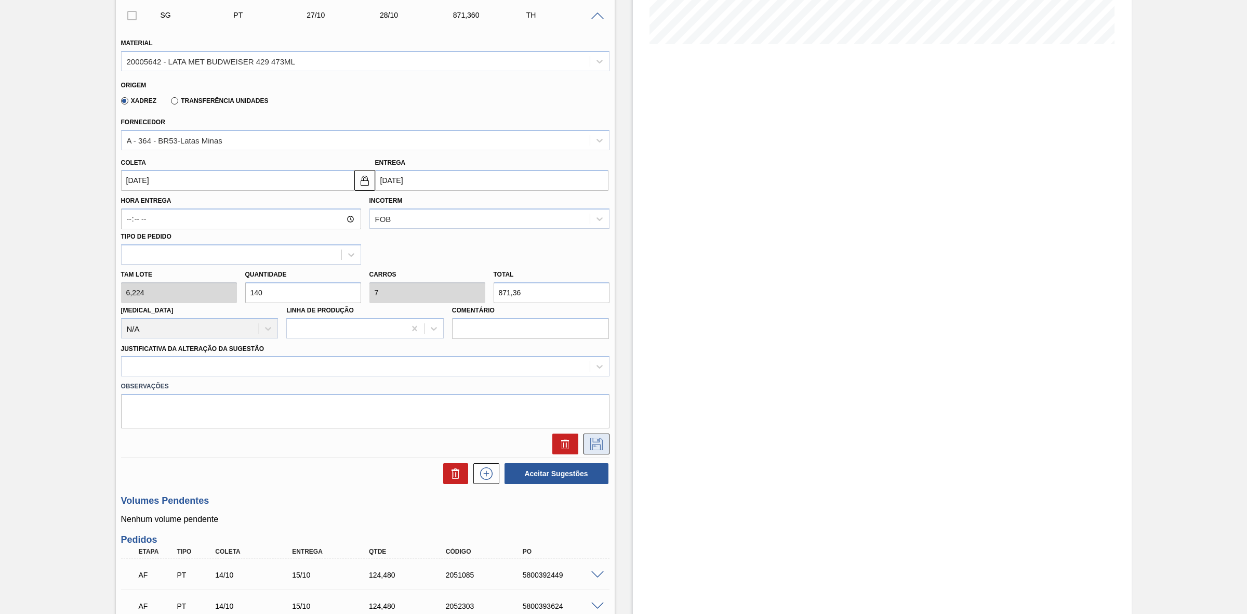
click at [598, 453] on button at bounding box center [597, 443] width 26 height 21
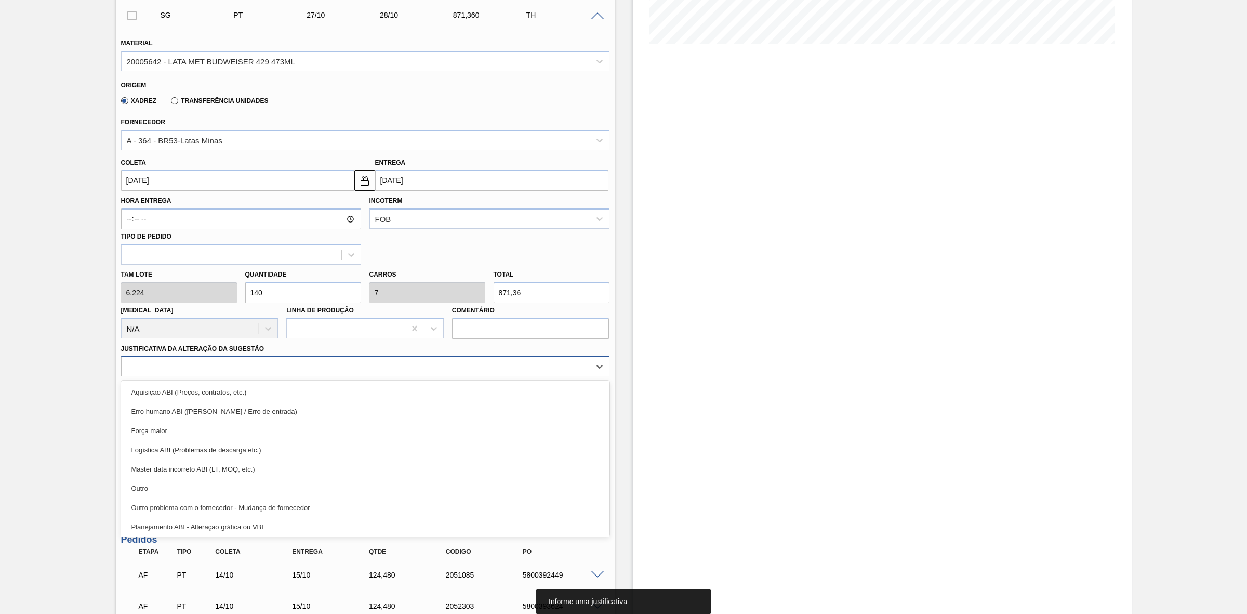
click at [305, 371] on div at bounding box center [356, 366] width 468 height 15
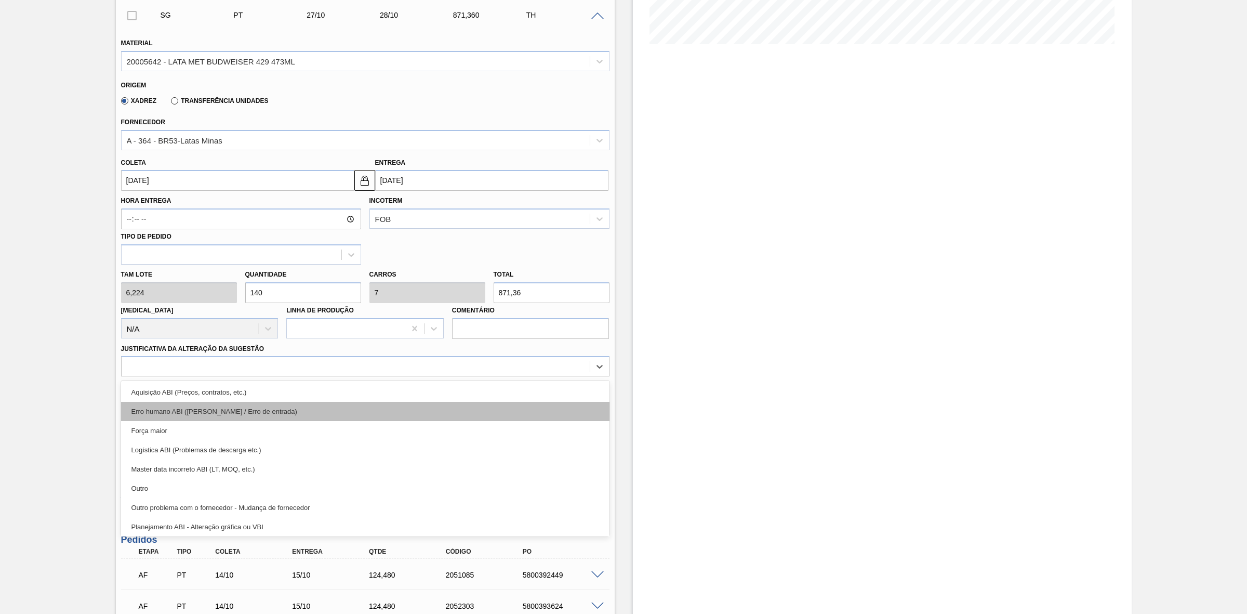
click at [263, 414] on div "Erro humano ABI (Cálculo / Erro de entrada)" at bounding box center [365, 411] width 489 height 19
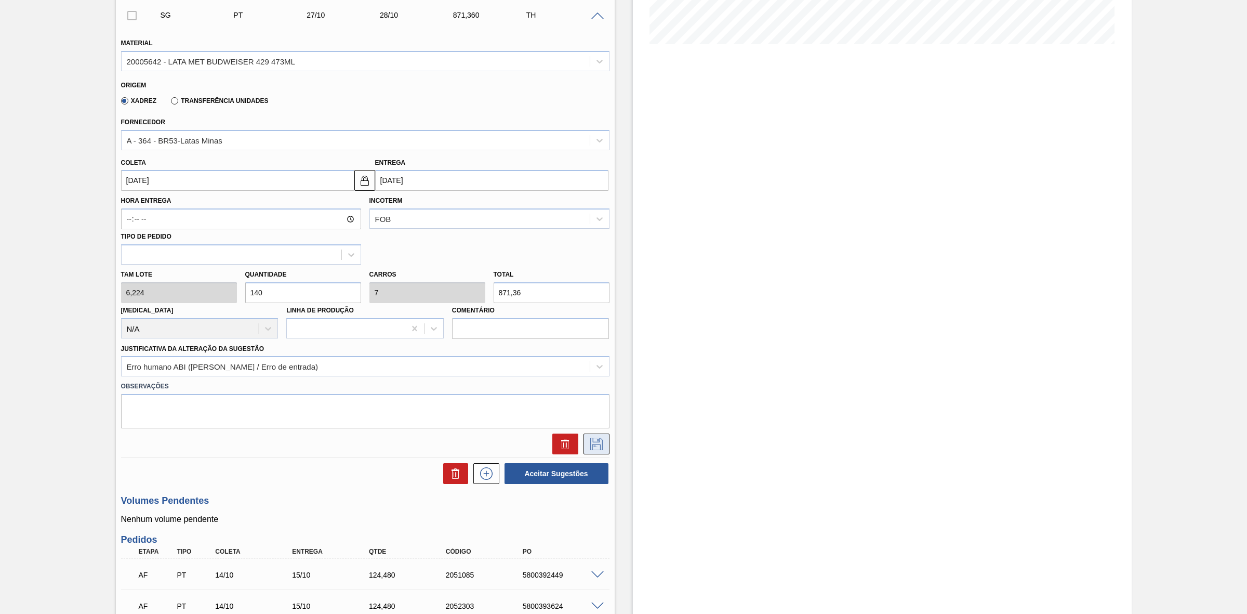
click at [598, 440] on icon at bounding box center [596, 444] width 12 height 12
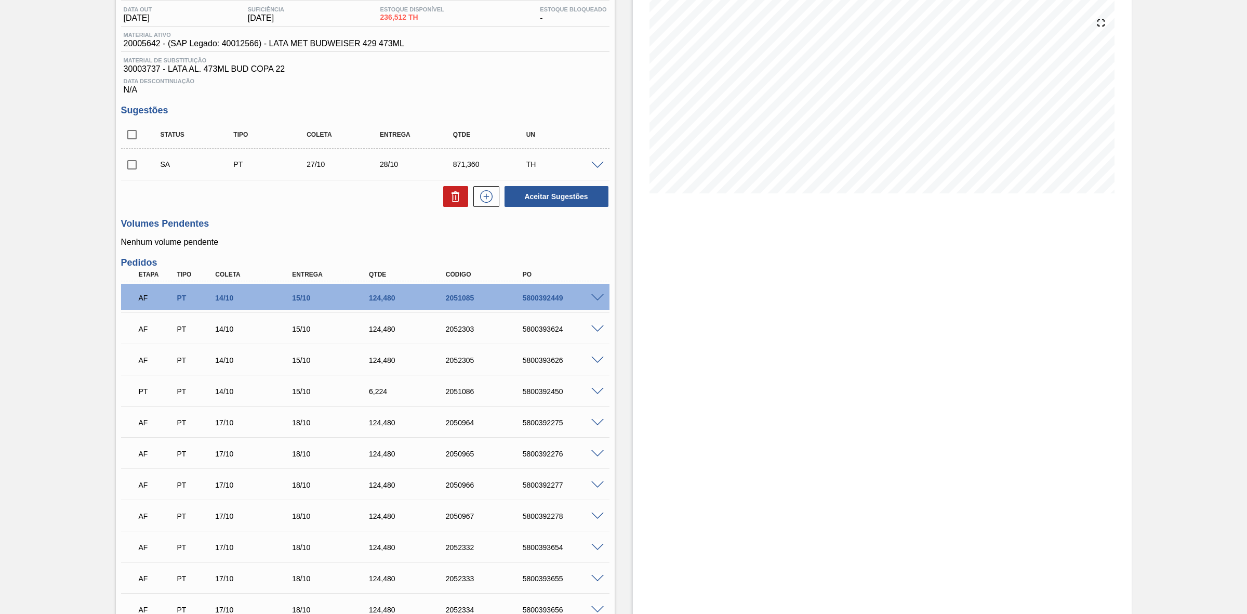
scroll to position [110, 0]
click at [592, 168] on span at bounding box center [597, 167] width 12 height 8
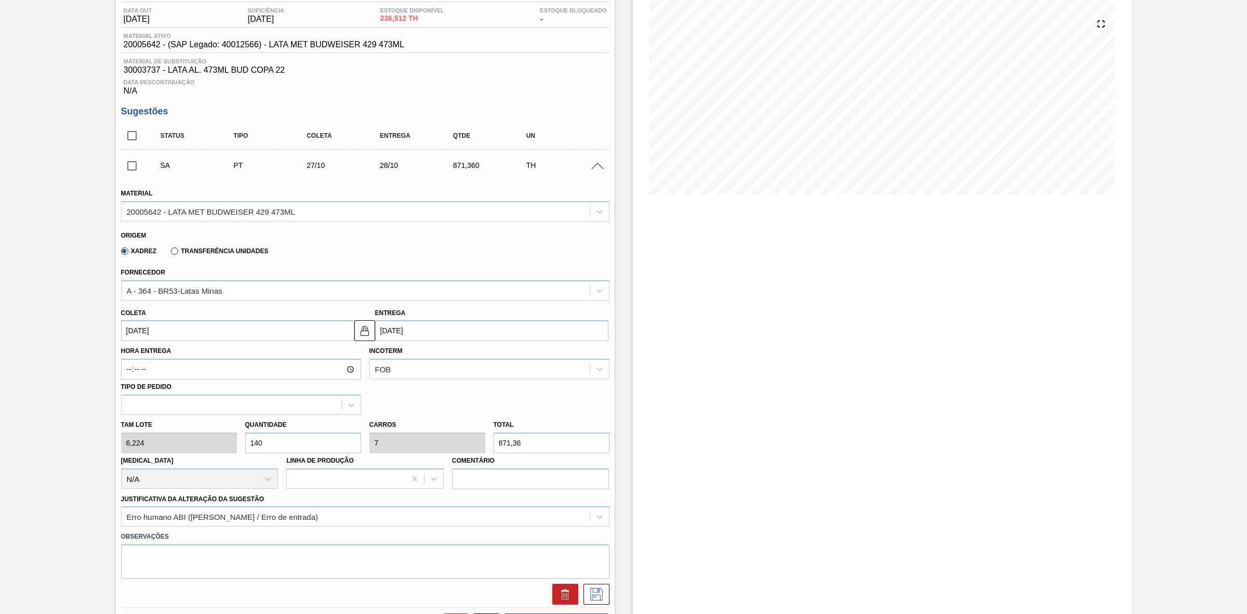
drag, startPoint x: 286, startPoint y: 443, endPoint x: 254, endPoint y: 439, distance: 32.5
click at [254, 440] on input "140" at bounding box center [303, 442] width 116 height 21
type input "16"
type input "0,8"
type input "99,584"
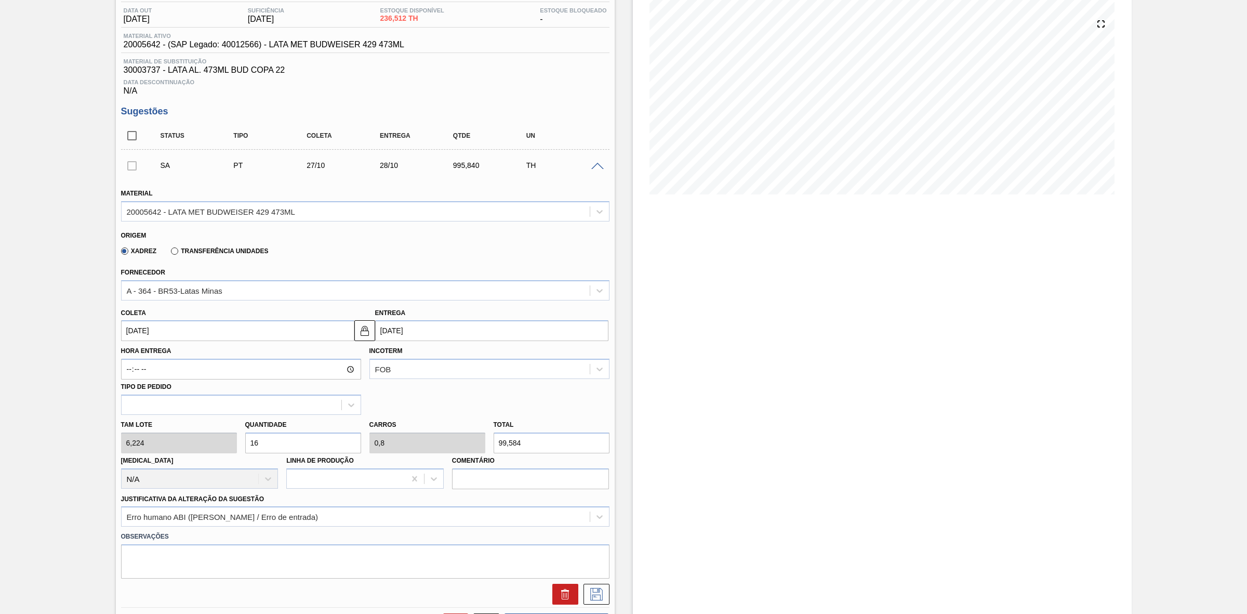
type input "160"
type input "8"
type input "995,84"
type input "160"
click at [456, 405] on div "Hora Entrega Incoterm FOB Tipo de pedido" at bounding box center [365, 378] width 497 height 74
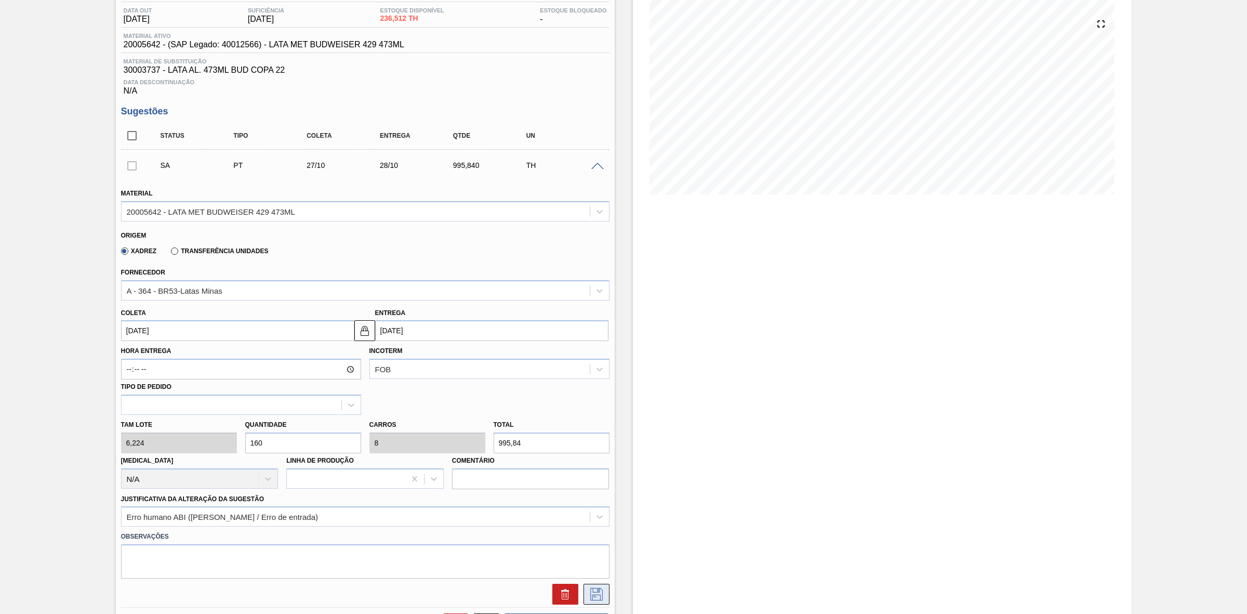
click at [599, 598] on icon at bounding box center [596, 594] width 12 height 12
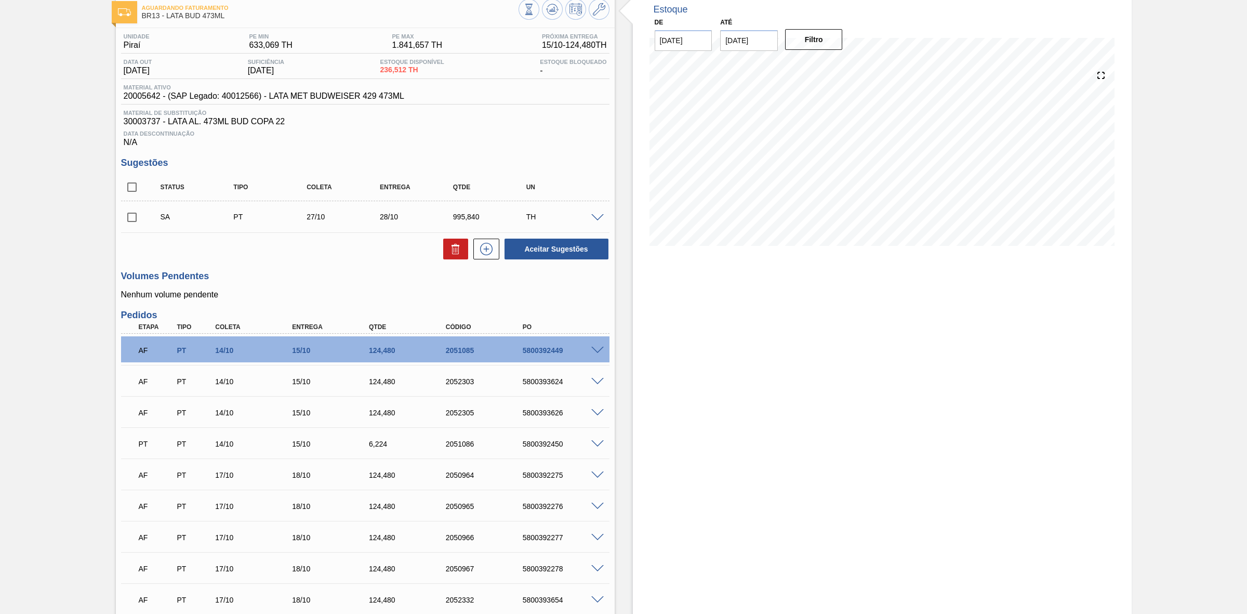
scroll to position [0, 0]
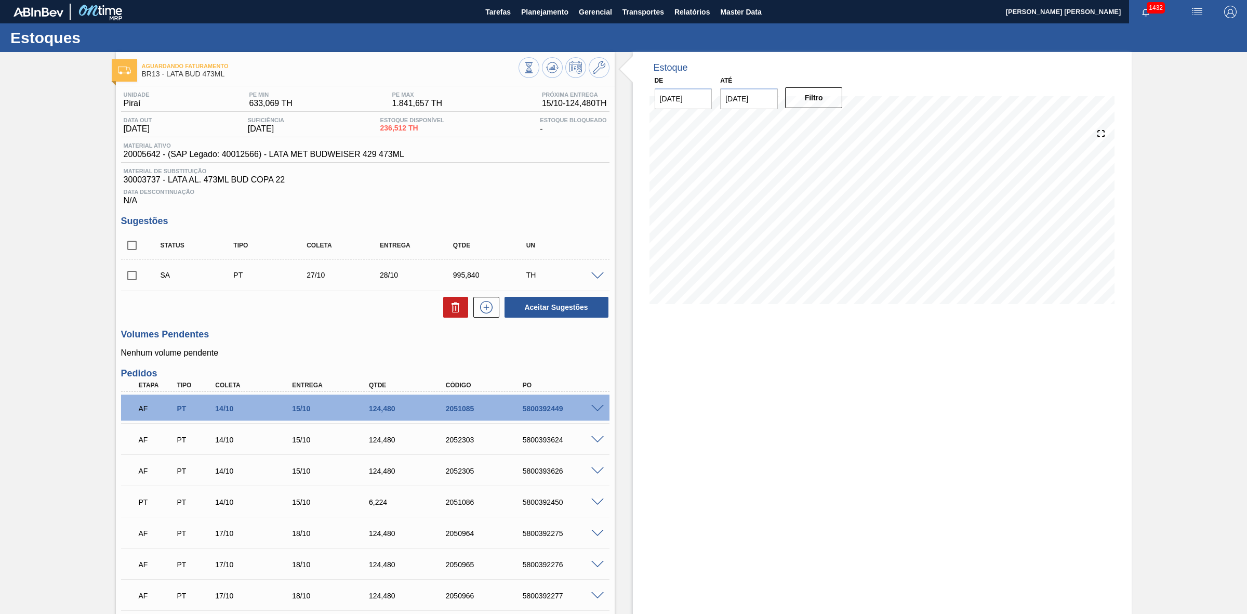
click at [128, 244] on input "checkbox" at bounding box center [132, 245] width 22 height 22
checkbox input "true"
click at [545, 312] on button "Aceitar Sugestões" at bounding box center [557, 307] width 104 height 21
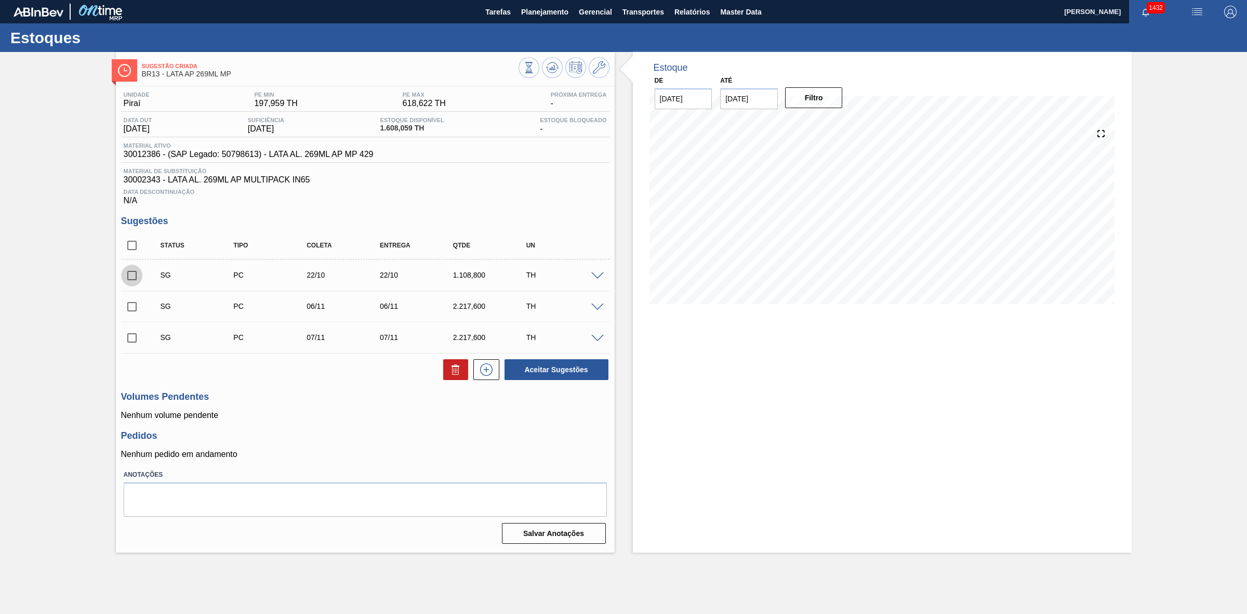
click at [136, 279] on input "checkbox" at bounding box center [132, 276] width 22 height 22
click at [552, 372] on button "Aceitar Sugestões" at bounding box center [557, 369] width 104 height 21
checkbox input "false"
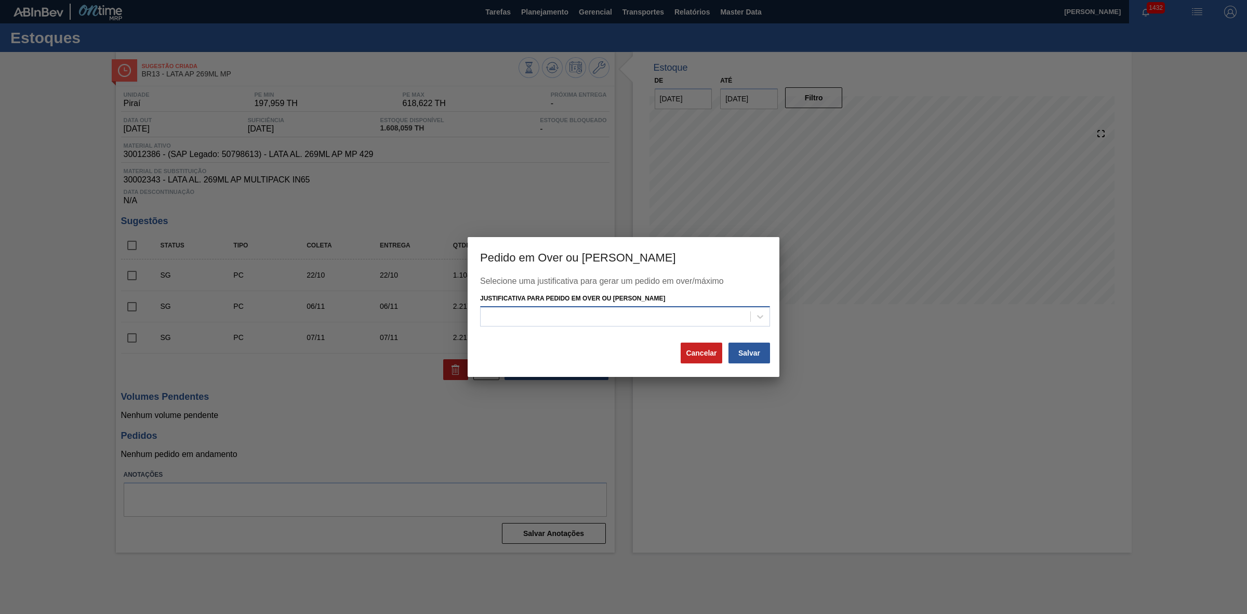
click at [623, 306] on div at bounding box center [625, 316] width 290 height 20
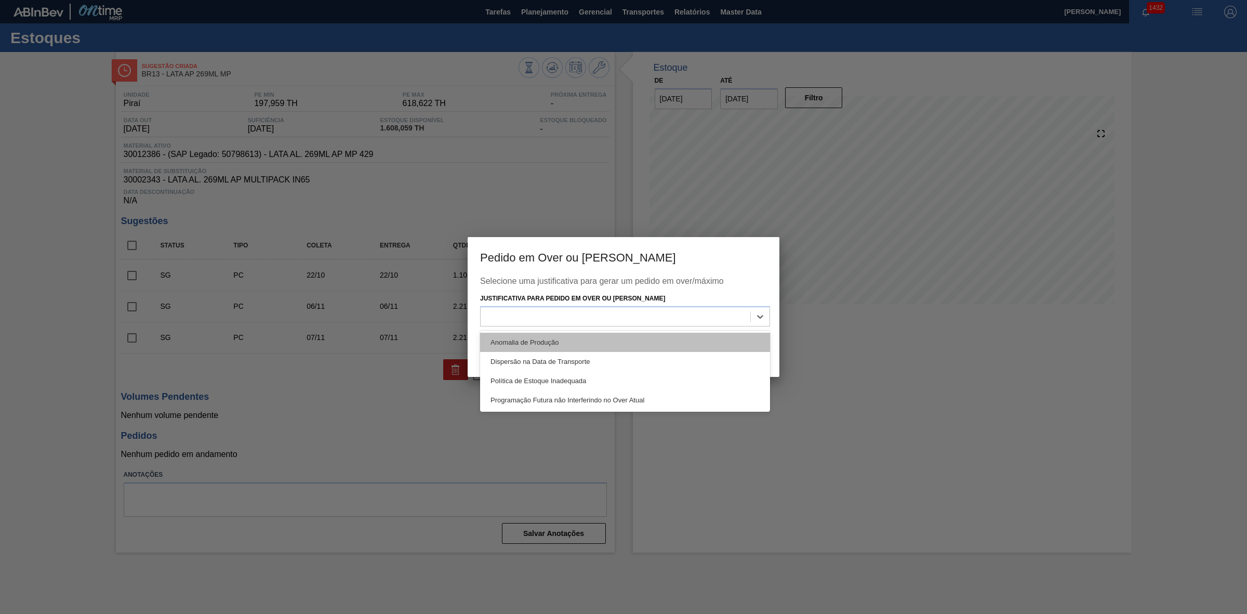
click at [591, 349] on div "Anomalia de Produção" at bounding box center [625, 342] width 290 height 19
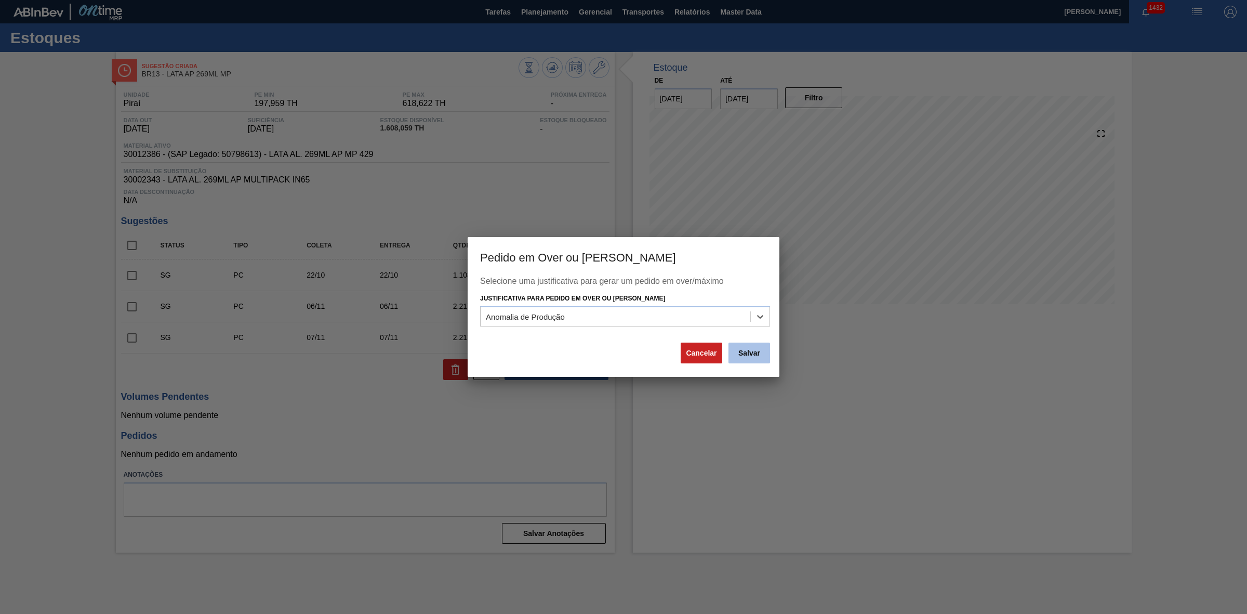
click at [738, 360] on button "Salvar" at bounding box center [750, 352] width 42 height 21
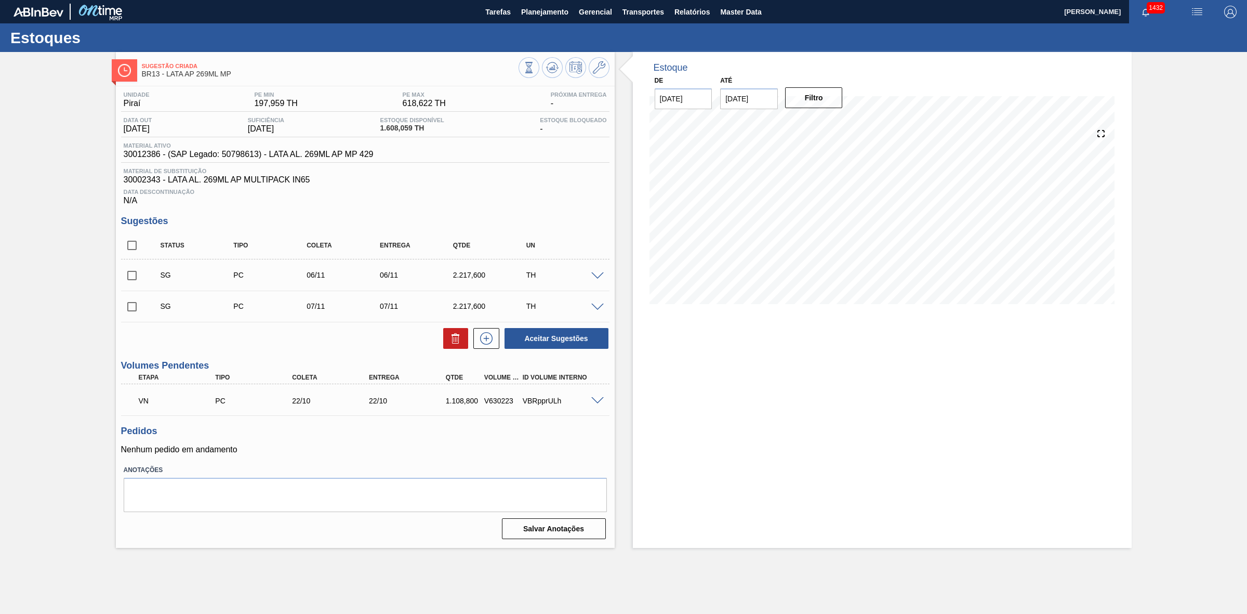
click at [539, 67] on div at bounding box center [564, 68] width 91 height 23
click at [552, 72] on icon at bounding box center [552, 67] width 12 height 12
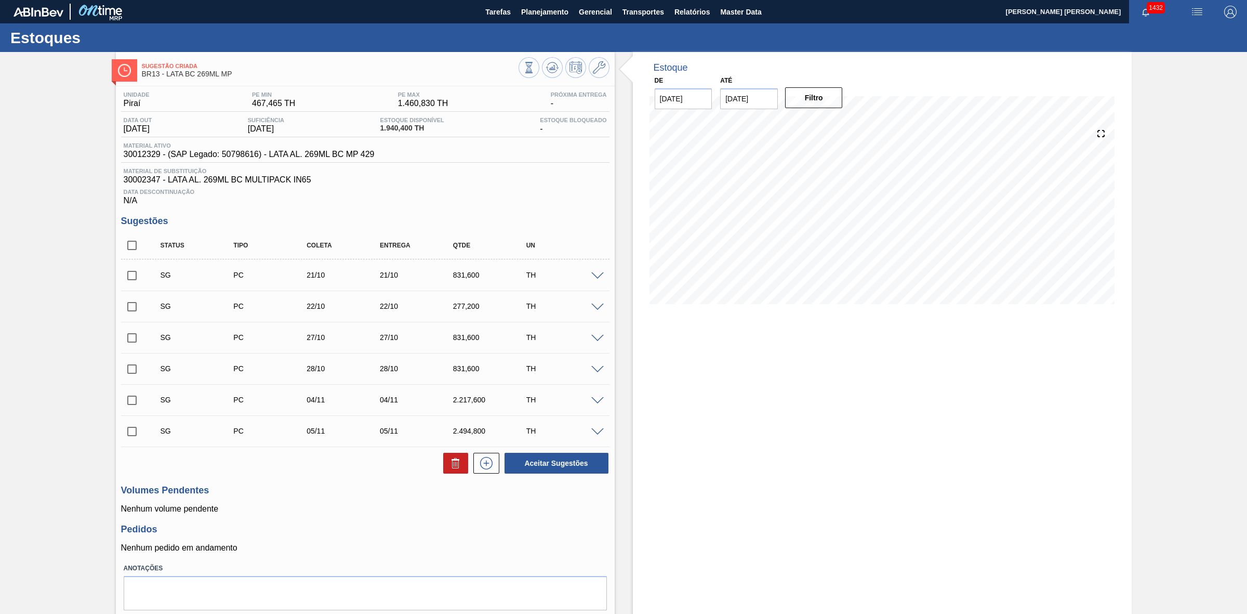
click at [250, 277] on div "PC" at bounding box center [272, 275] width 83 height 8
click at [150, 284] on span at bounding box center [150, 275] width 15 height 21
click at [136, 305] on input "checkbox" at bounding box center [132, 307] width 22 height 22
checkbox input "true"
click at [136, 281] on input "checkbox" at bounding box center [132, 276] width 22 height 22
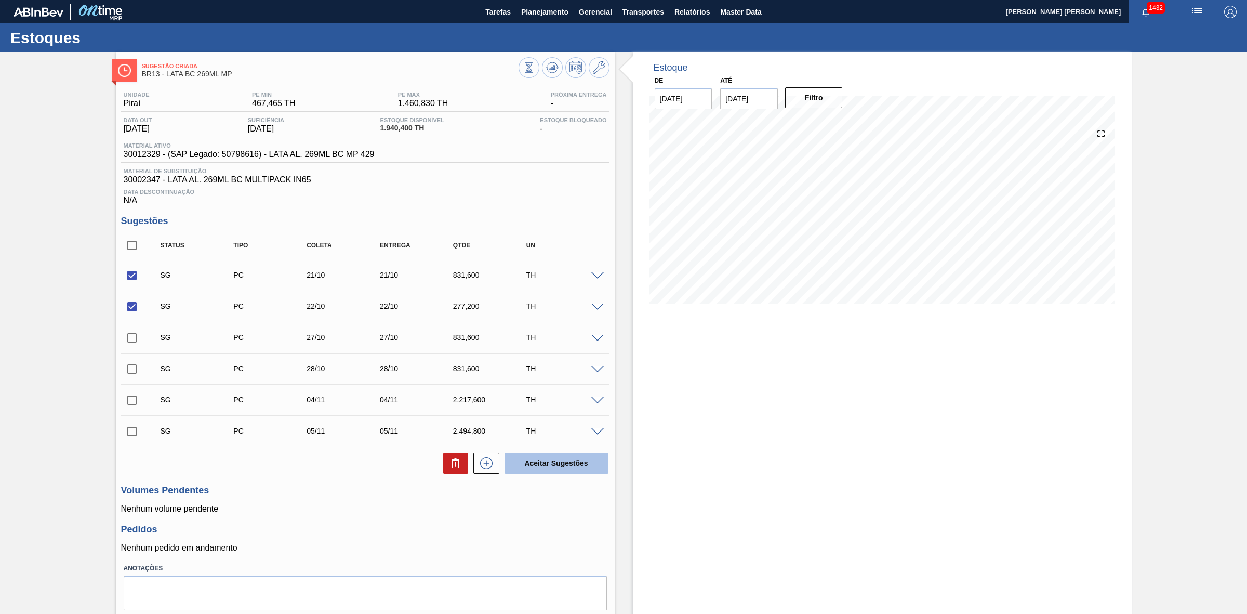
click at [546, 468] on button "Aceitar Sugestões" at bounding box center [557, 463] width 104 height 21
checkbox input "false"
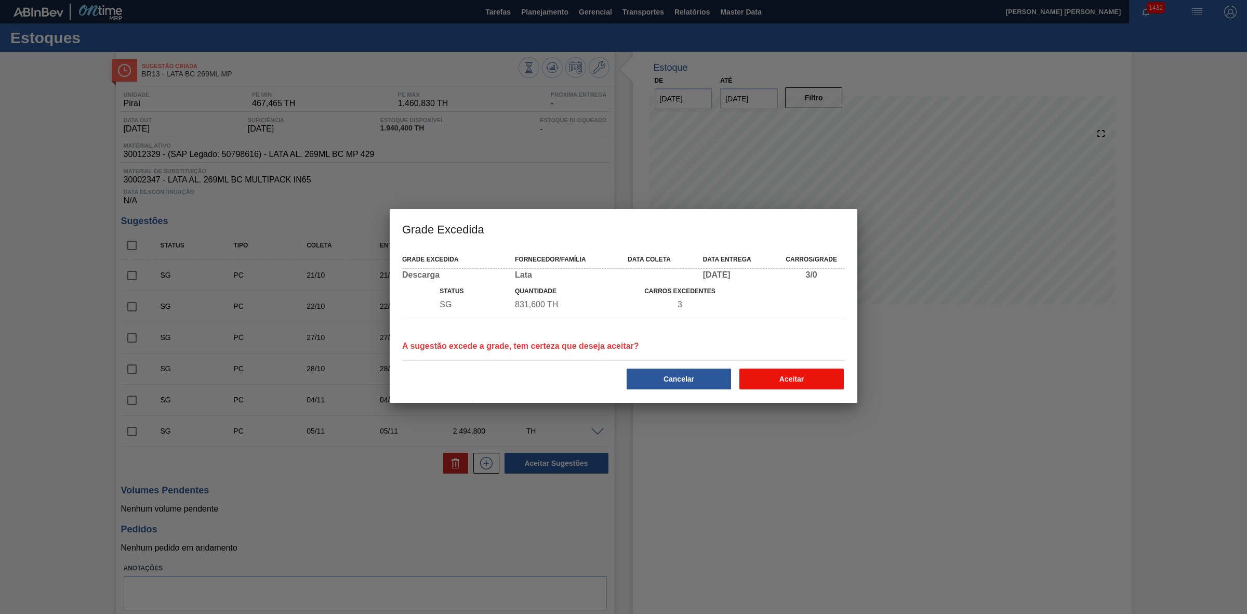
click at [778, 384] on button "Aceitar" at bounding box center [792, 378] width 104 height 21
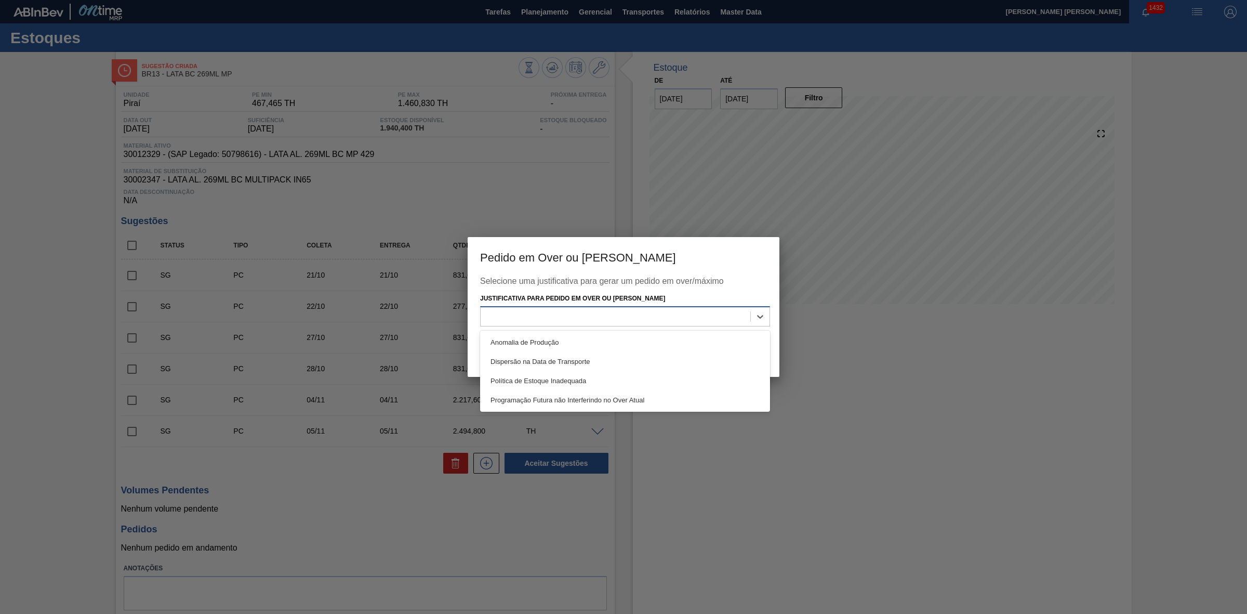
click at [666, 308] on div at bounding box center [625, 316] width 290 height 20
click at [624, 350] on div "Anomalia de Produção" at bounding box center [625, 342] width 290 height 19
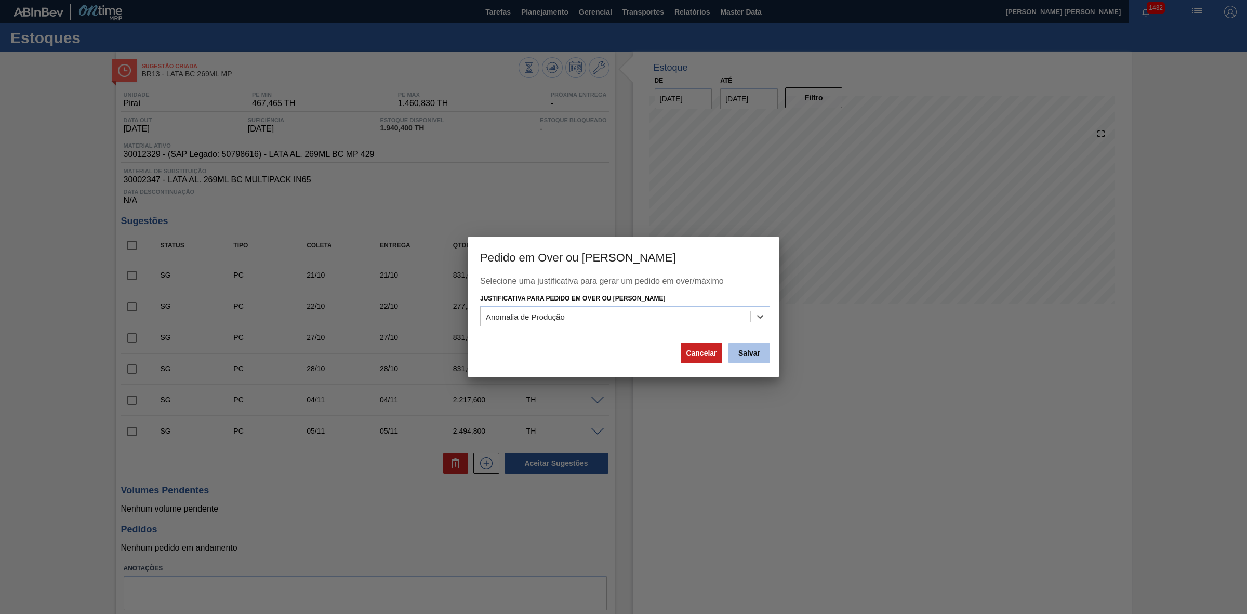
click at [758, 353] on button "Salvar" at bounding box center [750, 352] width 42 height 21
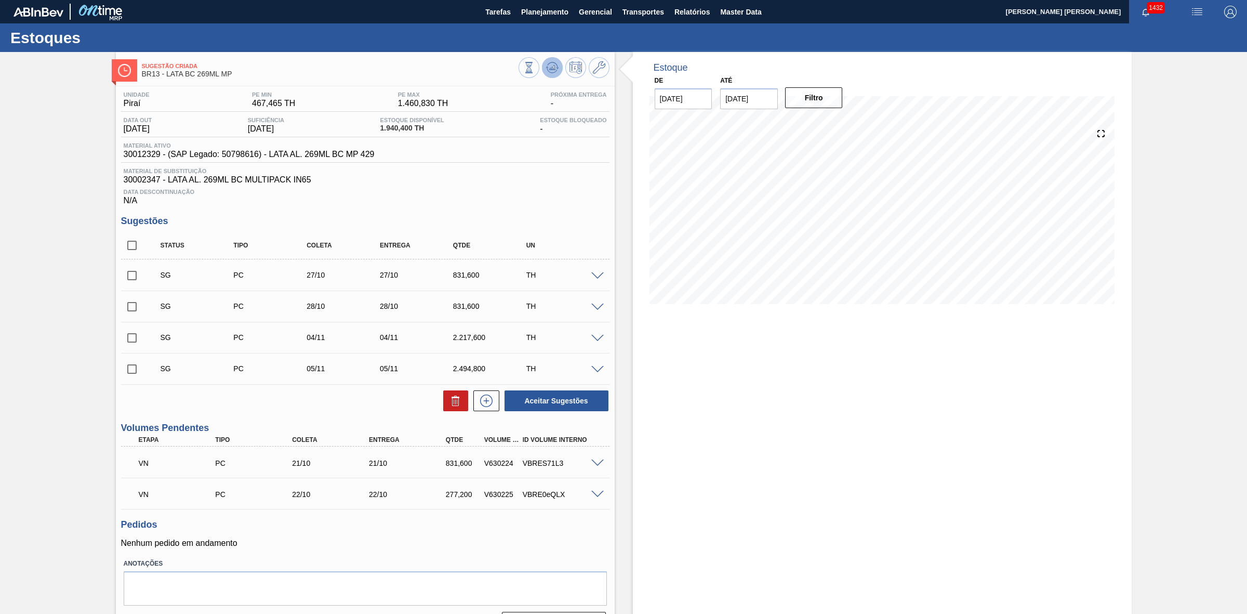
click at [554, 70] on icon at bounding box center [552, 67] width 12 height 12
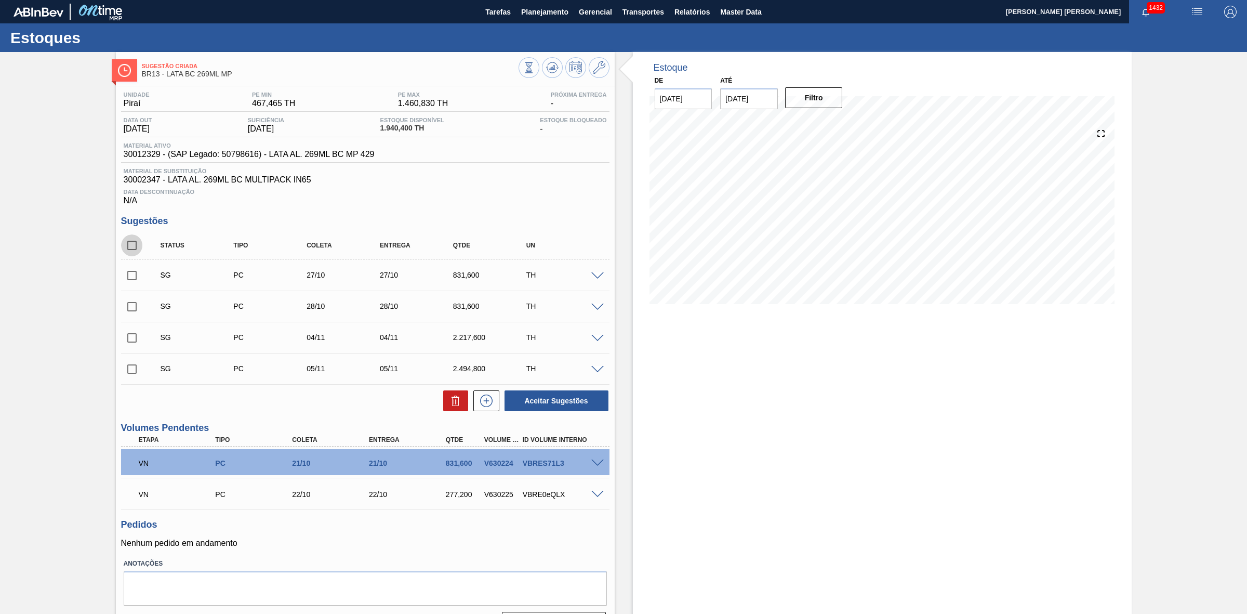
click at [134, 242] on input "checkbox" at bounding box center [132, 245] width 22 height 22
checkbox input "true"
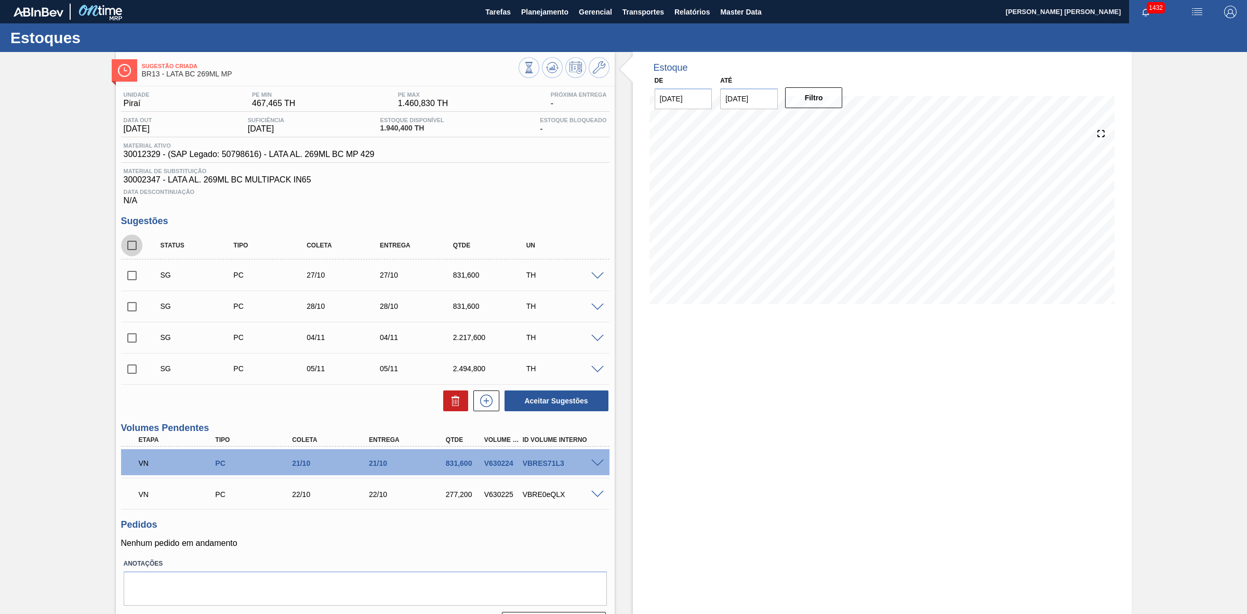
checkbox input "true"
click at [447, 403] on button at bounding box center [455, 400] width 25 height 21
checkbox input "false"
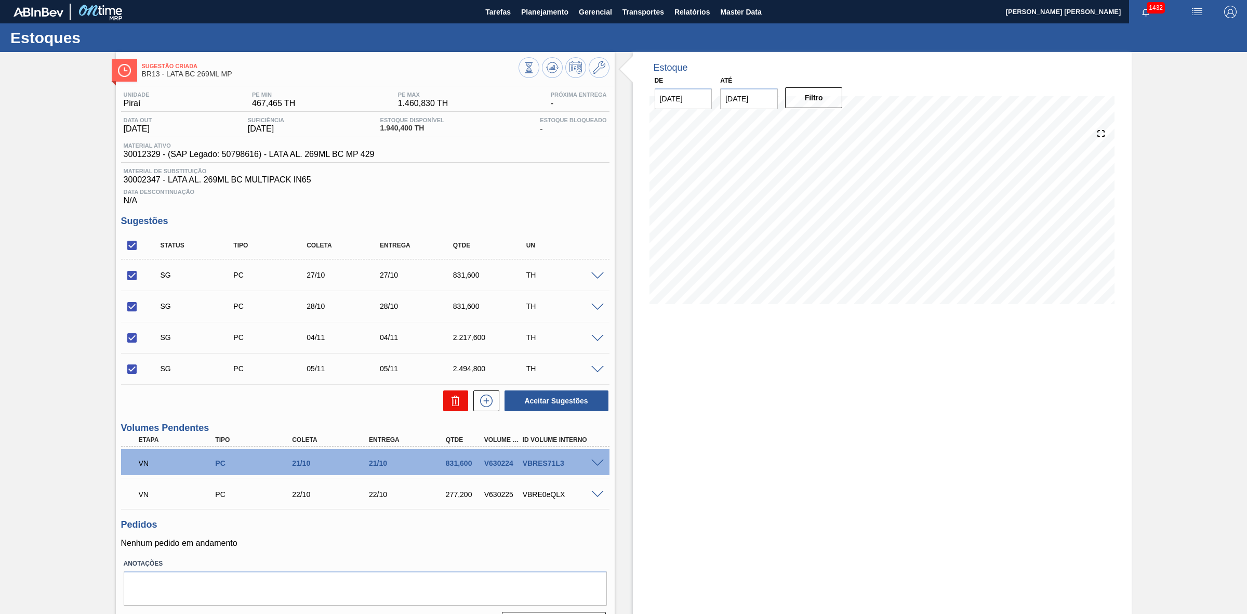
checkbox input "false"
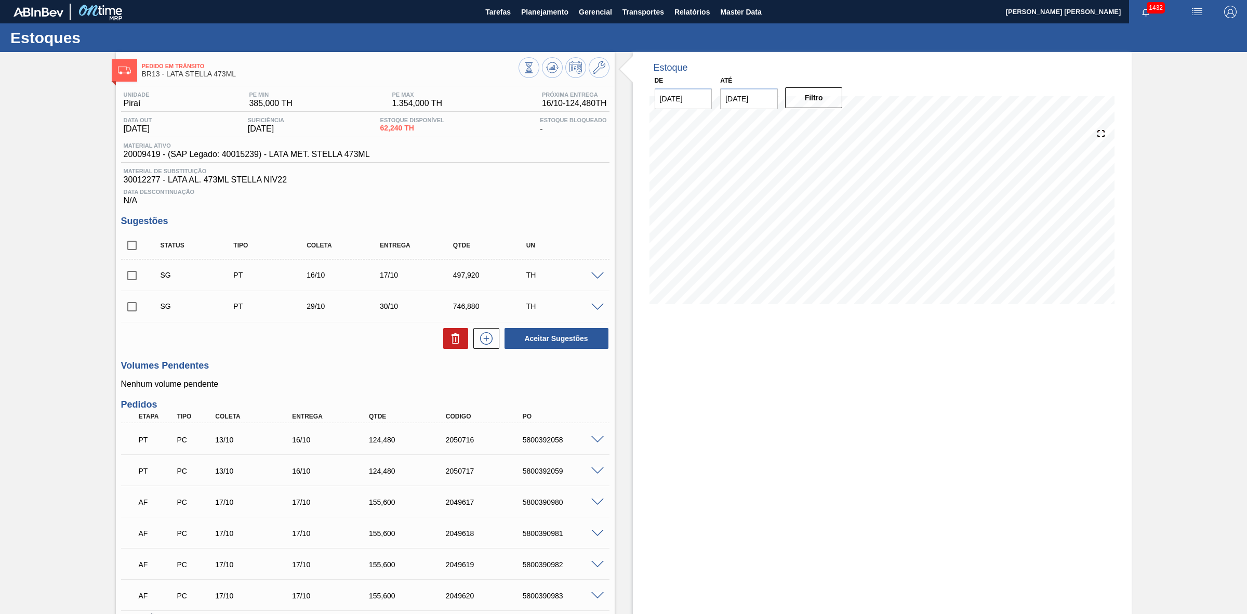
click at [130, 249] on input "checkbox" at bounding box center [132, 245] width 22 height 22
checkbox input "true"
click at [453, 339] on icon at bounding box center [456, 338] width 12 height 12
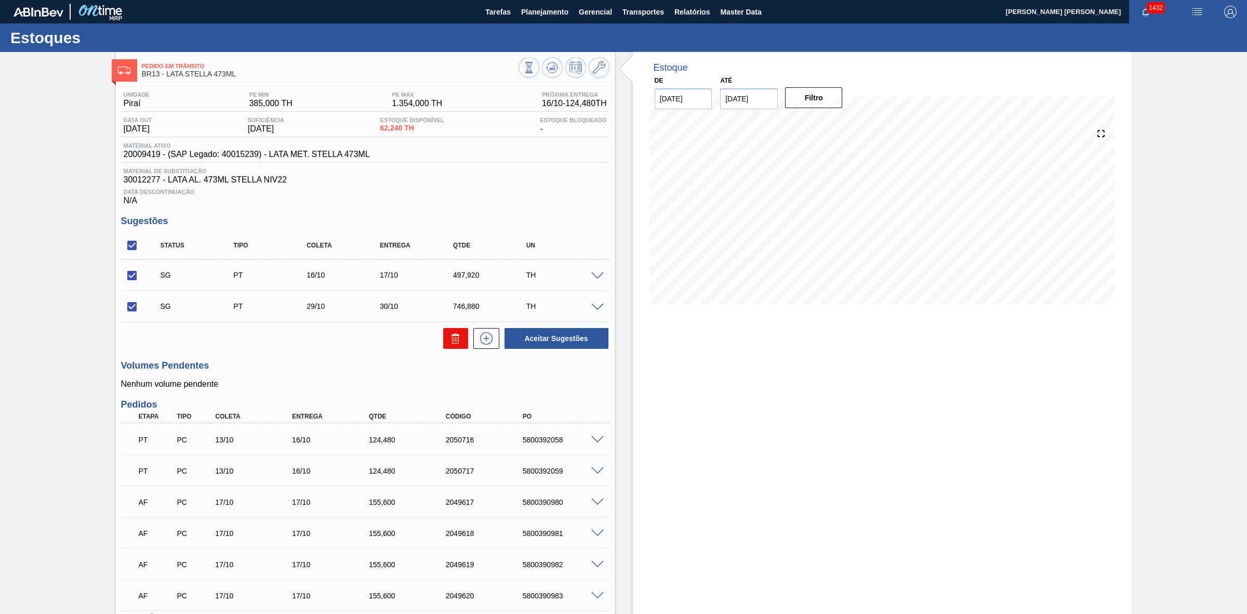
checkbox input "false"
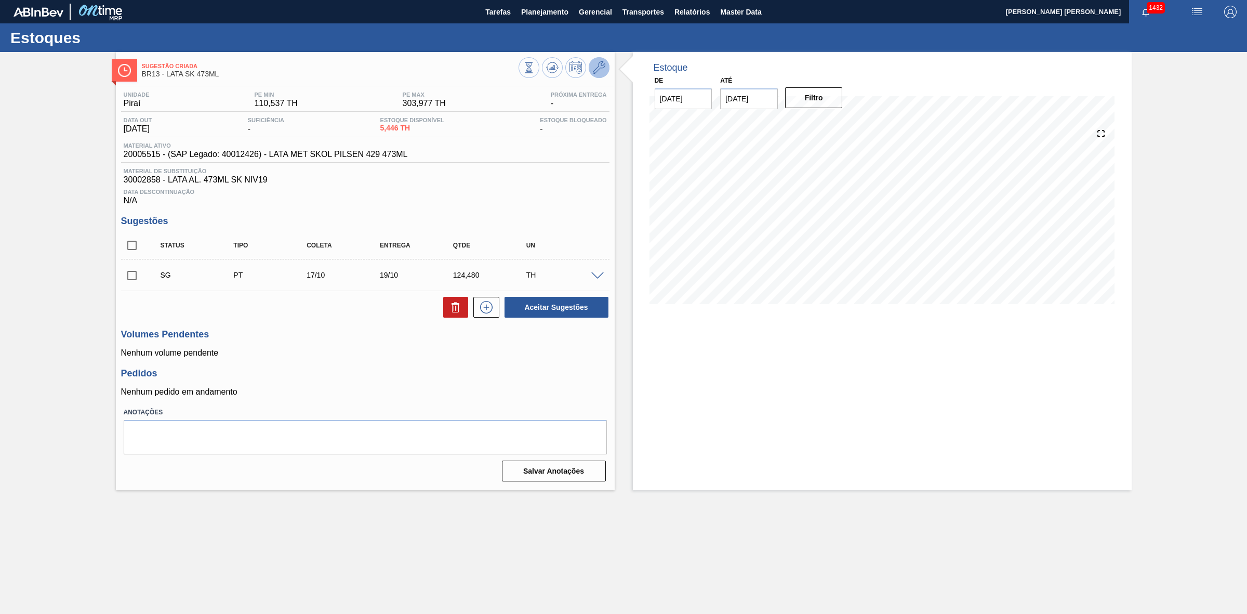
click at [599, 65] on icon at bounding box center [599, 67] width 12 height 12
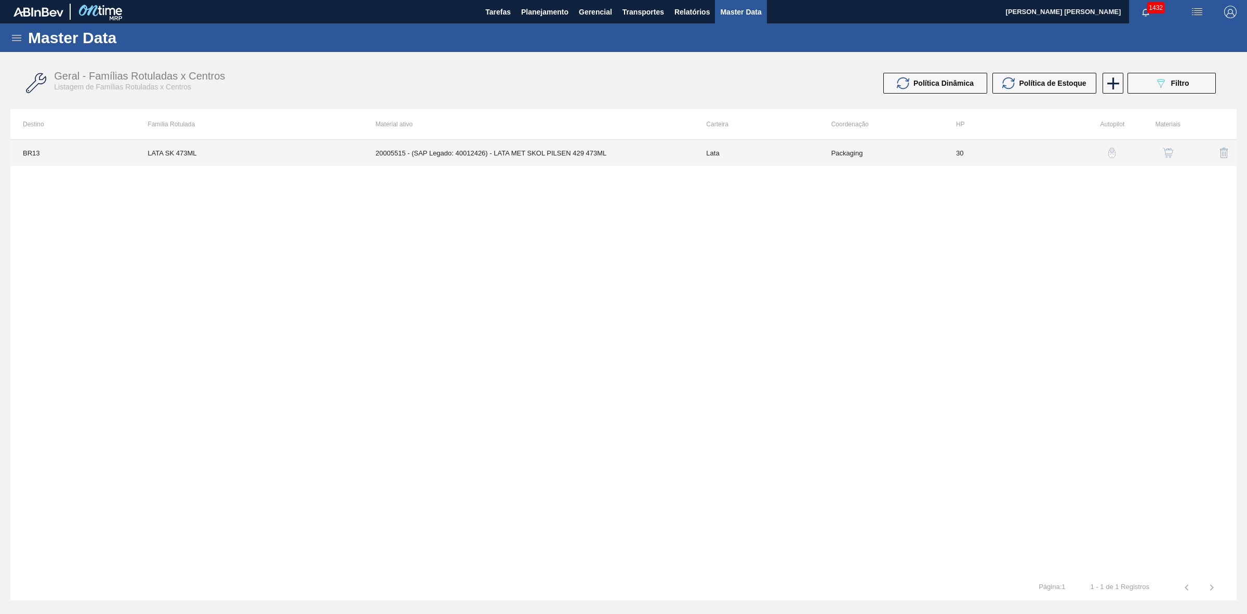
click at [590, 152] on td "20005515 - (SAP Legado: 40012426) - LATA MET SKOL PILSEN 429 473ML" at bounding box center [528, 153] width 331 height 26
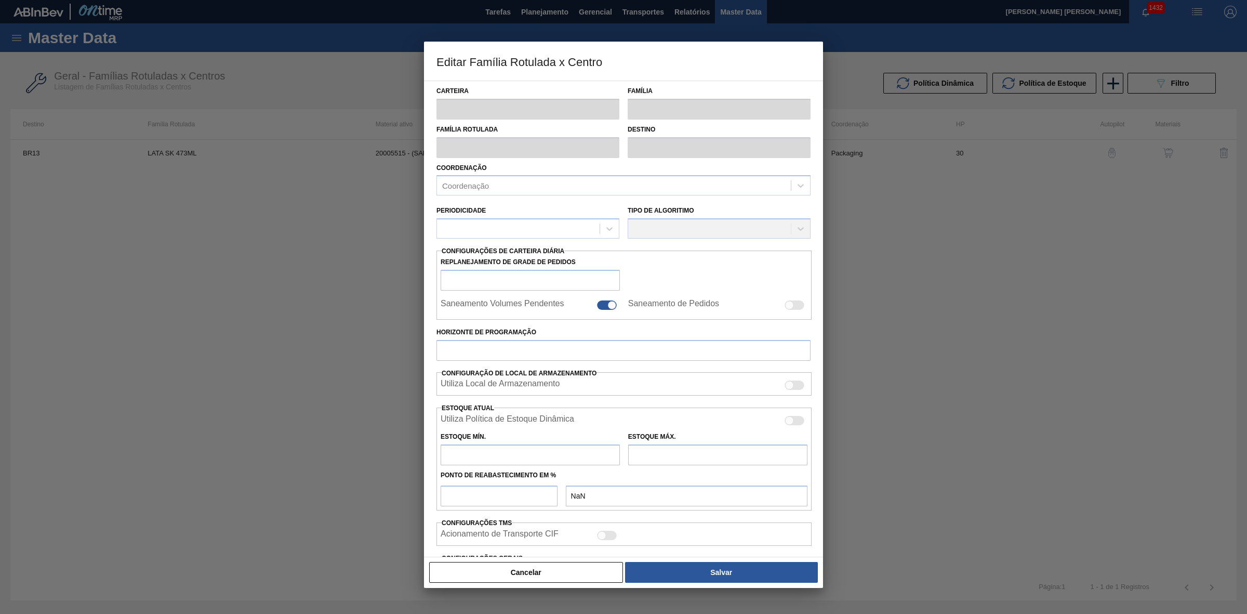
type input "Lata"
type input "LATA SK 473ML"
type input "BR13 - Piraí"
type input "0"
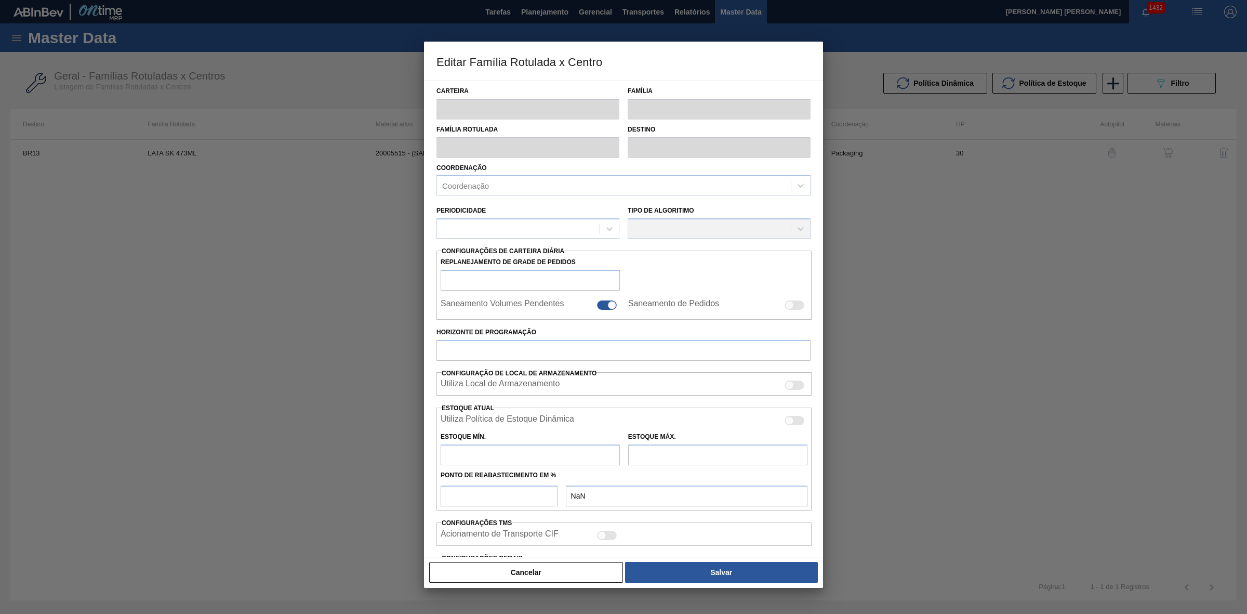
checkbox input "false"
type input "30"
type input "110,537"
type input "303,977"
type input "38"
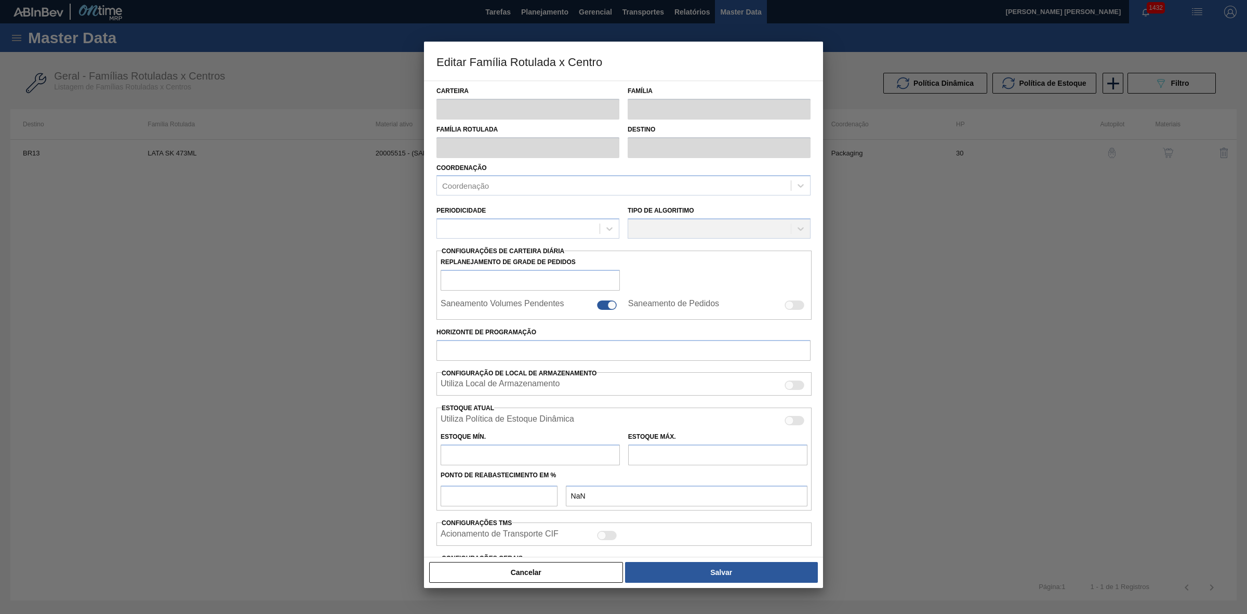
type input "184,044"
checkbox input "true"
click at [788, 421] on div at bounding box center [789, 423] width 9 height 9
checkbox input "true"
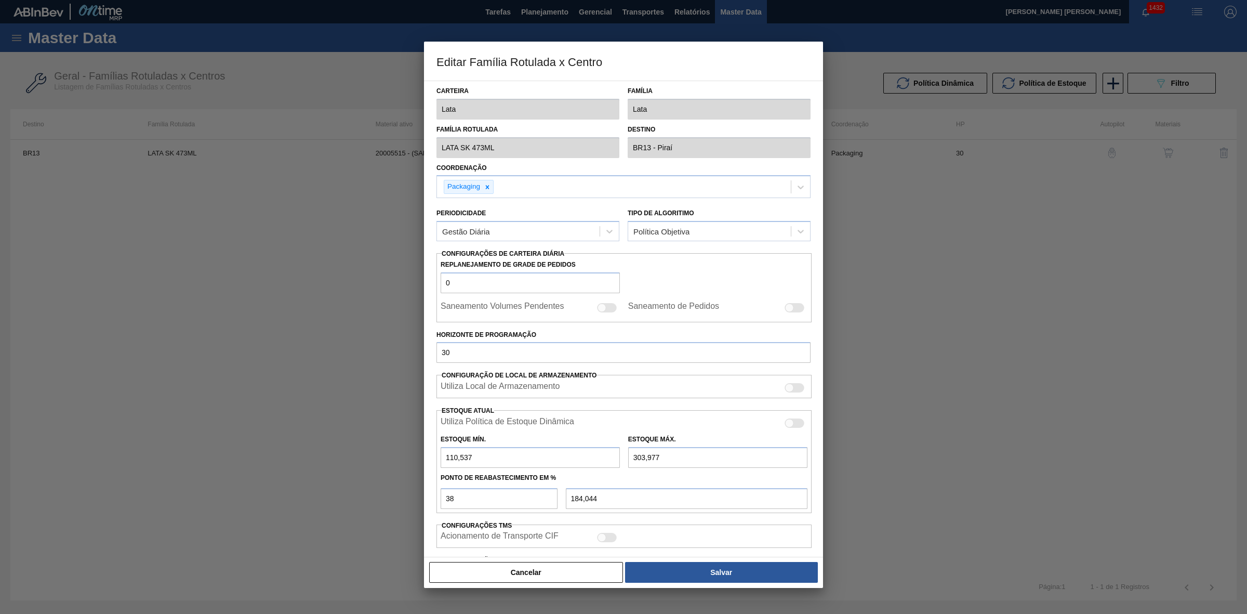
type input "0"
type input "0,000"
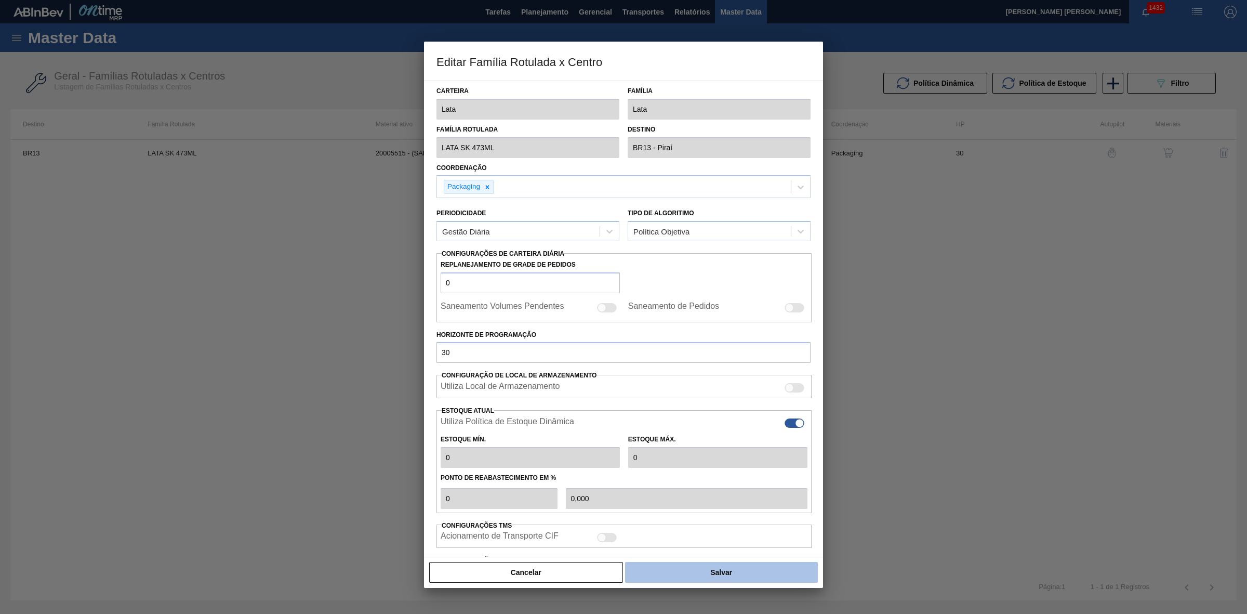
click at [731, 574] on button "Salvar" at bounding box center [721, 572] width 193 height 21
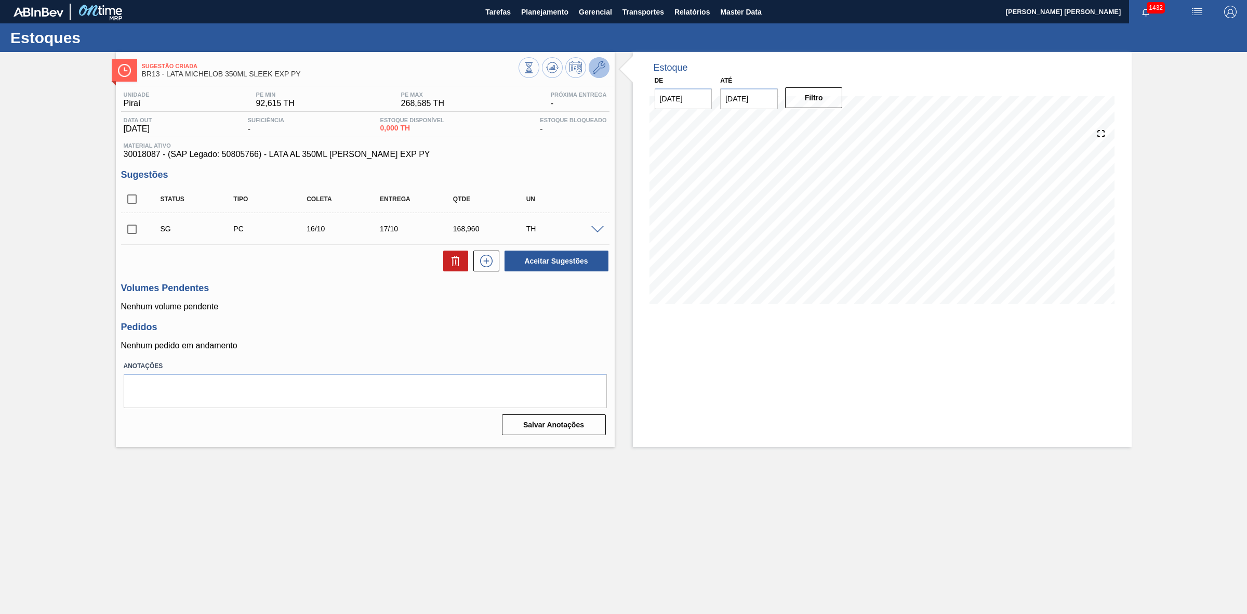
click at [602, 71] on icon at bounding box center [599, 67] width 12 height 12
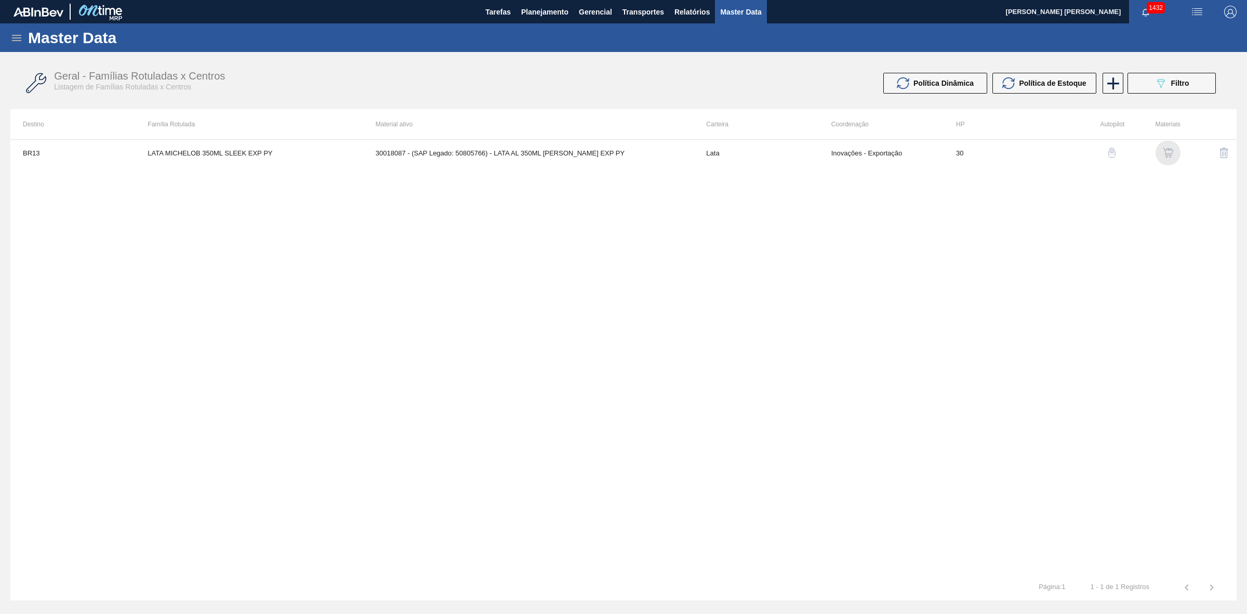
click at [1168, 156] on img "button" at bounding box center [1168, 153] width 10 height 10
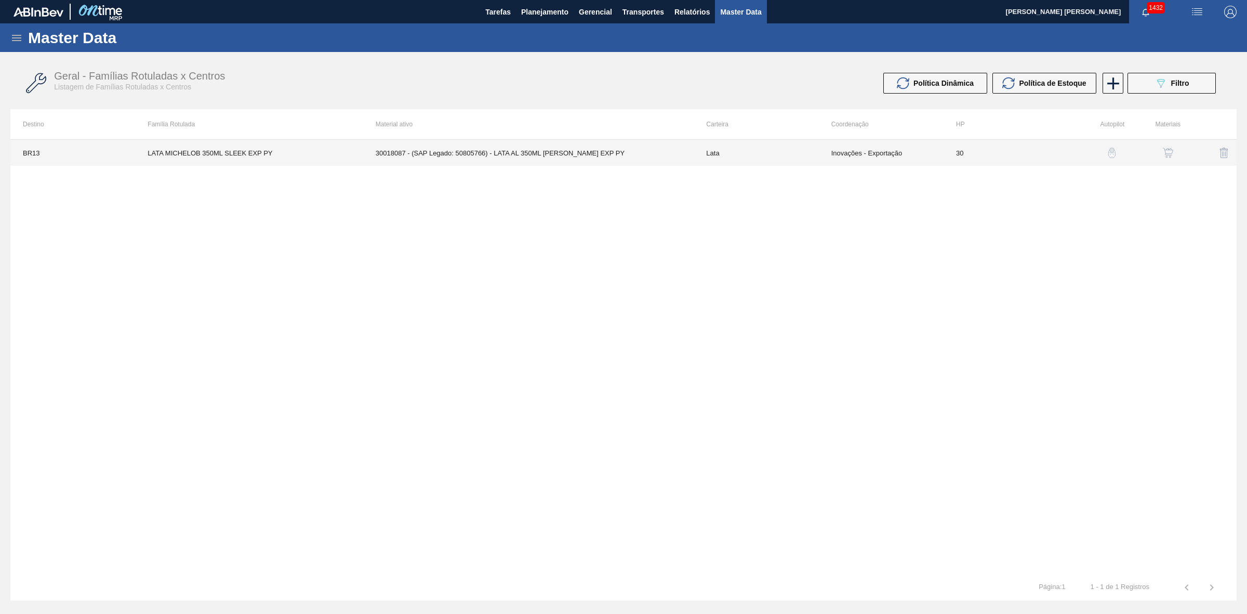
click at [531, 165] on td "30018087 - (SAP Legado: 50805766) - LATA AL 350ML [PERSON_NAME] EXP PY" at bounding box center [528, 153] width 331 height 26
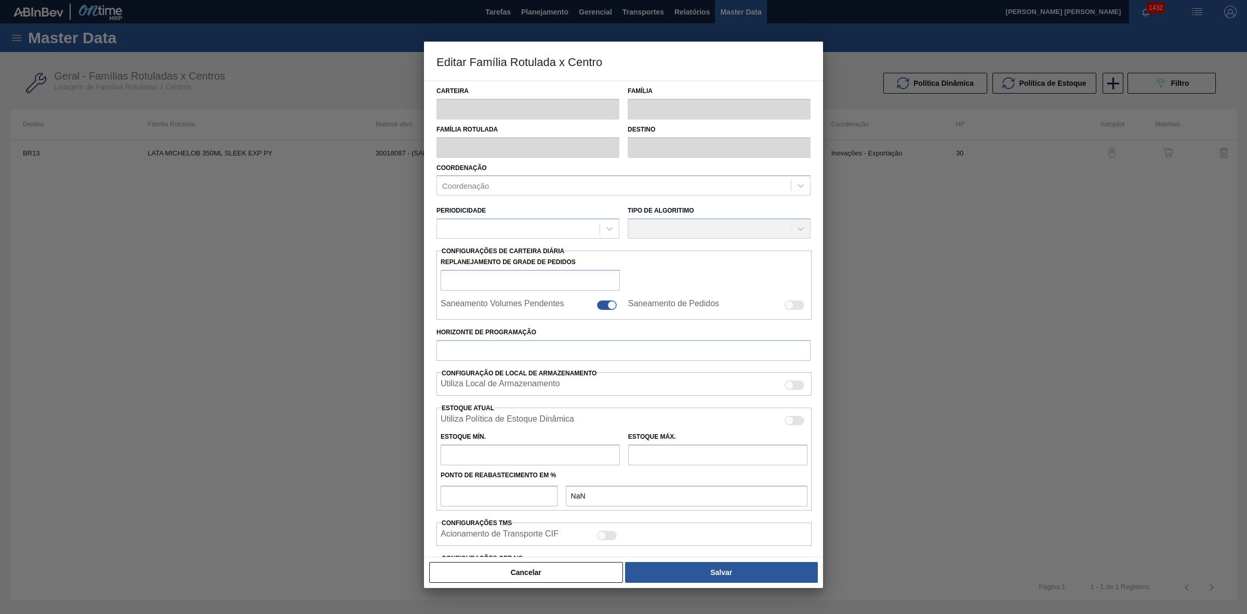
type input "Lata"
type input "LATA MICHELOB 350ML SLEEK EXP PY"
type input "BR13 - Piraí"
type input "0"
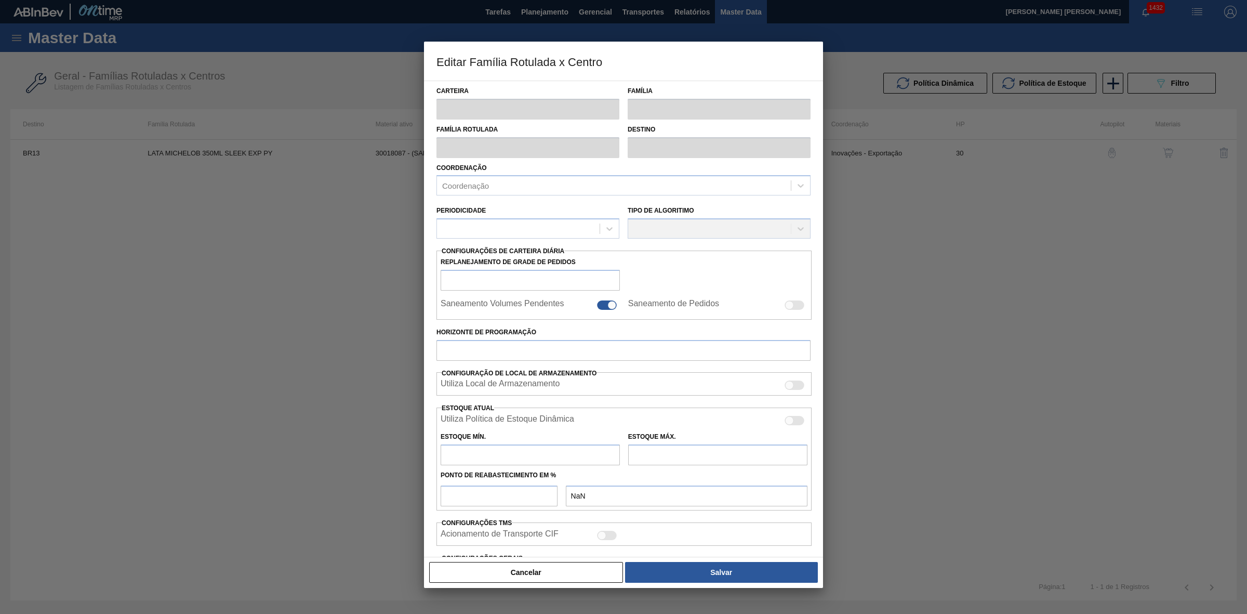
checkbox input "false"
type input "30"
type input "92,615"
type input "268,585"
type input "37"
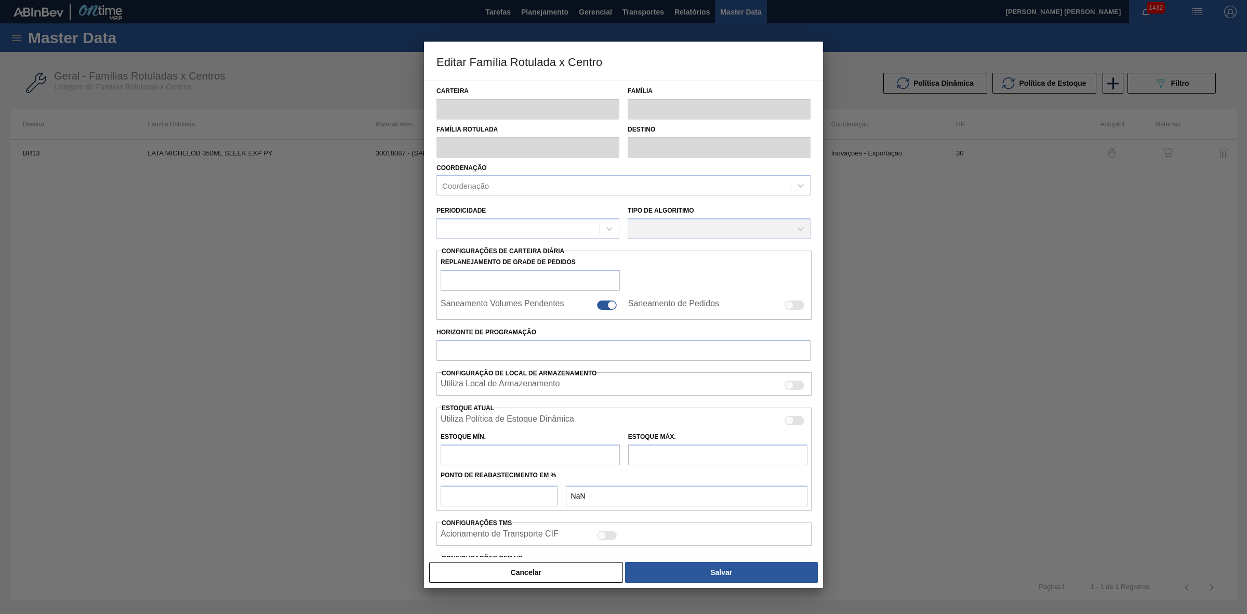
type input "157,724"
checkbox input "true"
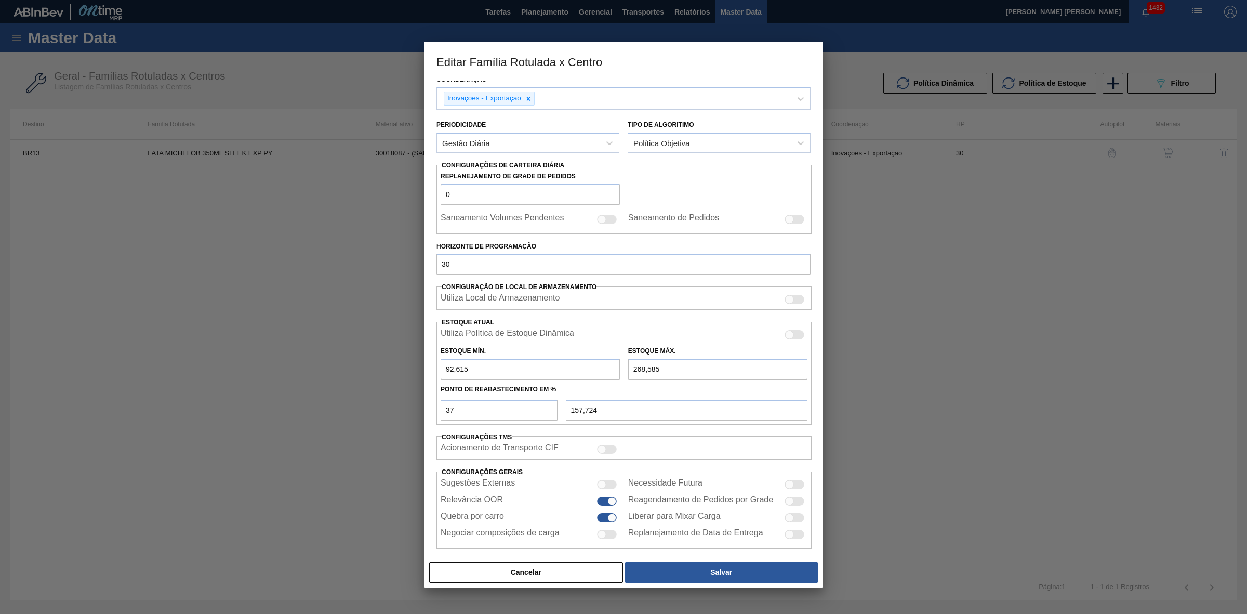
scroll to position [99, 0]
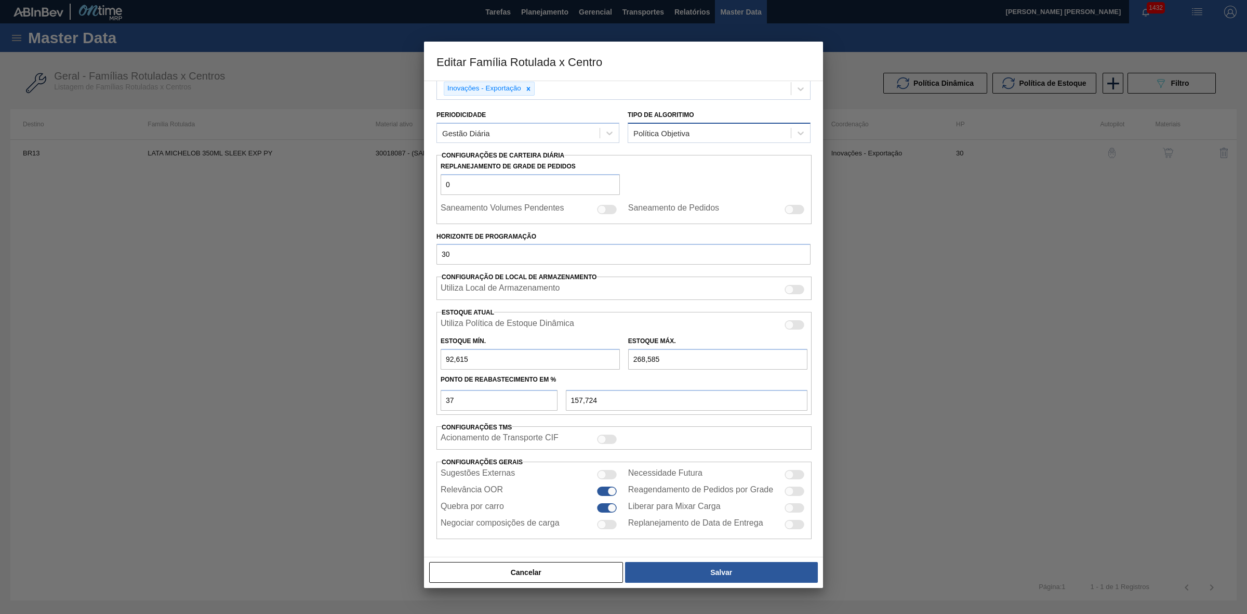
click at [669, 130] on div "Política Objetiva" at bounding box center [661, 133] width 56 height 9
click at [669, 174] on div "Capacidade de Armazenagem" at bounding box center [719, 177] width 183 height 19
click at [490, 399] on div "37 157,724" at bounding box center [624, 398] width 375 height 23
type input "157,724"
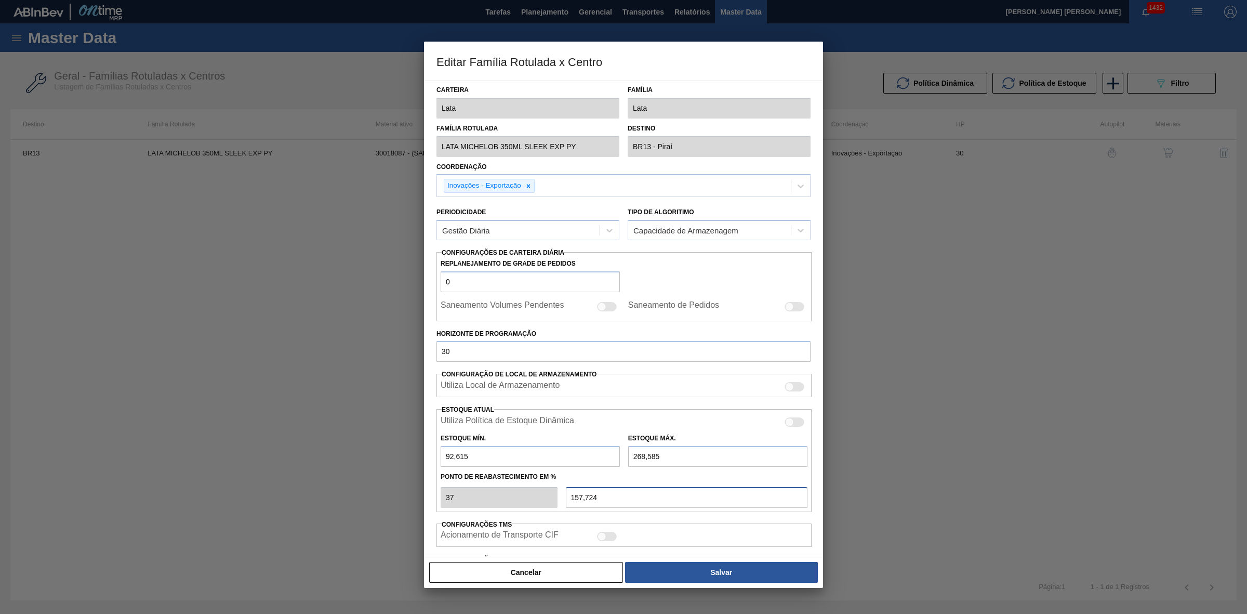
scroll to position [0, 0]
drag, startPoint x: 516, startPoint y: 286, endPoint x: 468, endPoint y: 271, distance: 50.3
click at [468, 271] on div "Replanejamento de Grade de Pedidos 0" at bounding box center [530, 275] width 179 height 36
click at [714, 562] on button "Salvar" at bounding box center [721, 572] width 193 height 21
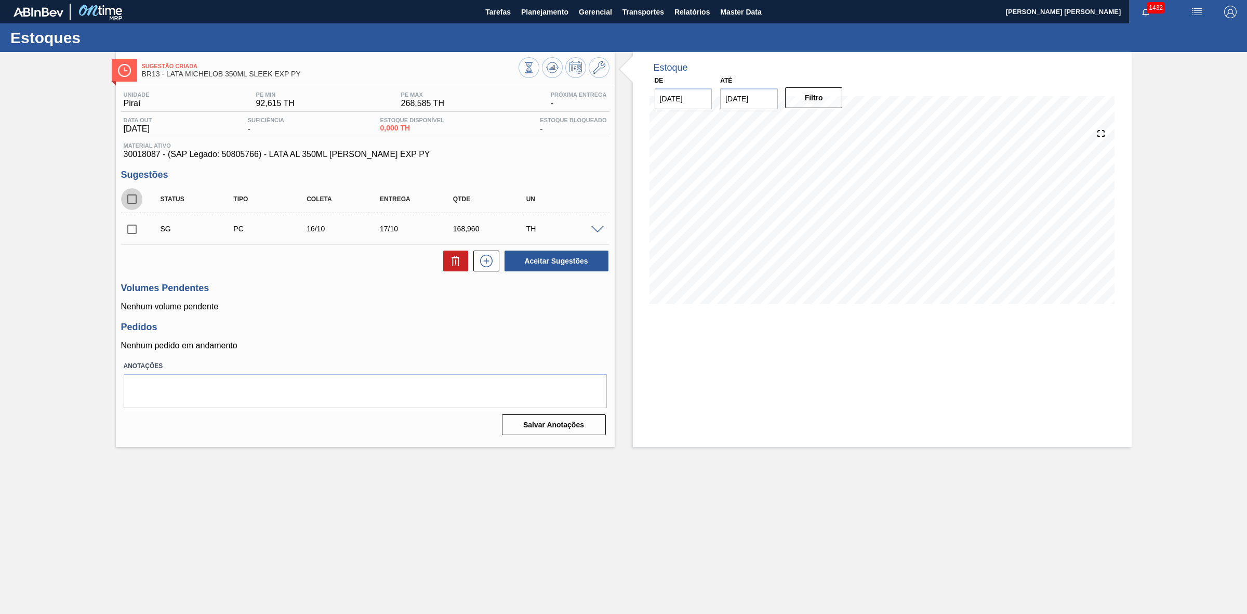
click at [139, 193] on input "checkbox" at bounding box center [132, 199] width 22 height 22
checkbox input "true"
click at [451, 254] on button at bounding box center [455, 260] width 25 height 21
checkbox input "false"
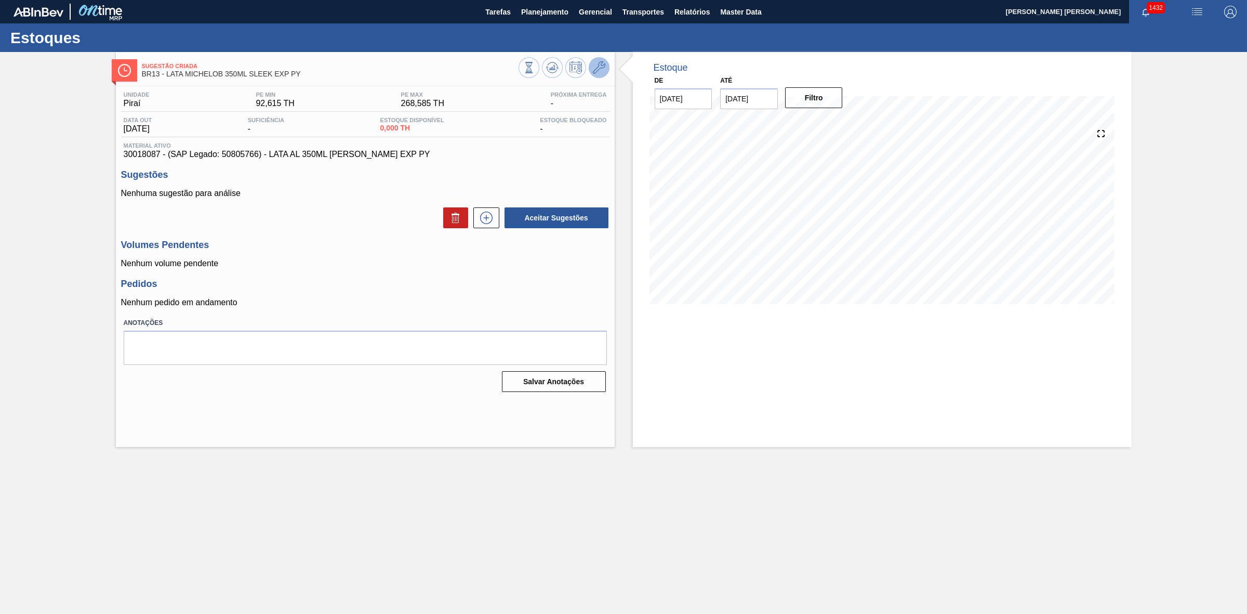
click at [593, 72] on icon at bounding box center [599, 67] width 12 height 12
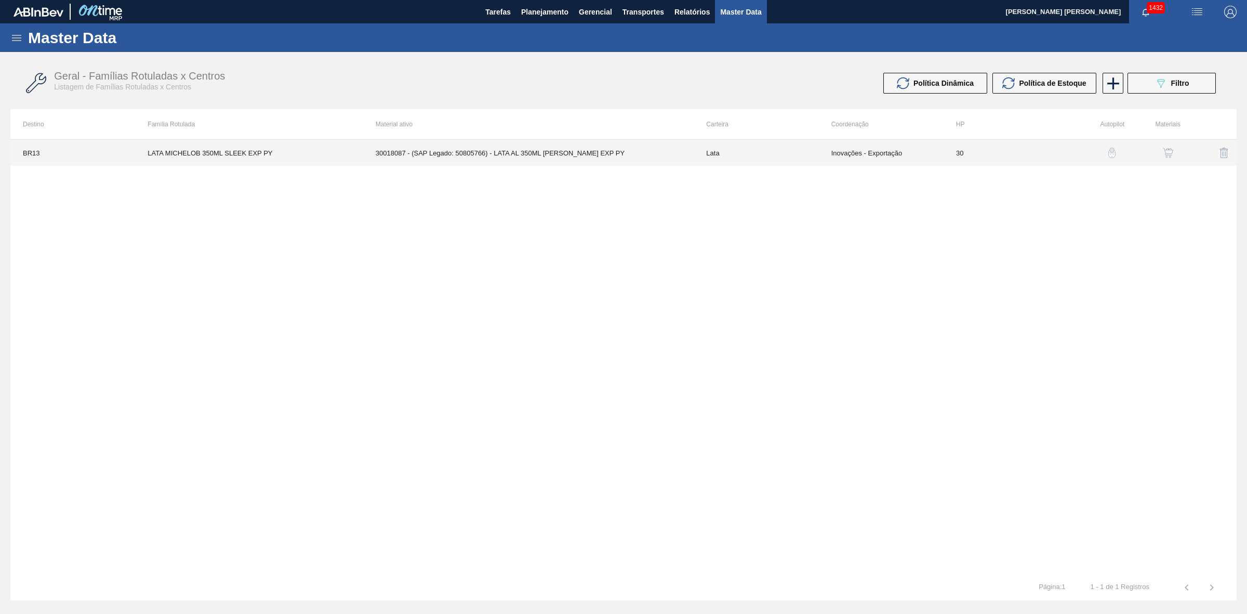
click at [622, 152] on td "30018087 - (SAP Legado: 50805766) - LATA AL 350ML MICHELOB SLEEK EXP PY" at bounding box center [528, 153] width 331 height 26
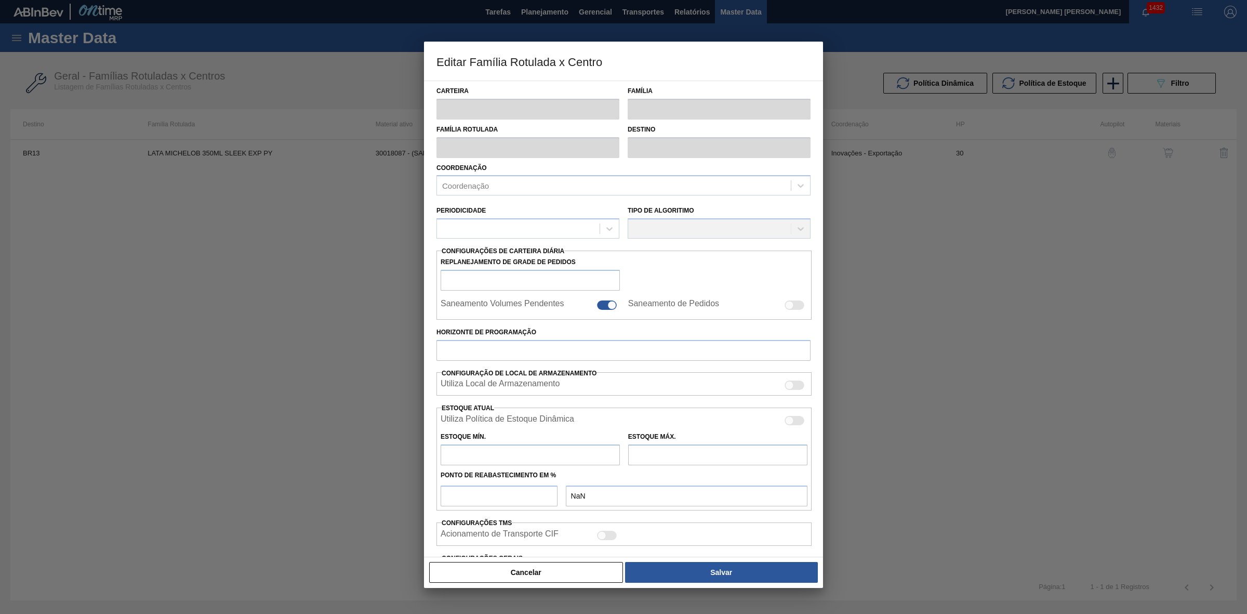
type input "Lata"
type input "LATA MICHELOB 350ML SLEEK EXP PY"
type input "BR13 - Piraí"
type input "0"
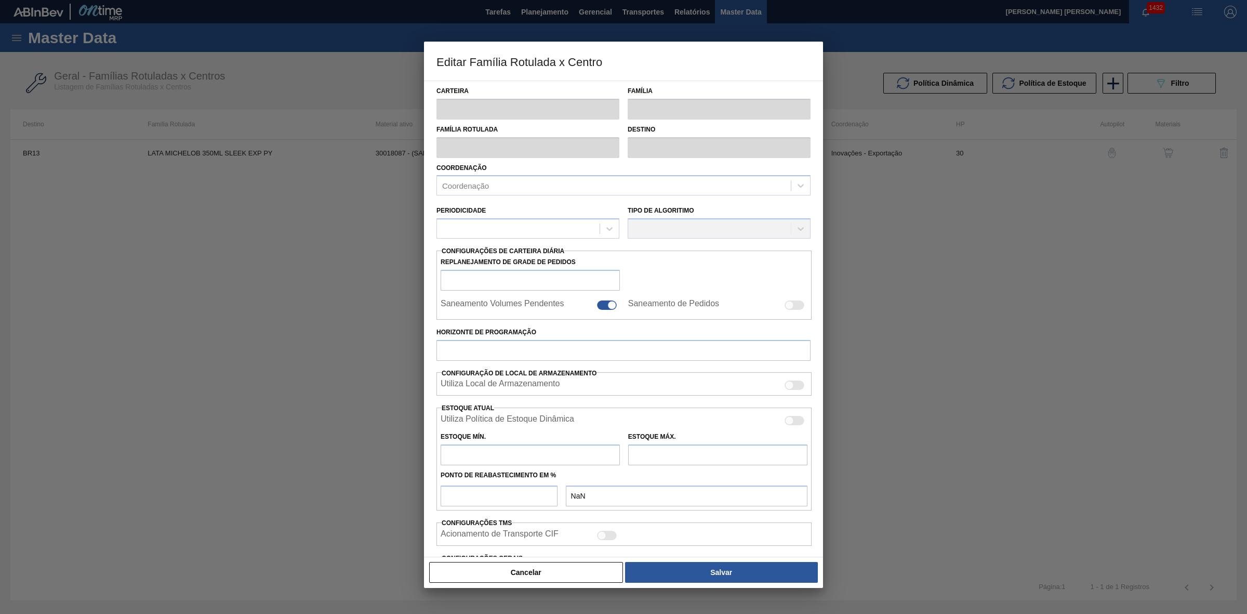
checkbox input "false"
type input "30"
type input "92,615"
type input "268,585"
type input "37"
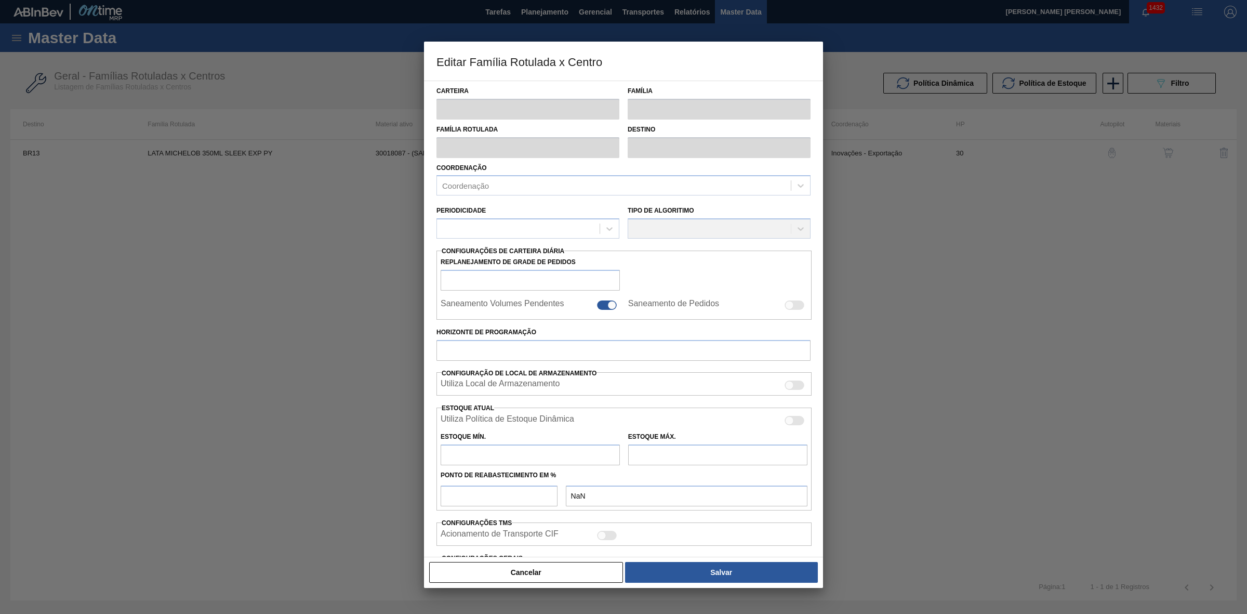
type input "157,723"
checkbox input "true"
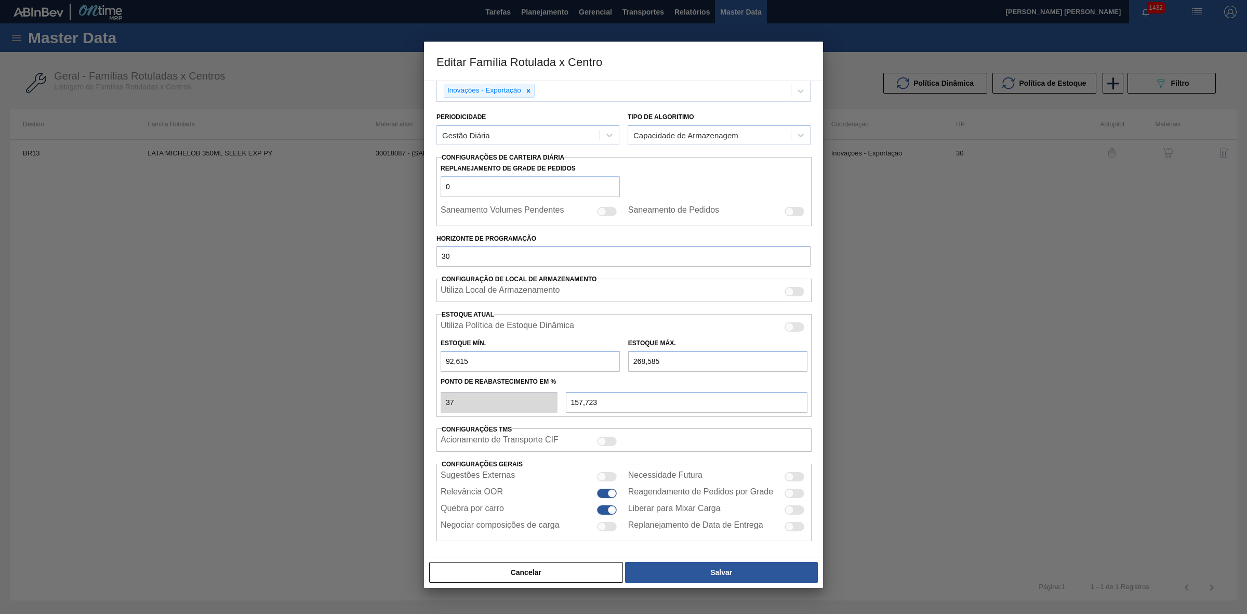
scroll to position [99, 0]
click at [782, 326] on div "Utiliza Política de Estoque Dinâmica" at bounding box center [624, 325] width 367 height 12
click at [787, 326] on div at bounding box center [789, 325] width 9 height 9
checkbox input "true"
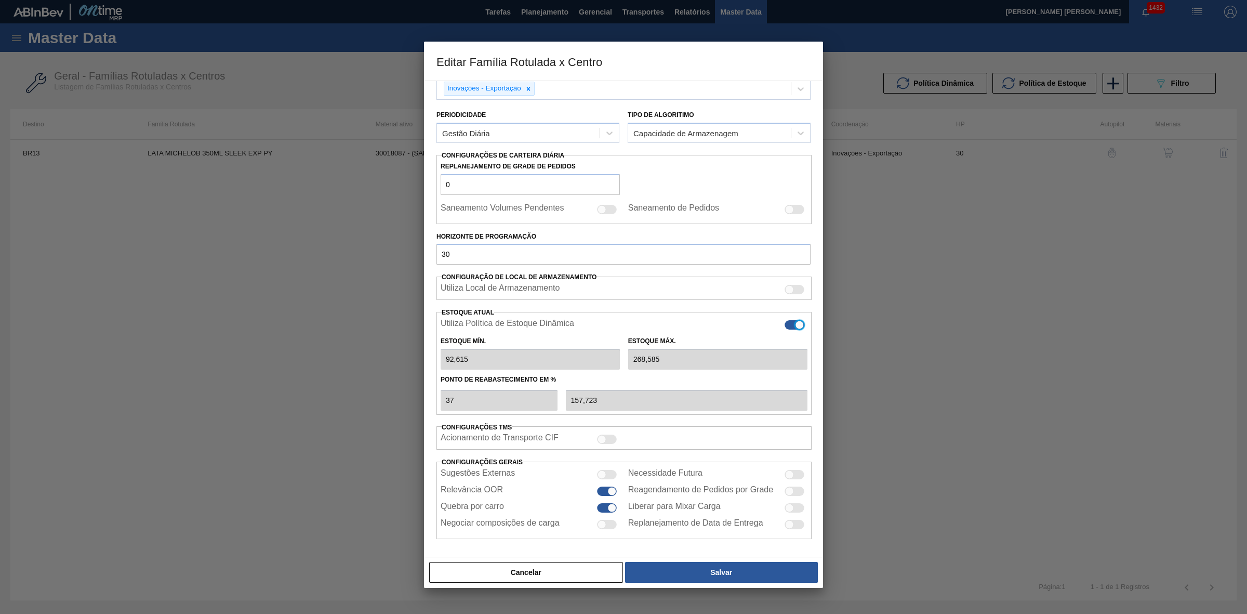
type input "0"
type input "0,000"
click at [793, 325] on div at bounding box center [795, 324] width 20 height 9
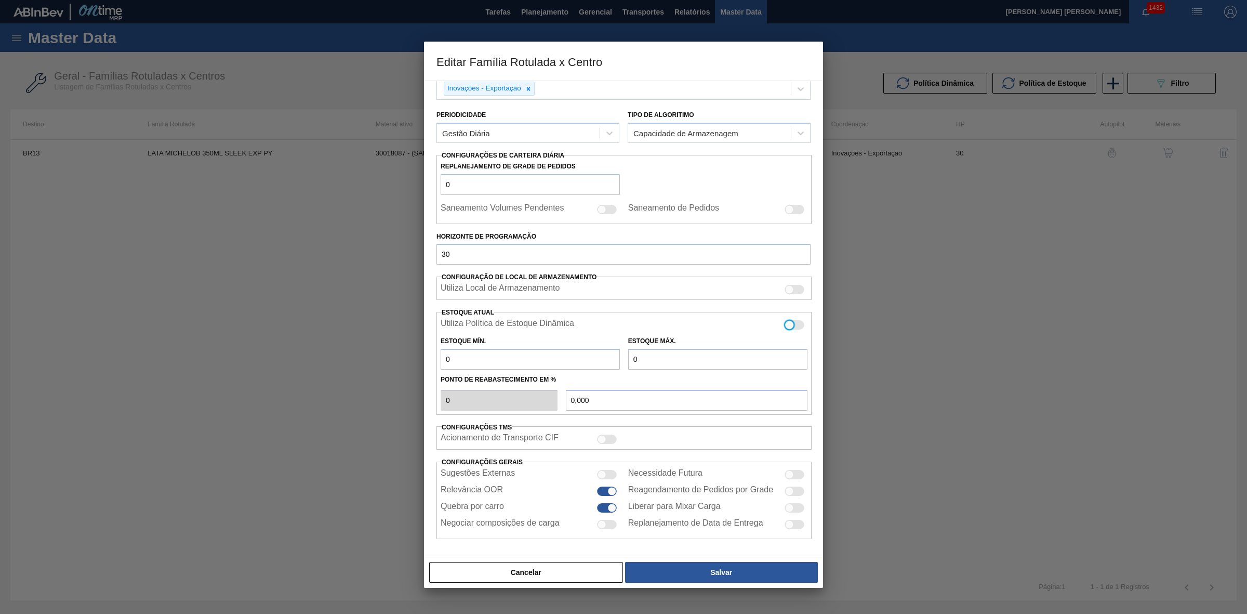
click at [791, 322] on div at bounding box center [789, 325] width 9 height 9
checkbox input "true"
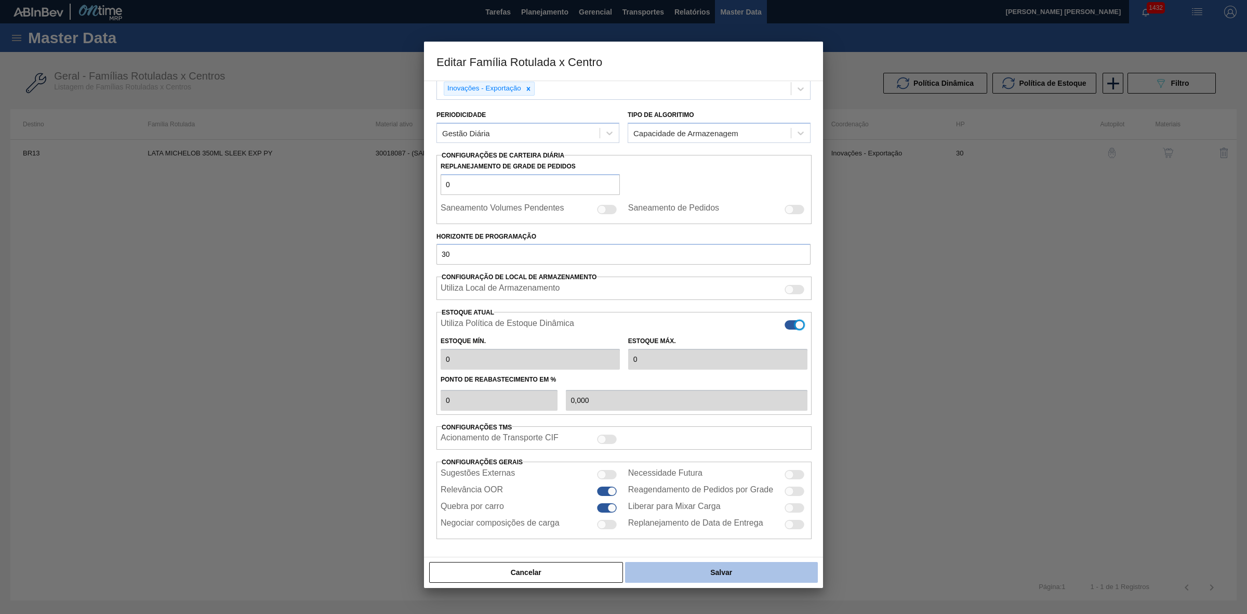
click at [704, 571] on button "Salvar" at bounding box center [721, 572] width 193 height 21
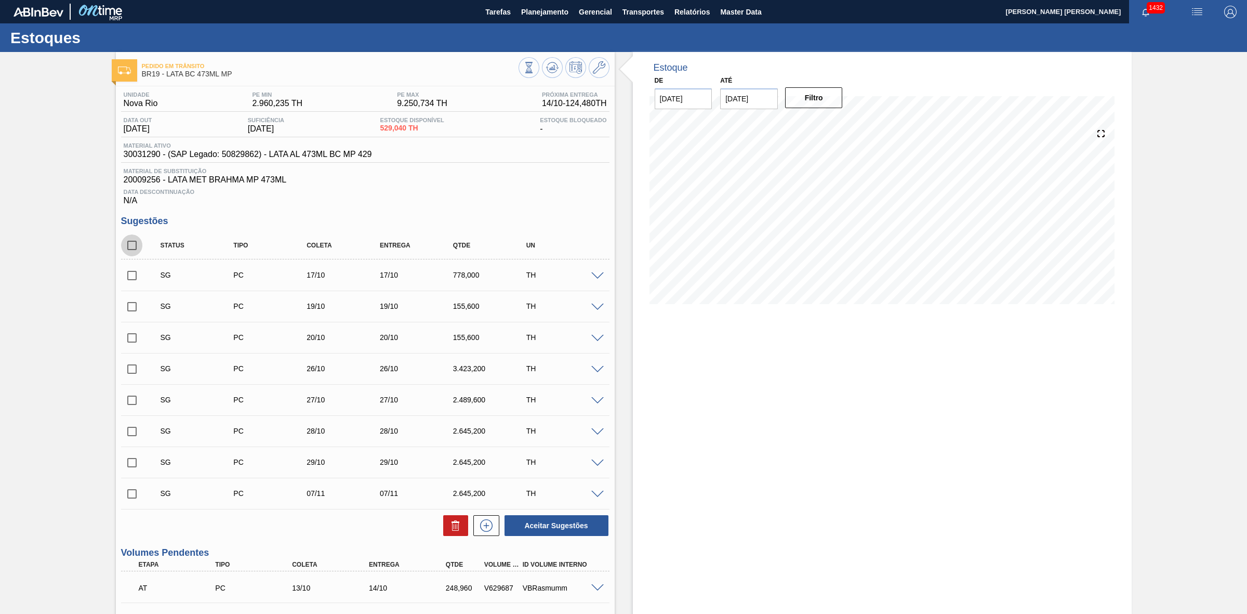
click at [130, 248] on input "checkbox" at bounding box center [132, 245] width 22 height 22
checkbox input "true"
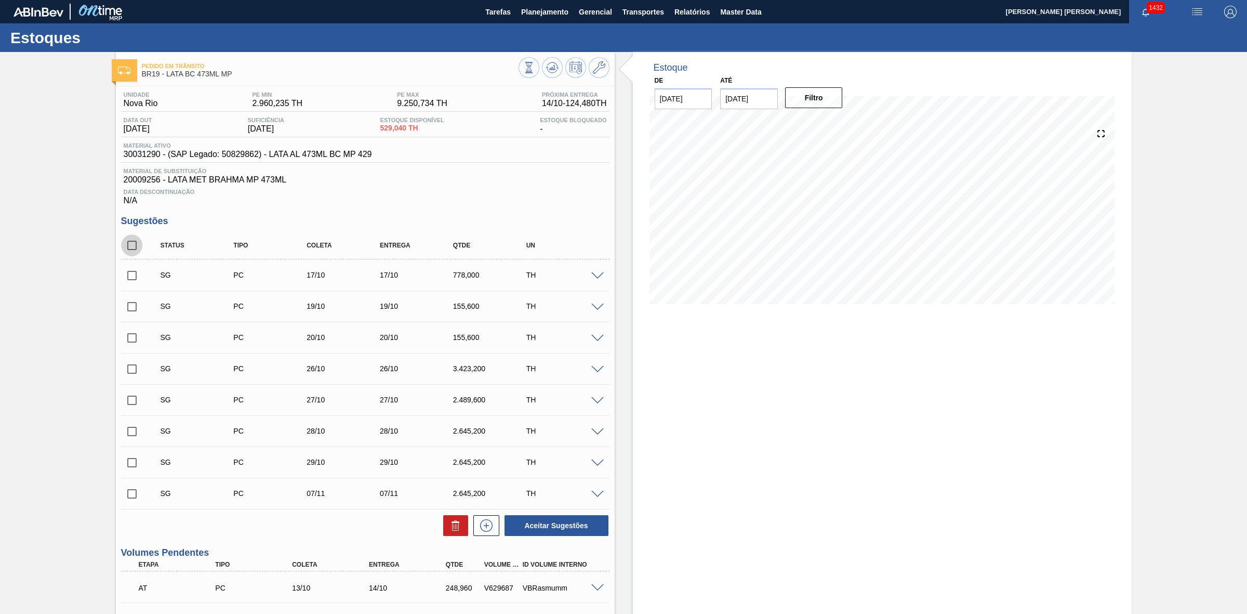
checkbox input "true"
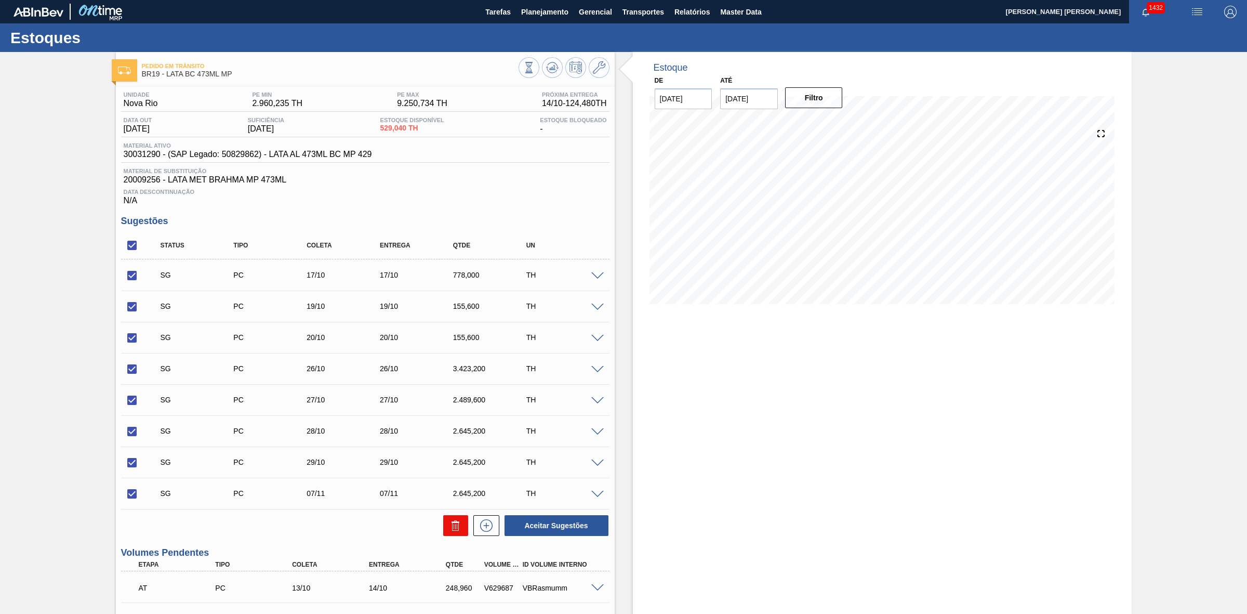
click at [454, 532] on icon at bounding box center [456, 525] width 12 height 12
checkbox input "false"
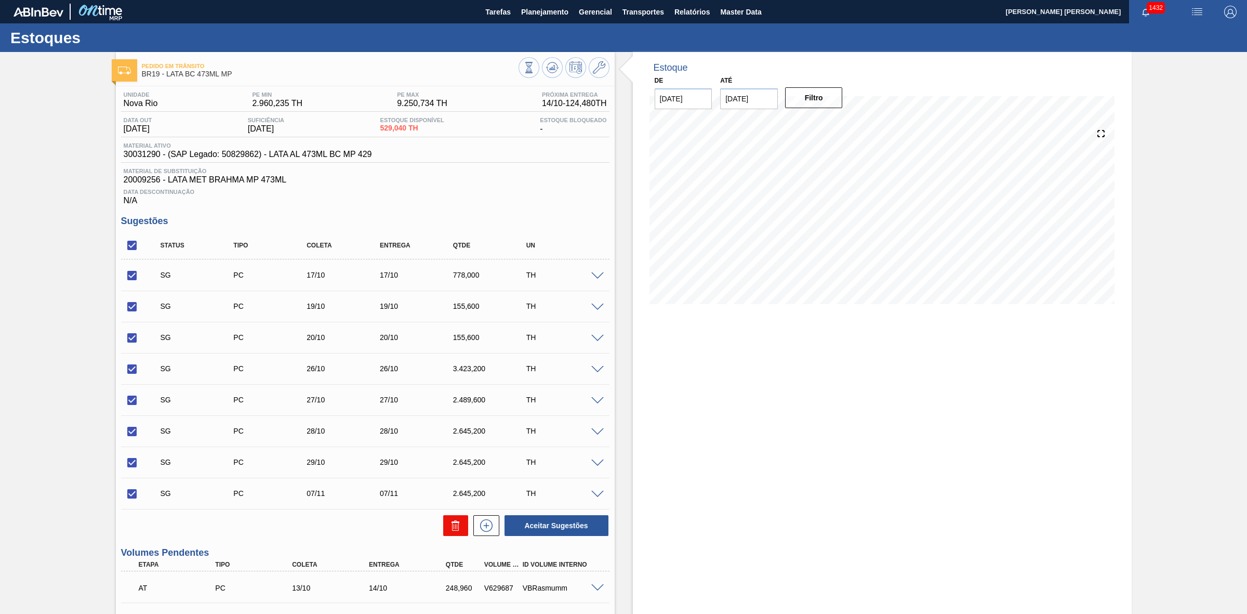
checkbox input "false"
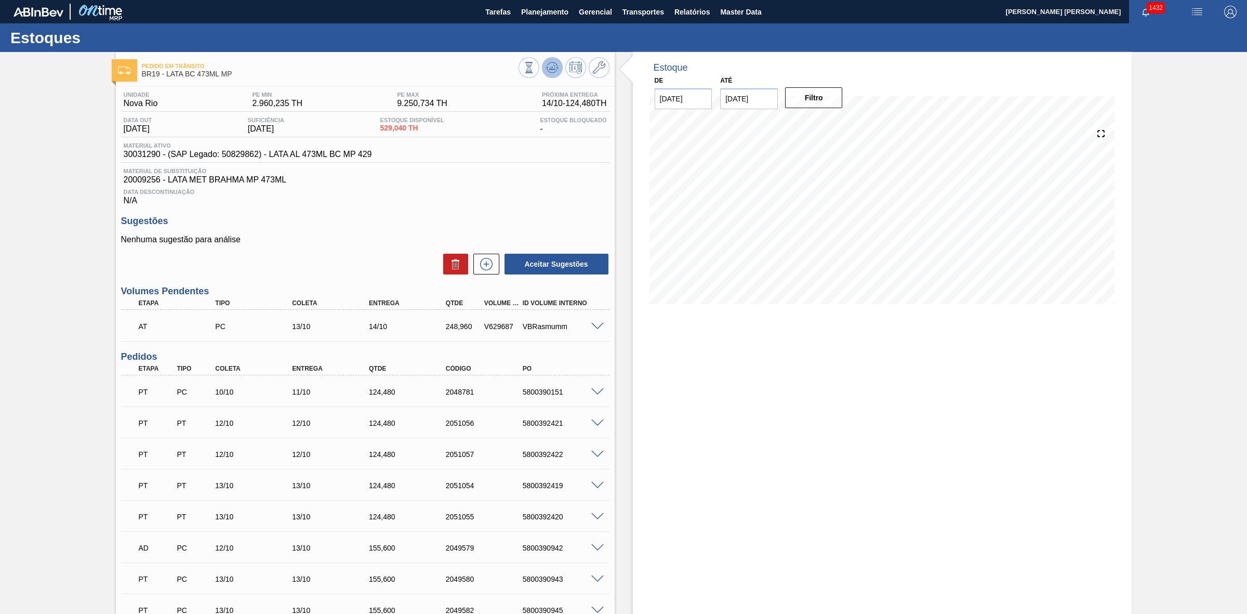
click at [552, 68] on icon at bounding box center [552, 67] width 12 height 12
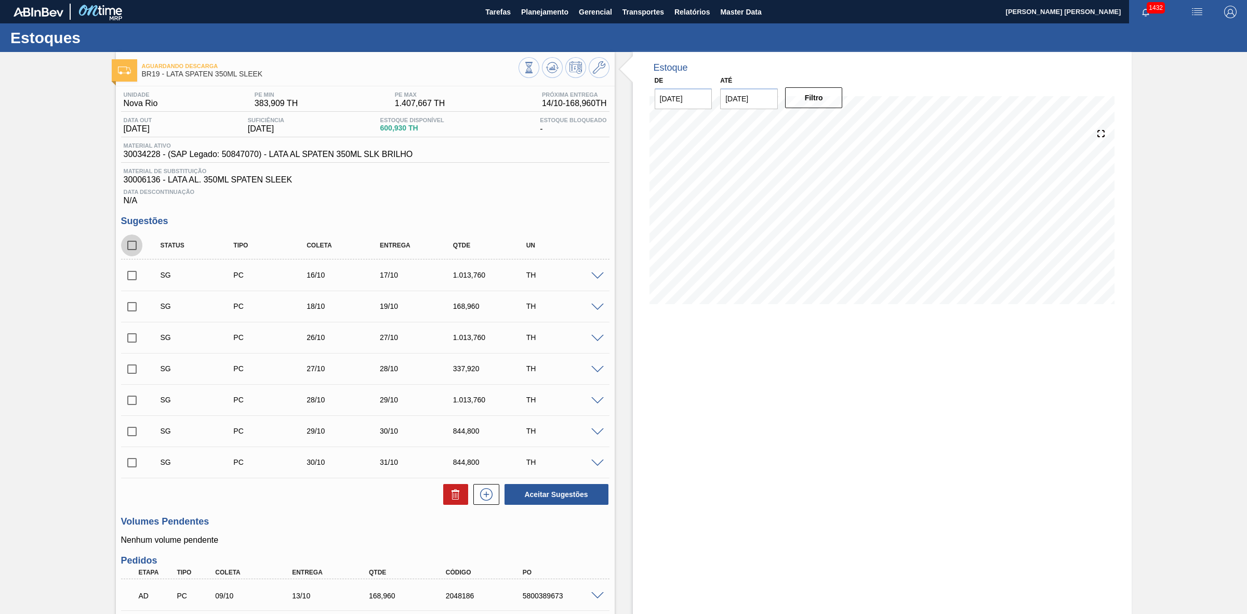
click at [134, 242] on input "checkbox" at bounding box center [132, 245] width 22 height 22
checkbox input "true"
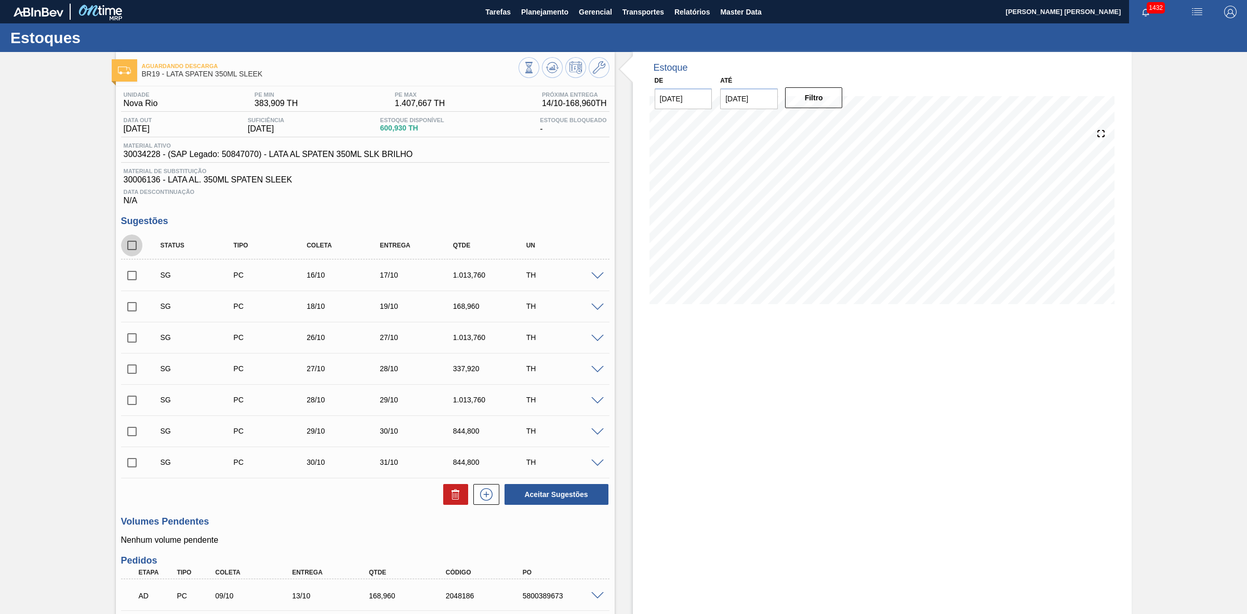
checkbox input "true"
click at [447, 490] on button at bounding box center [455, 494] width 25 height 21
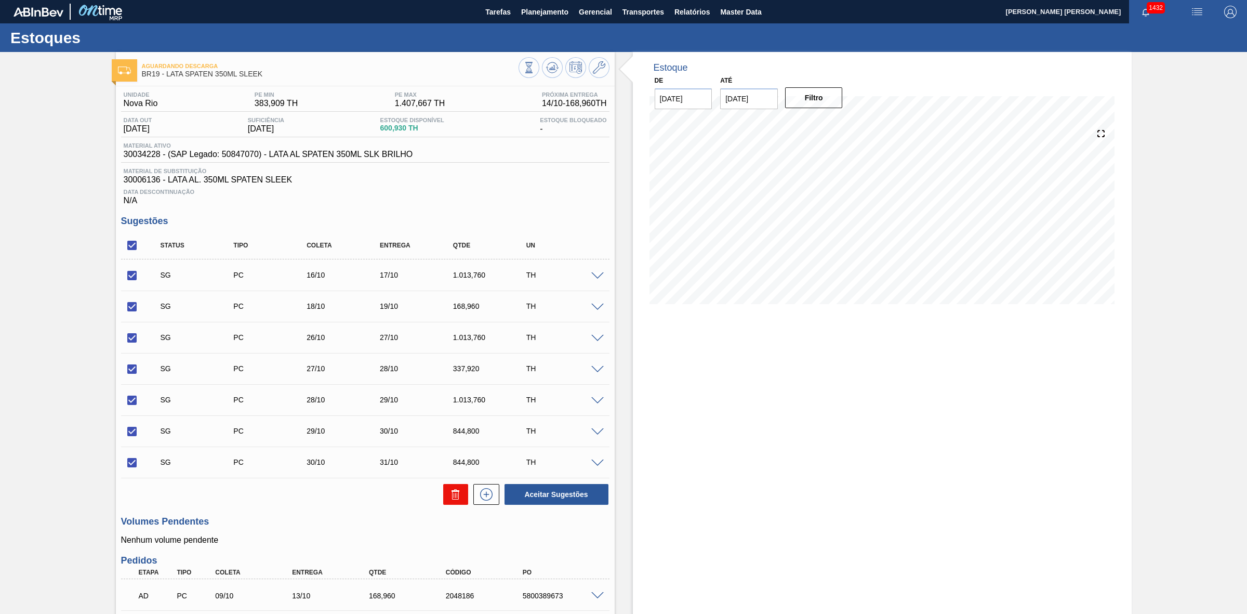
checkbox input "false"
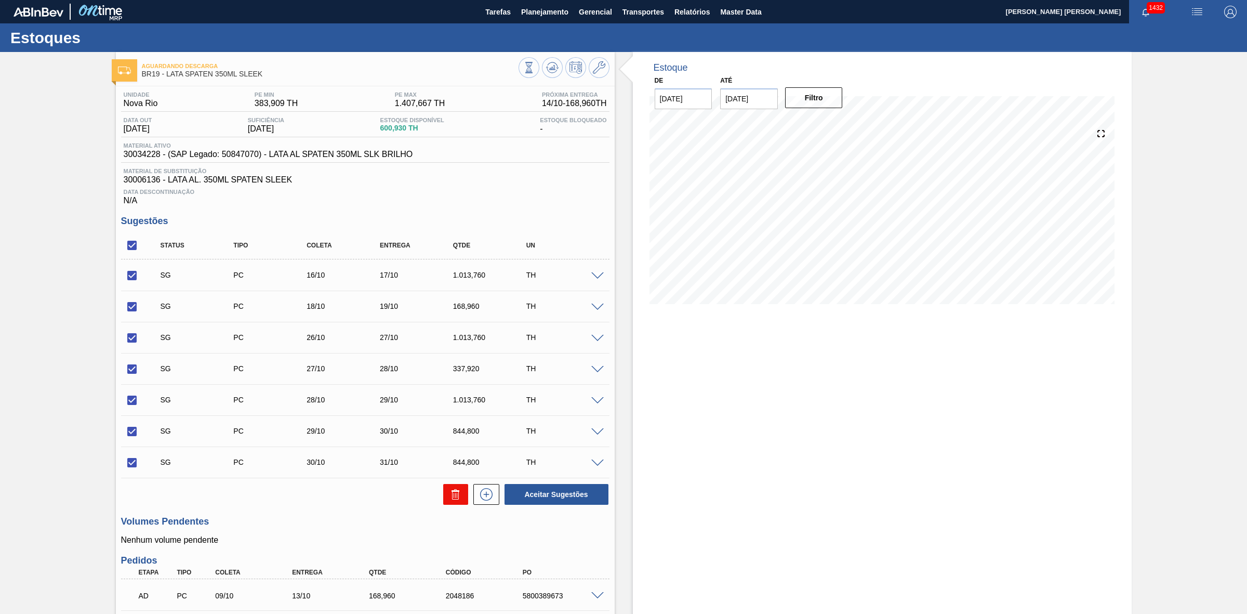
checkbox input "false"
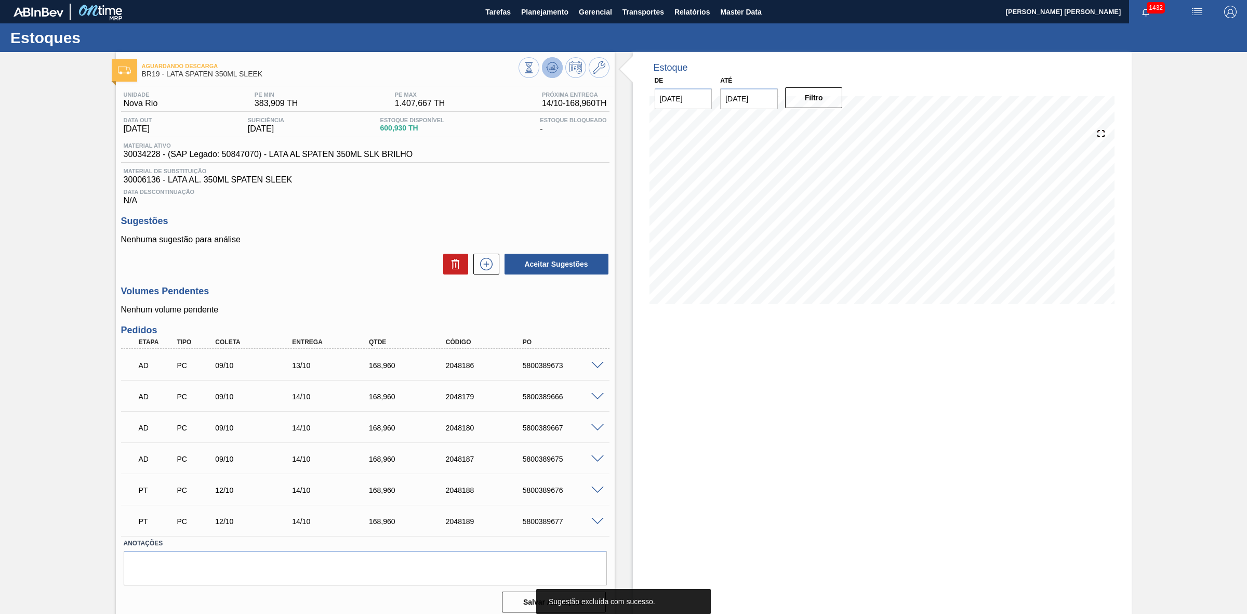
click at [550, 70] on icon at bounding box center [552, 67] width 12 height 12
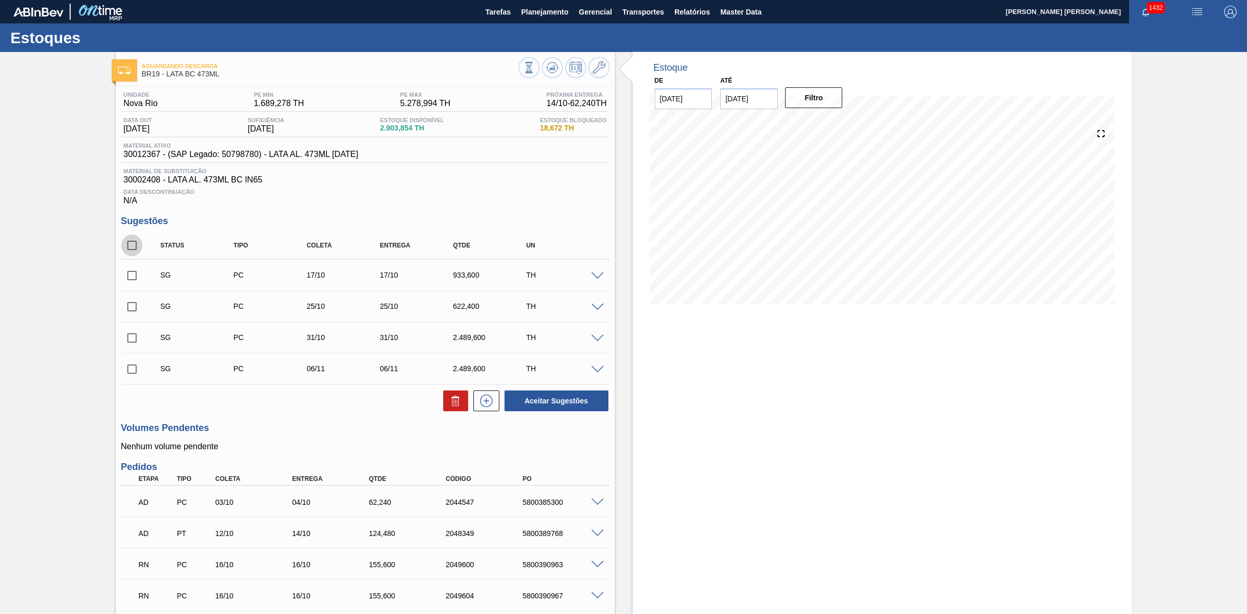
click at [133, 250] on input "checkbox" at bounding box center [132, 245] width 22 height 22
checkbox input "true"
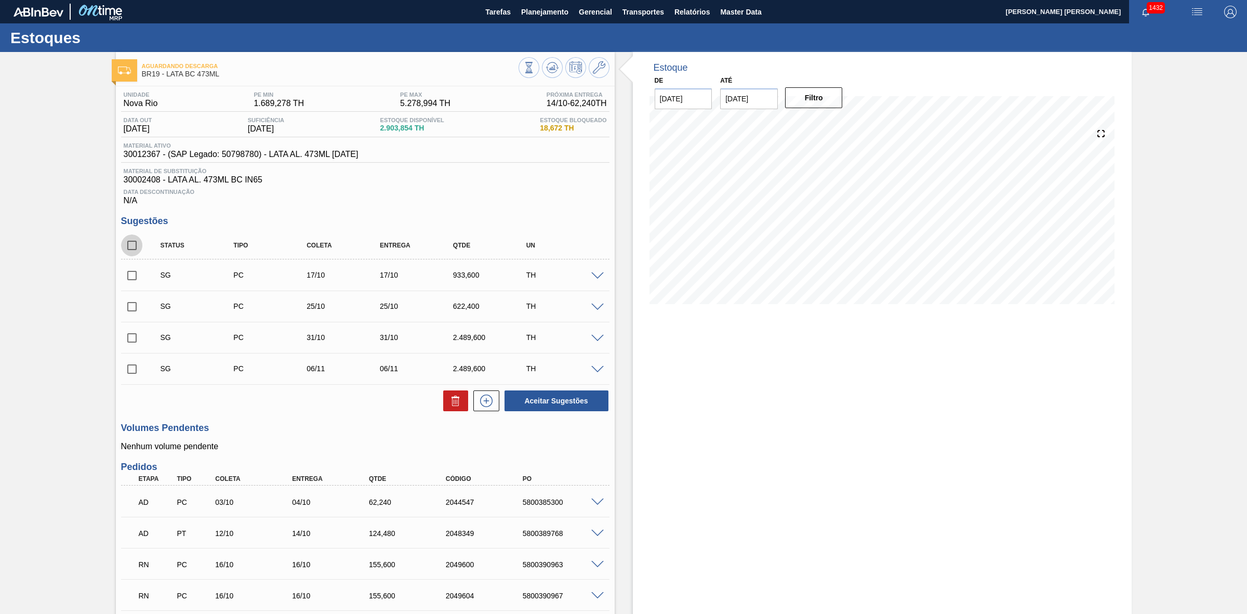
checkbox input "true"
click at [451, 399] on icon at bounding box center [456, 400] width 12 height 12
checkbox input "false"
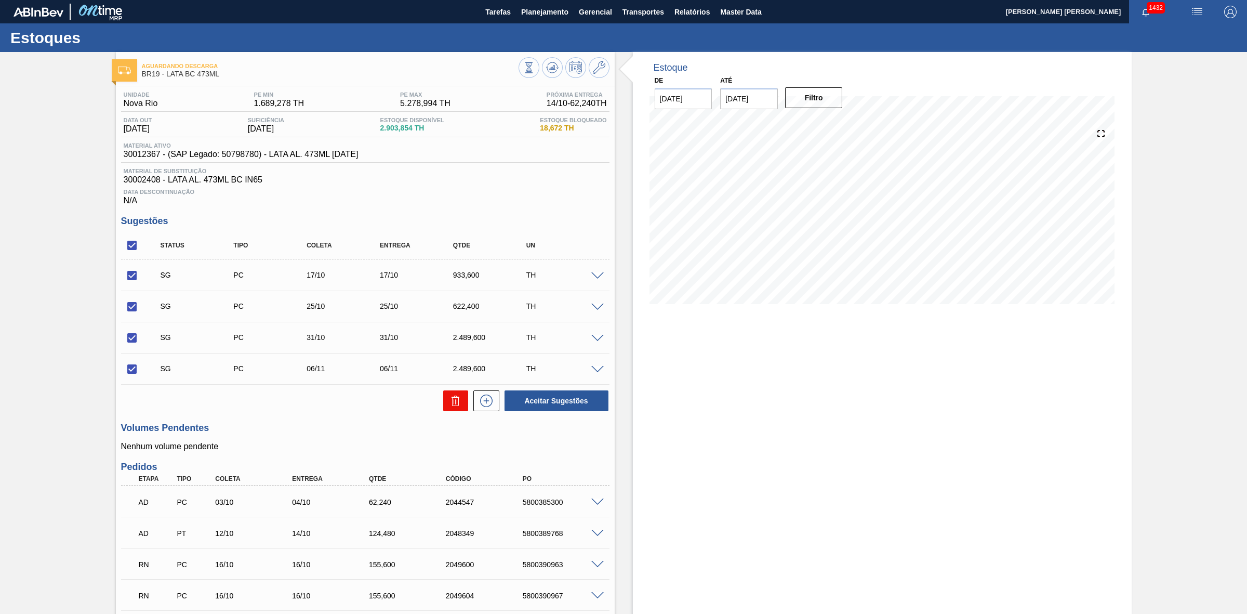
checkbox input "false"
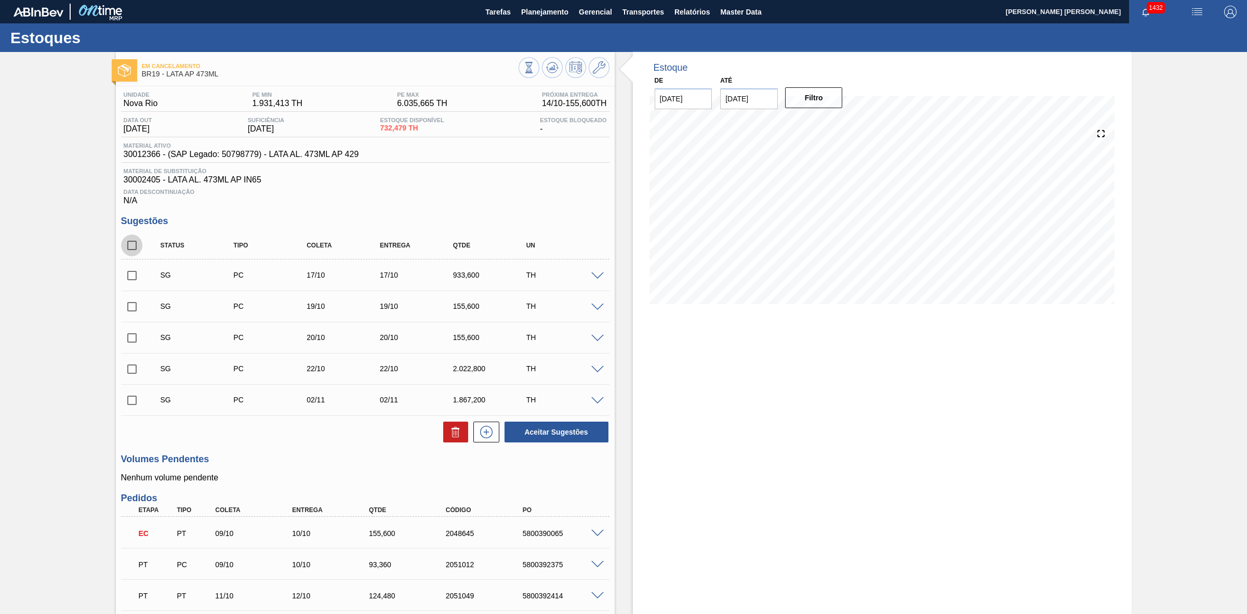
click at [131, 250] on input "checkbox" at bounding box center [132, 245] width 22 height 22
checkbox input "true"
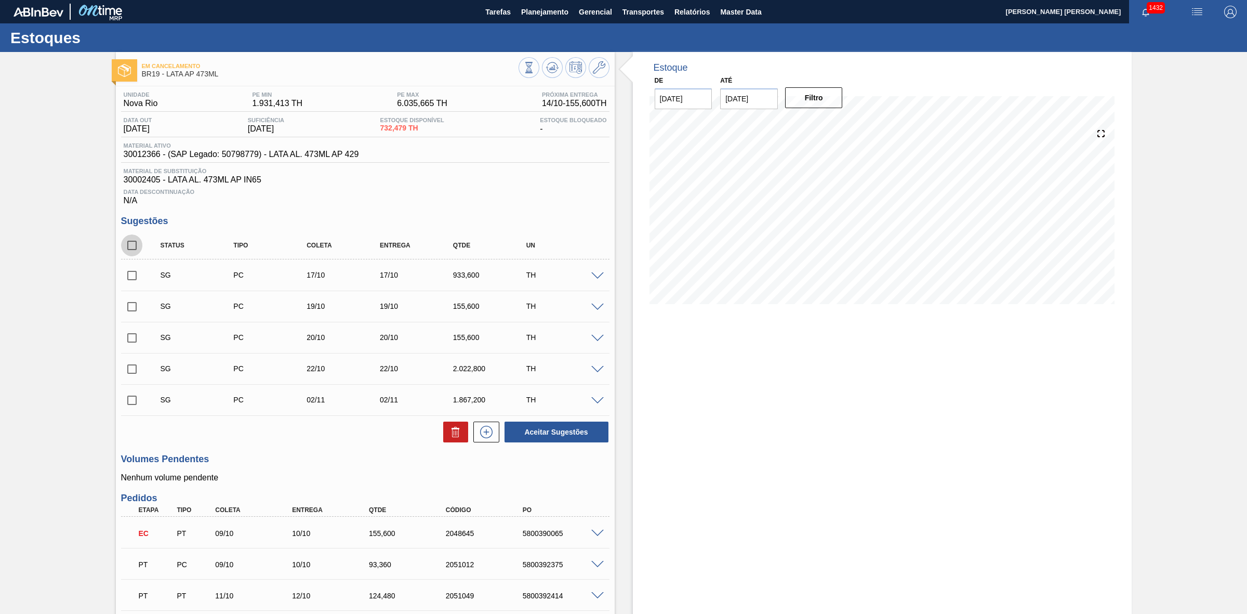
checkbox input "true"
click at [455, 429] on icon at bounding box center [456, 432] width 12 height 12
checkbox input "false"
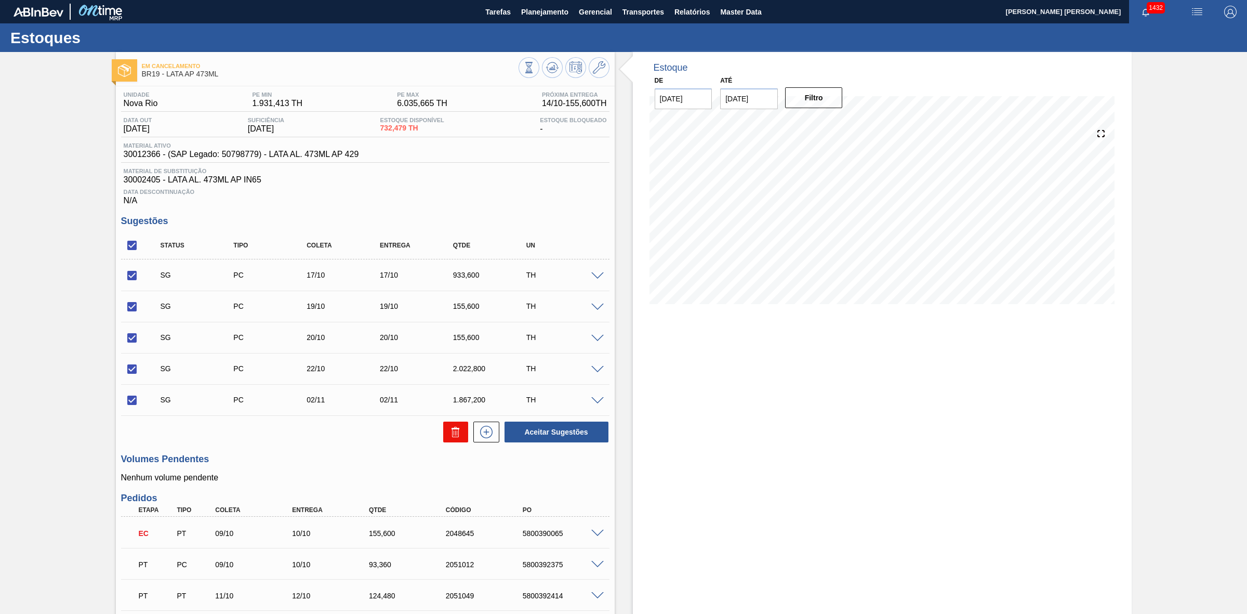
checkbox input "false"
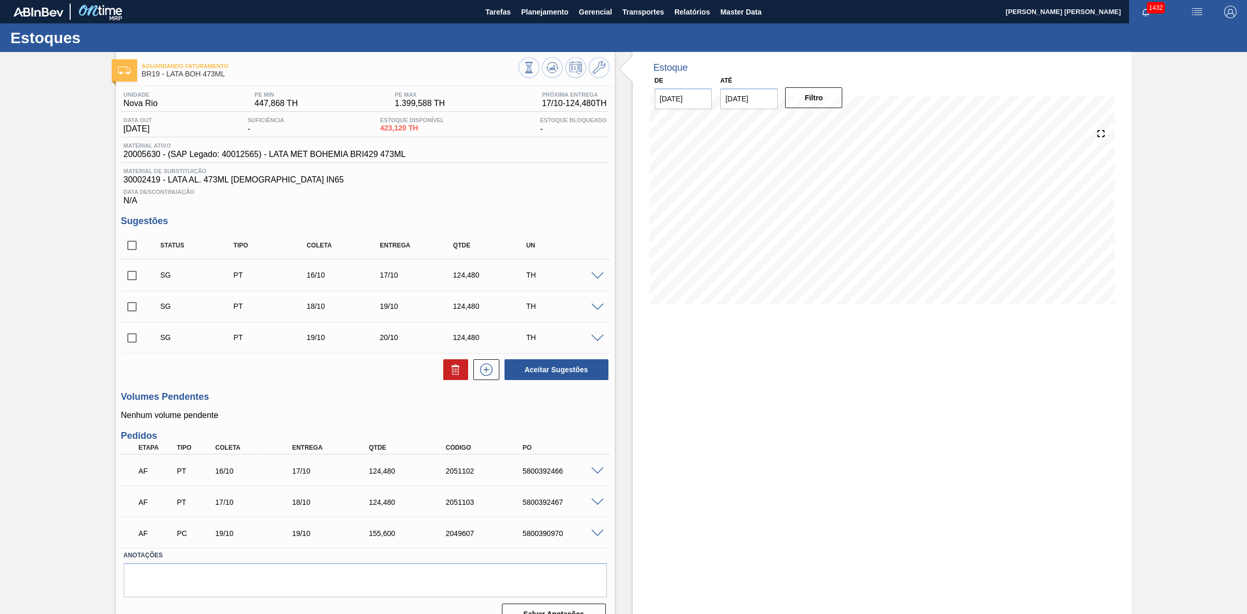
click at [131, 253] on input "checkbox" at bounding box center [132, 245] width 22 height 22
checkbox input "true"
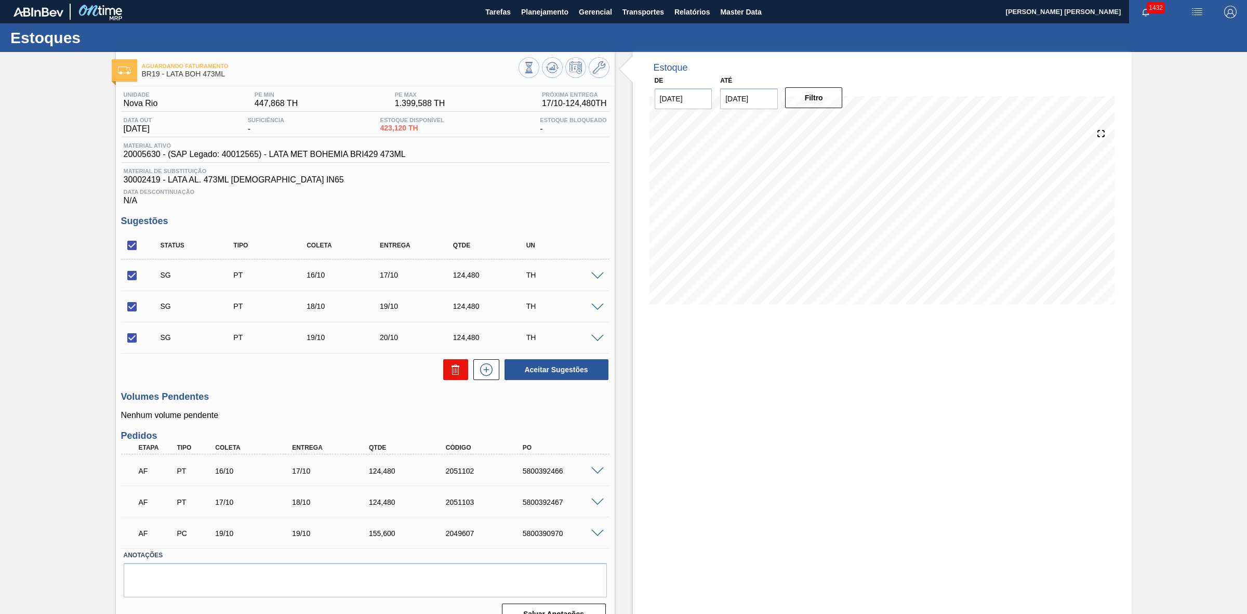
click at [452, 375] on icon at bounding box center [456, 369] width 12 height 12
checkbox input "false"
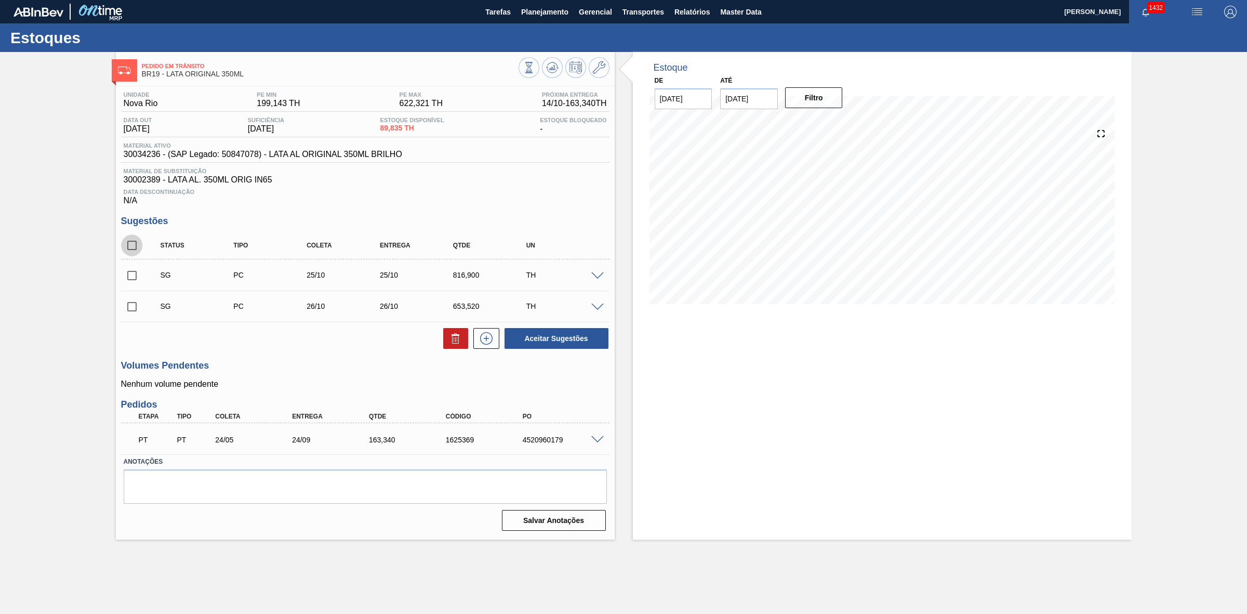
click at [133, 250] on input "checkbox" at bounding box center [132, 245] width 22 height 22
checkbox input "true"
click at [542, 346] on button "Aceitar Sugestões" at bounding box center [557, 338] width 104 height 21
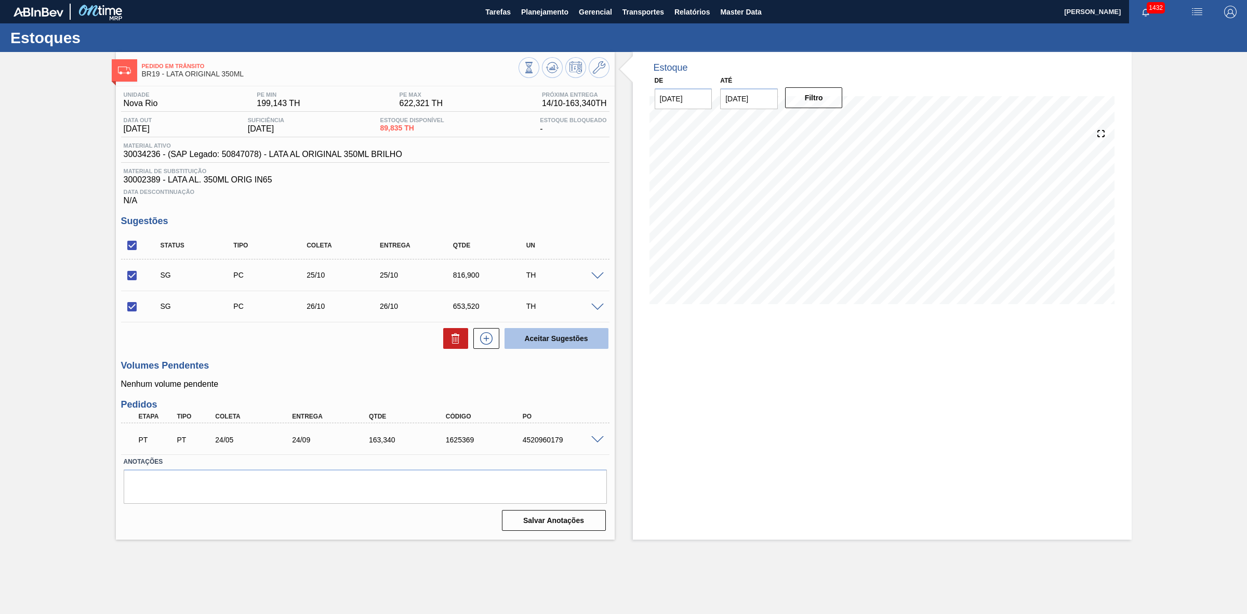
checkbox input "false"
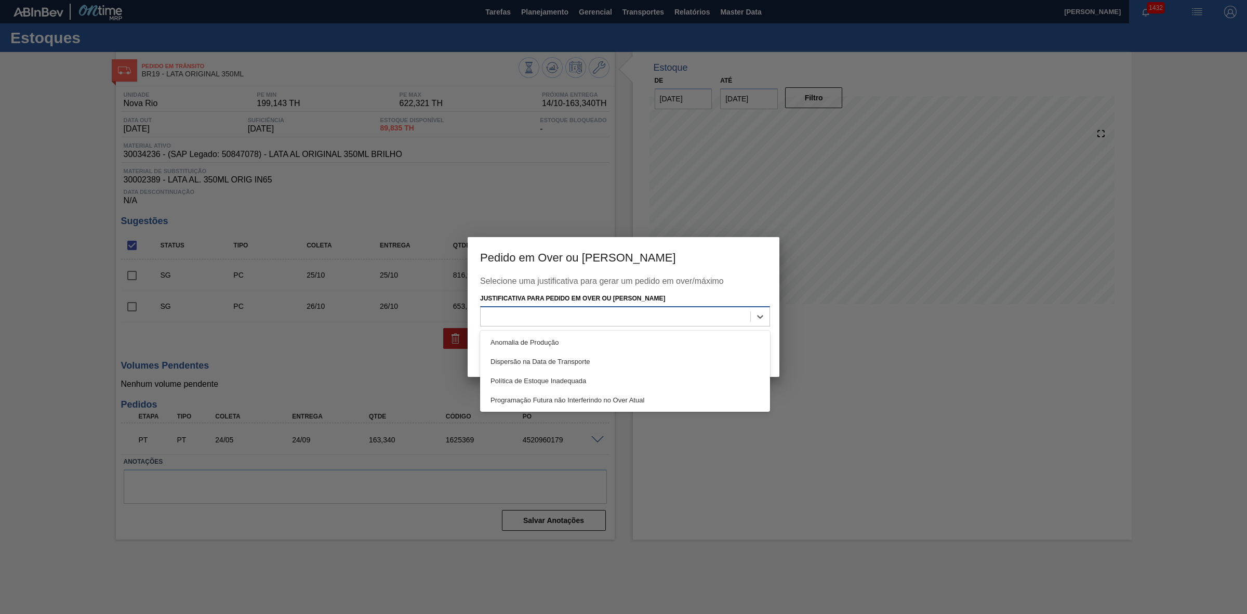
click at [549, 325] on div at bounding box center [625, 316] width 290 height 20
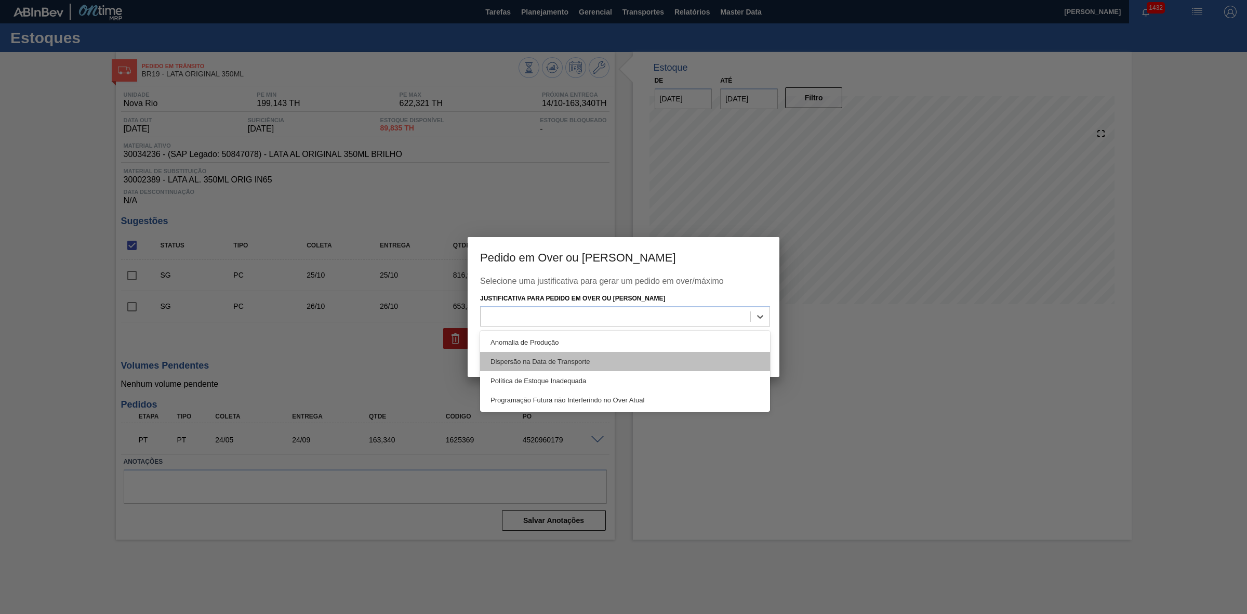
click at [568, 352] on div "Dispersão na Data de Transporte" at bounding box center [625, 361] width 290 height 19
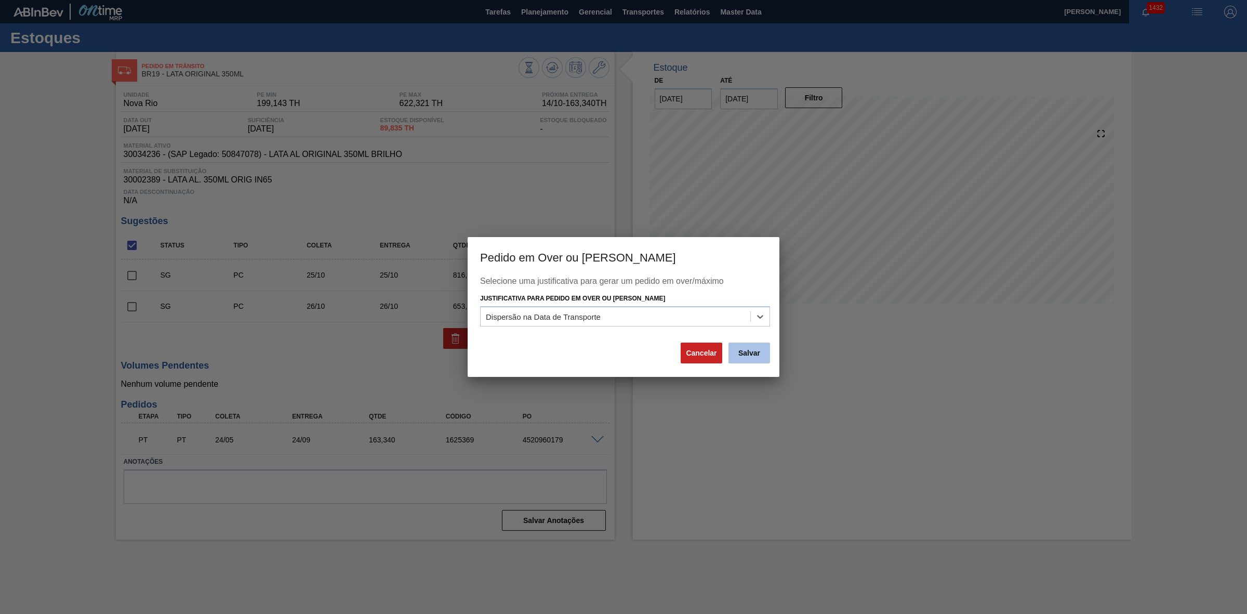
click at [747, 359] on button "Salvar" at bounding box center [750, 352] width 42 height 21
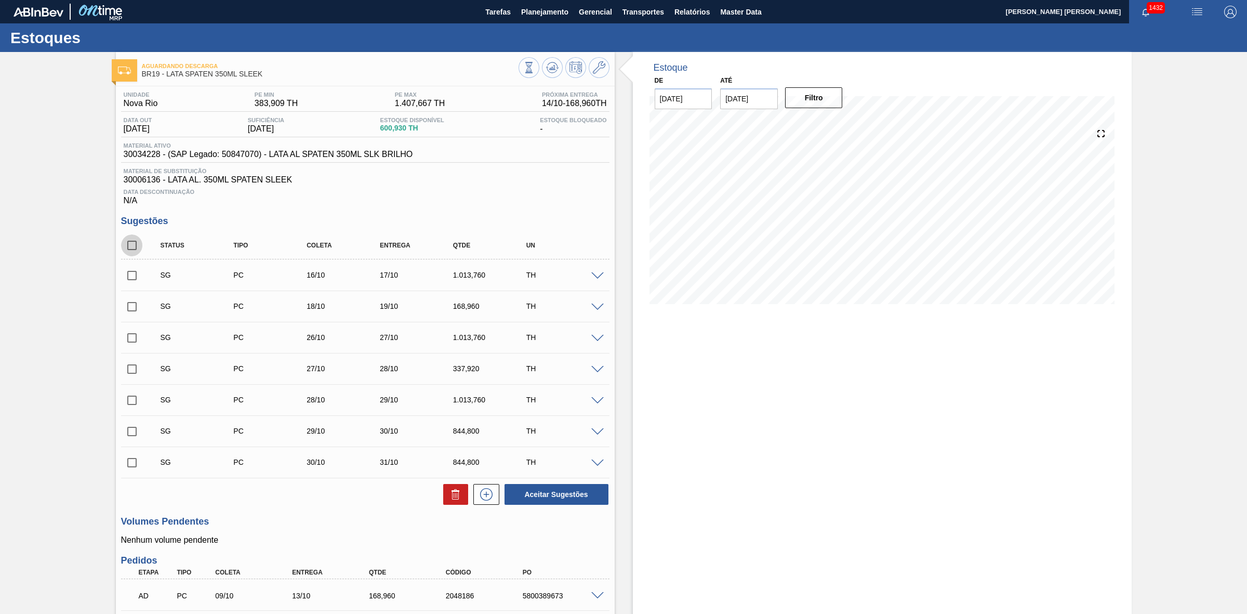
click at [136, 250] on input "checkbox" at bounding box center [132, 245] width 22 height 22
checkbox input "true"
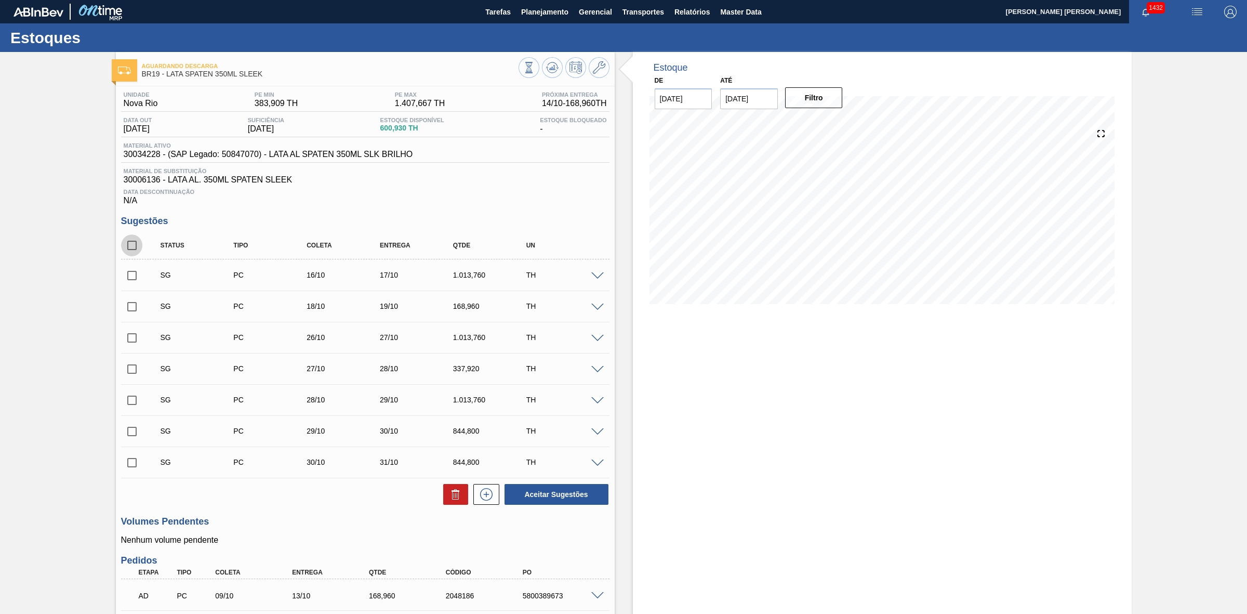
checkbox input "true"
click at [455, 497] on icon at bounding box center [455, 495] width 1 height 5
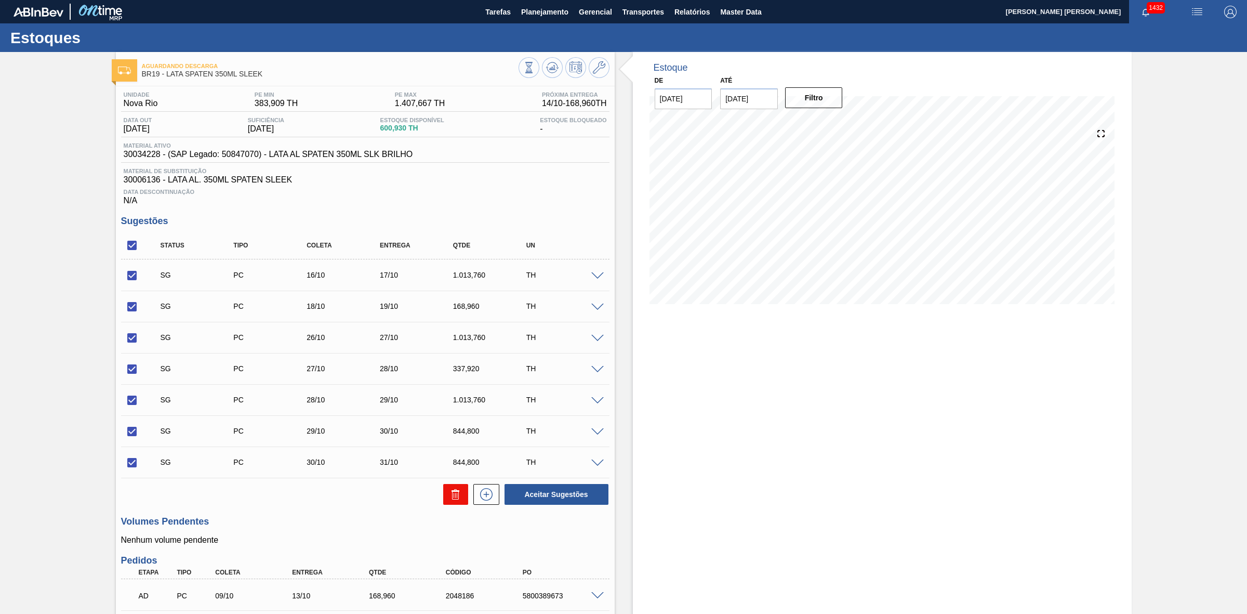
checkbox input "false"
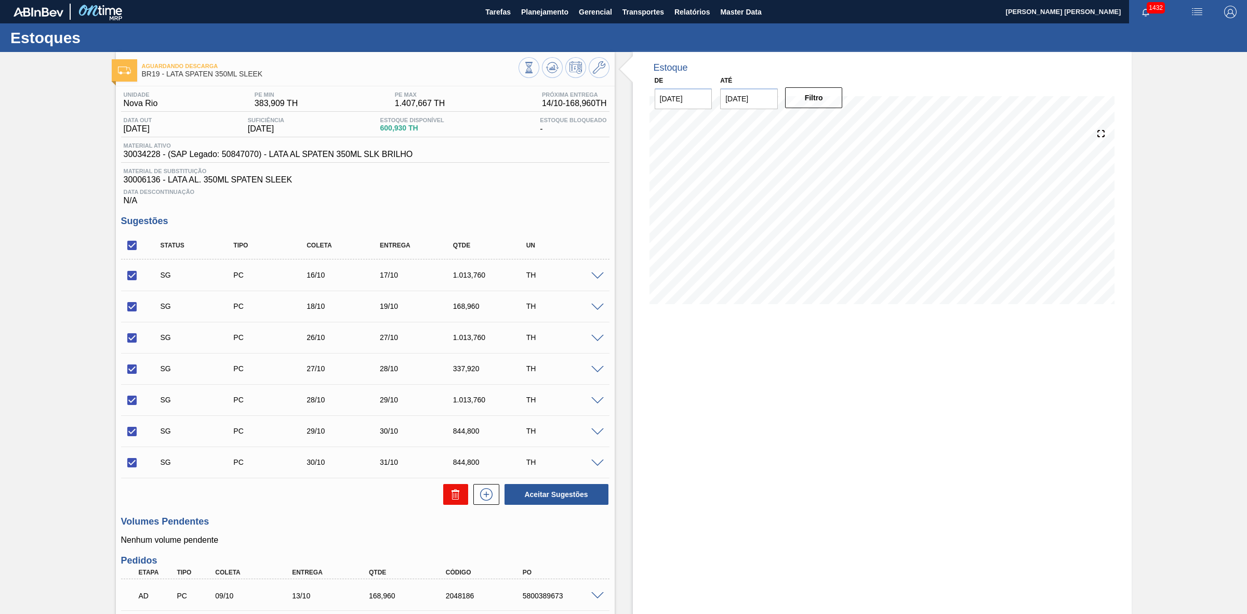
checkbox input "false"
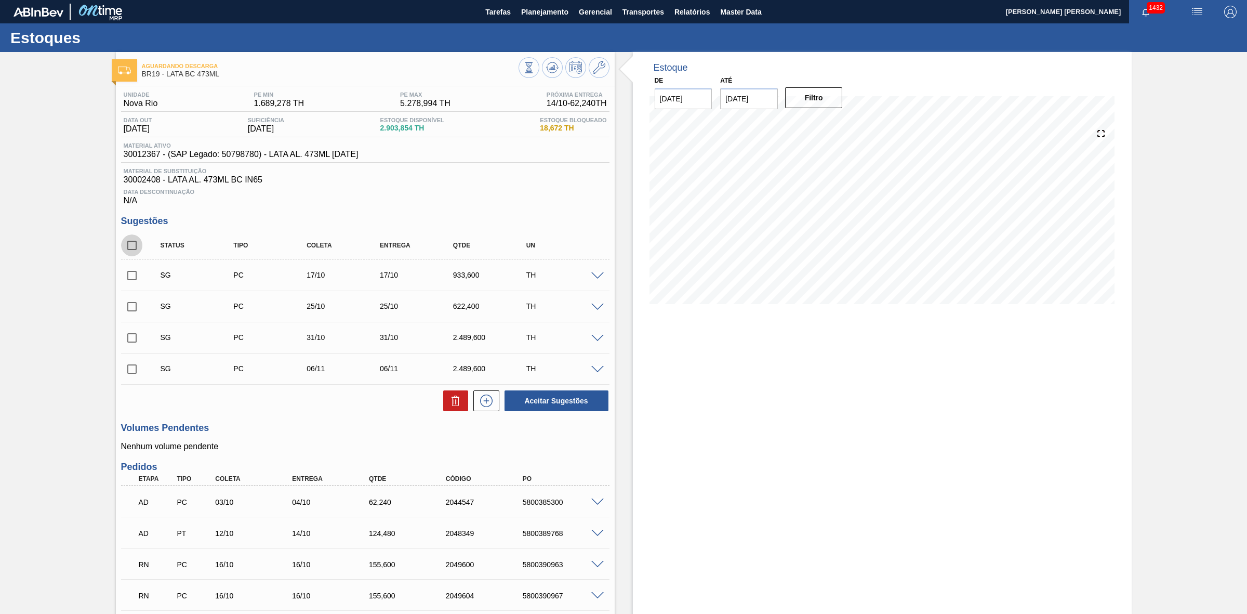
click at [136, 246] on input "checkbox" at bounding box center [132, 245] width 22 height 22
checkbox input "true"
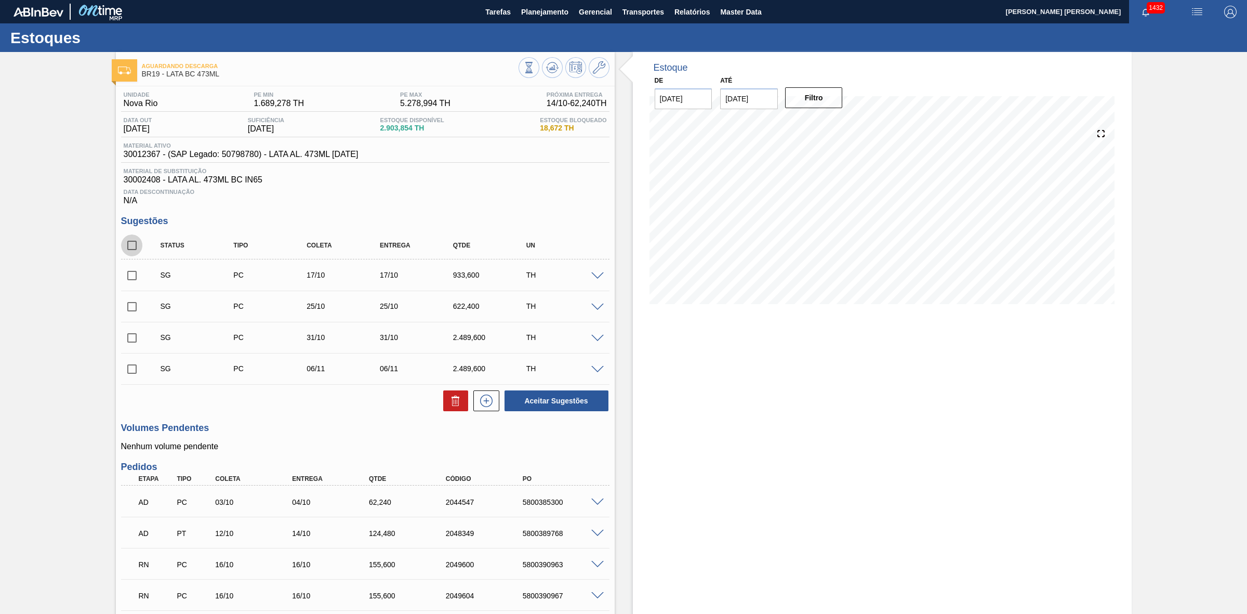
checkbox input "true"
click at [459, 399] on icon at bounding box center [456, 400] width 12 height 12
checkbox input "false"
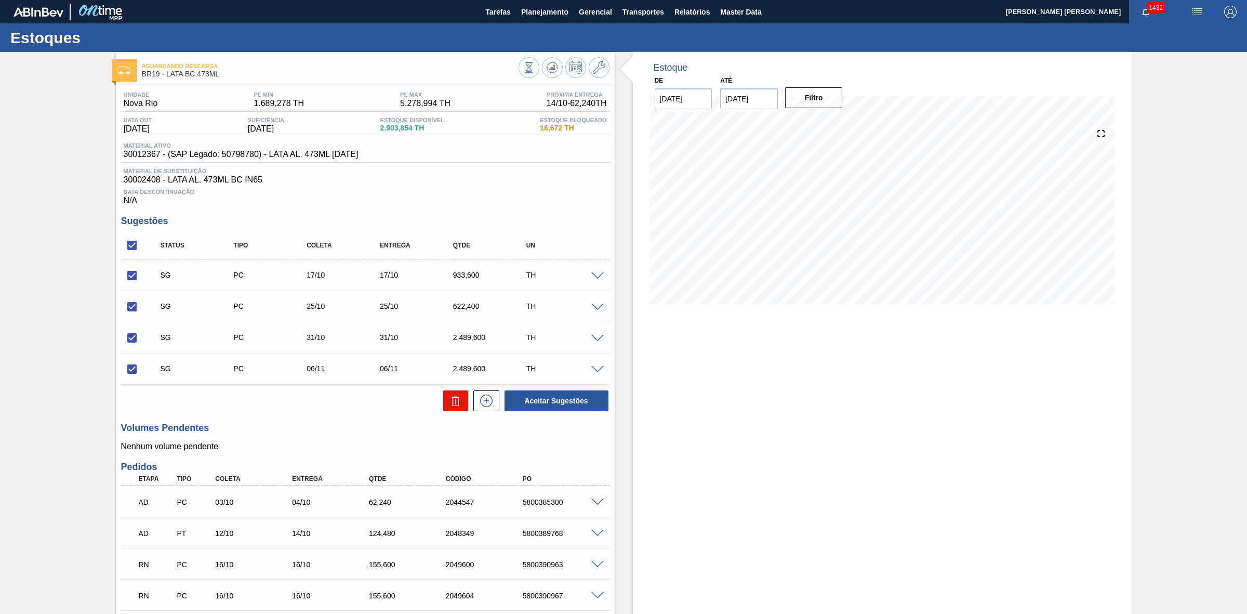
checkbox input "false"
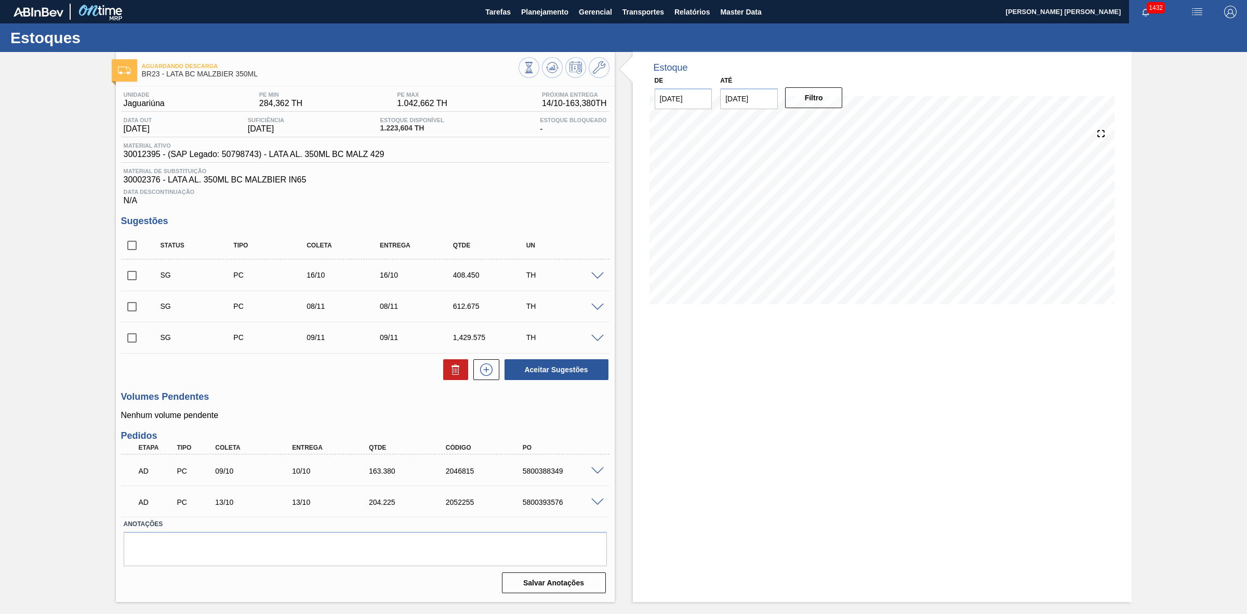
click at [131, 248] on input "checkbox" at bounding box center [132, 245] width 22 height 22
checkbox input "true"
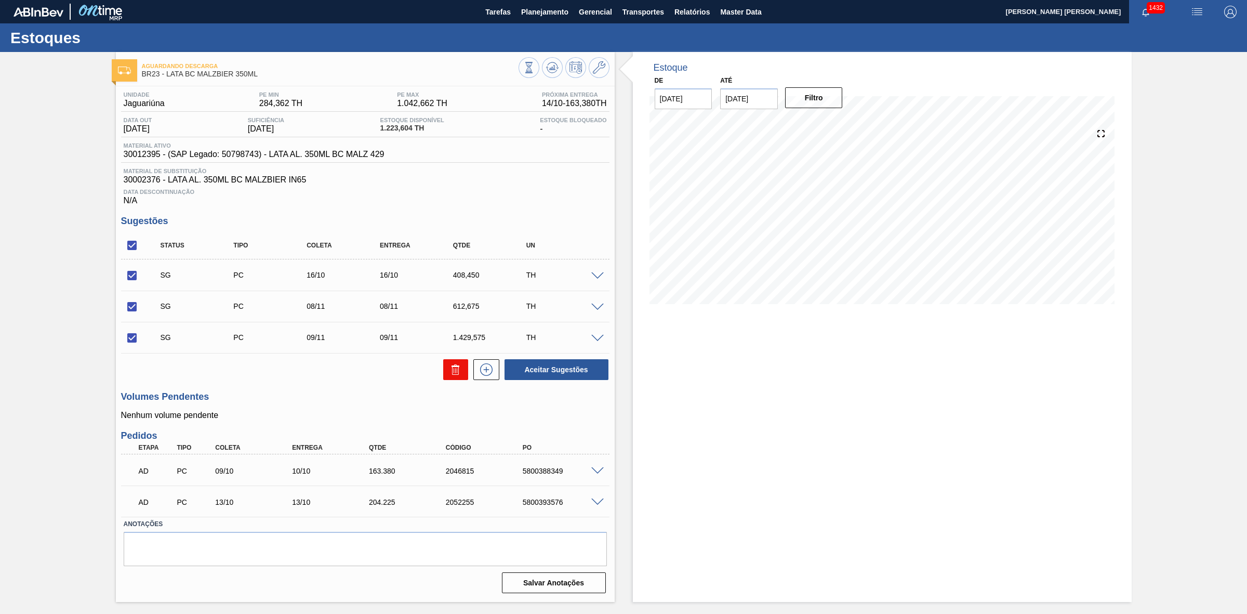
click at [455, 371] on icon at bounding box center [456, 369] width 12 height 12
checkbox input "false"
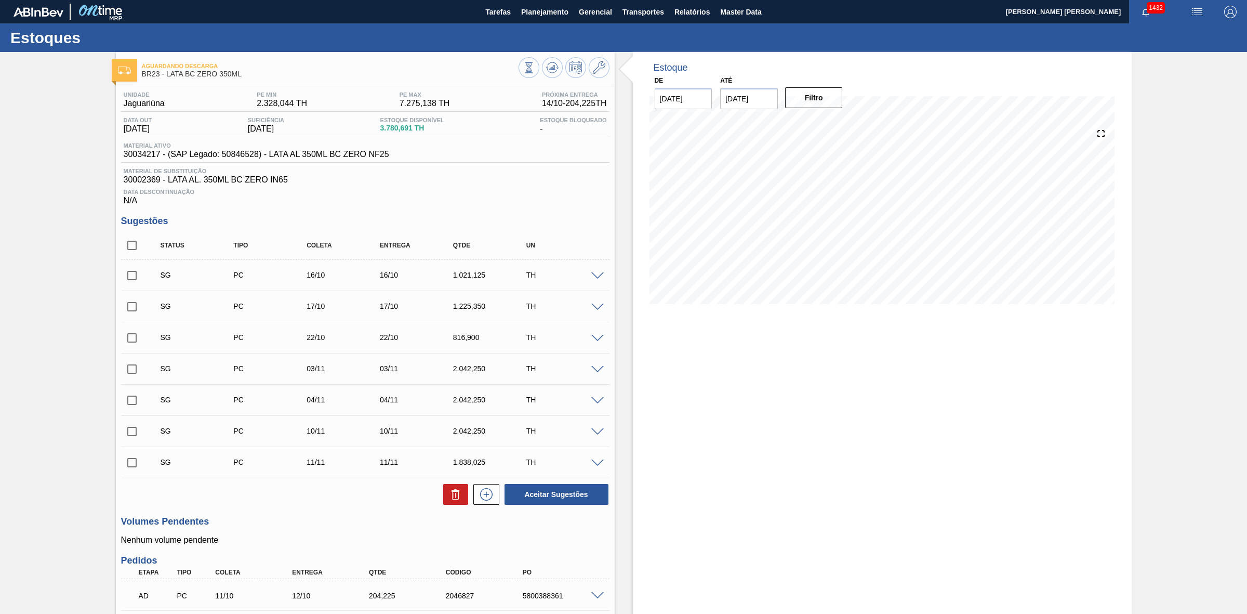
drag, startPoint x: 135, startPoint y: 248, endPoint x: 191, endPoint y: 300, distance: 76.5
click at [135, 248] on input "checkbox" at bounding box center [132, 245] width 22 height 22
checkbox input "true"
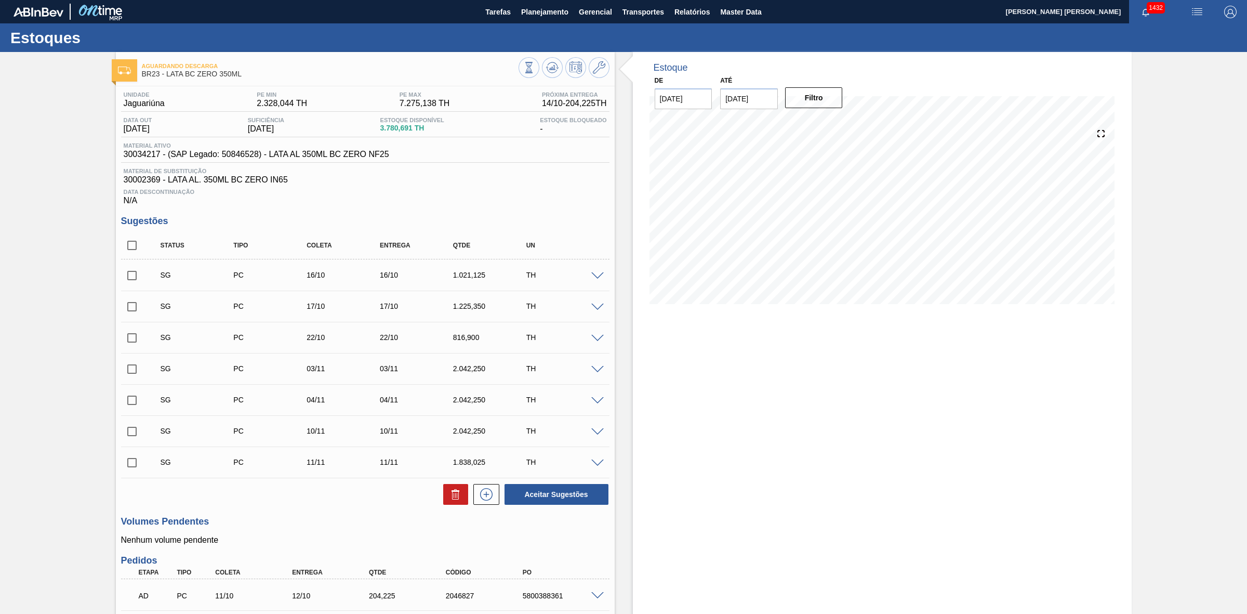
checkbox input "true"
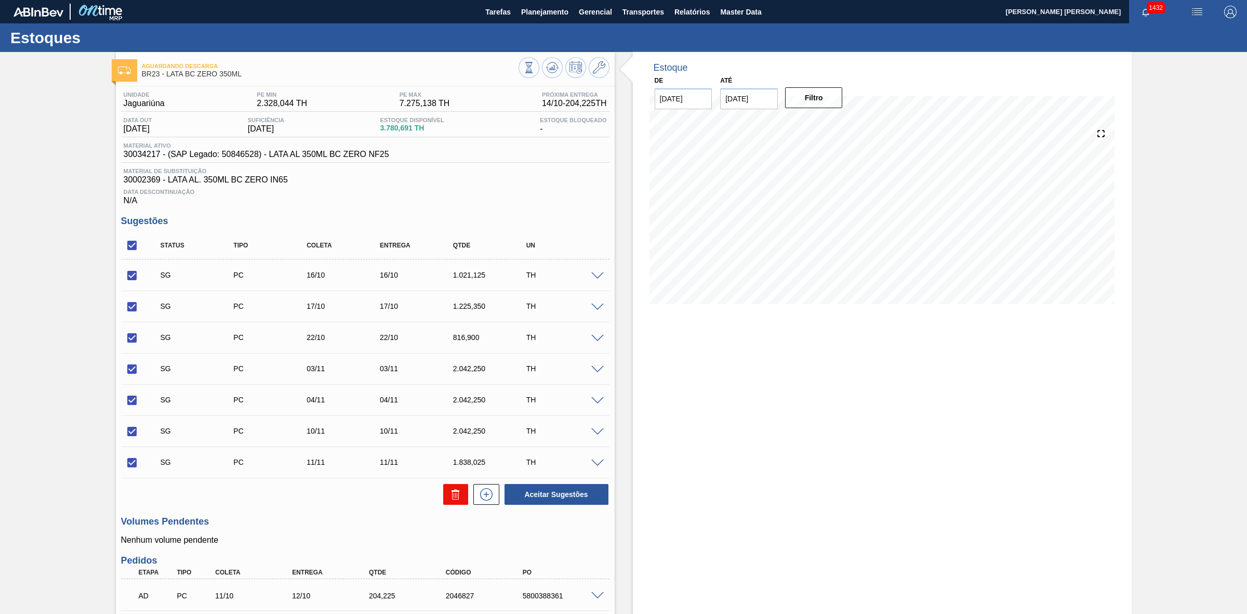
click at [452, 498] on icon at bounding box center [455, 496] width 7 height 8
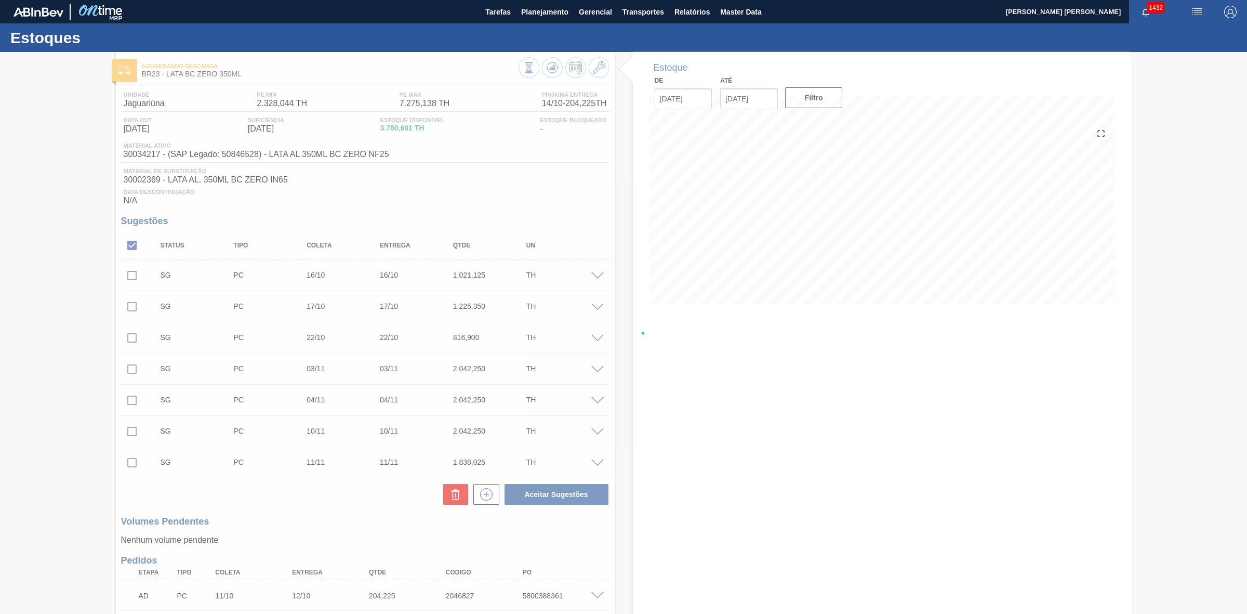
checkbox input "false"
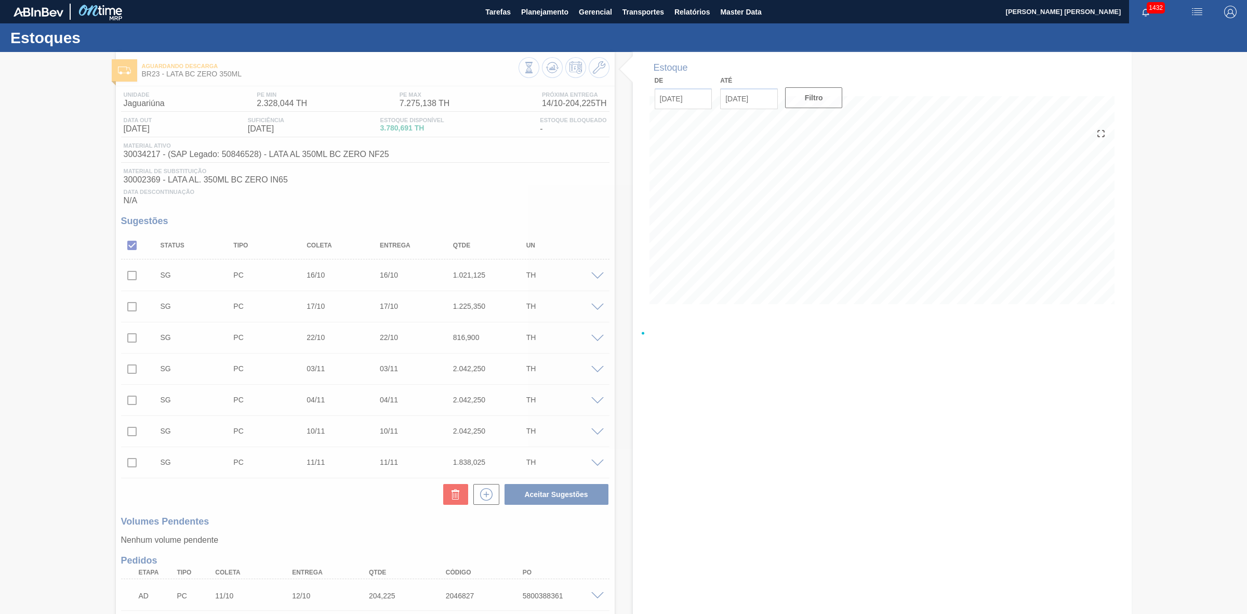
checkbox input "false"
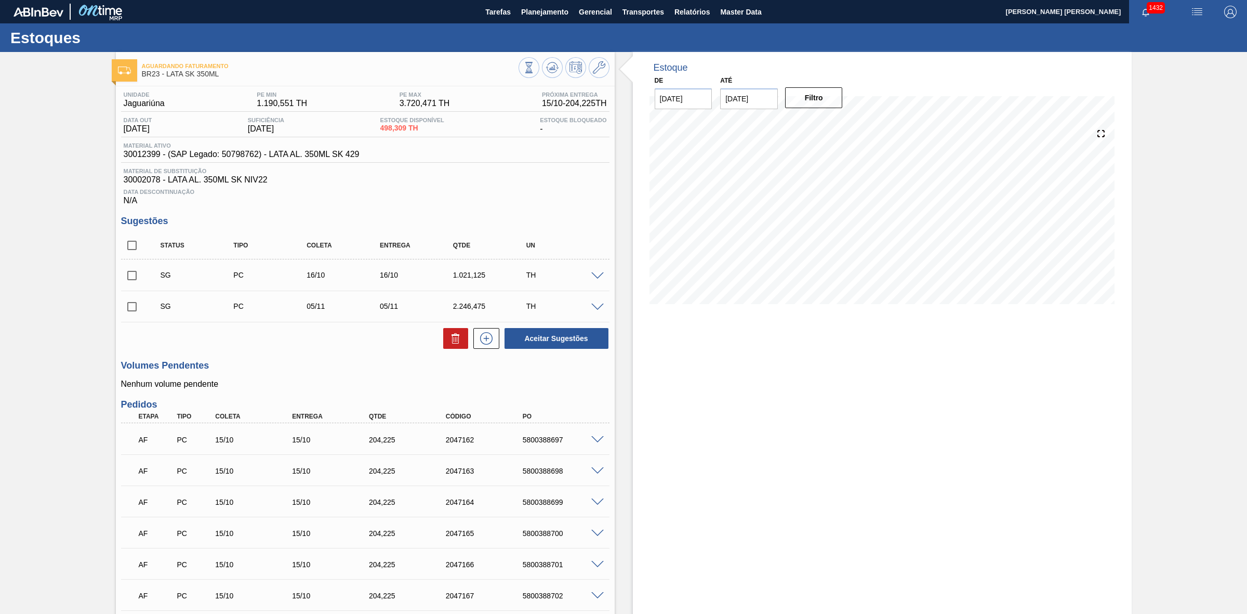
click at [137, 250] on input "checkbox" at bounding box center [132, 245] width 22 height 22
checkbox input "true"
click at [458, 341] on icon at bounding box center [456, 338] width 12 height 12
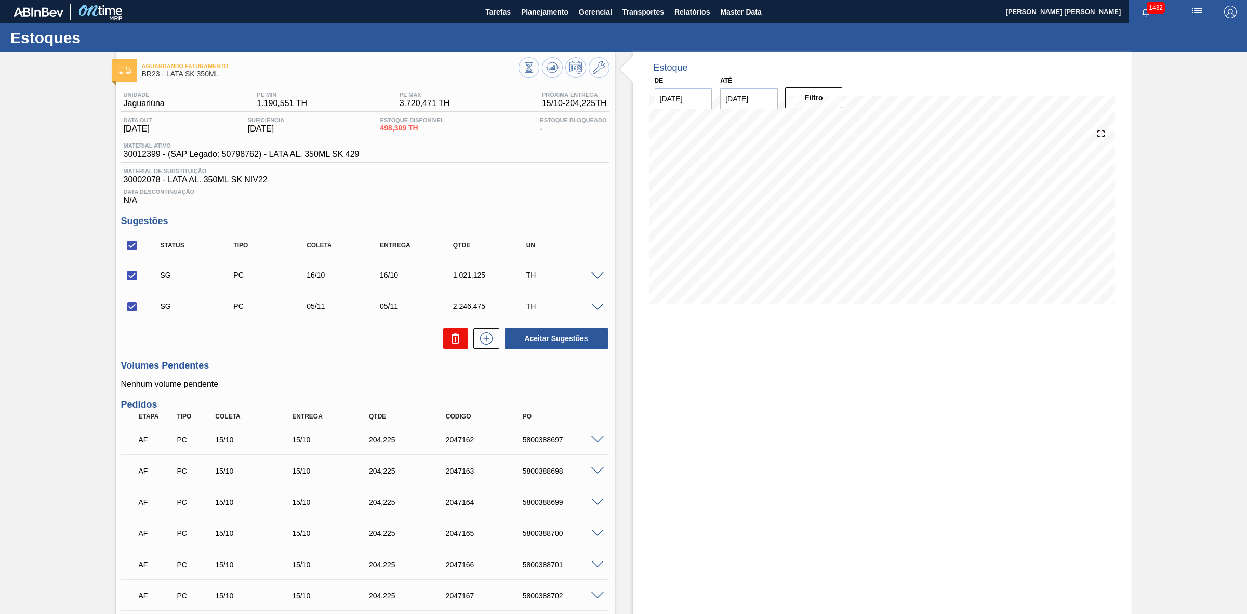
checkbox input "false"
click at [131, 250] on input "checkbox" at bounding box center [132, 245] width 22 height 22
checkbox input "true"
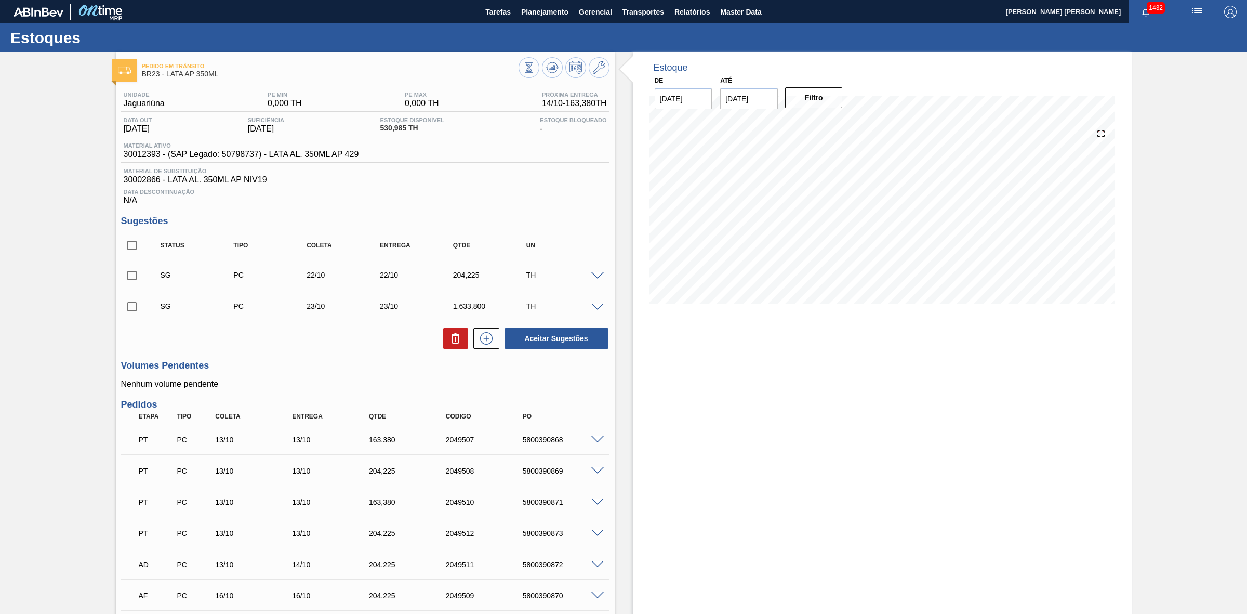
checkbox input "true"
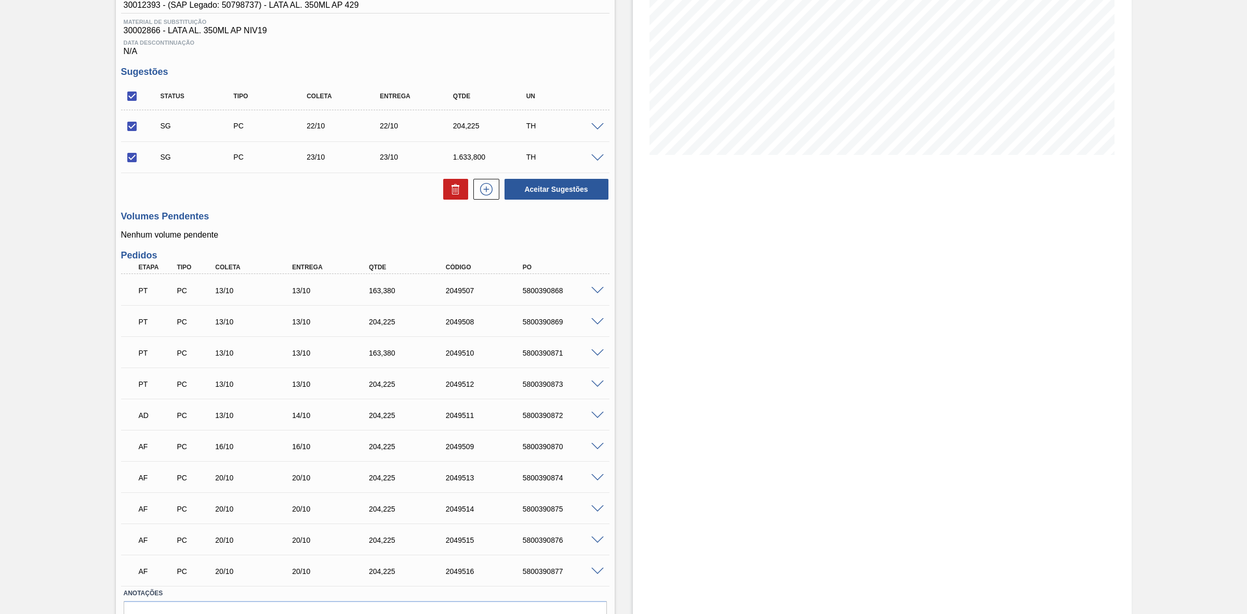
scroll to position [78, 0]
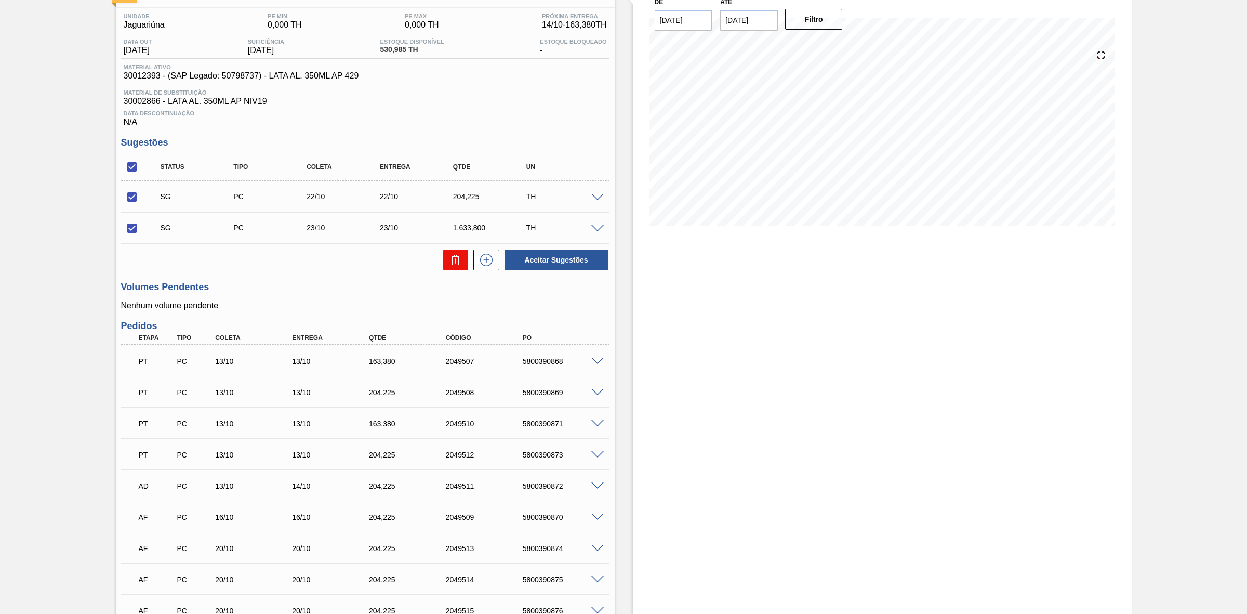
click at [460, 264] on icon at bounding box center [456, 260] width 12 height 12
checkbox input "false"
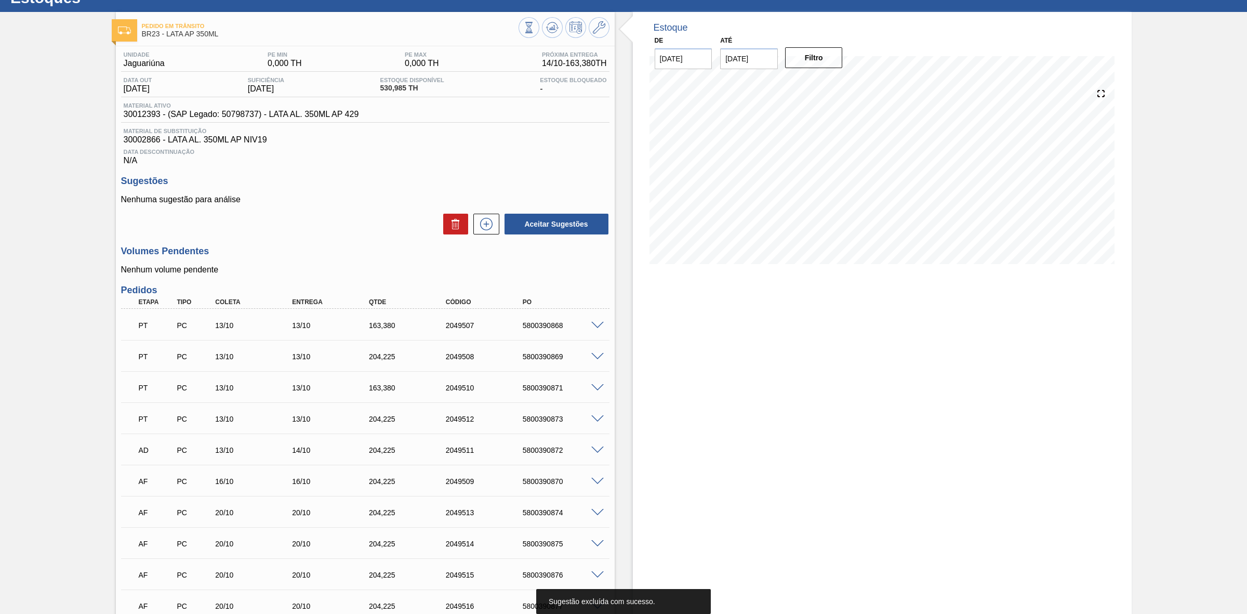
scroll to position [0, 0]
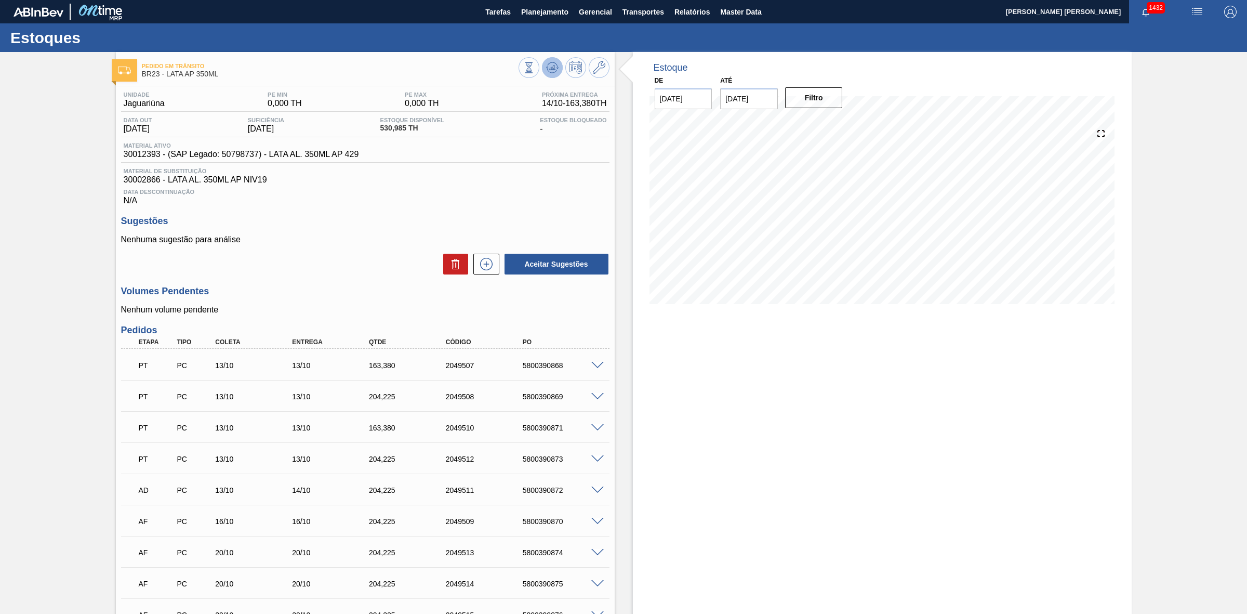
click at [549, 71] on icon at bounding box center [552, 67] width 12 height 12
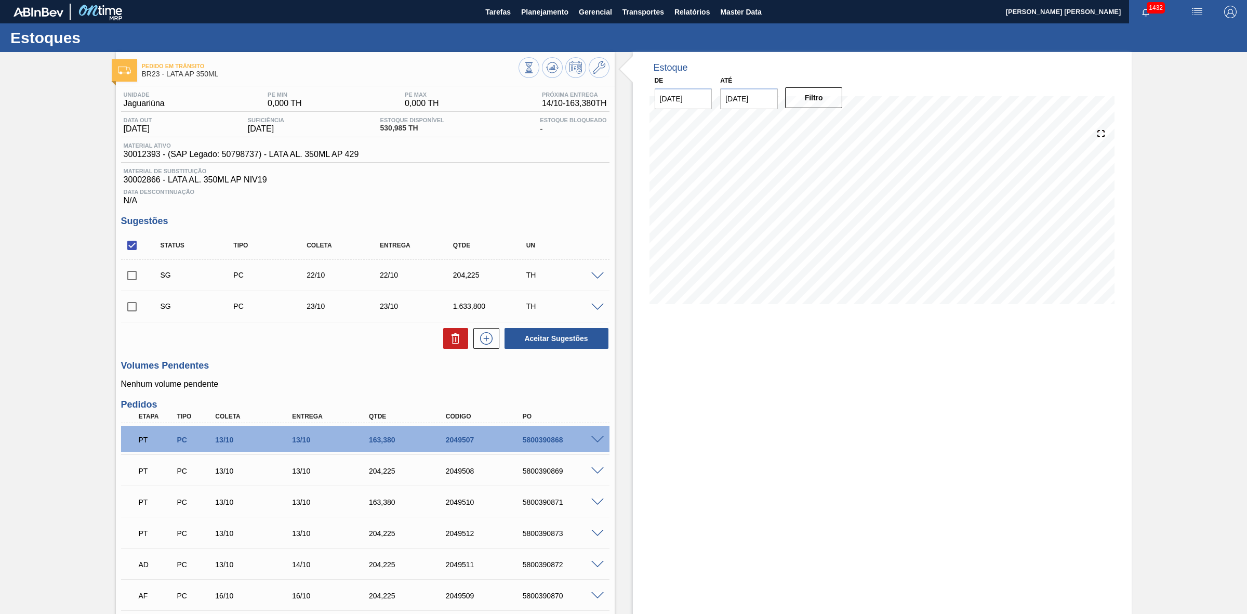
click at [595, 277] on span at bounding box center [597, 276] width 12 height 8
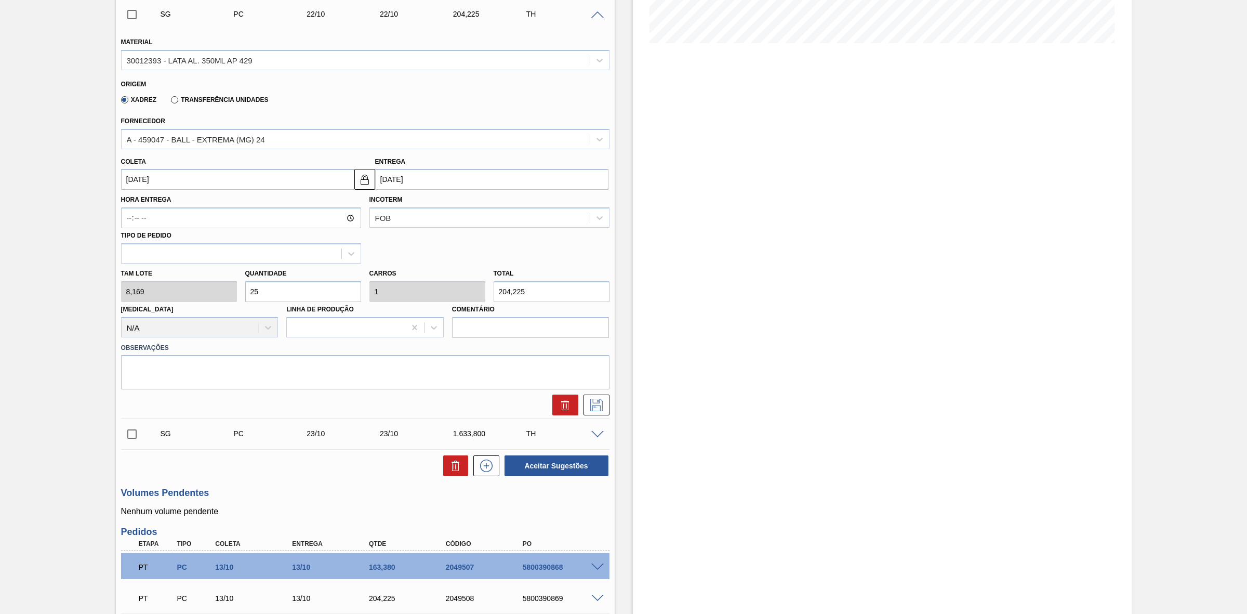
scroll to position [325, 0]
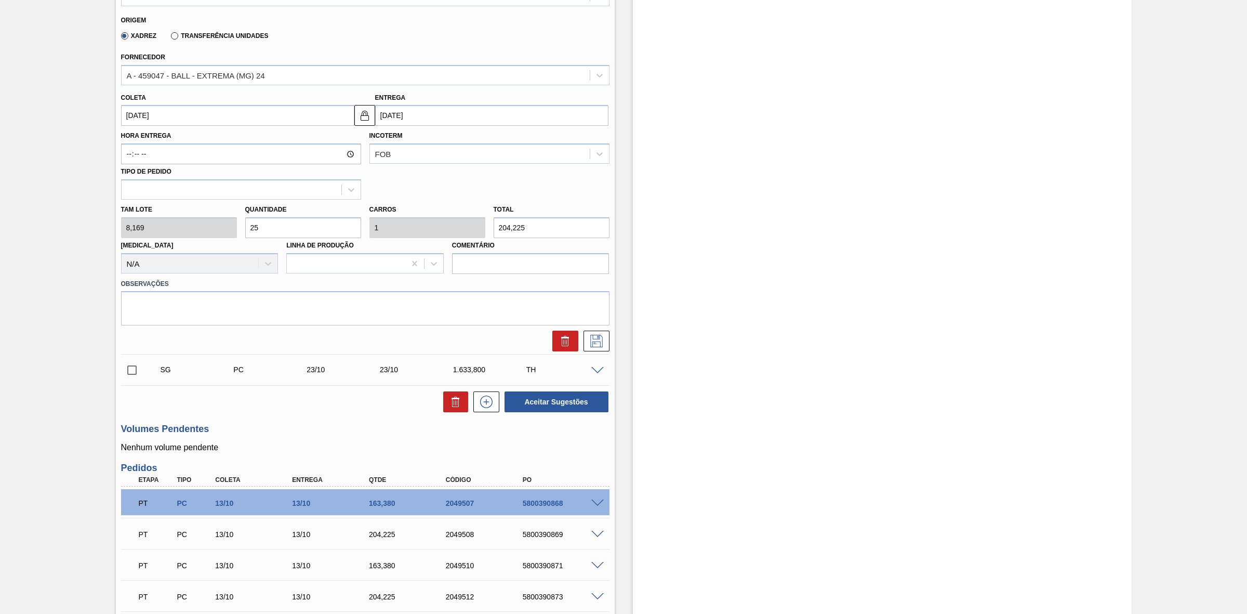
click at [594, 372] on span at bounding box center [597, 371] width 12 height 8
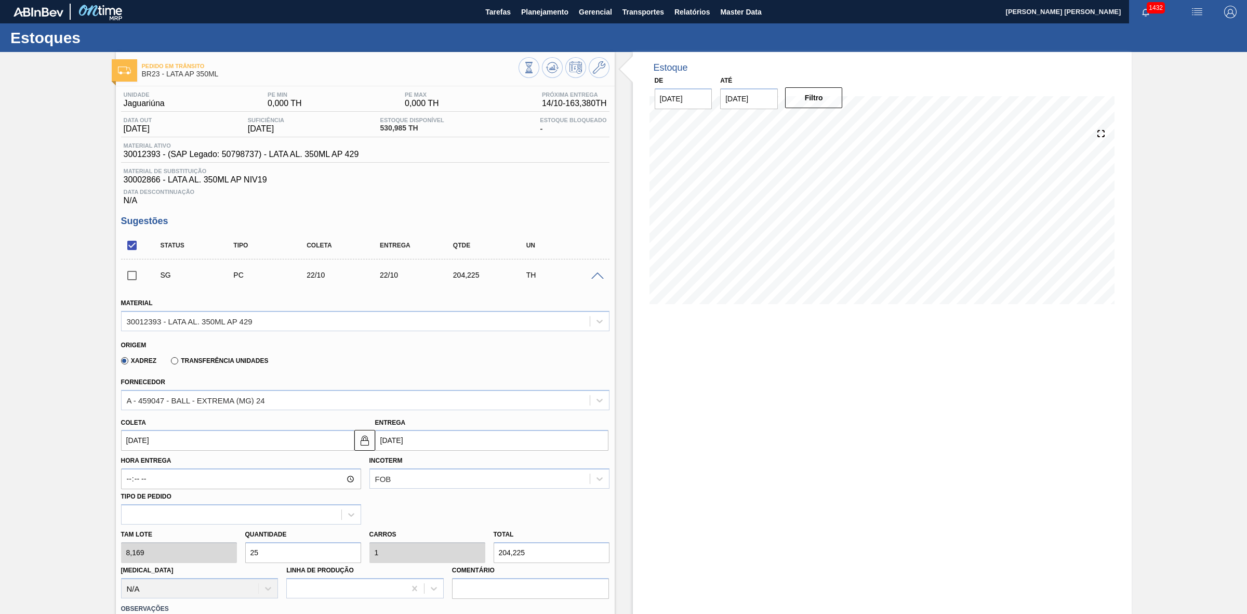
scroll to position [195, 0]
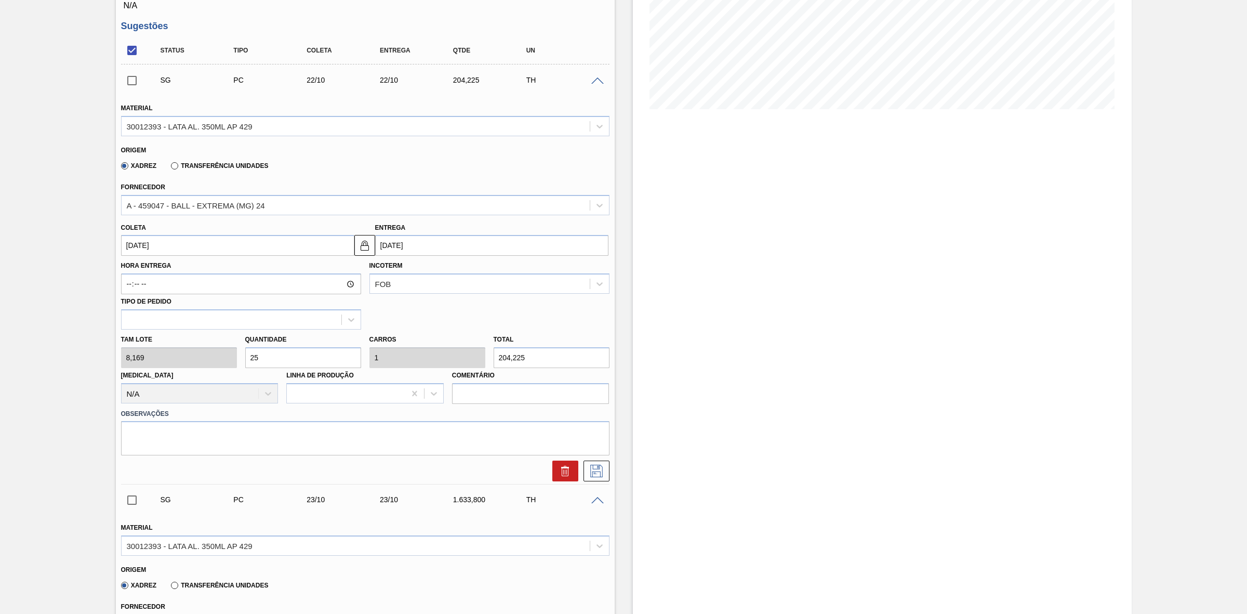
click at [193, 359] on div "Tam lote 8,169 Quantidade 25 Carros 1 Total 204,225 Doca N/A Linha de Produção …" at bounding box center [365, 366] width 497 height 74
type input "5"
type input "0,2"
type input "40,845"
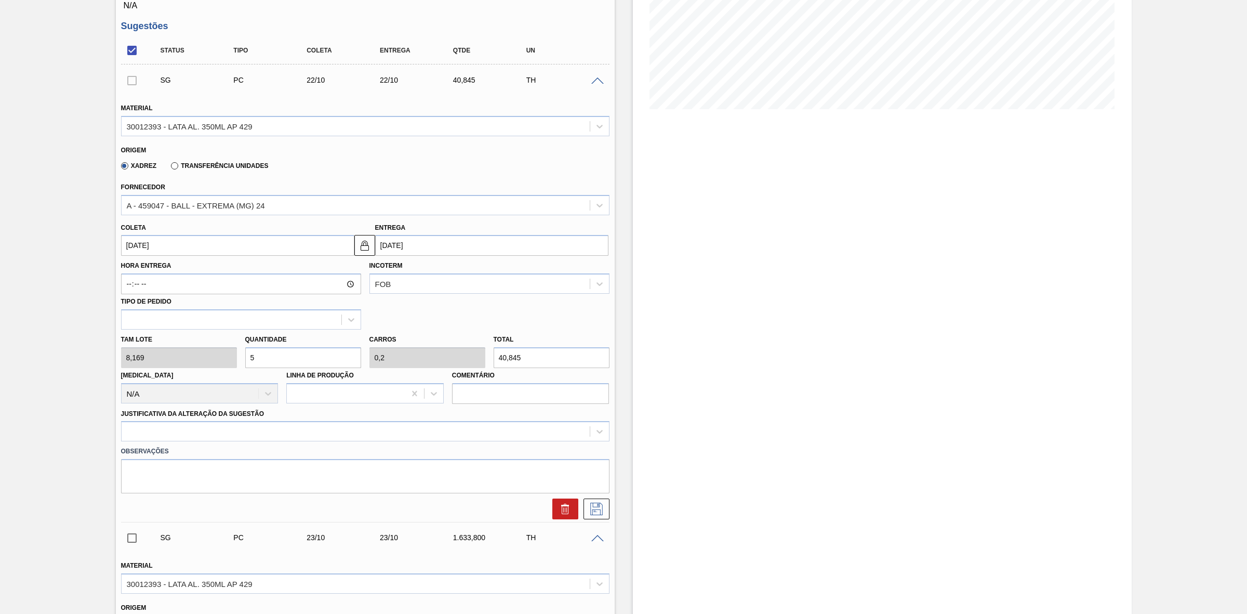
type input "50"
type input "2"
type input "408,45"
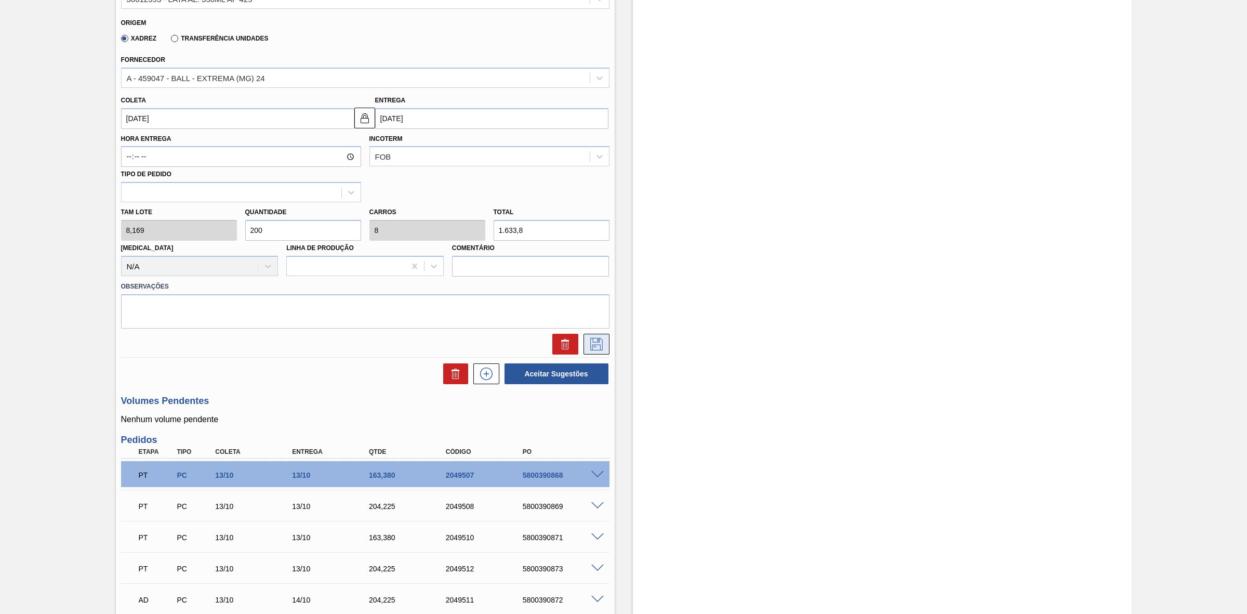
scroll to position [520, 0]
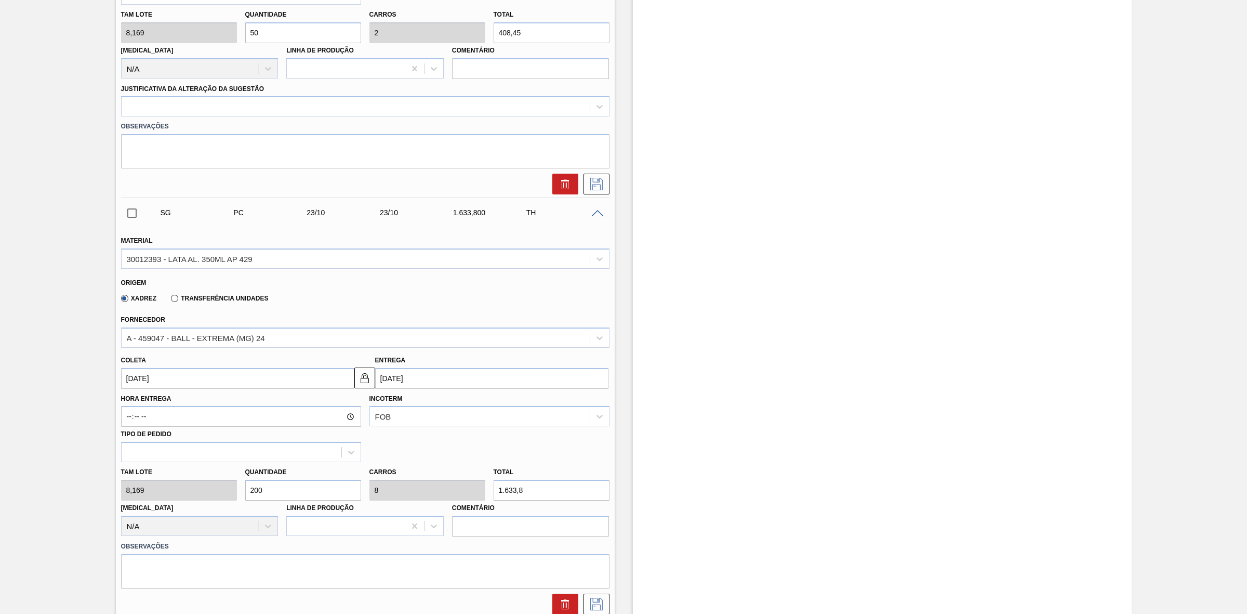
type input "50"
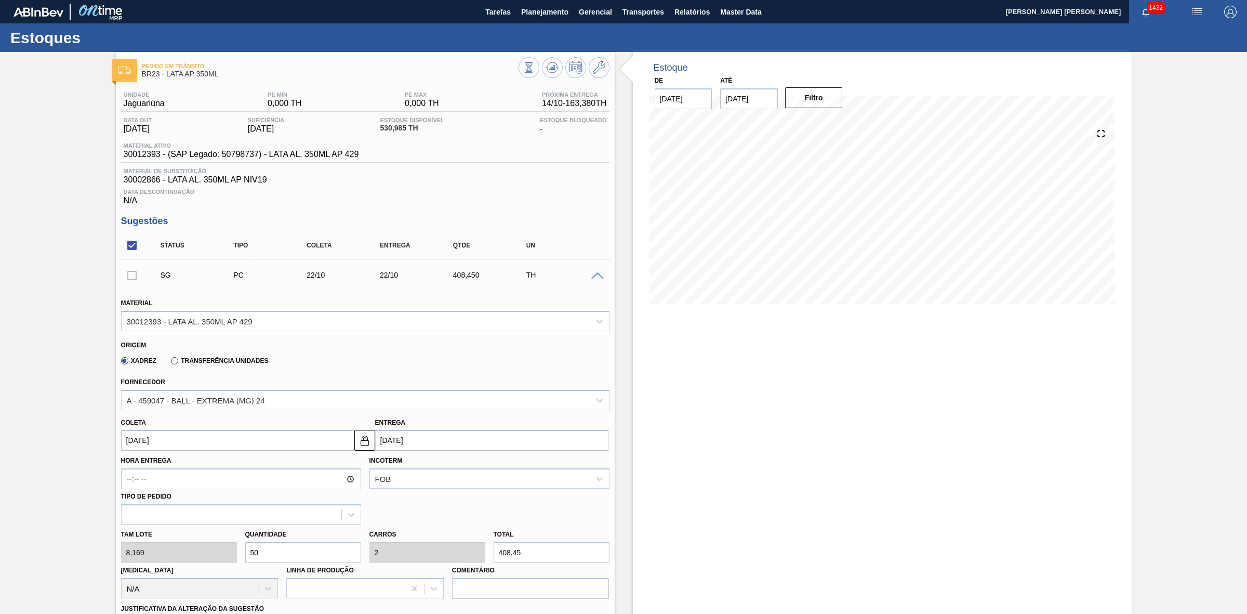
scroll to position [130, 0]
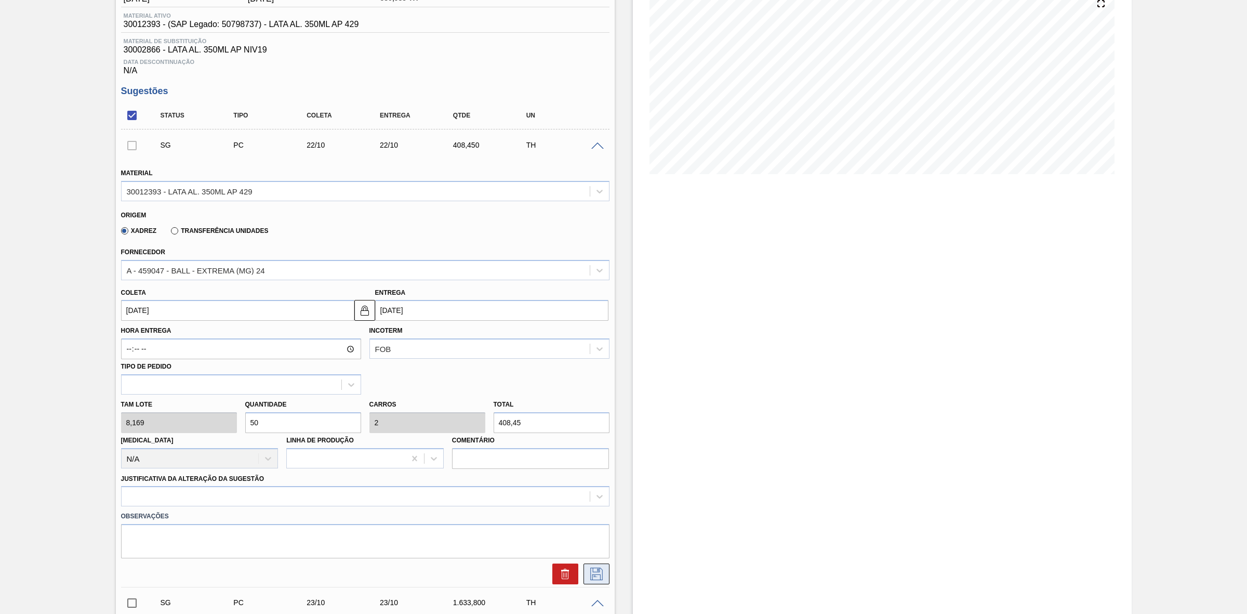
click at [593, 571] on icon at bounding box center [596, 573] width 17 height 12
click at [135, 147] on div at bounding box center [132, 145] width 22 height 21
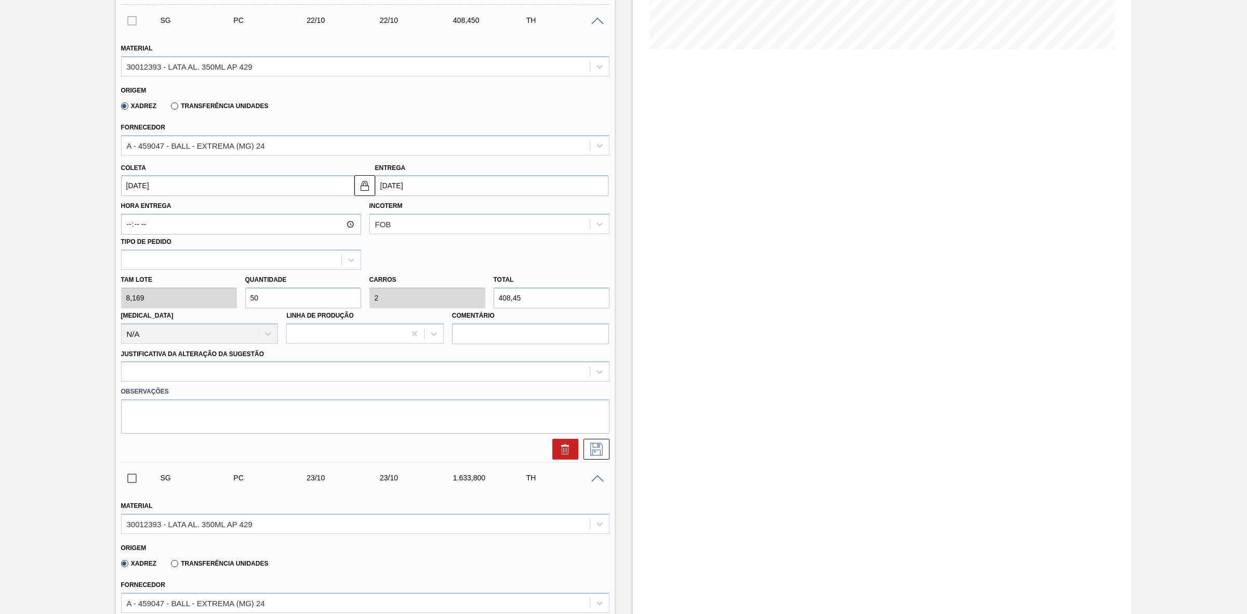
scroll to position [455, 0]
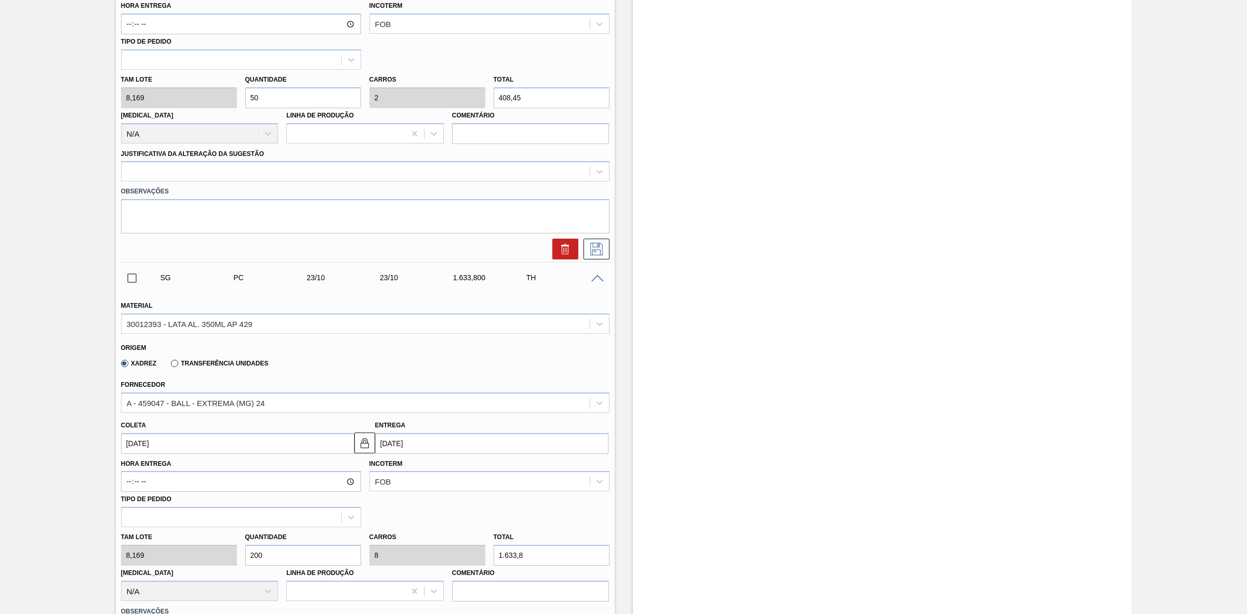
click at [130, 284] on input "checkbox" at bounding box center [132, 278] width 22 height 22
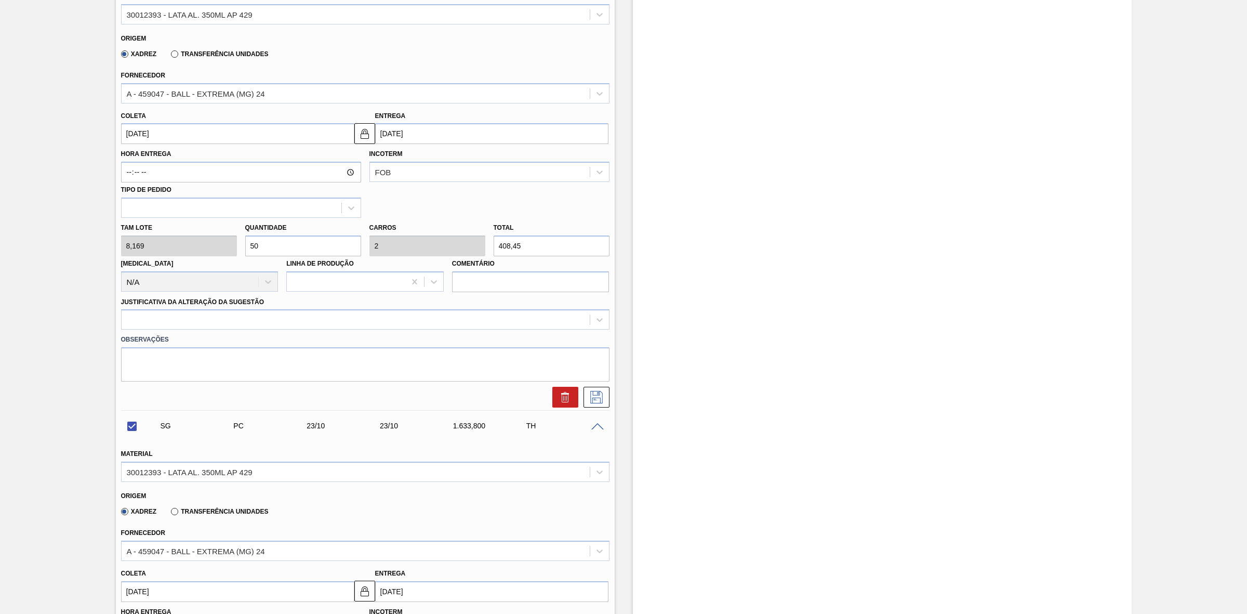
scroll to position [130, 0]
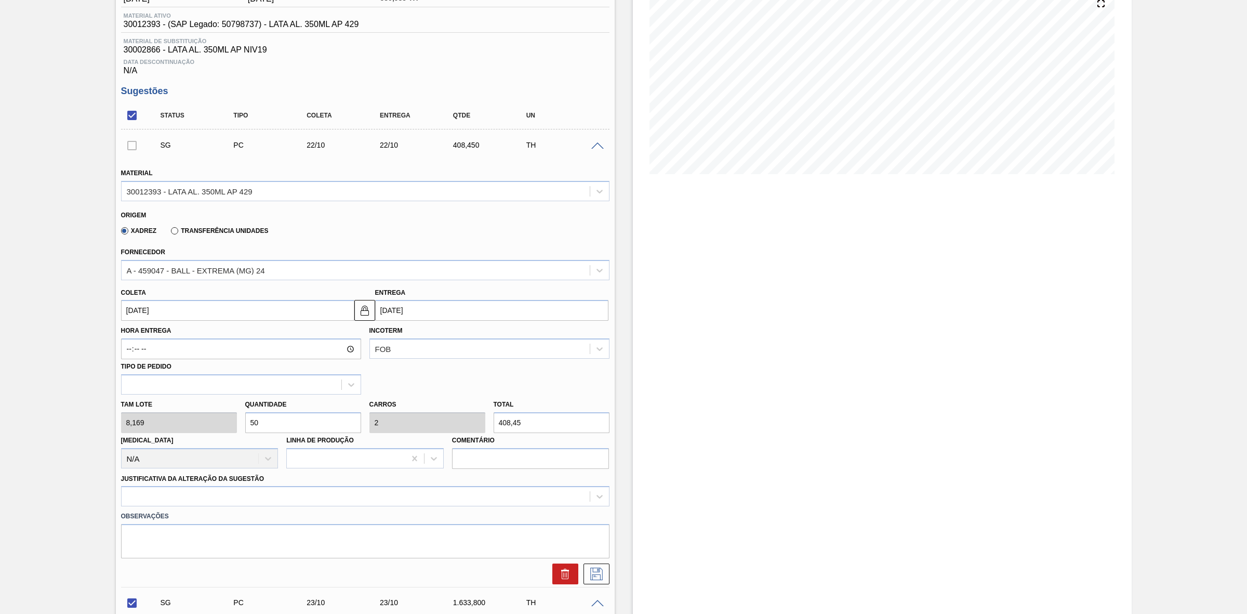
click at [126, 153] on div at bounding box center [132, 145] width 22 height 21
click at [128, 149] on div at bounding box center [132, 145] width 22 height 21
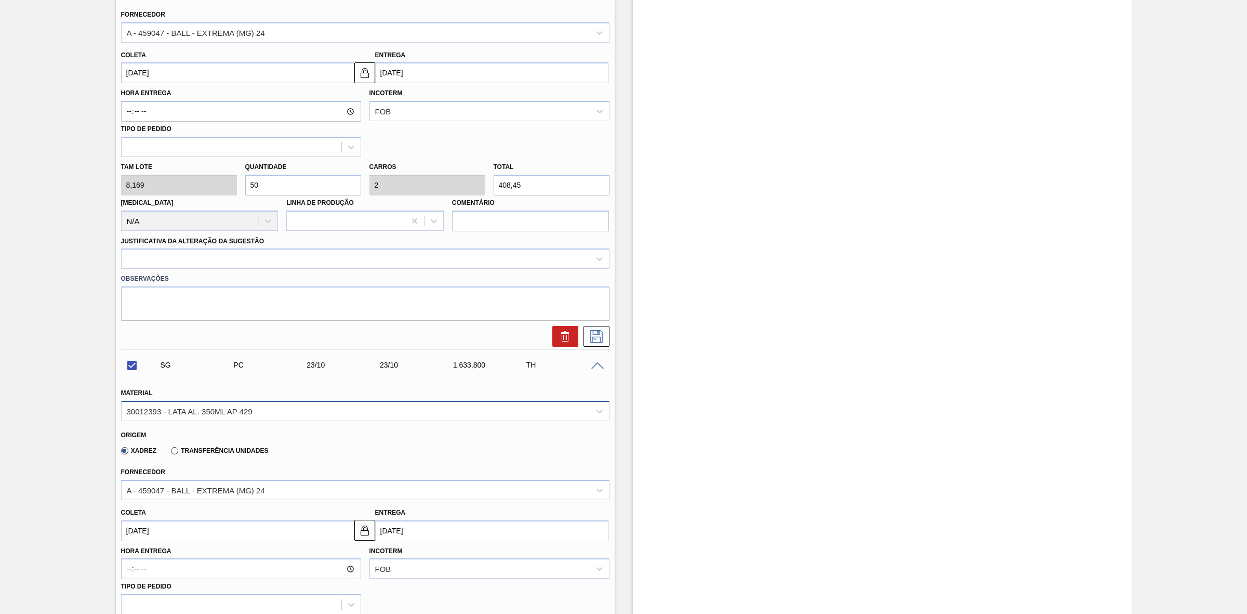
scroll to position [455, 0]
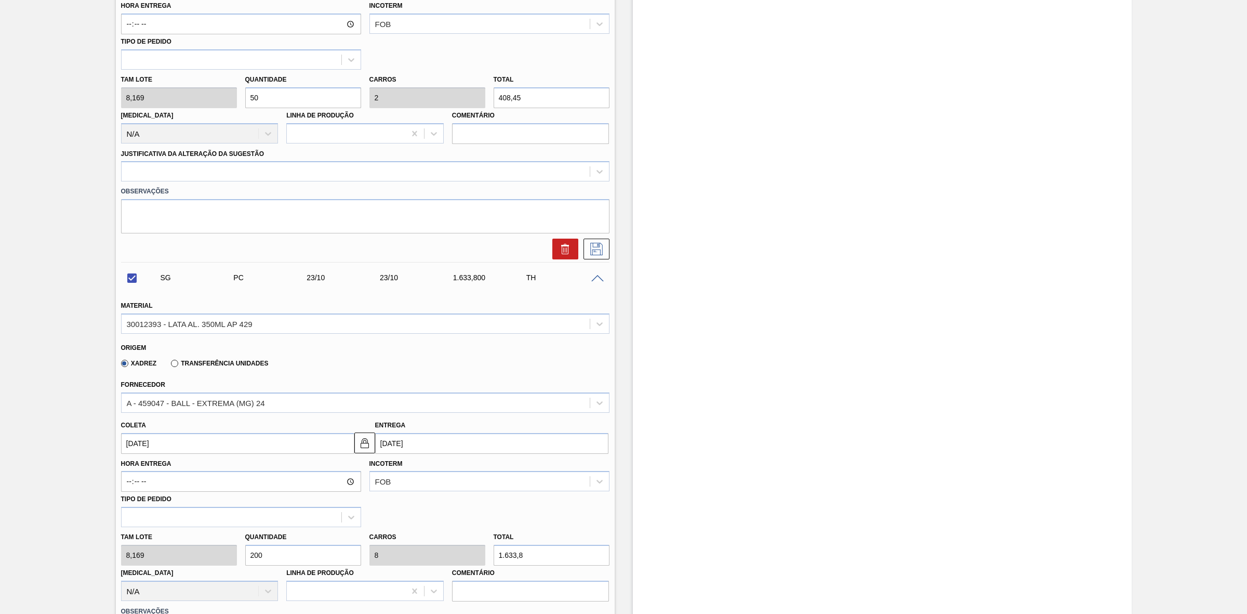
click at [131, 280] on input "checkbox" at bounding box center [132, 278] width 22 height 22
checkbox input "false"
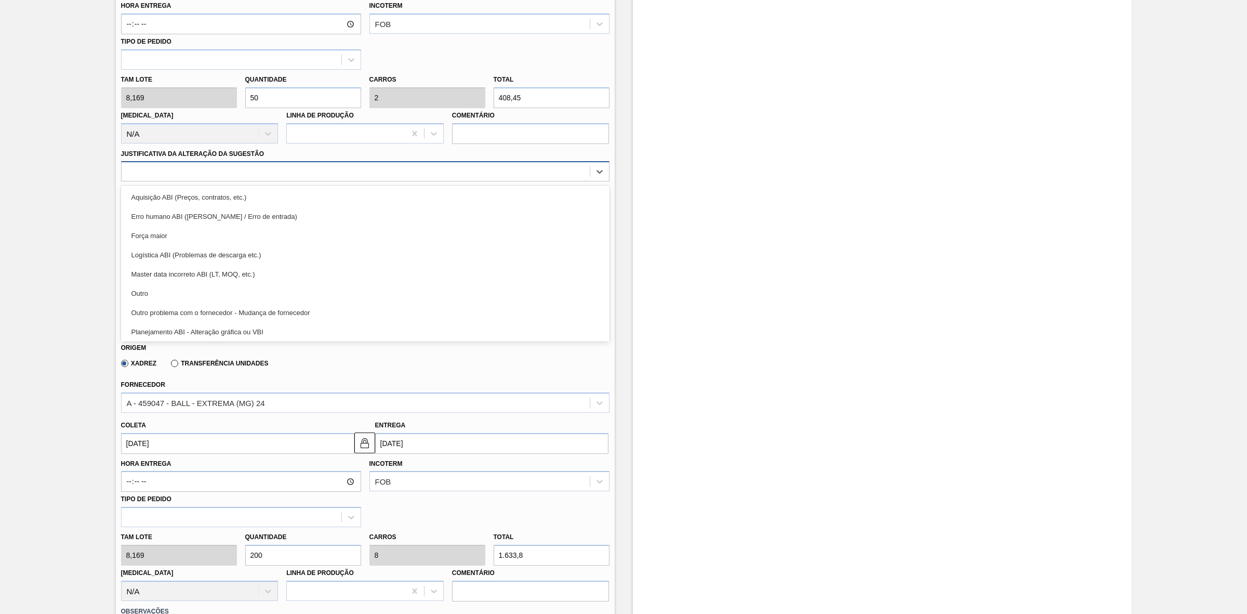
click at [174, 174] on div at bounding box center [356, 171] width 468 height 15
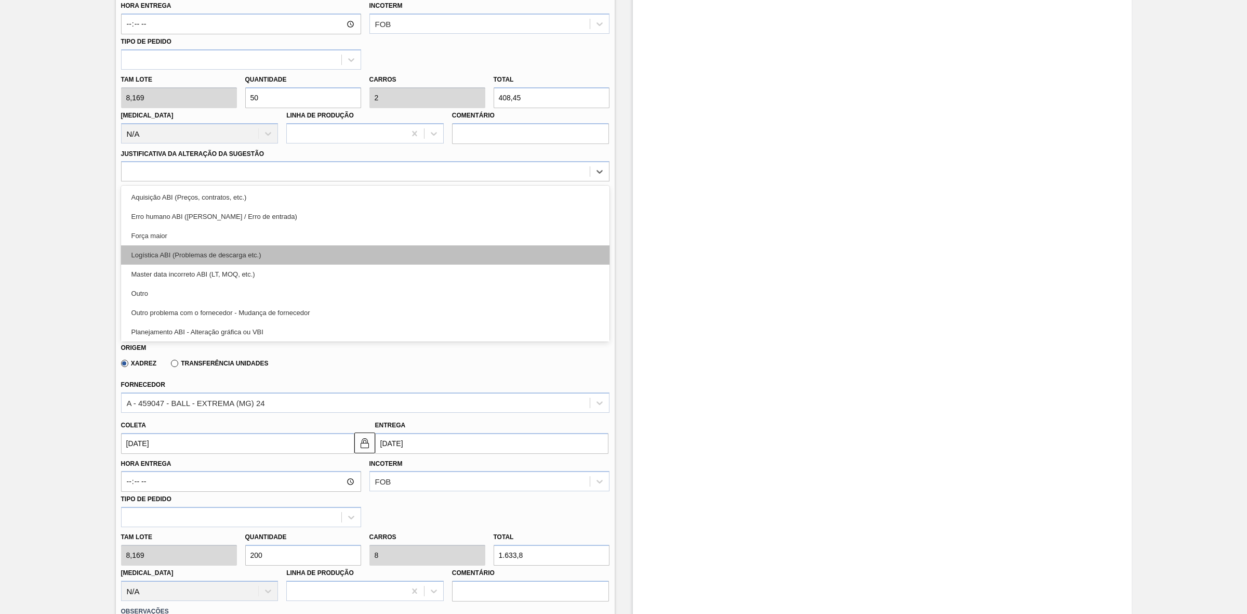
click at [182, 248] on div "Logística ABI (Problemas de descarga etc.)" at bounding box center [365, 254] width 489 height 19
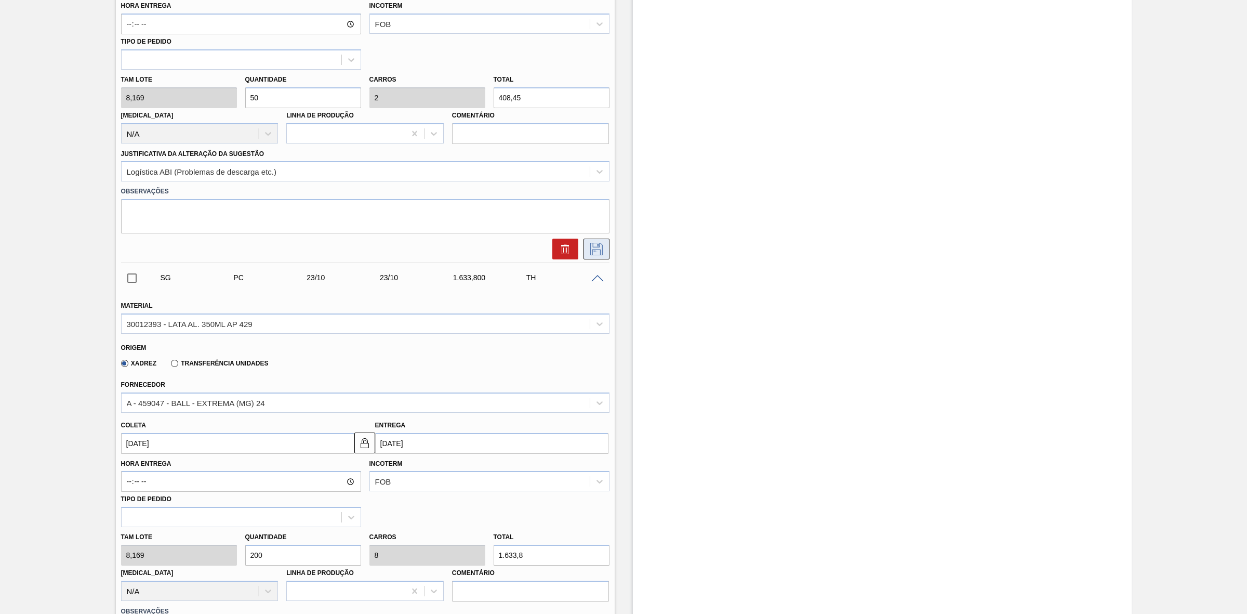
click at [593, 252] on icon at bounding box center [596, 249] width 12 height 12
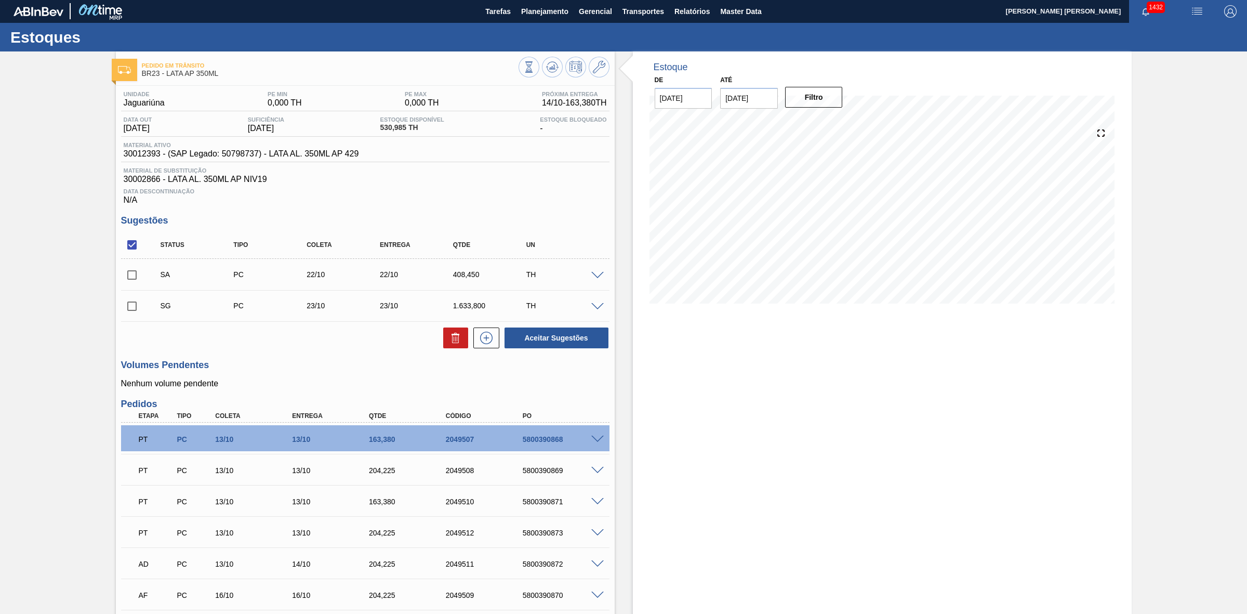
scroll to position [0, 0]
drag, startPoint x: 139, startPoint y: 277, endPoint x: 136, endPoint y: 283, distance: 7.2
click at [138, 278] on input "checkbox" at bounding box center [132, 276] width 22 height 22
checkbox input "true"
click at [137, 301] on div "SG PC 23/10 23/10 1.633,800 TH" at bounding box center [365, 306] width 489 height 26
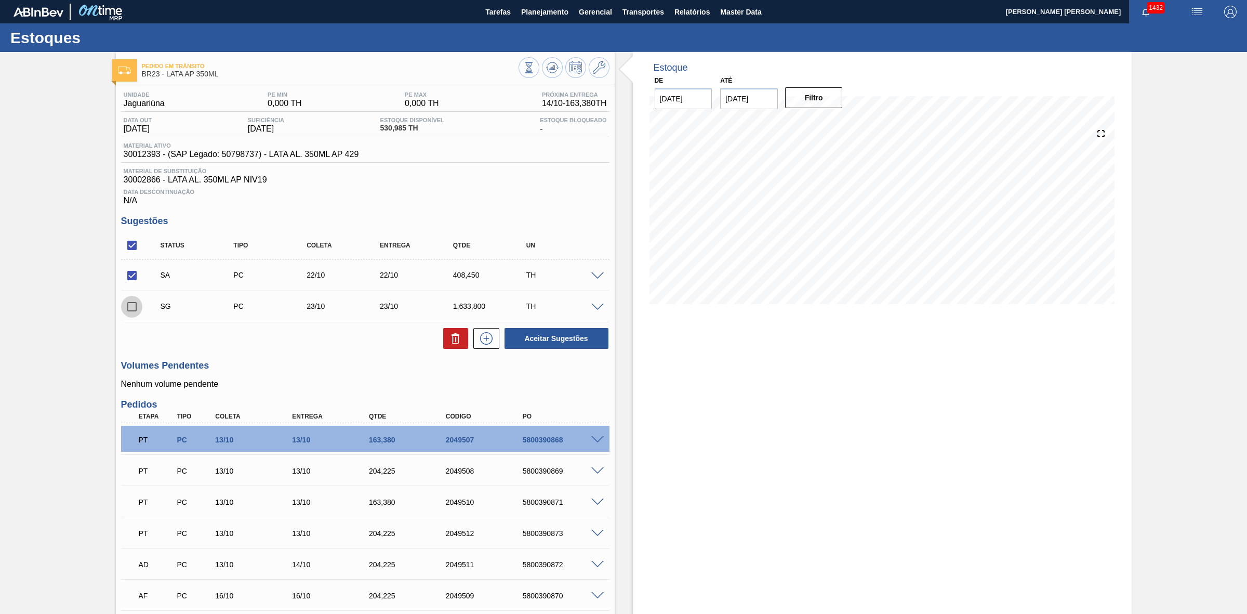
click at [135, 305] on input "checkbox" at bounding box center [132, 307] width 22 height 22
checkbox input "true"
click at [547, 341] on button "Aceitar Sugestões" at bounding box center [557, 338] width 104 height 21
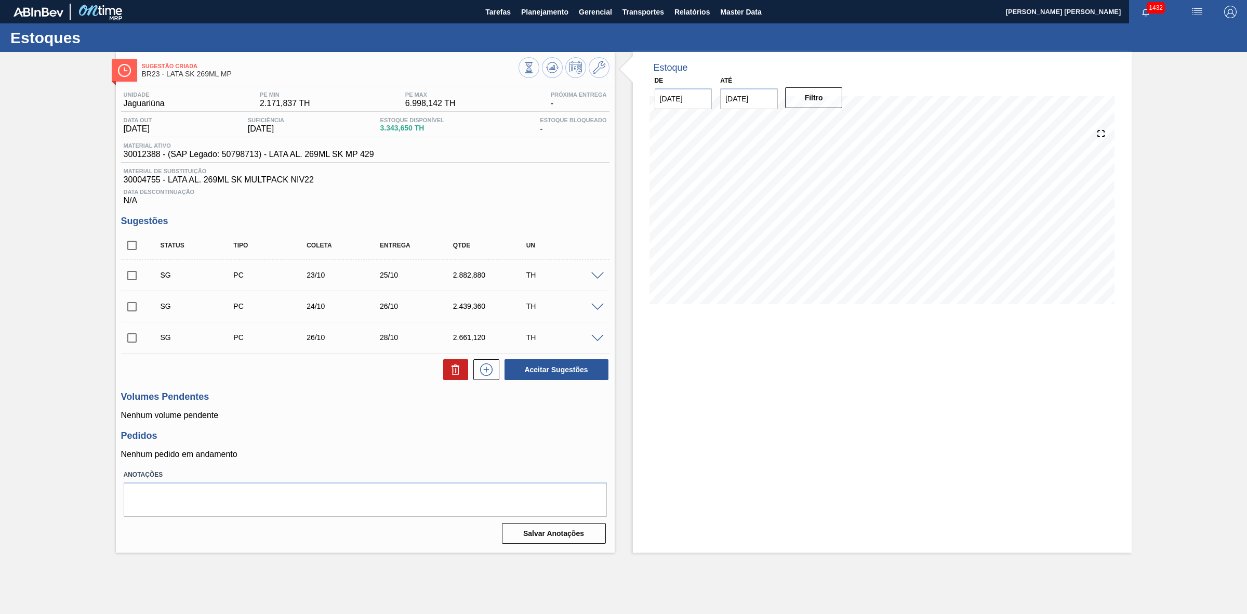
click at [133, 248] on input "checkbox" at bounding box center [132, 245] width 22 height 22
checkbox input "true"
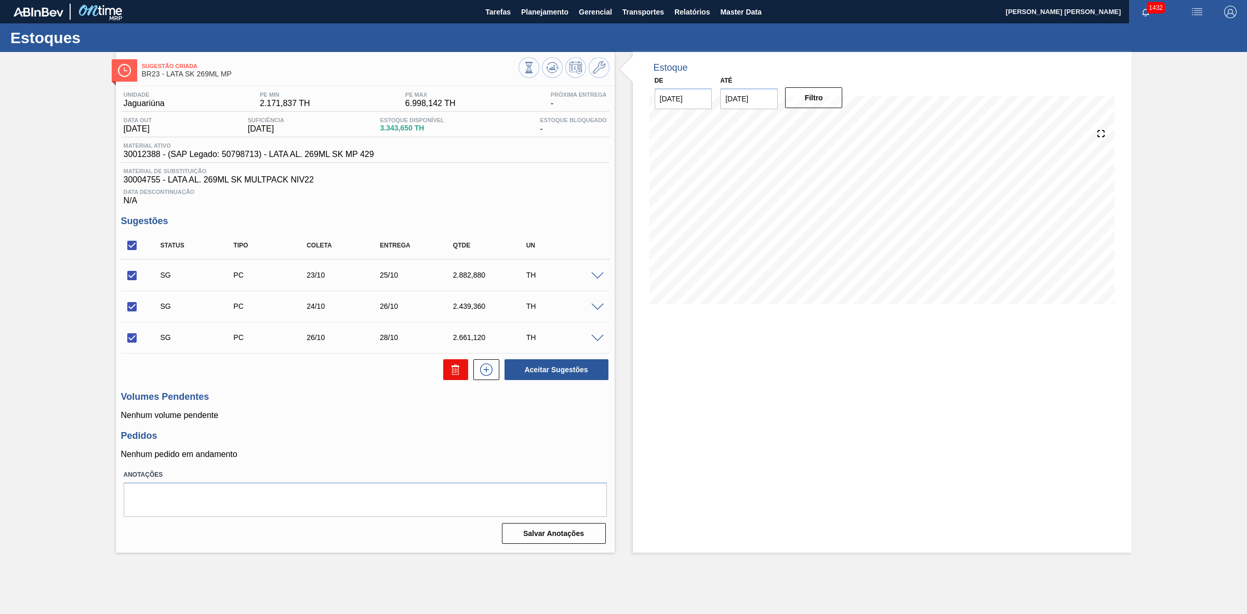
click at [443, 365] on button at bounding box center [455, 369] width 25 height 21
checkbox input "false"
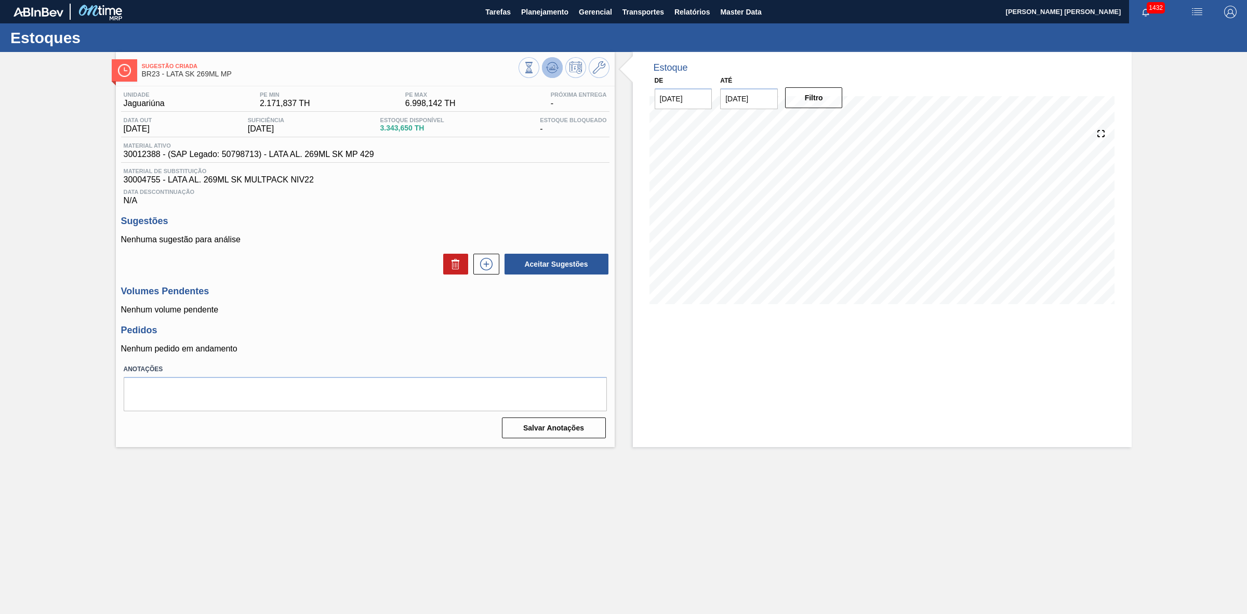
click at [552, 60] on button at bounding box center [552, 67] width 21 height 21
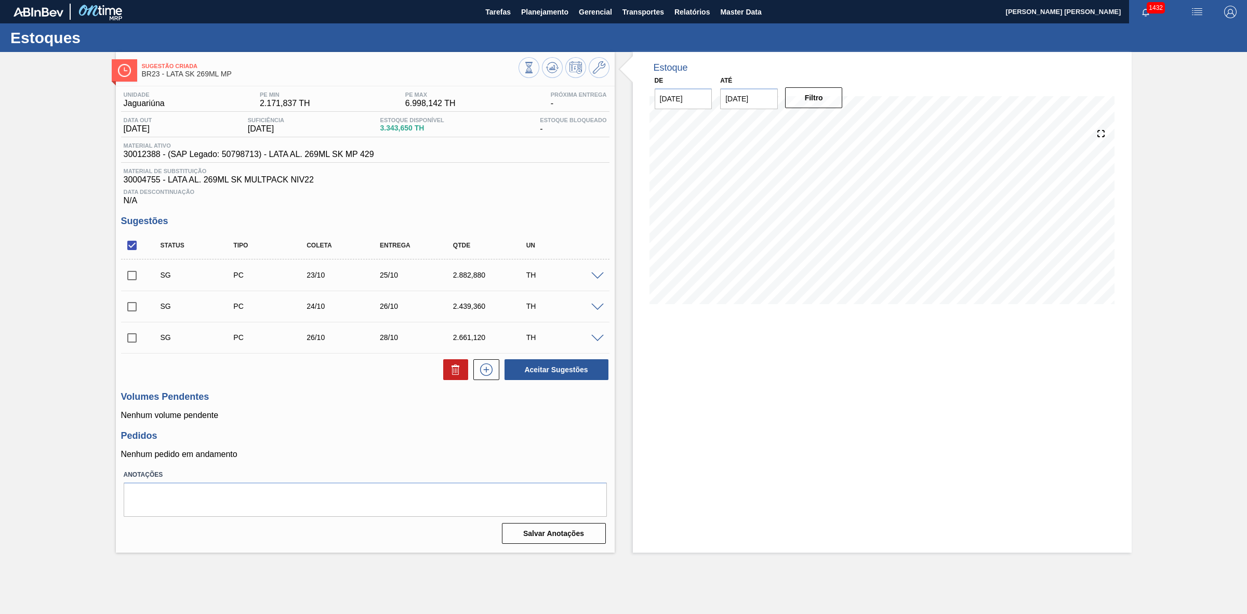
click at [133, 341] on input "checkbox" at bounding box center [132, 338] width 22 height 22
checkbox input "true"
click at [451, 375] on icon at bounding box center [456, 369] width 12 height 12
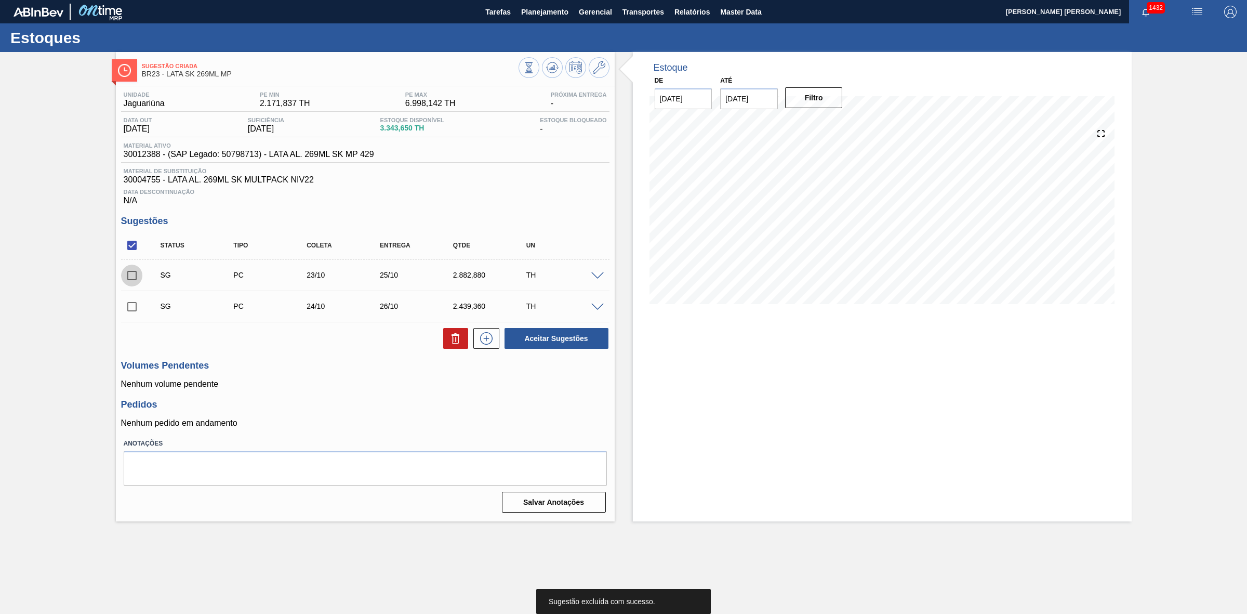
click at [137, 281] on input "checkbox" at bounding box center [132, 276] width 22 height 22
checkbox input "true"
click at [134, 300] on input "checkbox" at bounding box center [132, 307] width 22 height 22
checkbox input "true"
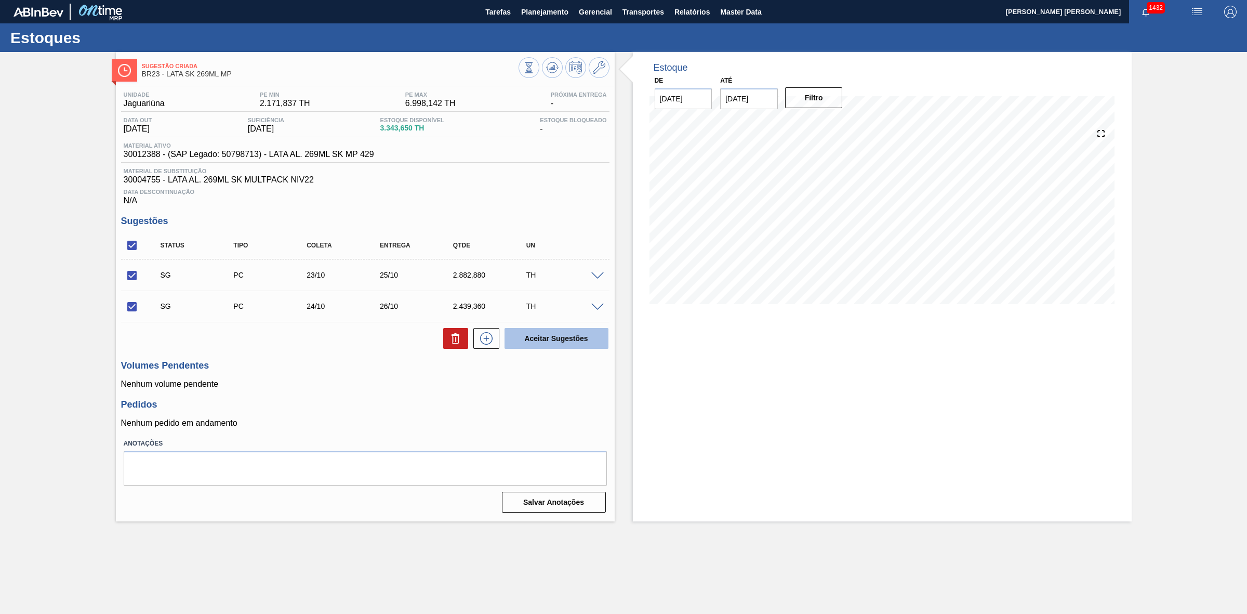
click at [547, 336] on button "Aceitar Sugestões" at bounding box center [557, 338] width 104 height 21
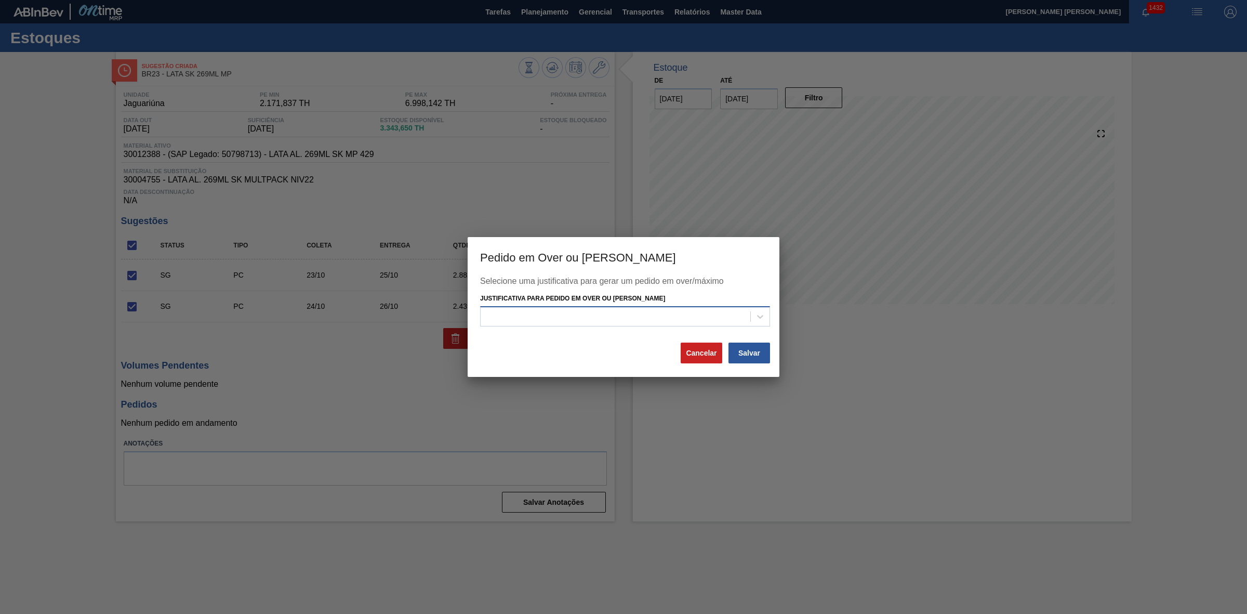
click at [581, 314] on div at bounding box center [616, 316] width 270 height 15
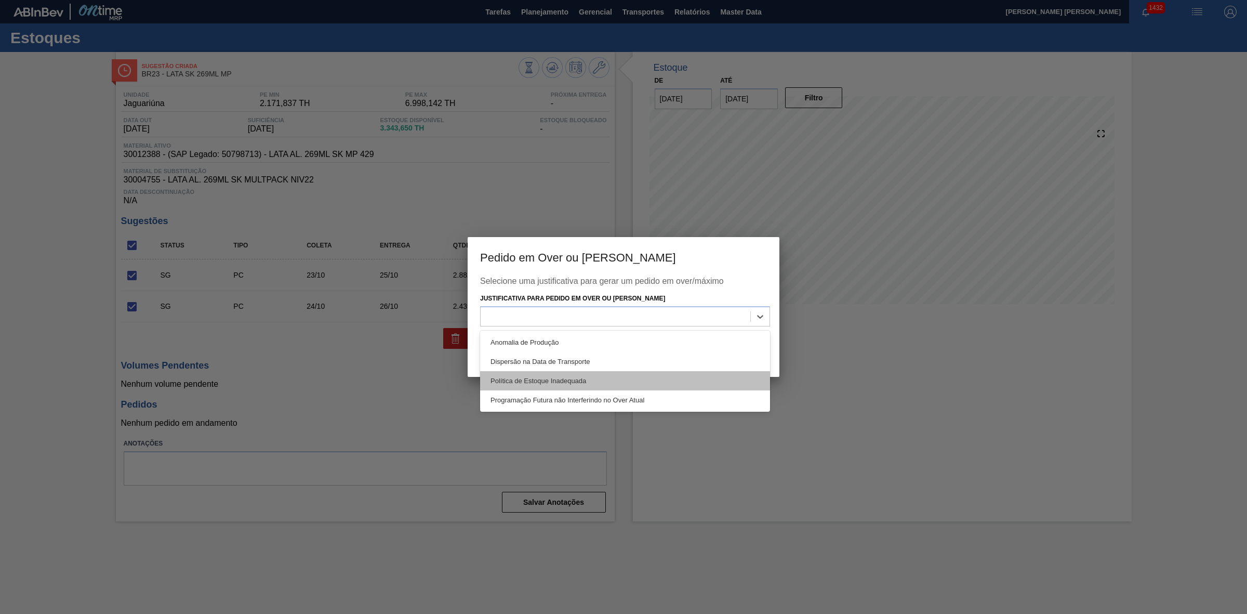
click at [551, 382] on div "Política de Estoque Inadequada" at bounding box center [625, 380] width 290 height 19
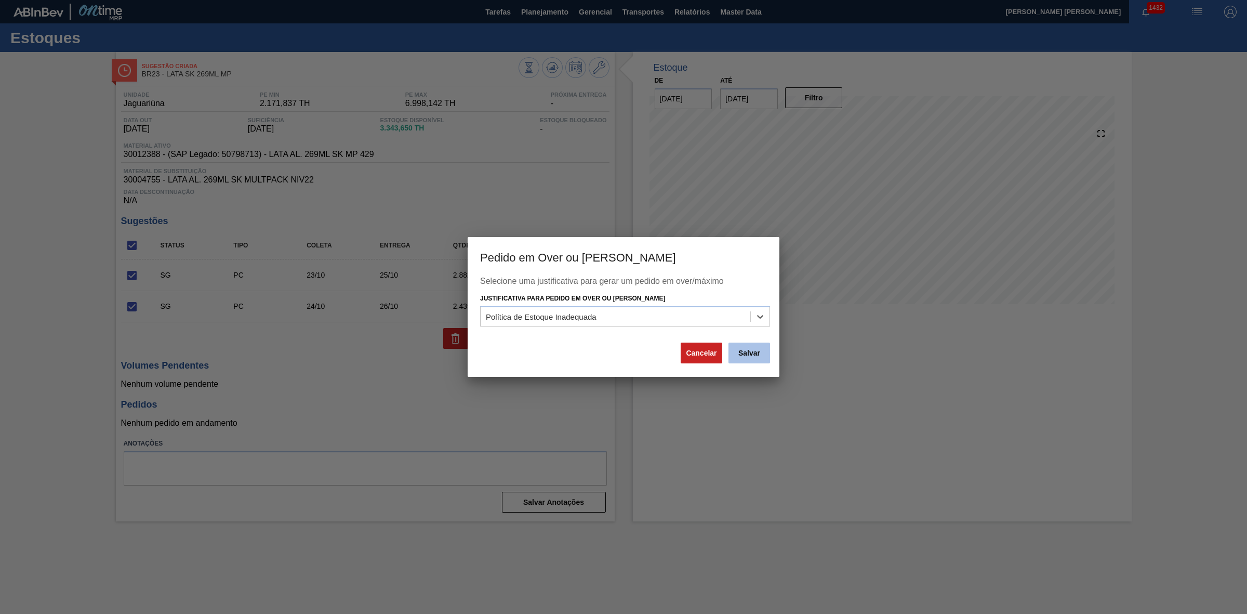
click at [746, 360] on button "Salvar" at bounding box center [750, 352] width 42 height 21
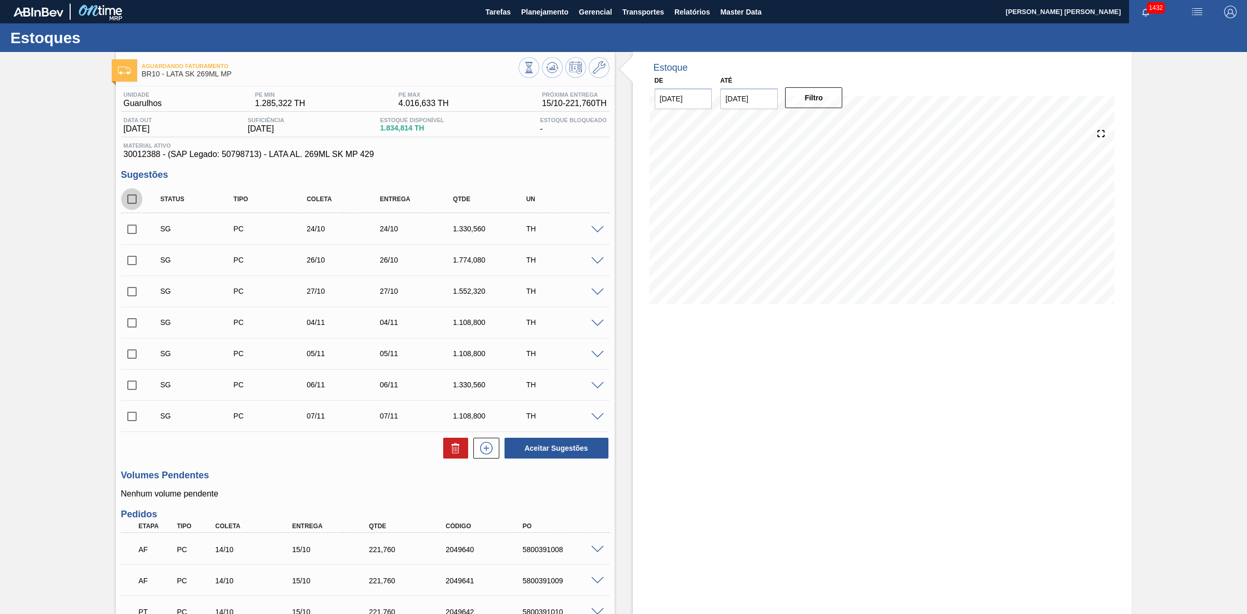
click at [139, 204] on input "checkbox" at bounding box center [132, 199] width 22 height 22
checkbox input "true"
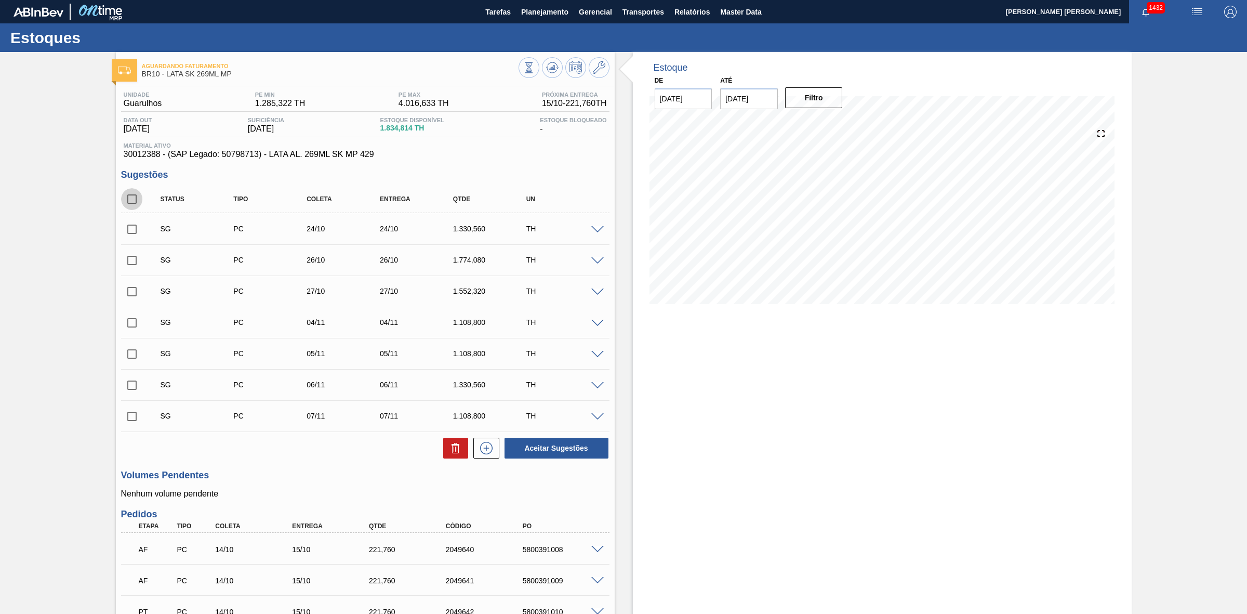
checkbox input "true"
click at [457, 453] on icon at bounding box center [456, 448] width 12 height 12
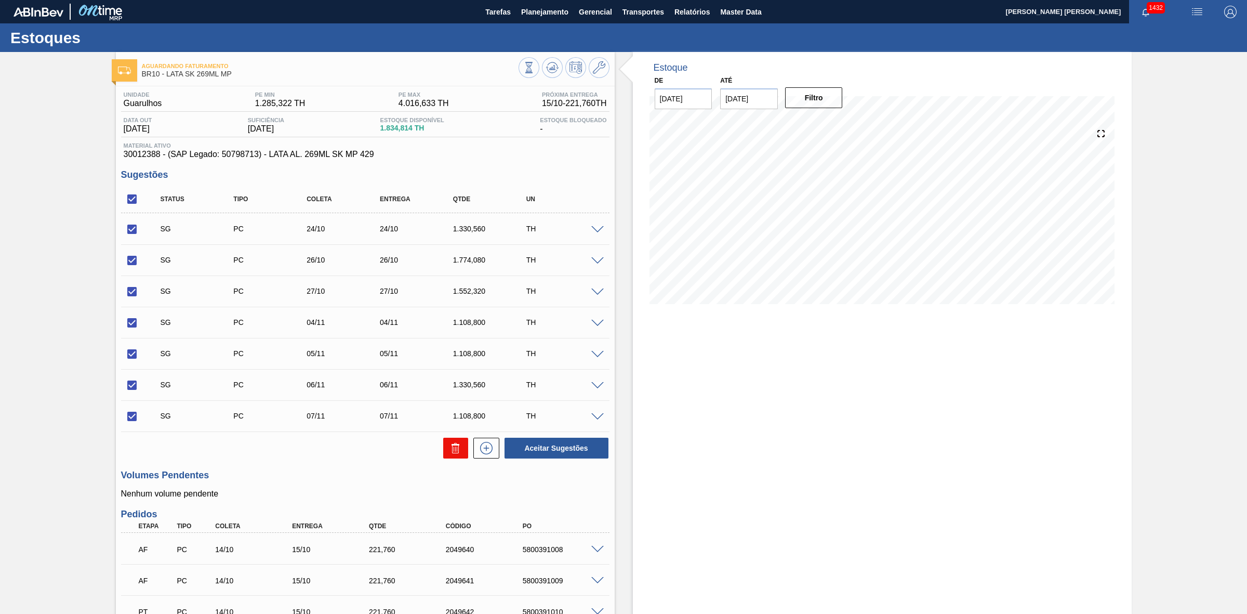
checkbox input "false"
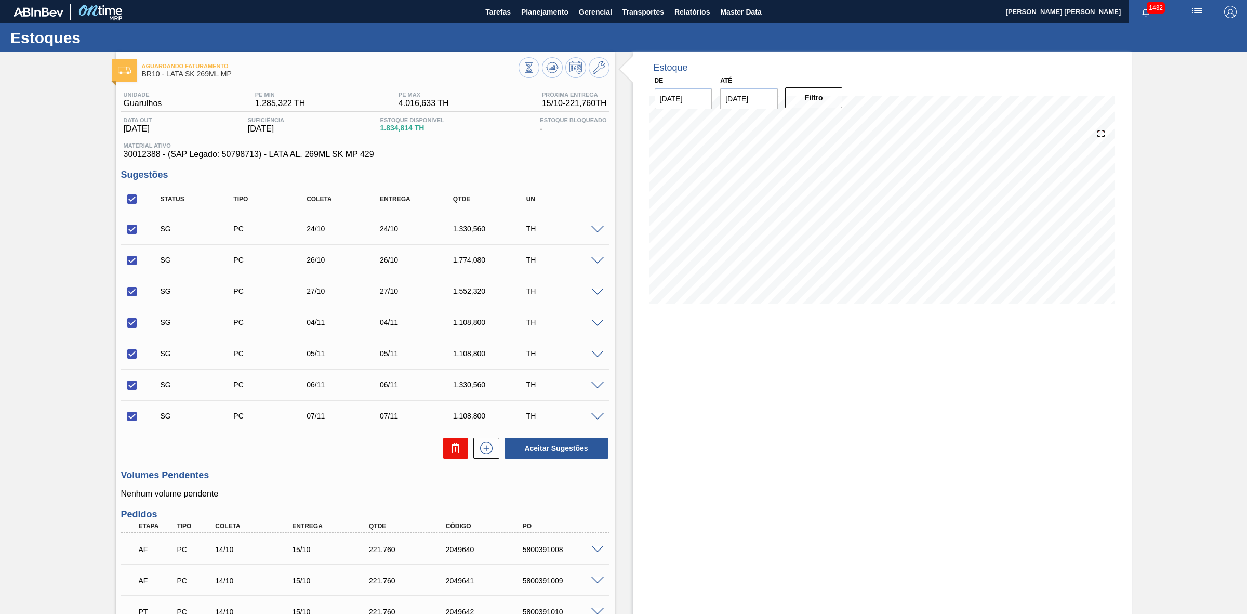
checkbox input "false"
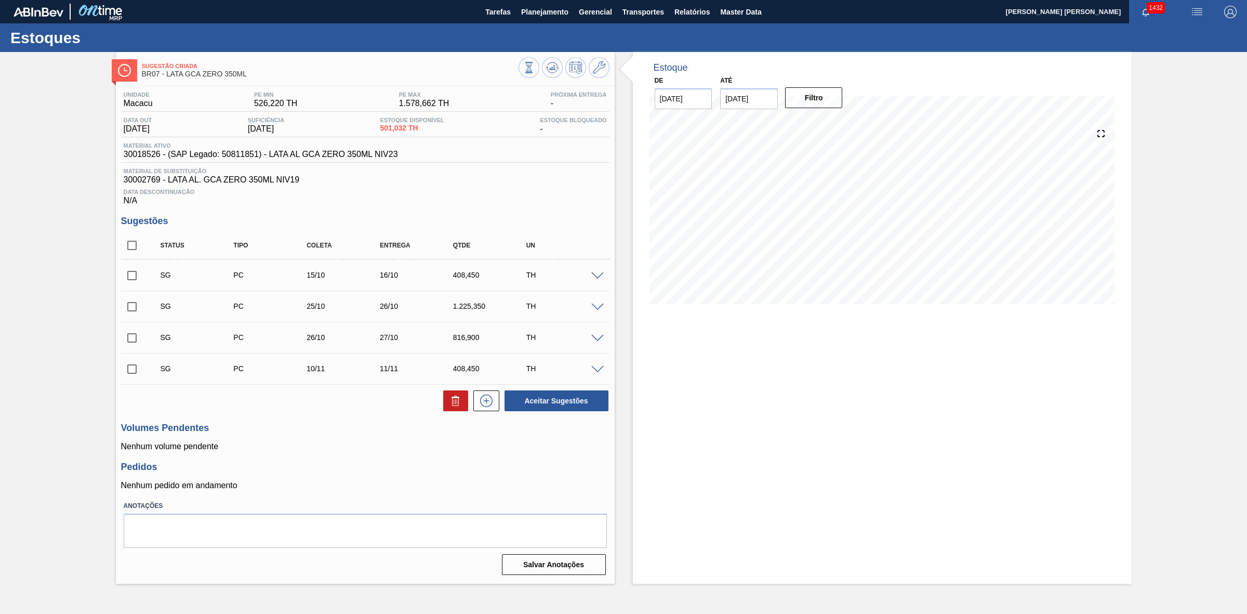
click at [136, 251] on input "checkbox" at bounding box center [132, 245] width 22 height 22
checkbox input "true"
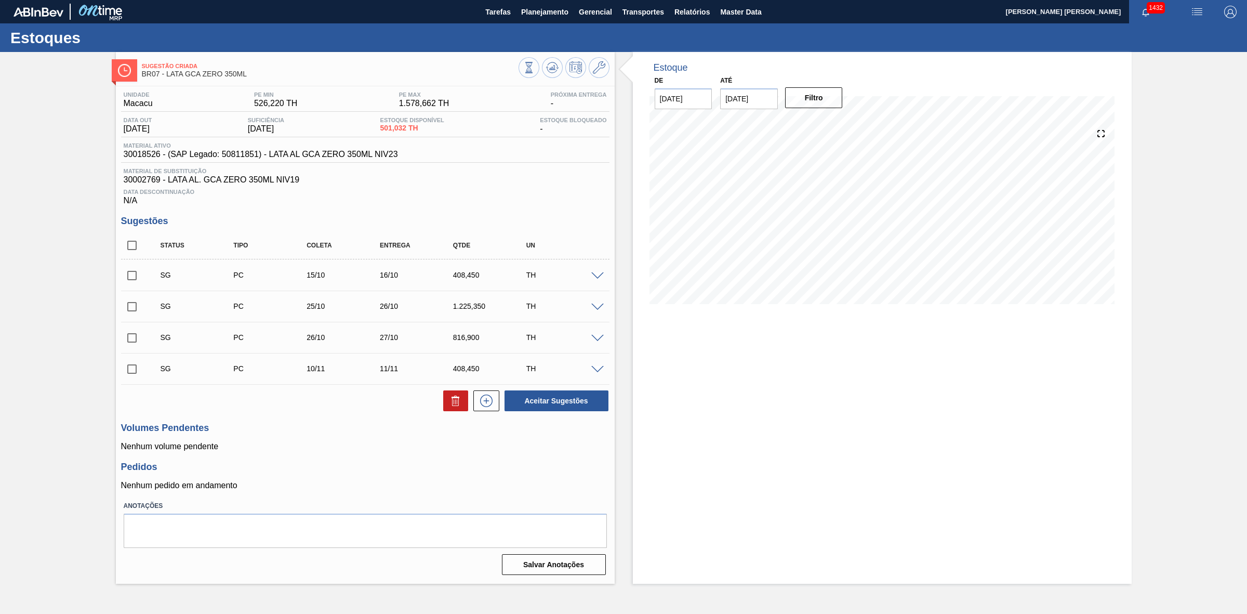
checkbox input "true"
click at [450, 402] on icon at bounding box center [456, 400] width 12 height 12
checkbox input "false"
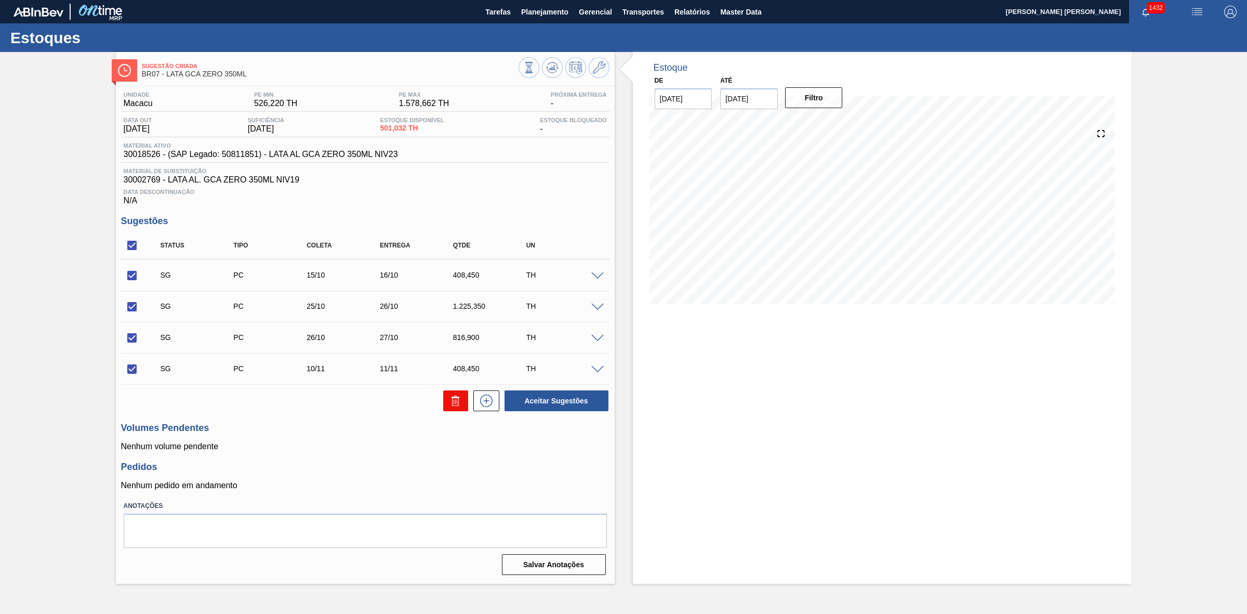
checkbox input "false"
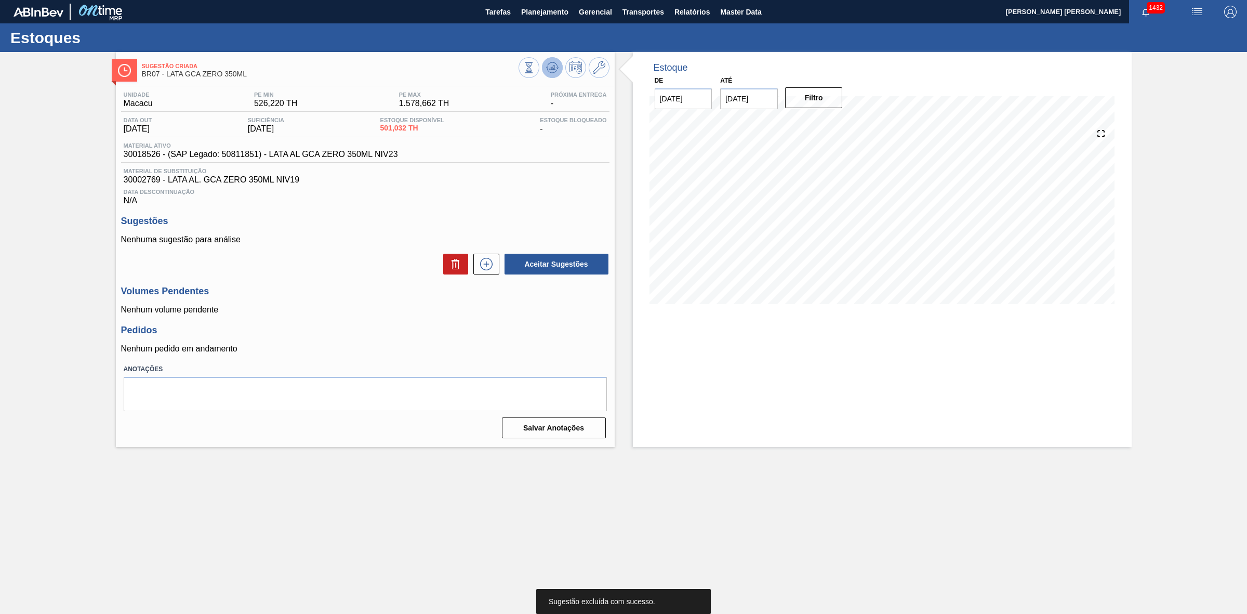
click at [554, 59] on button at bounding box center [552, 67] width 21 height 21
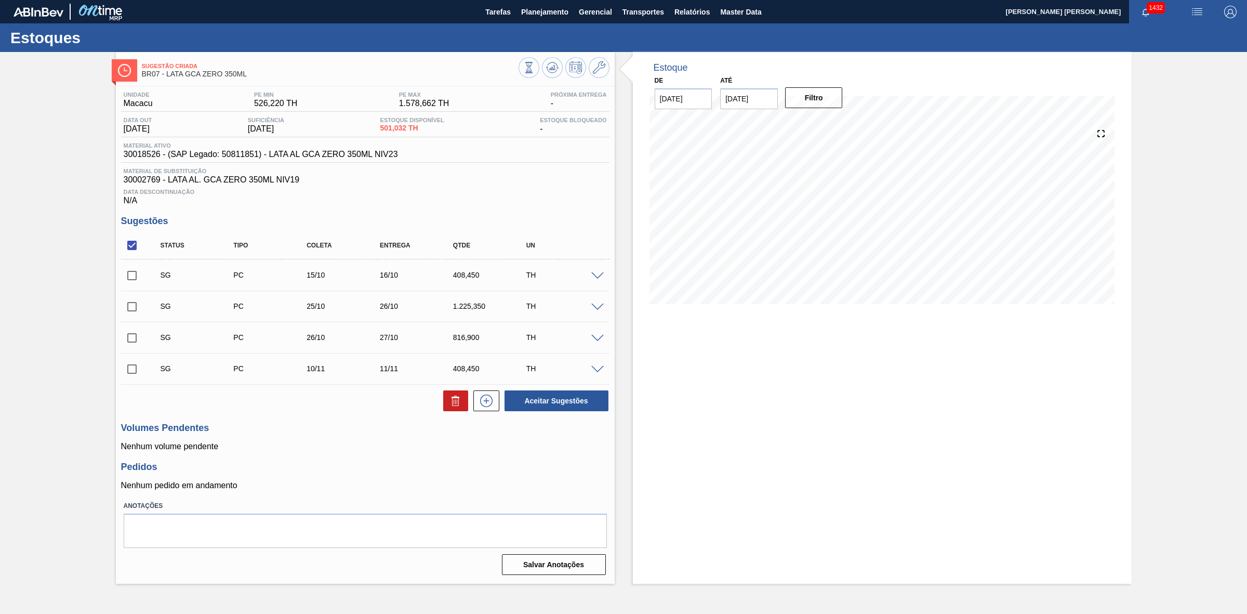
click at [592, 309] on span at bounding box center [597, 307] width 12 height 8
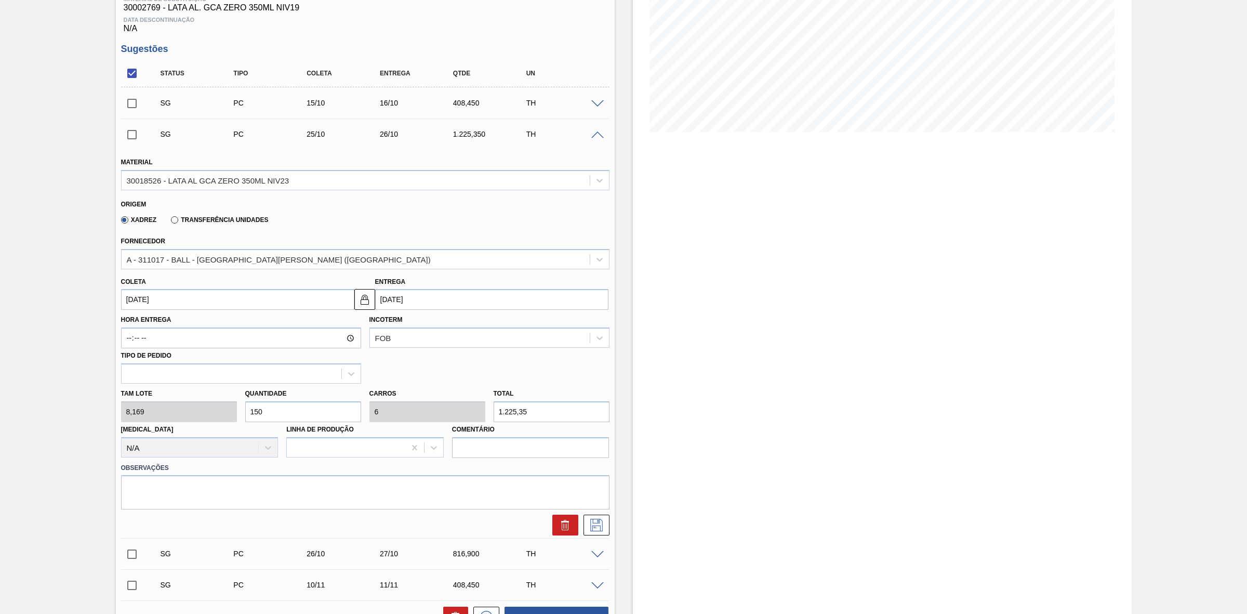
scroll to position [195, 0]
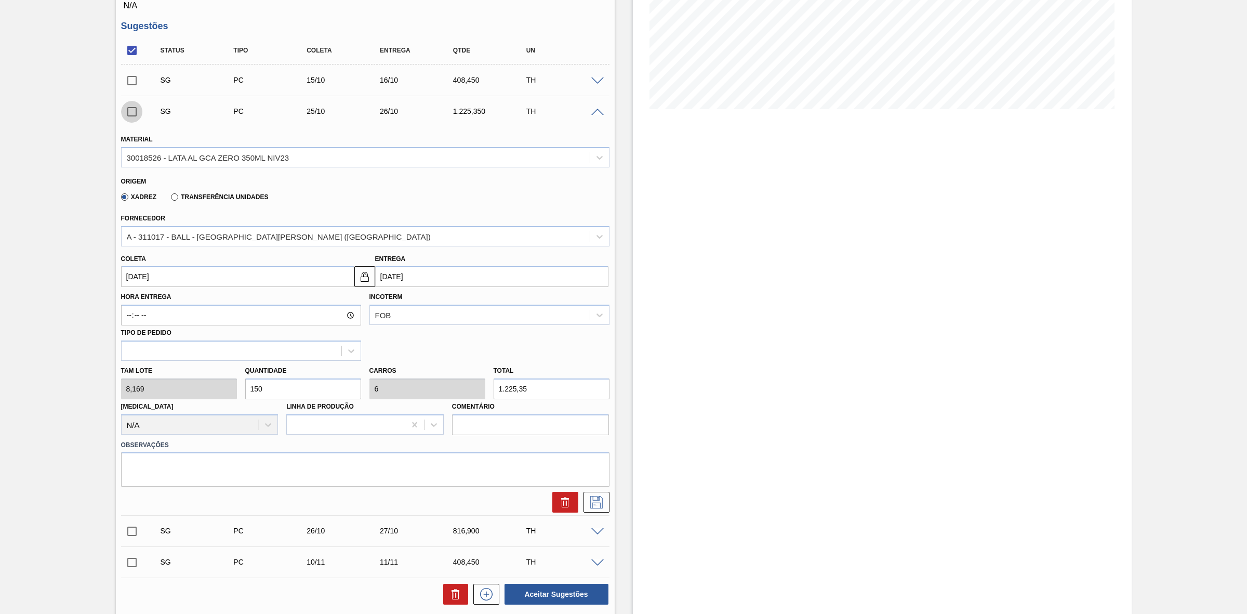
click at [136, 115] on input "checkbox" at bounding box center [132, 112] width 22 height 22
checkbox input "true"
click at [597, 536] on span at bounding box center [597, 532] width 12 height 8
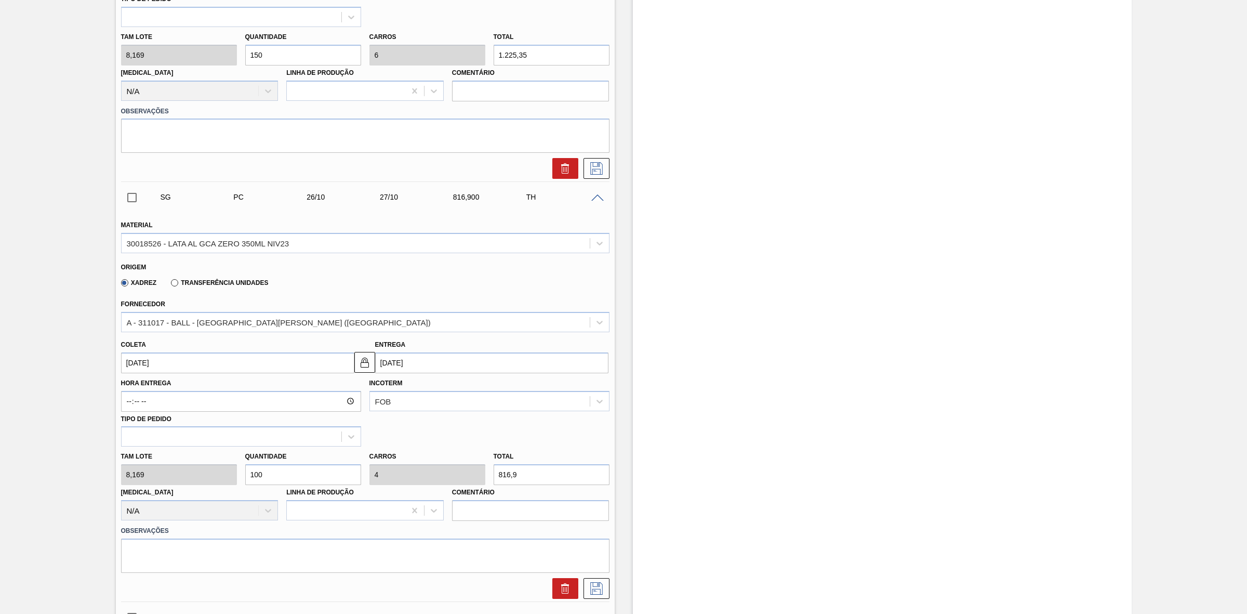
scroll to position [520, 0]
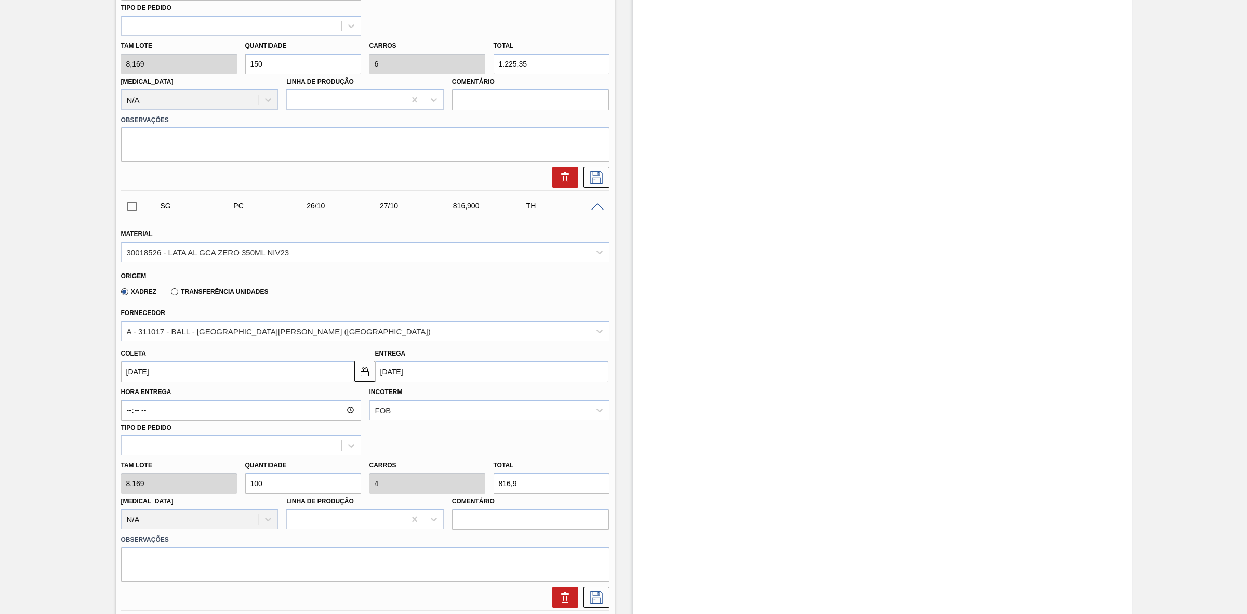
click at [121, 211] on input "checkbox" at bounding box center [132, 206] width 22 height 22
checkbox input "true"
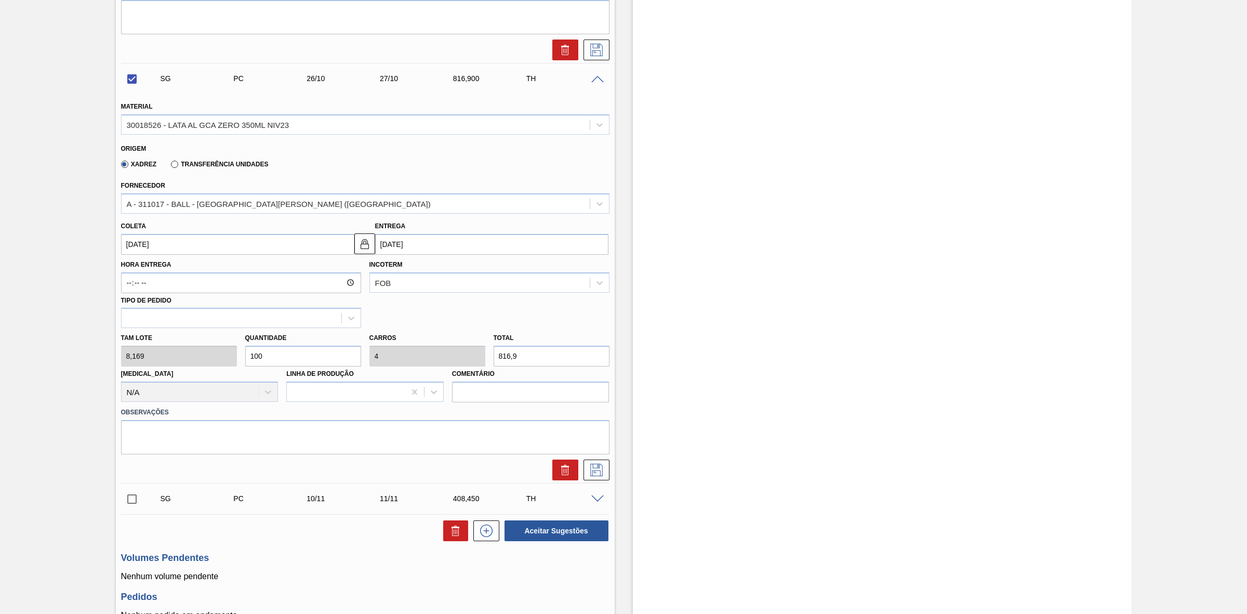
scroll to position [748, 0]
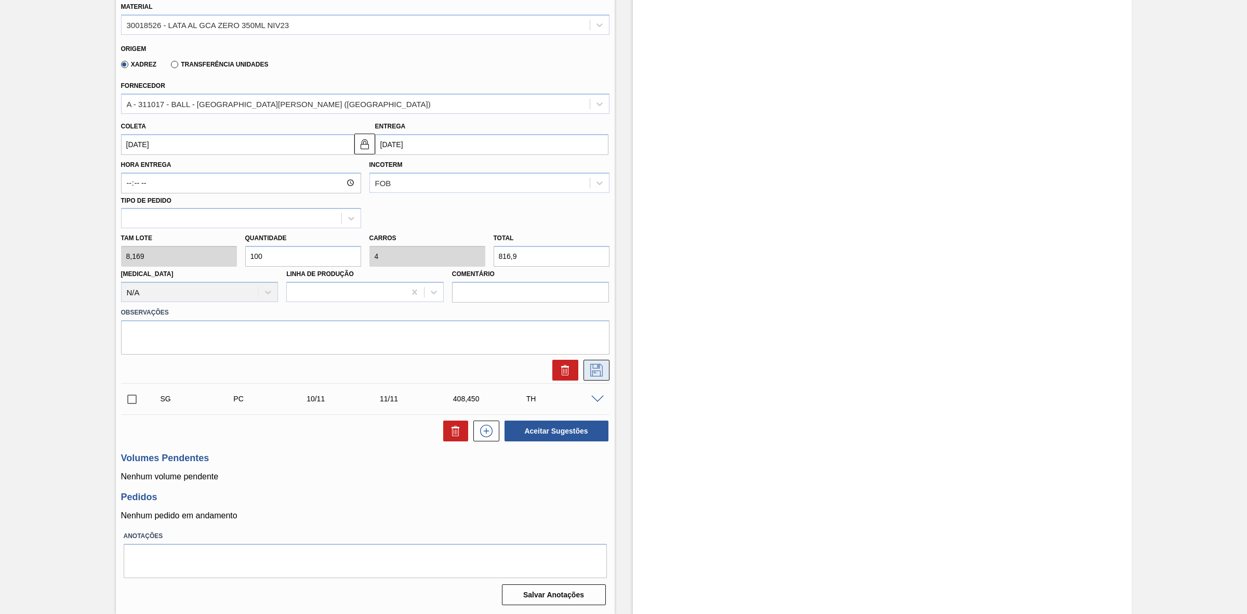
click at [595, 367] on icon at bounding box center [596, 370] width 17 height 12
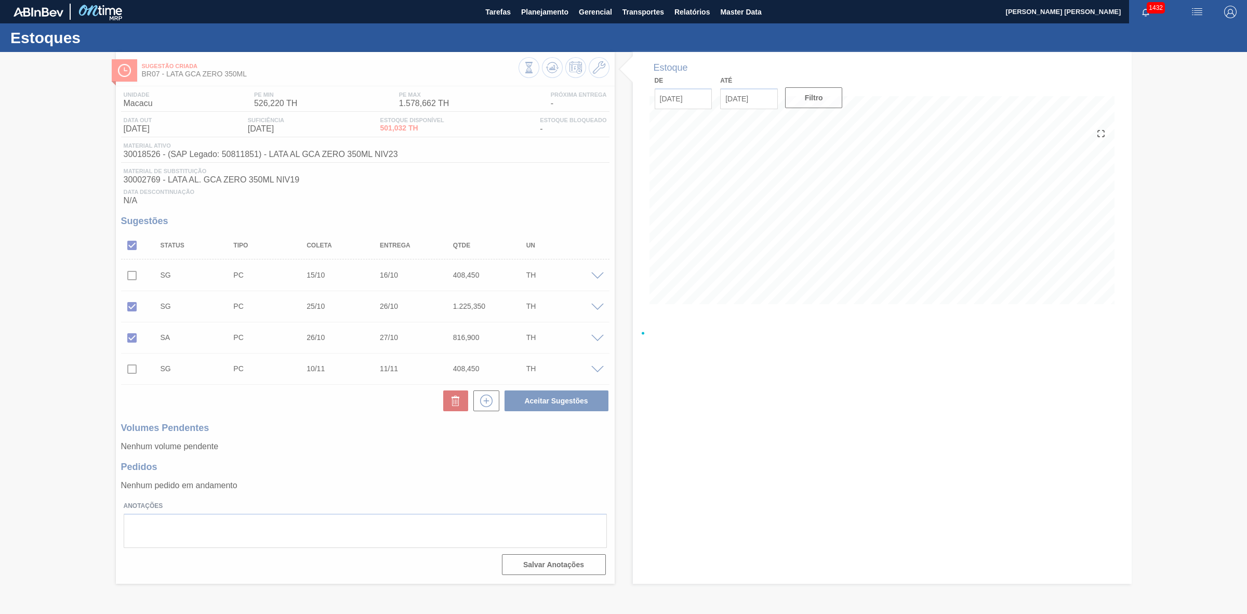
scroll to position [0, 0]
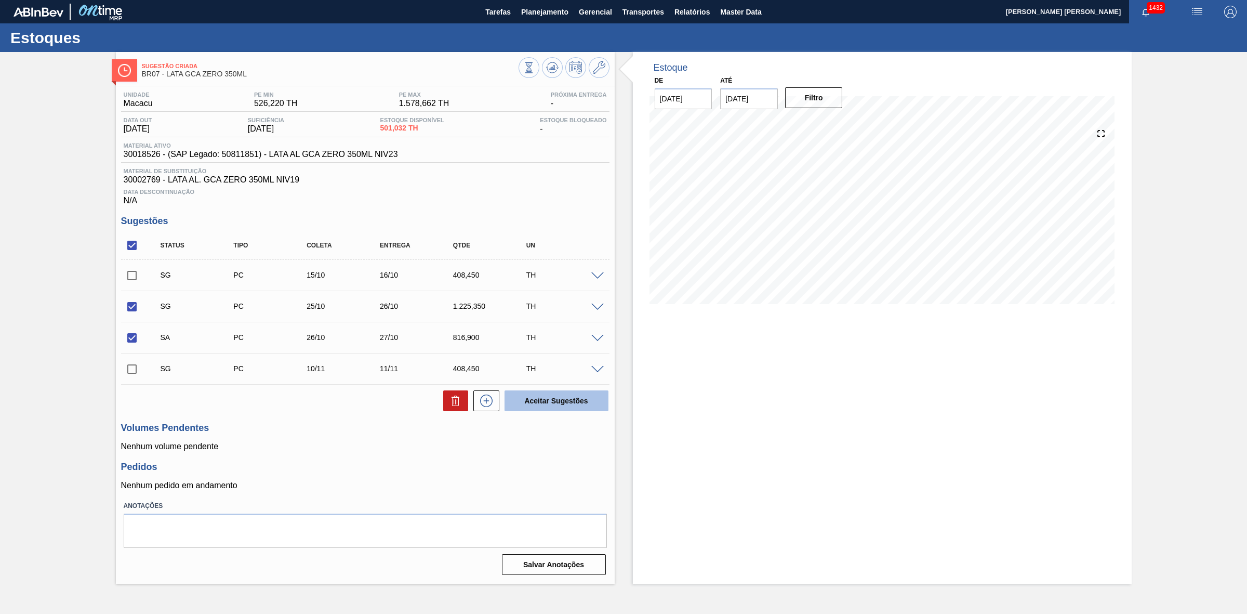
click at [572, 402] on button "Aceitar Sugestões" at bounding box center [557, 400] width 104 height 21
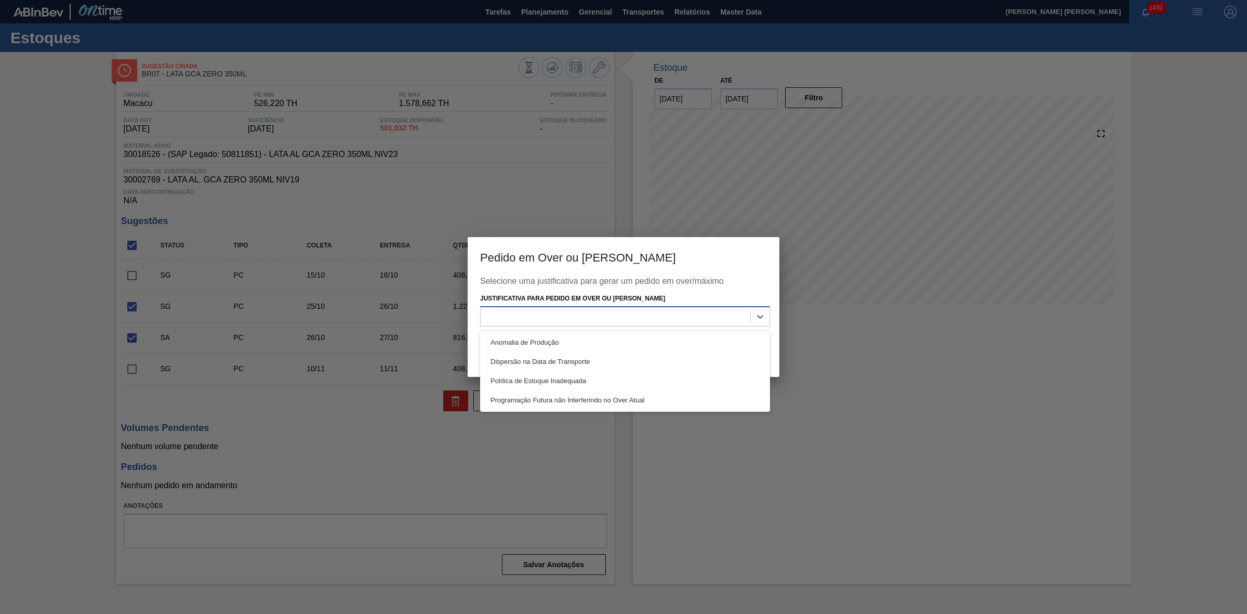
click at [529, 325] on div at bounding box center [625, 316] width 290 height 20
click at [549, 374] on div "Política de Estoque Inadequada" at bounding box center [625, 380] width 290 height 19
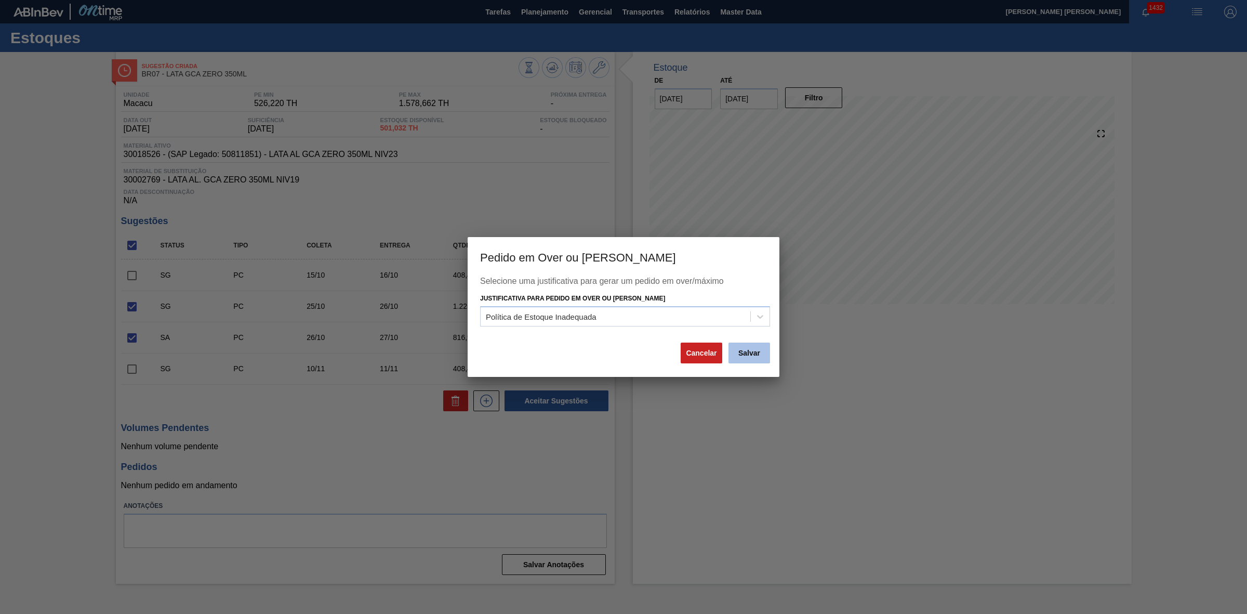
click at [756, 349] on button "Salvar" at bounding box center [750, 352] width 42 height 21
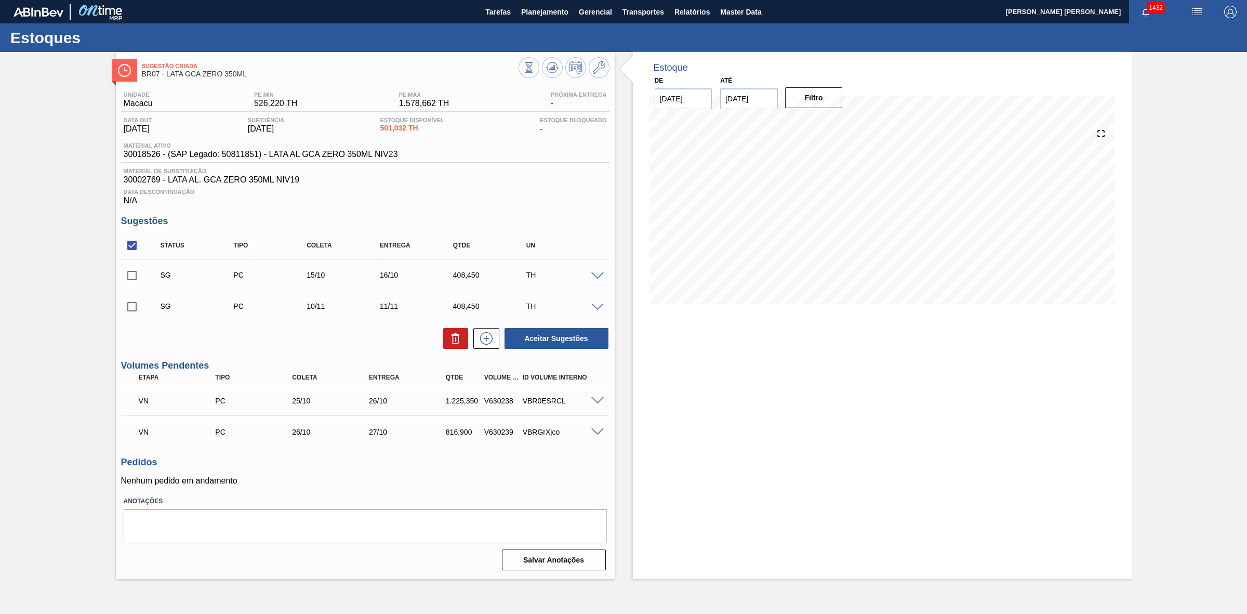
click at [126, 246] on input "checkbox" at bounding box center [132, 245] width 22 height 22
click at [546, 65] on icon at bounding box center [552, 67] width 12 height 12
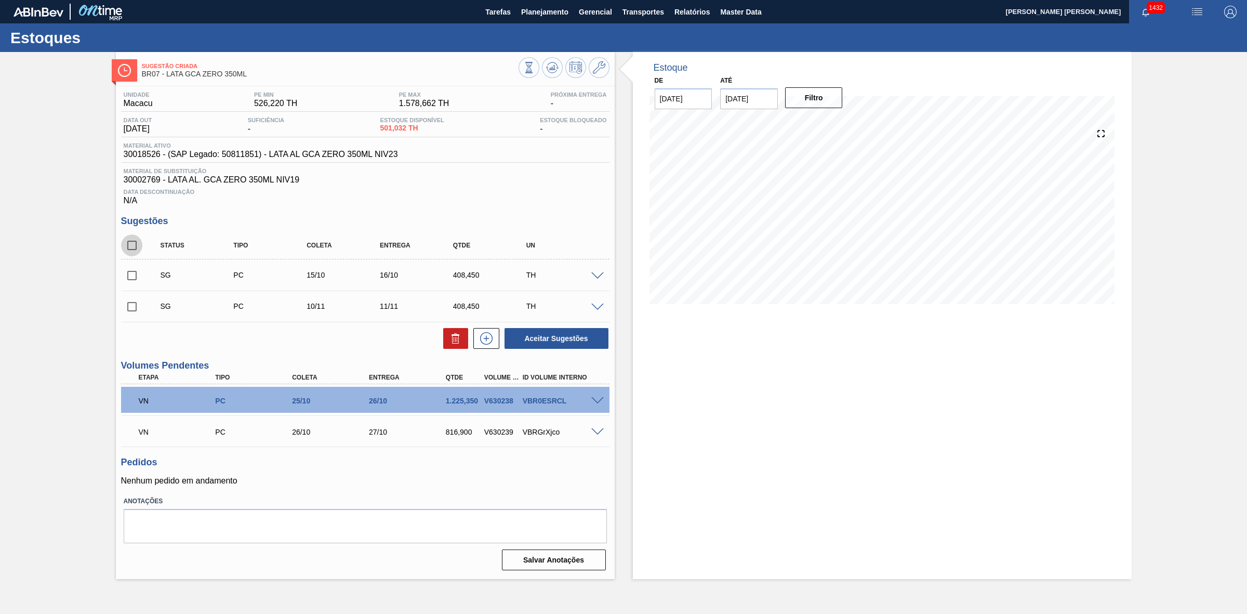
click at [141, 242] on input "checkbox" at bounding box center [132, 245] width 22 height 22
checkbox input "true"
click at [458, 345] on icon at bounding box center [456, 338] width 12 height 12
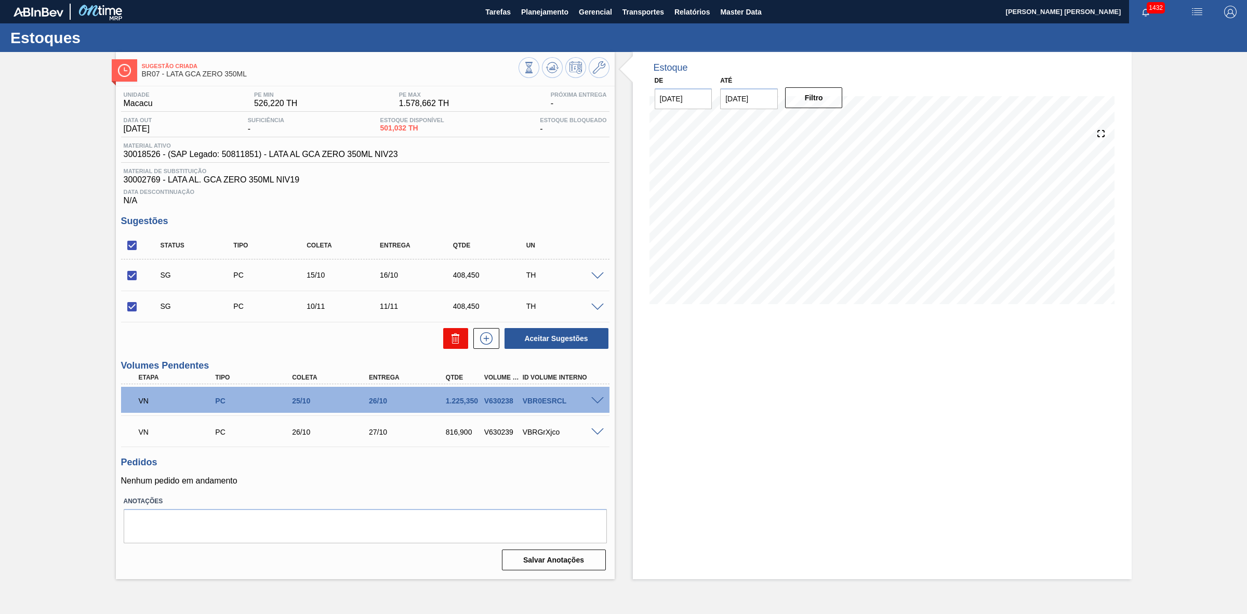
checkbox input "false"
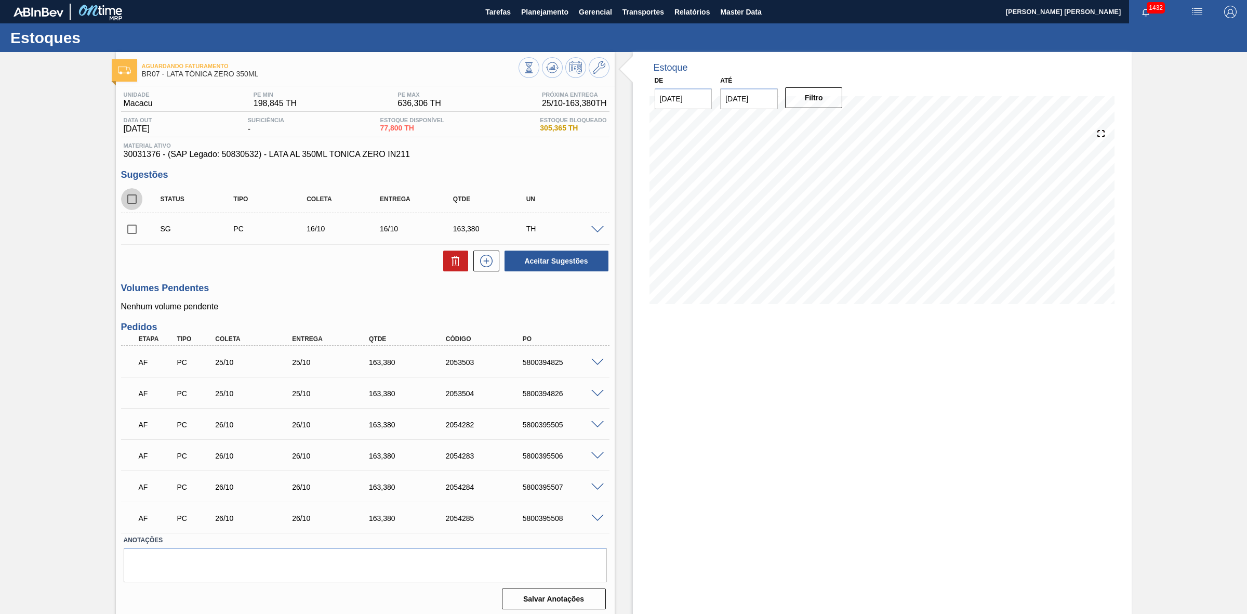
click at [138, 198] on input "checkbox" at bounding box center [132, 199] width 22 height 22
checkbox input "true"
click at [452, 267] on icon at bounding box center [456, 261] width 12 height 12
checkbox input "false"
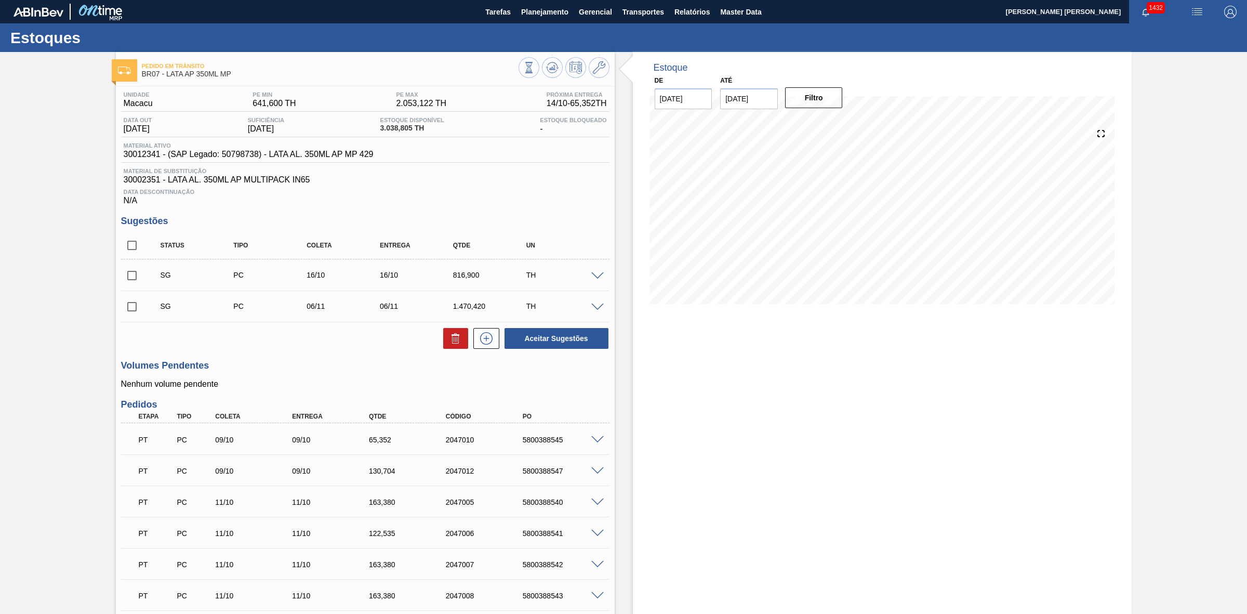
click at [139, 244] on input "checkbox" at bounding box center [132, 245] width 22 height 22
checkbox input "true"
click at [447, 344] on button at bounding box center [455, 338] width 25 height 21
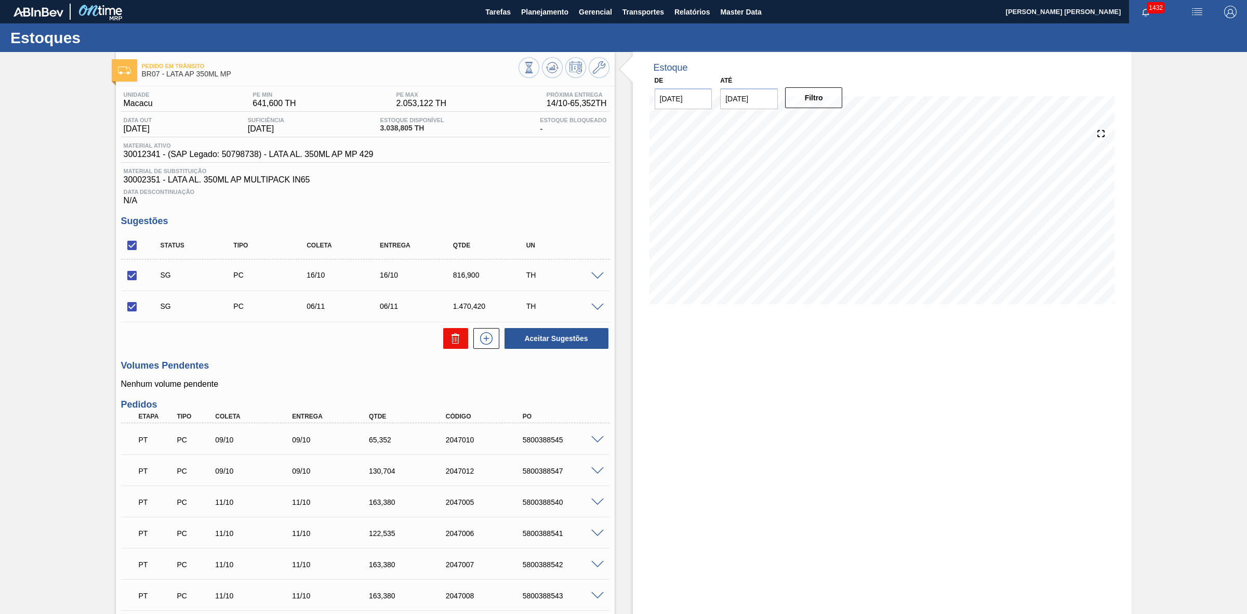
checkbox input "false"
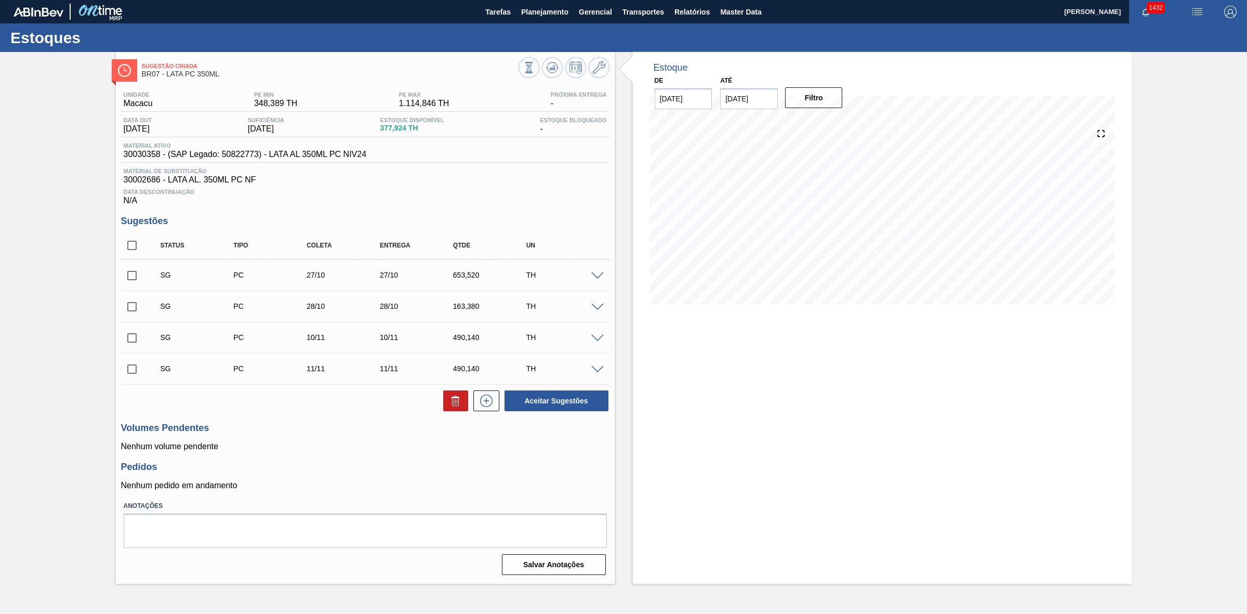
click at [131, 276] on input "checkbox" at bounding box center [132, 276] width 22 height 22
click at [586, 406] on button "Aceitar Sugestões" at bounding box center [557, 400] width 104 height 21
checkbox input "false"
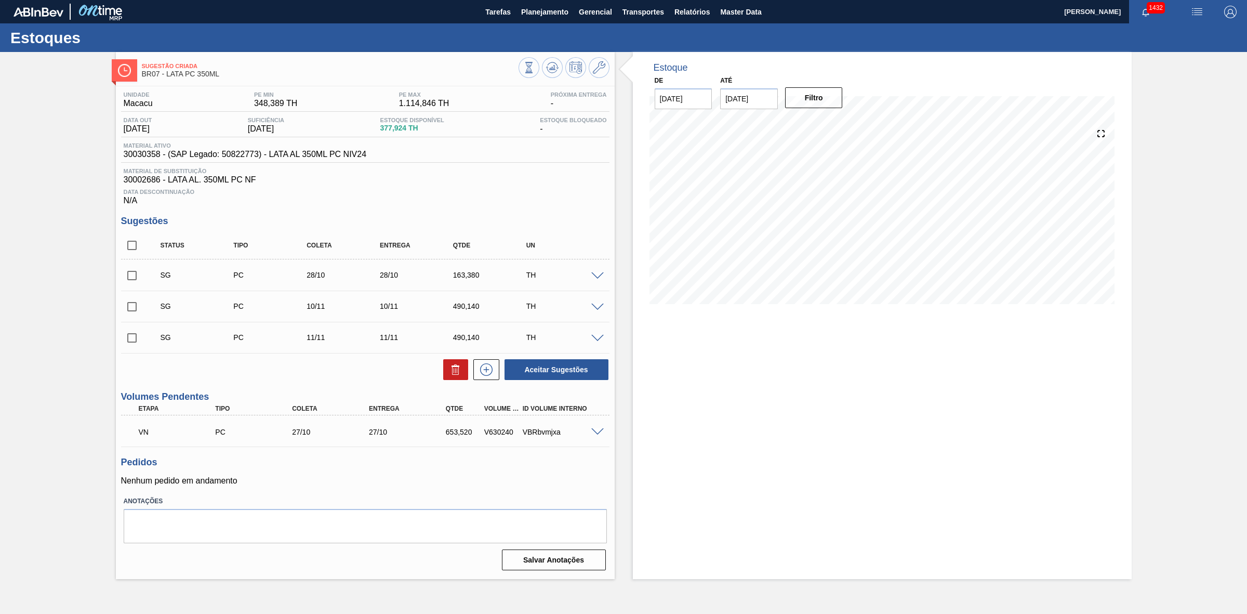
click at [596, 435] on span at bounding box center [597, 432] width 12 height 8
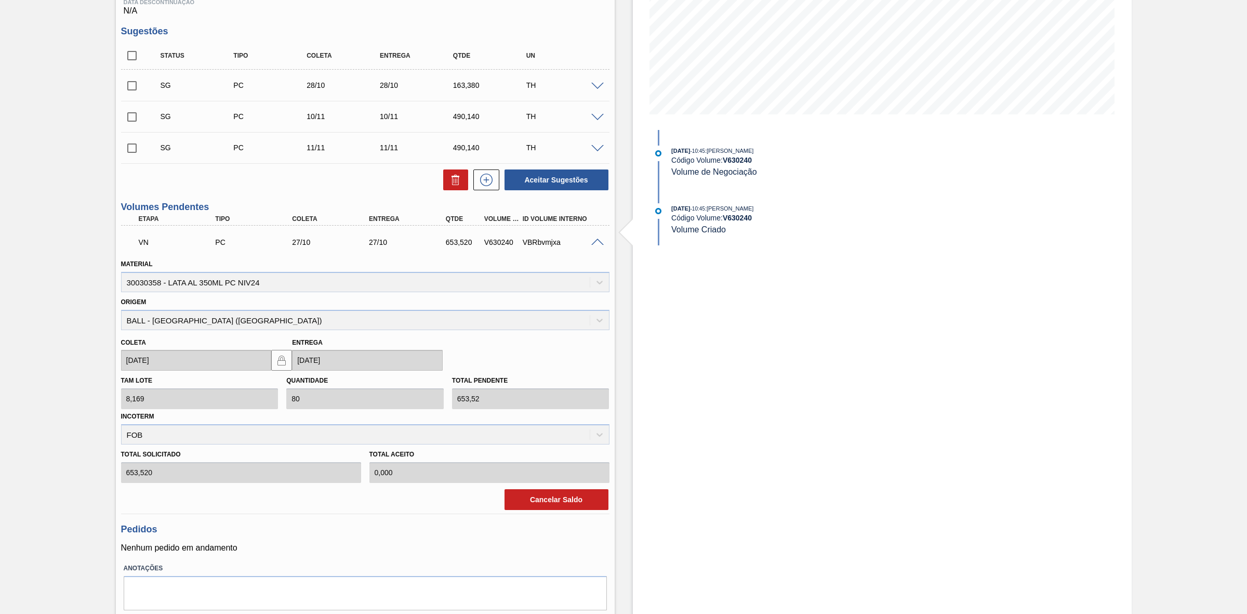
scroll to position [195, 0]
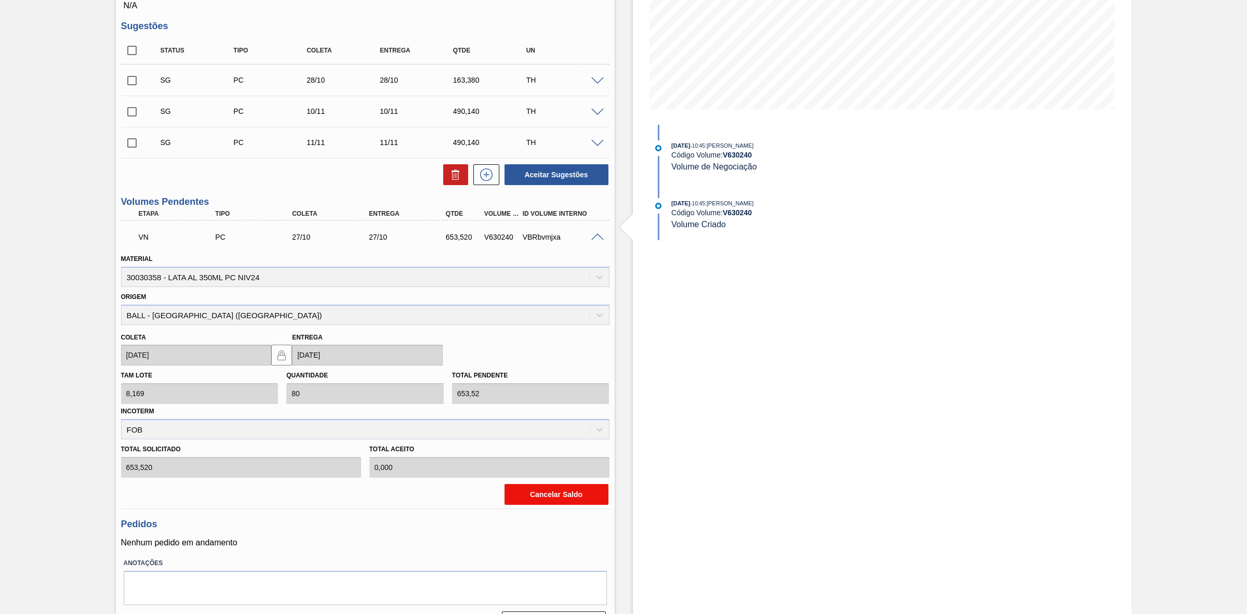
click at [536, 499] on button "Cancelar Saldo" at bounding box center [557, 494] width 104 height 21
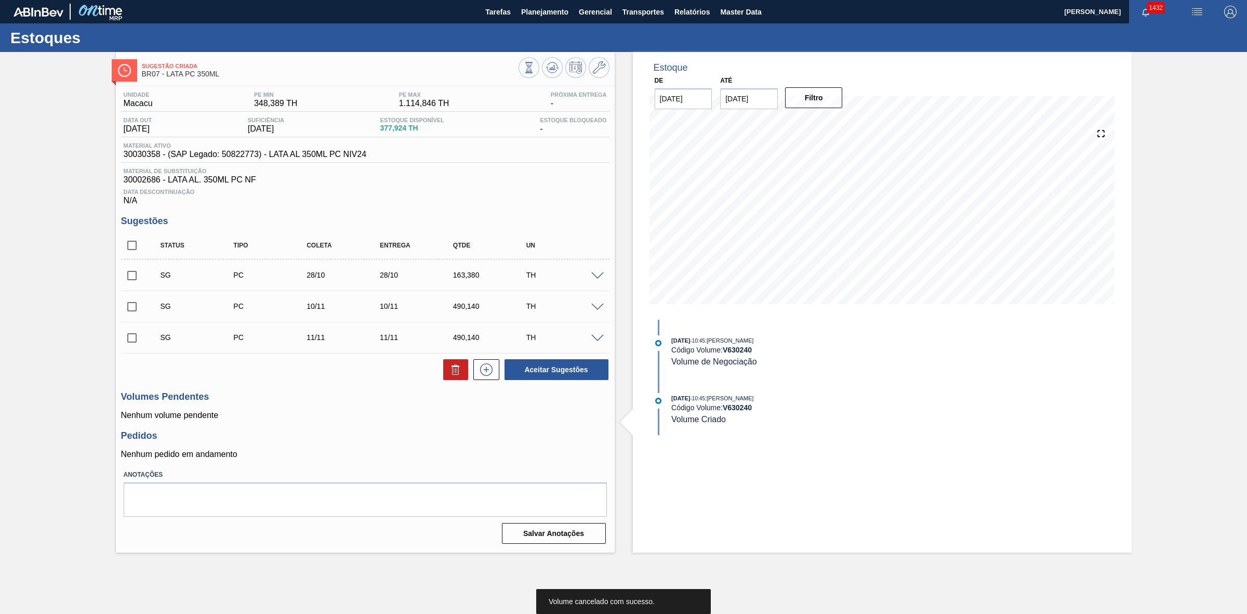
scroll to position [0, 0]
click at [554, 65] on icon at bounding box center [553, 67] width 1 height 4
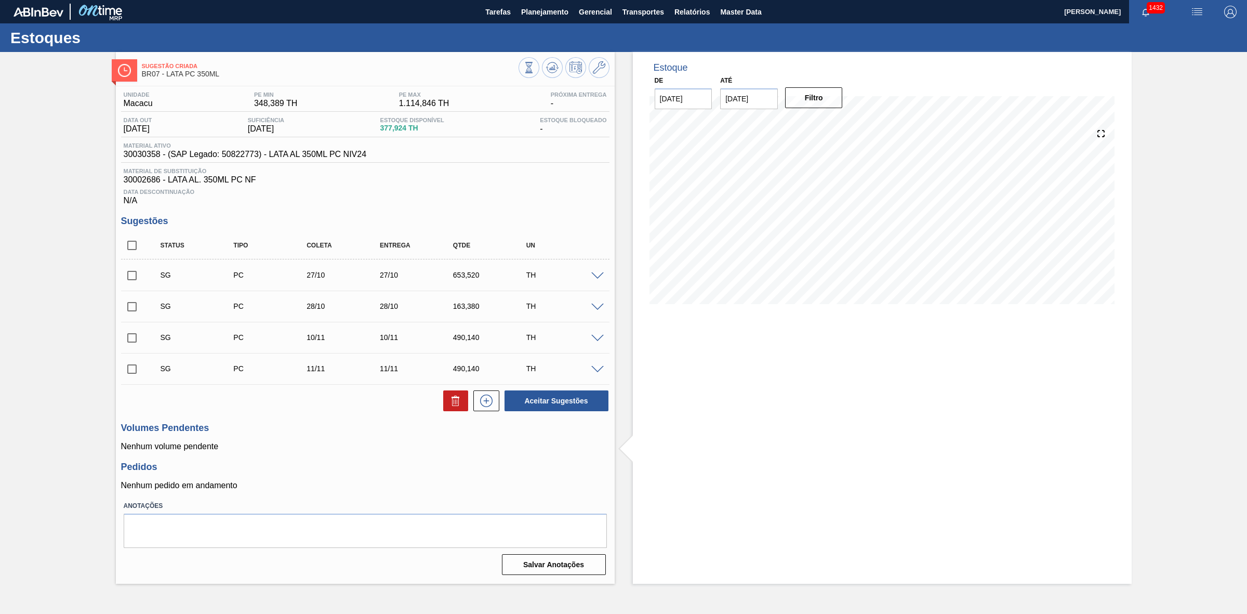
click at [594, 279] on span at bounding box center [597, 276] width 12 height 8
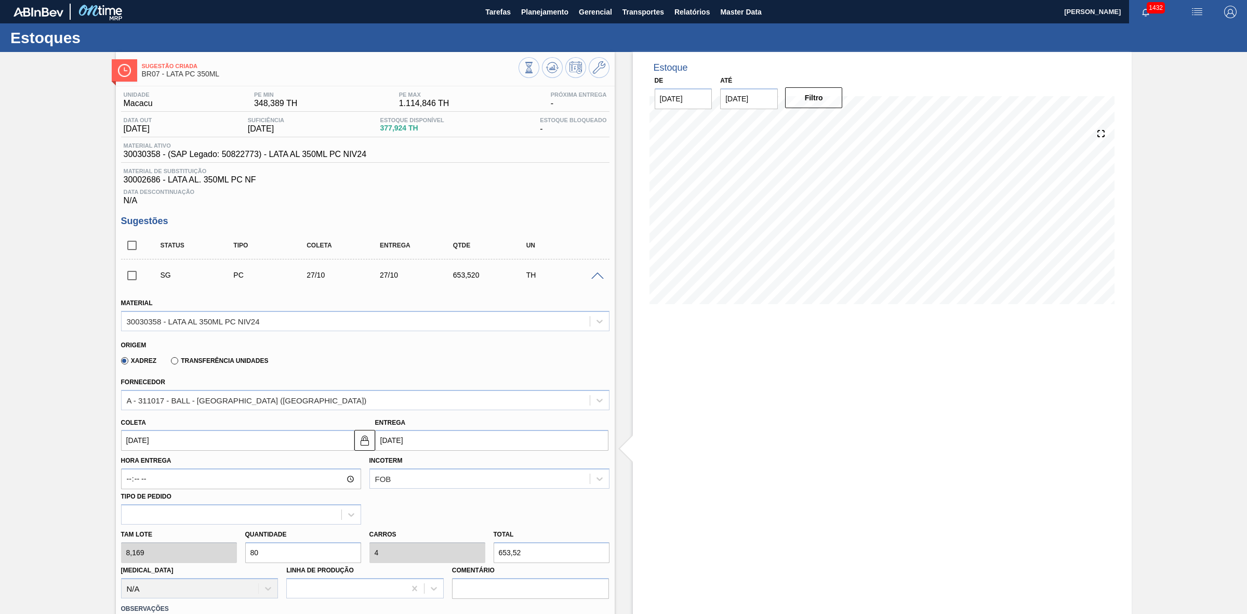
drag, startPoint x: 274, startPoint y: 557, endPoint x: 237, endPoint y: 543, distance: 39.0
click at [237, 543] on div "Tam lote 8,169 Quantidade 80 Carros 4 Total 653,52 Doca N/A Linha de Produção C…" at bounding box center [365, 561] width 497 height 74
type input "7"
type input "0,35"
type input "57,183"
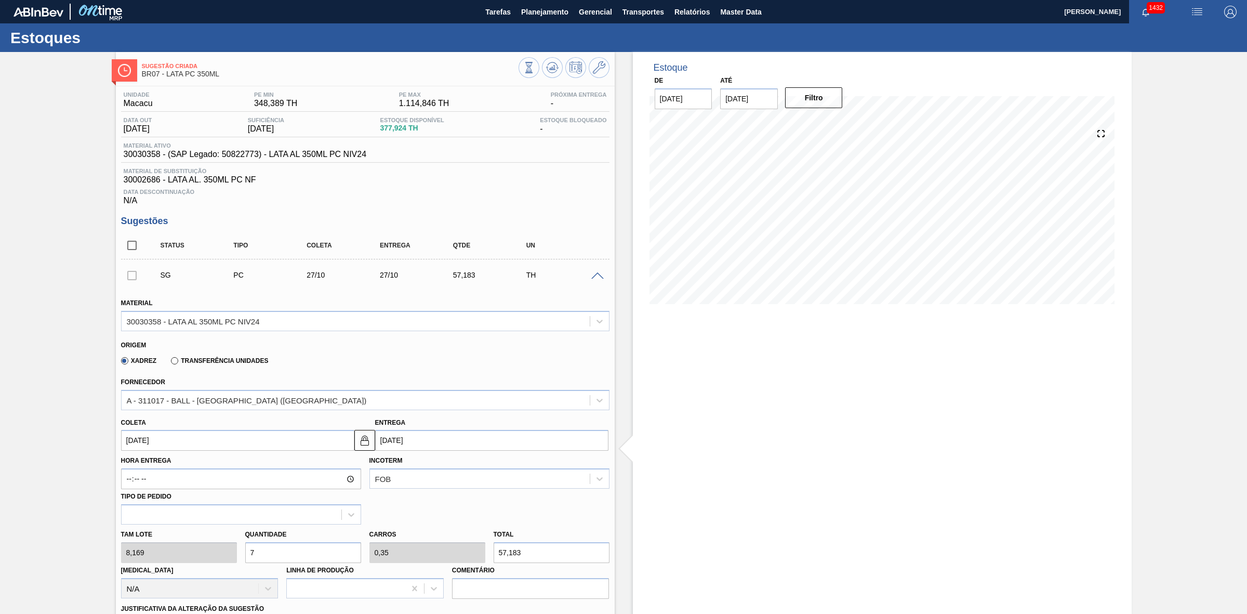
type input "75"
type input "3,75"
type input "612,675"
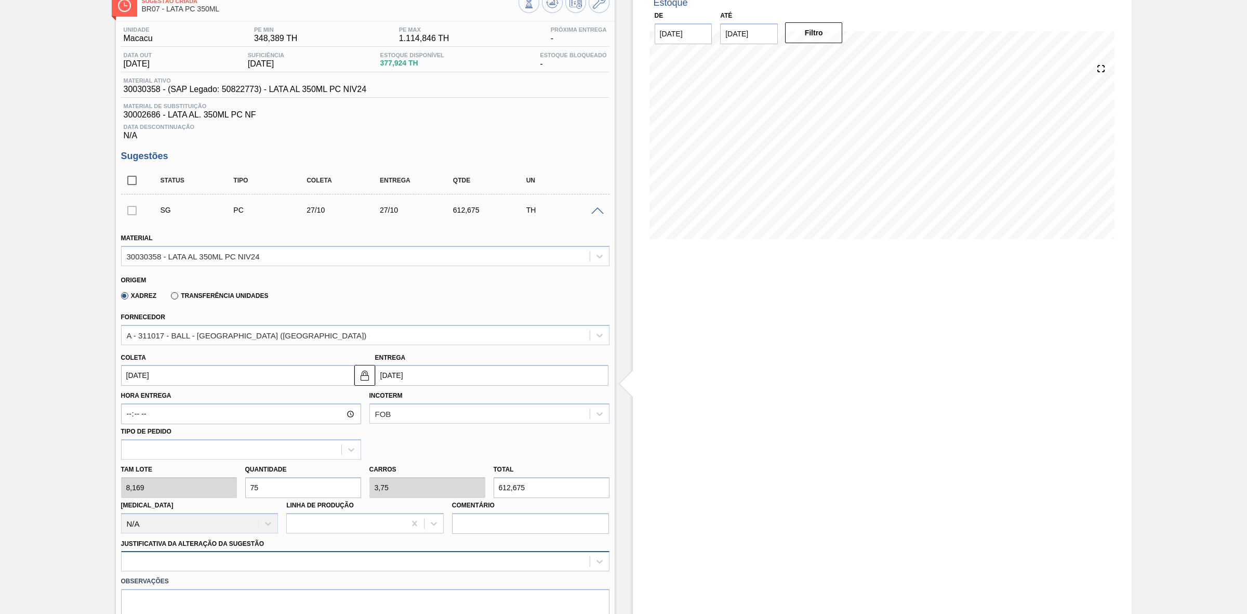
type input "75"
click at [302, 569] on div "option Outro focused, 6 of 18. 18 results available. Use Up and Down to choose …" at bounding box center [365, 561] width 489 height 20
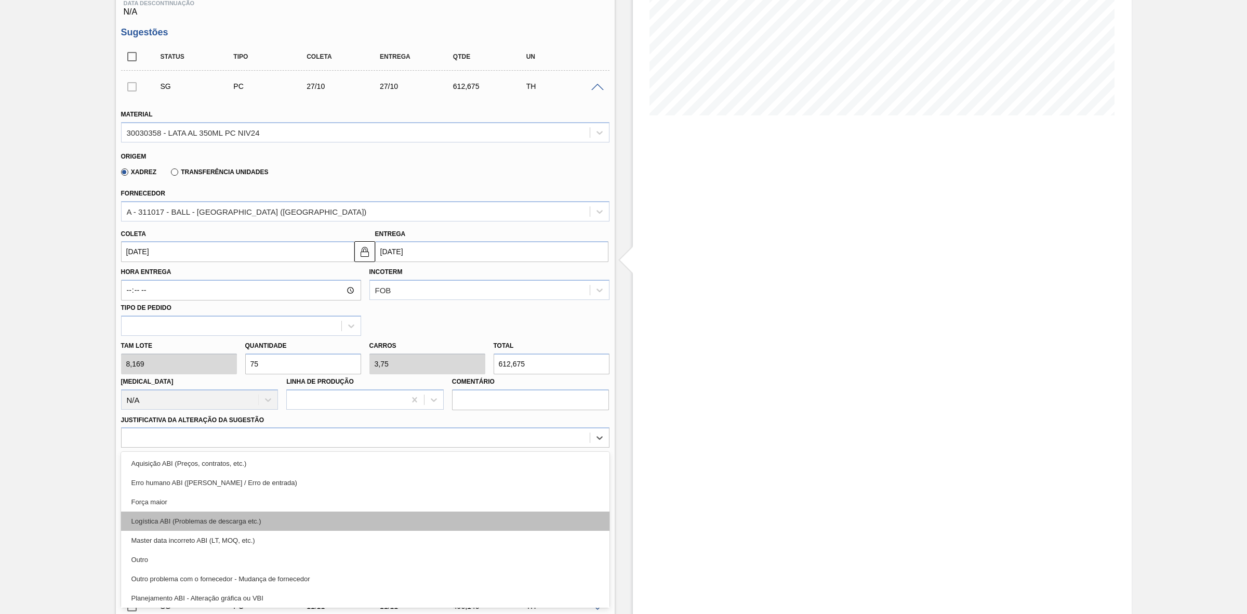
click at [213, 518] on div "Logística ABI (Problemas de descarga etc.)" at bounding box center [365, 520] width 489 height 19
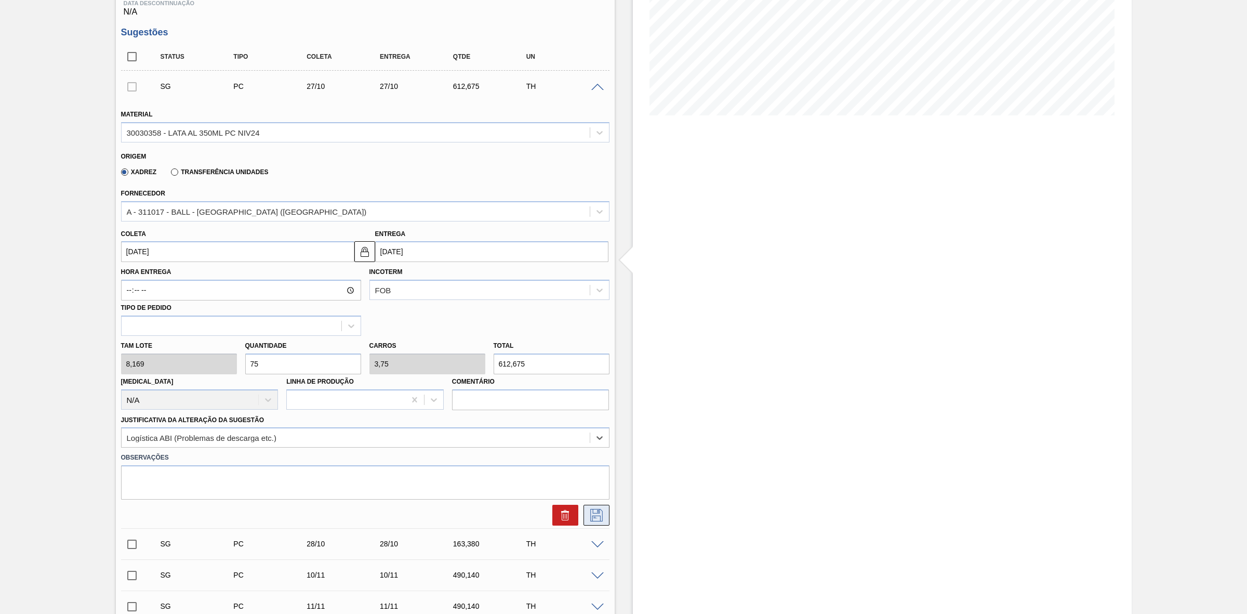
click at [590, 518] on icon at bounding box center [596, 515] width 17 height 12
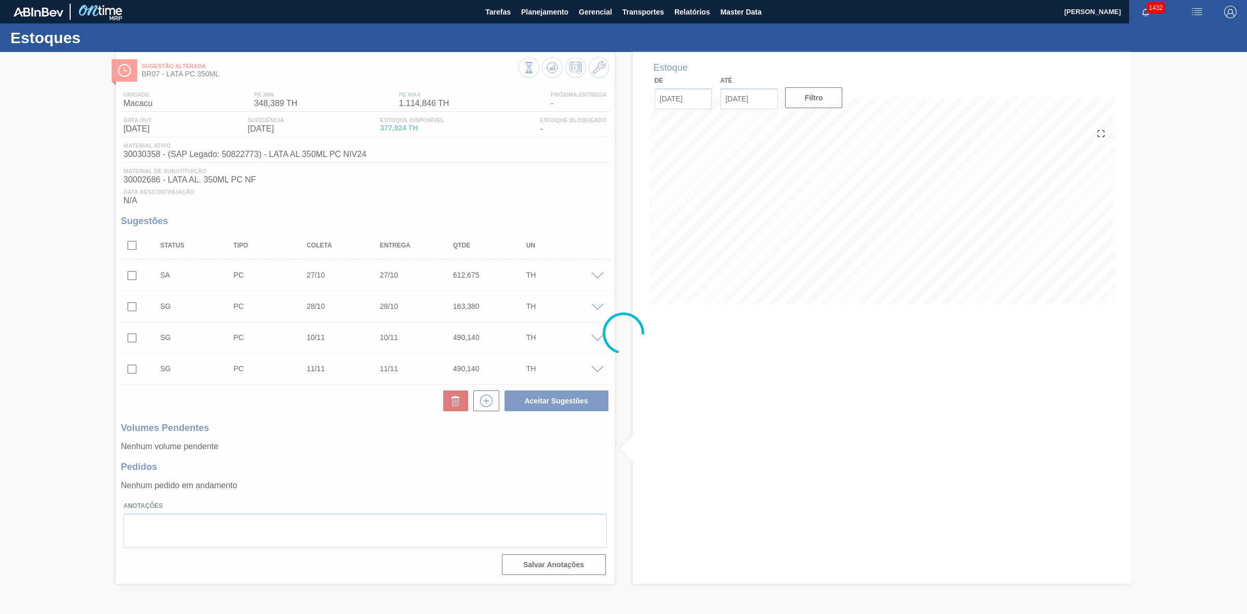
scroll to position [0, 0]
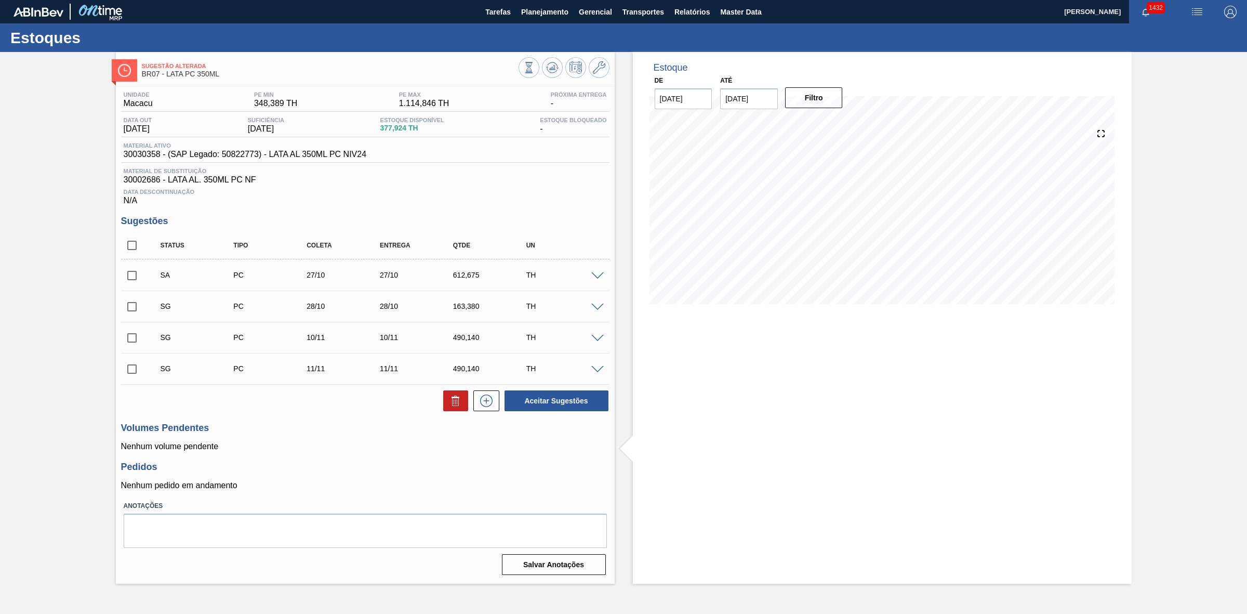
click at [133, 279] on input "checkbox" at bounding box center [132, 276] width 22 height 22
click at [572, 403] on button "Aceitar Sugestões" at bounding box center [557, 400] width 104 height 21
checkbox input "false"
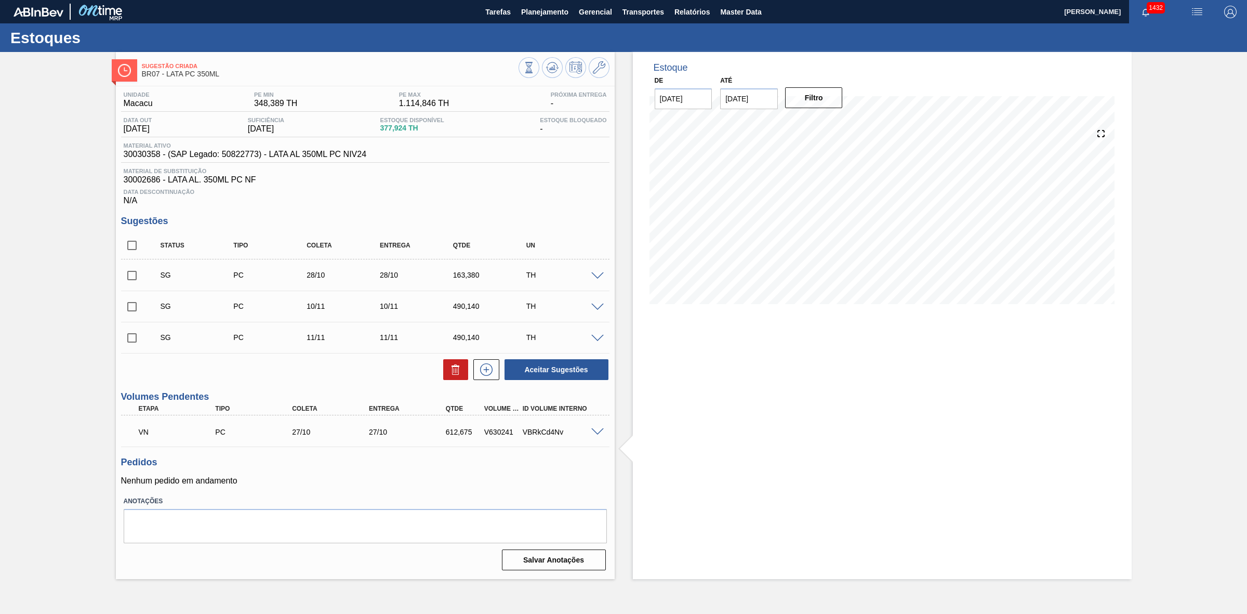
click at [134, 250] on input "checkbox" at bounding box center [132, 245] width 22 height 22
checkbox input "true"
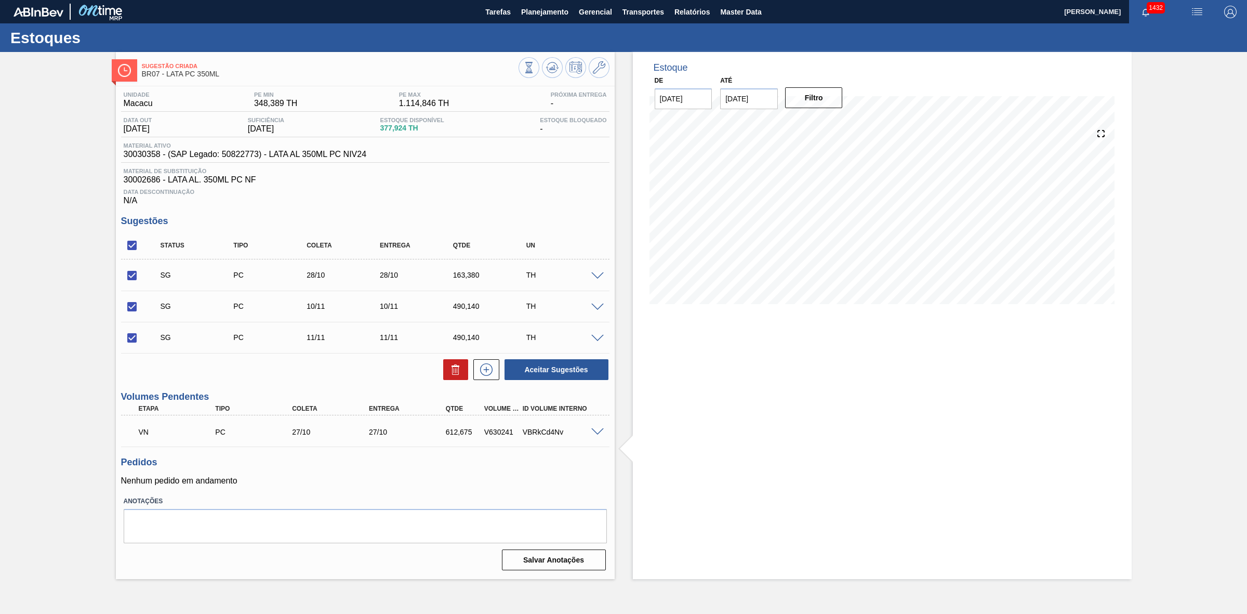
click at [554, 78] on div at bounding box center [564, 68] width 91 height 23
click at [551, 64] on icon at bounding box center [552, 67] width 12 height 12
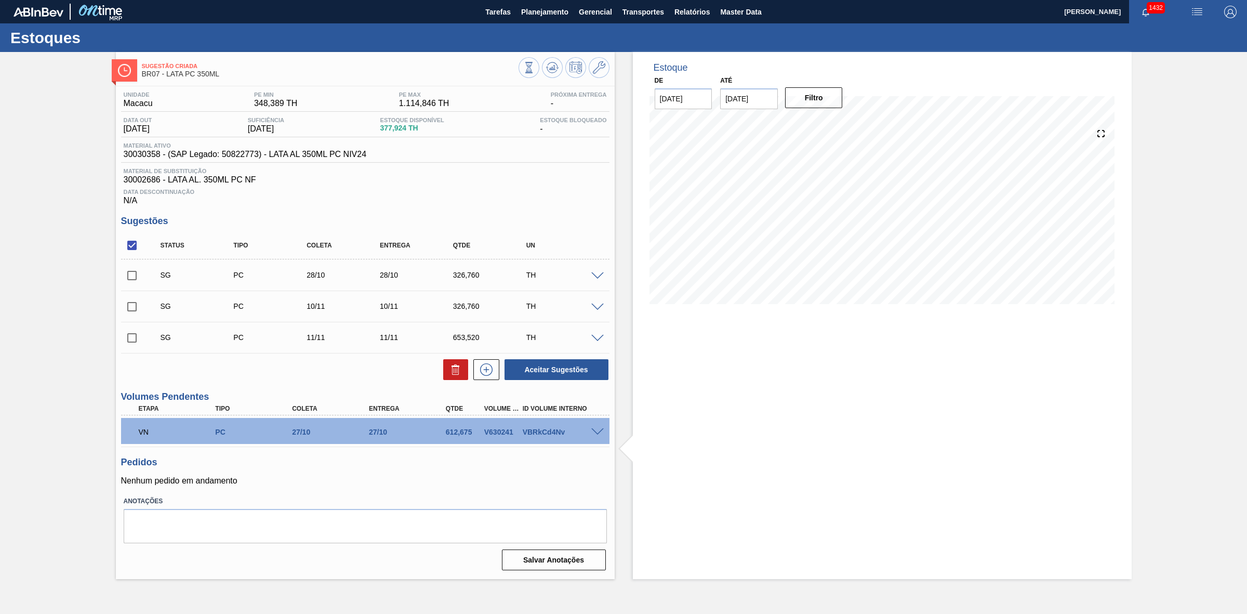
click at [126, 251] on input "checkbox" at bounding box center [132, 245] width 22 height 22
checkbox input "true"
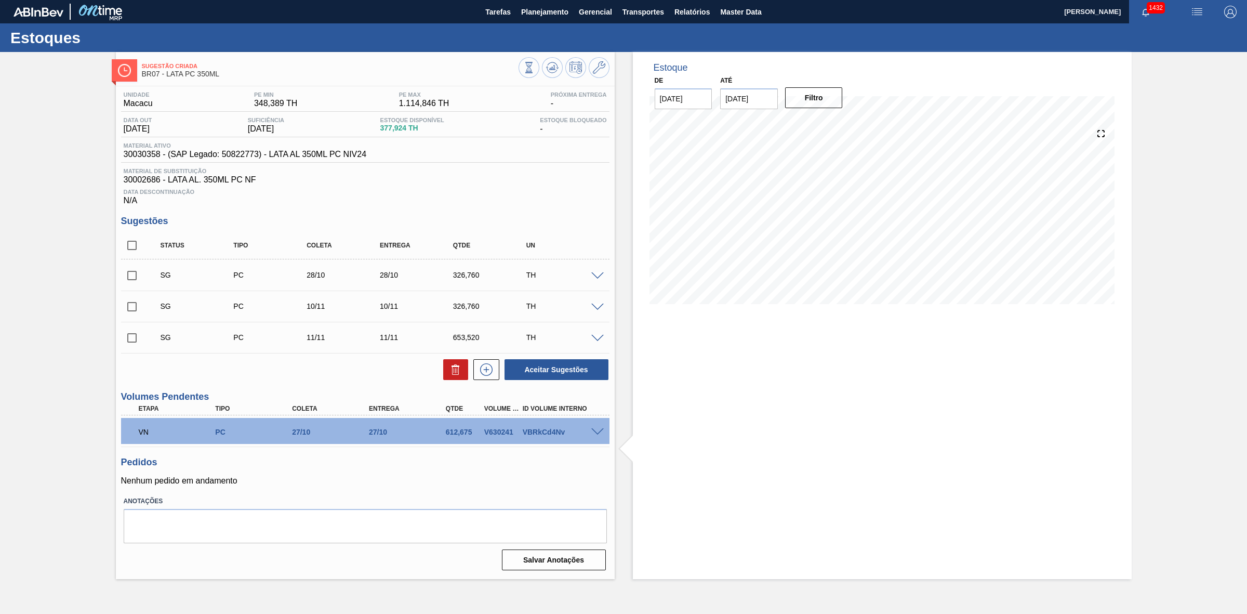
checkbox input "true"
click at [451, 373] on icon at bounding box center [456, 369] width 12 height 12
checkbox input "false"
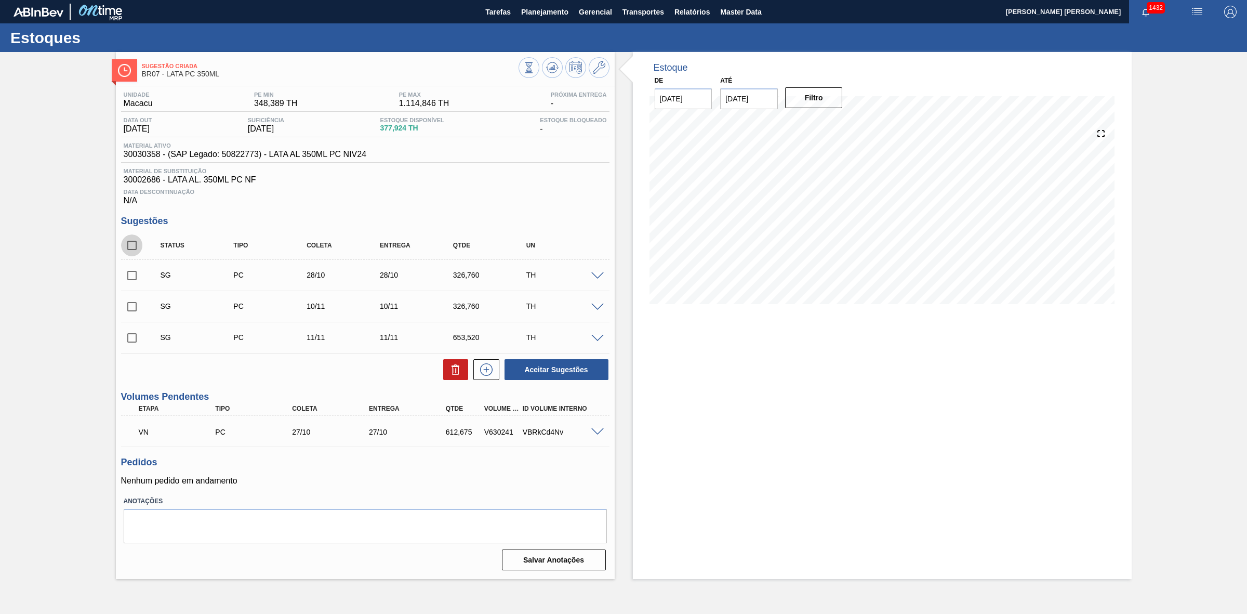
drag, startPoint x: 133, startPoint y: 250, endPoint x: 292, endPoint y: 387, distance: 209.7
click at [134, 250] on input "checkbox" at bounding box center [132, 245] width 22 height 22
checkbox input "true"
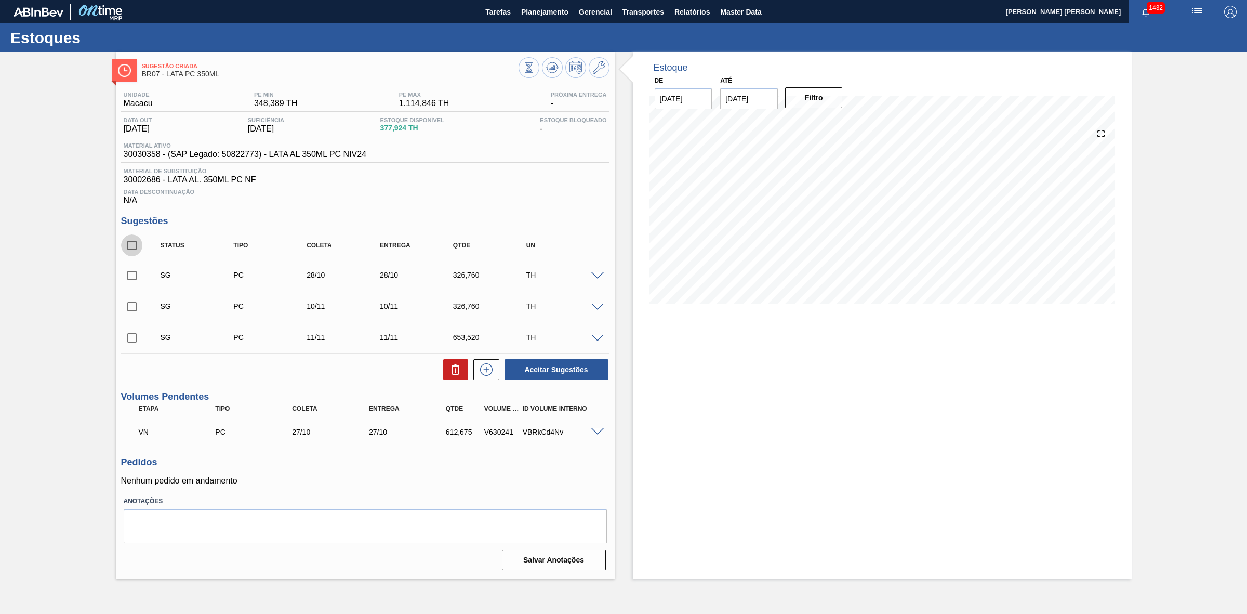
checkbox input "true"
click at [457, 373] on icon at bounding box center [457, 370] width 1 height 5
checkbox input "false"
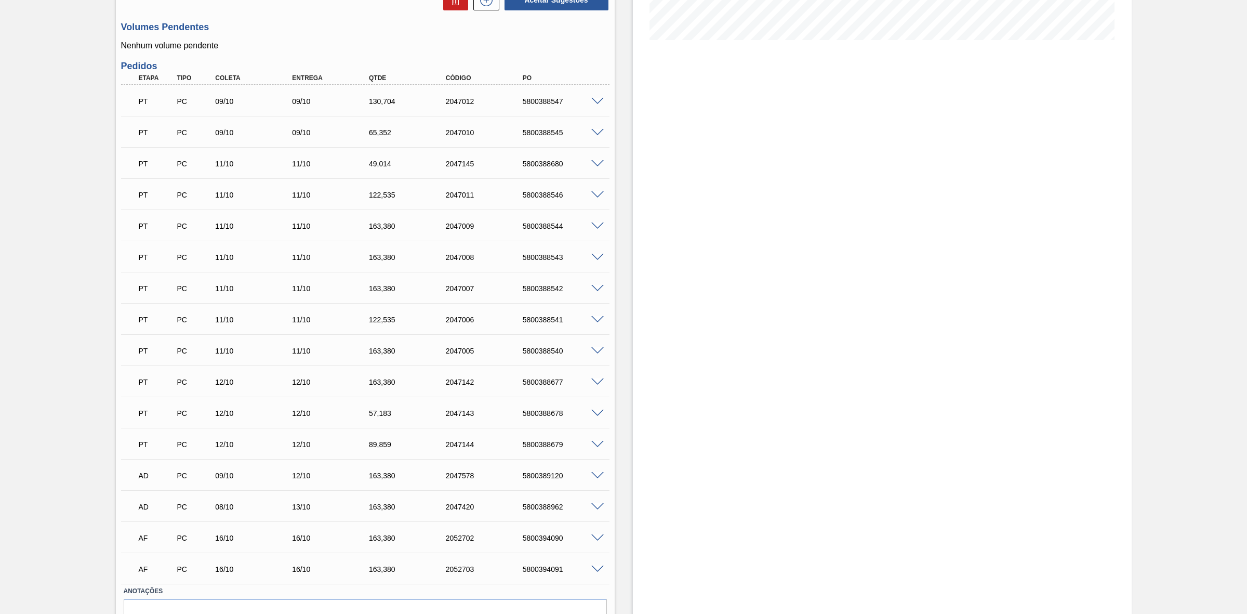
scroll to position [321, 0]
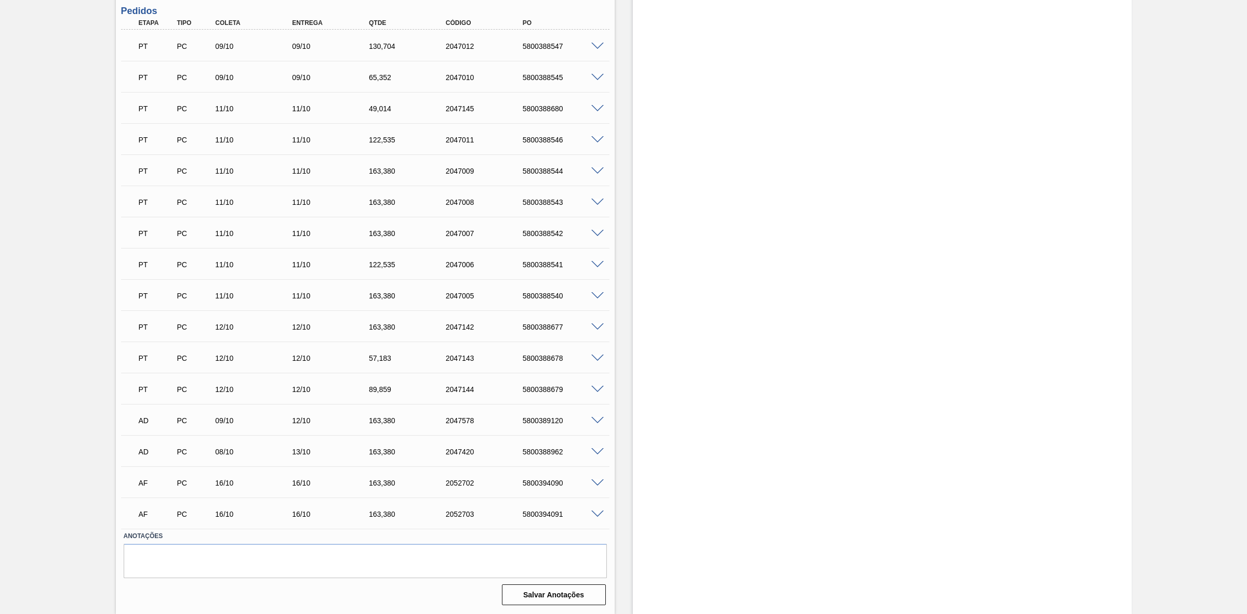
click at [593, 484] on span at bounding box center [597, 483] width 12 height 8
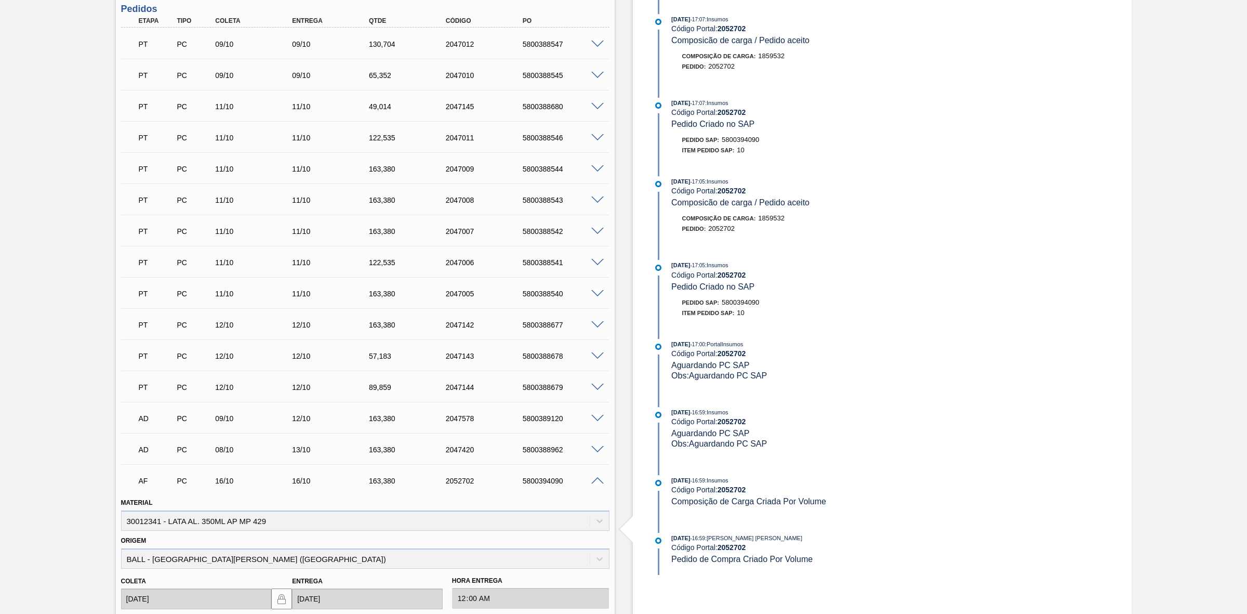
scroll to position [573, 0]
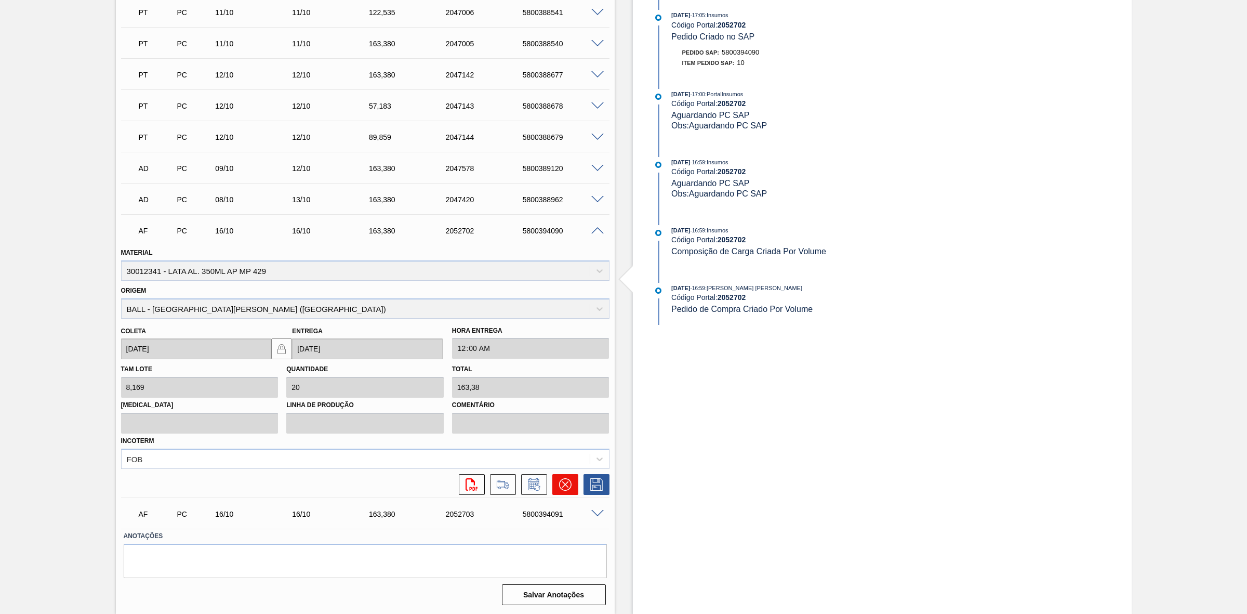
click at [560, 485] on icon at bounding box center [565, 484] width 12 height 12
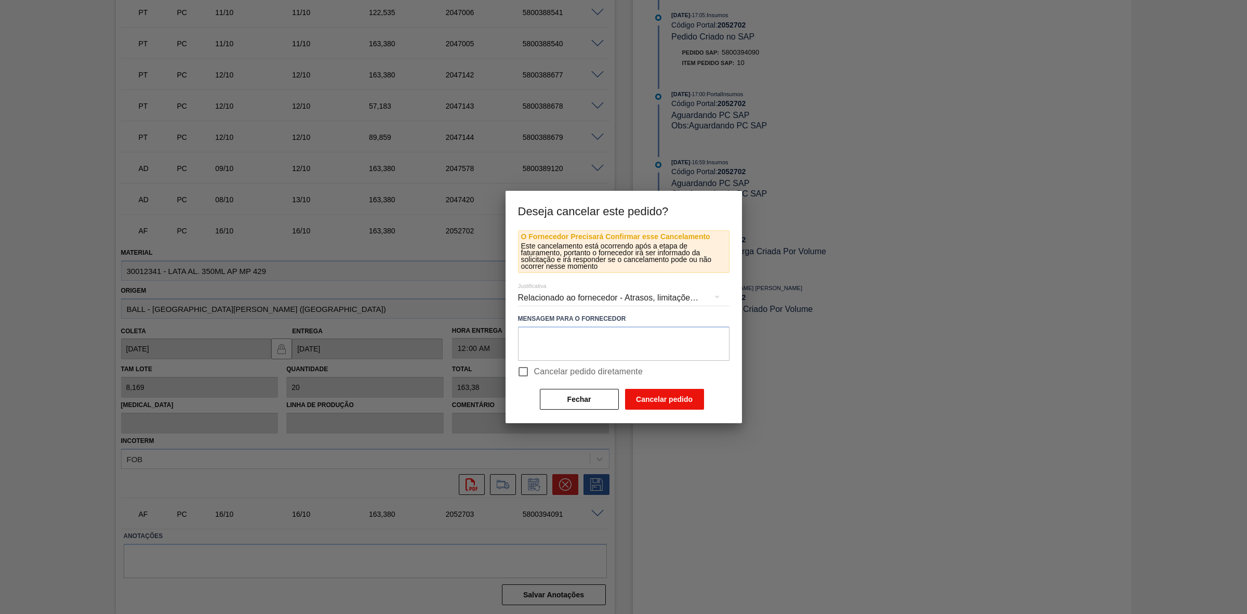
click at [643, 401] on button "Cancelar pedido" at bounding box center [664, 399] width 79 height 21
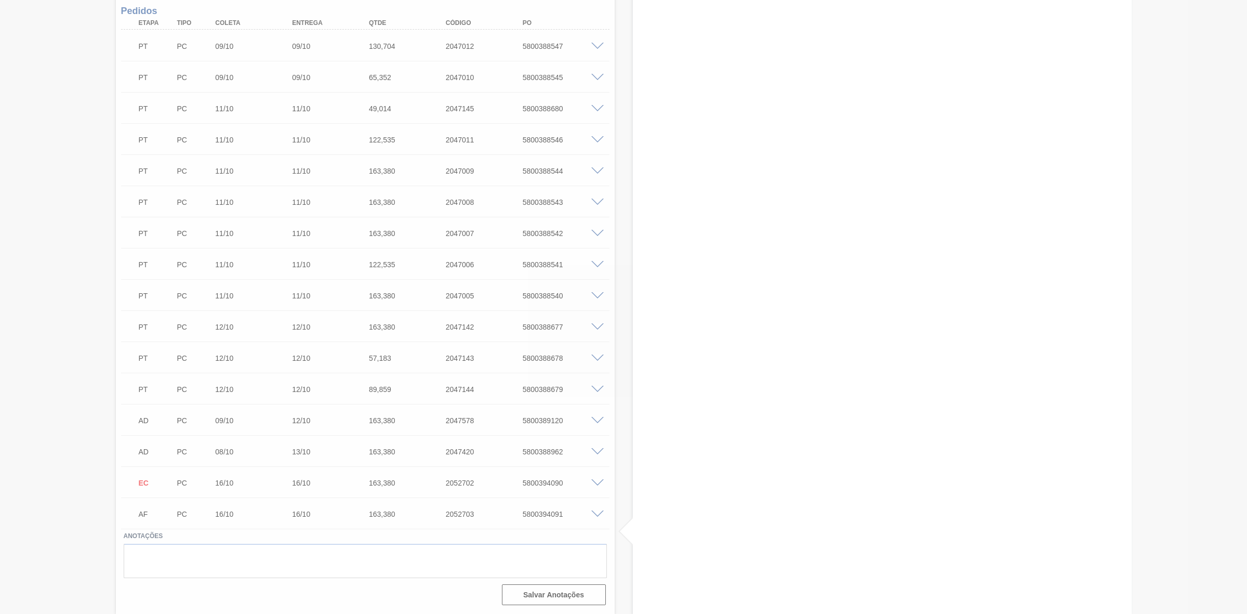
scroll to position [321, 0]
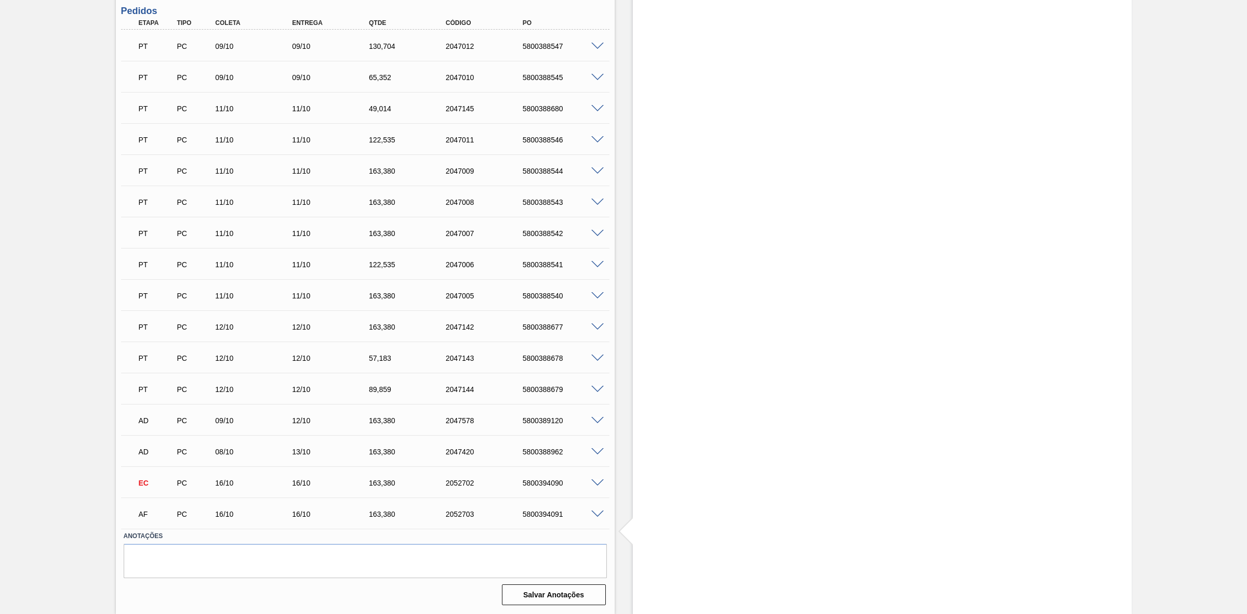
click at [593, 513] on span at bounding box center [597, 514] width 12 height 8
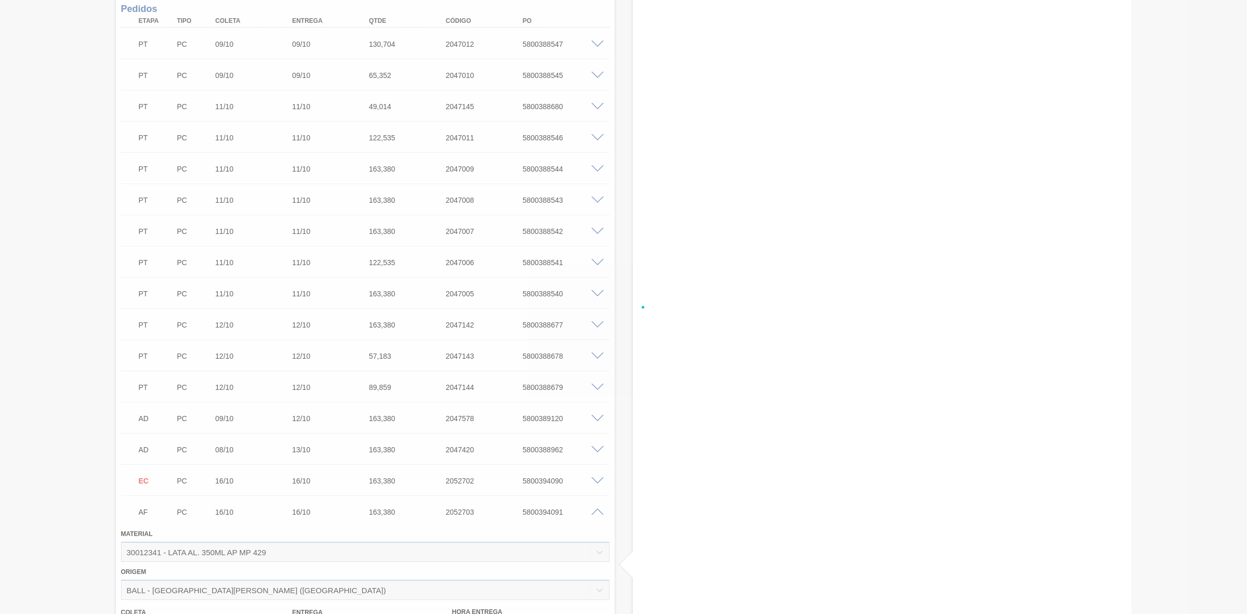
scroll to position [573, 0]
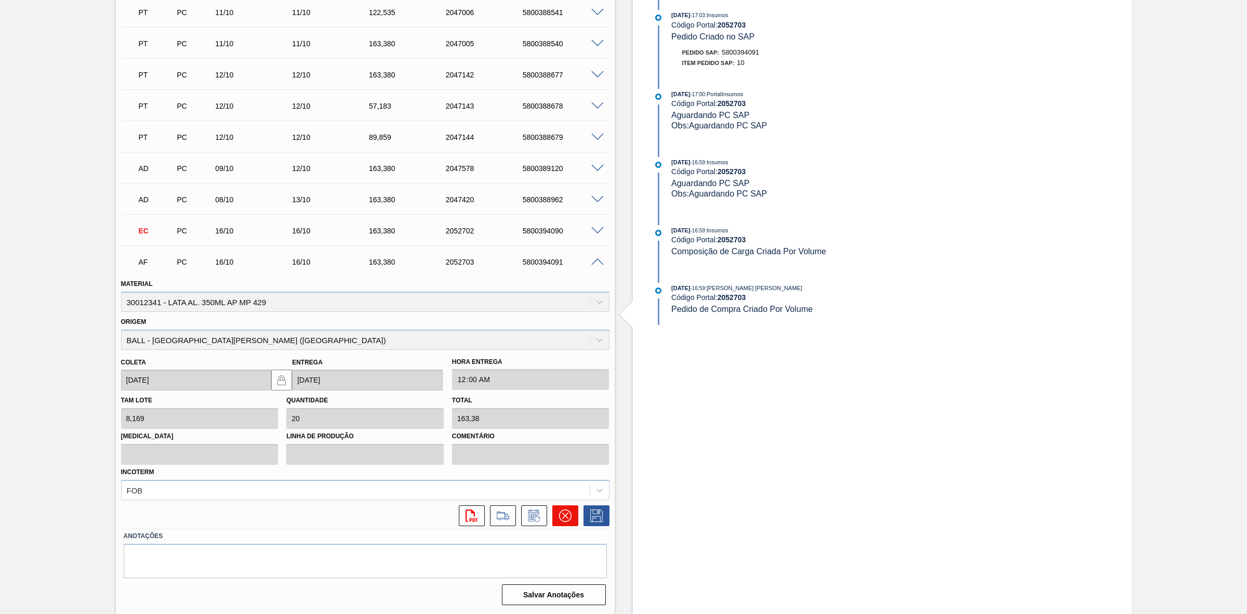
click at [572, 518] on button at bounding box center [565, 515] width 26 height 21
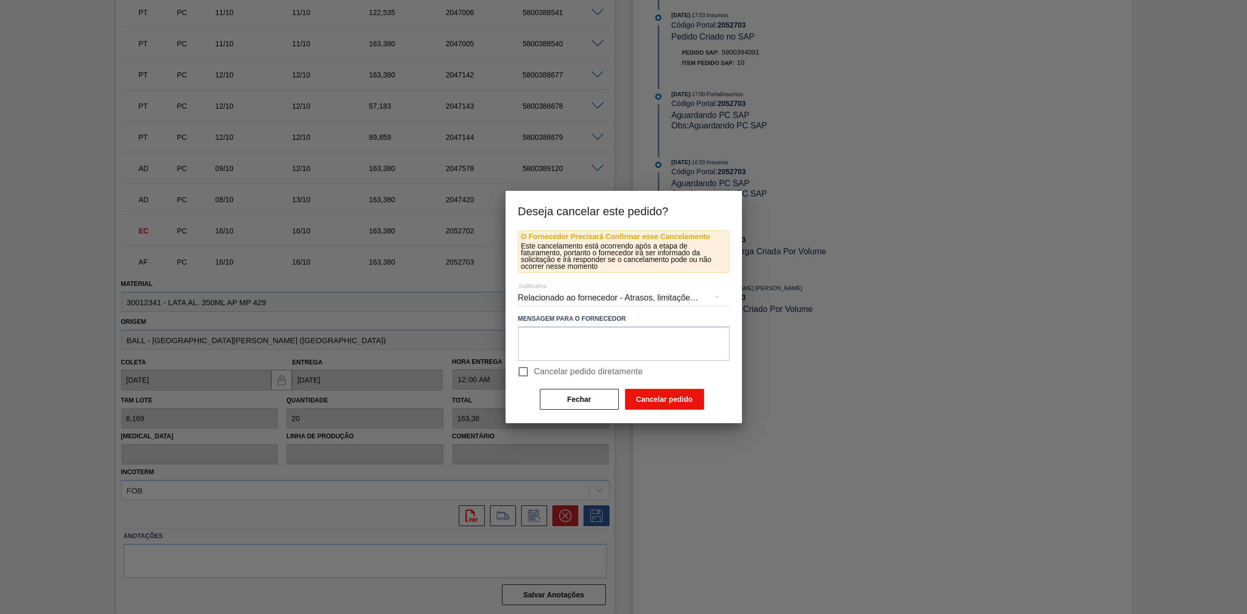
click at [651, 401] on button "Cancelar pedido" at bounding box center [664, 399] width 79 height 21
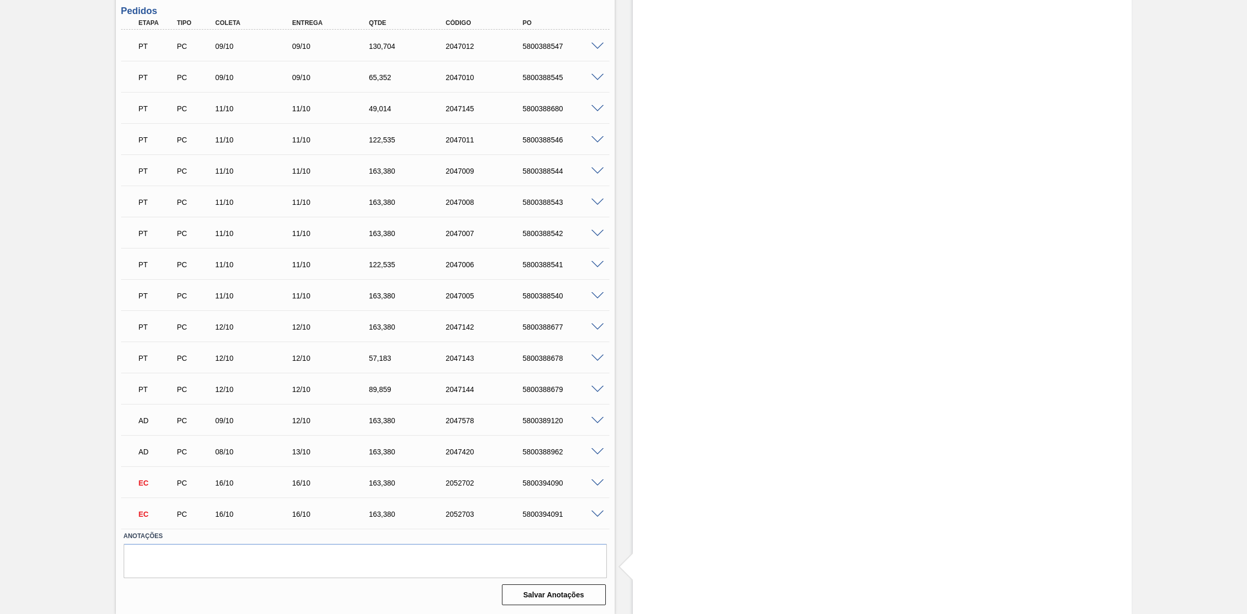
scroll to position [0, 0]
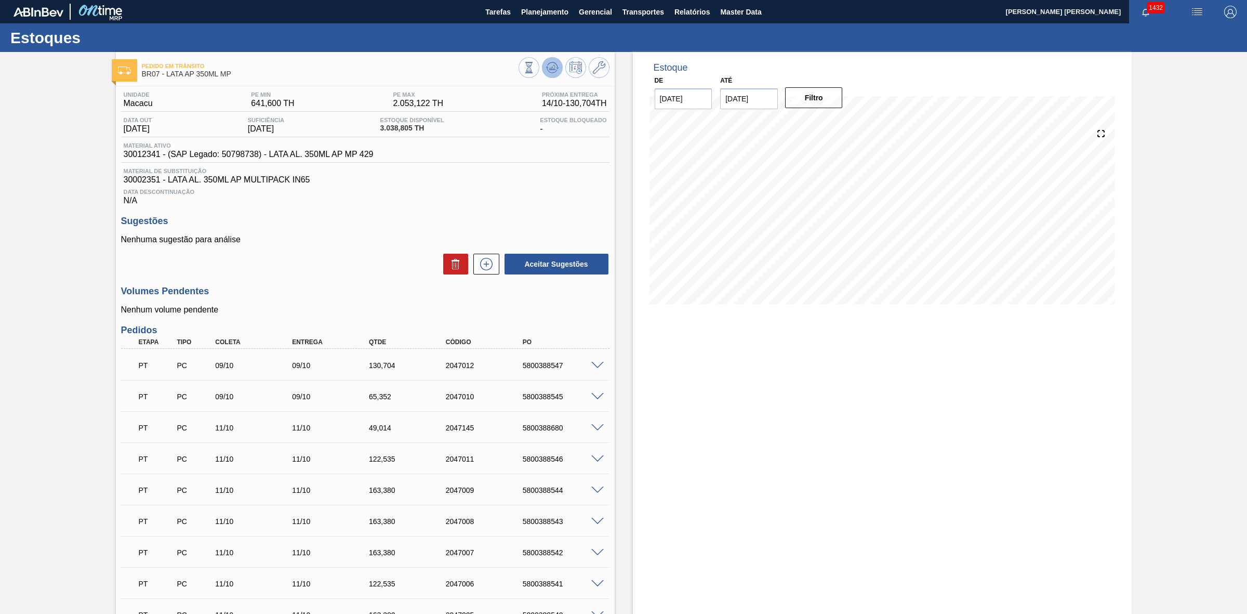
click at [549, 70] on icon at bounding box center [552, 67] width 12 height 12
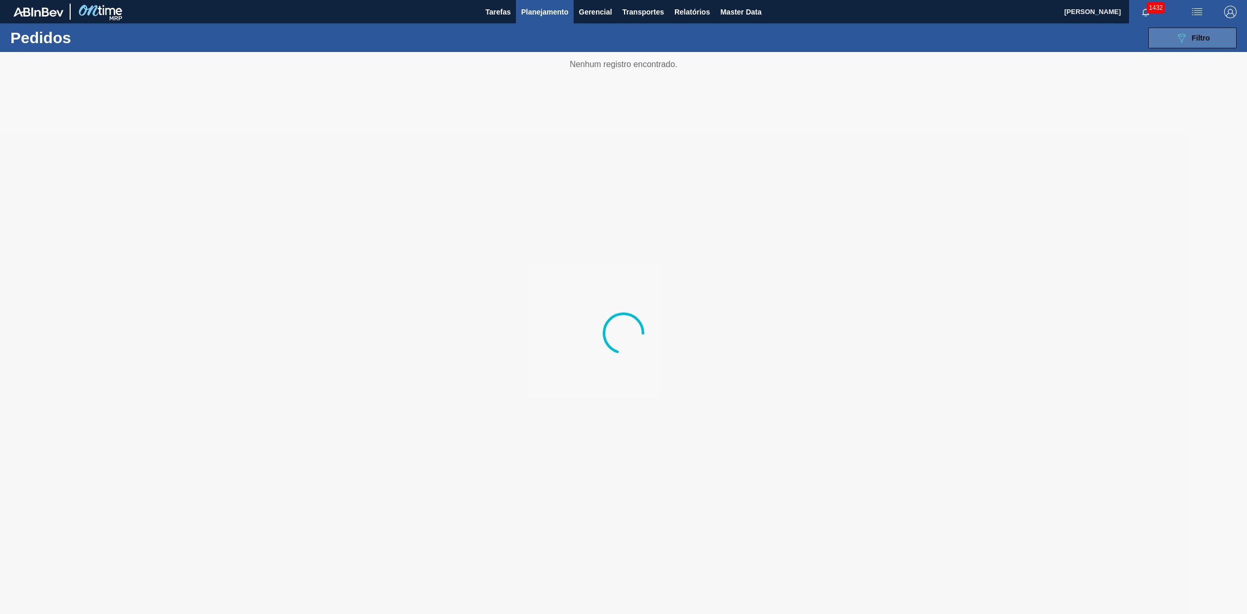
click at [1173, 35] on button "089F7B8B-B2A5-4AFE-B5C0-19BA573D28AC Filtro" at bounding box center [1193, 38] width 88 height 21
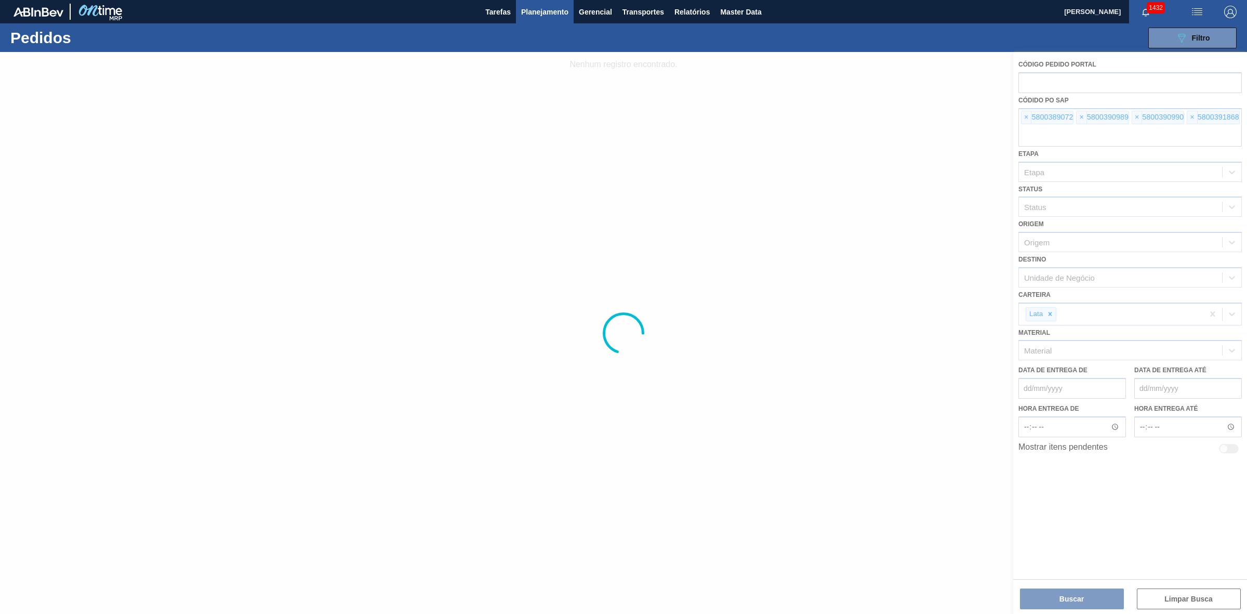
click at [1032, 117] on div at bounding box center [623, 333] width 1247 height 562
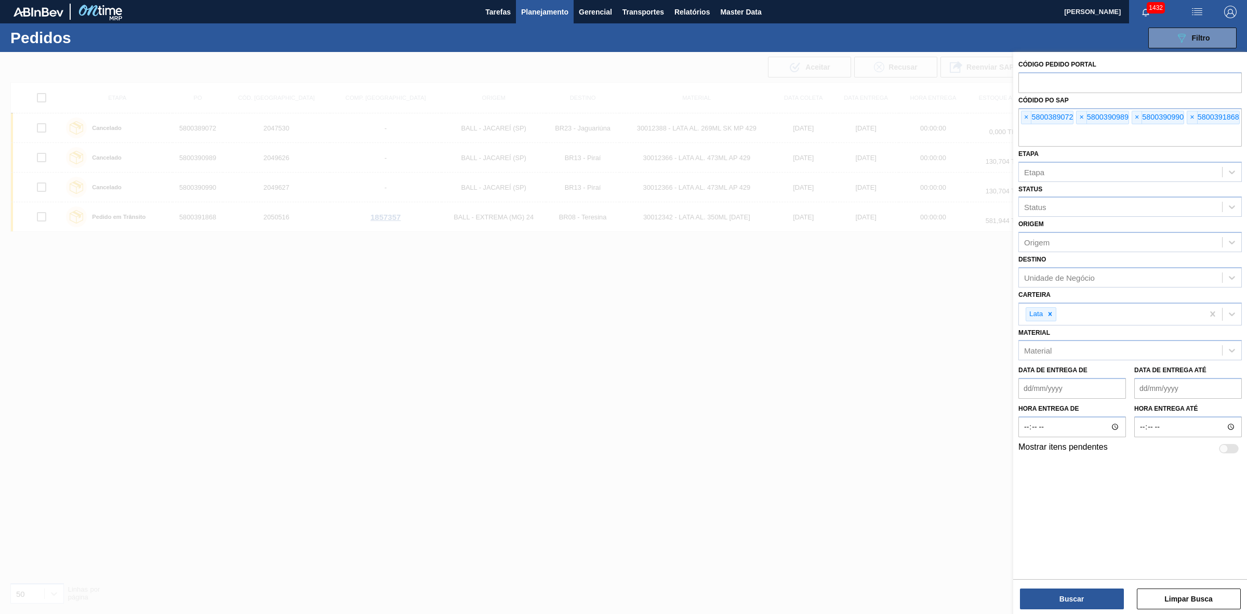
click at [1029, 114] on span "×" at bounding box center [1027, 117] width 10 height 12
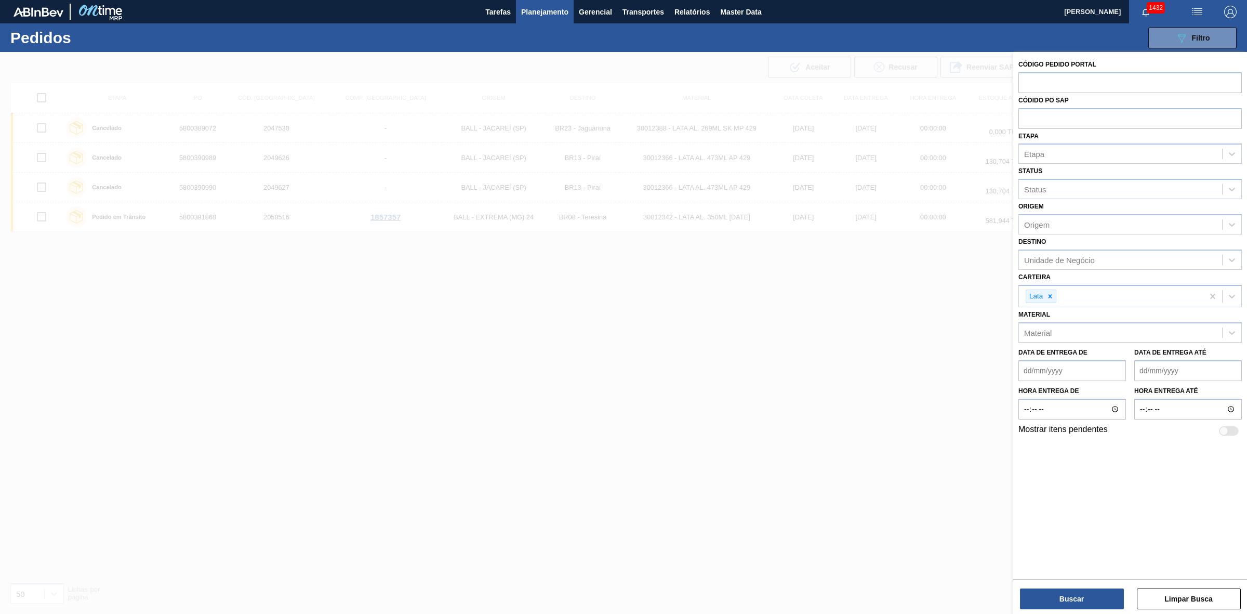
paste input "text"
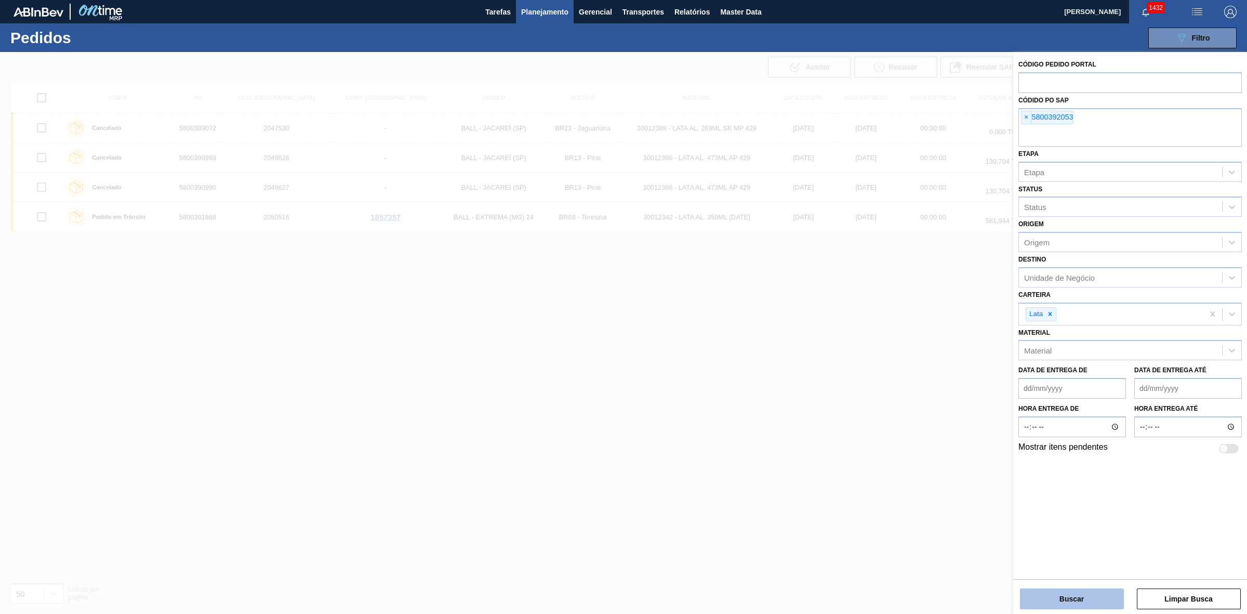
click at [1068, 597] on button "Buscar" at bounding box center [1072, 598] width 104 height 21
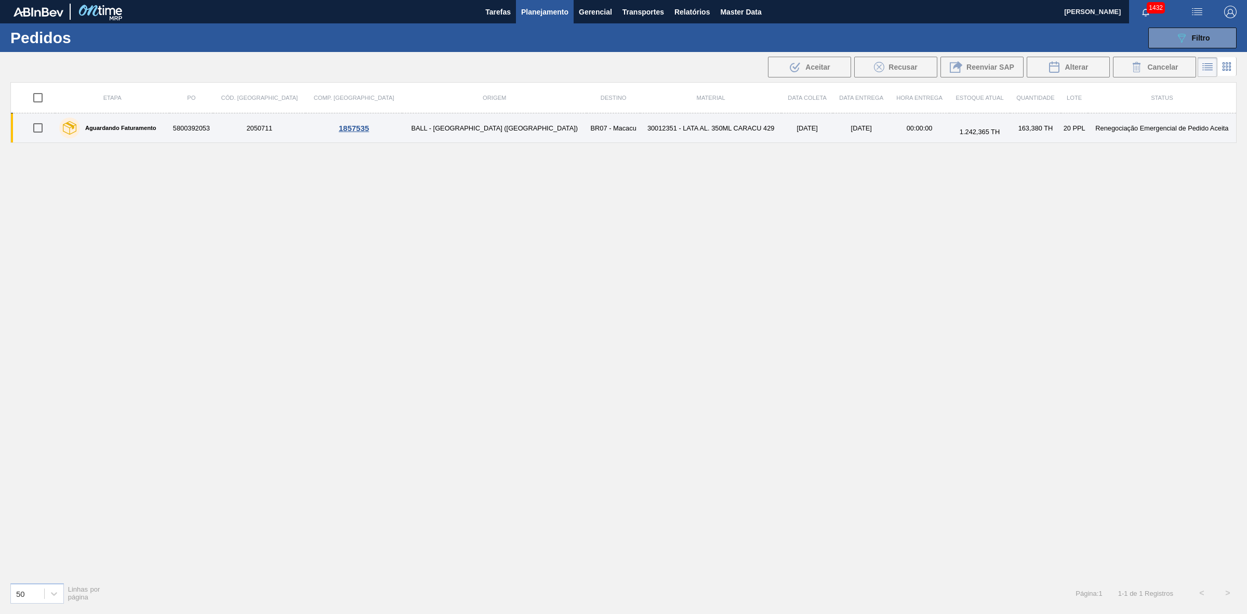
click at [587, 134] on td "BR07 - Macacu" at bounding box center [613, 128] width 53 height 30
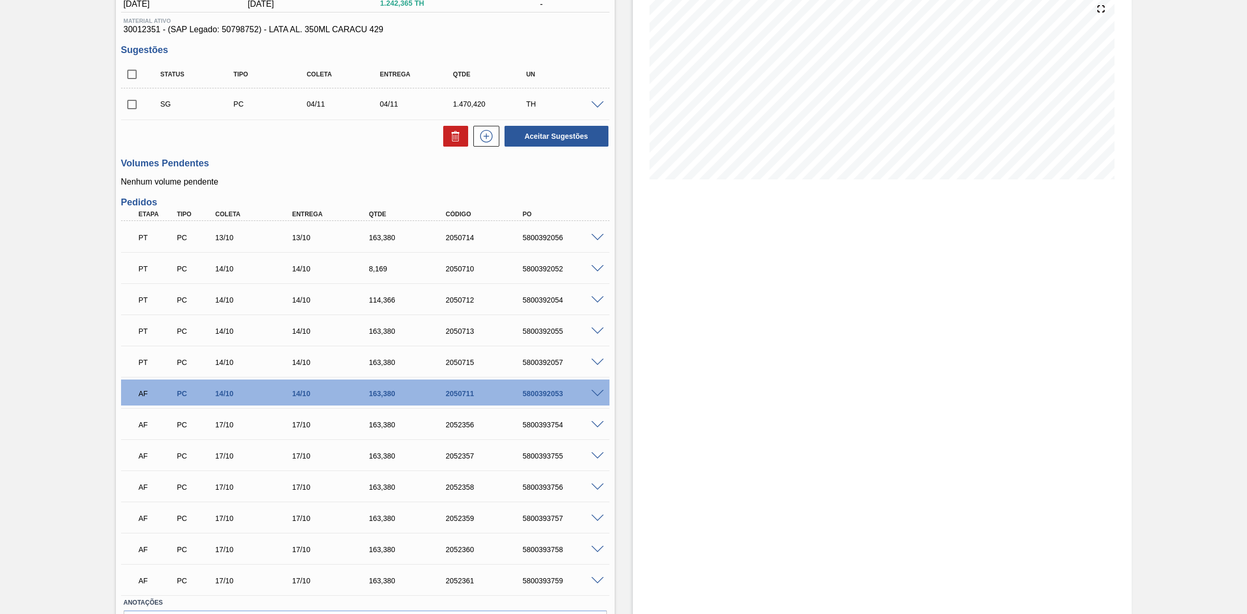
scroll to position [130, 0]
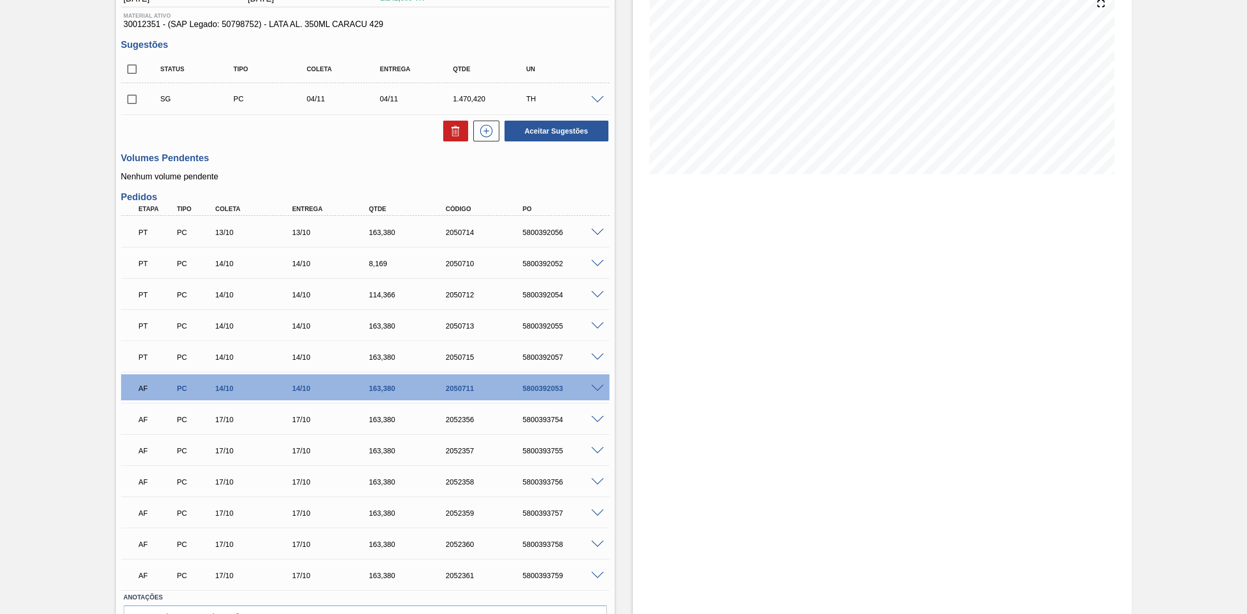
click at [598, 389] on span at bounding box center [597, 389] width 12 height 8
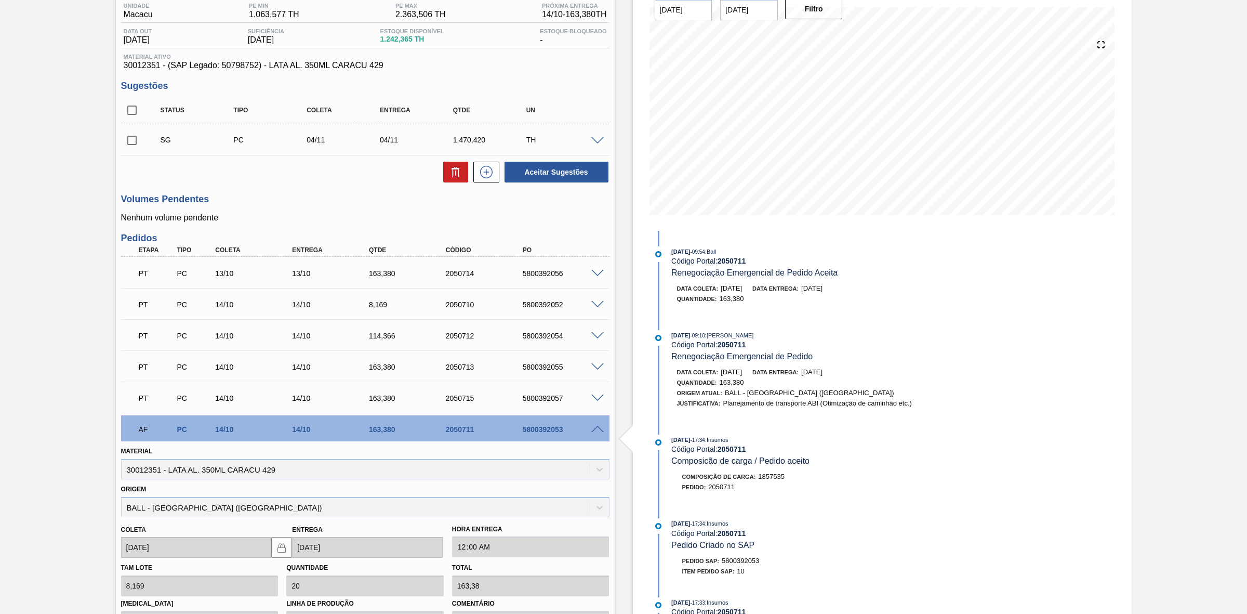
scroll to position [0, 0]
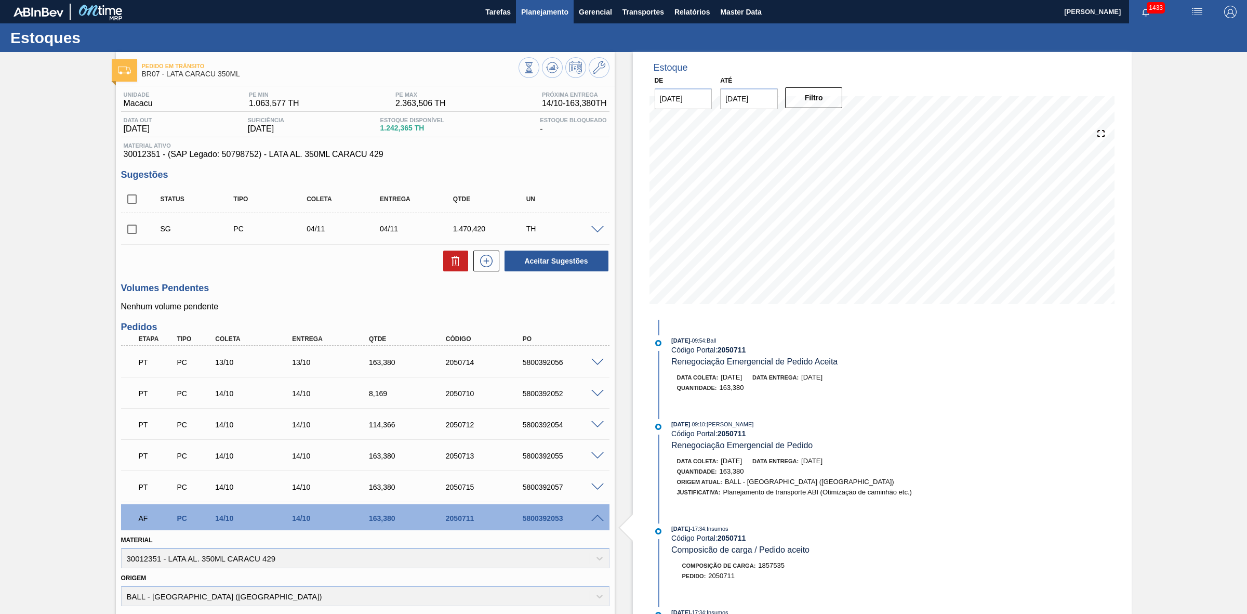
click at [519, 9] on button "Planejamento" at bounding box center [545, 11] width 58 height 23
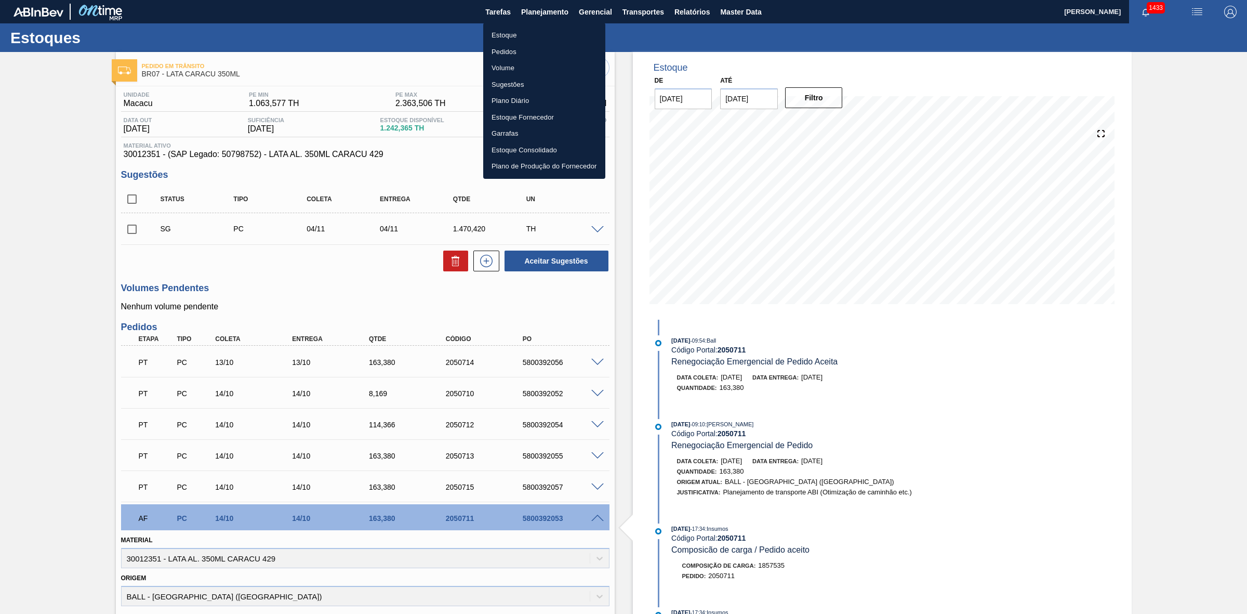
click at [515, 24] on ul "Estoque Pedidos Volume Sugestões Plano Diário Estoque Fornecedor Garrafas Estoq…" at bounding box center [544, 101] width 122 height 156
click at [515, 35] on li "Estoque" at bounding box center [544, 35] width 122 height 17
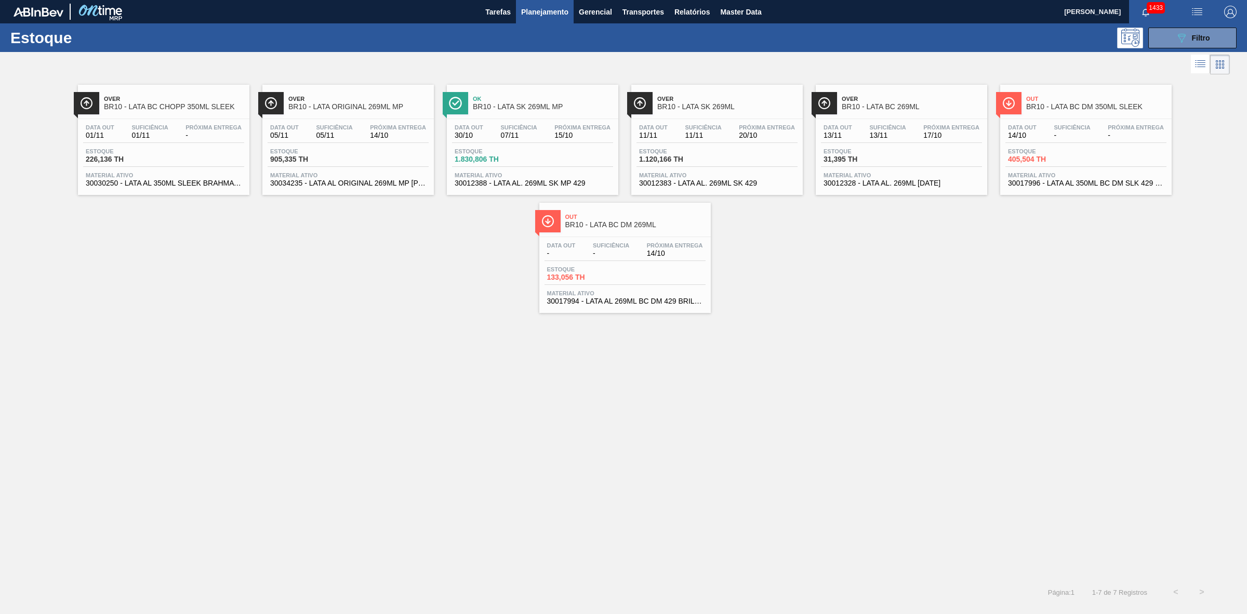
click at [192, 150] on div "Estoque 226,136 TH" at bounding box center [163, 157] width 161 height 19
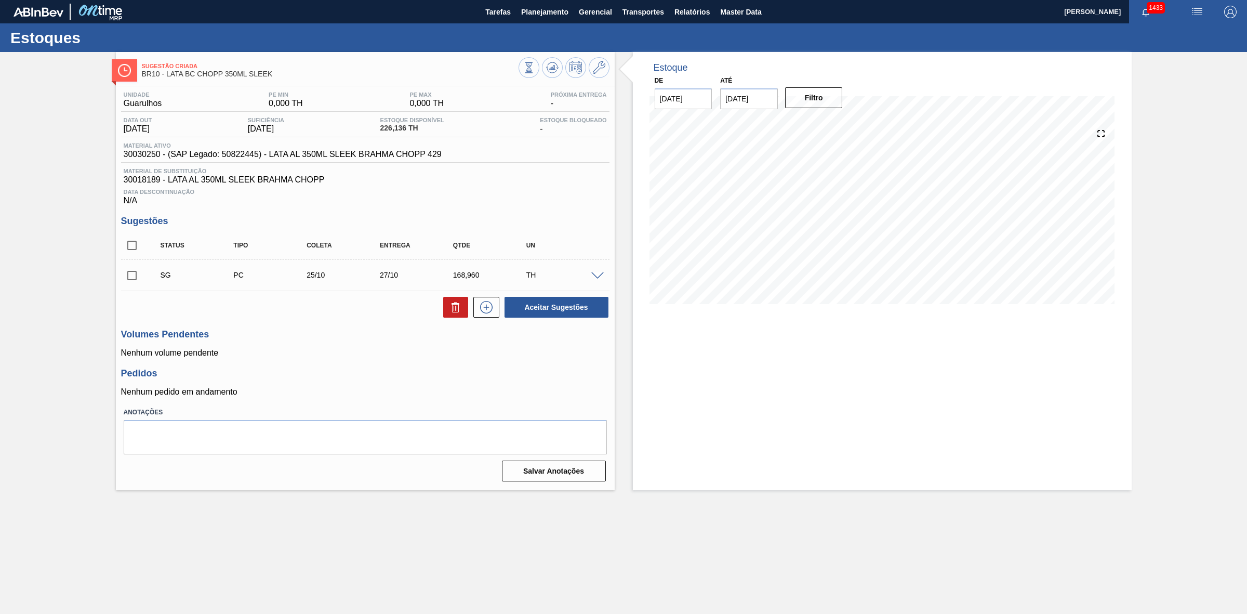
click at [601, 277] on span at bounding box center [597, 276] width 12 height 8
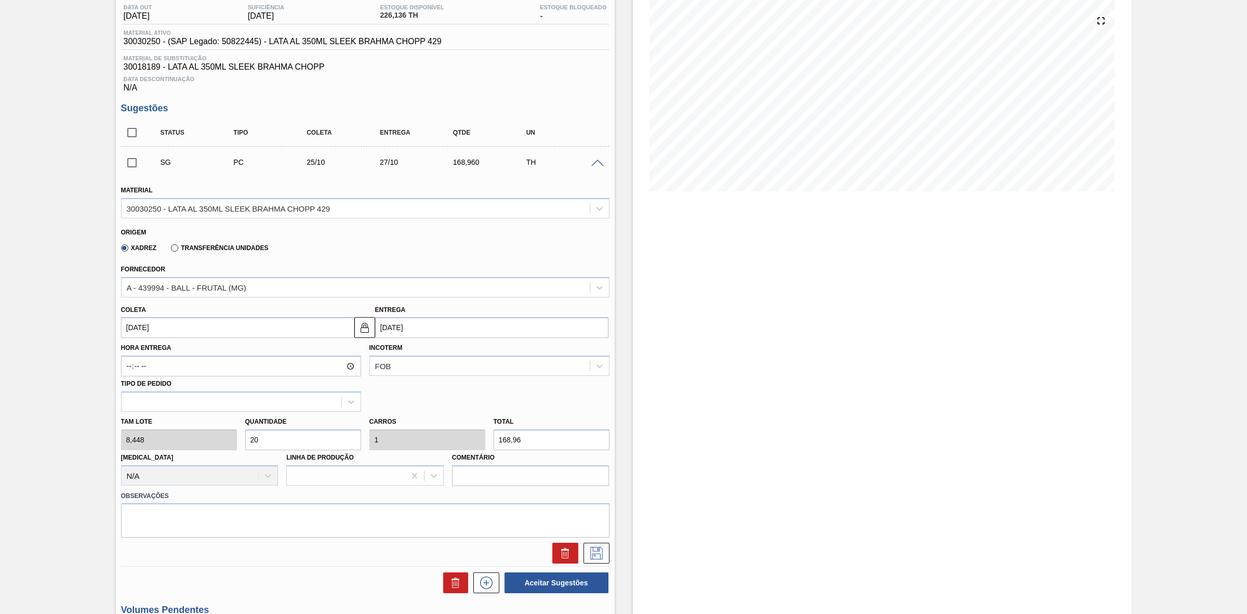
scroll to position [130, 0]
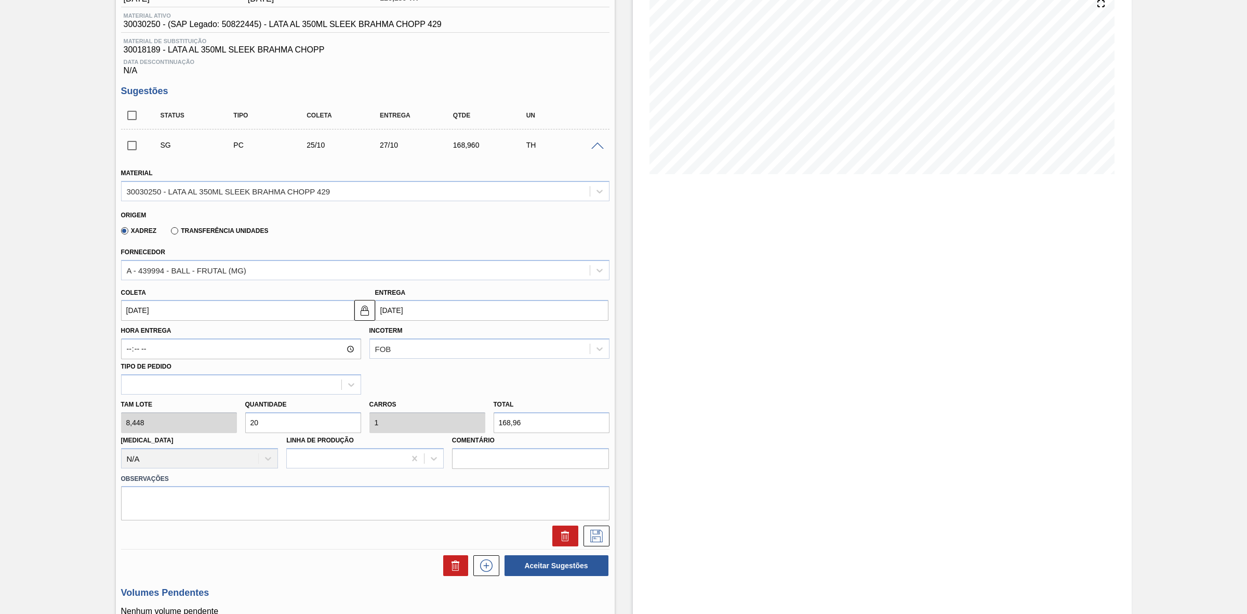
click at [219, 421] on div "Tam lote 8,448 Quantidade 20 Carros 1 Total 168,96 Doca N/A Linha de Produção C…" at bounding box center [365, 431] width 497 height 74
type input "4"
type input "0,2"
type input "33,792"
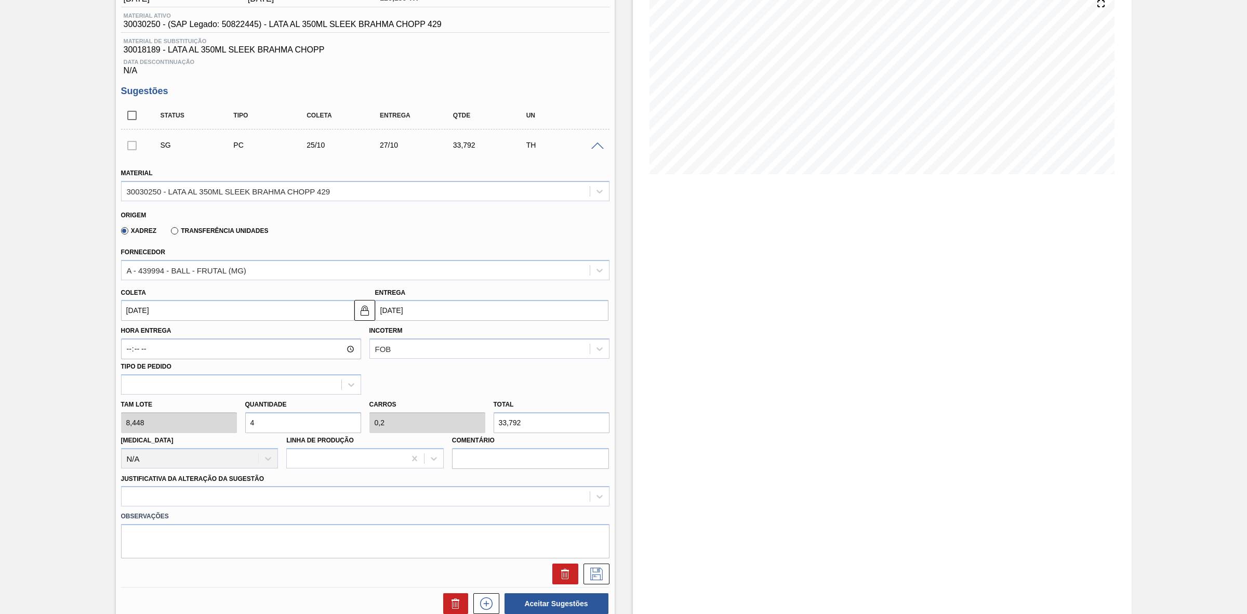
type input "40"
type input "2"
type input "337,92"
type input "40"
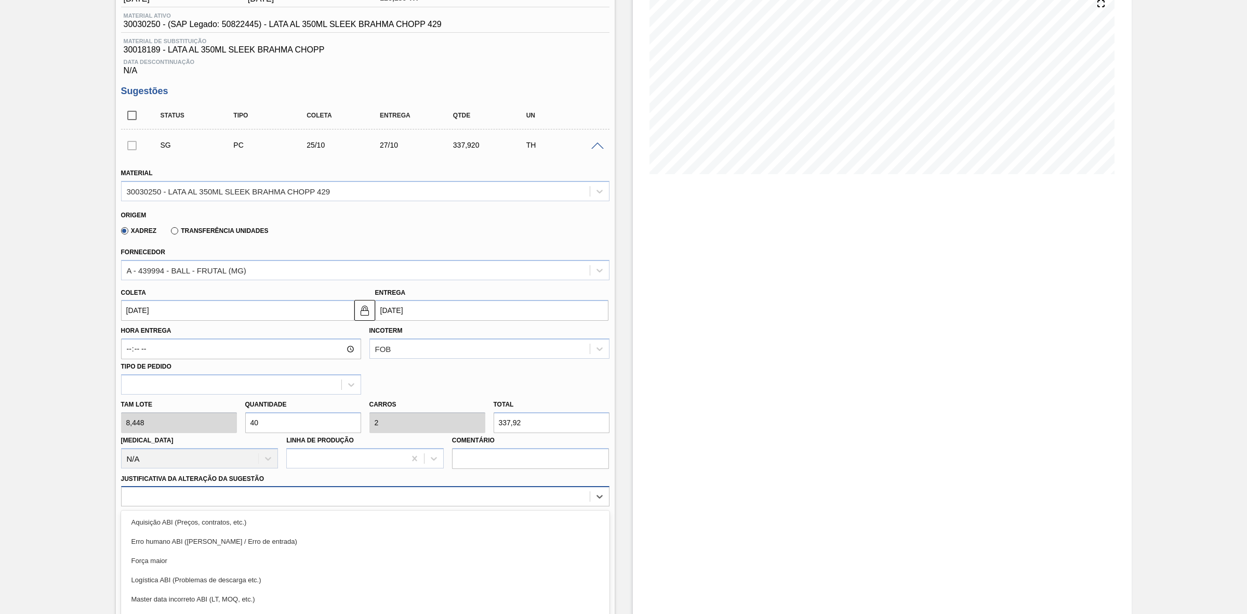
scroll to position [189, 0]
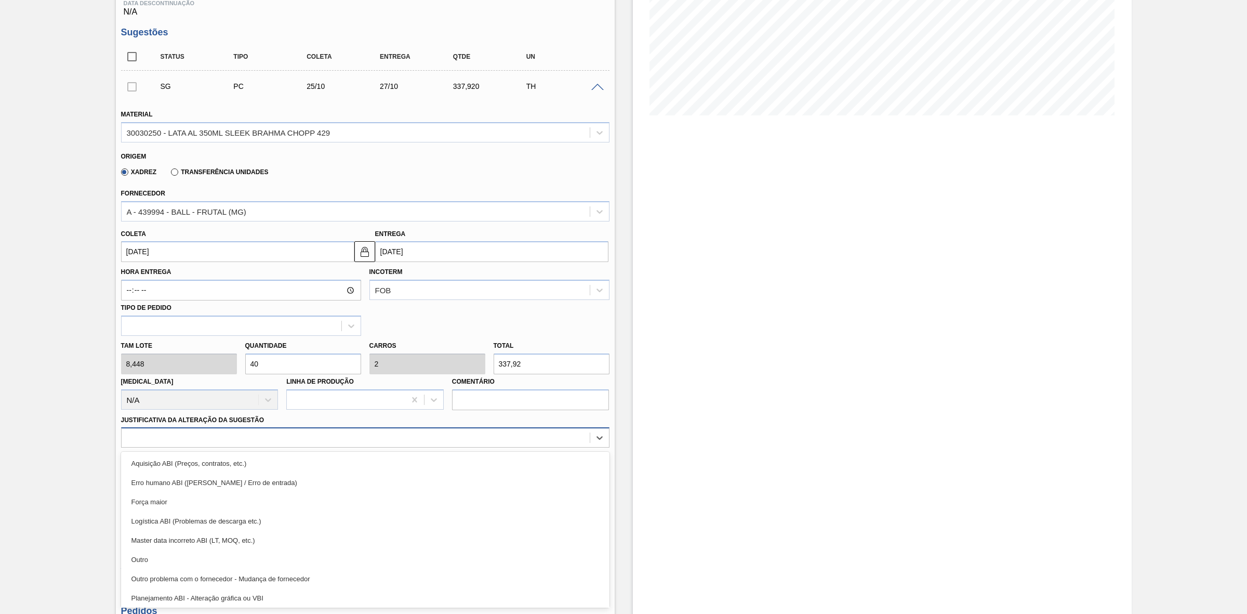
click at [260, 447] on div "option Força maior focused, 3 of 18. 18 results available. Use Up and Down to c…" at bounding box center [365, 437] width 489 height 20
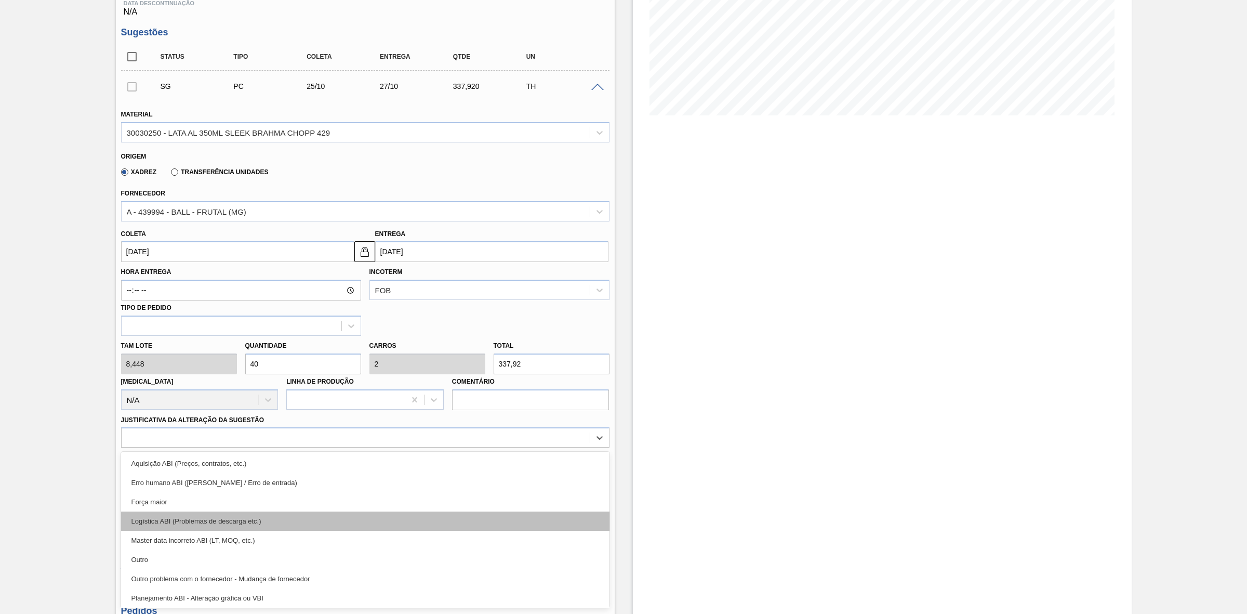
click at [221, 521] on div "Logística ABI (Problemas de descarga etc.)" at bounding box center [365, 520] width 489 height 19
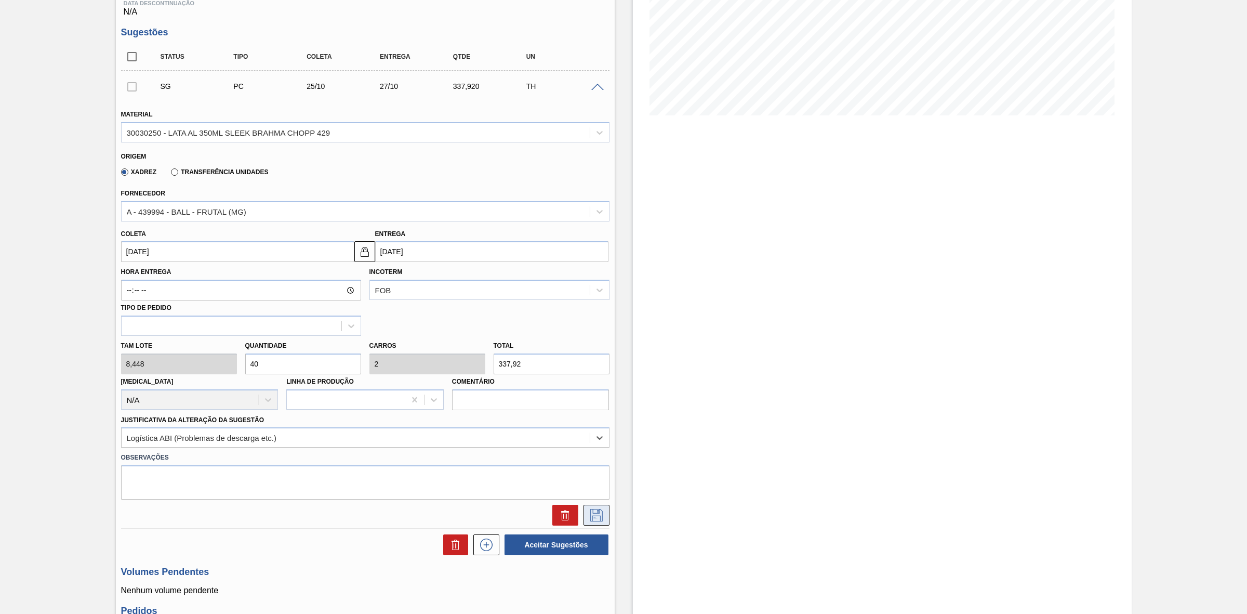
click at [589, 521] on icon at bounding box center [596, 515] width 17 height 12
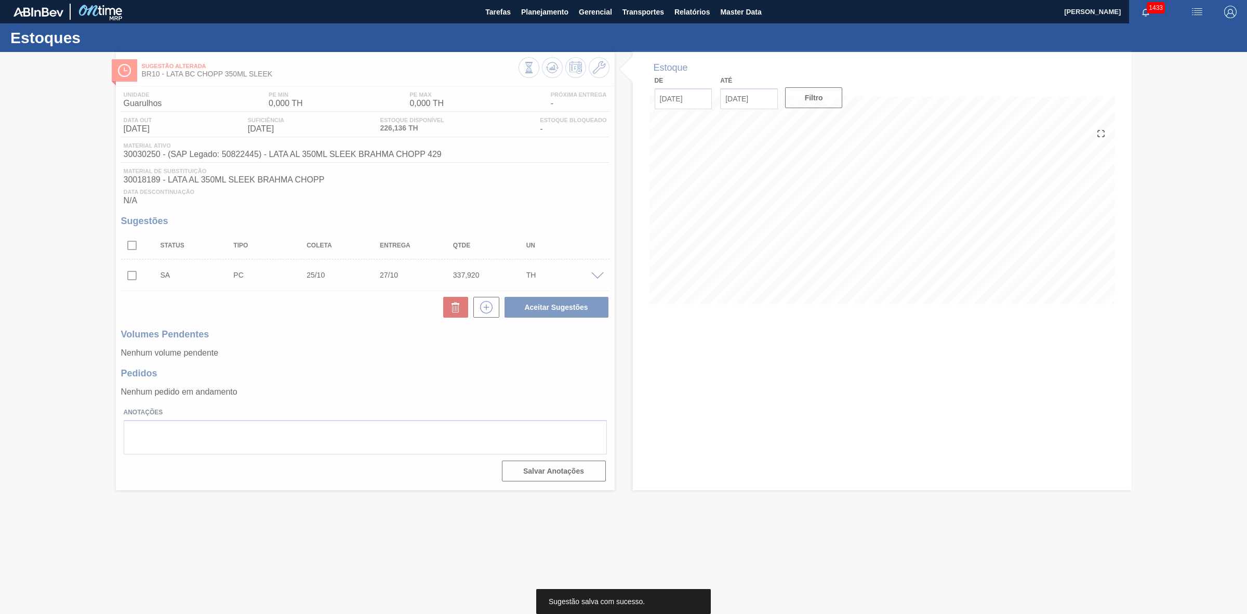
scroll to position [0, 0]
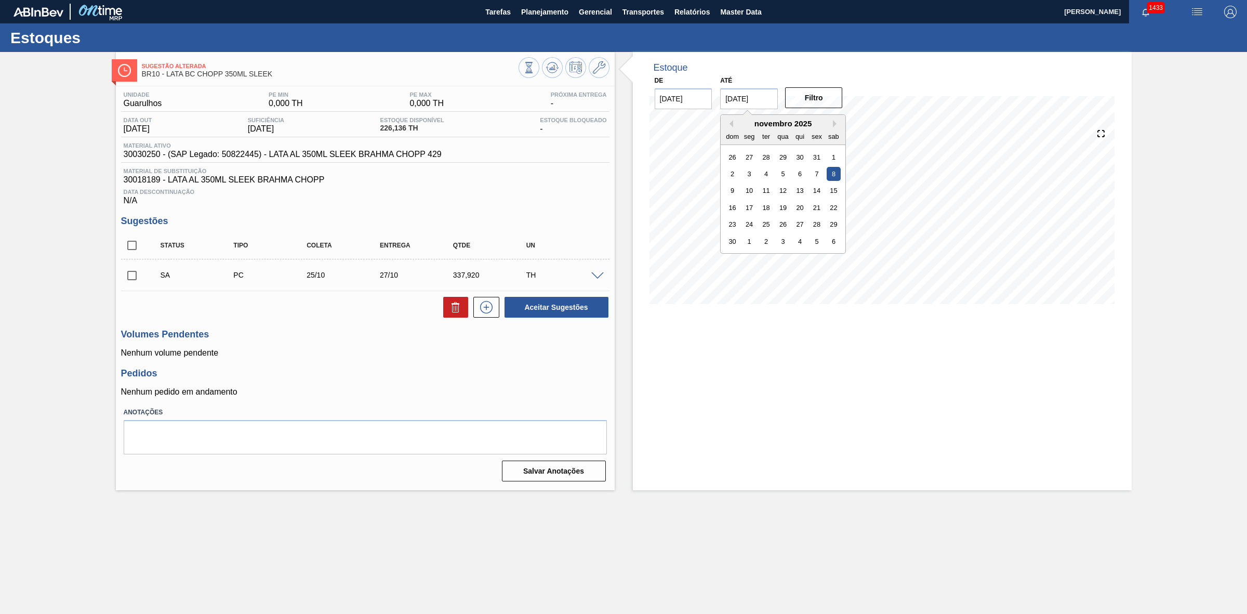
click at [767, 102] on input "08/11/2025" at bounding box center [749, 98] width 58 height 21
click at [833, 221] on div "29" at bounding box center [834, 224] width 14 height 14
type input "29/11/2025"
click at [817, 90] on button "Filtro" at bounding box center [814, 97] width 58 height 21
click at [137, 245] on input "checkbox" at bounding box center [132, 245] width 22 height 22
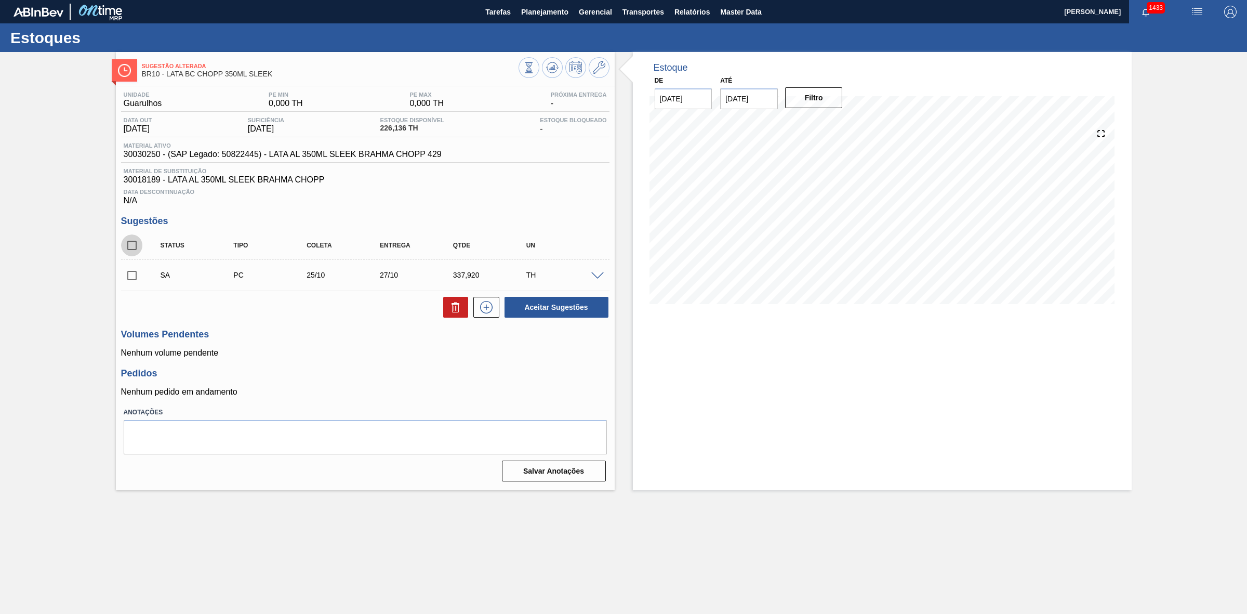
checkbox input "true"
click at [560, 314] on button "Aceitar Sugestões" at bounding box center [557, 307] width 104 height 21
checkbox input "false"
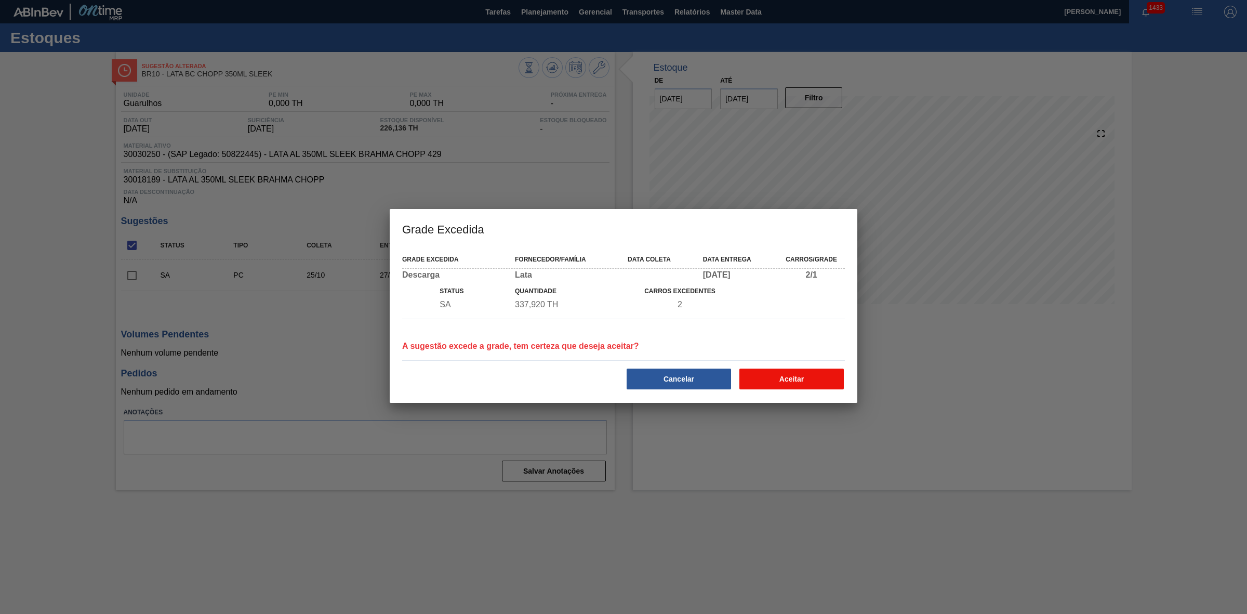
click at [762, 378] on button "Aceitar" at bounding box center [792, 378] width 104 height 21
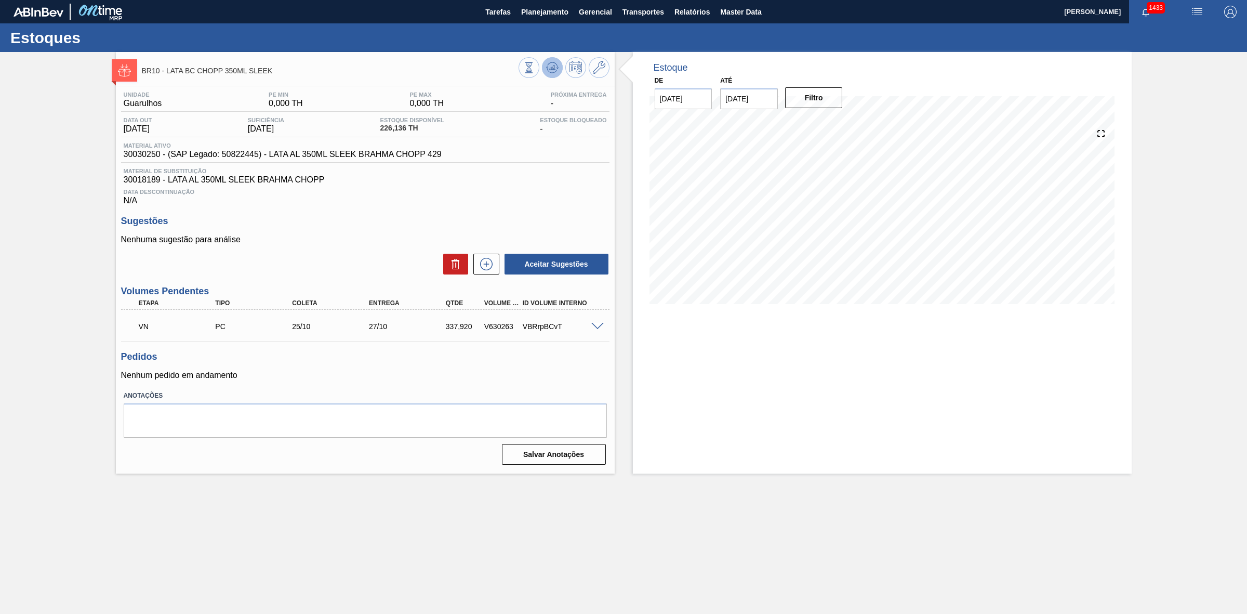
click at [544, 72] on button at bounding box center [552, 67] width 21 height 21
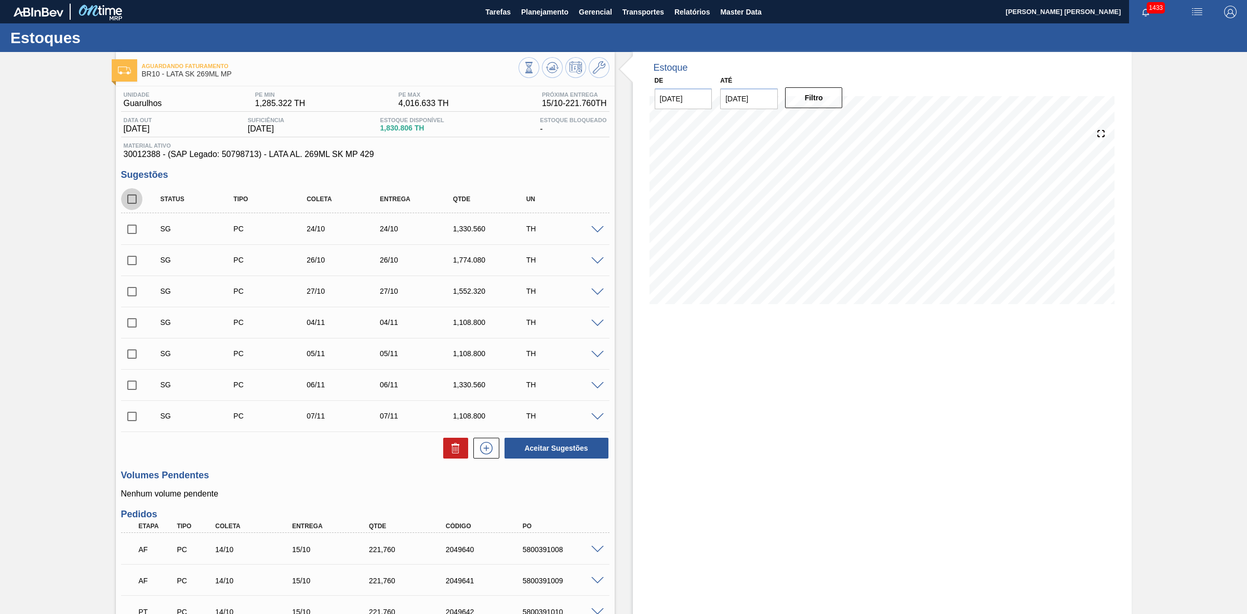
click at [128, 197] on input "checkbox" at bounding box center [132, 199] width 22 height 22
checkbox input "true"
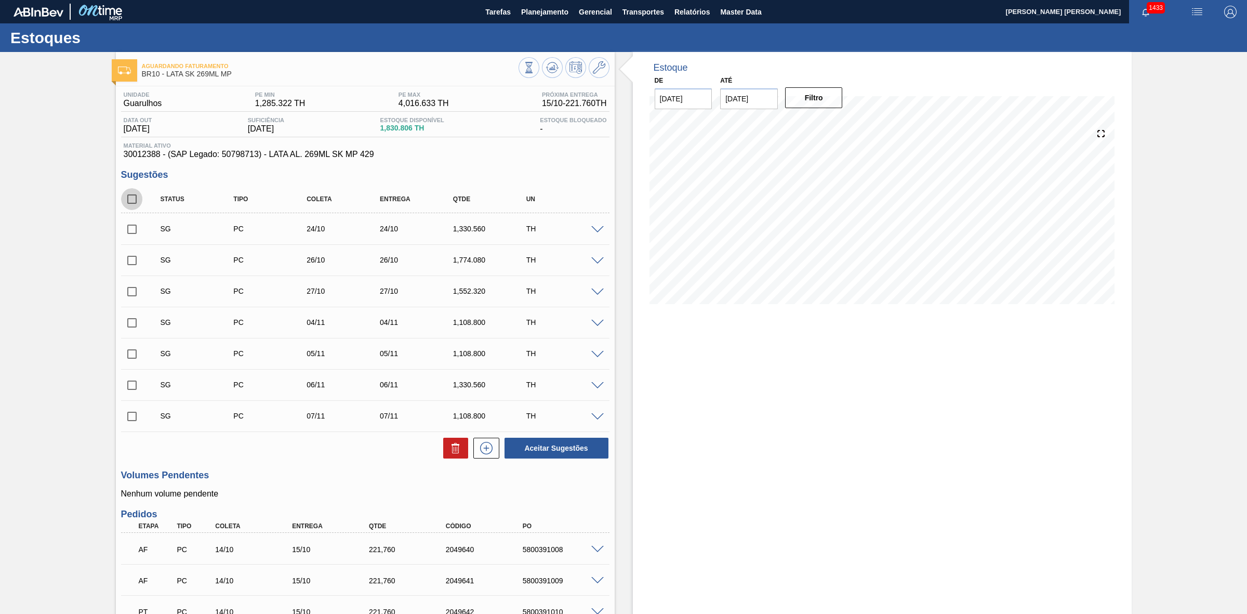
checkbox input "true"
click at [131, 204] on input "checkbox" at bounding box center [132, 199] width 22 height 22
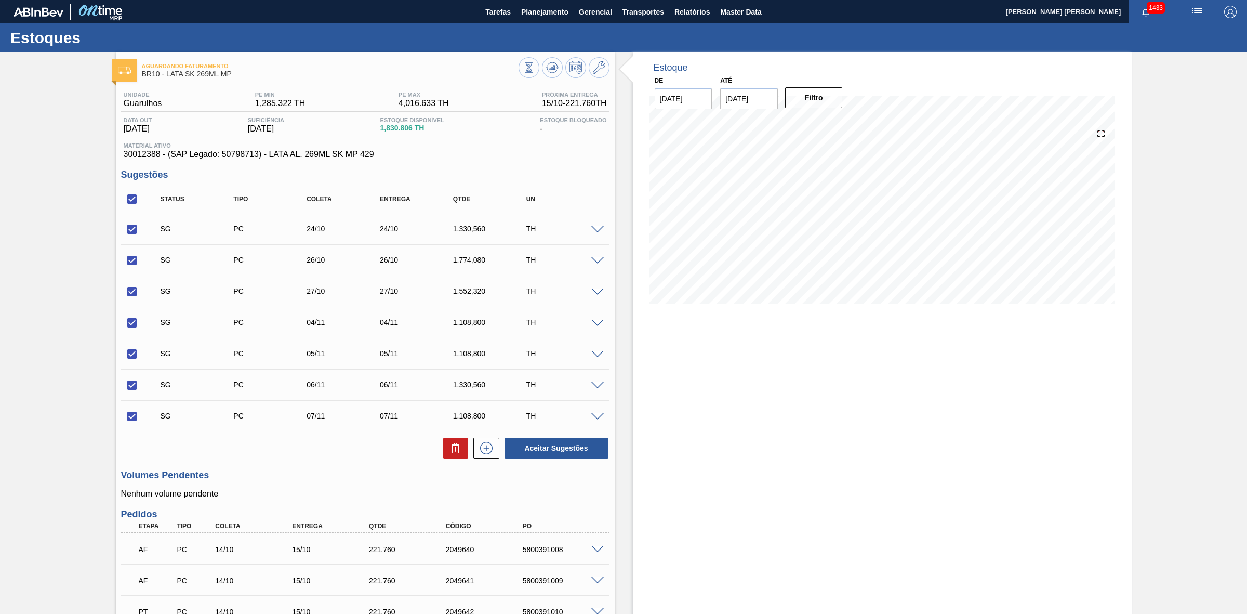
checkbox input "false"
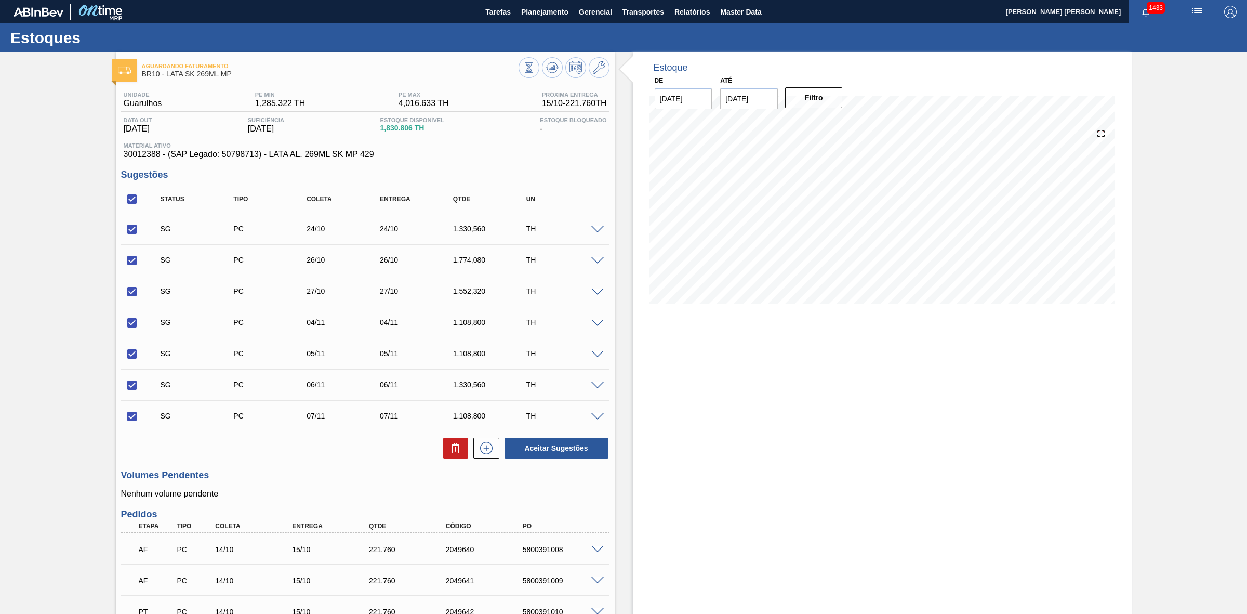
checkbox input "false"
click at [134, 229] on input "checkbox" at bounding box center [132, 229] width 22 height 22
checkbox input "true"
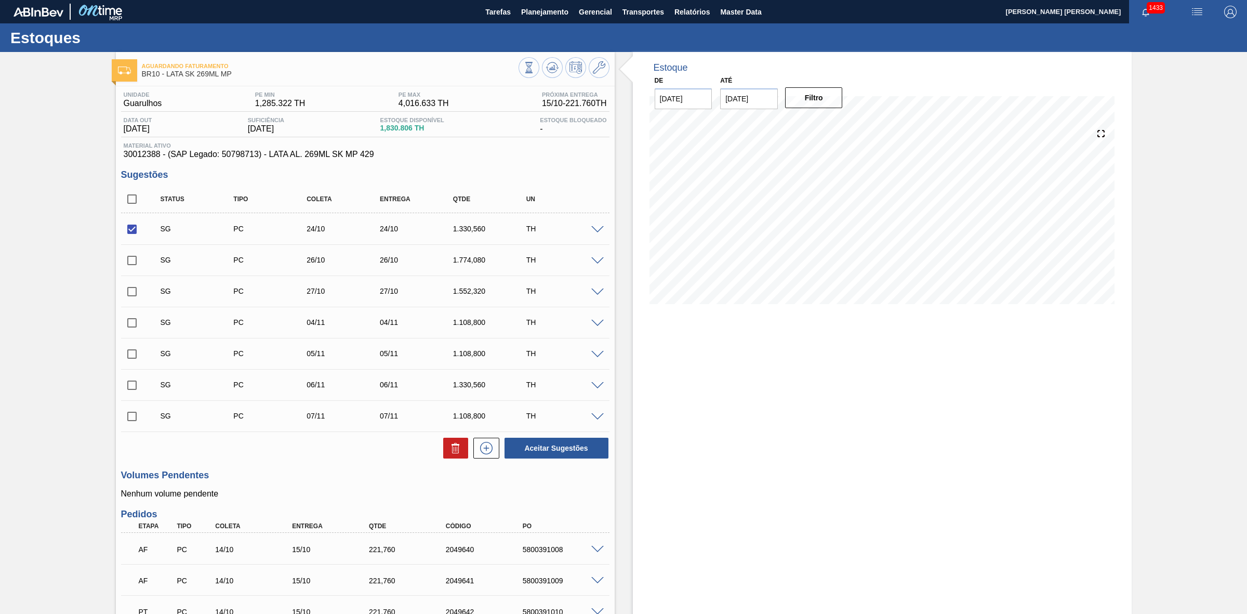
click at [133, 256] on input "checkbox" at bounding box center [132, 260] width 22 height 22
checkbox input "true"
click at [138, 290] on input "checkbox" at bounding box center [132, 292] width 22 height 22
checkbox input "true"
click at [458, 454] on icon at bounding box center [456, 448] width 12 height 12
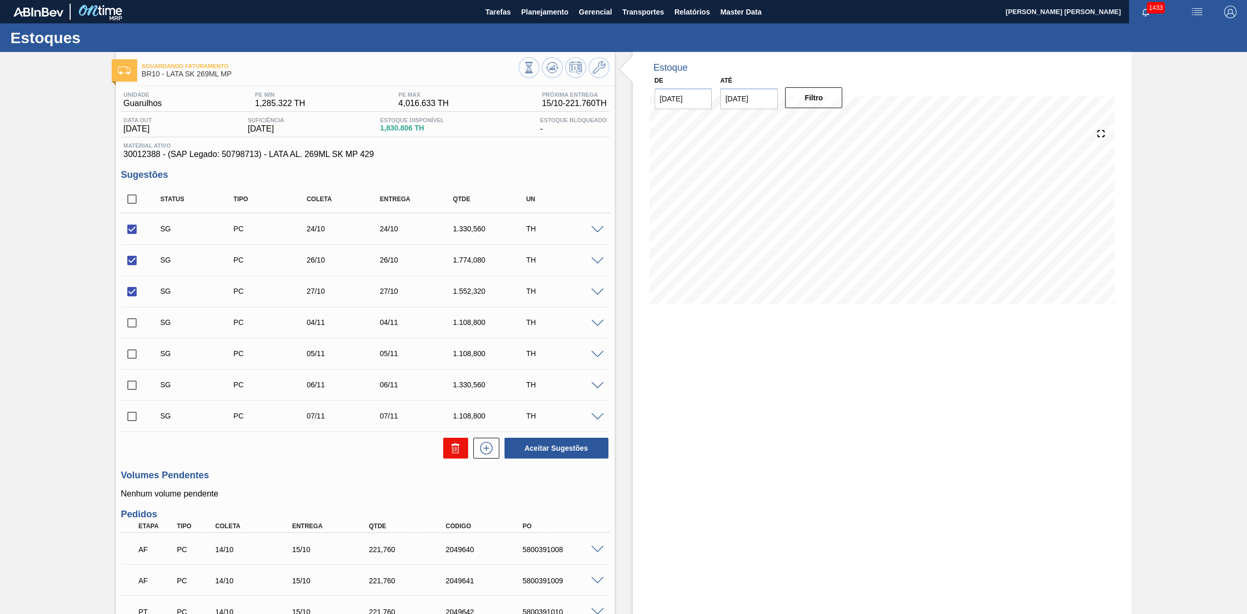
checkbox input "false"
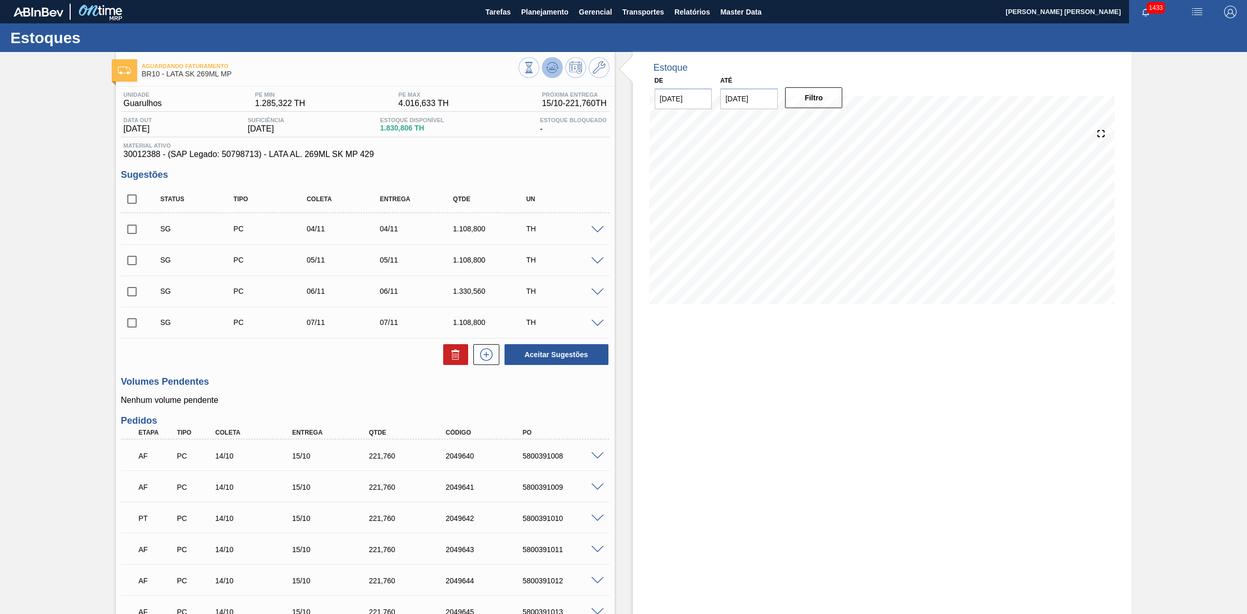
click at [544, 66] on button at bounding box center [552, 67] width 21 height 21
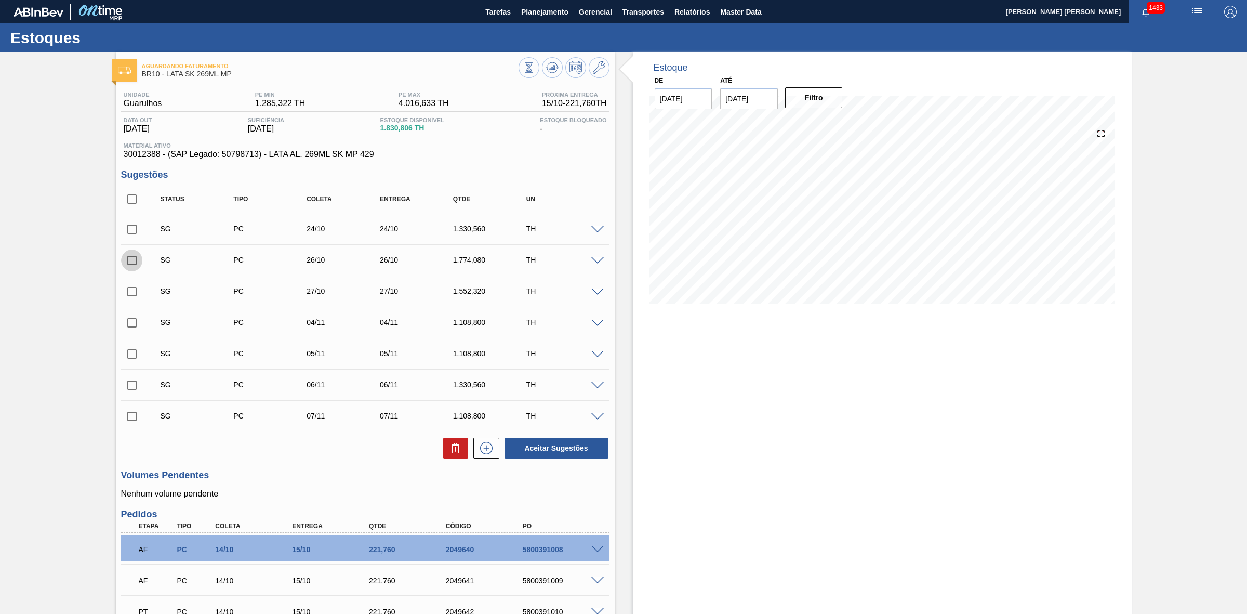
click at [139, 266] on input "checkbox" at bounding box center [132, 260] width 22 height 22
checkbox input "true"
click at [137, 290] on input "checkbox" at bounding box center [132, 292] width 22 height 22
checkbox input "true"
click at [538, 454] on button "Aceitar Sugestões" at bounding box center [557, 448] width 104 height 21
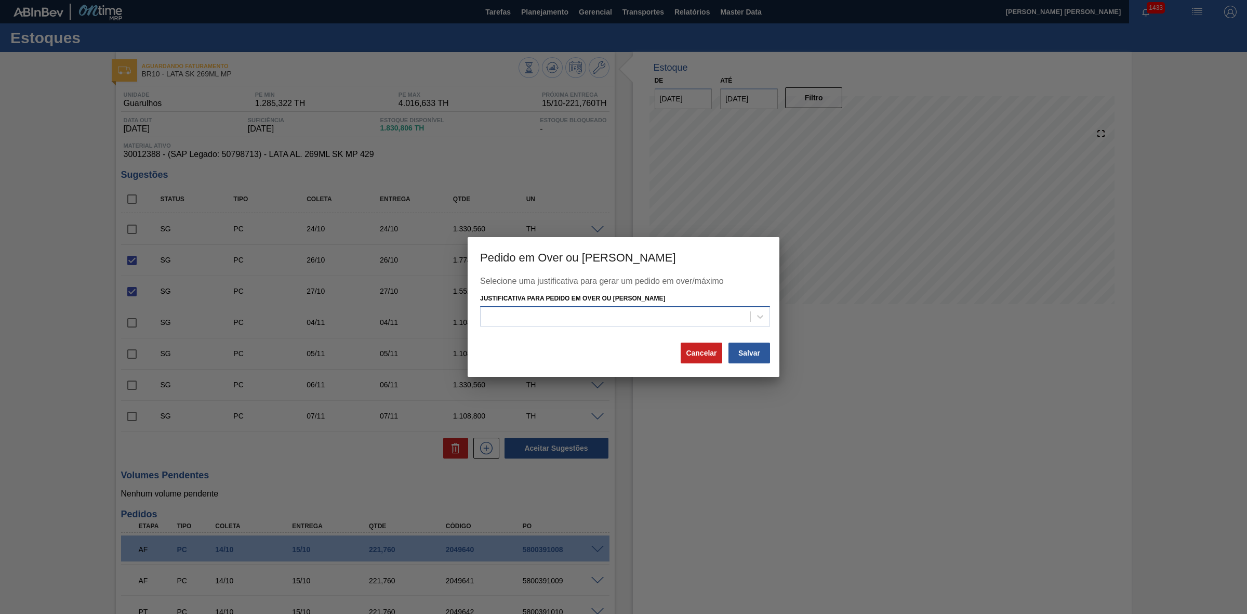
click at [500, 318] on div at bounding box center [616, 316] width 270 height 15
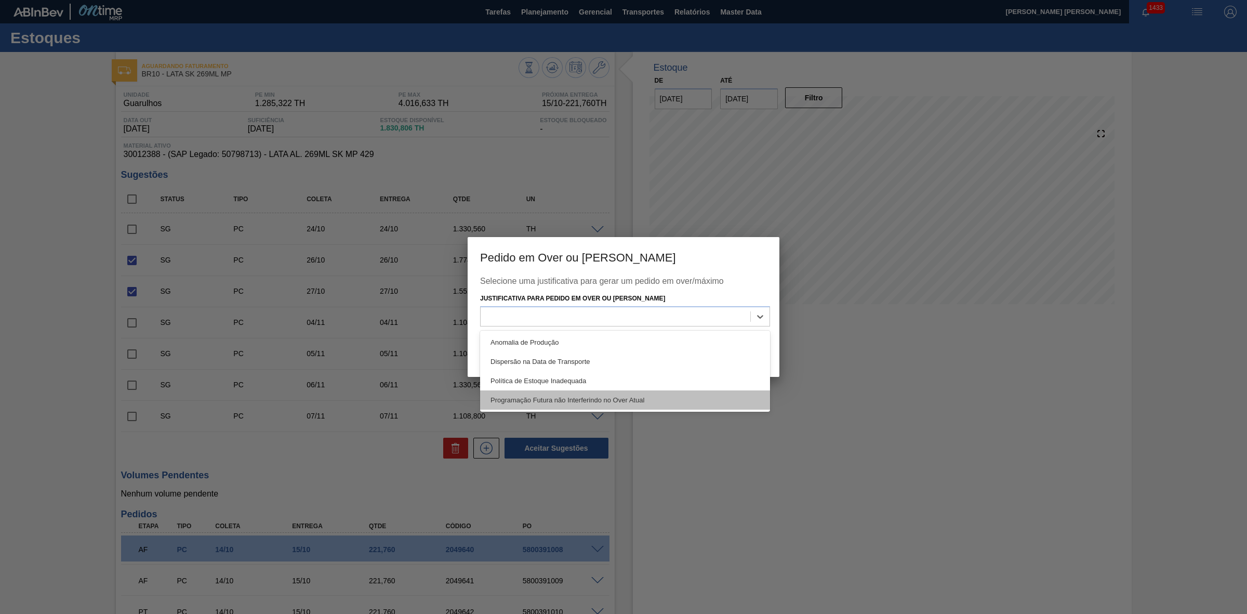
click at [526, 401] on div "Programação Futura não Interferindo no Over Atual" at bounding box center [625, 399] width 290 height 19
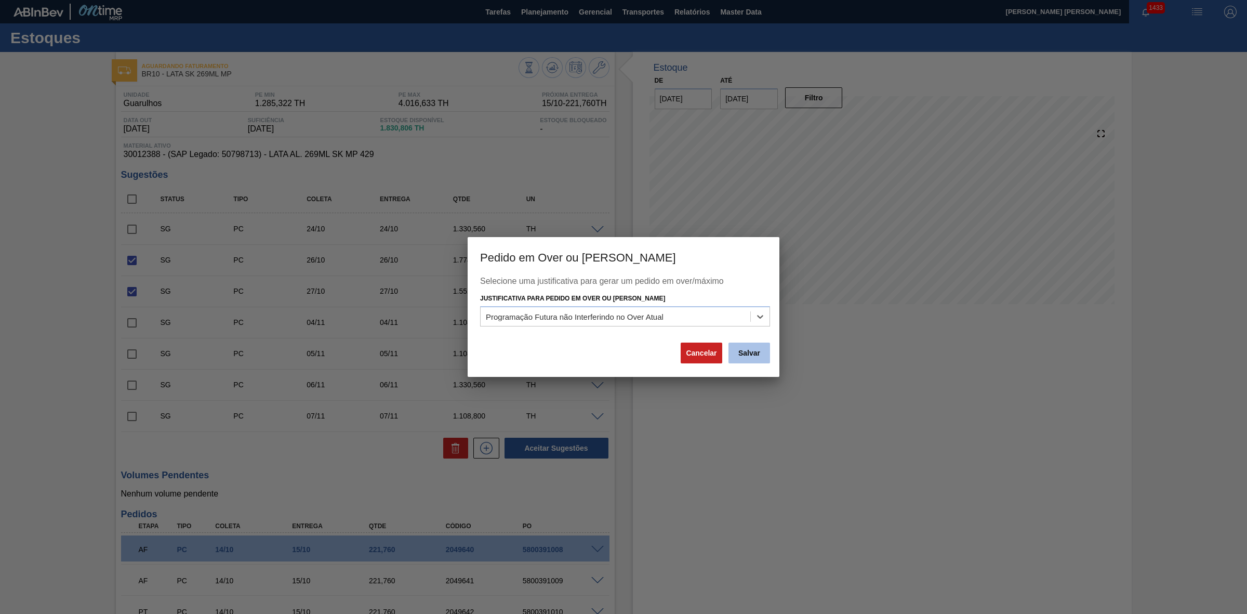
click at [744, 359] on button "Salvar" at bounding box center [750, 352] width 42 height 21
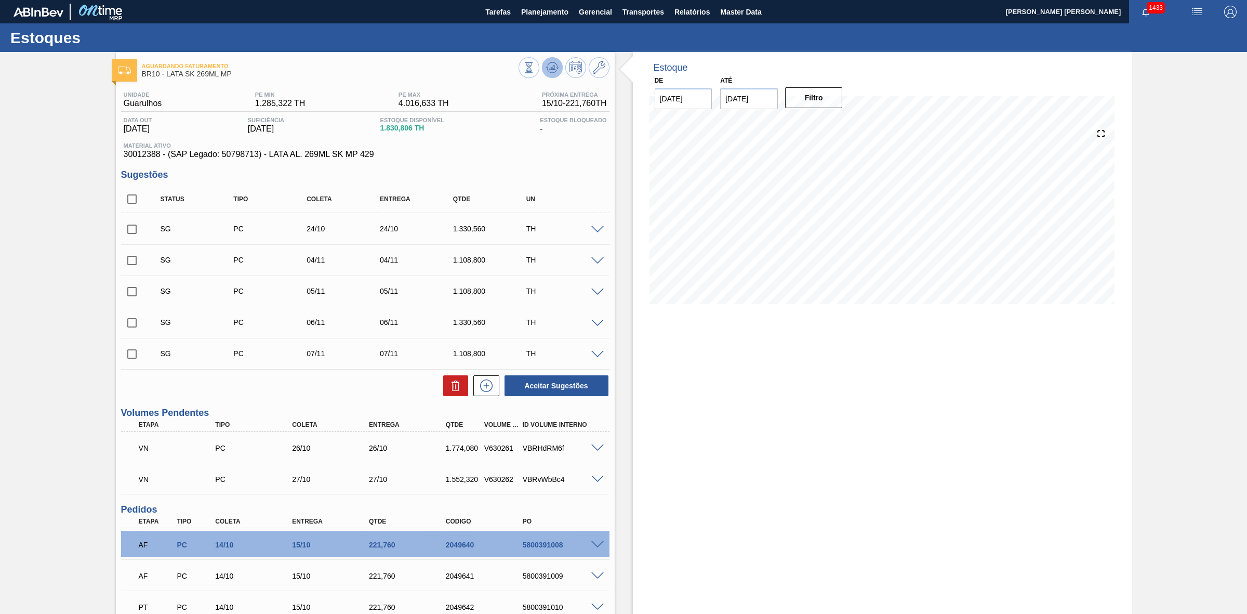
click at [549, 69] on icon at bounding box center [552, 67] width 7 height 5
click at [138, 199] on input "checkbox" at bounding box center [132, 199] width 22 height 22
checkbox input "true"
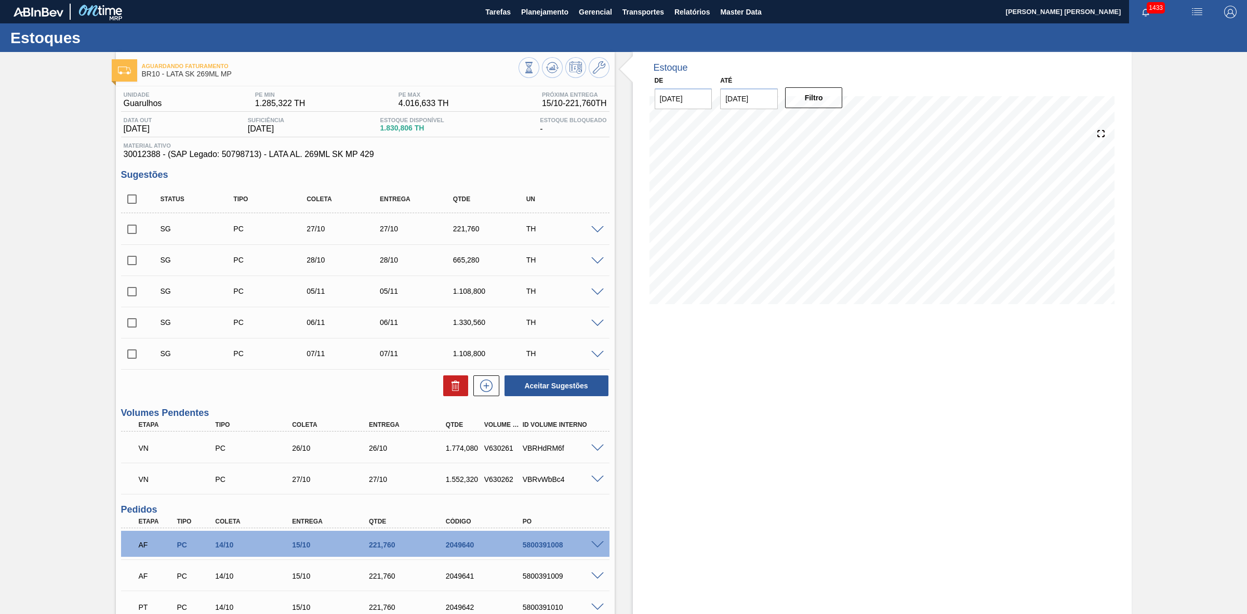
checkbox input "true"
click at [460, 392] on icon at bounding box center [456, 385] width 12 height 12
checkbox input "false"
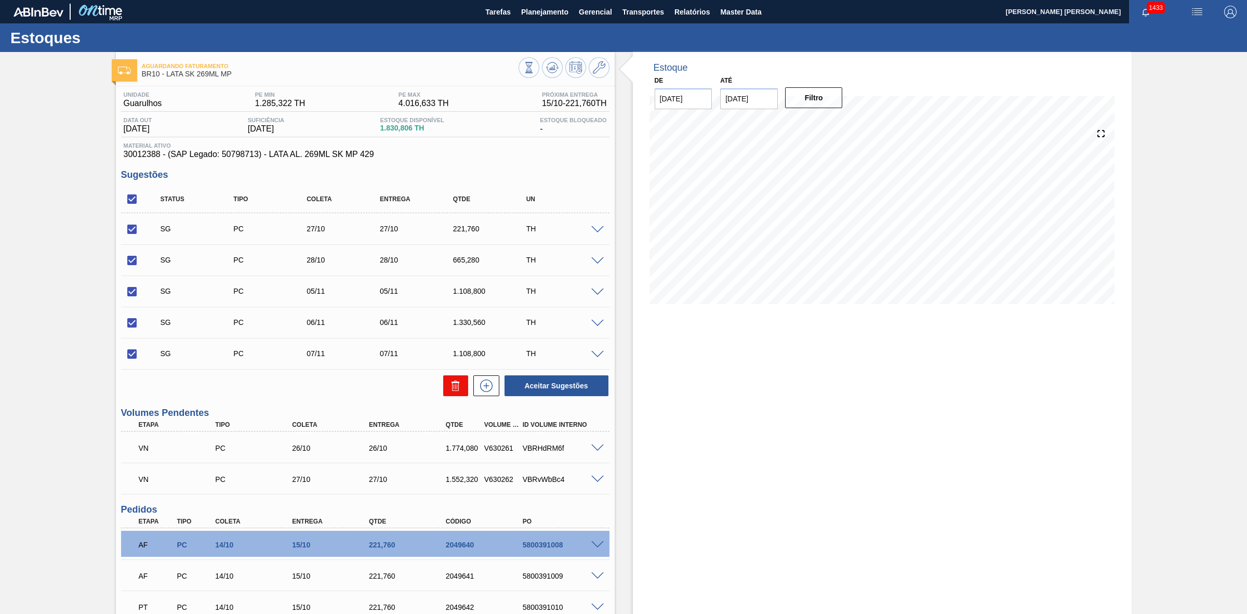
checkbox input "false"
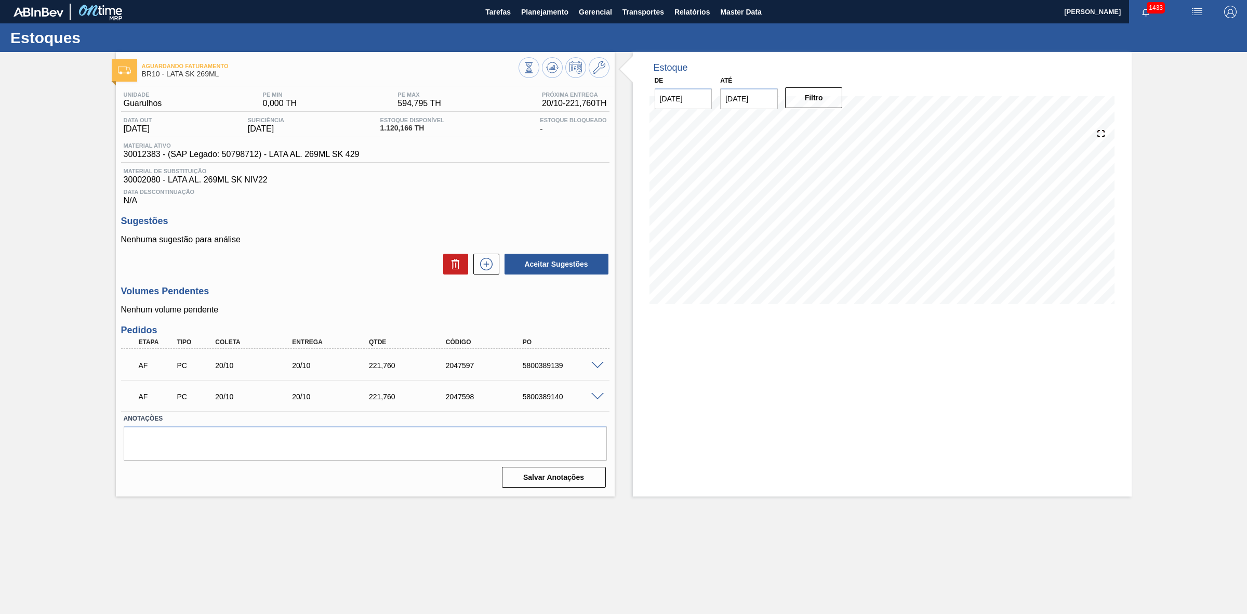
click at [550, 78] on div at bounding box center [564, 68] width 91 height 23
click at [552, 74] on button at bounding box center [552, 67] width 21 height 21
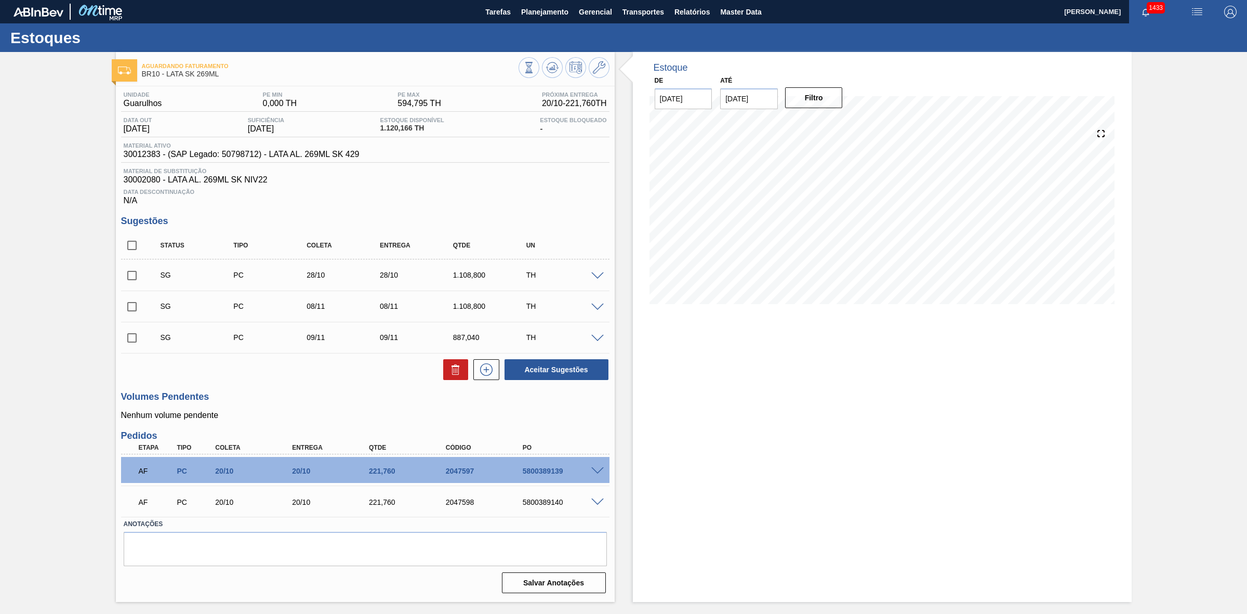
click at [136, 276] on input "checkbox" at bounding box center [132, 276] width 22 height 22
click at [555, 366] on button "Aceitar Sugestões" at bounding box center [557, 369] width 104 height 21
checkbox input "false"
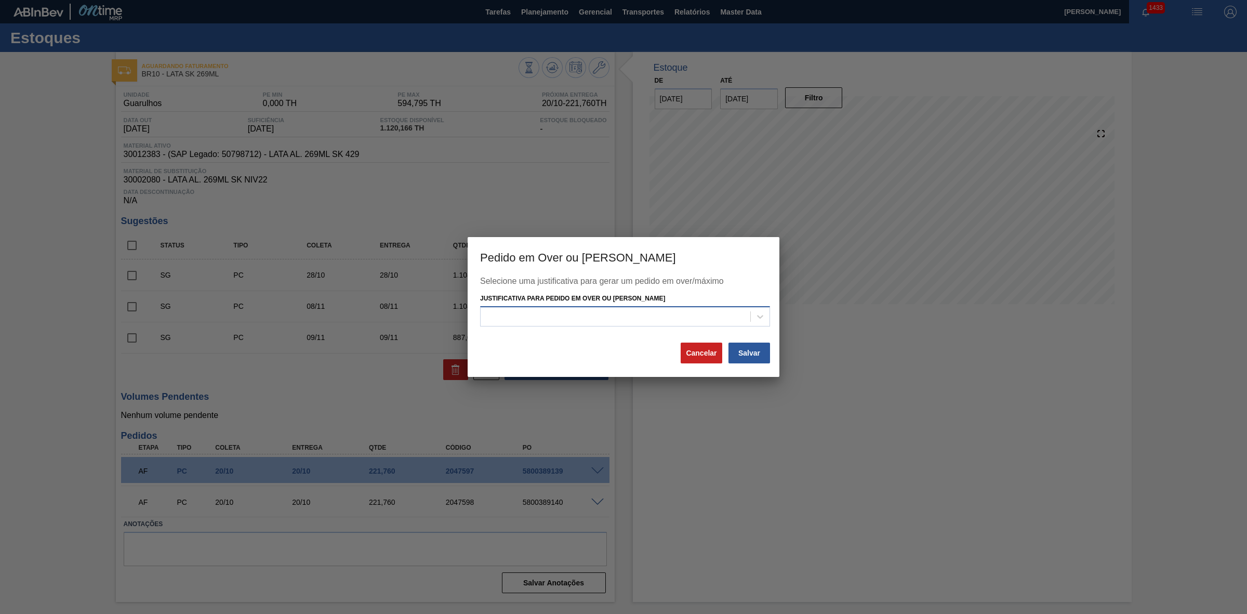
drag, startPoint x: 603, startPoint y: 326, endPoint x: 597, endPoint y: 321, distance: 8.1
click at [599, 323] on div "Selecione uma justificativa para gerar um pedido em over/máximo Justificativa p…" at bounding box center [623, 308] width 287 height 65
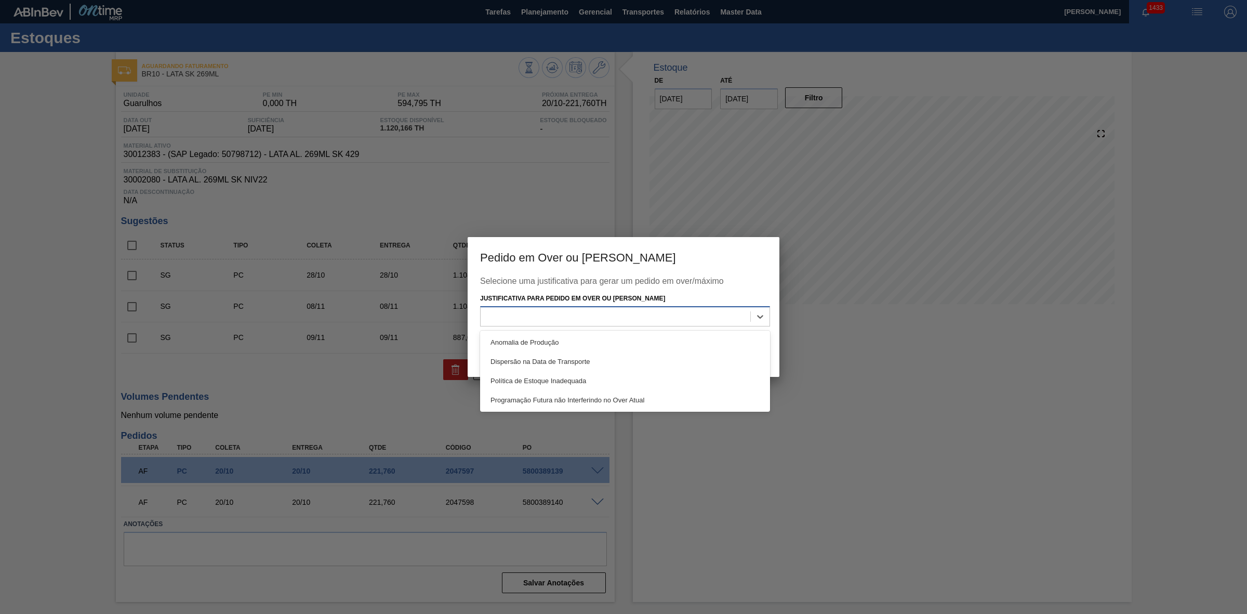
click at [582, 313] on div at bounding box center [616, 316] width 270 height 15
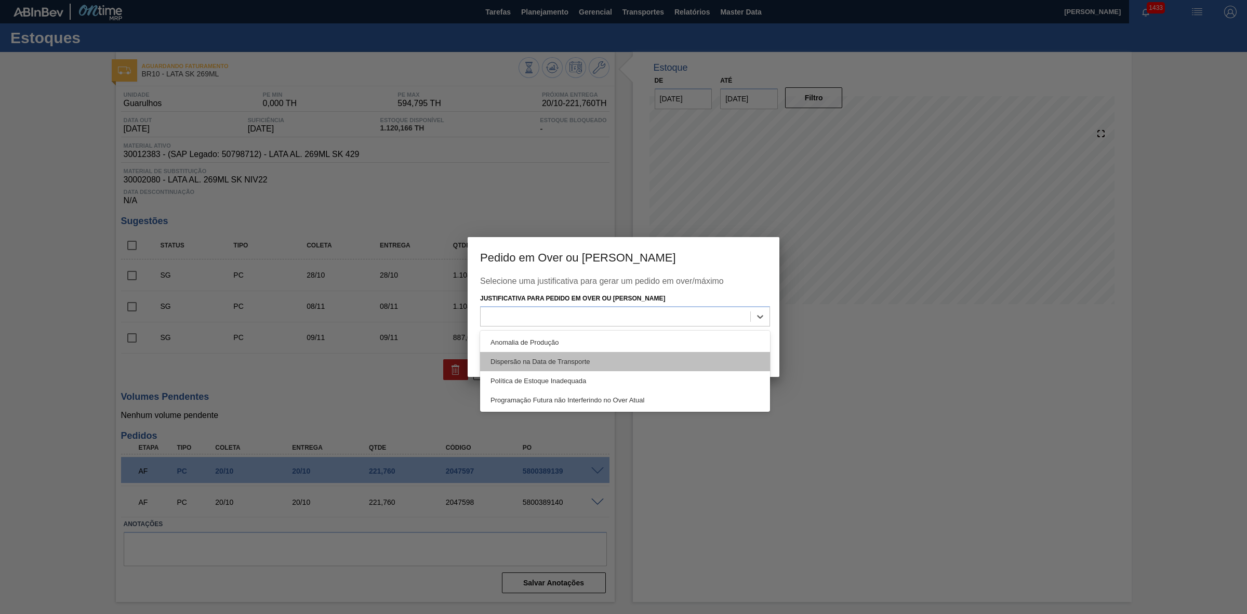
click at [559, 365] on div "Dispersão na Data de Transporte" at bounding box center [625, 361] width 290 height 19
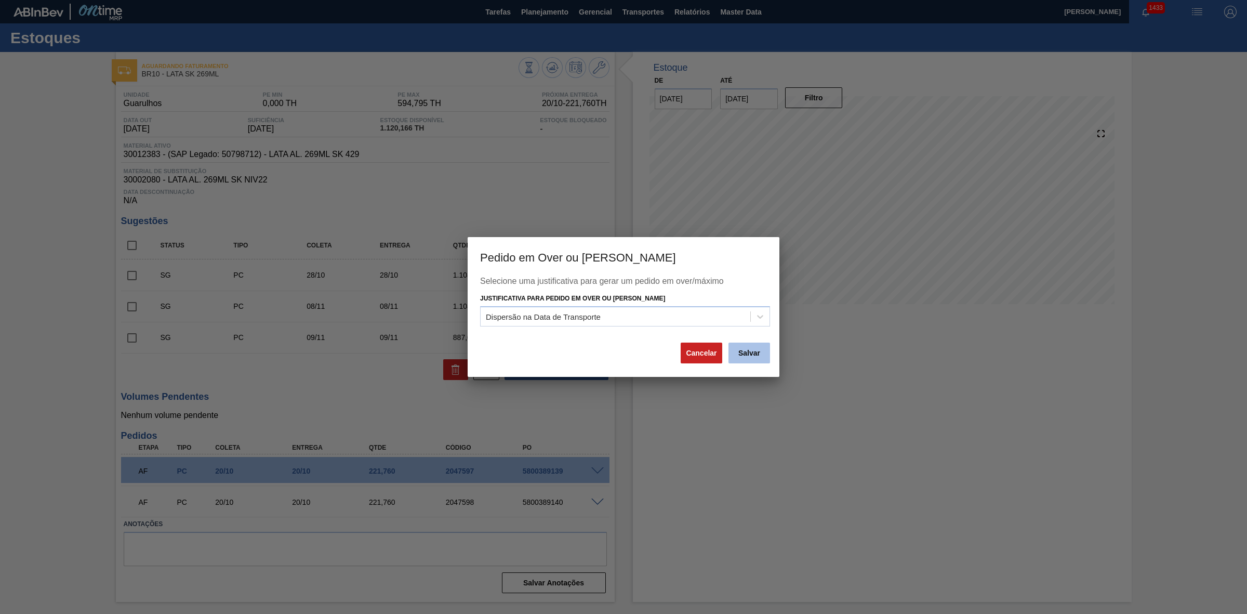
click at [747, 354] on button "Salvar" at bounding box center [750, 352] width 42 height 21
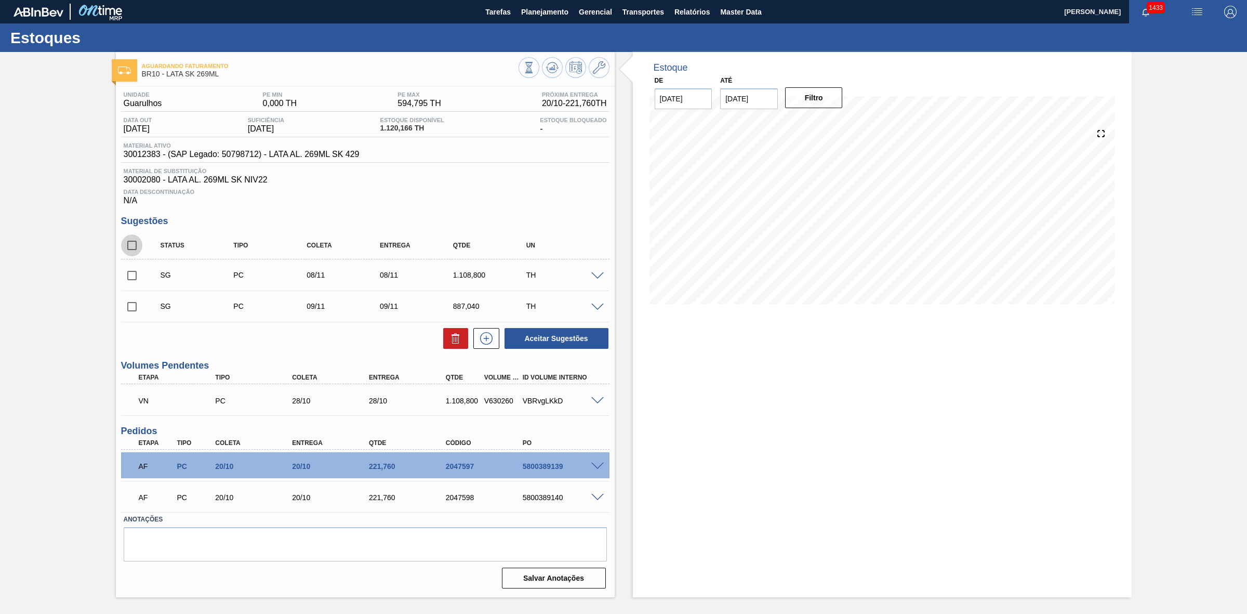
click at [136, 247] on input "checkbox" at bounding box center [132, 245] width 22 height 22
checkbox input "true"
click at [552, 63] on icon at bounding box center [552, 67] width 12 height 12
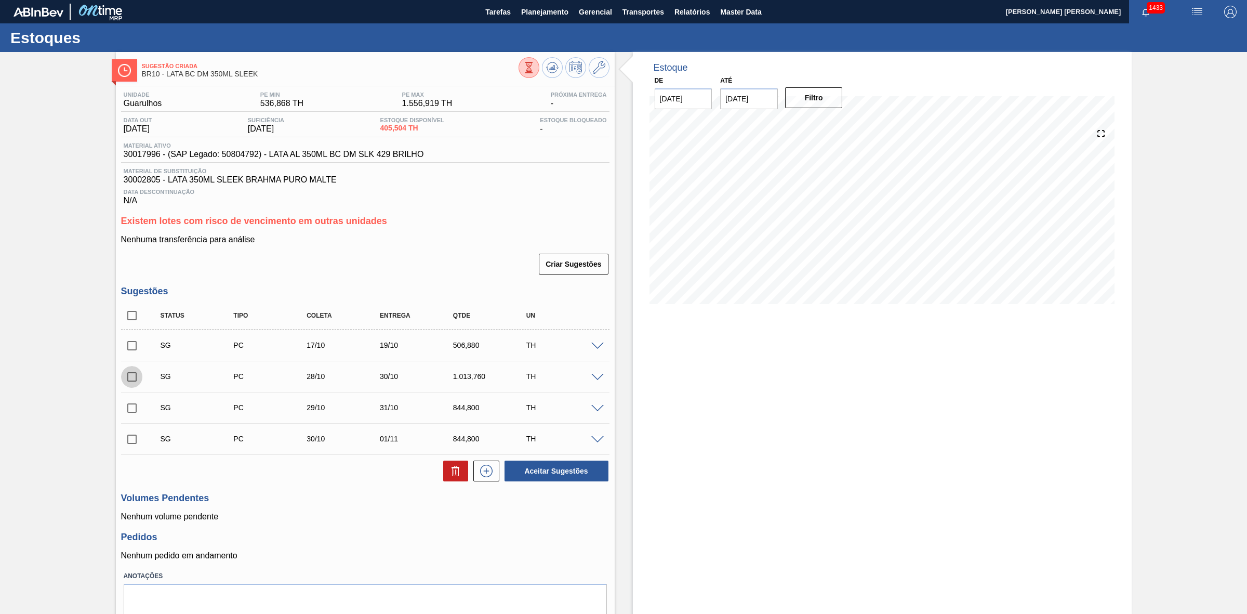
click at [131, 381] on input "checkbox" at bounding box center [132, 377] width 22 height 22
checkbox input "true"
click at [125, 416] on input "checkbox" at bounding box center [132, 408] width 22 height 22
checkbox input "true"
click at [134, 439] on input "checkbox" at bounding box center [132, 439] width 22 height 22
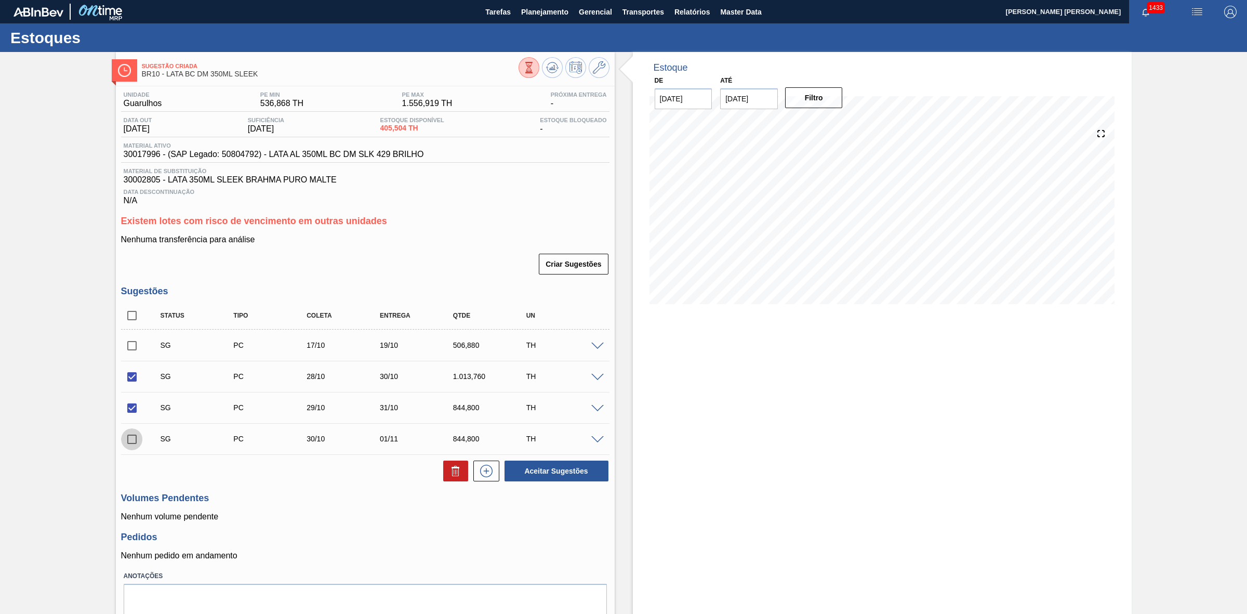
checkbox input "true"
click at [523, 479] on button "Aceitar Sugestões" at bounding box center [557, 470] width 104 height 21
checkbox input "false"
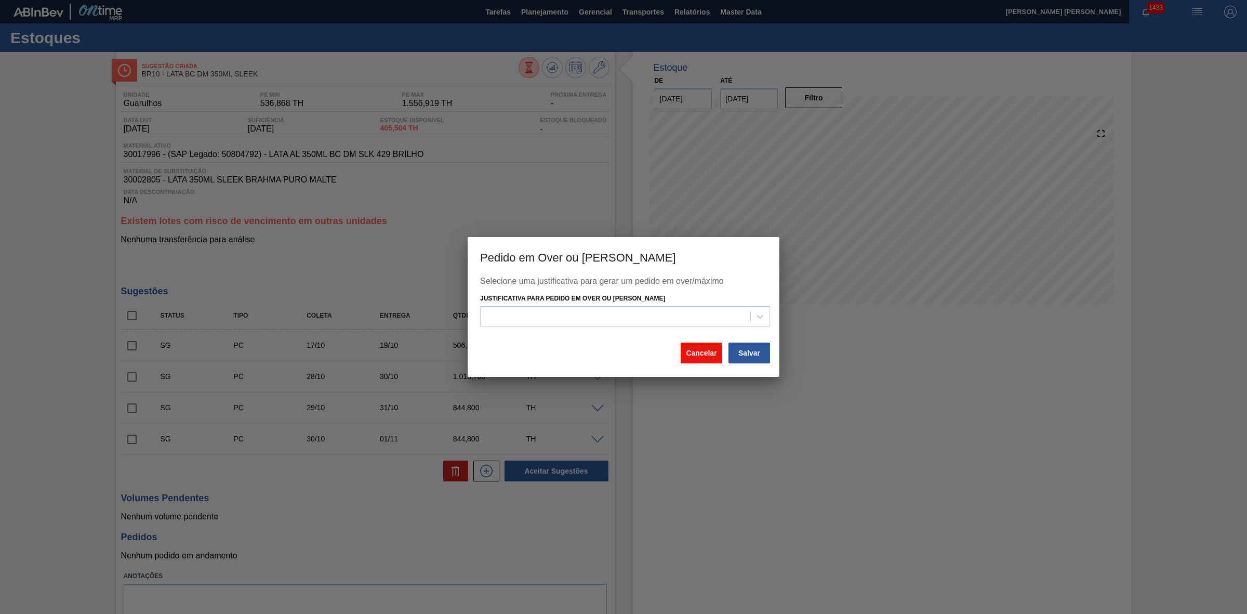
click at [710, 356] on button "Cancelar" at bounding box center [702, 352] width 42 height 21
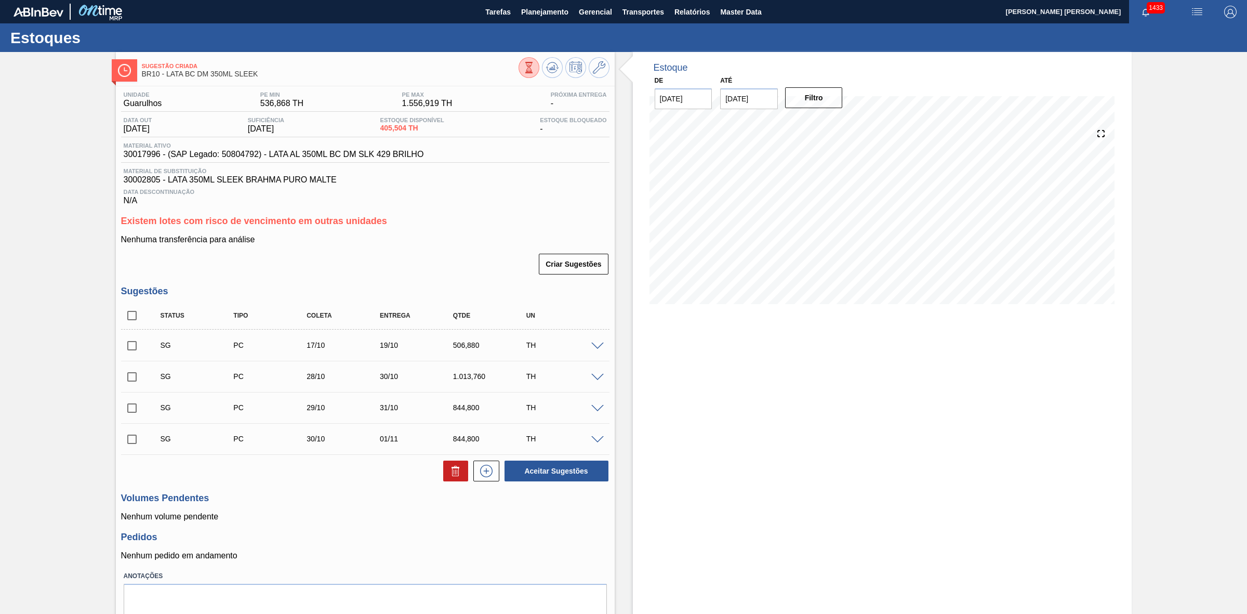
click at [765, 100] on input "01/11/2025" at bounding box center [749, 98] width 58 height 21
click at [827, 178] on div "8" at bounding box center [834, 174] width 14 height 14
type input "[DATE]"
click at [801, 99] on button "Filtro" at bounding box center [814, 97] width 58 height 21
click at [130, 325] on input "checkbox" at bounding box center [132, 316] width 22 height 22
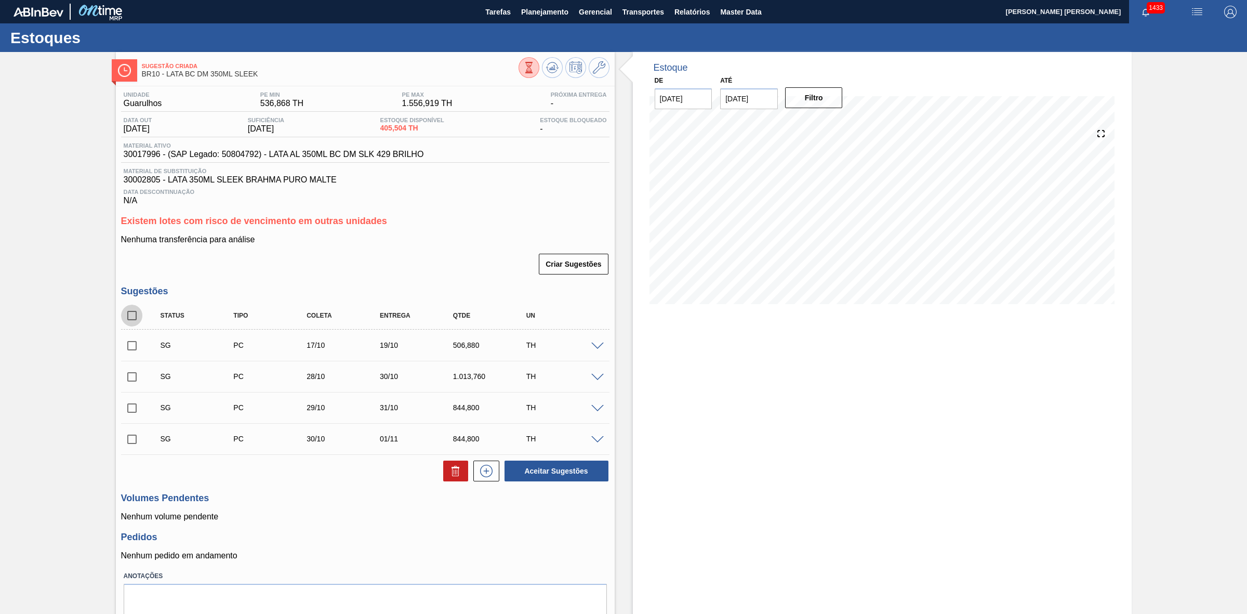
checkbox input "true"
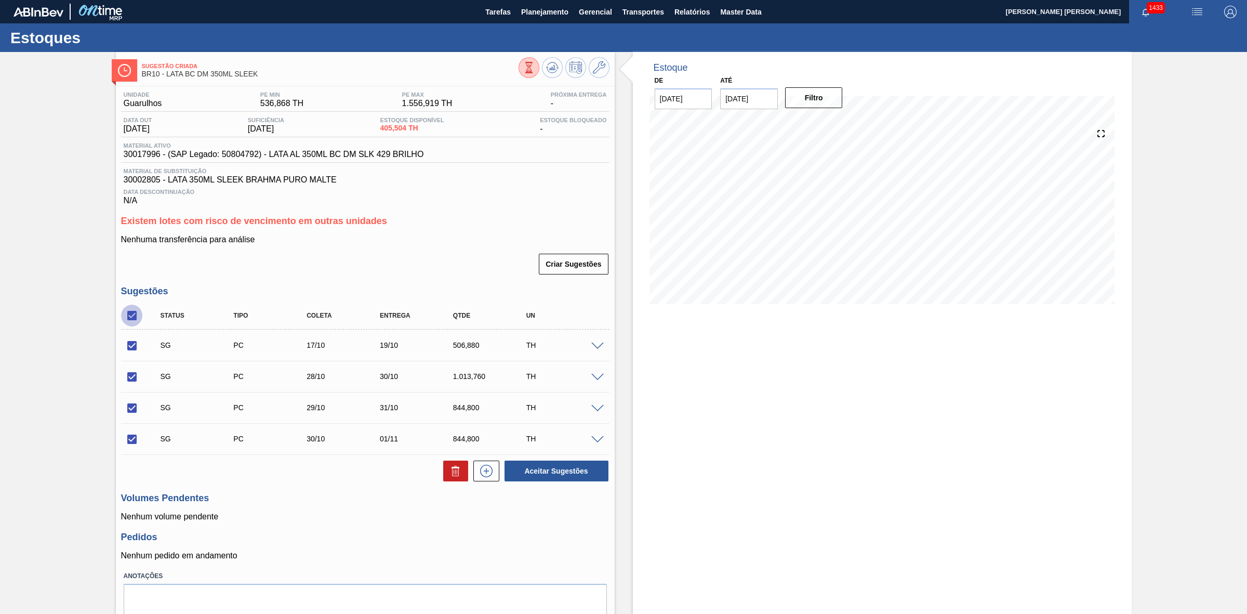
click at [130, 325] on input "checkbox" at bounding box center [132, 316] width 22 height 22
checkbox input "false"
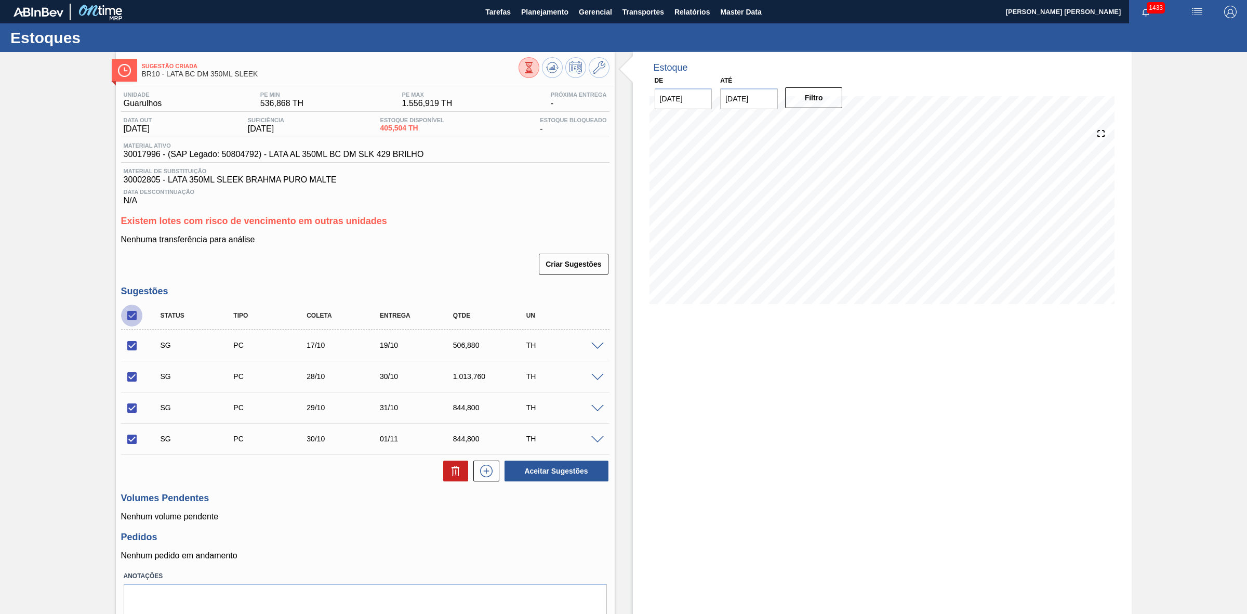
checkbox input "false"
click at [130, 325] on input "checkbox" at bounding box center [132, 316] width 22 height 22
checkbox input "true"
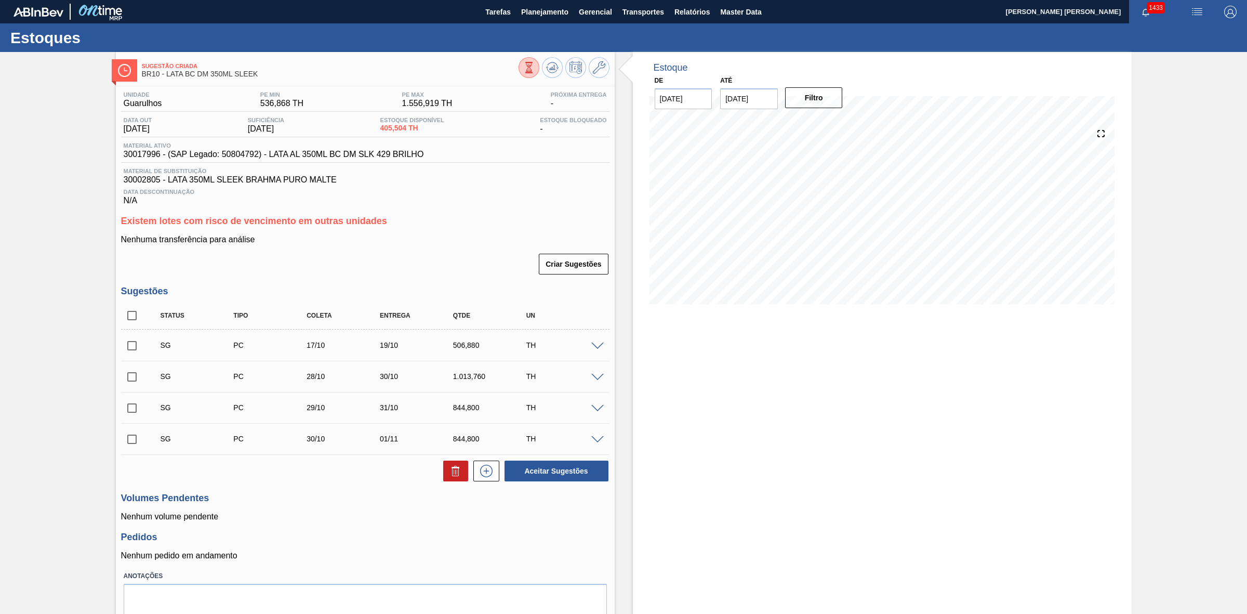
checkbox input "true"
click at [130, 321] on input "checkbox" at bounding box center [132, 316] width 22 height 22
checkbox input "false"
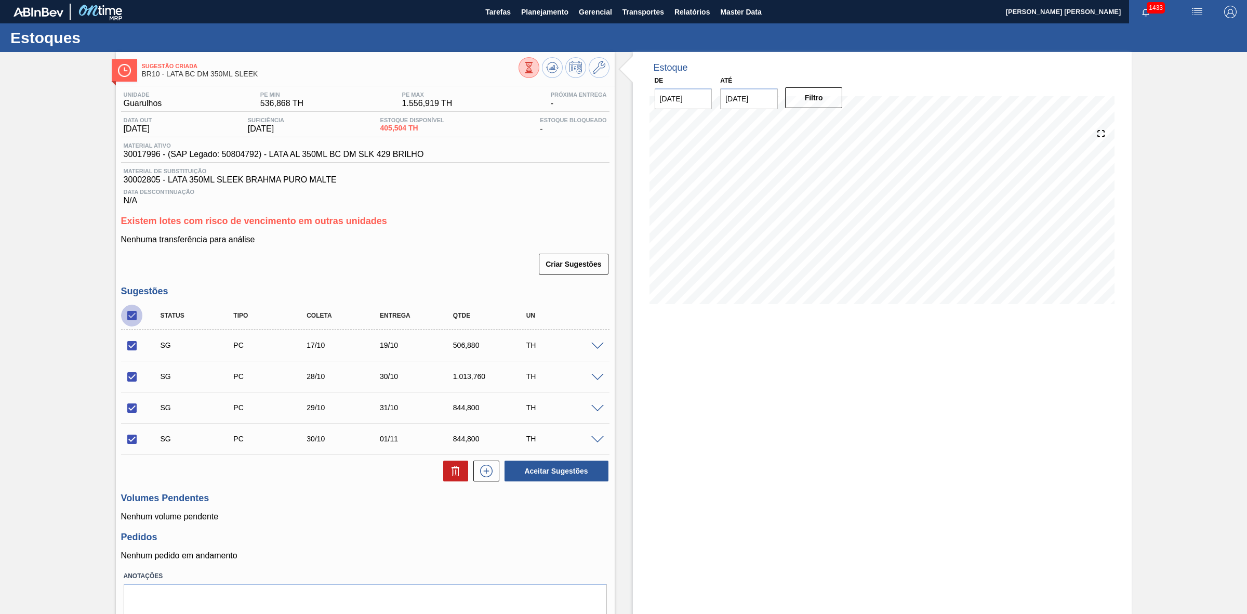
checkbox input "false"
click at [134, 347] on input "checkbox" at bounding box center [132, 346] width 22 height 22
click at [457, 476] on icon at bounding box center [456, 471] width 12 height 12
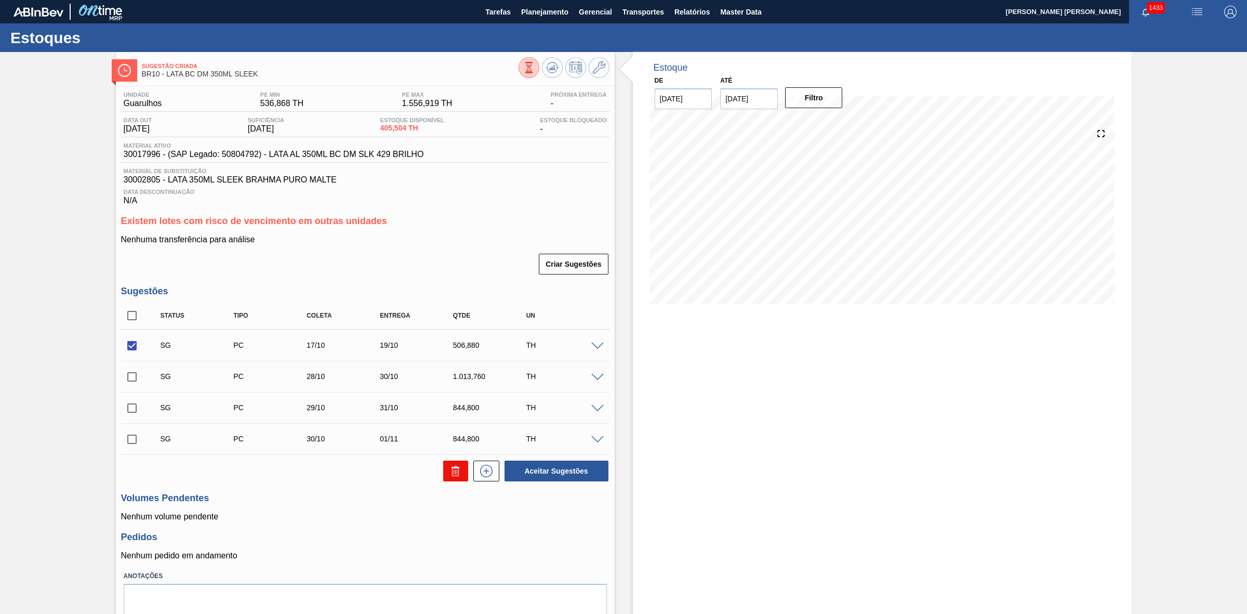
checkbox input "false"
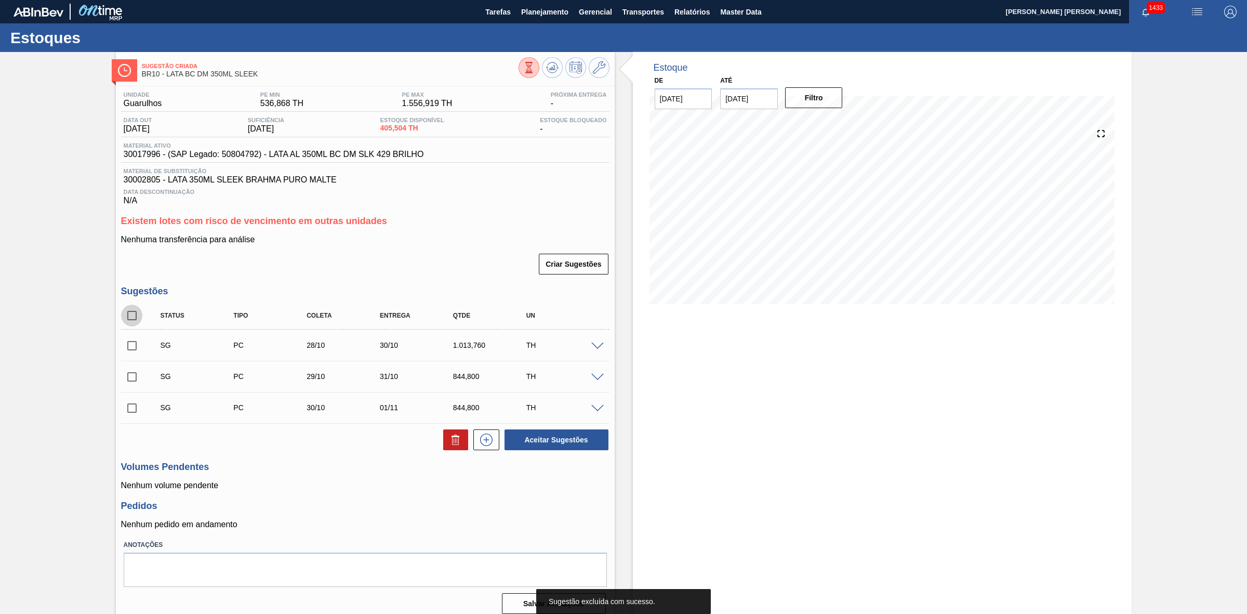
click at [134, 320] on input "checkbox" at bounding box center [132, 316] width 22 height 22
checkbox input "true"
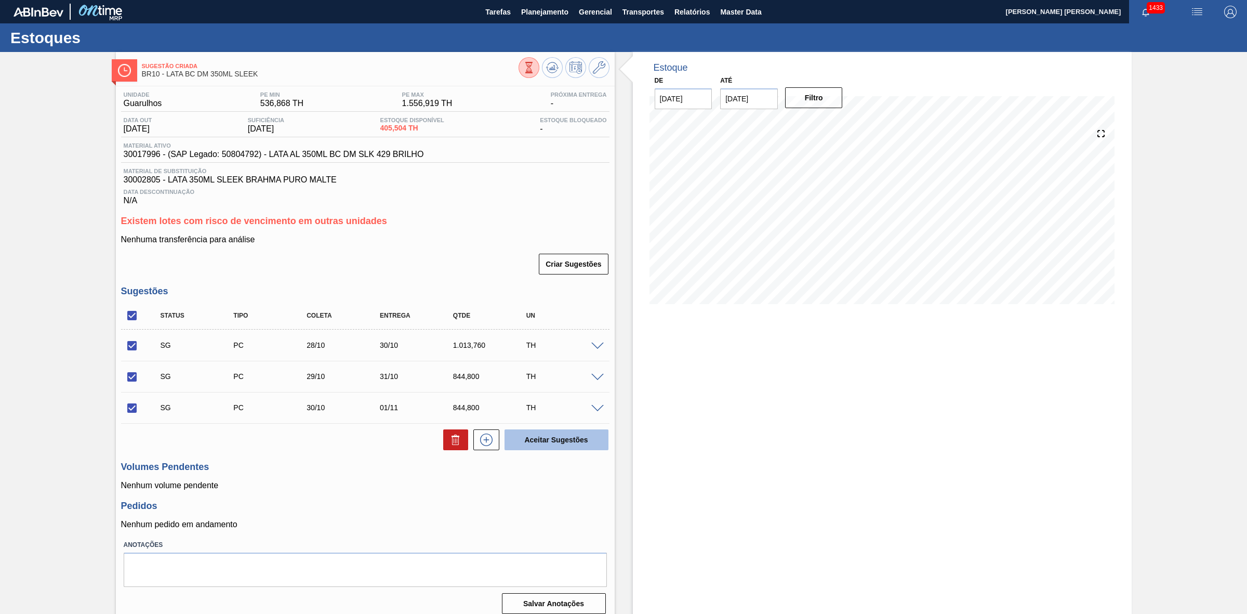
click at [531, 444] on button "Aceitar Sugestões" at bounding box center [557, 439] width 104 height 21
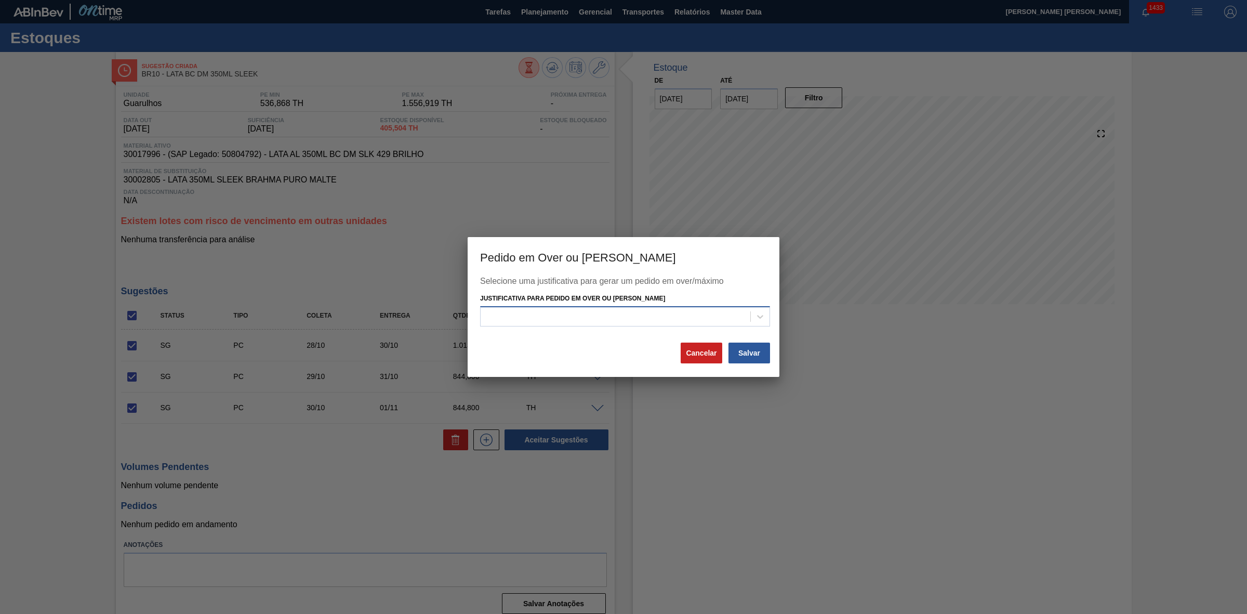
click at [521, 310] on div at bounding box center [616, 316] width 270 height 15
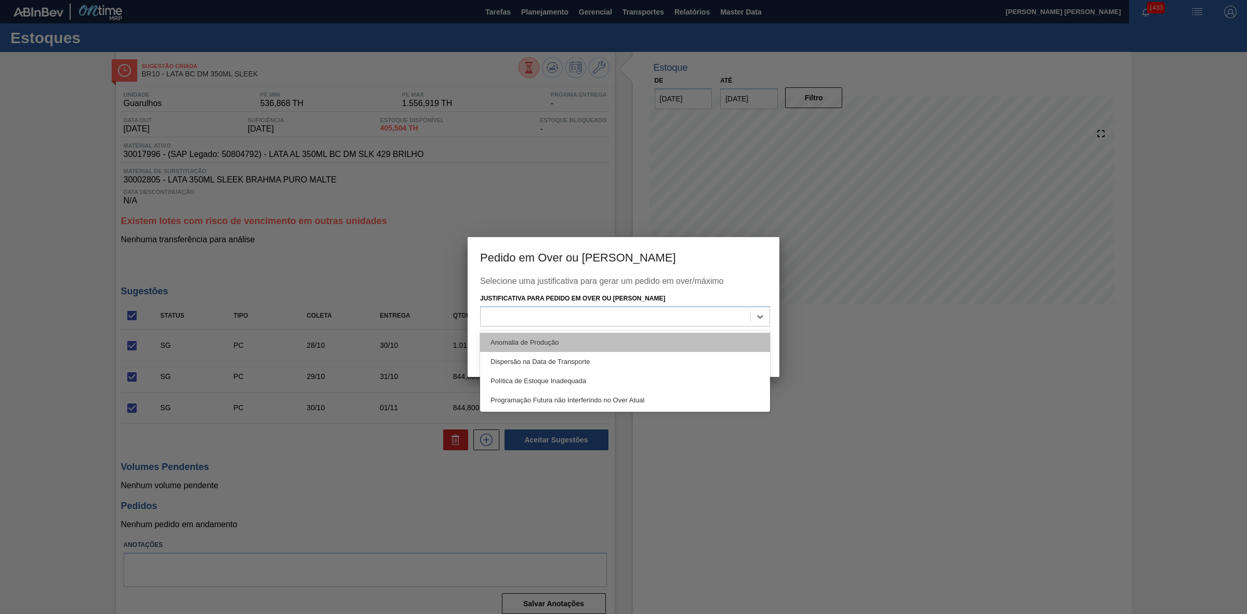
click at [521, 351] on div "Anomalia de Produção" at bounding box center [625, 342] width 290 height 19
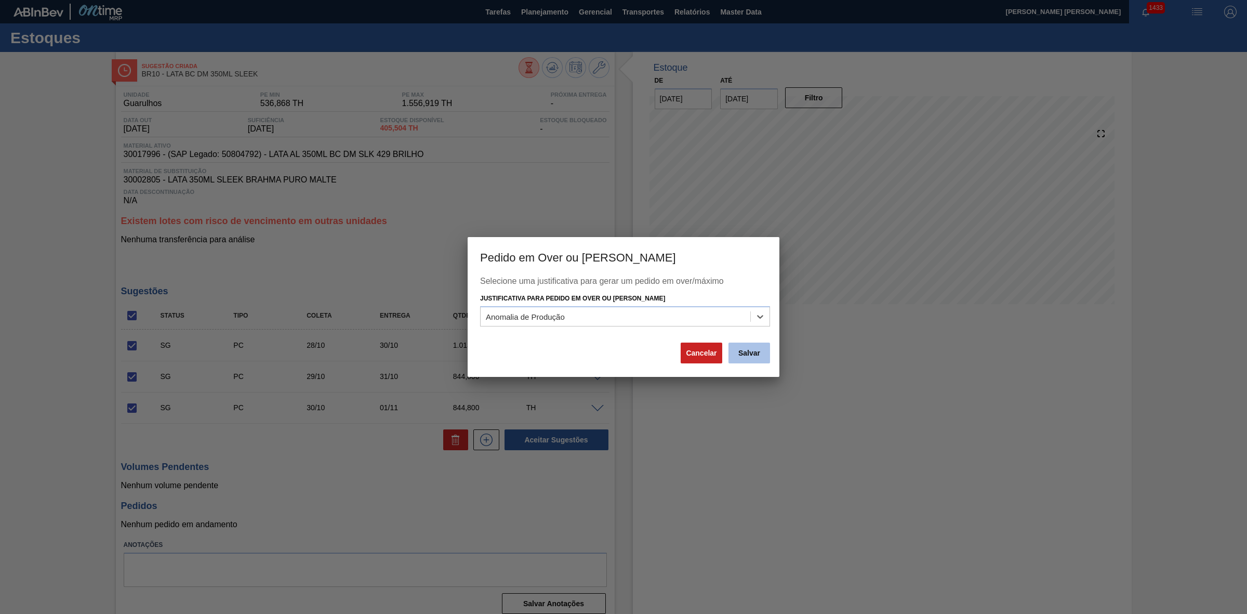
click at [752, 349] on button "Salvar" at bounding box center [750, 352] width 42 height 21
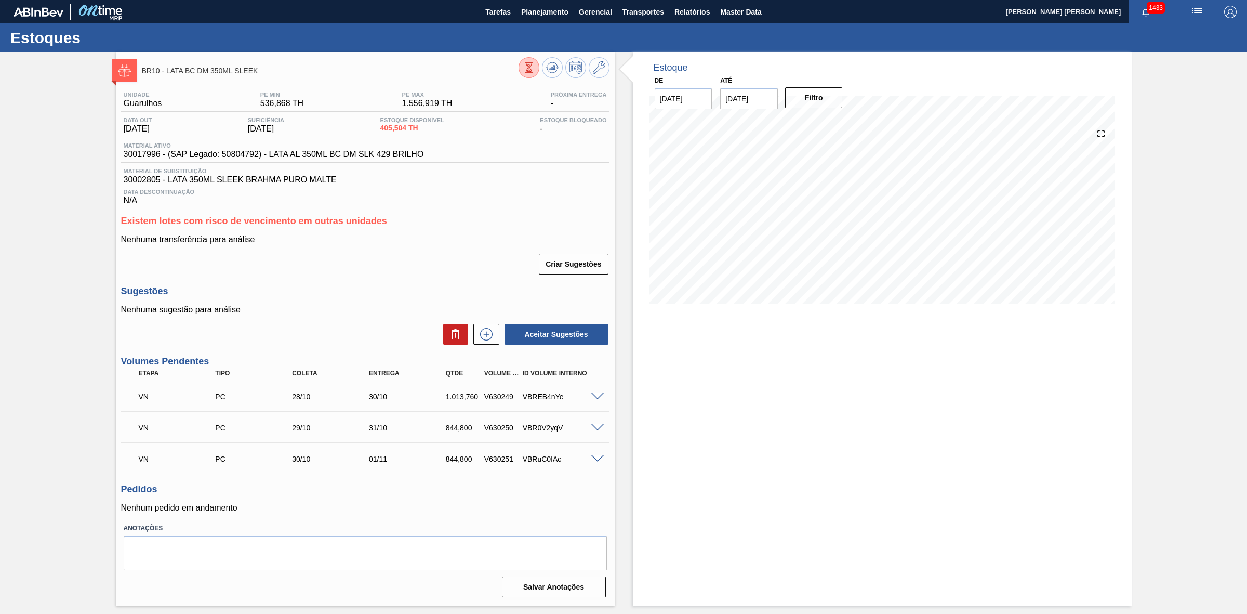
click at [596, 398] on span at bounding box center [597, 397] width 12 height 8
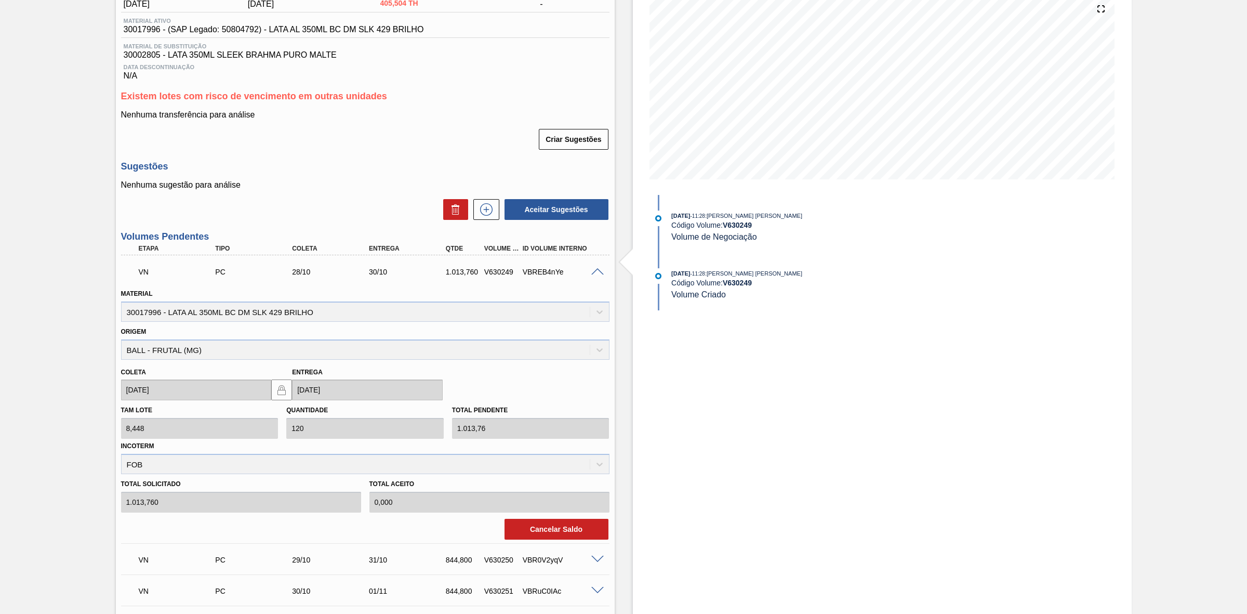
scroll to position [130, 0]
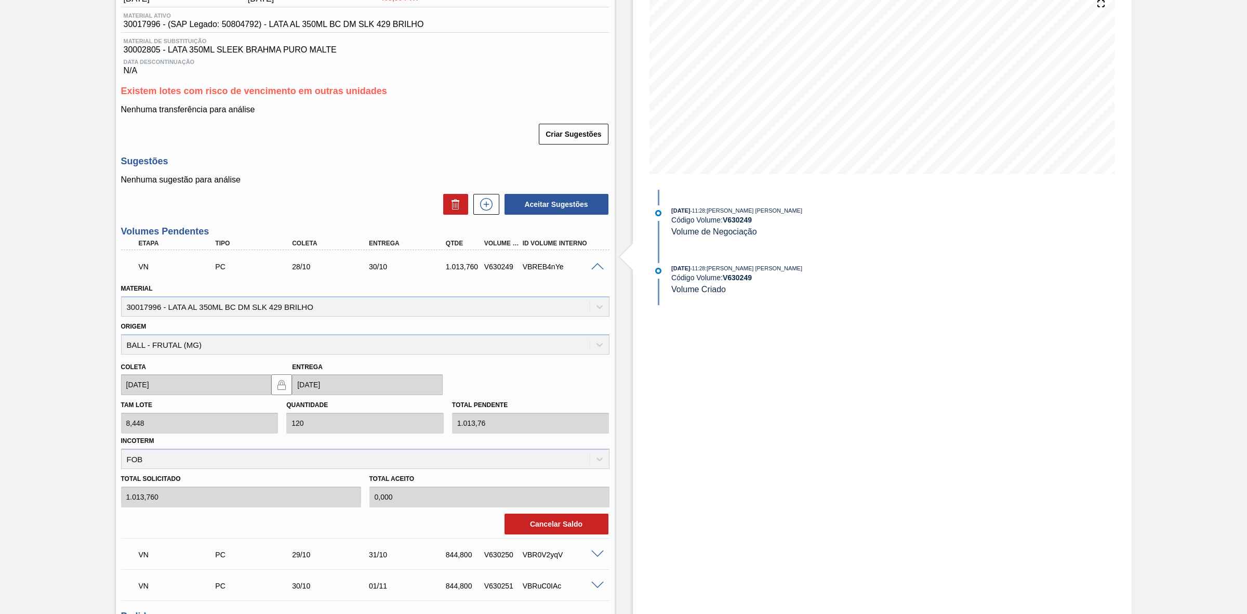
click at [591, 269] on span at bounding box center [597, 267] width 12 height 8
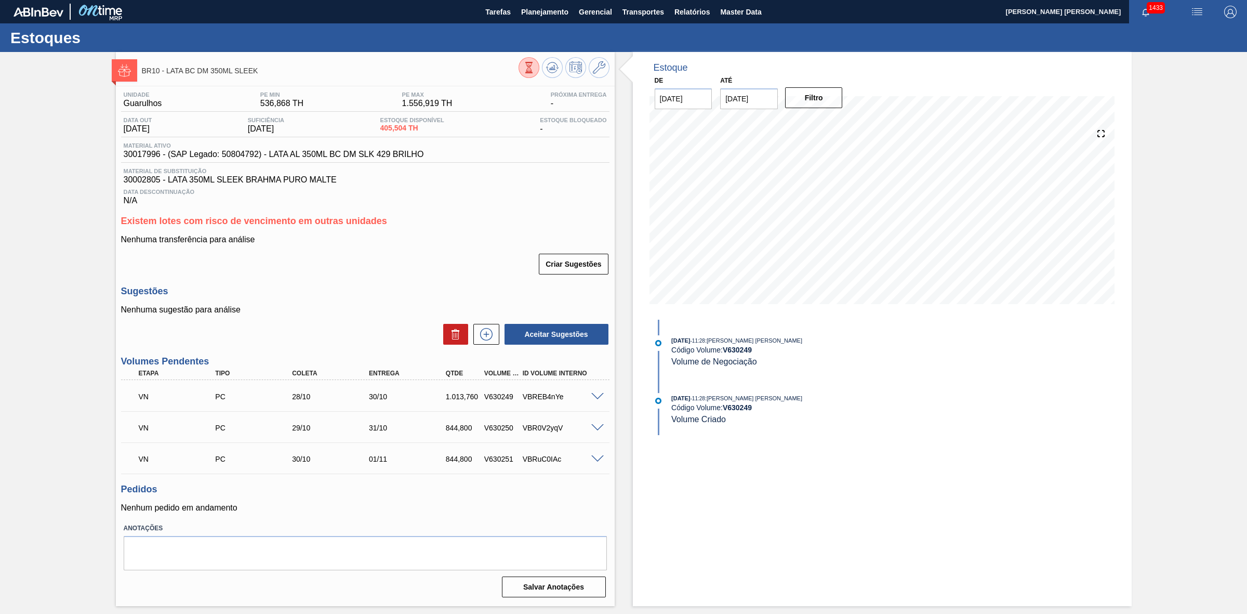
click at [601, 430] on span at bounding box center [597, 428] width 12 height 8
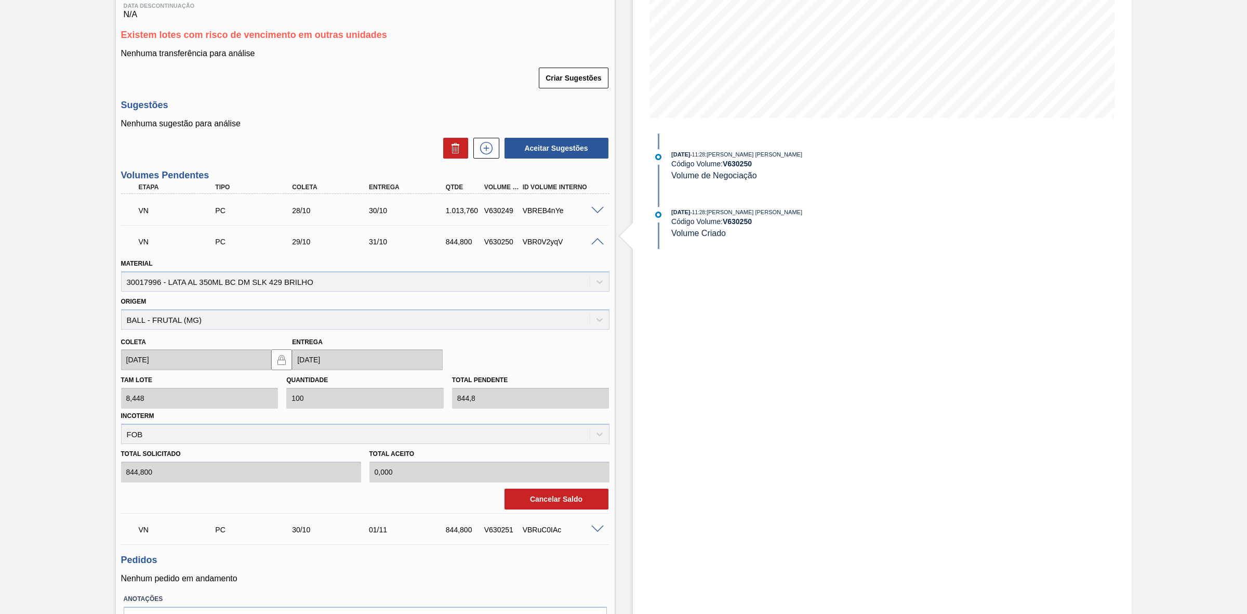
scroll to position [195, 0]
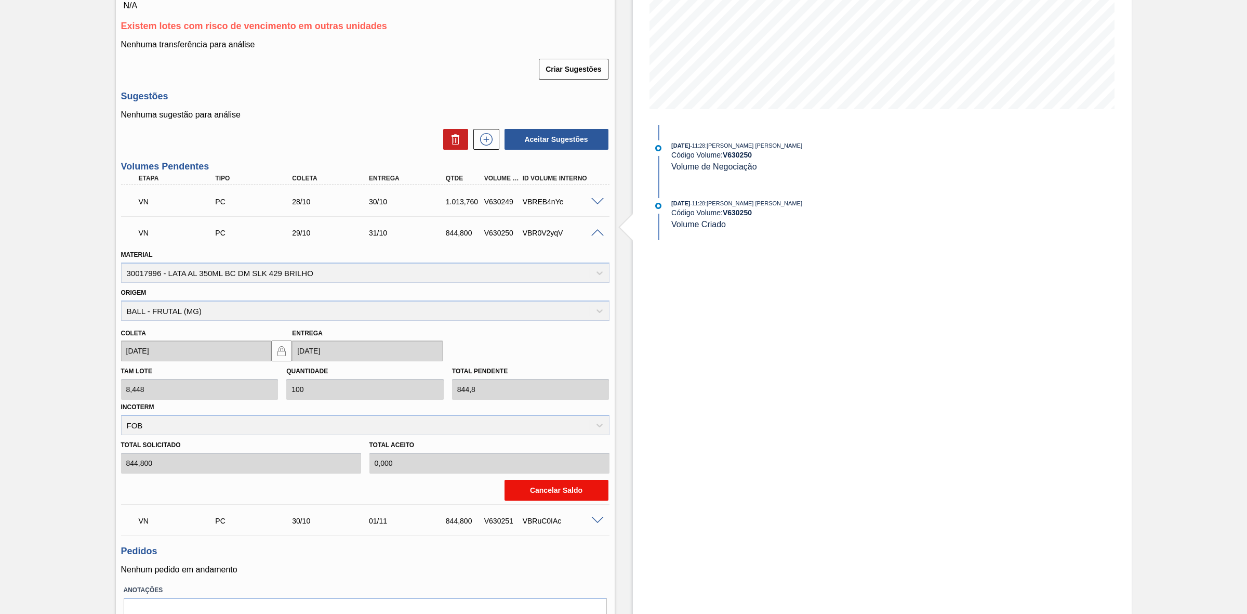
click at [580, 491] on button "Cancelar Saldo" at bounding box center [557, 490] width 104 height 21
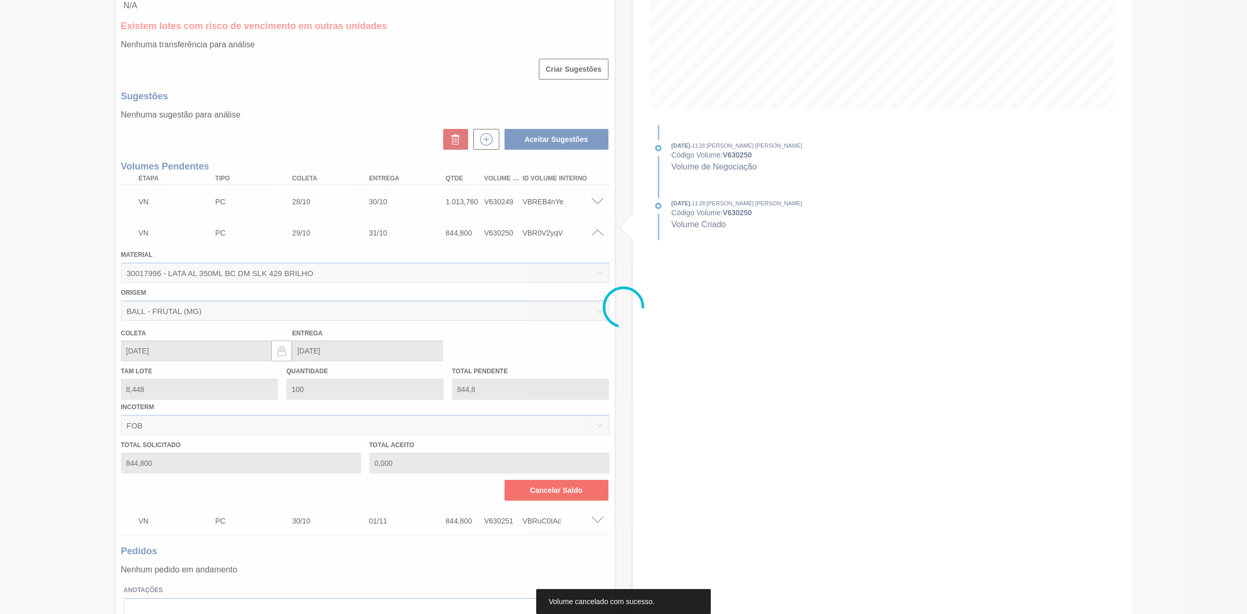
scroll to position [0, 0]
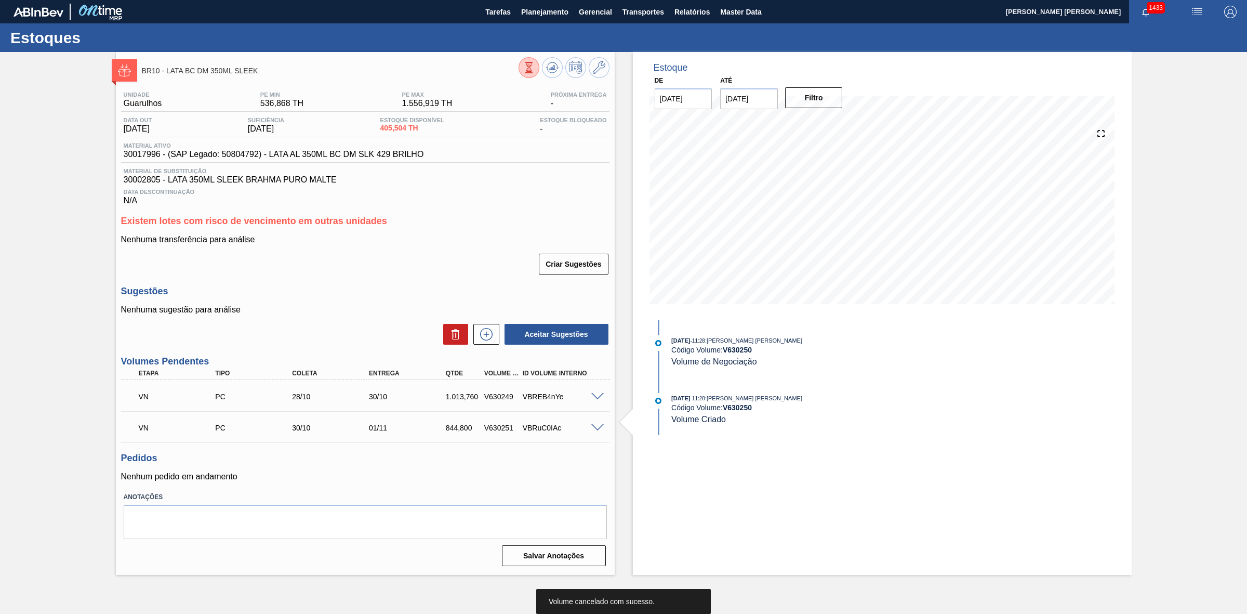
click at [597, 429] on span at bounding box center [597, 428] width 12 height 8
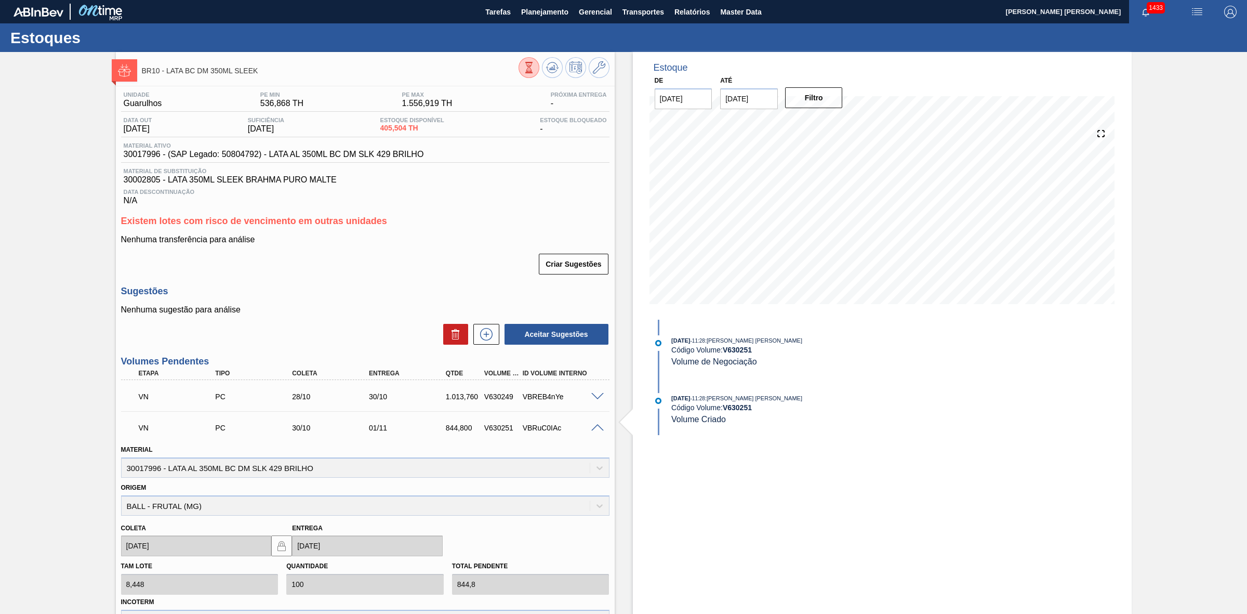
scroll to position [195, 0]
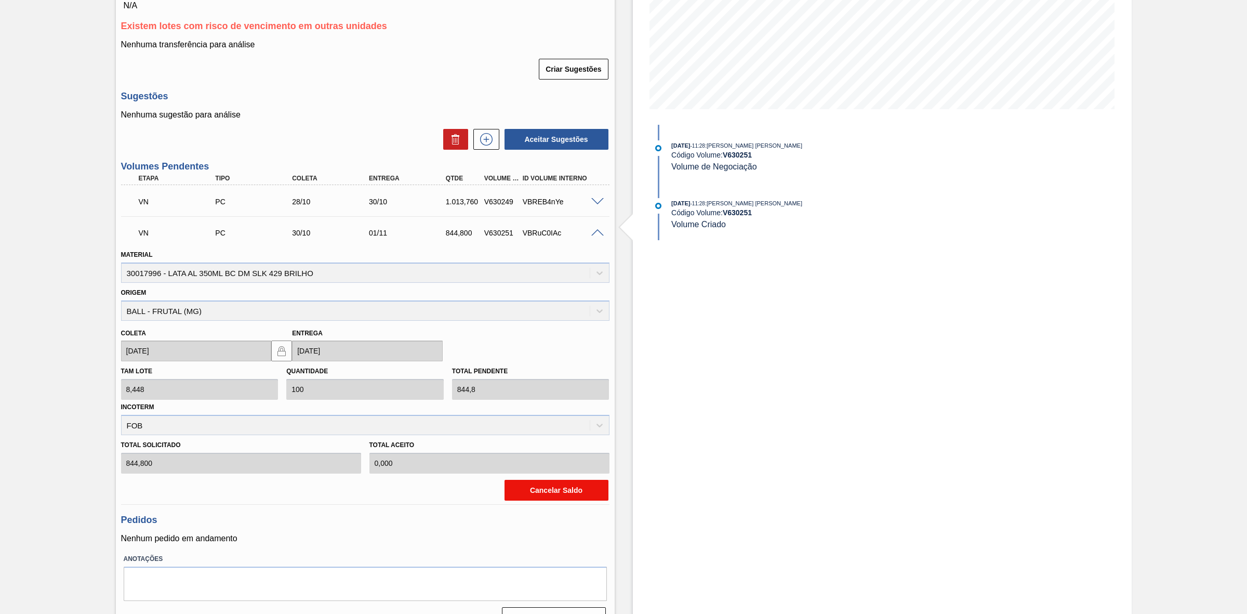
click at [553, 485] on button "Cancelar Saldo" at bounding box center [557, 490] width 104 height 21
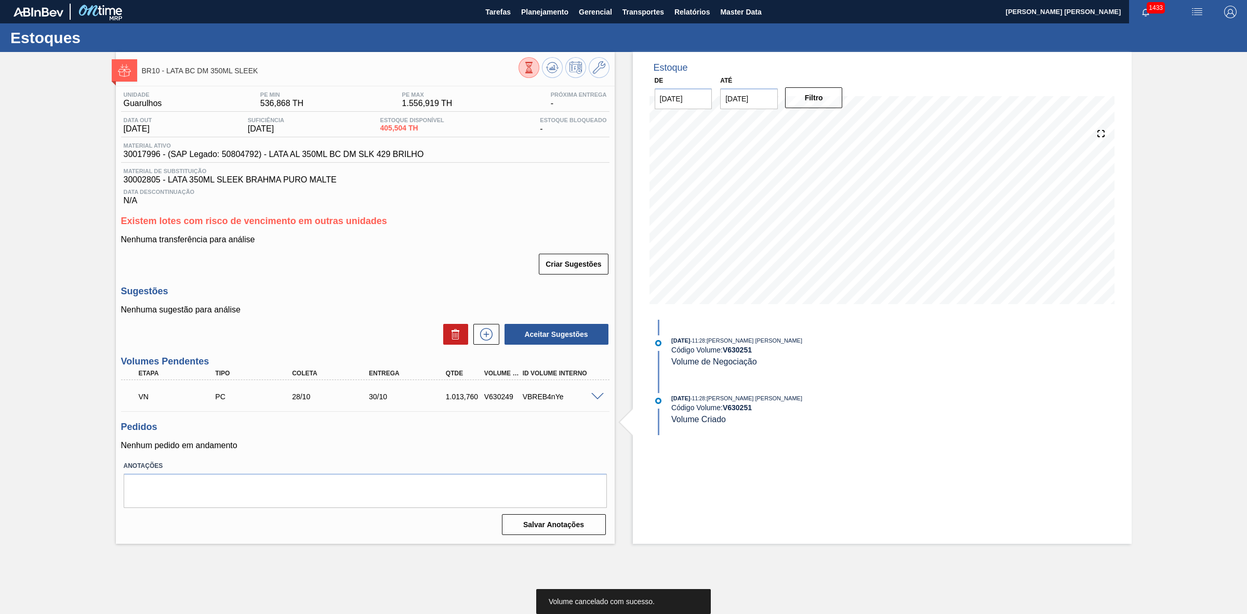
scroll to position [0, 0]
click at [547, 74] on button at bounding box center [552, 67] width 21 height 21
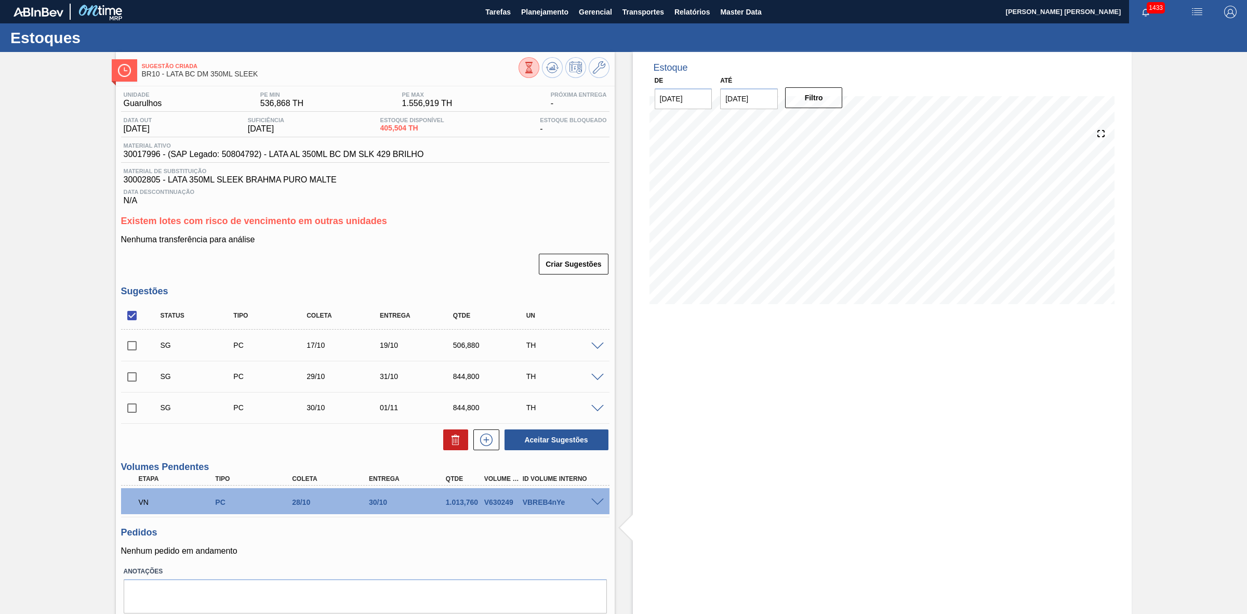
click at [595, 347] on span at bounding box center [597, 346] width 12 height 8
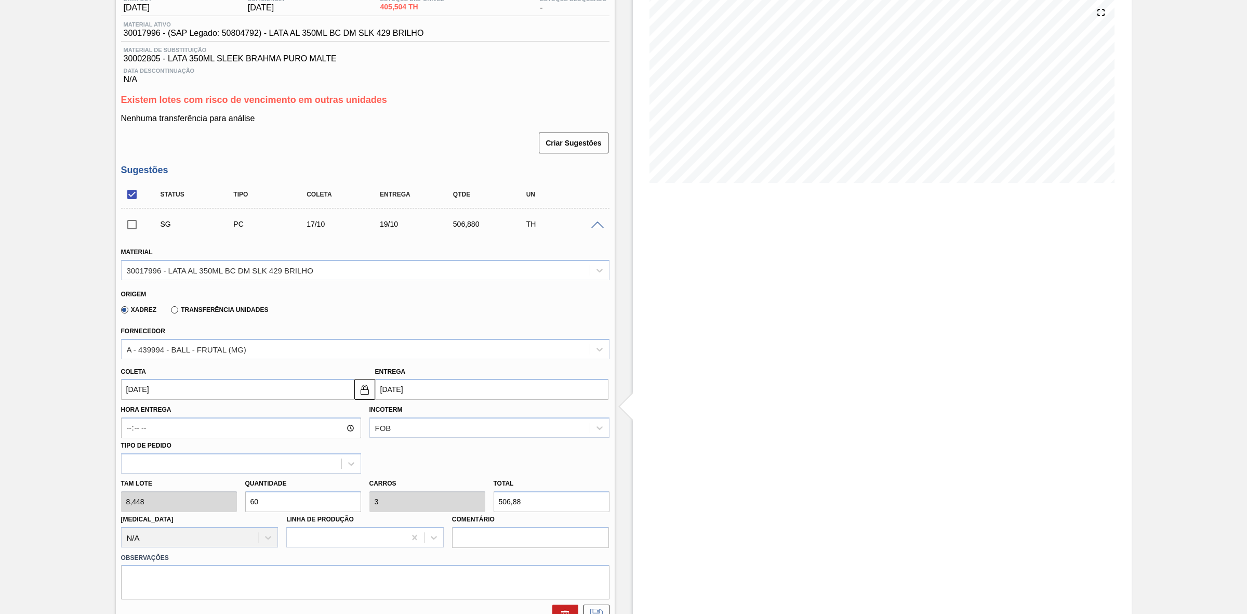
scroll to position [130, 0]
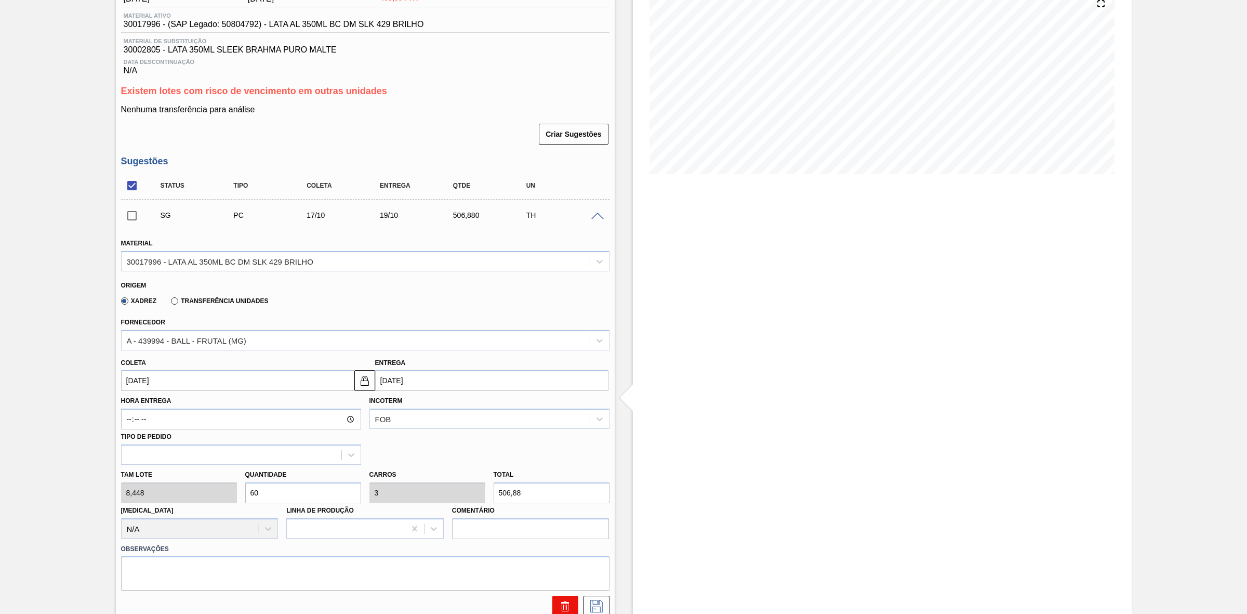
click at [564, 606] on icon at bounding box center [565, 606] width 12 height 12
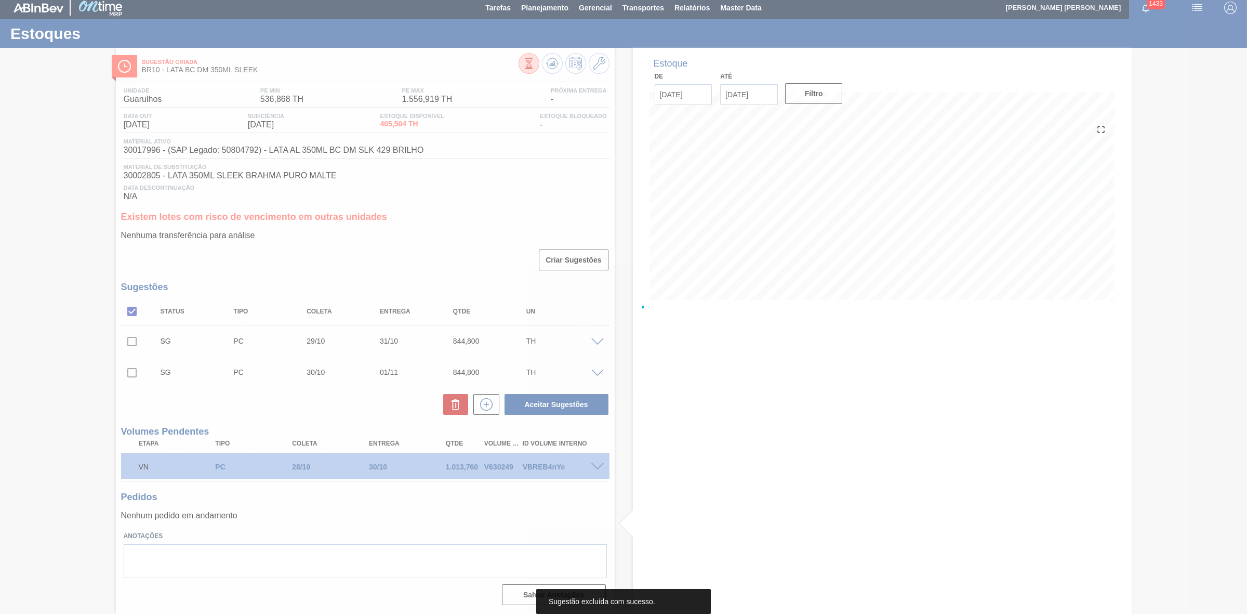
scroll to position [6, 0]
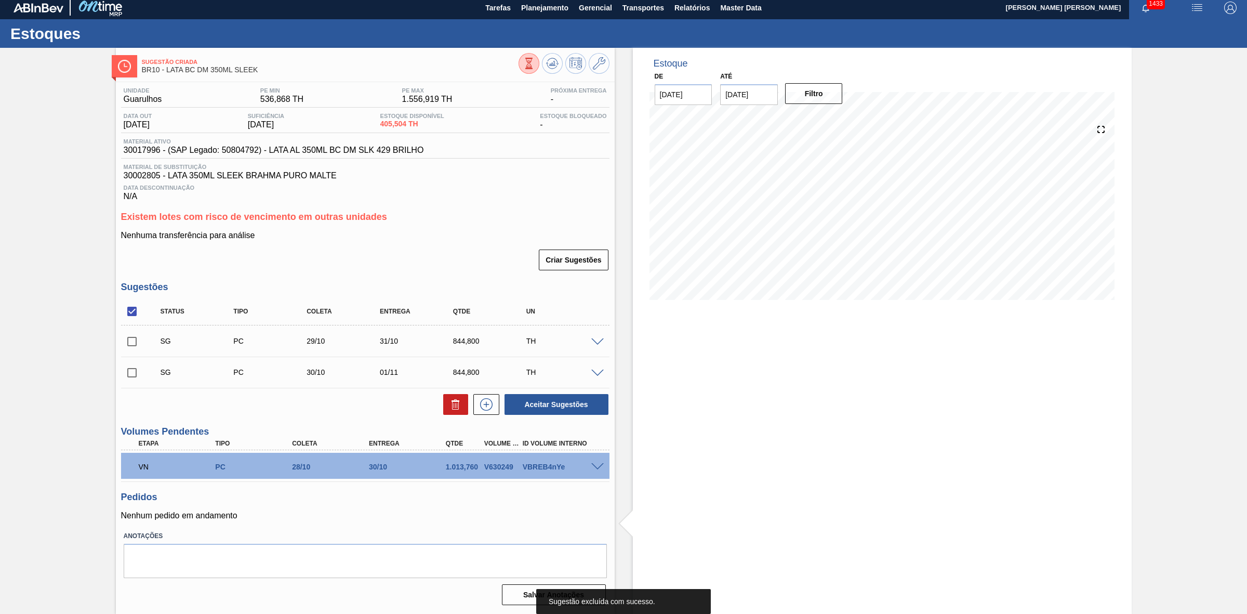
click at [596, 344] on span at bounding box center [597, 342] width 12 height 8
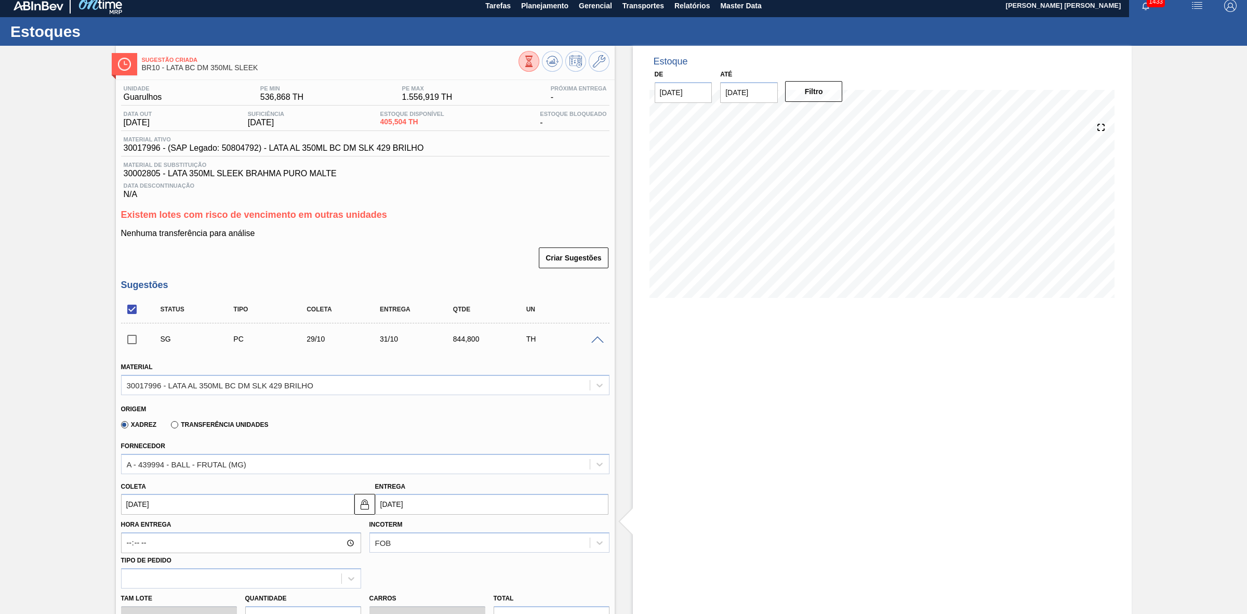
scroll to position [130, 0]
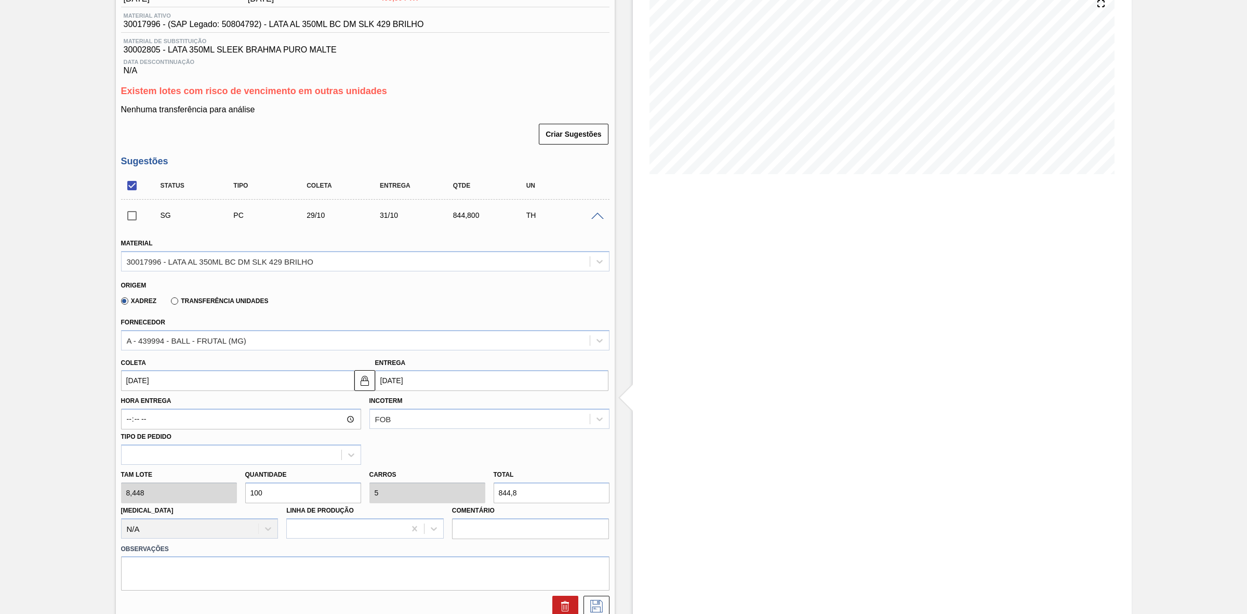
click at [258, 490] on input "100" at bounding box center [303, 492] width 116 height 21
type input "120"
type input "6"
type input "1.013,76"
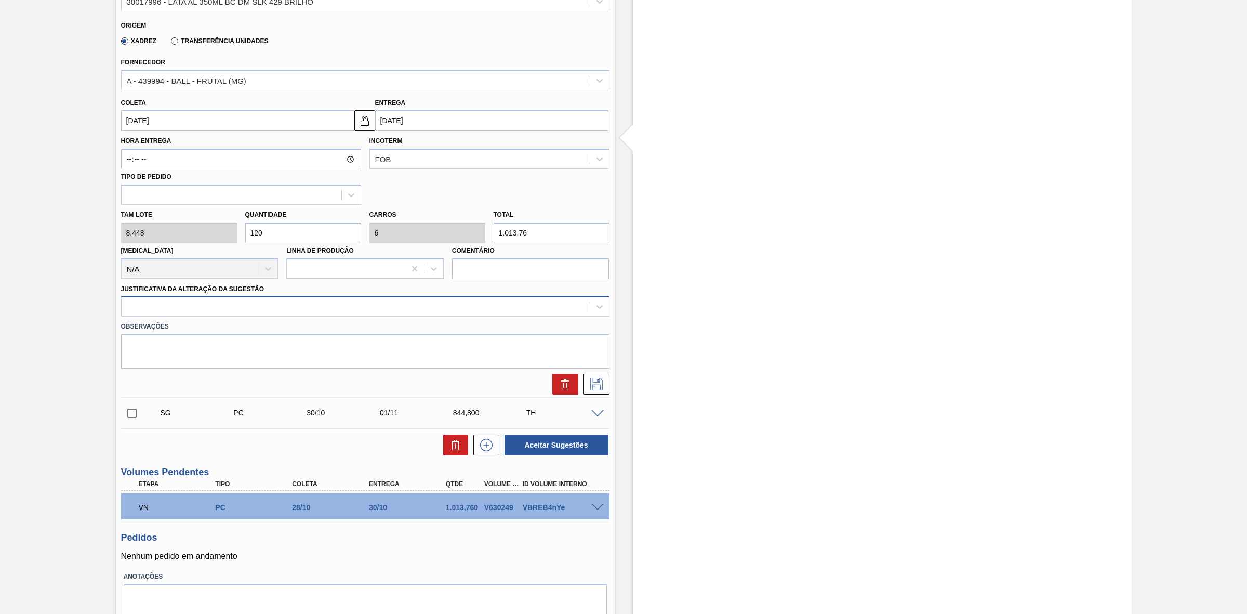
type input "120"
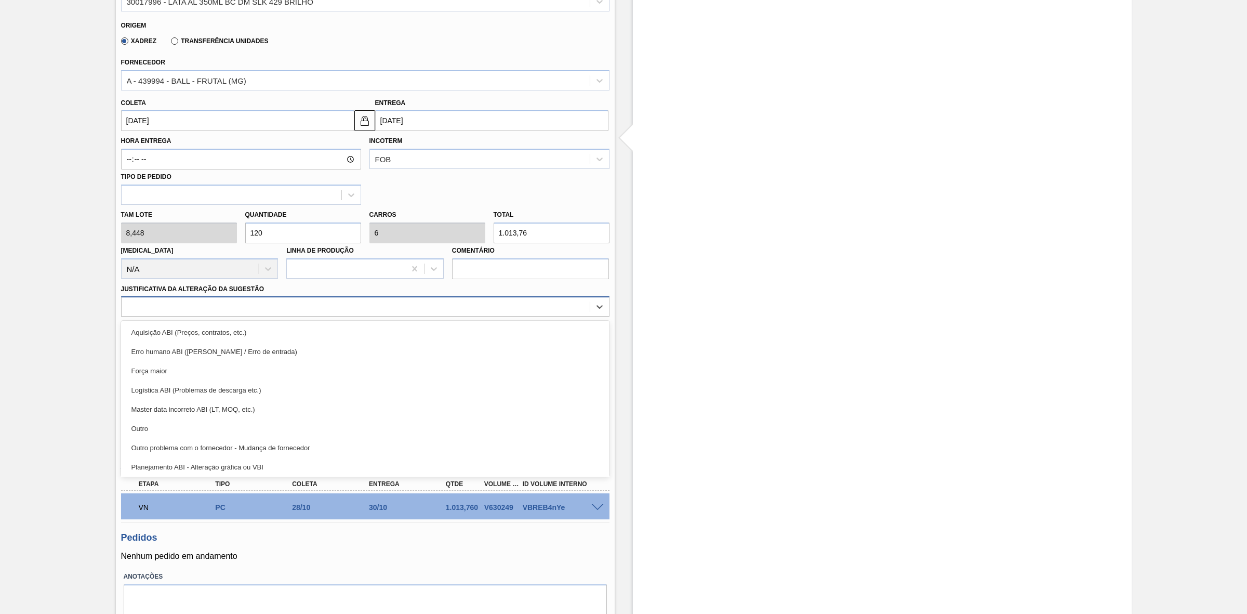
click at [320, 301] on div at bounding box center [356, 306] width 468 height 15
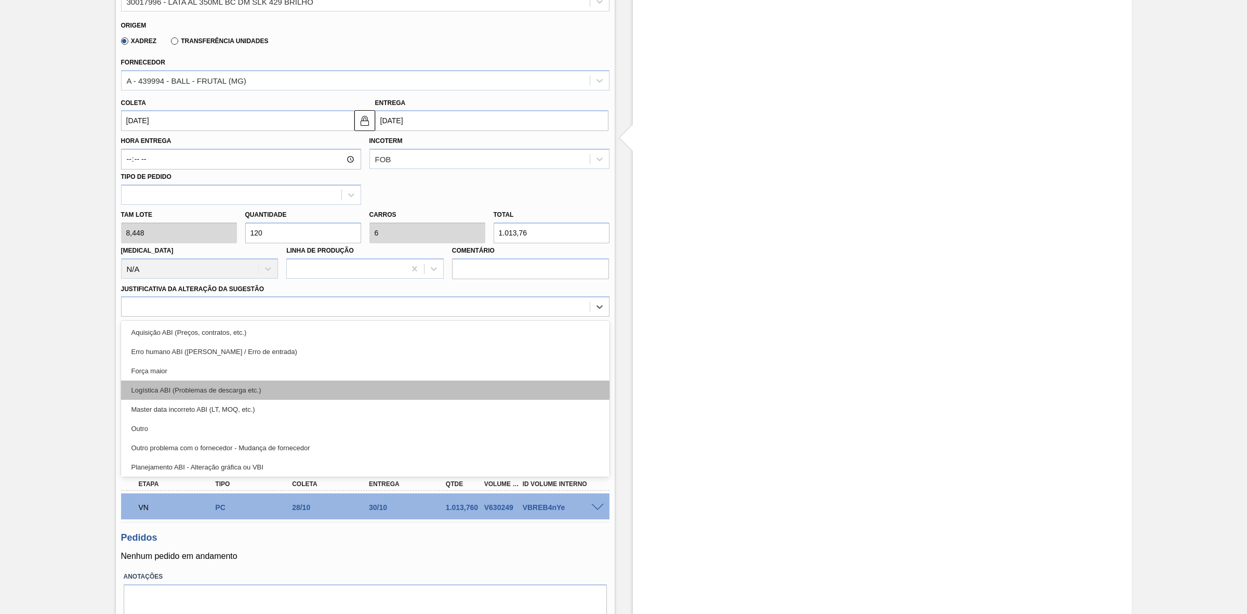
click at [217, 390] on div "Logística ABI (Problemas de descarga etc.)" at bounding box center [365, 389] width 489 height 19
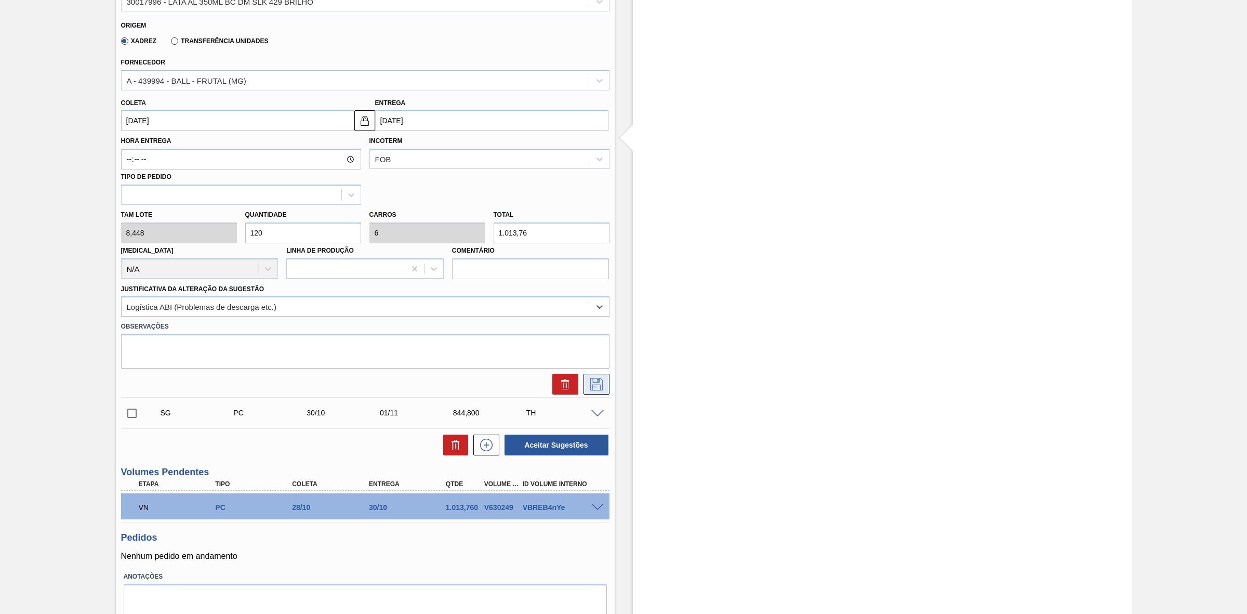
click at [600, 386] on icon at bounding box center [596, 384] width 17 height 12
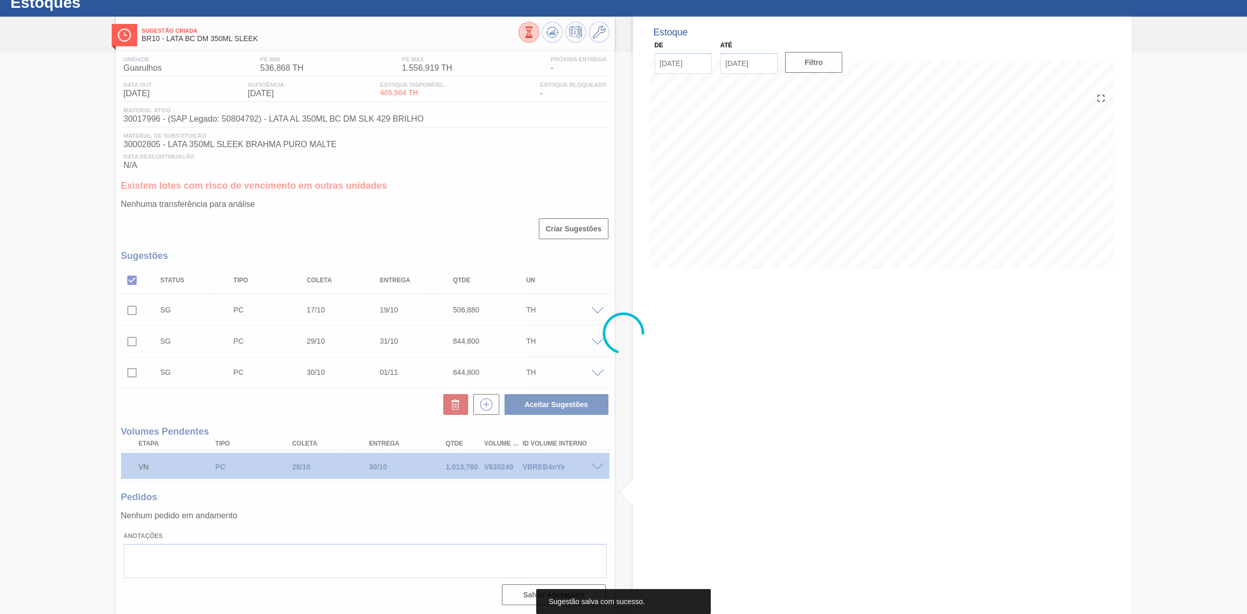
scroll to position [37, 0]
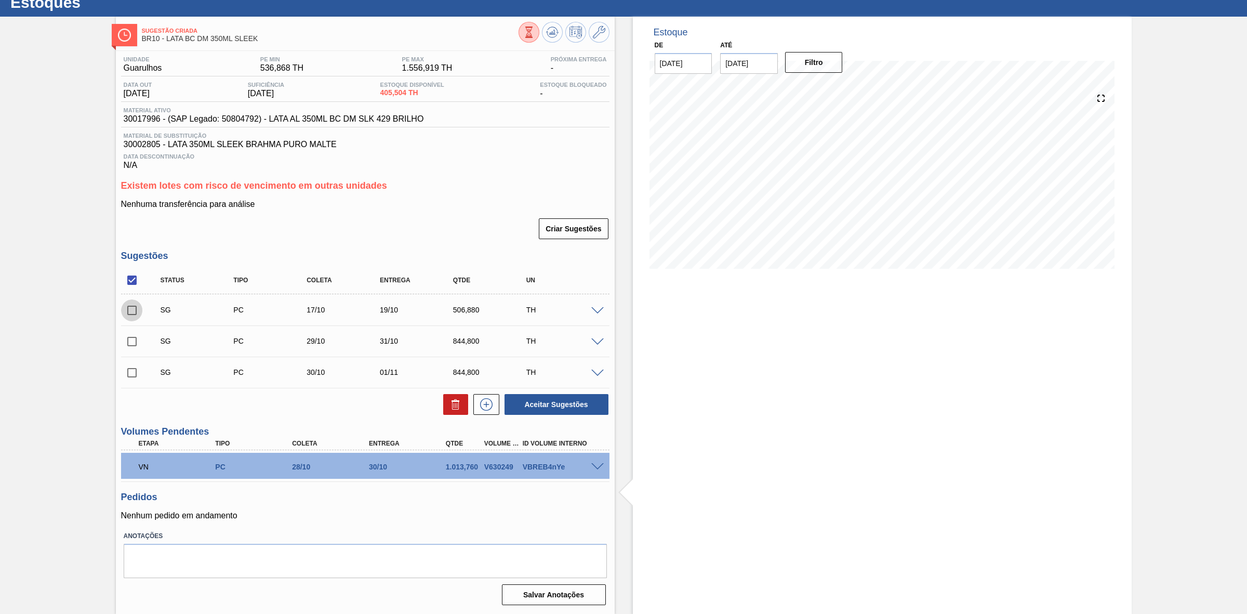
click at [139, 308] on input "checkbox" at bounding box center [132, 310] width 22 height 22
click at [455, 401] on icon at bounding box center [456, 401] width 8 height 2
checkbox input "false"
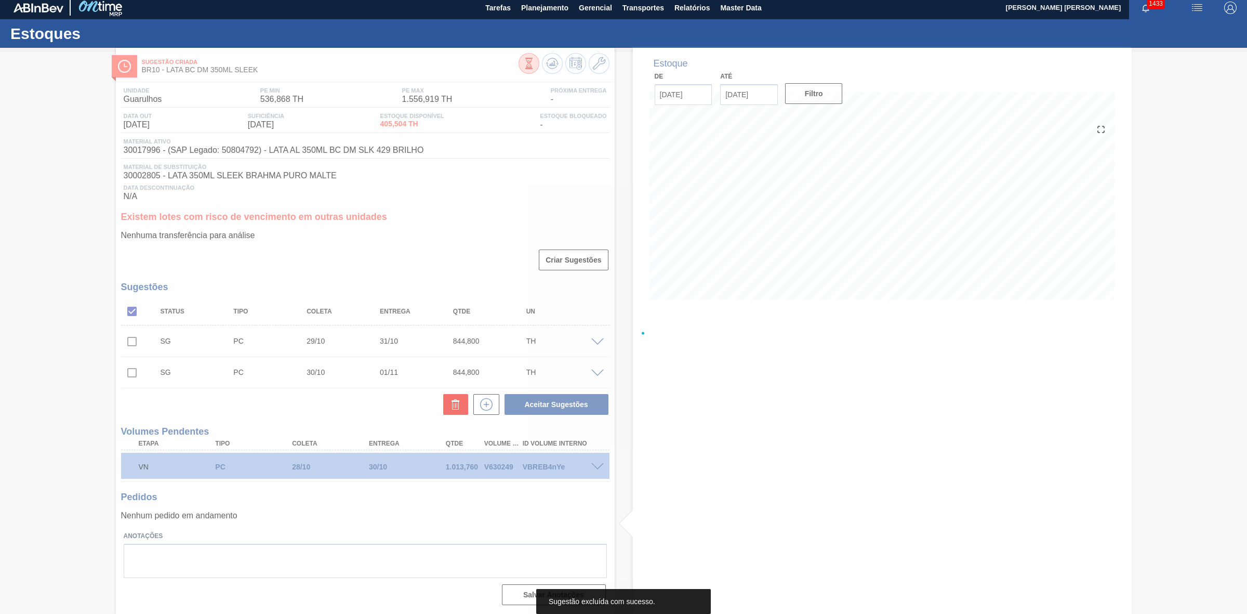
scroll to position [6, 0]
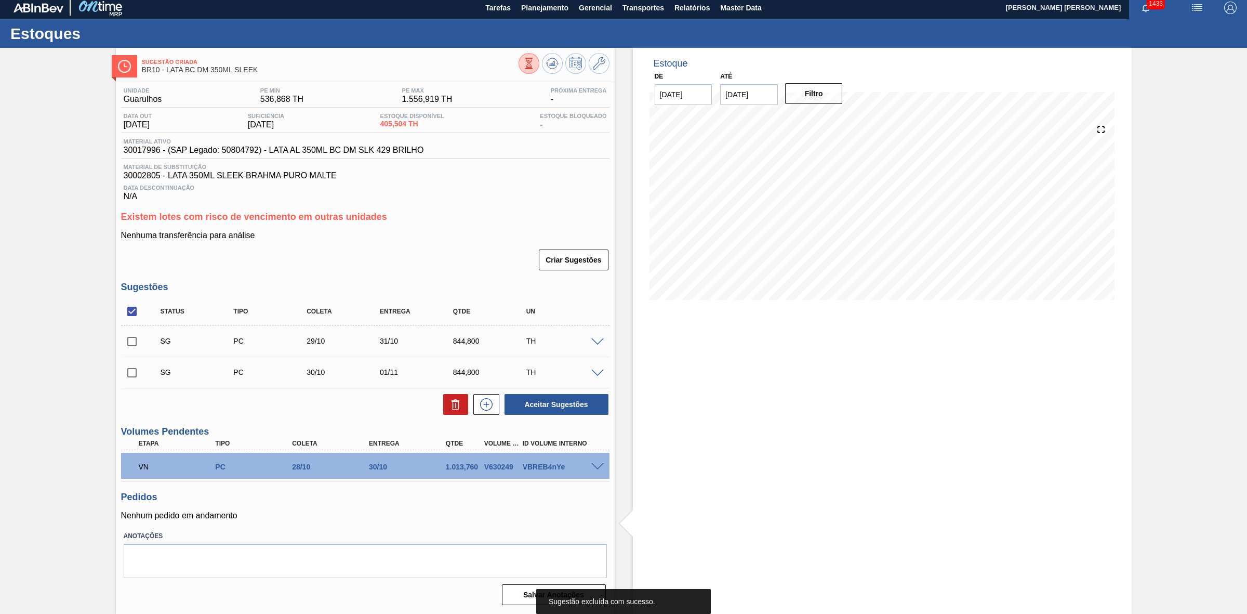
click at [601, 339] on span at bounding box center [597, 342] width 12 height 8
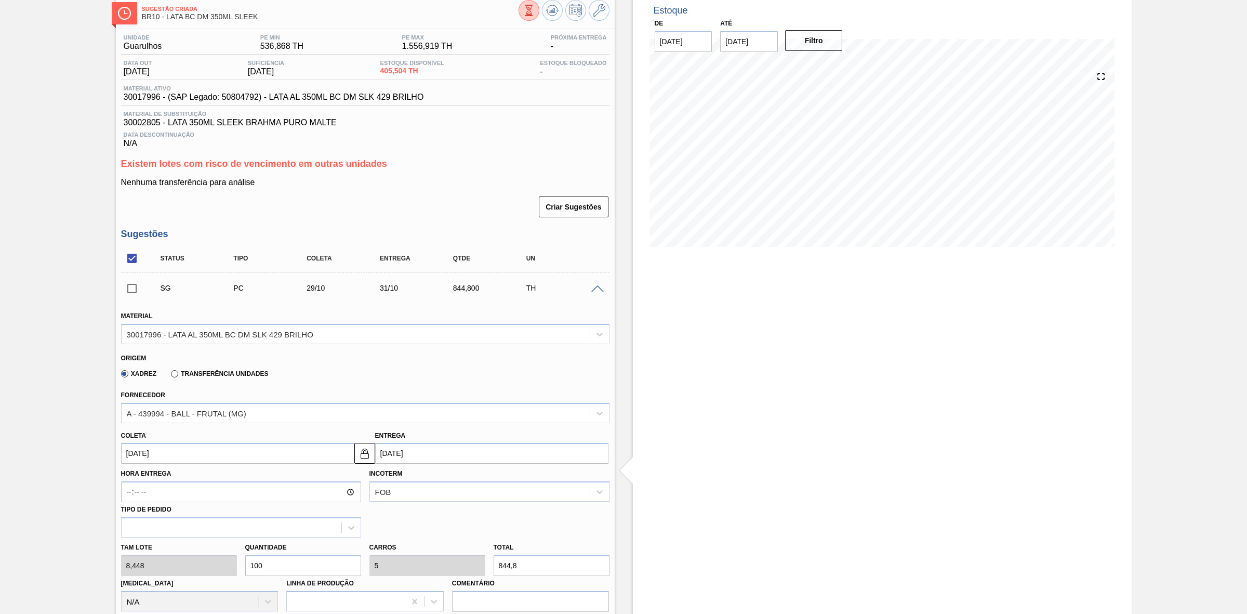
scroll to position [136, 0]
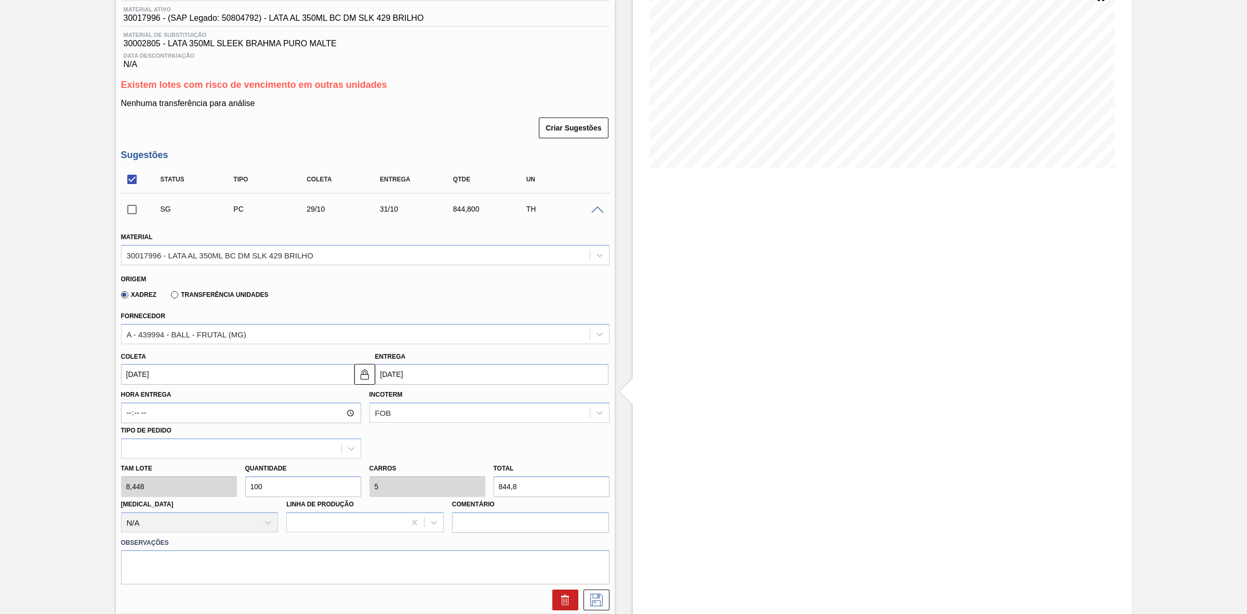
drag, startPoint x: 255, startPoint y: 485, endPoint x: 269, endPoint y: 485, distance: 14.0
click at [269, 485] on input "100" at bounding box center [303, 486] width 116 height 21
type input "12"
type input "0,6"
type input "101,376"
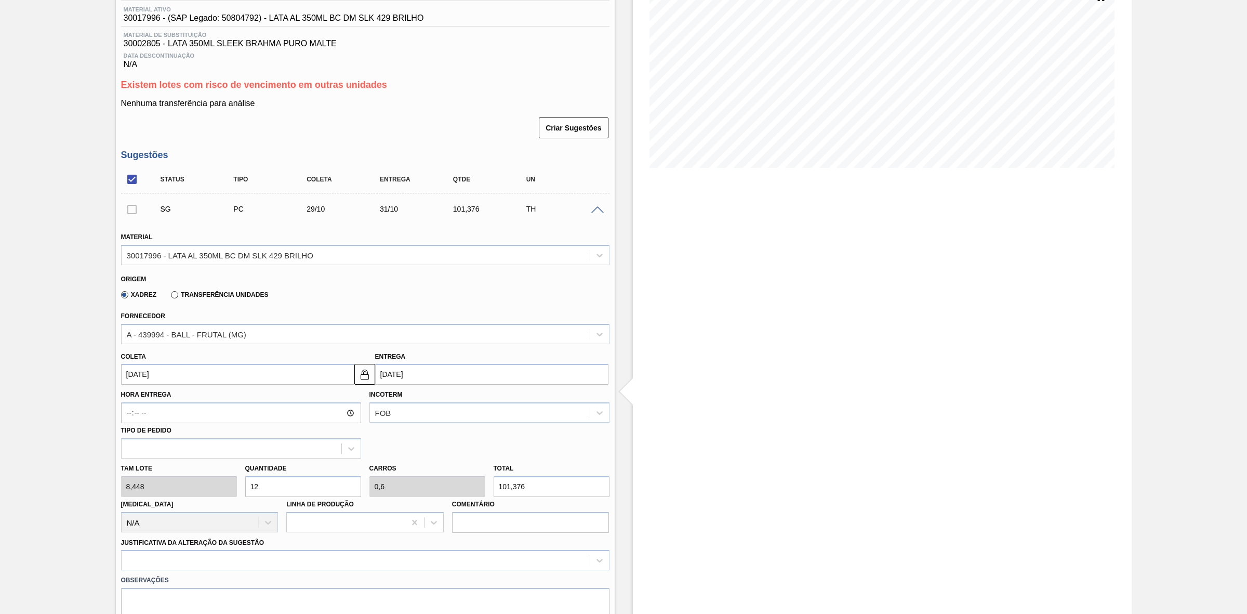
type input "120"
type input "6"
type input "1.013,76"
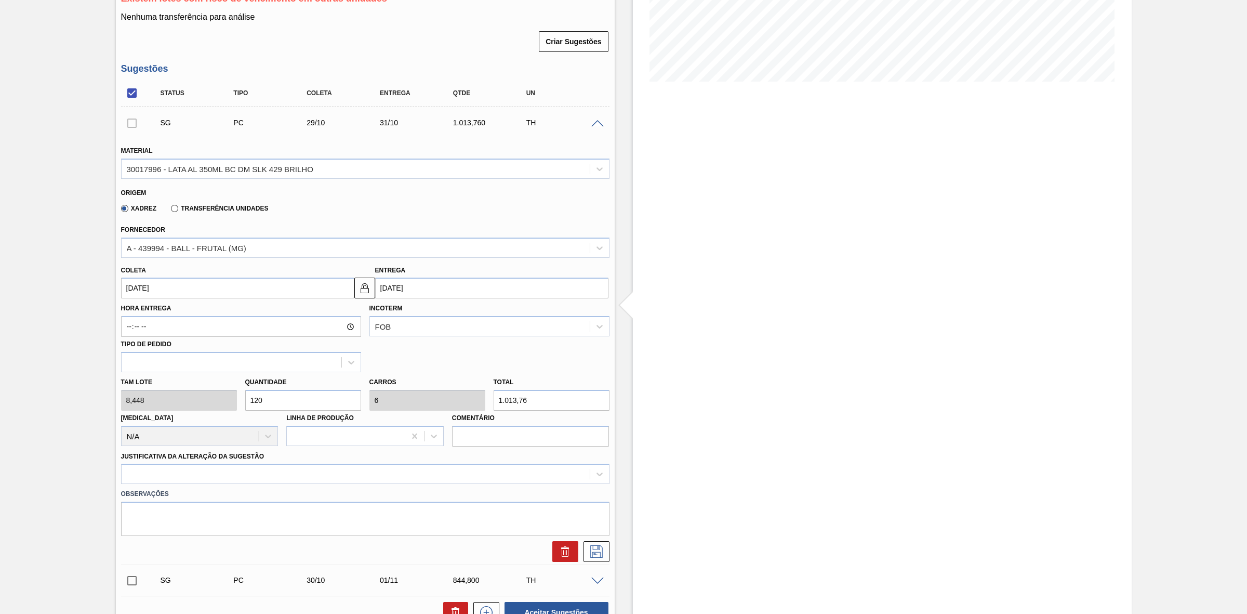
scroll to position [331, 0]
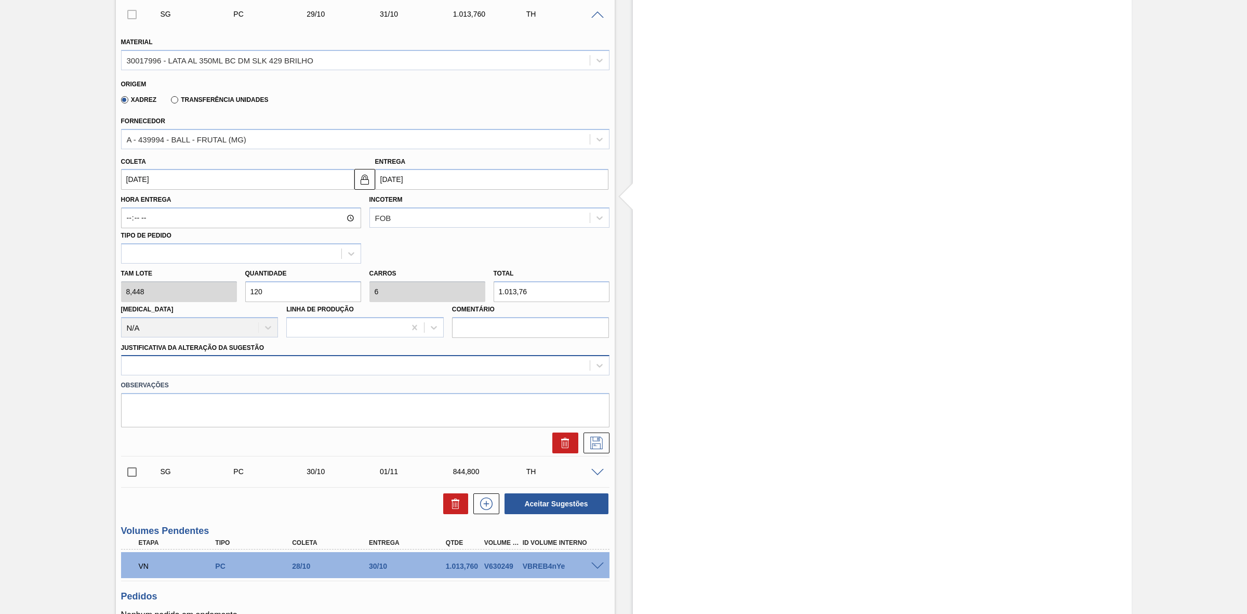
type input "120"
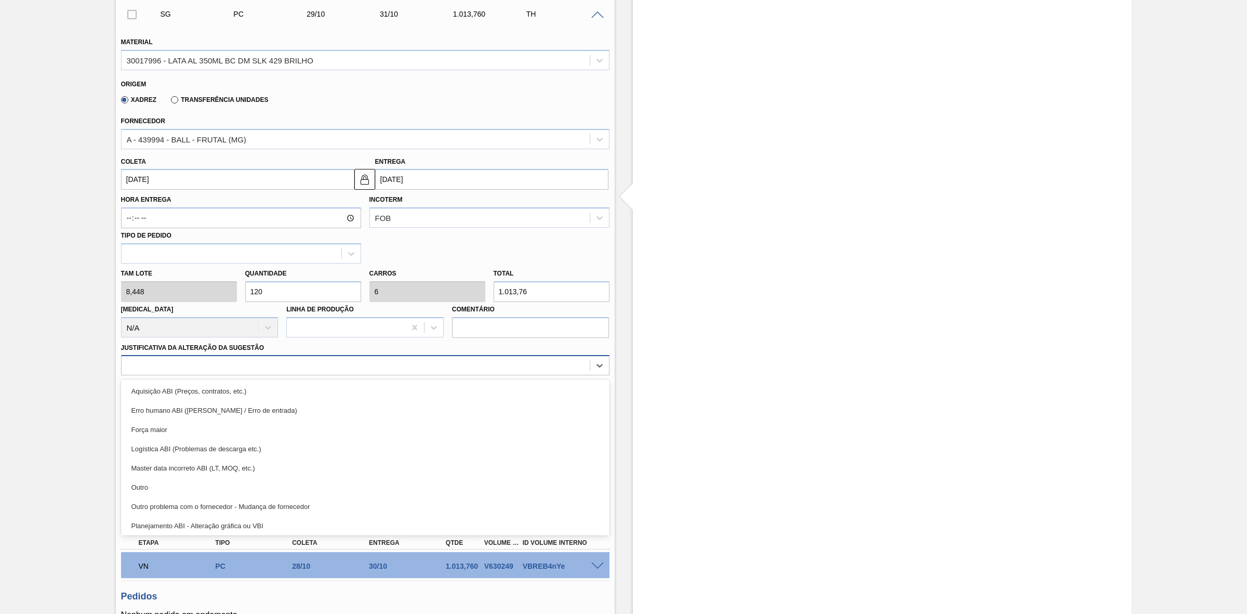
click at [375, 368] on div at bounding box center [356, 365] width 468 height 15
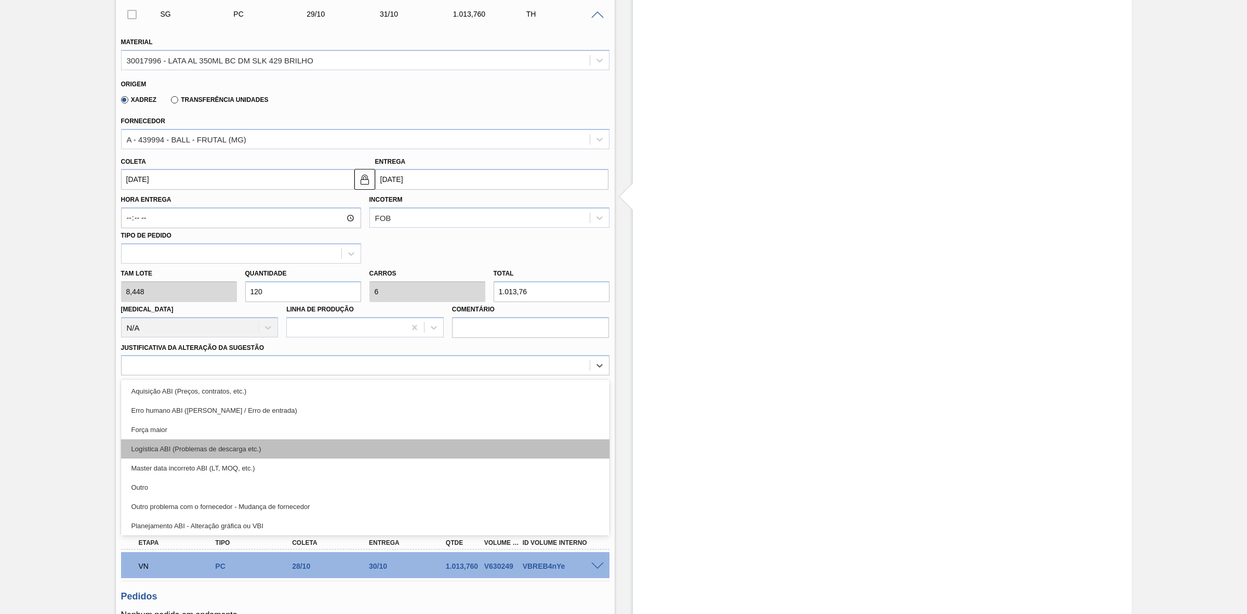
click at [240, 454] on div "Logística ABI (Problemas de descarga etc.)" at bounding box center [365, 448] width 489 height 19
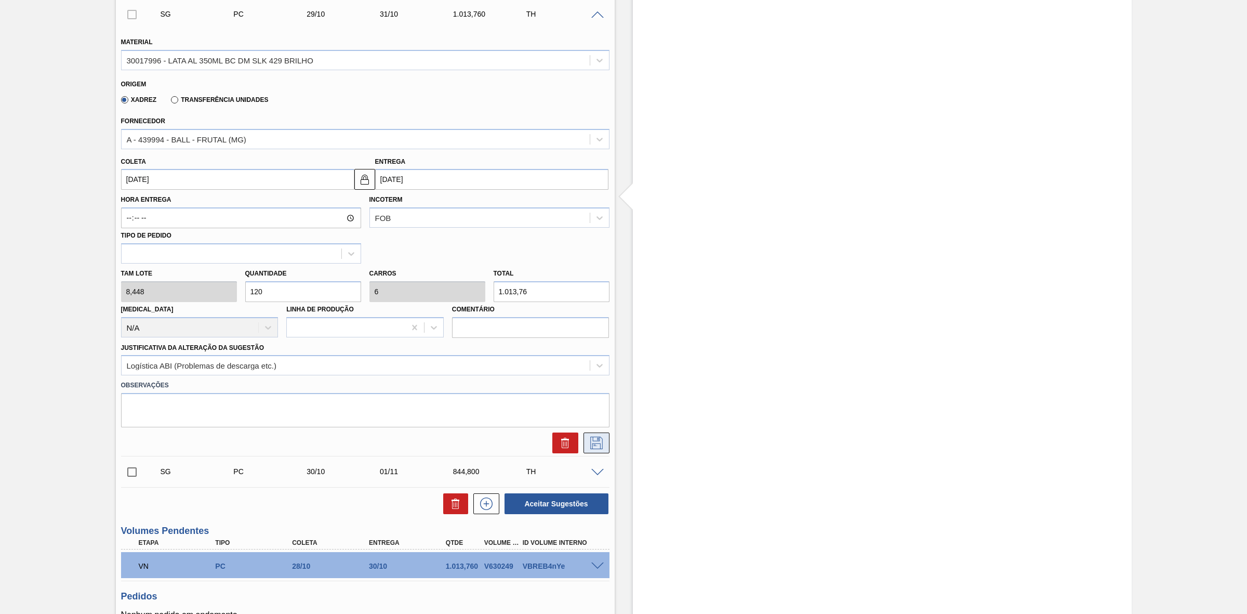
click at [603, 452] on button at bounding box center [597, 442] width 26 height 21
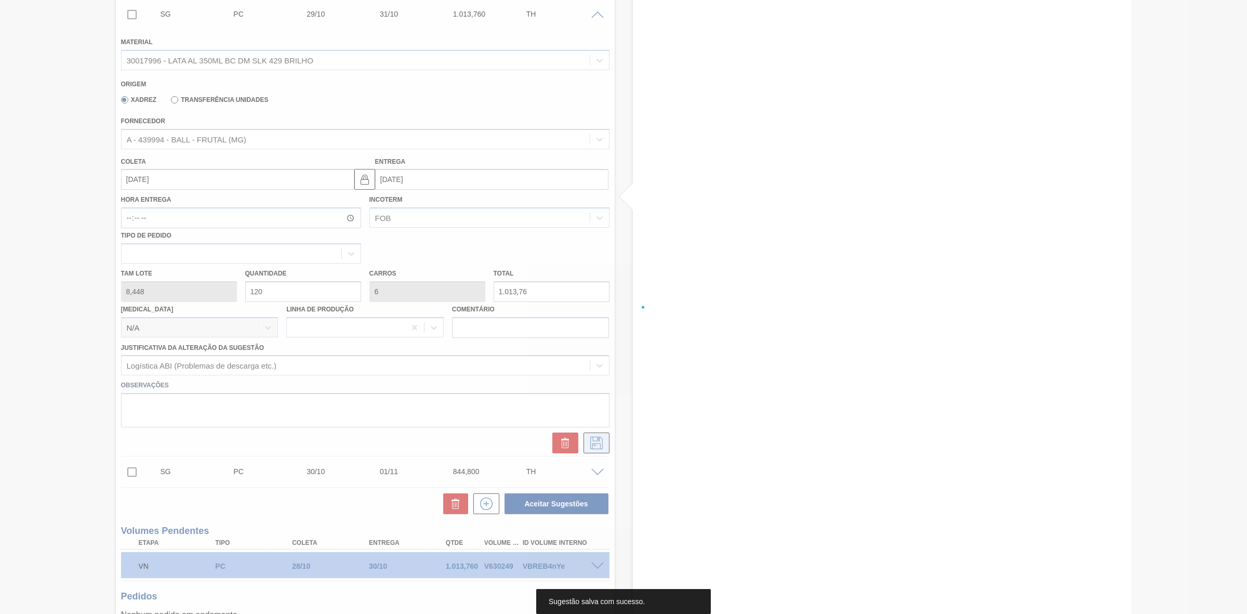
scroll to position [6, 0]
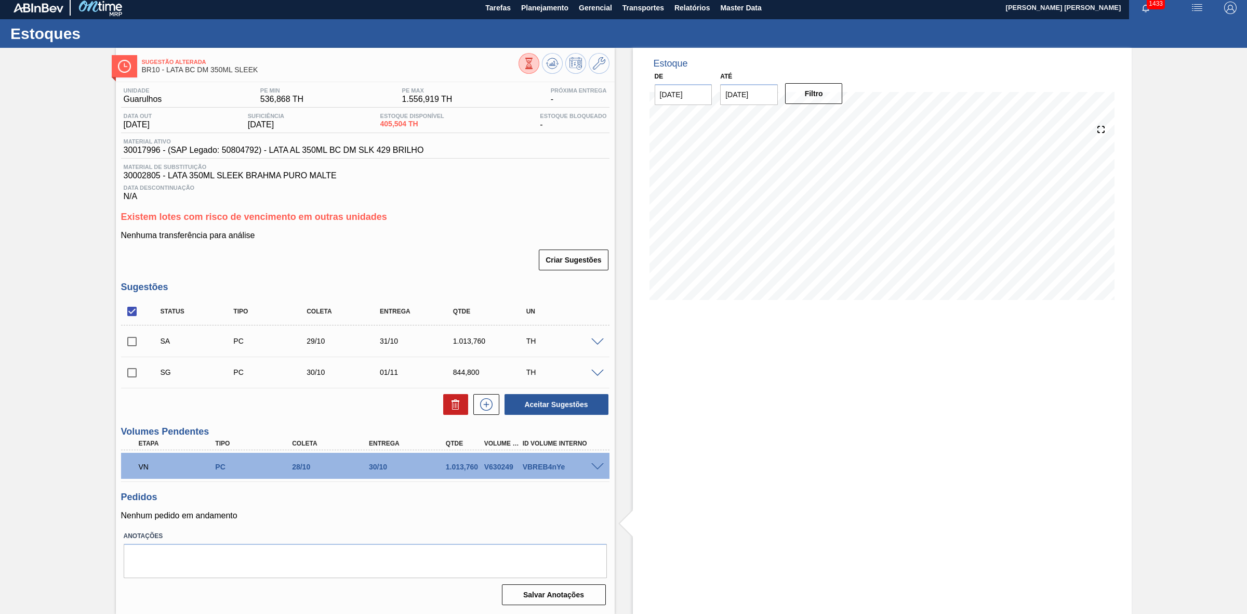
click at [591, 372] on span at bounding box center [597, 373] width 12 height 8
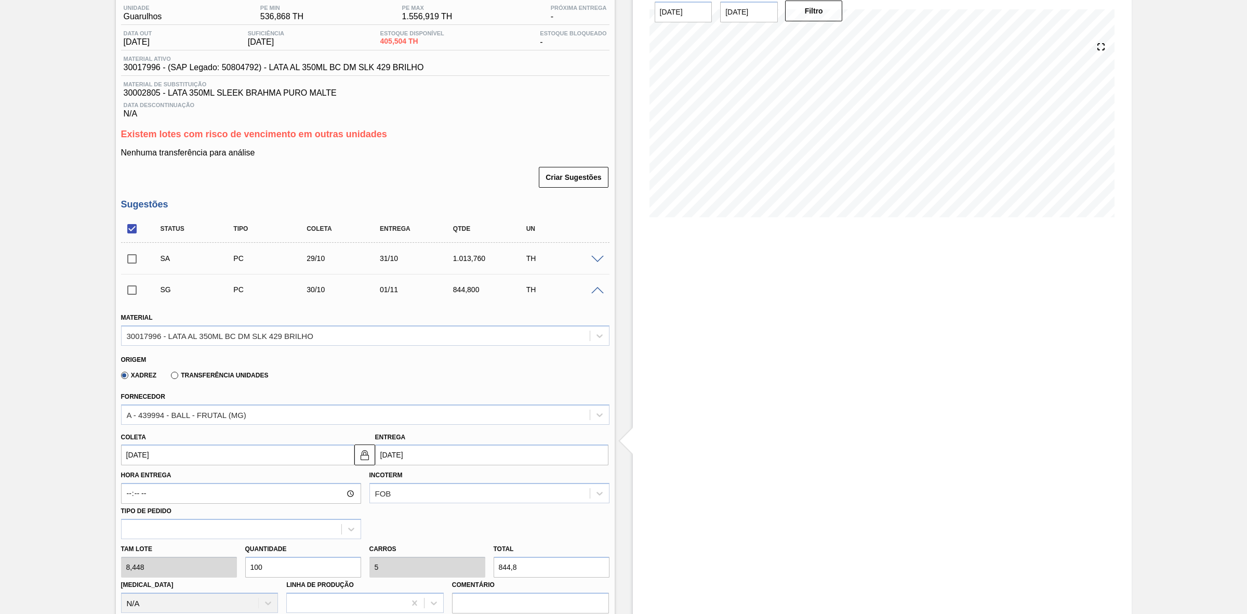
scroll to position [71, 0]
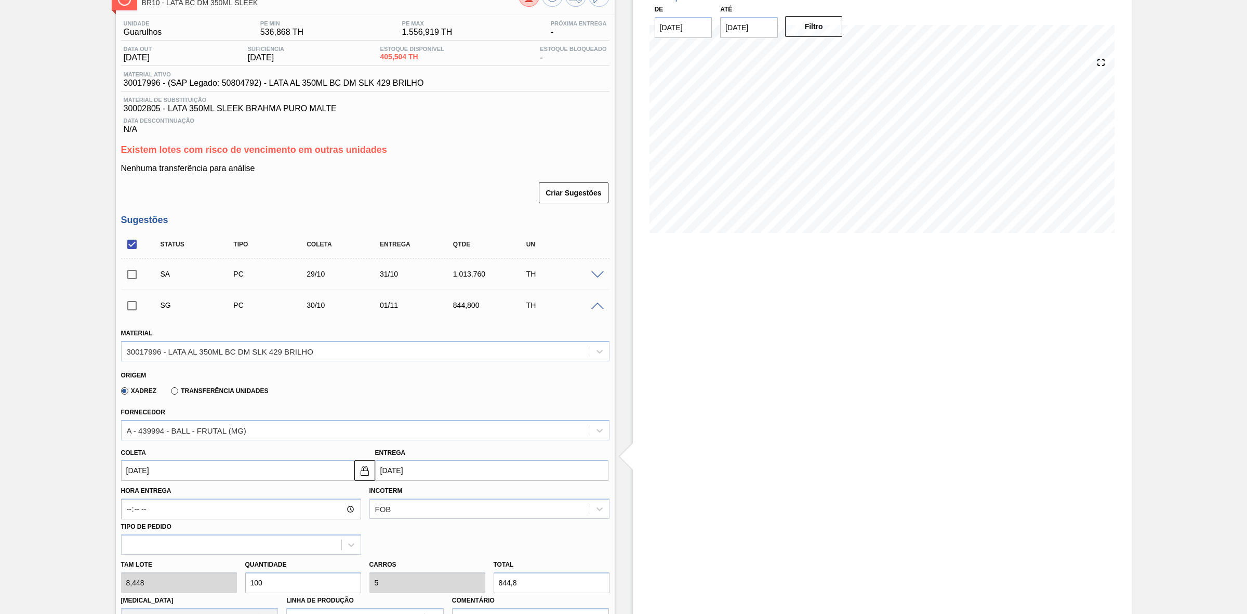
drag, startPoint x: 273, startPoint y: 582, endPoint x: 220, endPoint y: 573, distance: 53.7
click at [220, 573] on div "Tam lote 8,448 Quantidade 100 Carros 5 Total 844,8 Doca N/A Linha de Produção C…" at bounding box center [365, 592] width 497 height 74
type input "5"
type input "0,25"
type input "42,24"
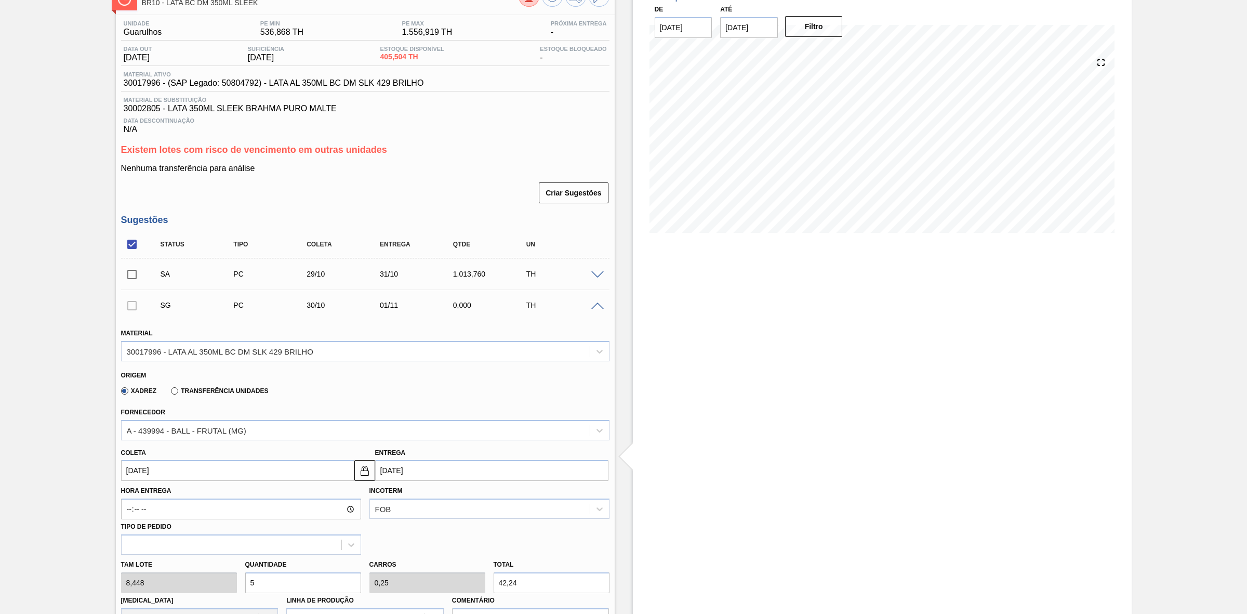
type input "0"
type input "8"
type input "0,4"
type input "67,584"
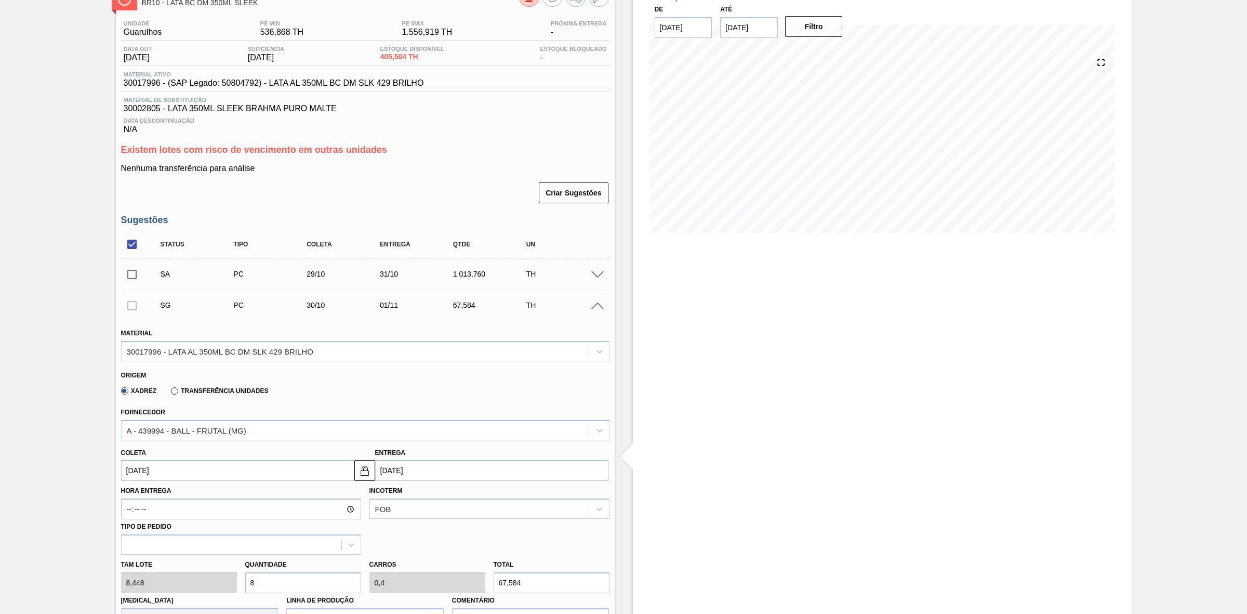
type input "80"
type input "4"
type input "675,84"
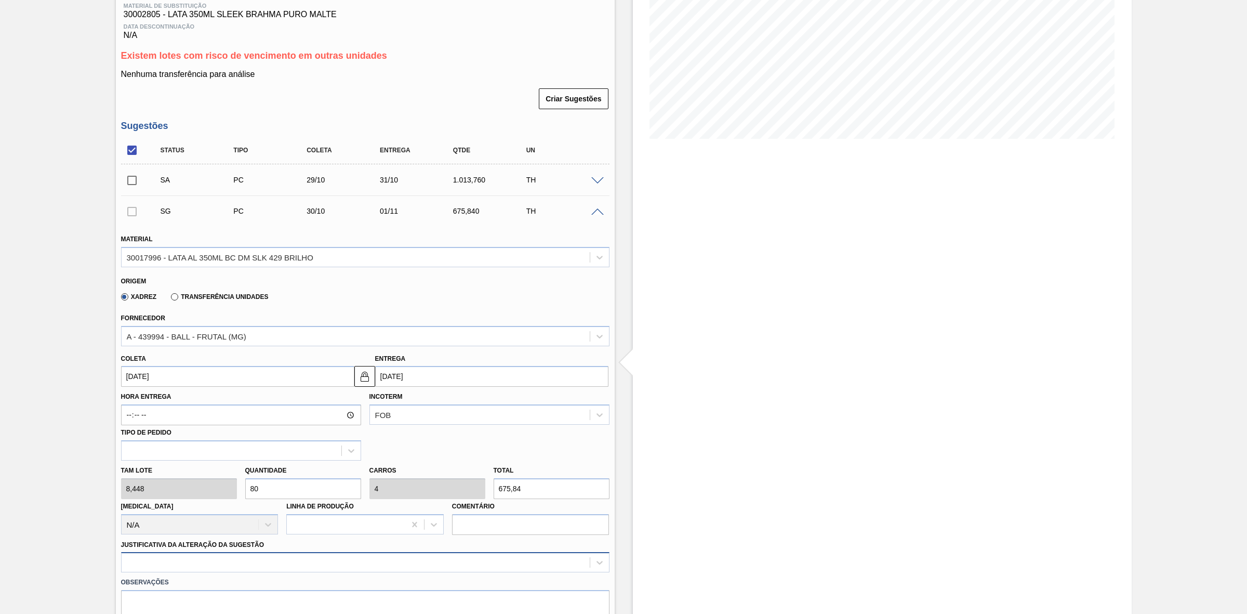
scroll to position [331, 0]
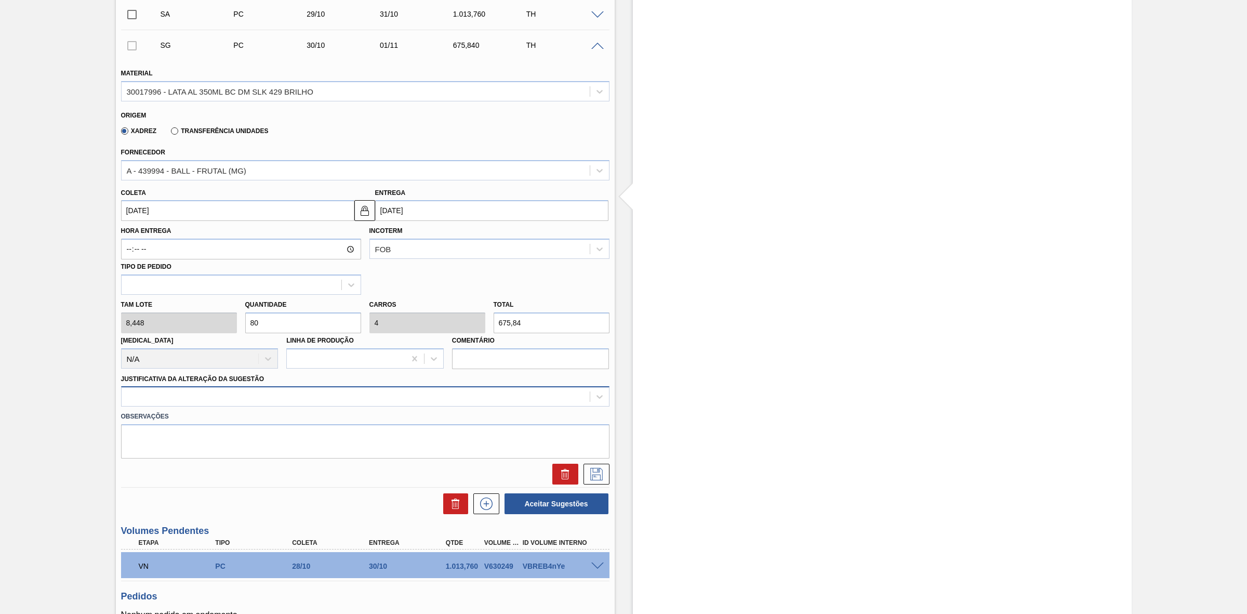
type input "80"
click at [363, 398] on div at bounding box center [356, 396] width 468 height 15
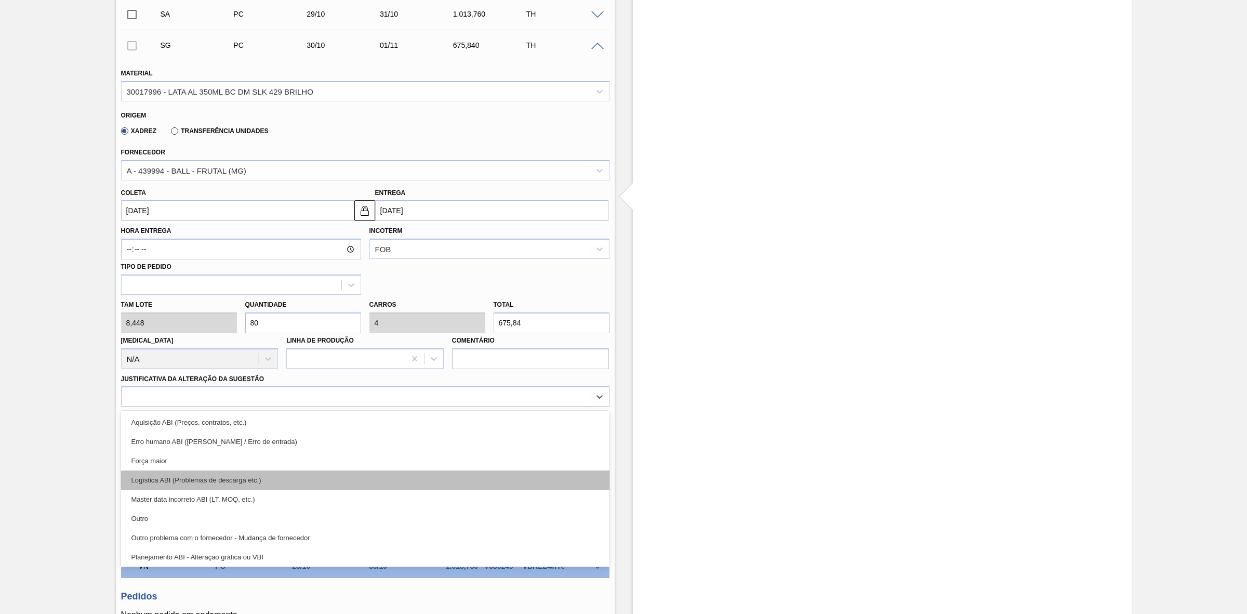
click at [298, 481] on div "Logística ABI (Problemas de descarga etc.)" at bounding box center [365, 479] width 489 height 19
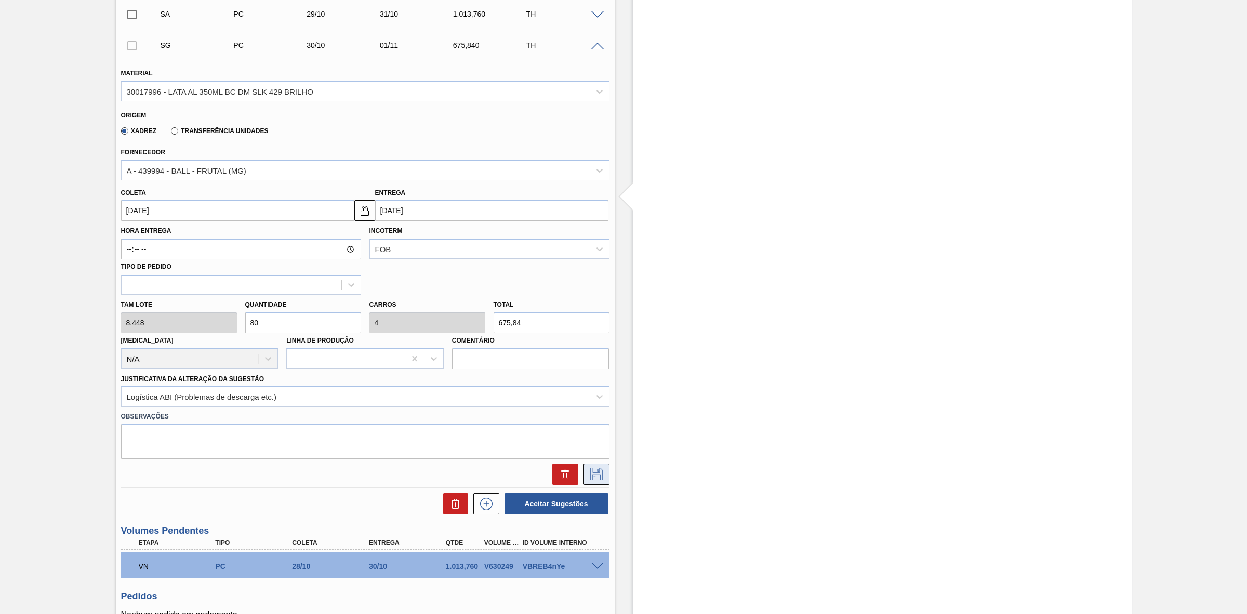
click at [595, 477] on icon at bounding box center [596, 474] width 12 height 12
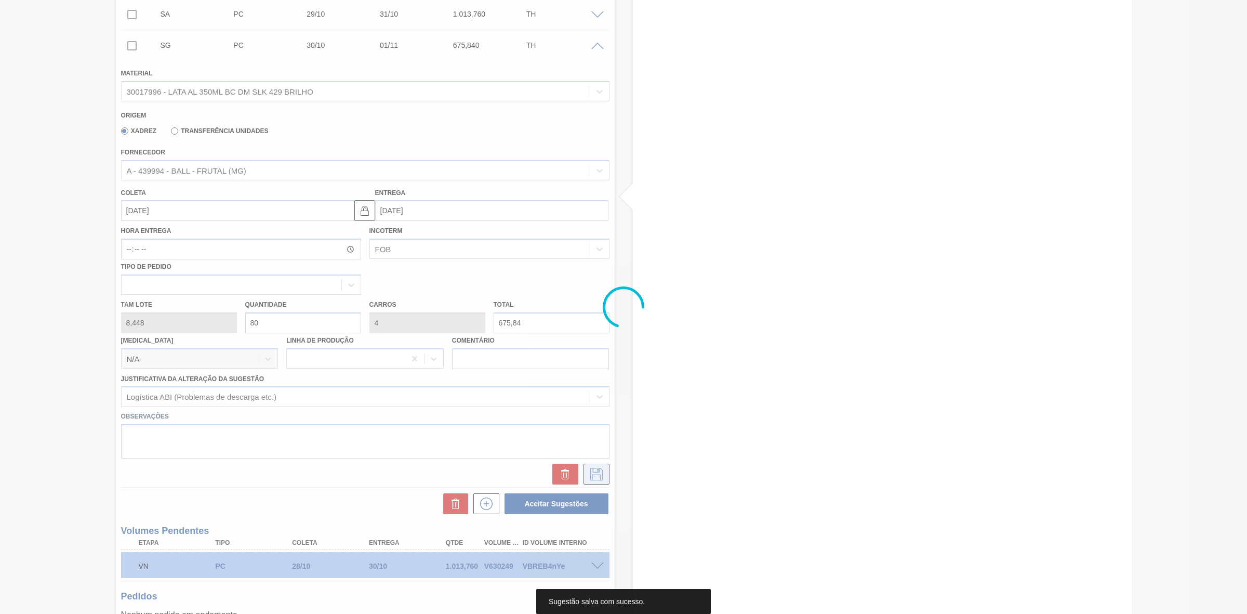
scroll to position [6, 0]
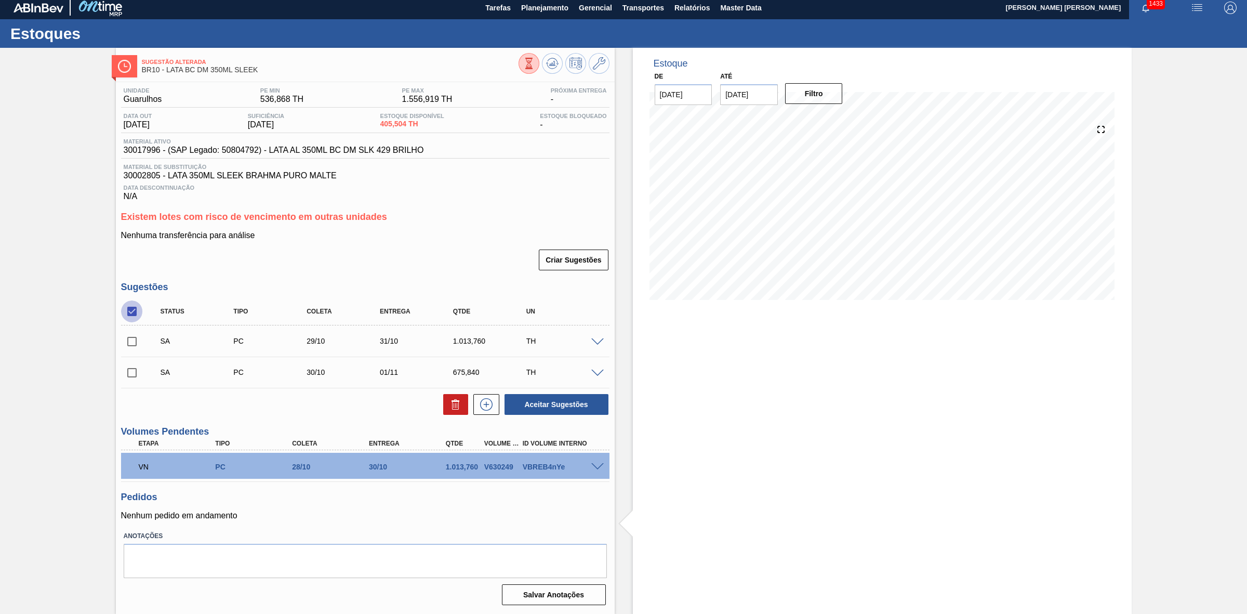
click at [135, 312] on input "checkbox" at bounding box center [132, 311] width 22 height 22
checkbox input "true"
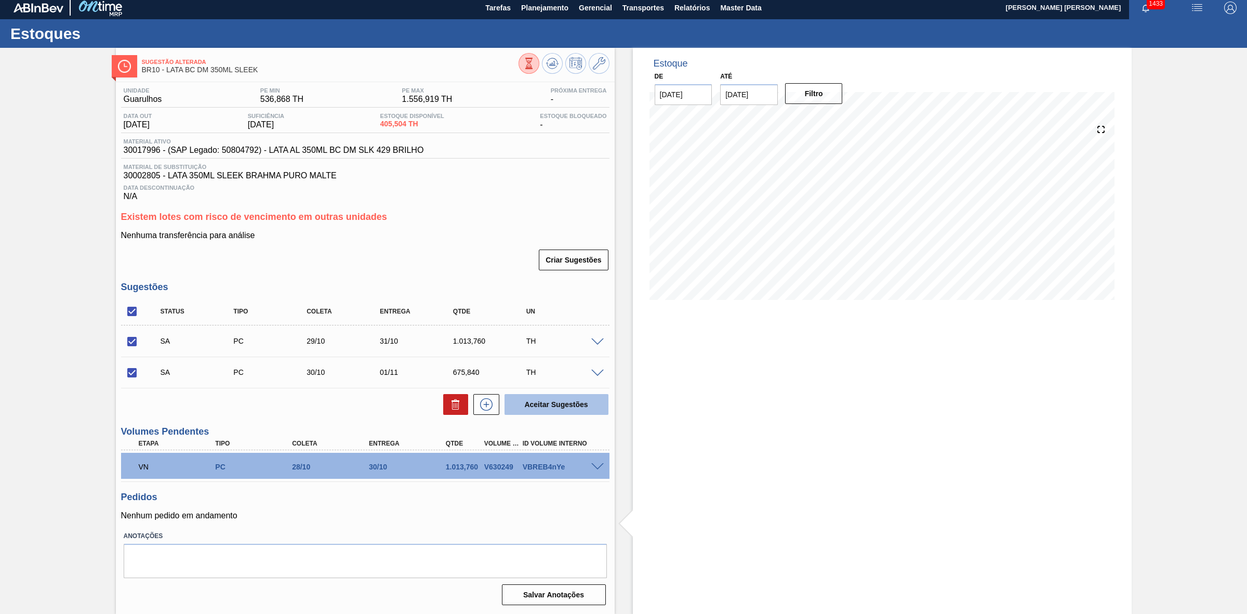
click at [561, 401] on button "Aceitar Sugestões" at bounding box center [557, 404] width 104 height 21
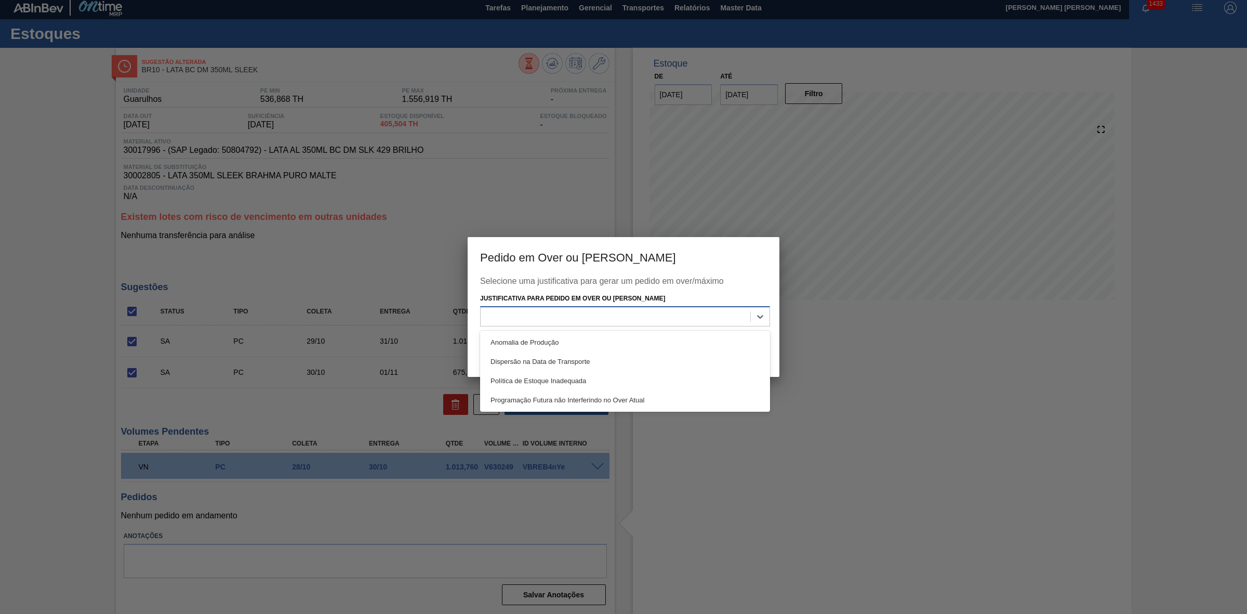
click at [611, 320] on div at bounding box center [616, 316] width 270 height 15
click at [592, 373] on div "Política de Estoque Inadequada" at bounding box center [625, 380] width 290 height 19
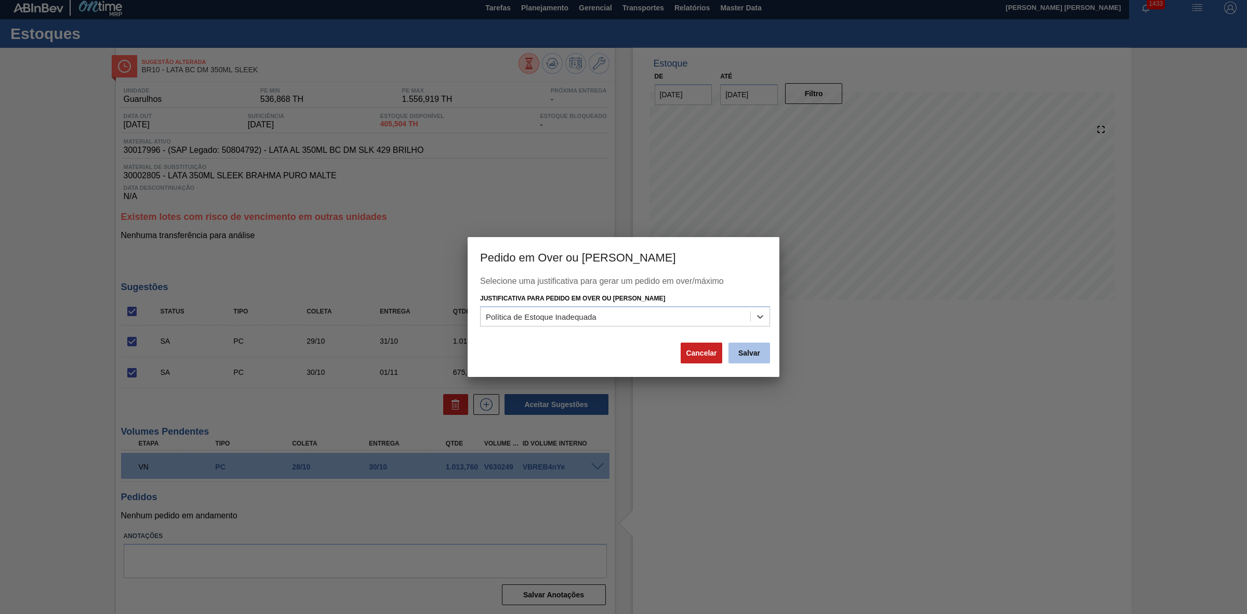
click at [752, 359] on button "Salvar" at bounding box center [750, 352] width 42 height 21
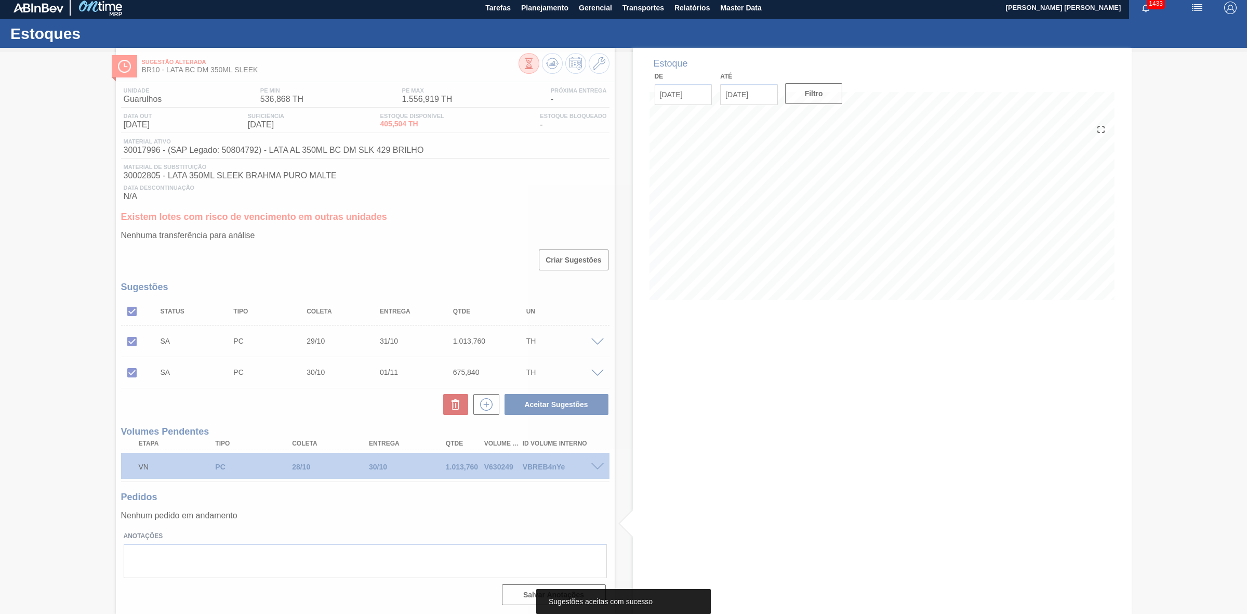
scroll to position [0, 0]
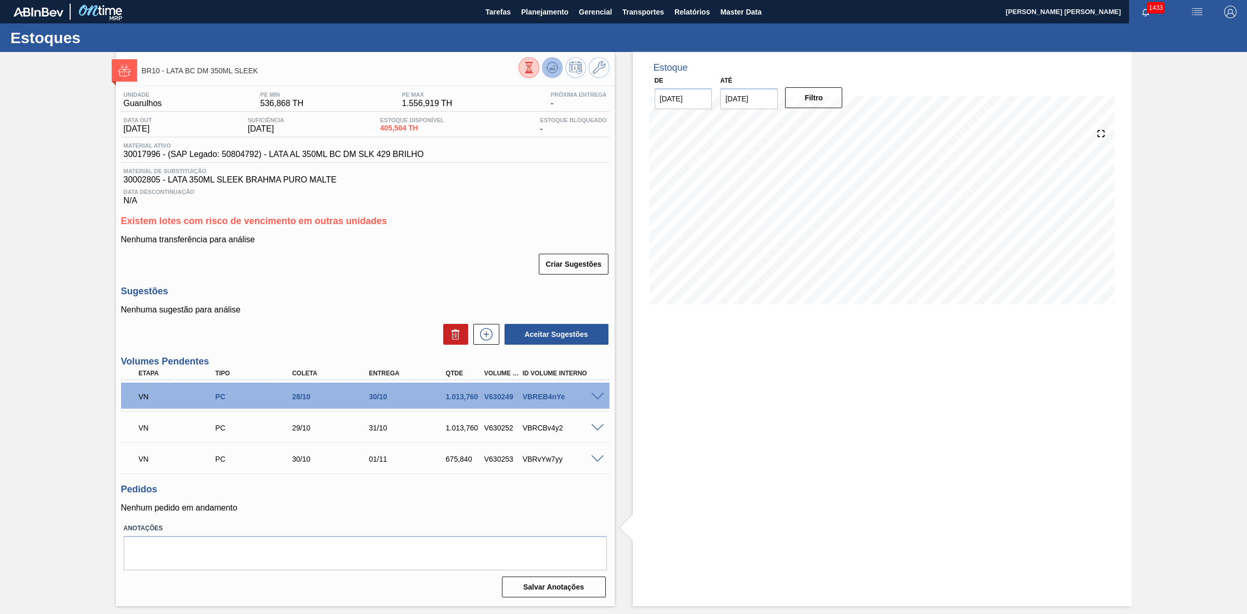
click at [552, 64] on icon at bounding box center [552, 67] width 12 height 12
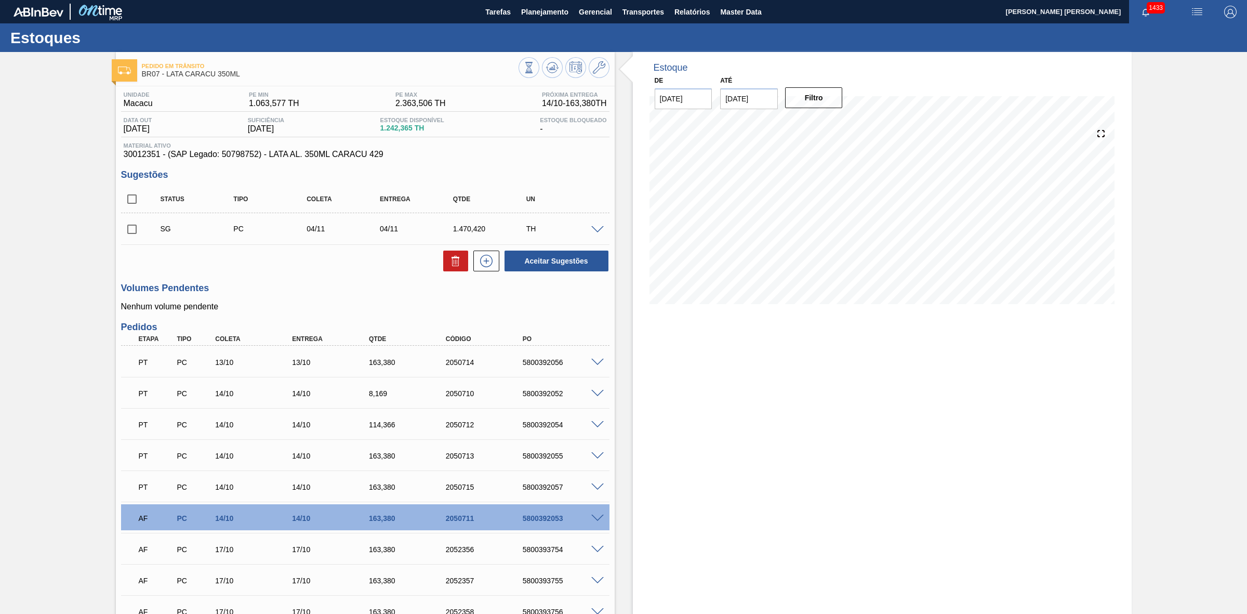
click at [765, 99] on input "[DATE]" at bounding box center [749, 98] width 58 height 21
click at [830, 242] on div "6" at bounding box center [834, 241] width 14 height 14
type input "[DATE]"
click at [825, 96] on button "Filtro" at bounding box center [814, 97] width 58 height 21
click at [134, 204] on input "checkbox" at bounding box center [132, 199] width 22 height 22
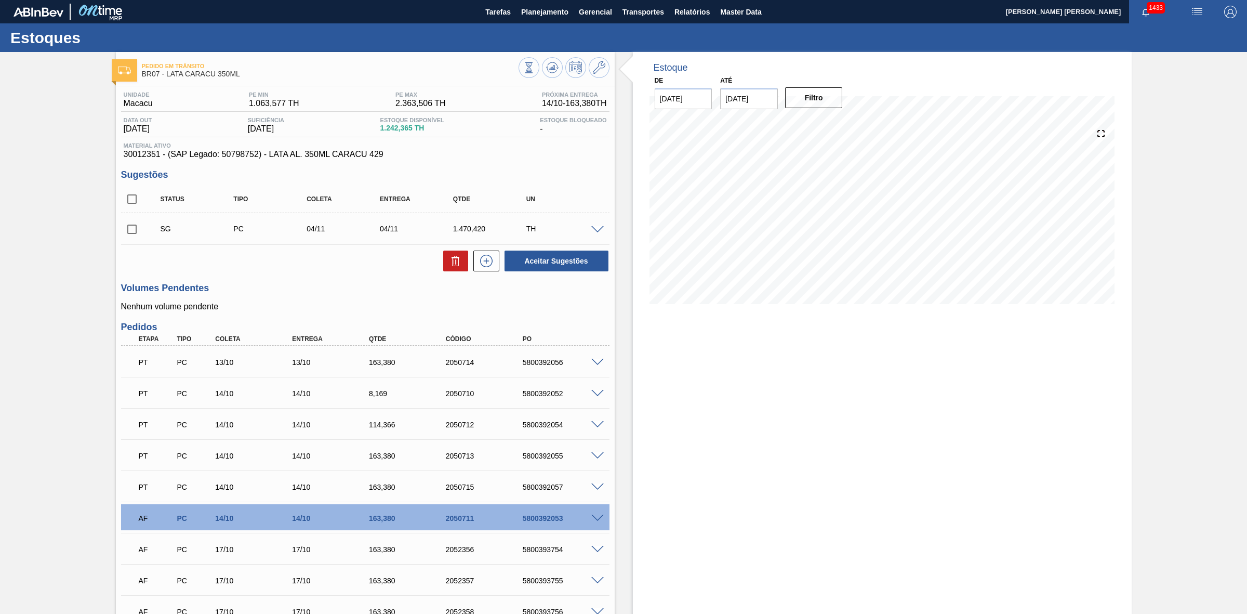
checkbox input "true"
click at [458, 260] on icon at bounding box center [456, 261] width 12 height 12
checkbox input "false"
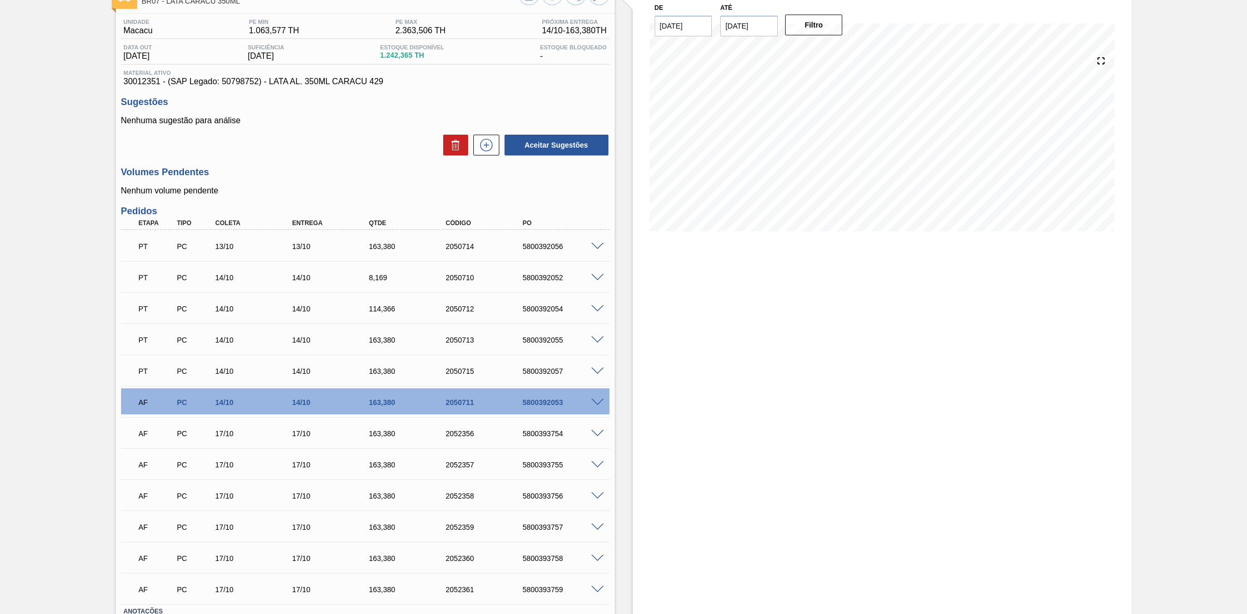
scroll to position [149, 0]
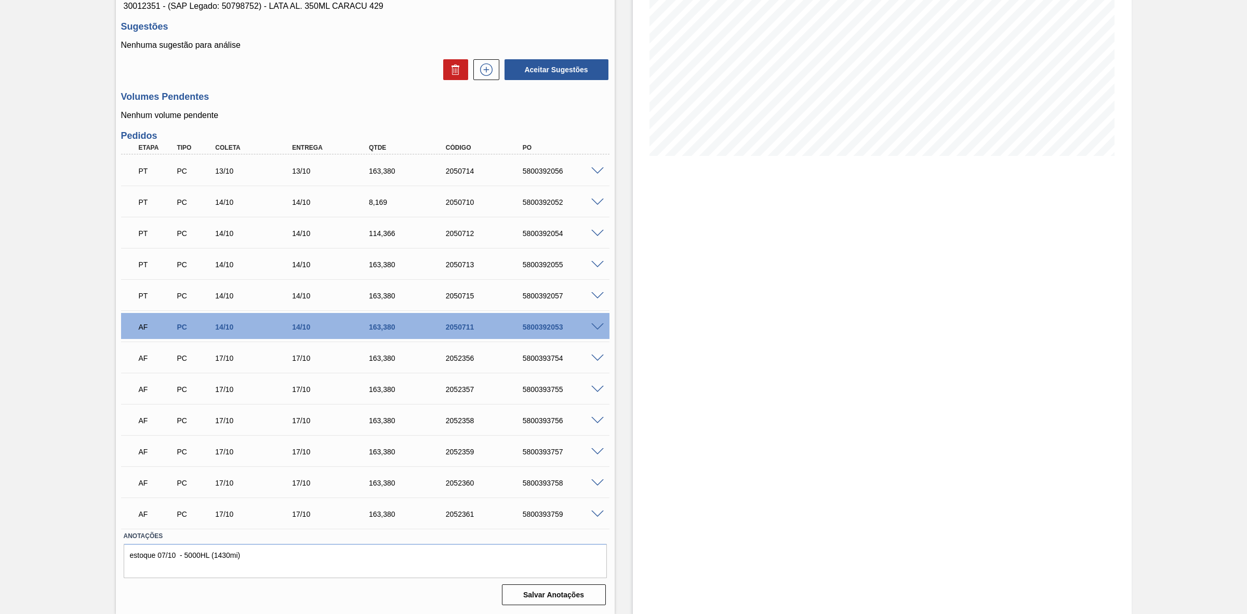
click at [596, 235] on span at bounding box center [597, 234] width 12 height 8
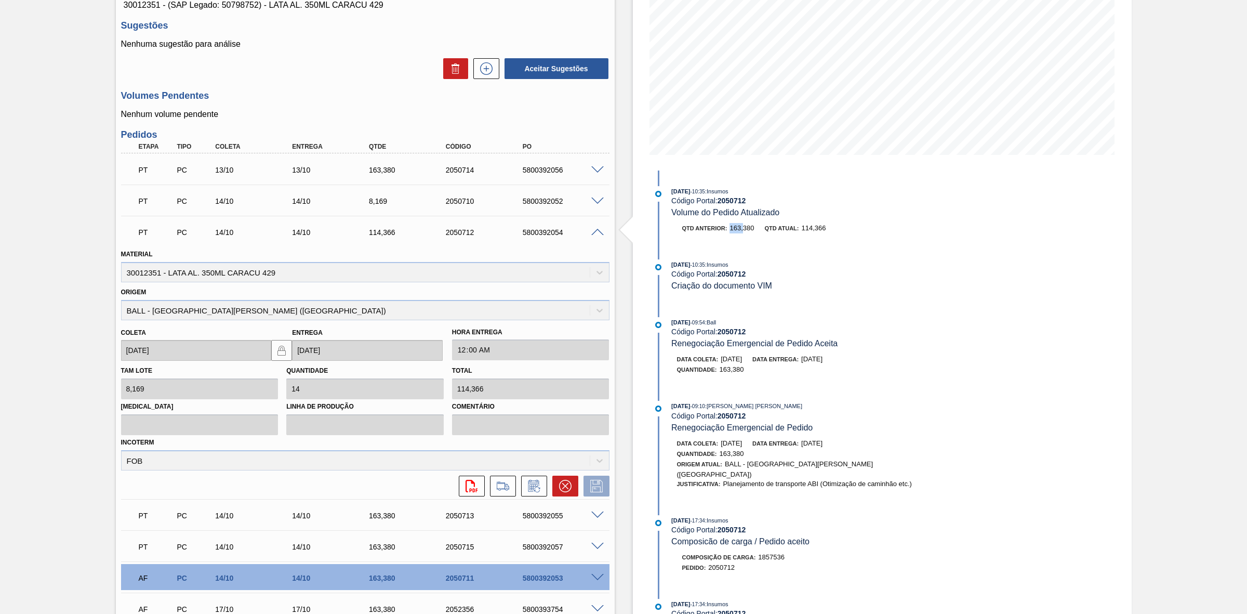
drag, startPoint x: 729, startPoint y: 227, endPoint x: 744, endPoint y: 227, distance: 14.6
click at [744, 227] on span "163,380" at bounding box center [742, 228] width 24 height 8
drag, startPoint x: 802, startPoint y: 229, endPoint x: 825, endPoint y: 228, distance: 23.4
click at [825, 228] on div "Qtd anterior: 163,380 Qtd atual: 114,366" at bounding box center [795, 228] width 247 height 10
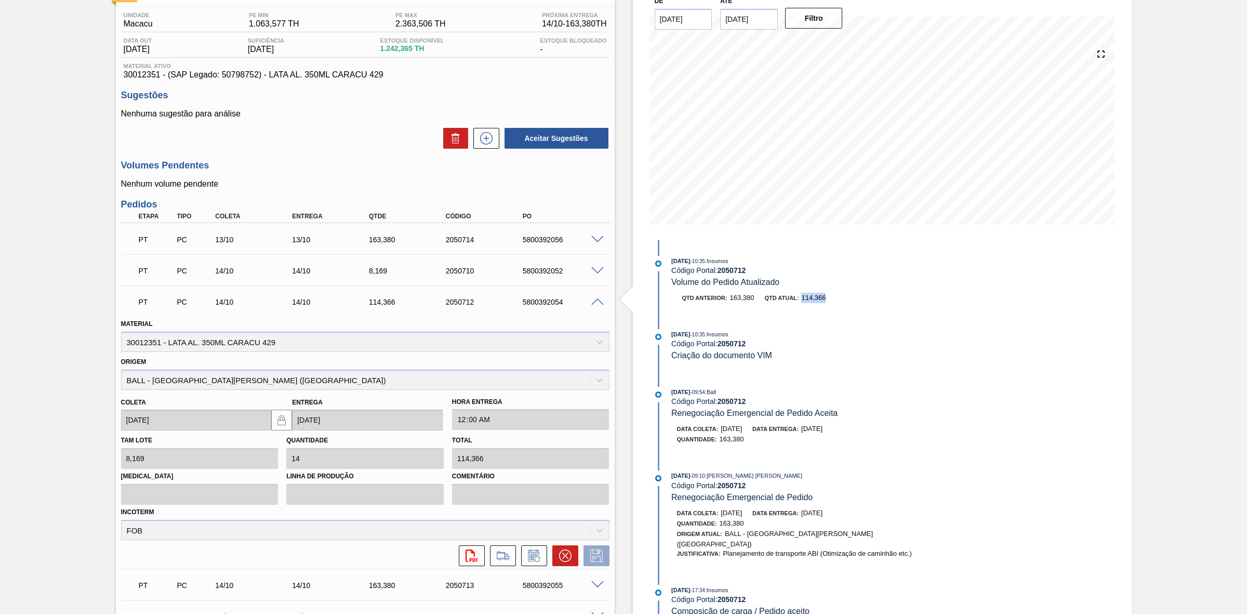
scroll to position [0, 0]
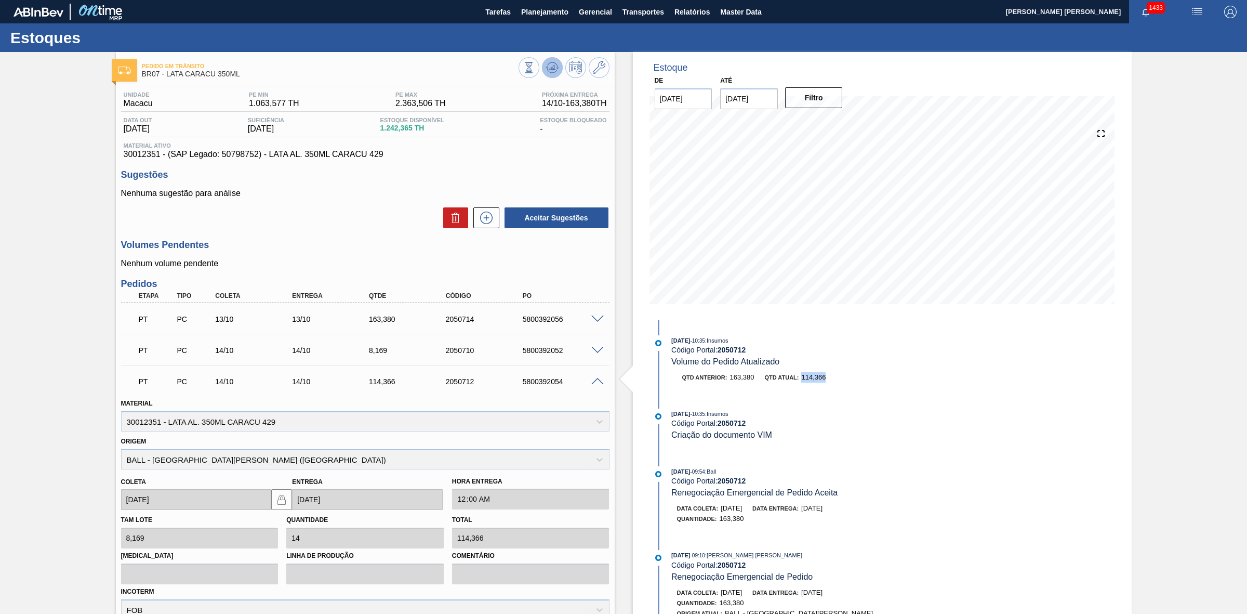
click at [542, 73] on button at bounding box center [552, 67] width 21 height 21
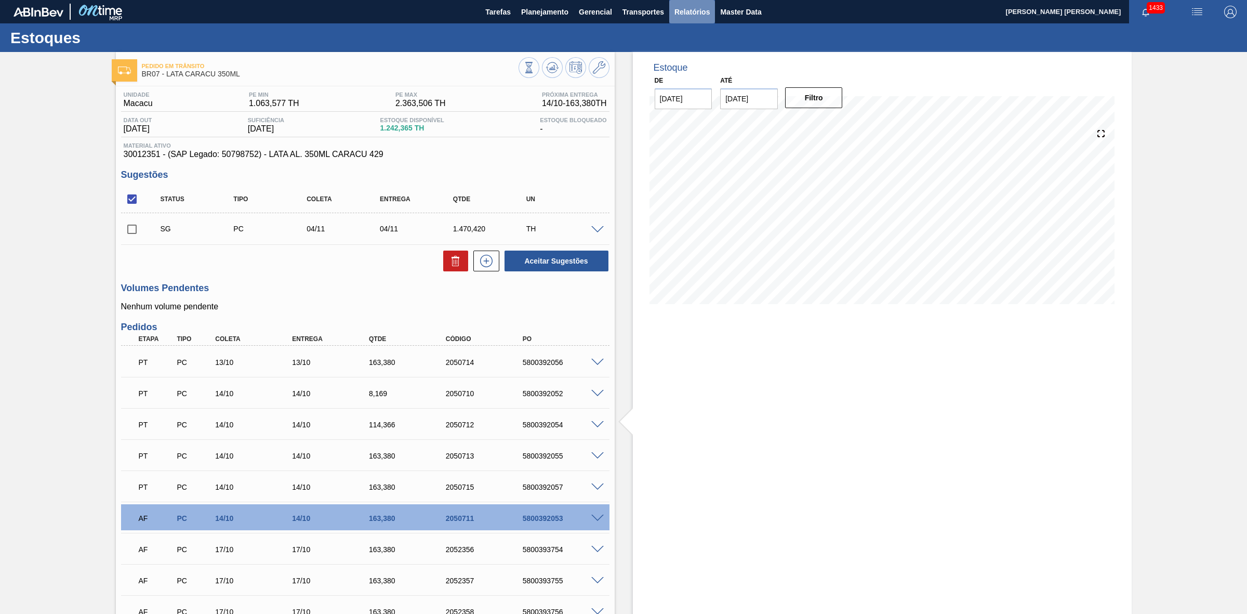
click at [689, 4] on button "Relatórios" at bounding box center [692, 11] width 46 height 23
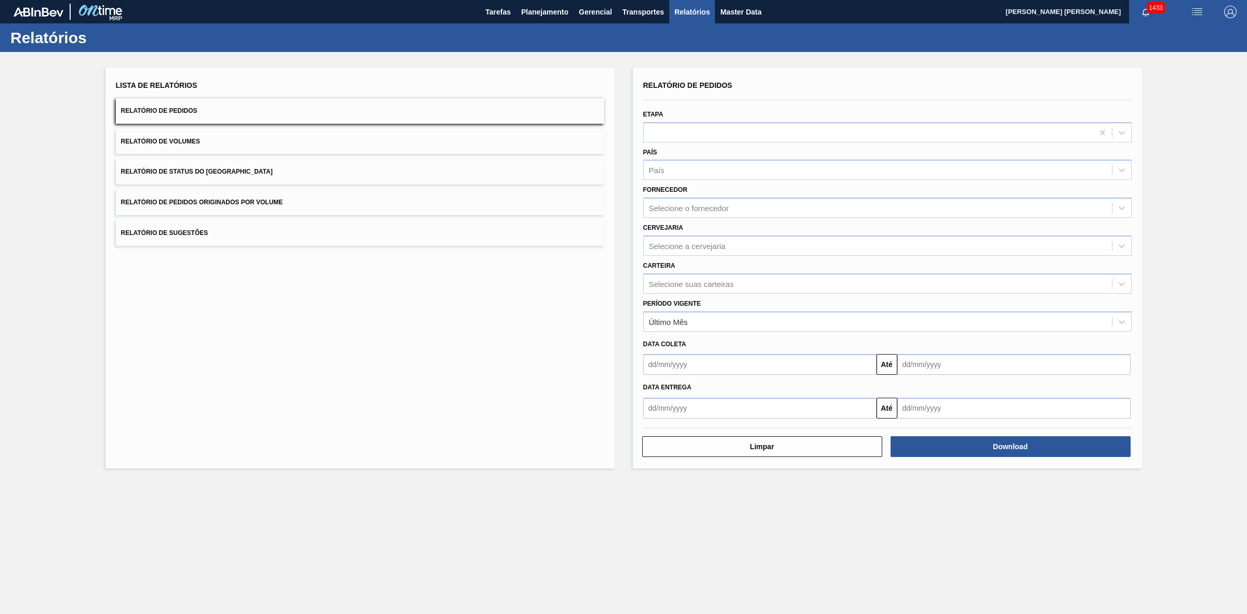
click at [225, 230] on button "Relatório de Sugestões" at bounding box center [360, 232] width 489 height 25
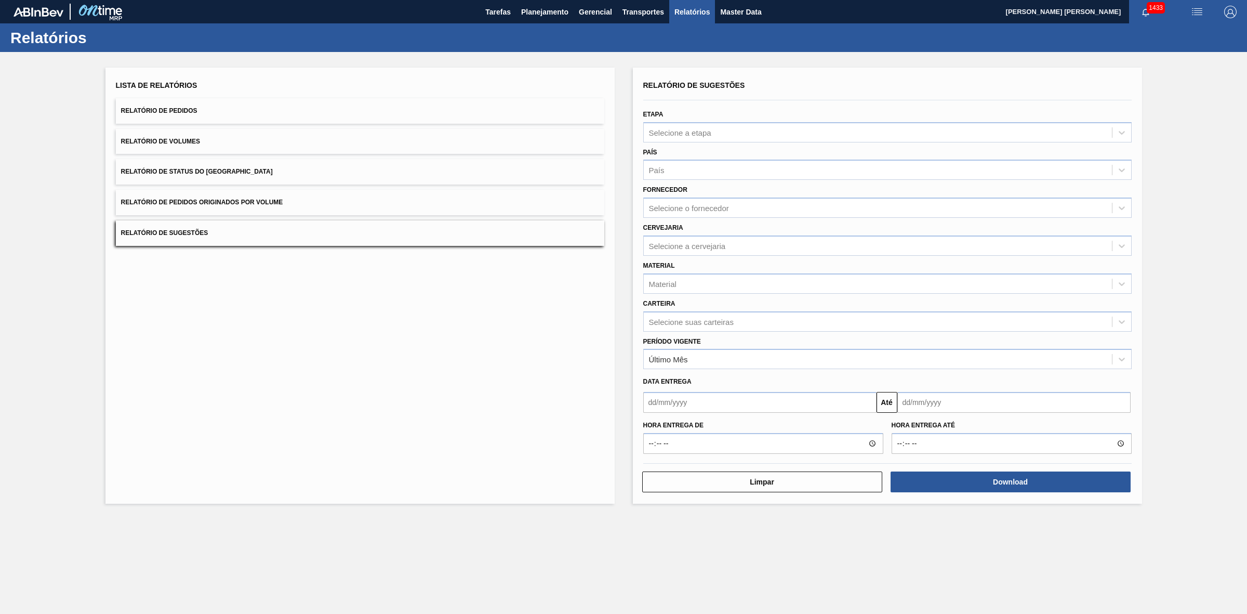
click at [692, 402] on input "text" at bounding box center [759, 402] width 233 height 21
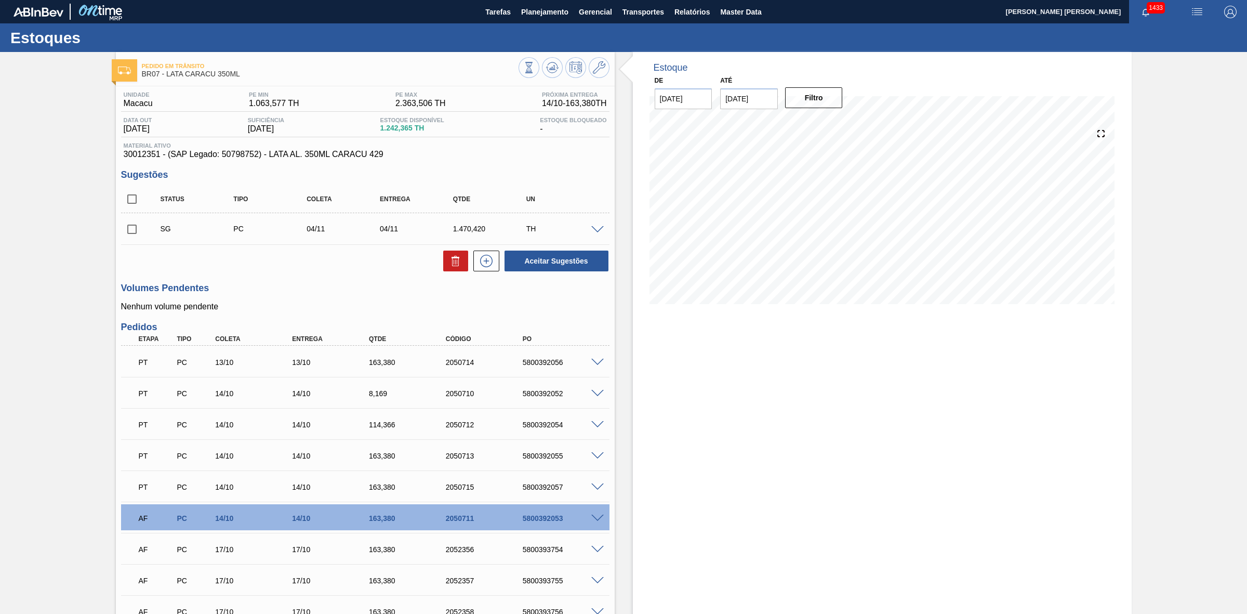
click at [138, 199] on input "checkbox" at bounding box center [132, 199] width 22 height 22
checkbox input "true"
click at [453, 266] on icon at bounding box center [456, 261] width 12 height 12
checkbox input "false"
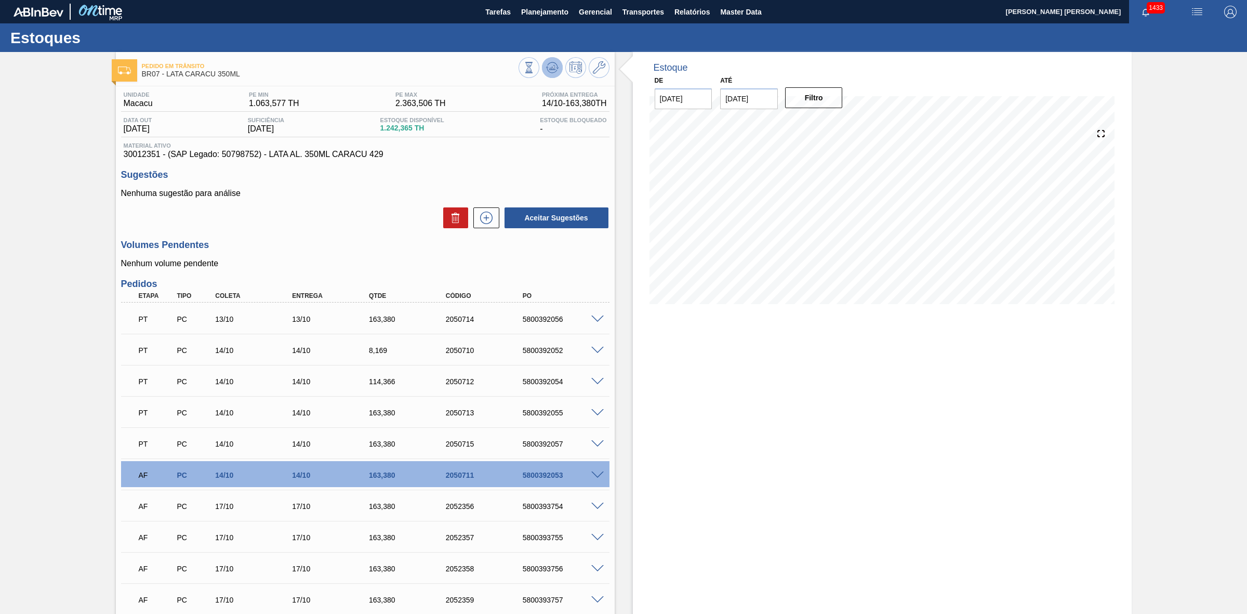
click at [547, 67] on icon at bounding box center [552, 67] width 12 height 12
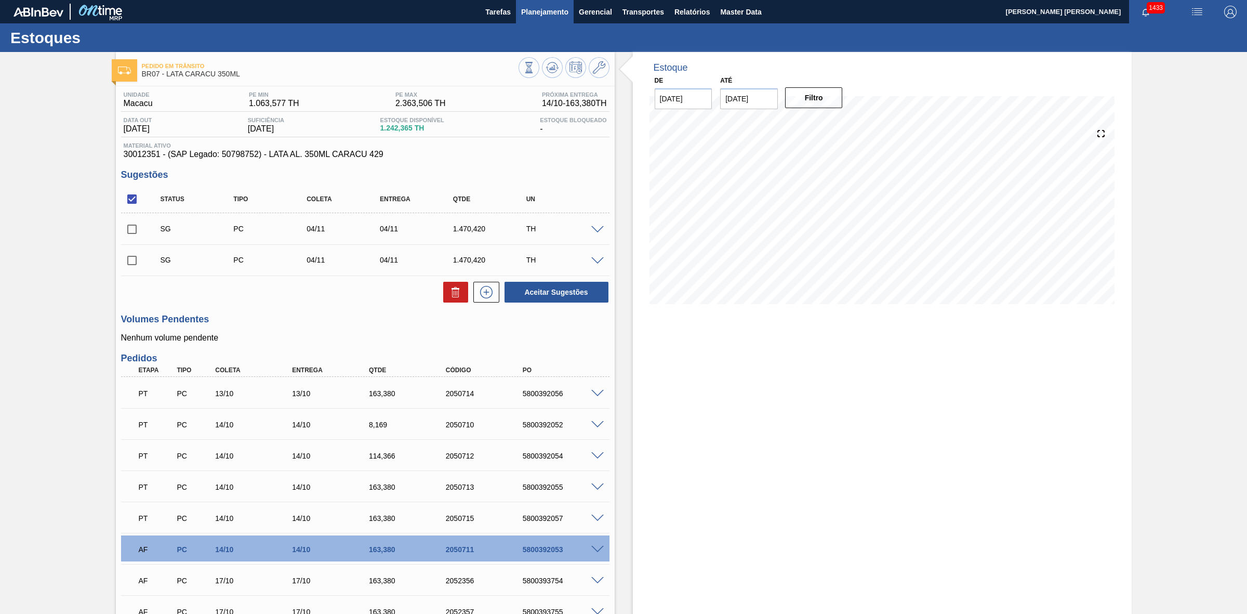
click at [539, 18] on button "Planejamento" at bounding box center [545, 11] width 58 height 23
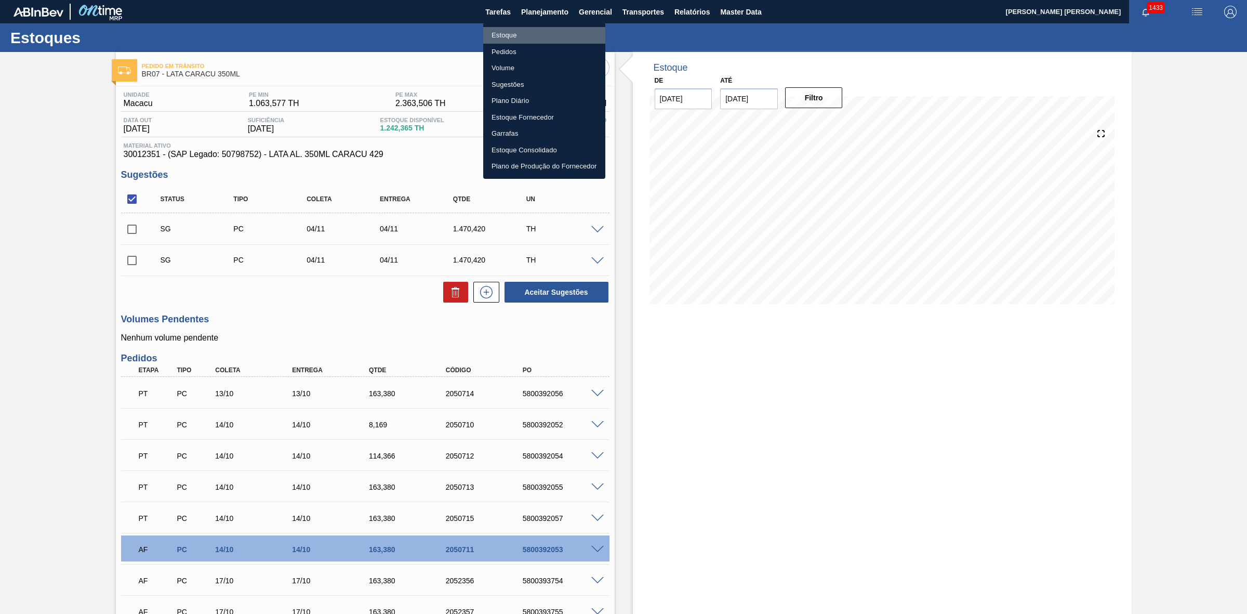
click at [507, 38] on li "Estoque" at bounding box center [544, 35] width 122 height 17
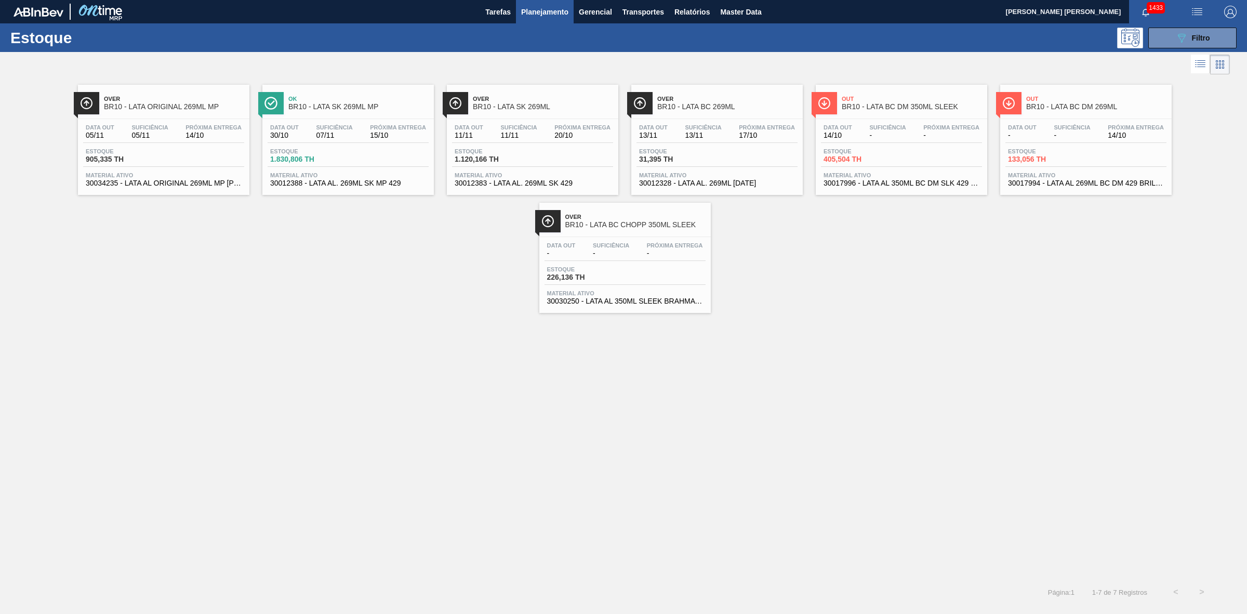
click at [918, 125] on div "Data out 14/10 Suficiência - Próxima Entrega -" at bounding box center [901, 133] width 161 height 19
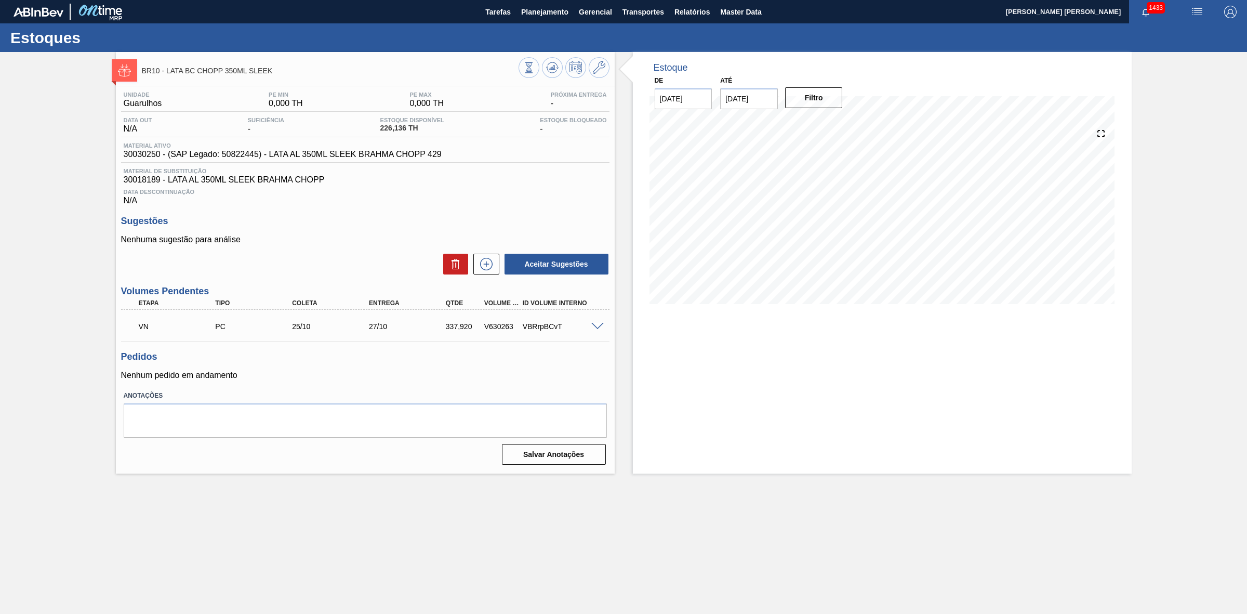
click at [598, 325] on span at bounding box center [597, 327] width 12 height 8
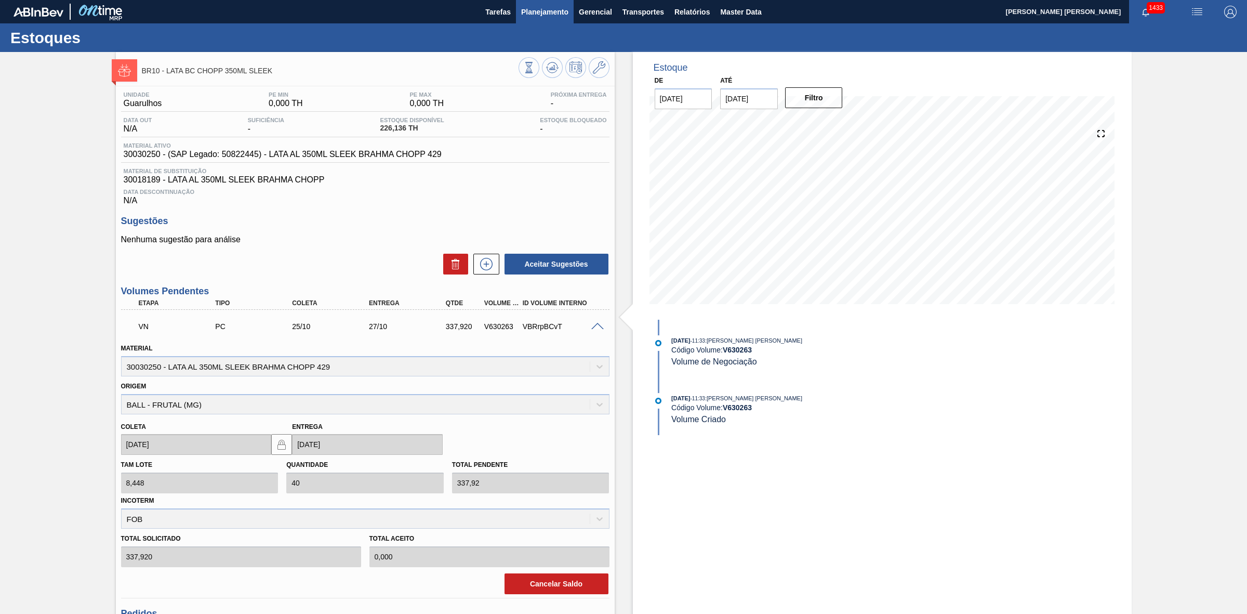
click at [531, 12] on span "Planejamento" at bounding box center [544, 12] width 47 height 12
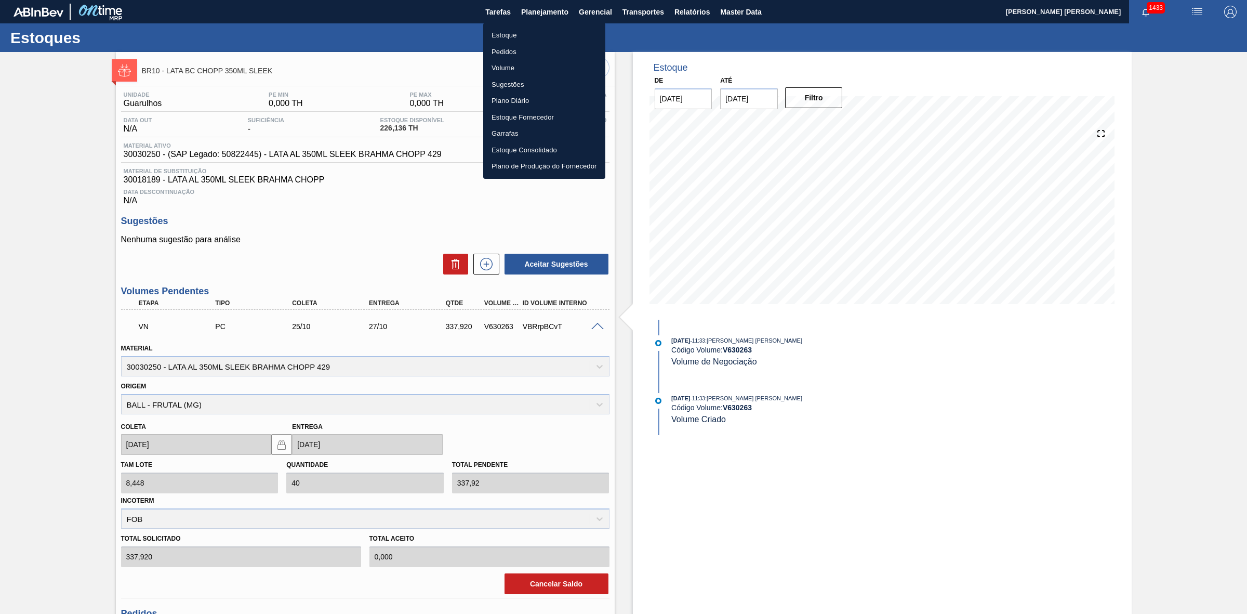
click at [494, 32] on li "Estoque" at bounding box center [544, 35] width 122 height 17
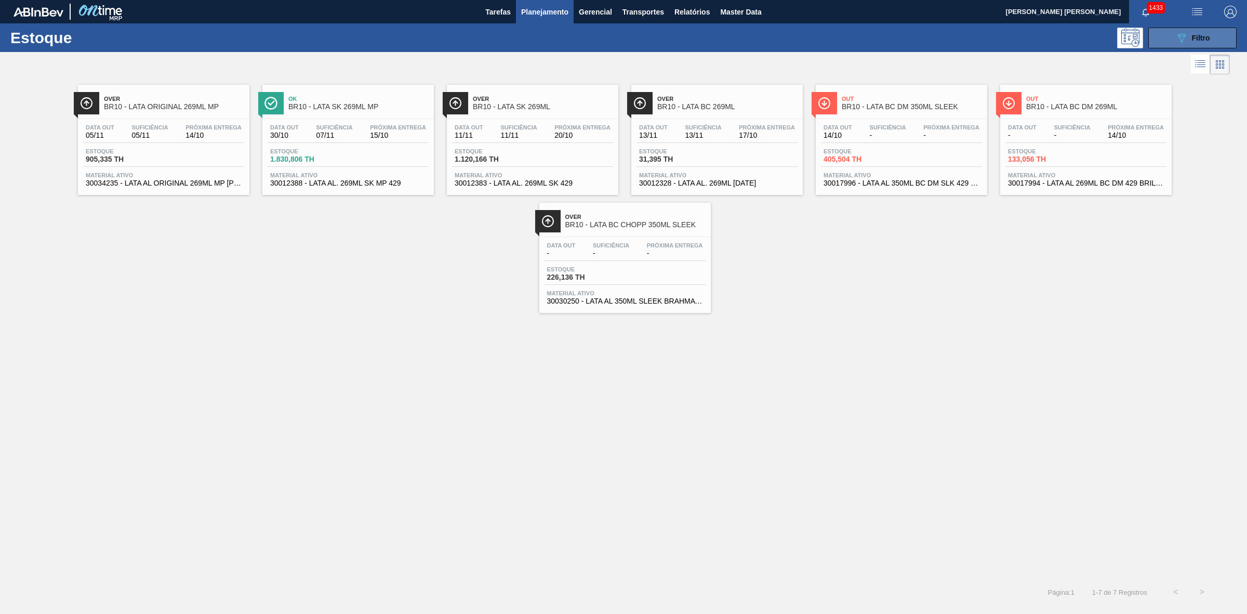
click at [1184, 42] on icon "089F7B8B-B2A5-4AFE-B5C0-19BA573D28AC" at bounding box center [1182, 38] width 12 height 12
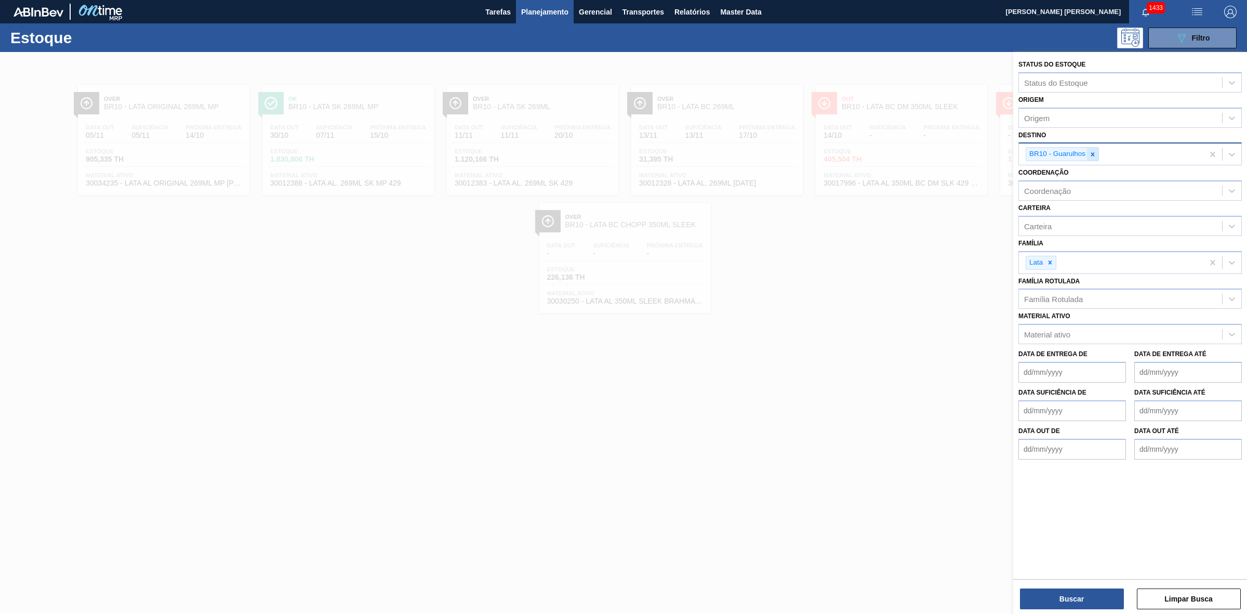
click at [1097, 154] on icon at bounding box center [1092, 154] width 7 height 7
type input "4"
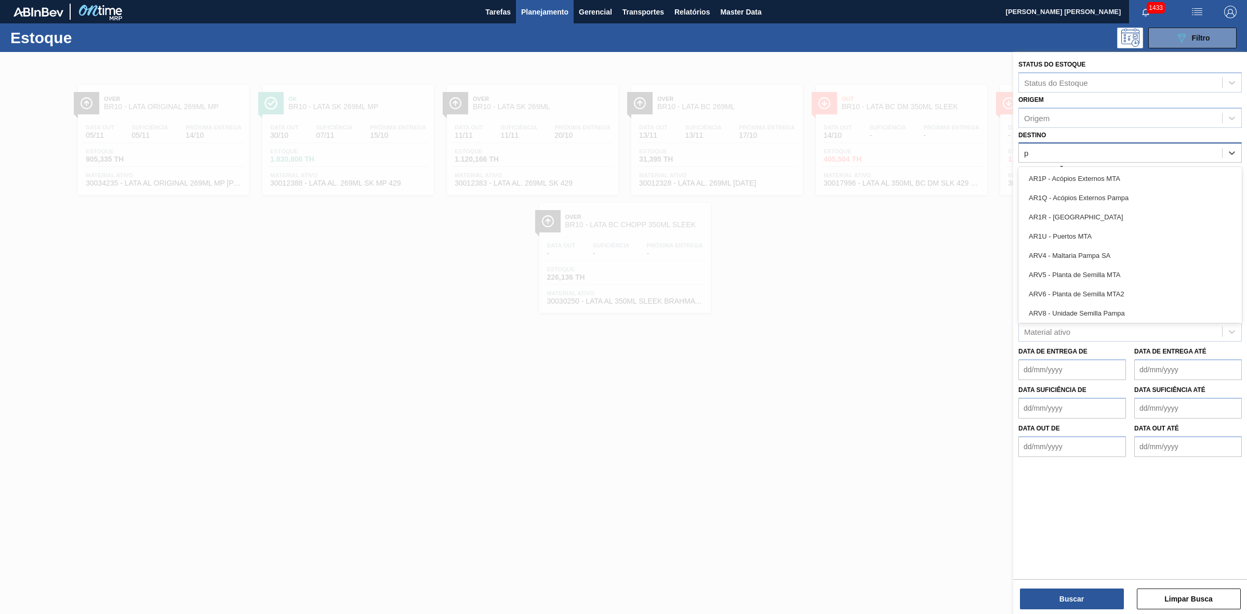
type input "po"
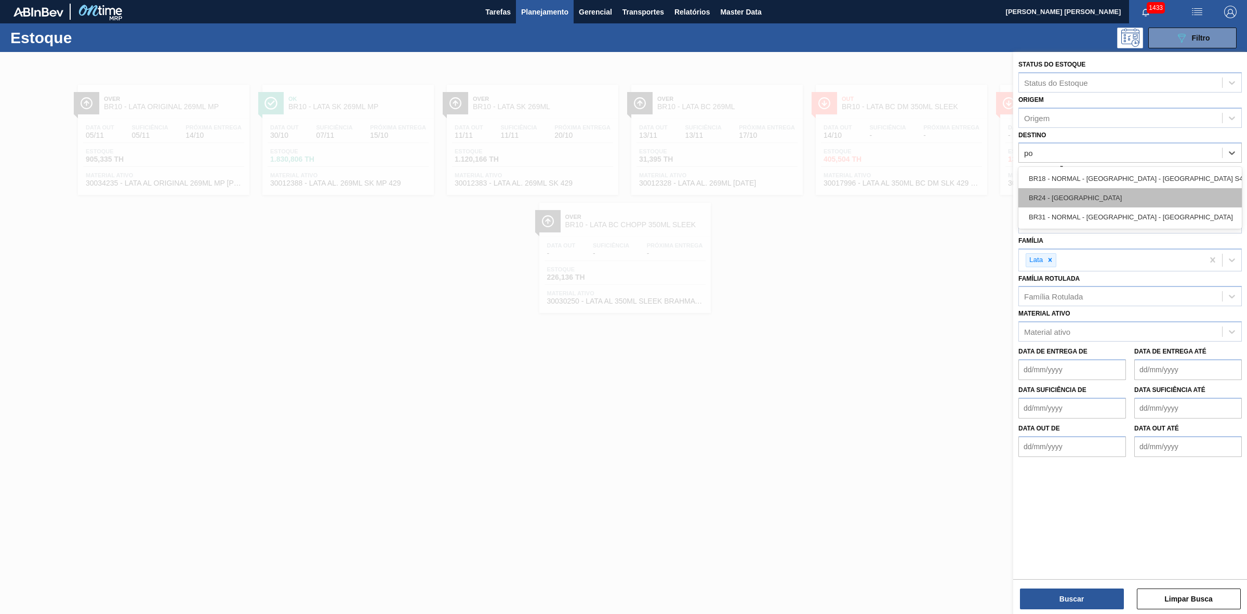
click at [1079, 198] on div "BR24 - [GEOGRAPHIC_DATA]" at bounding box center [1130, 197] width 223 height 19
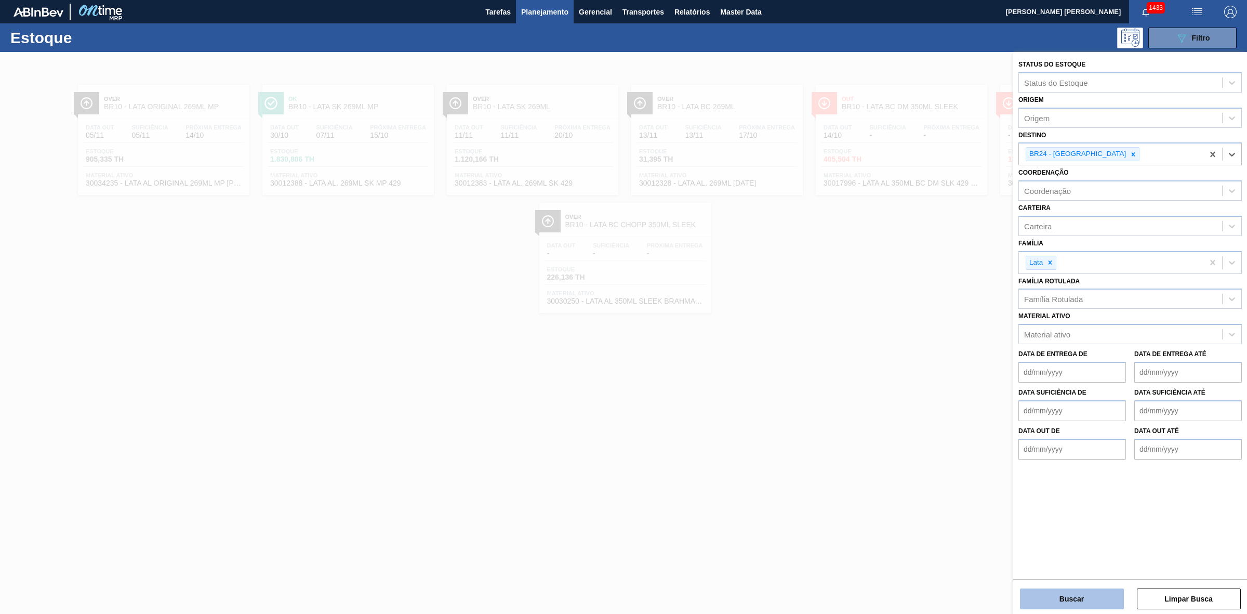
click at [1092, 593] on button "Buscar" at bounding box center [1072, 598] width 104 height 21
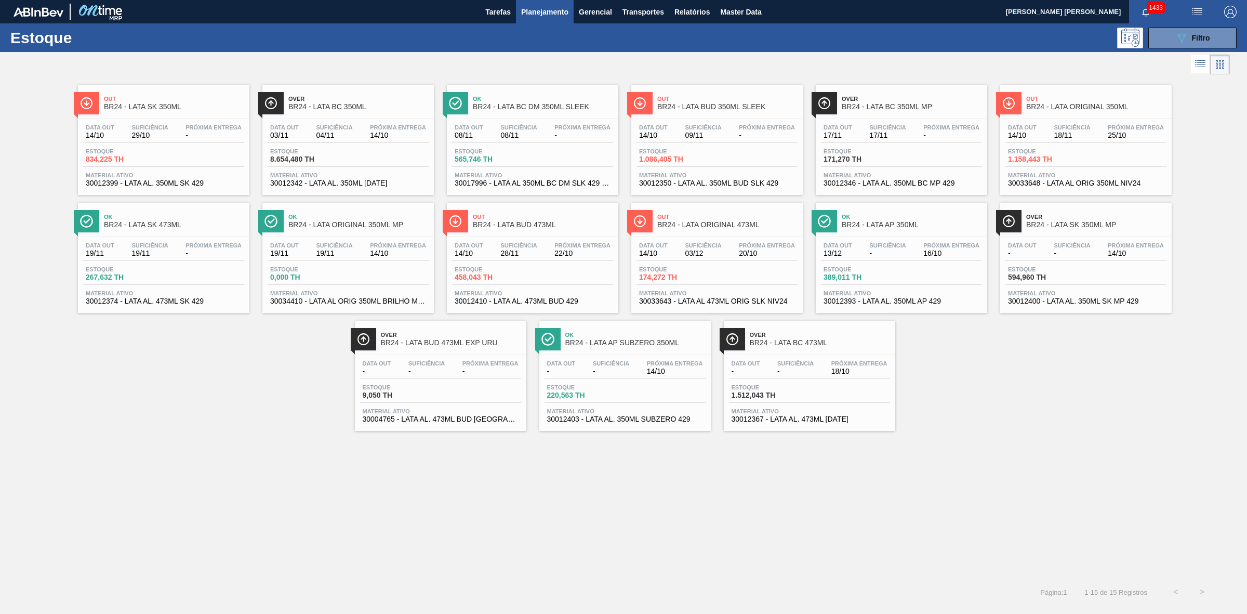
click at [690, 131] on div "Suficiência 09/11" at bounding box center [703, 131] width 42 height 15
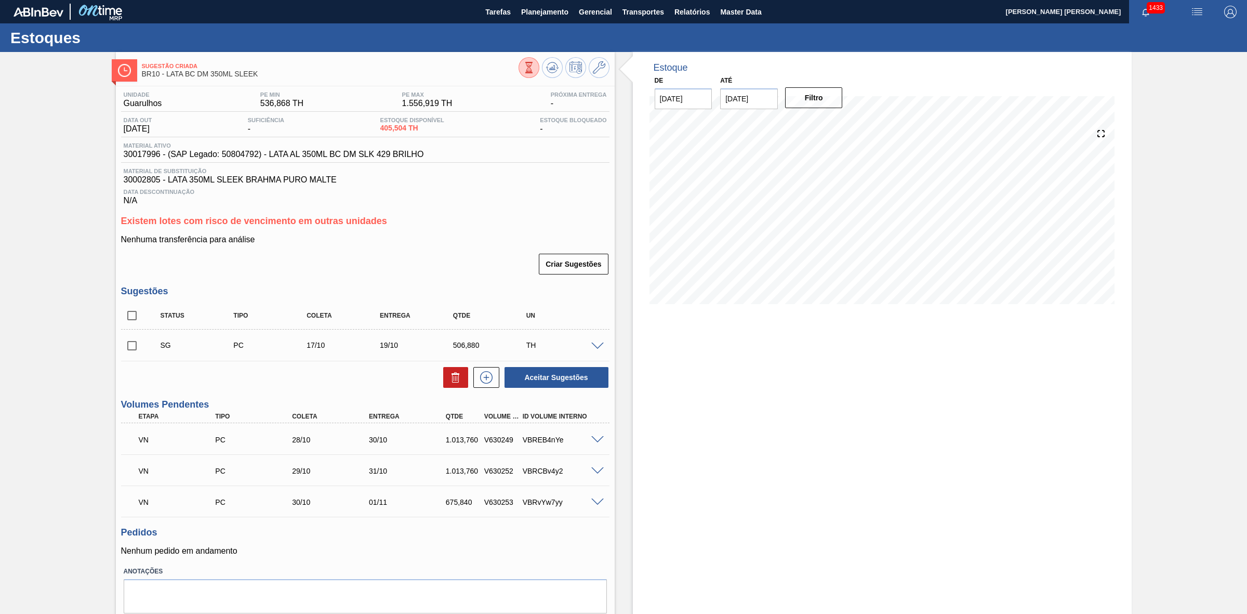
click at [137, 322] on input "checkbox" at bounding box center [132, 316] width 22 height 22
checkbox input "true"
click at [455, 384] on icon at bounding box center [456, 377] width 12 height 12
checkbox input "false"
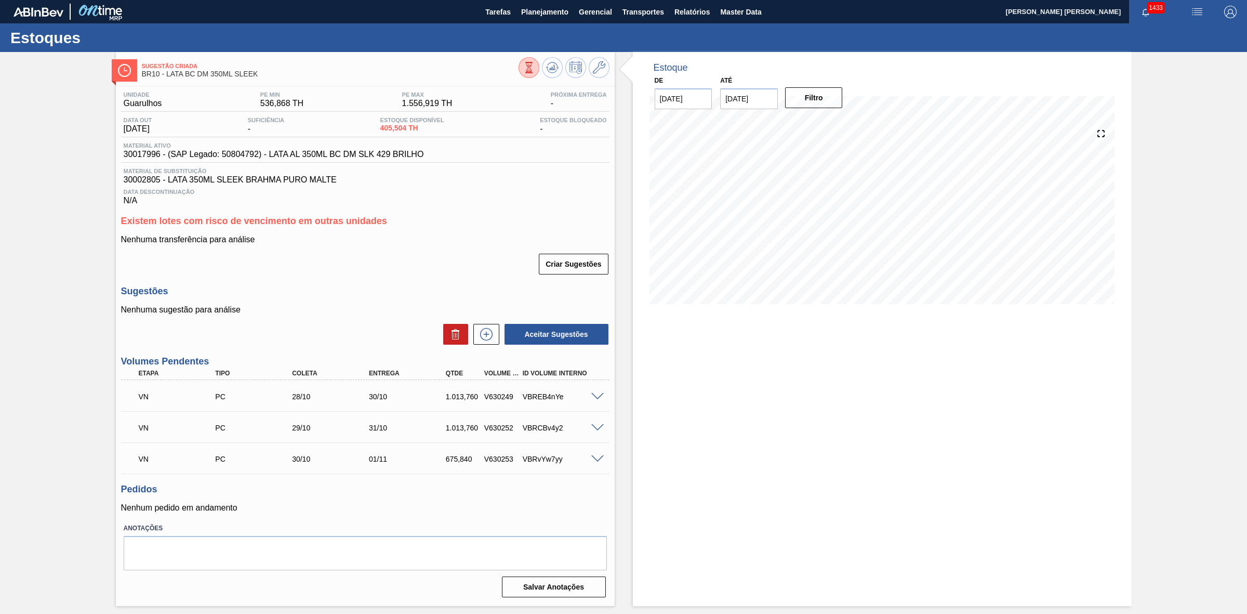
click at [598, 395] on span at bounding box center [597, 397] width 12 height 8
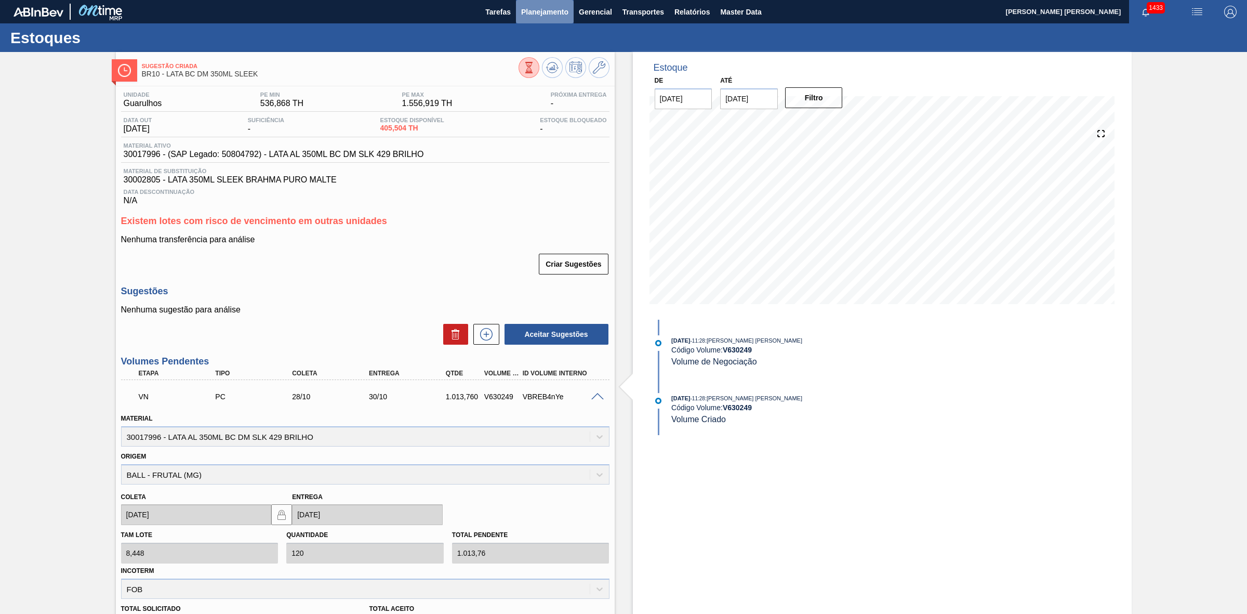
click at [559, 14] on span "Planejamento" at bounding box center [544, 12] width 47 height 12
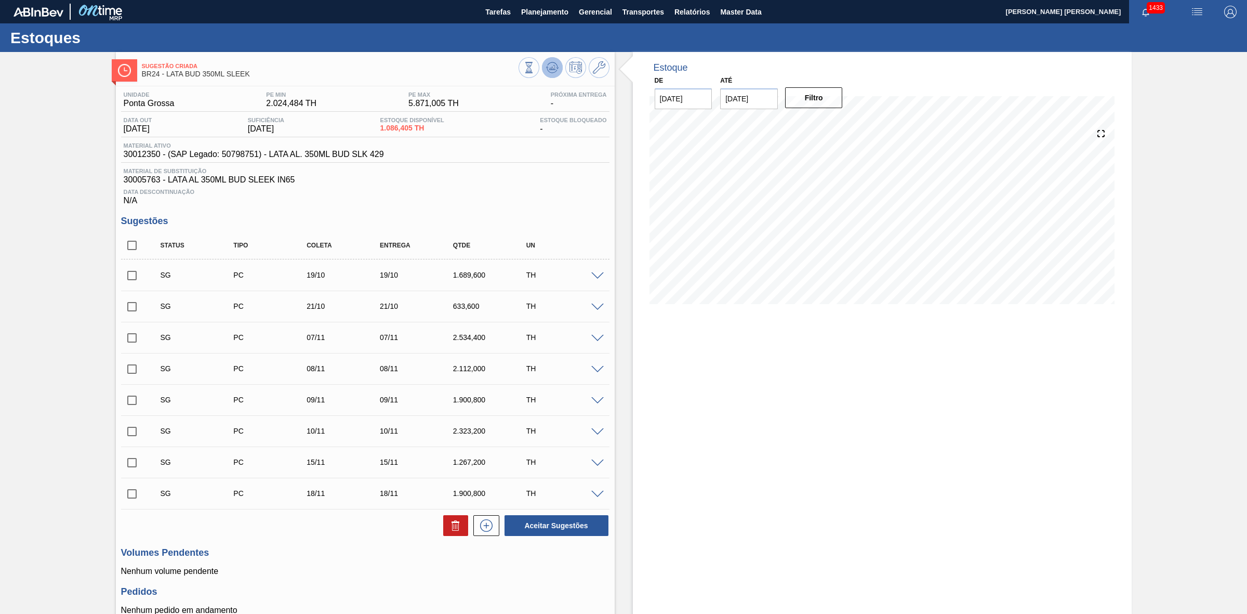
click at [544, 73] on button at bounding box center [552, 67] width 21 height 21
